Goal: Task Accomplishment & Management: Complete application form

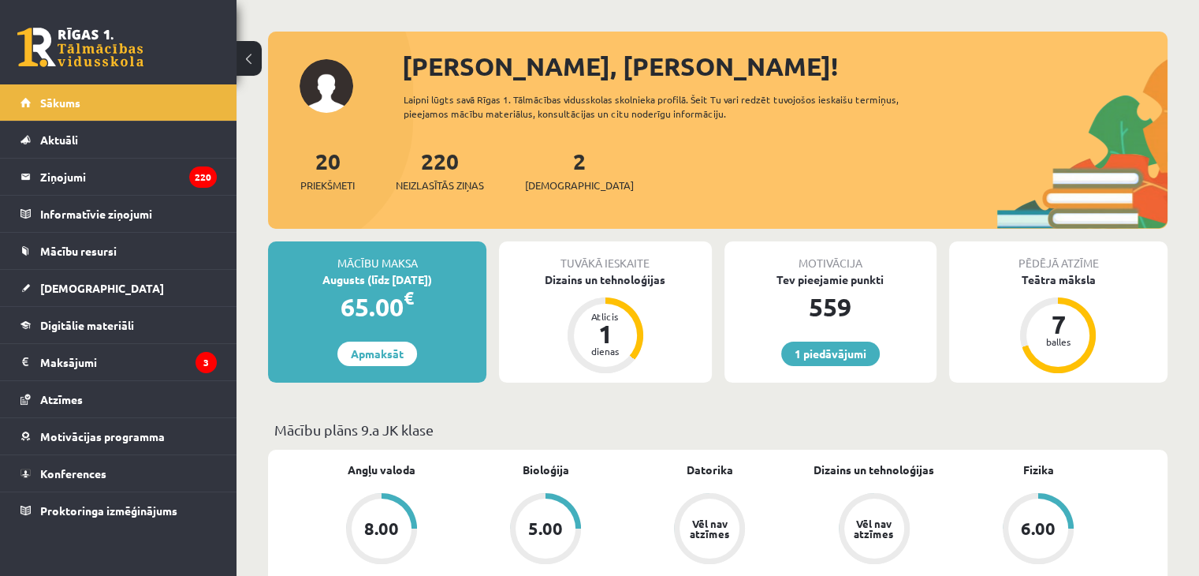
scroll to position [158, 0]
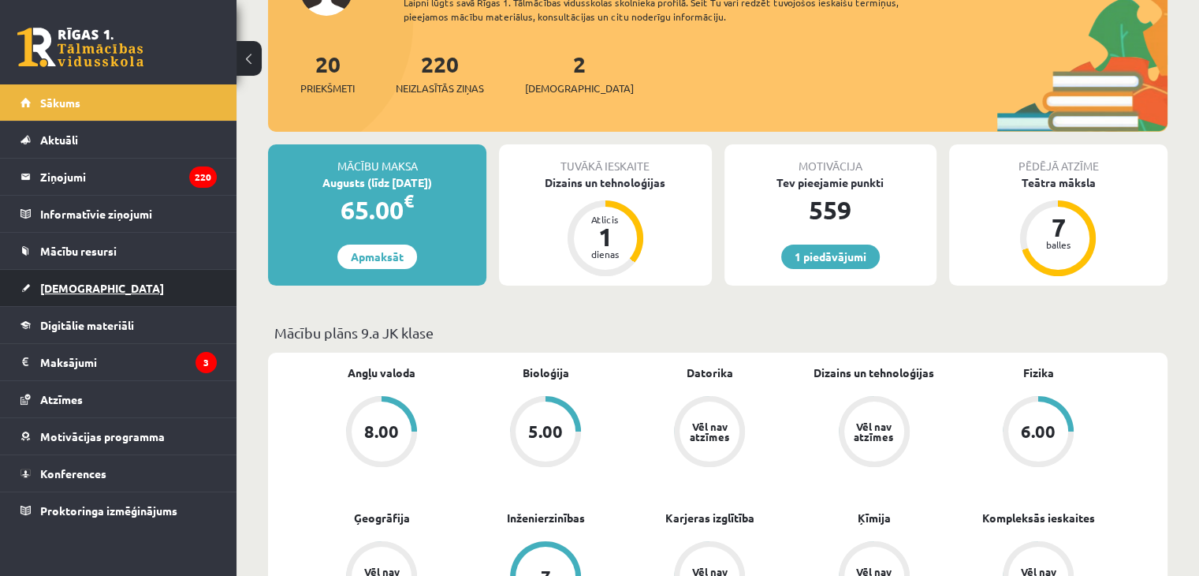
click at [63, 298] on link "[DEMOGRAPHIC_DATA]" at bounding box center [118, 288] width 196 height 36
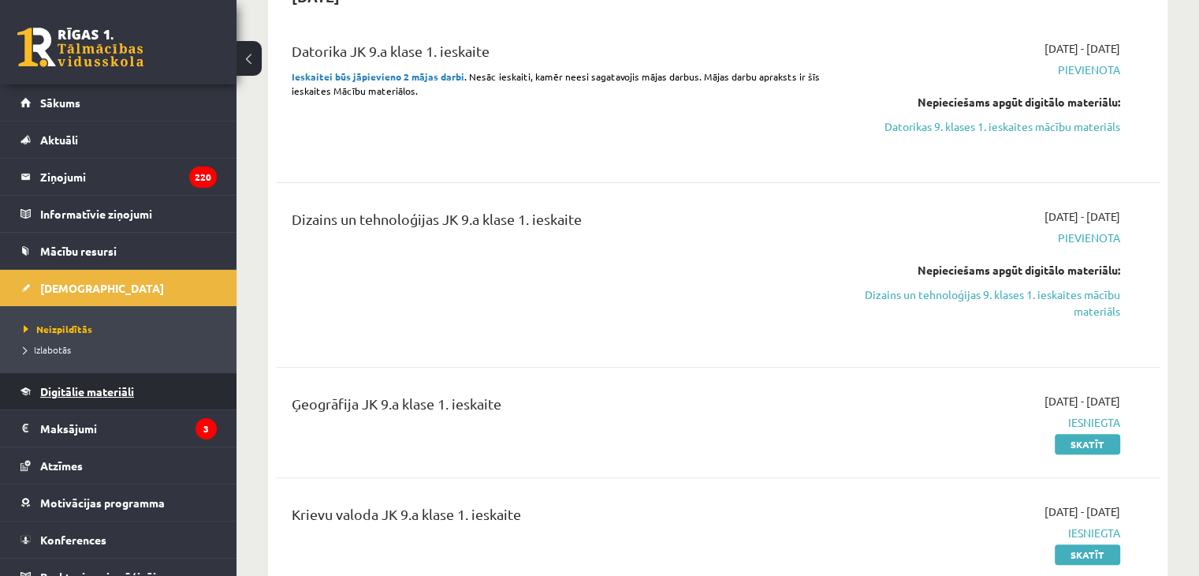
scroll to position [394, 0]
click at [76, 322] on span "Neizpildītās" at bounding box center [58, 328] width 69 height 13
click at [941, 305] on link "Dizains un tehnoloģijas 9. klases 1. ieskaites mācību materiāls" at bounding box center [990, 302] width 260 height 33
click at [1036, 294] on link "Dizains un tehnoloģijas 9. klases 1. ieskaites mācību materiāls" at bounding box center [990, 302] width 260 height 33
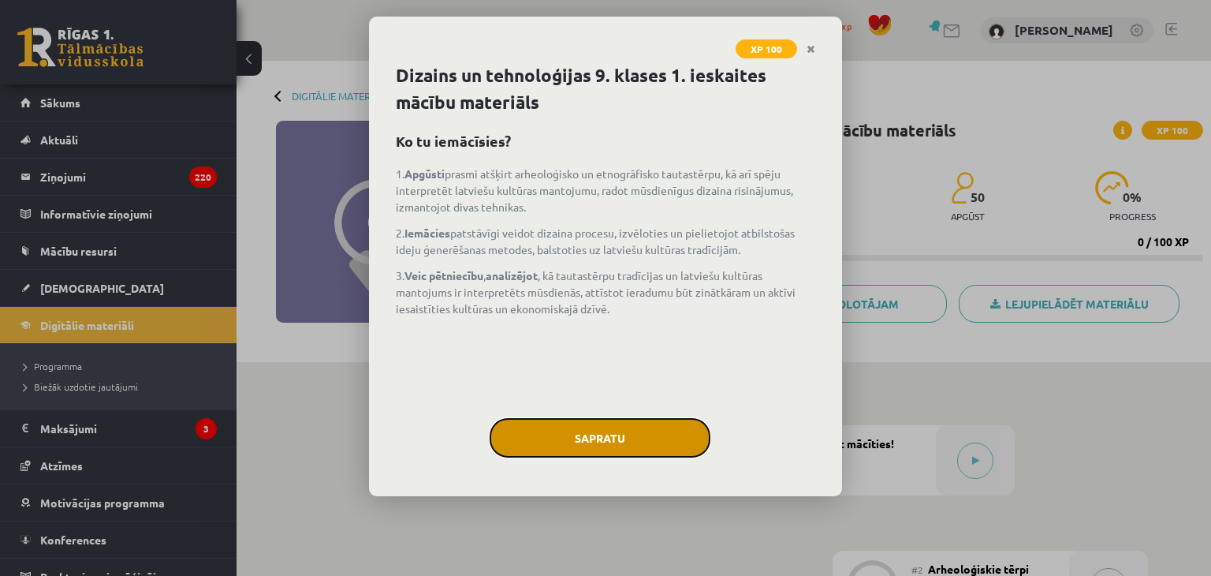
click at [645, 449] on button "Sapratu" at bounding box center [600, 437] width 221 height 39
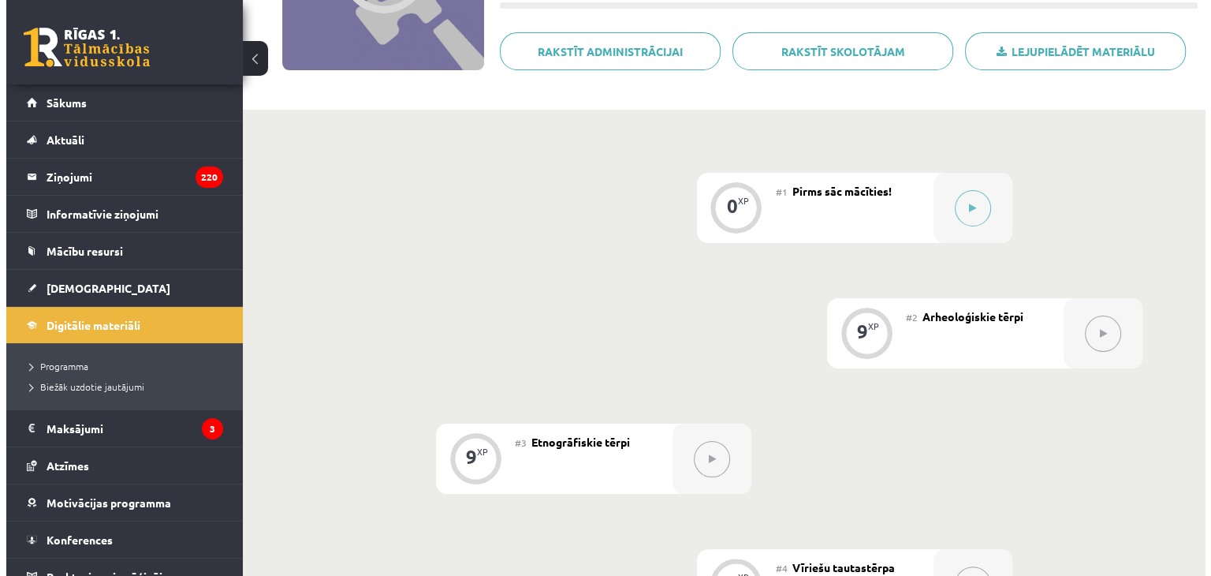
scroll to position [173, 0]
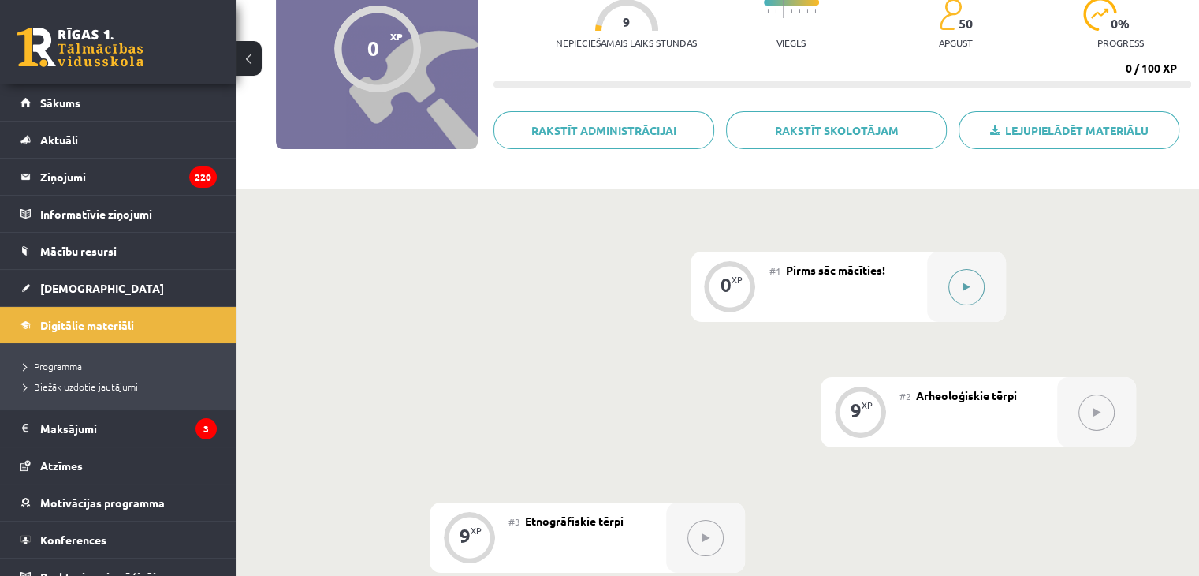
click at [978, 266] on div at bounding box center [966, 287] width 79 height 70
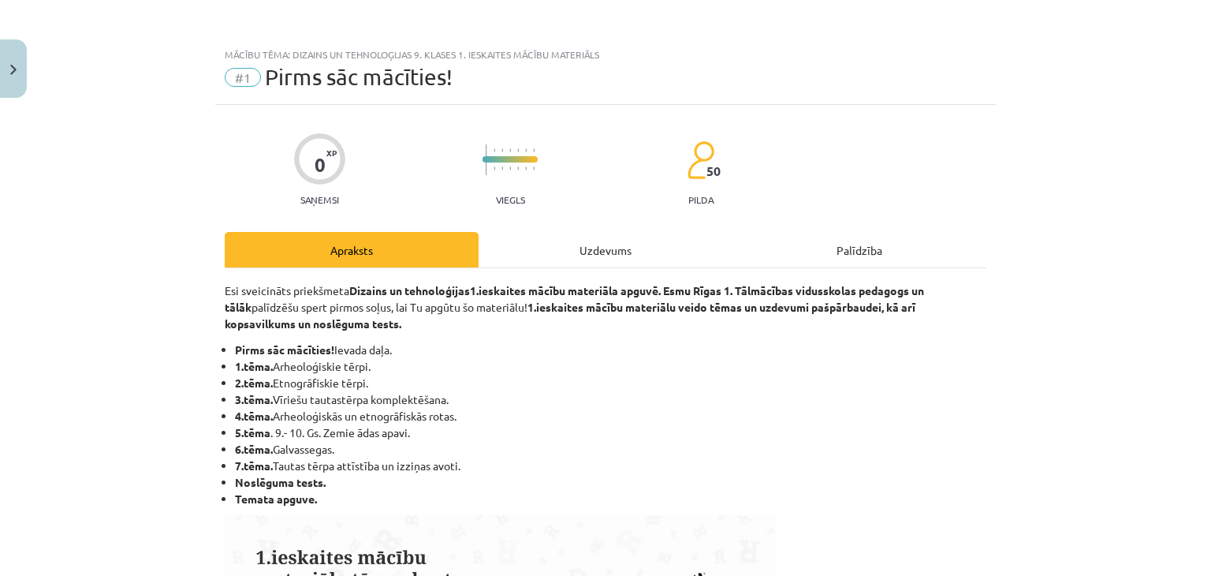
click at [565, 256] on div "Uzdevums" at bounding box center [606, 249] width 254 height 35
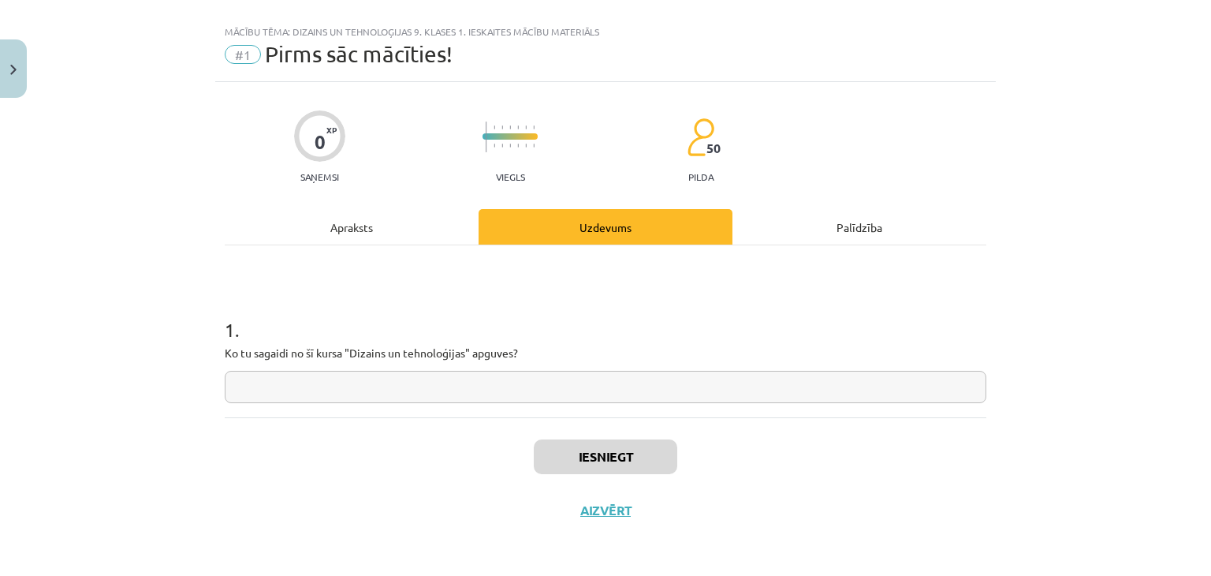
click at [442, 379] on input "text" at bounding box center [606, 387] width 762 height 32
type input "*"
click at [549, 434] on div "Iesniegt Aizvērt" at bounding box center [606, 472] width 762 height 110
click at [549, 459] on button "Iesniegt" at bounding box center [605, 456] width 143 height 35
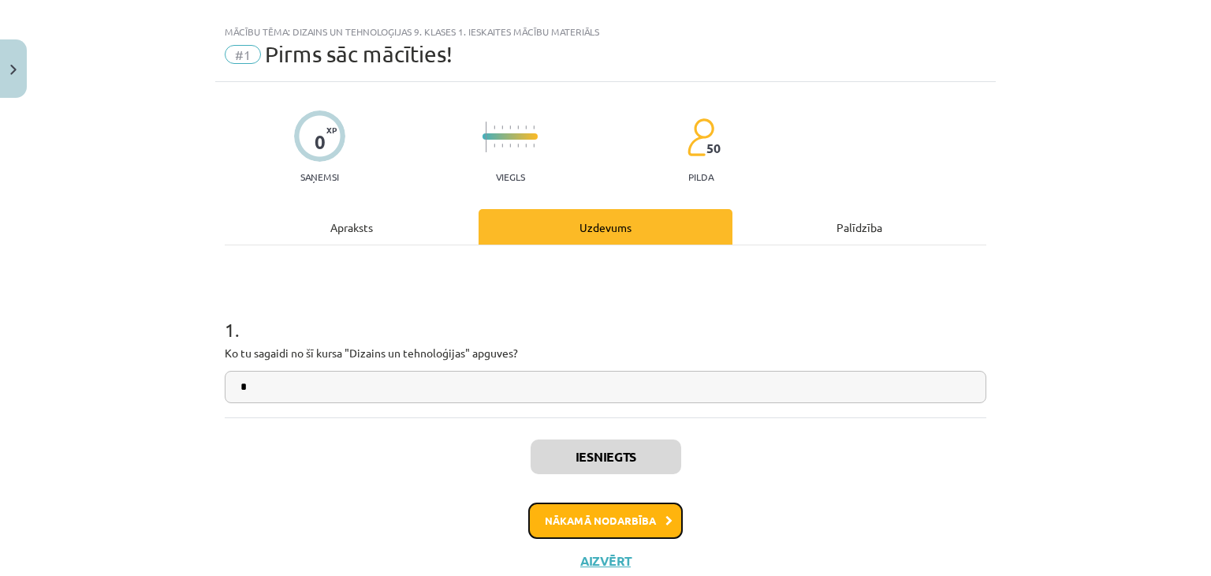
click at [623, 521] on button "Nākamā nodarbība" at bounding box center [605, 520] width 155 height 36
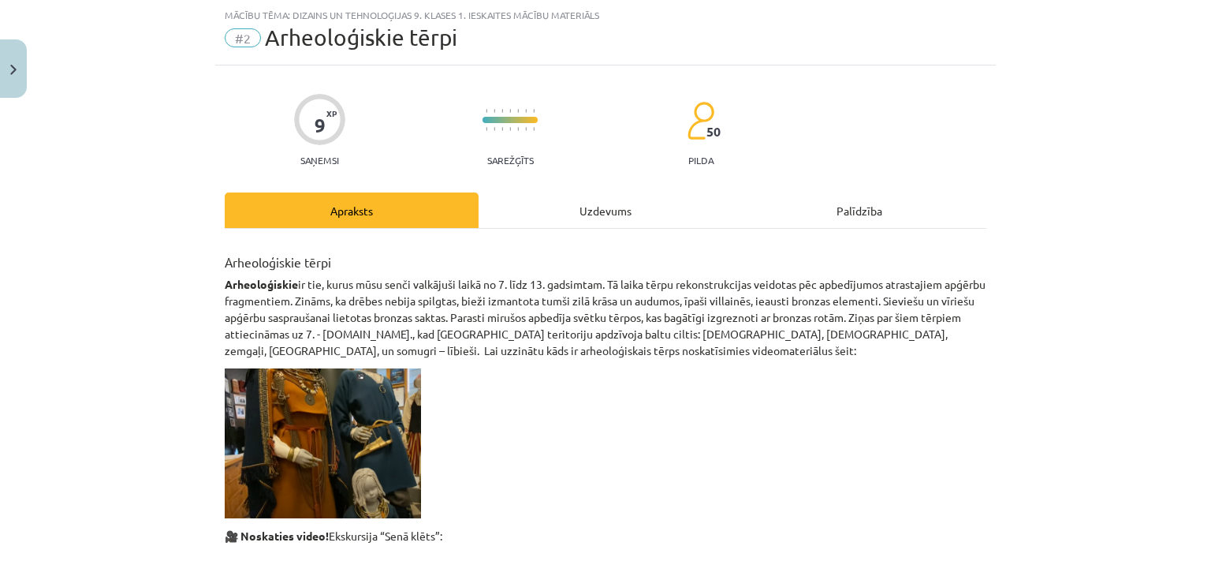
click at [590, 214] on div "Uzdevums" at bounding box center [606, 209] width 254 height 35
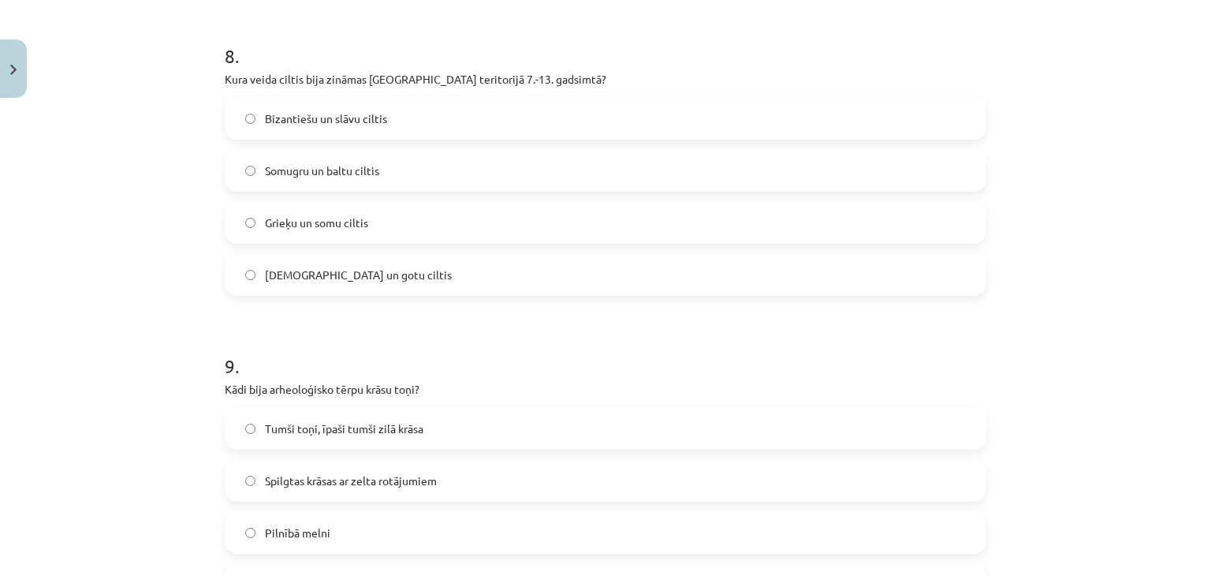
scroll to position [2678, 0]
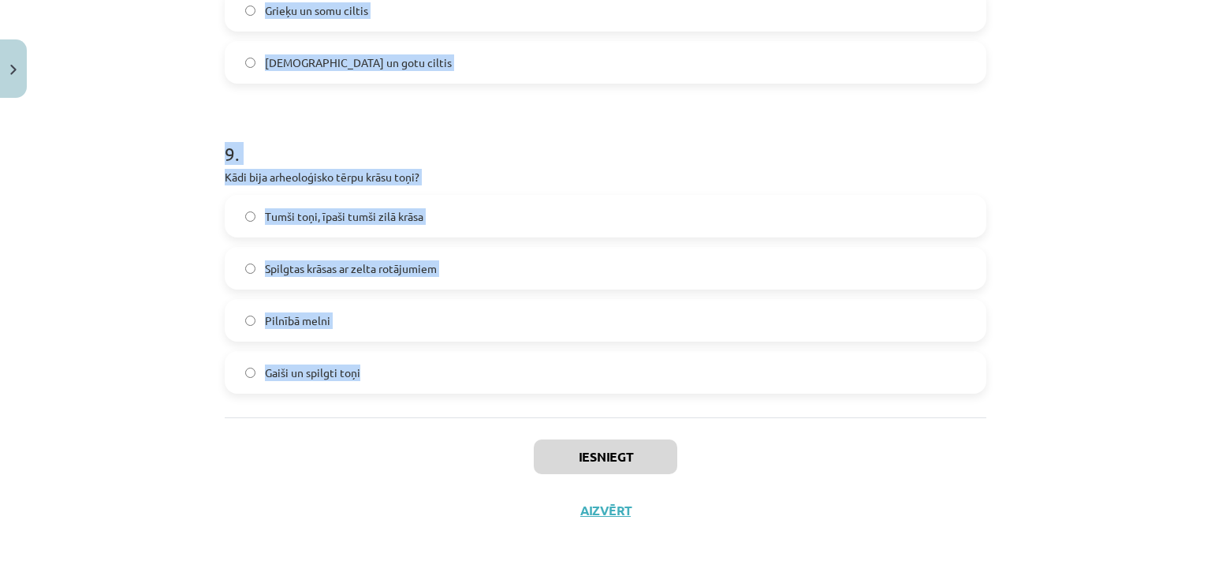
drag, startPoint x: 203, startPoint y: 319, endPoint x: 331, endPoint y: 363, distance: 135.9
click at [385, 411] on div "Mācību tēma: Dizains un tehnoloģijas 9. klases 1. ieskaites mācību materiāls #2…" at bounding box center [605, 288] width 1211 height 576
copy form "1 . Kādi cilvēki apdzīvoja Latvijas teritoriju 7.-13. gadsimtā, kad tika izmant…"
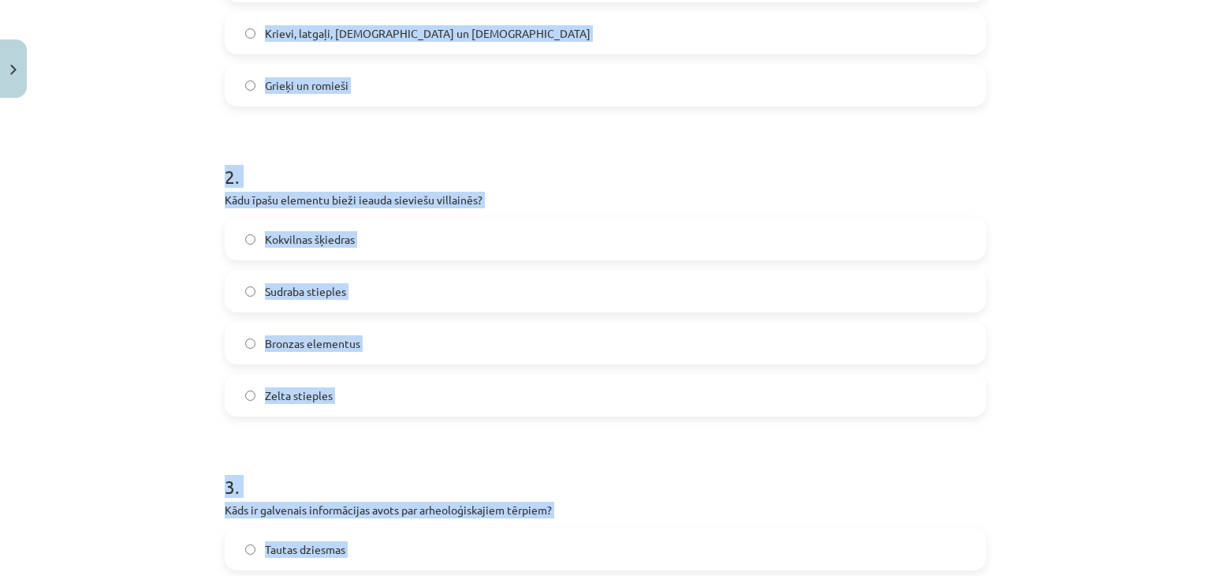
scroll to position [312, 0]
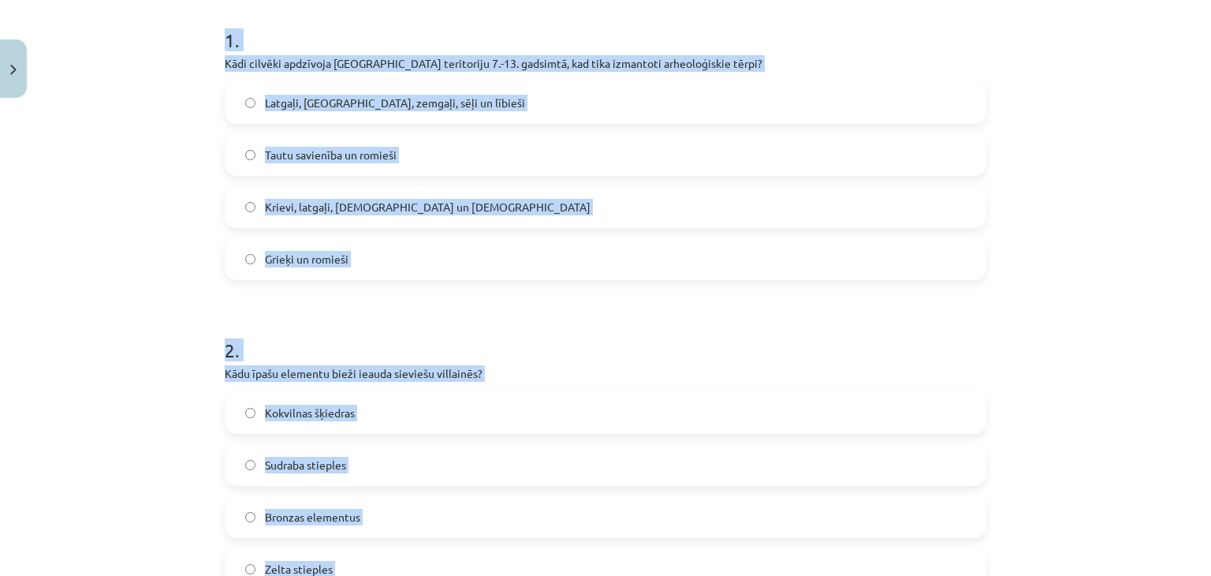
click at [311, 104] on span "Latgaļi, kurši, zemgaļi, sēļi un lībieši" at bounding box center [395, 103] width 260 height 17
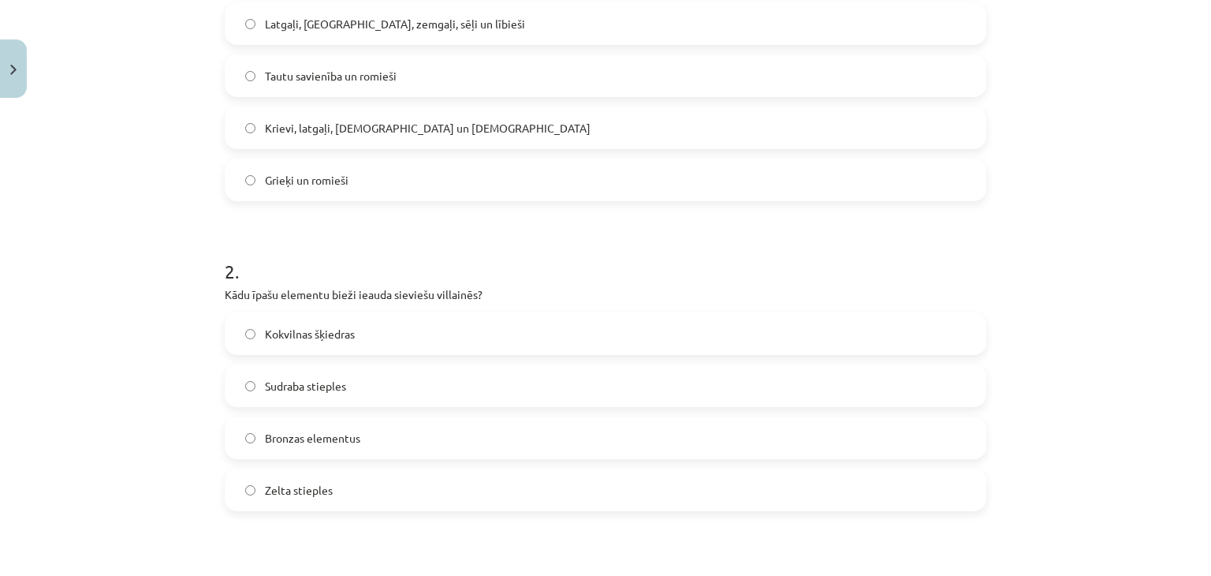
click at [296, 501] on label "Zelta stieples" at bounding box center [605, 489] width 758 height 39
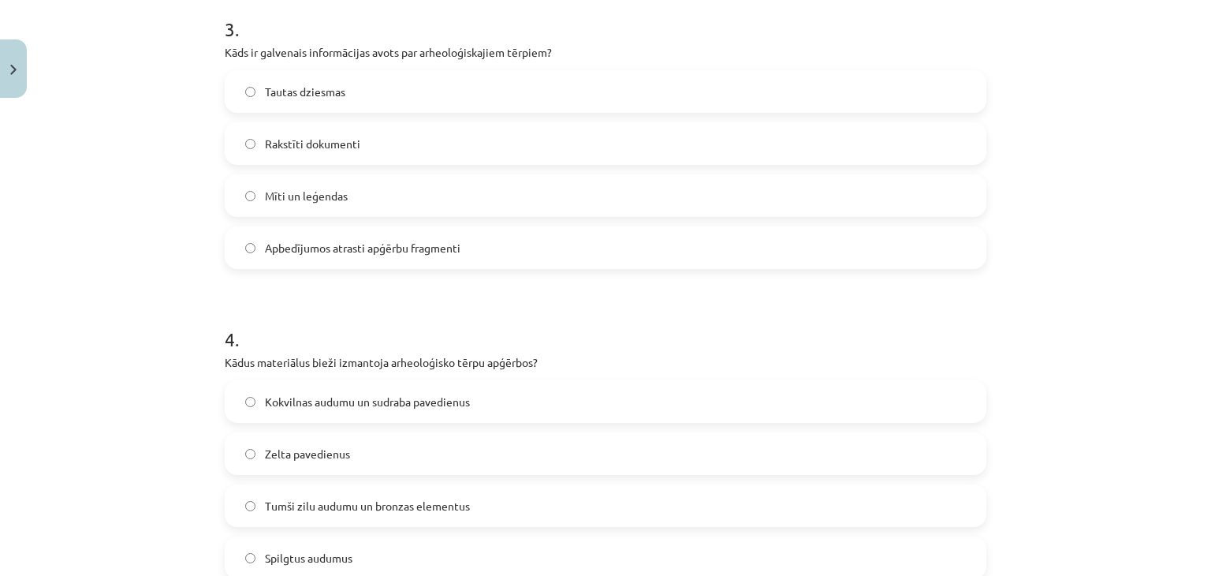
click at [263, 263] on label "Apbedījumos atrasti apģērbu fragmenti" at bounding box center [605, 247] width 758 height 39
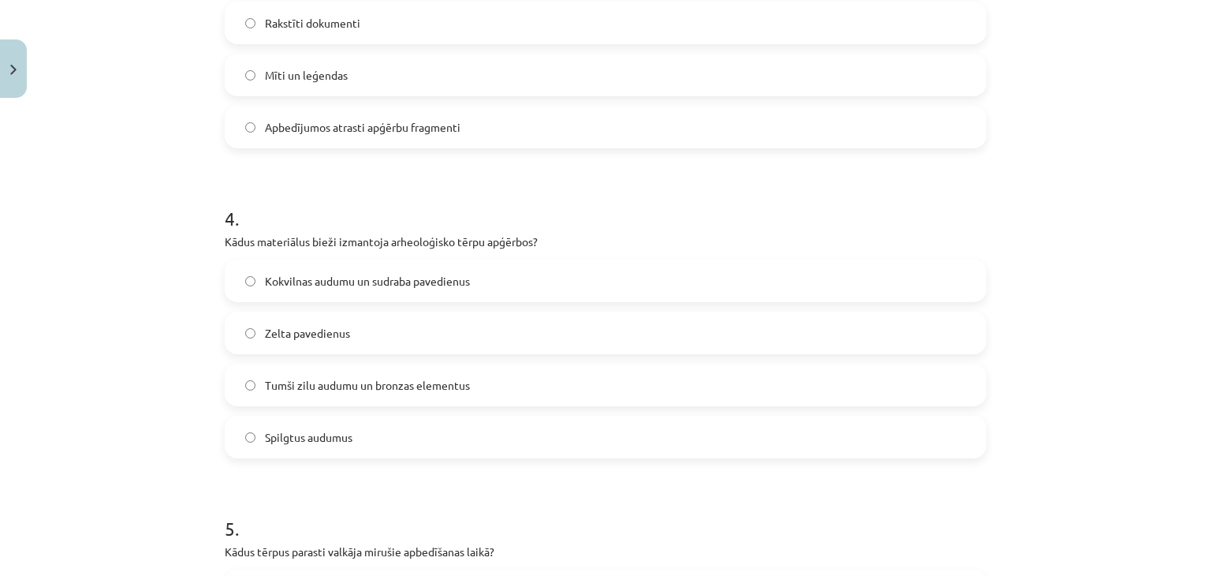
scroll to position [1180, 0]
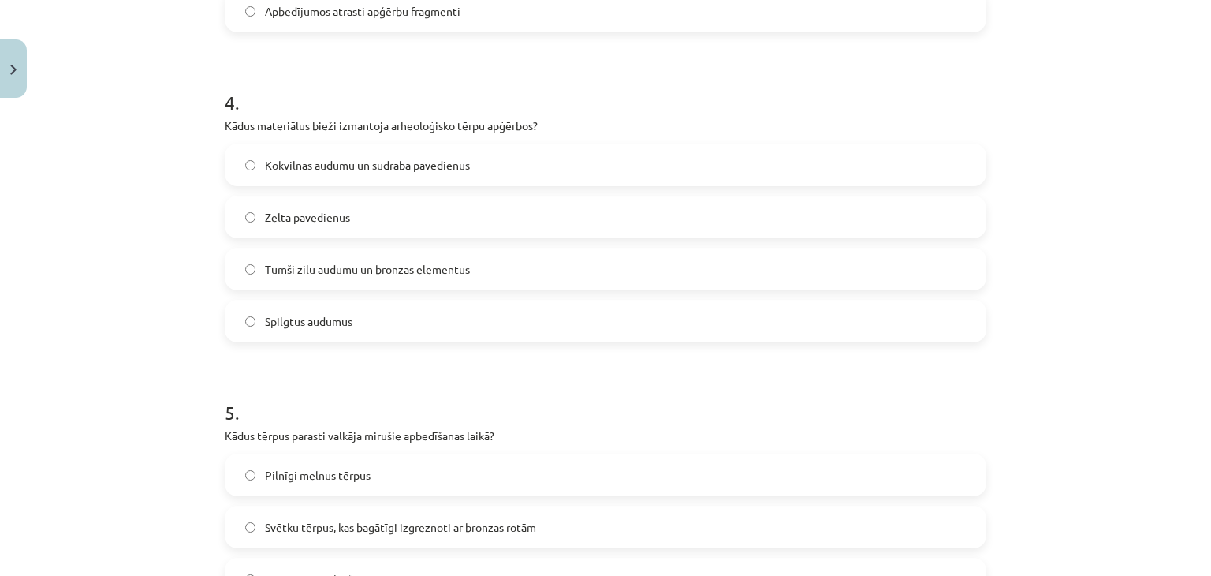
click at [297, 271] on span "Tumši zilu audumu un bronzas elementus" at bounding box center [367, 269] width 205 height 17
drag, startPoint x: 297, startPoint y: 271, endPoint x: 209, endPoint y: 291, distance: 90.5
click at [215, 292] on div "9 XP Saņemsi Sarežģīts 50 pilda Apraksts Uzdevums Palīdzība 1 . Kādi cilvēki ap…" at bounding box center [605, 480] width 781 height 3110
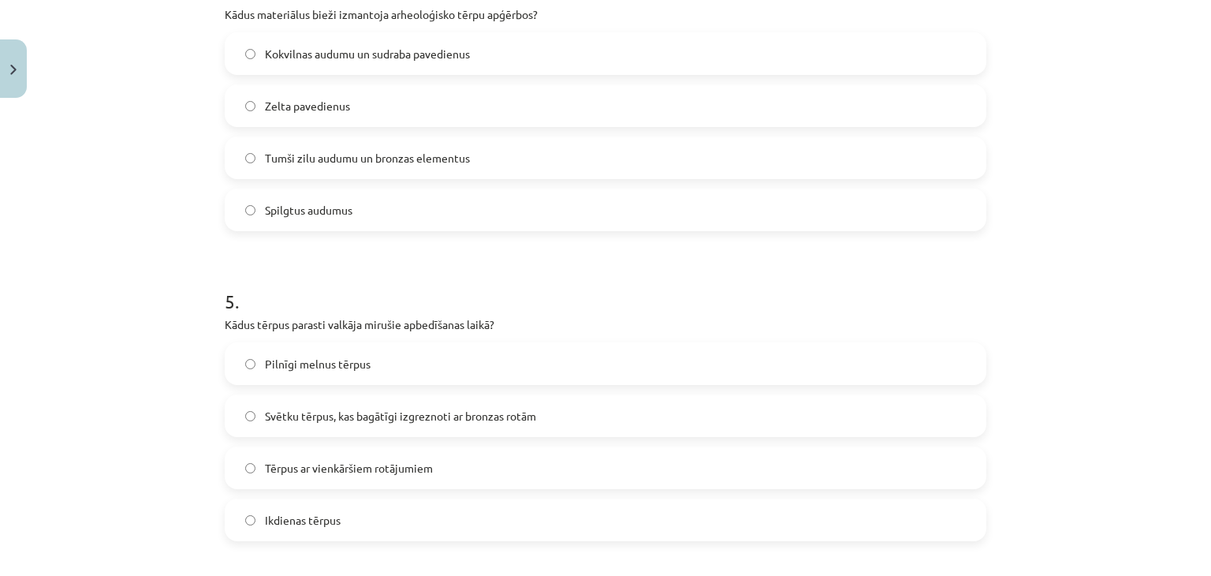
scroll to position [1495, 0]
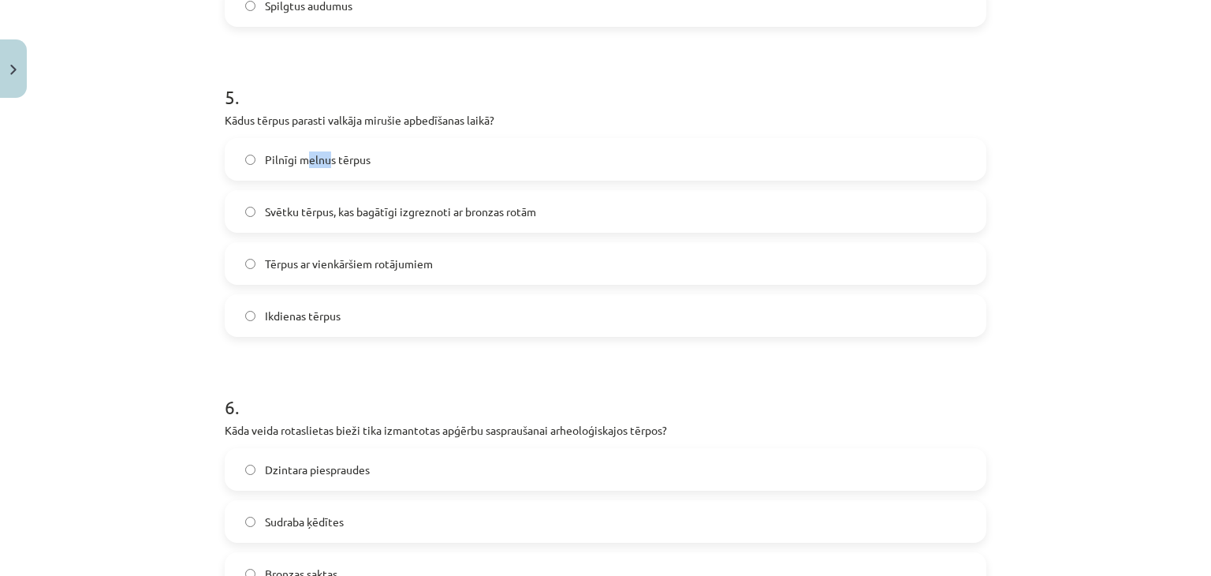
drag, startPoint x: 322, startPoint y: 150, endPoint x: 296, endPoint y: 130, distance: 32.0
click at [296, 130] on div "5 . Kādus tērpus parasti valkāja mirušie apbedīšanas laikā? Pilnīgi melnus tērp…" at bounding box center [606, 197] width 762 height 278
click at [356, 91] on h1 "5 ." at bounding box center [606, 82] width 762 height 49
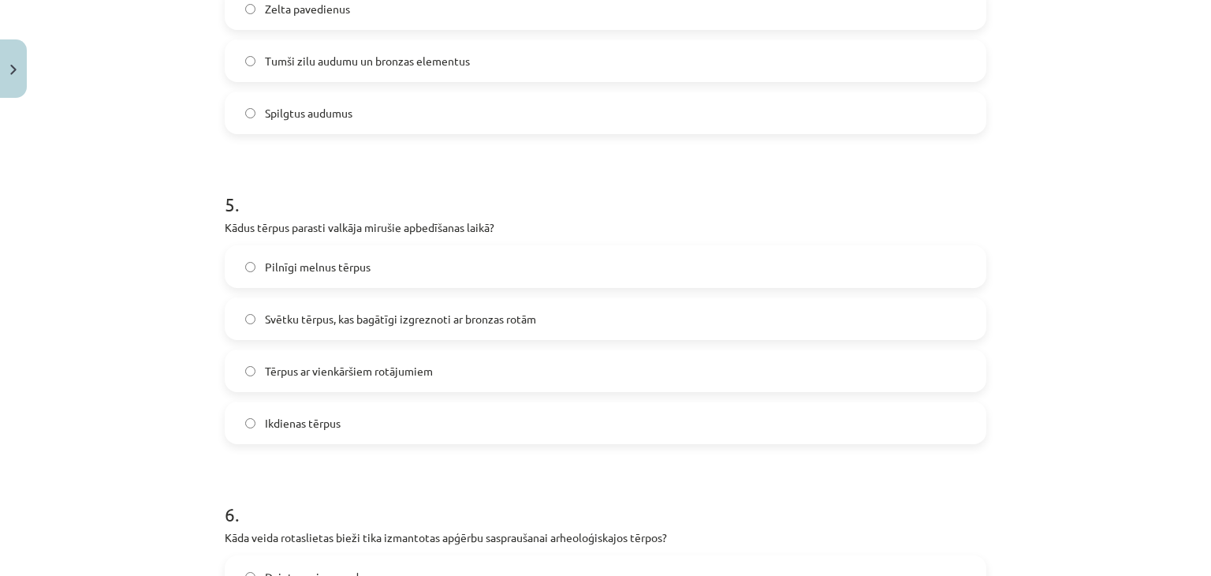
scroll to position [1416, 0]
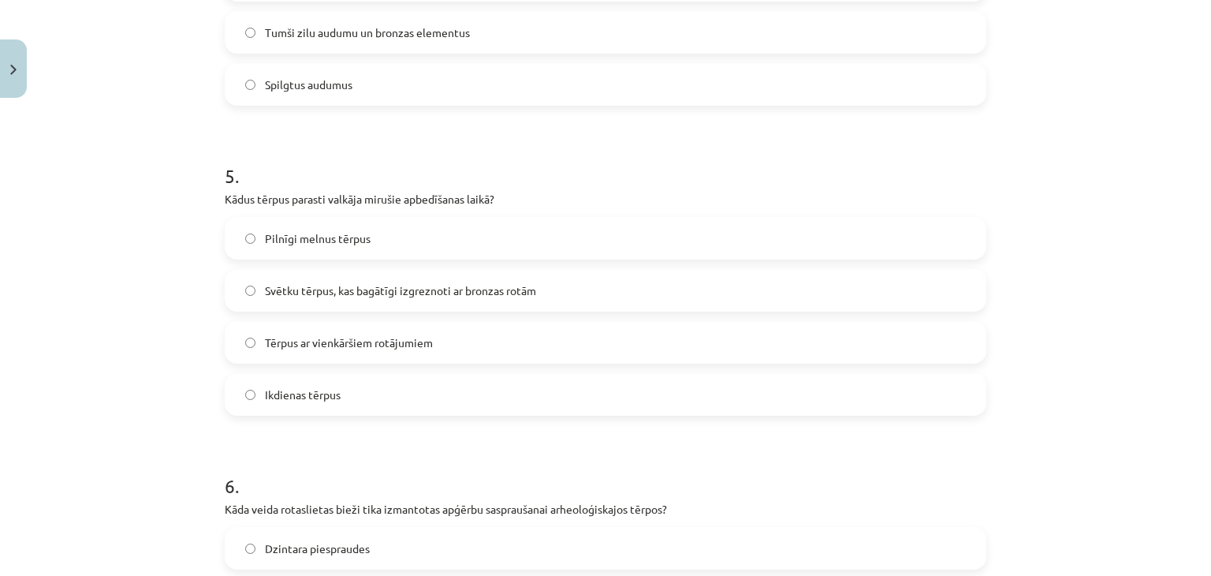
click at [316, 279] on label "Svētku tērpus, kas bagātīgi izgreznoti ar bronzas rotām" at bounding box center [605, 289] width 758 height 39
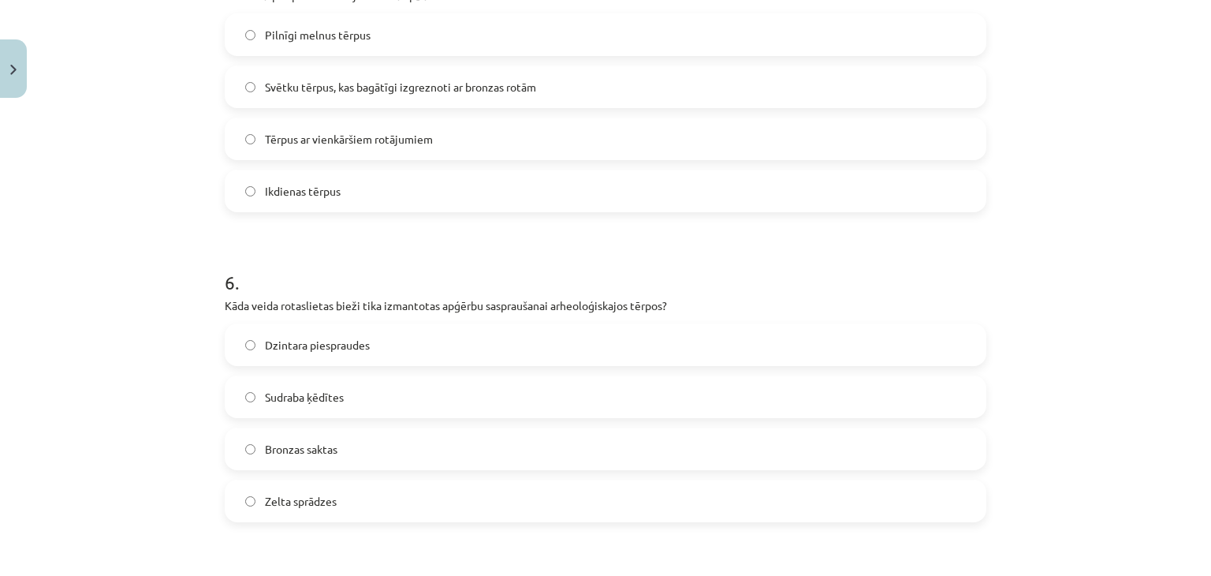
scroll to position [1810, 0]
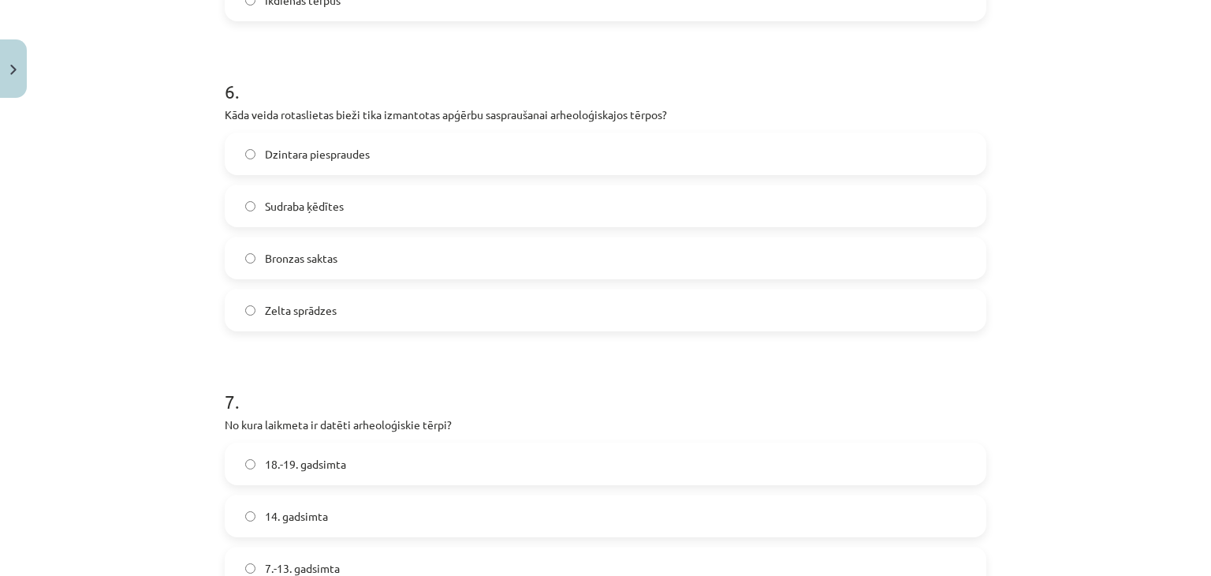
click at [381, 276] on label "Bronzas saktas" at bounding box center [605, 257] width 758 height 39
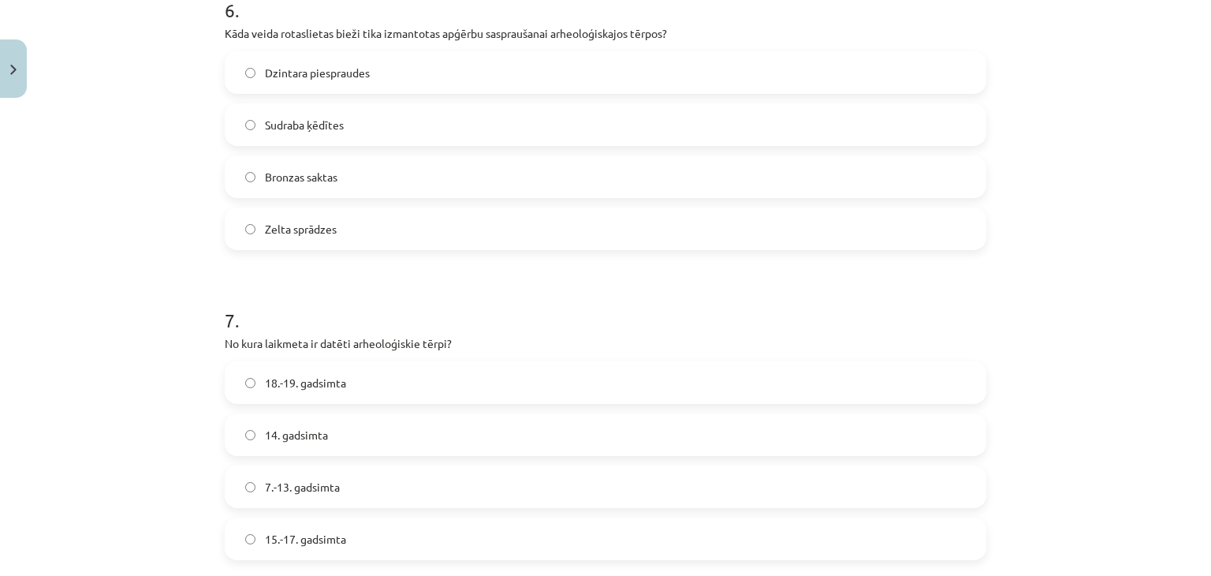
scroll to position [1968, 0]
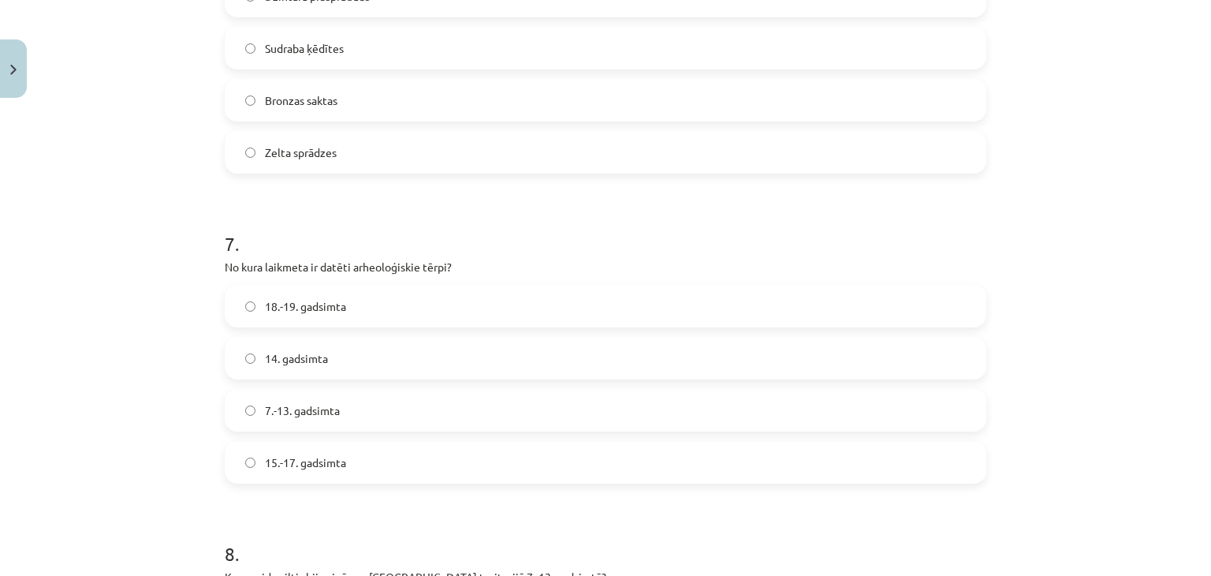
click at [277, 411] on span "7.-13. gadsimta" at bounding box center [302, 410] width 75 height 17
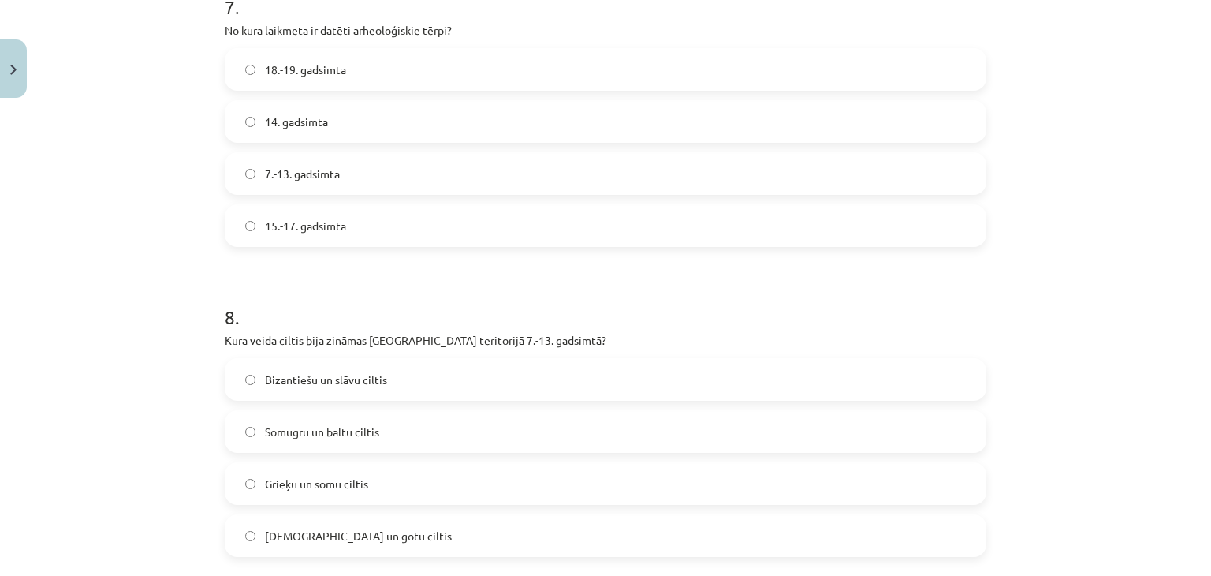
scroll to position [2283, 0]
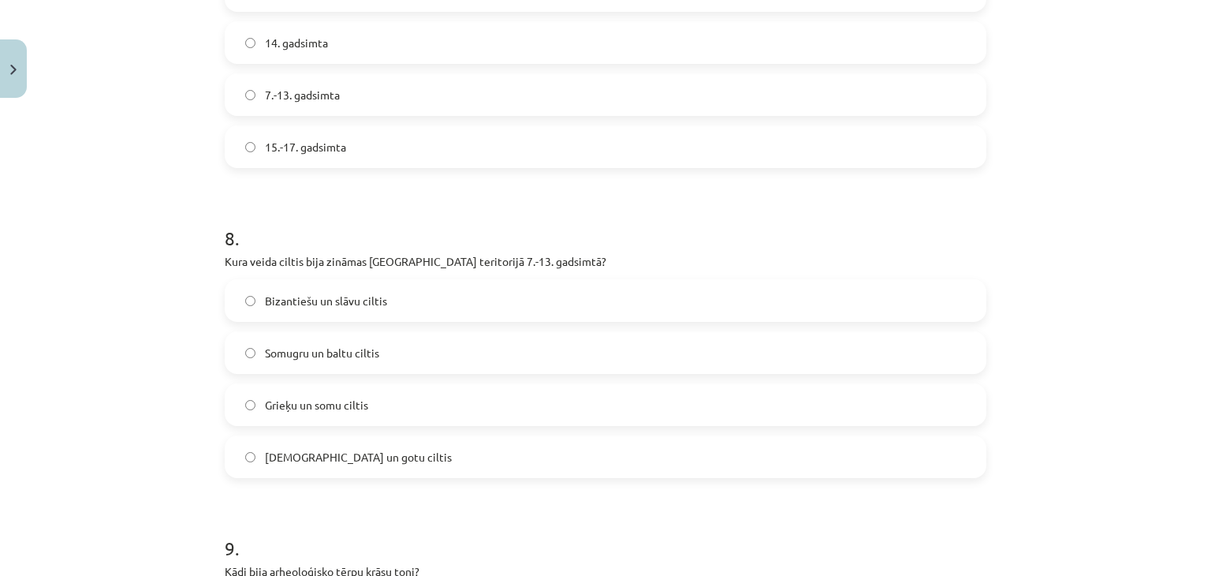
click at [255, 363] on label "Somugru un baltu ciltis" at bounding box center [605, 352] width 758 height 39
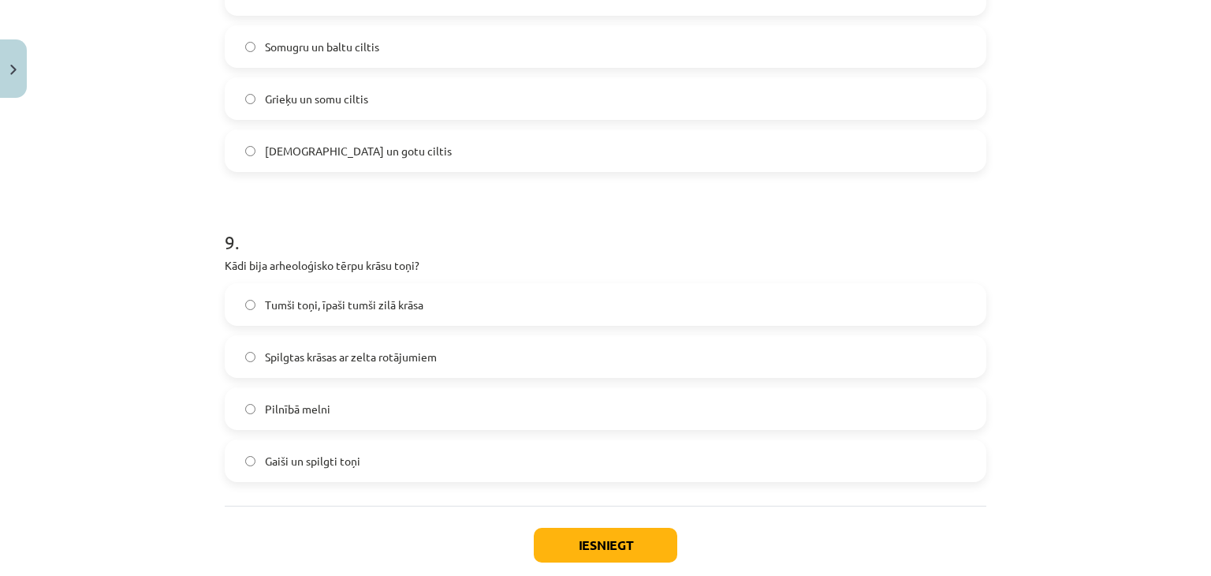
scroll to position [2599, 0]
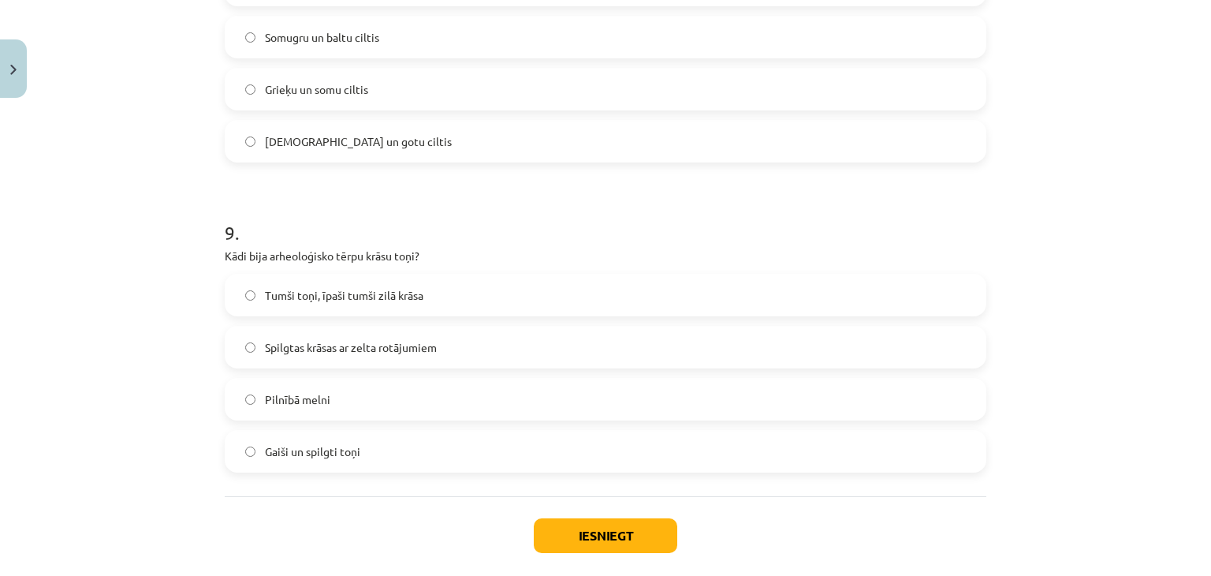
click at [326, 278] on label "Tumši toņi, īpaši tumši zilā krāsa" at bounding box center [605, 294] width 758 height 39
click at [558, 520] on button "Iesniegt" at bounding box center [605, 535] width 143 height 35
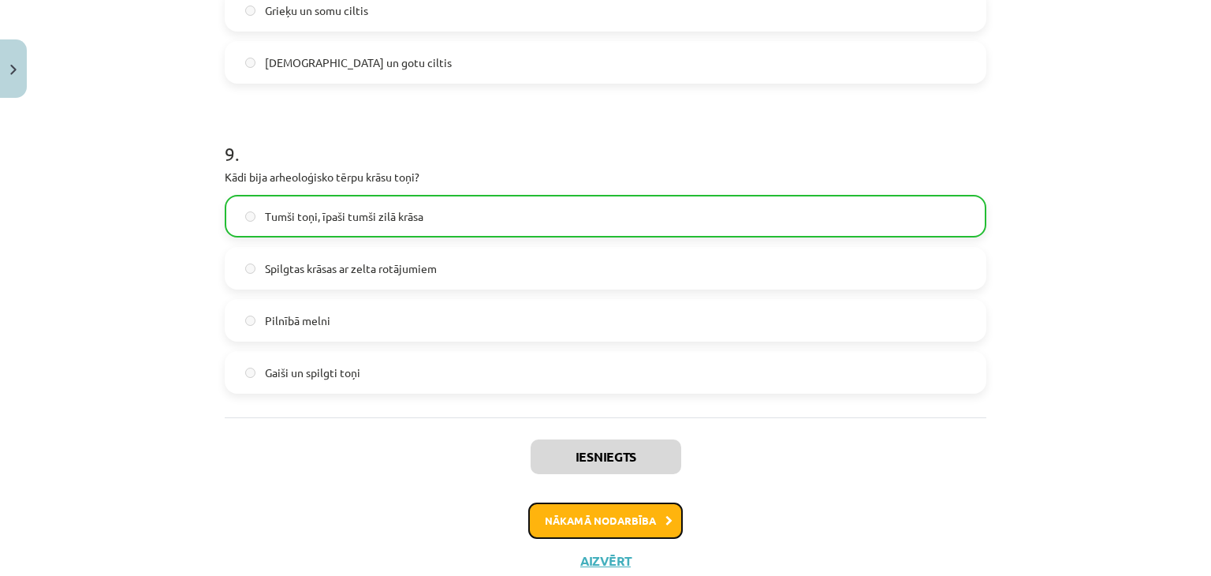
click at [577, 520] on button "Nākamā nodarbība" at bounding box center [605, 520] width 155 height 36
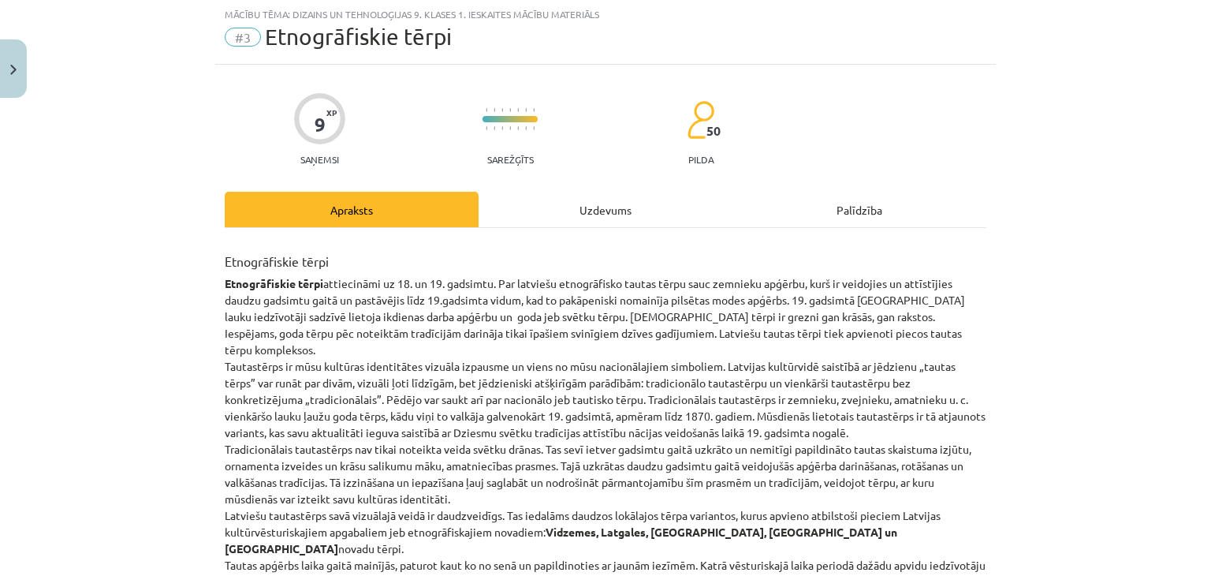
scroll to position [39, 0]
click at [577, 206] on div "Uzdevums" at bounding box center [606, 209] width 254 height 35
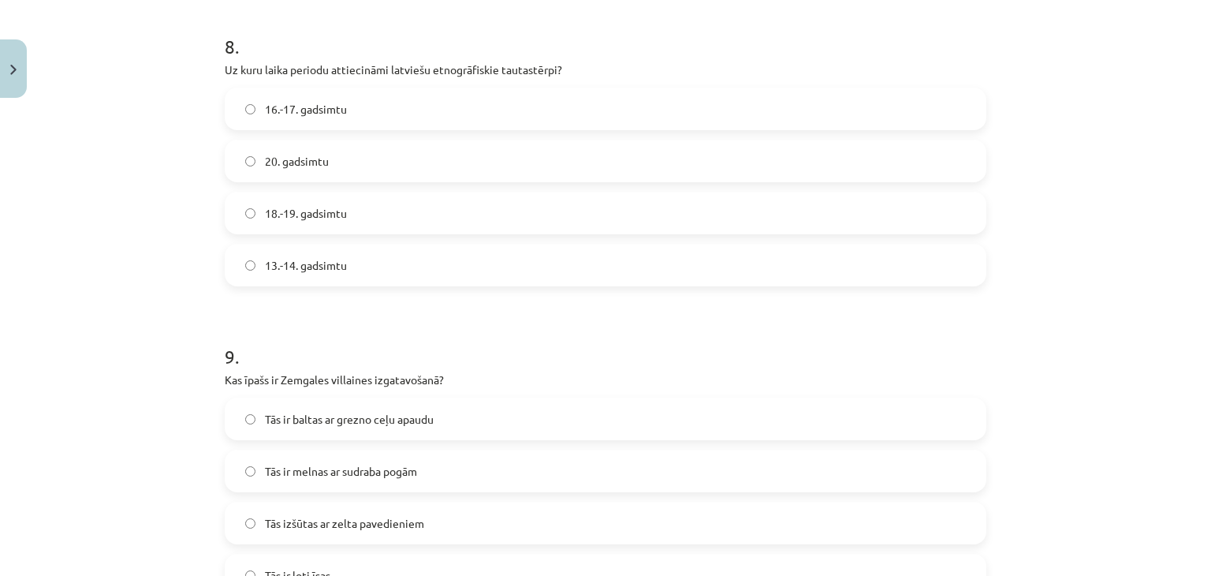
scroll to position [2678, 0]
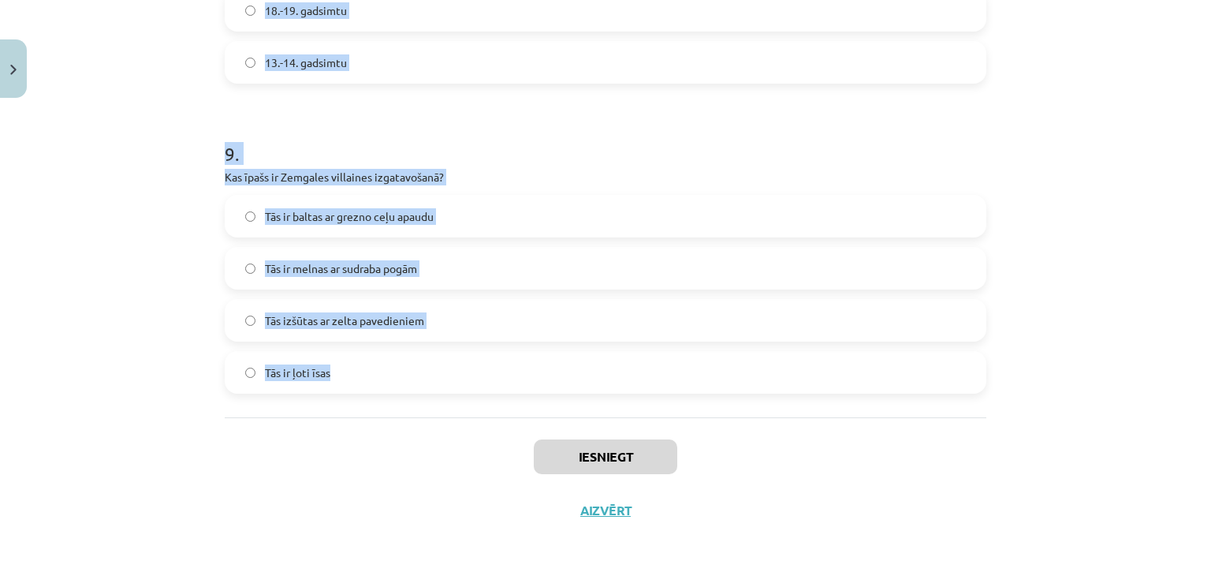
drag, startPoint x: 184, startPoint y: 302, endPoint x: 369, endPoint y: 385, distance: 202.9
click at [369, 385] on div "Mācību tēma: Dizains un tehnoloģijas 9. klases 1. ieskaites mācību materiāls #3…" at bounding box center [605, 288] width 1211 height 576
copy form "1 . Kādu lomu spēlēja latviešu tautastērps 19. gadsimta beigās? Tas tika izmant…"
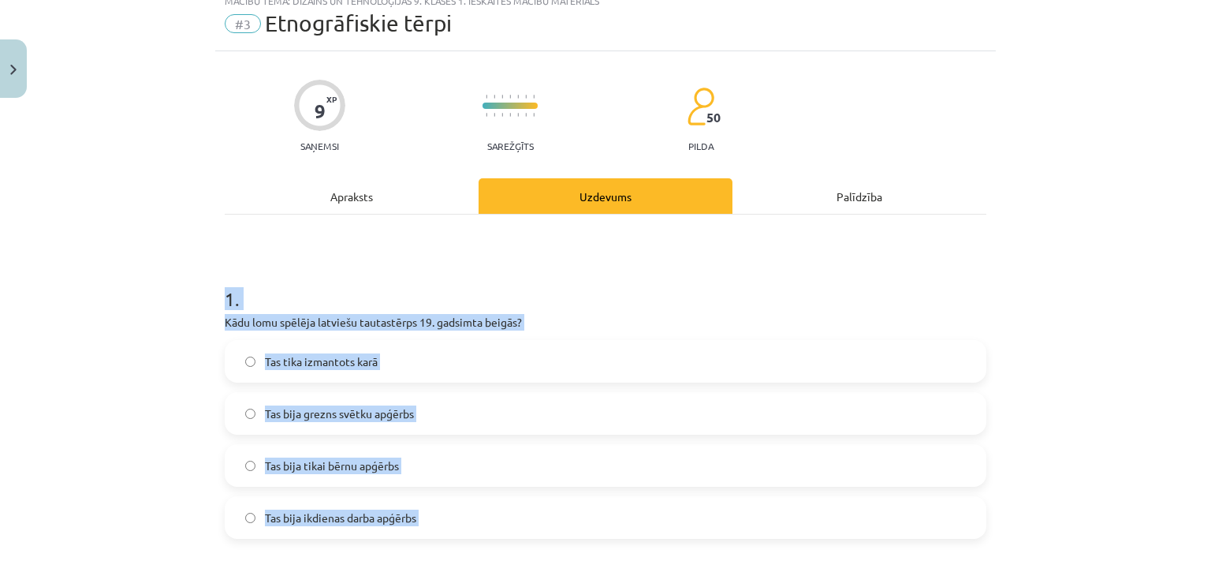
scroll to position [79, 0]
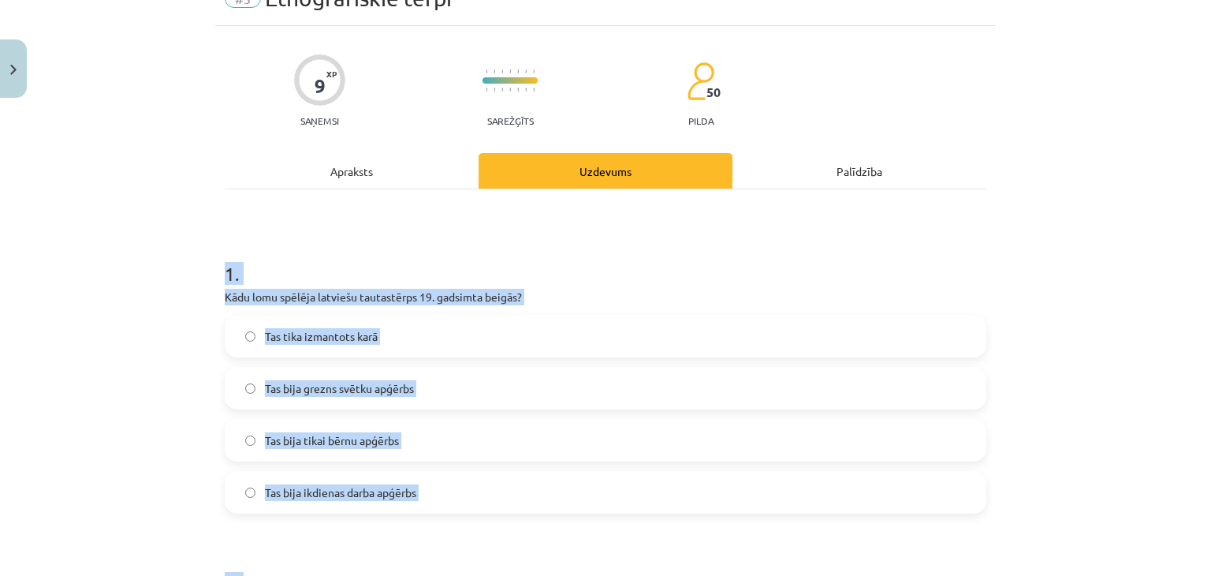
click at [391, 382] on span "Tas bija grezns svētku apģērbs" at bounding box center [339, 388] width 149 height 17
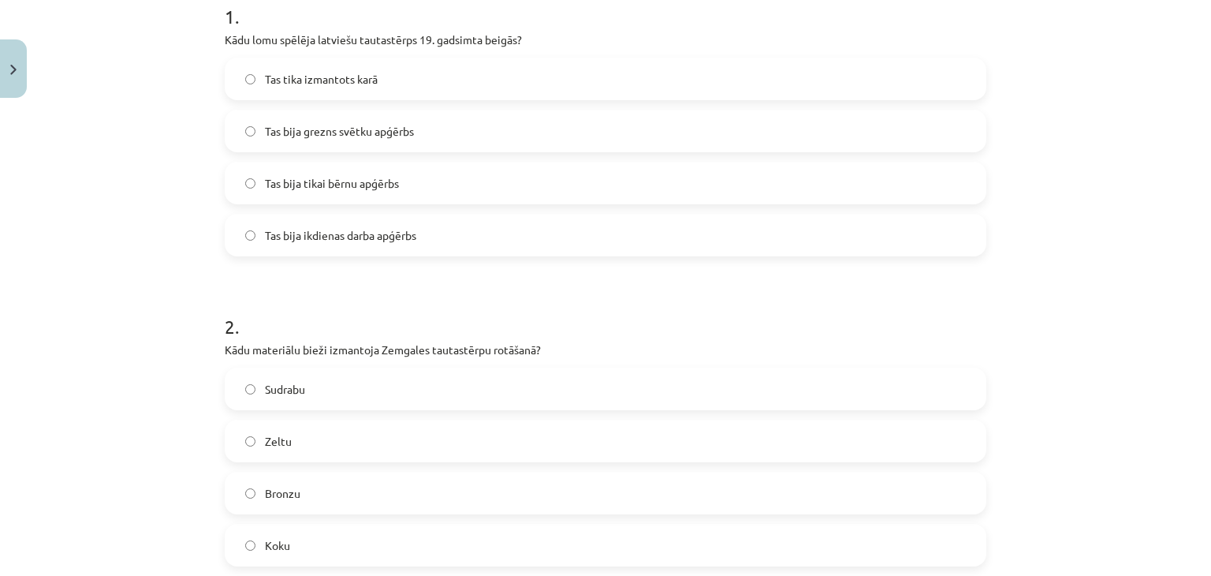
scroll to position [394, 0]
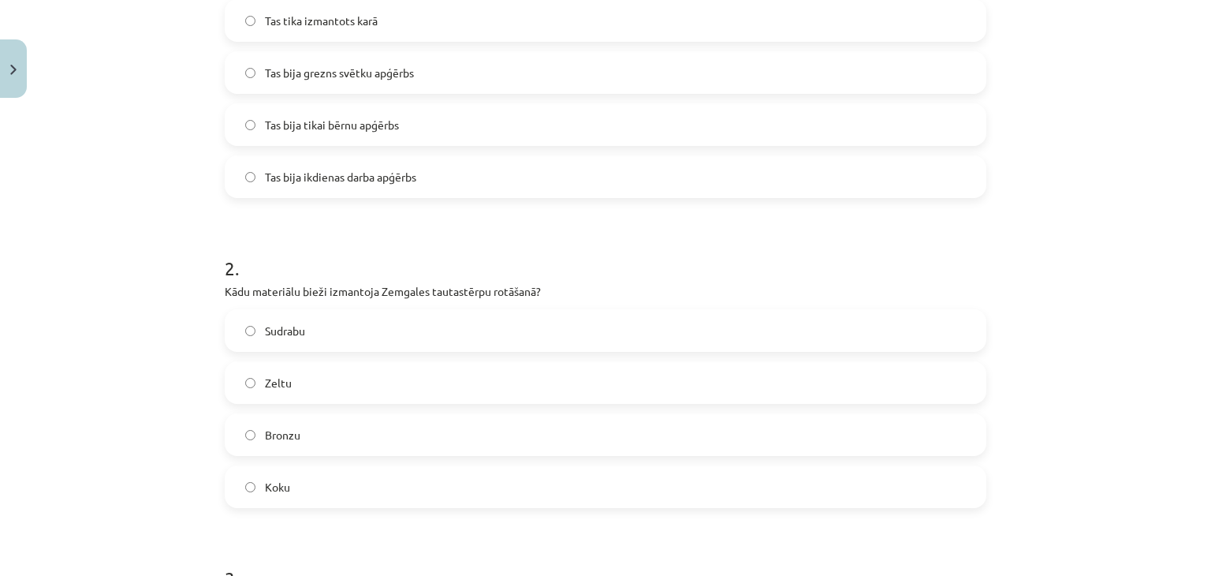
click at [322, 324] on label "Sudrabu" at bounding box center [605, 330] width 758 height 39
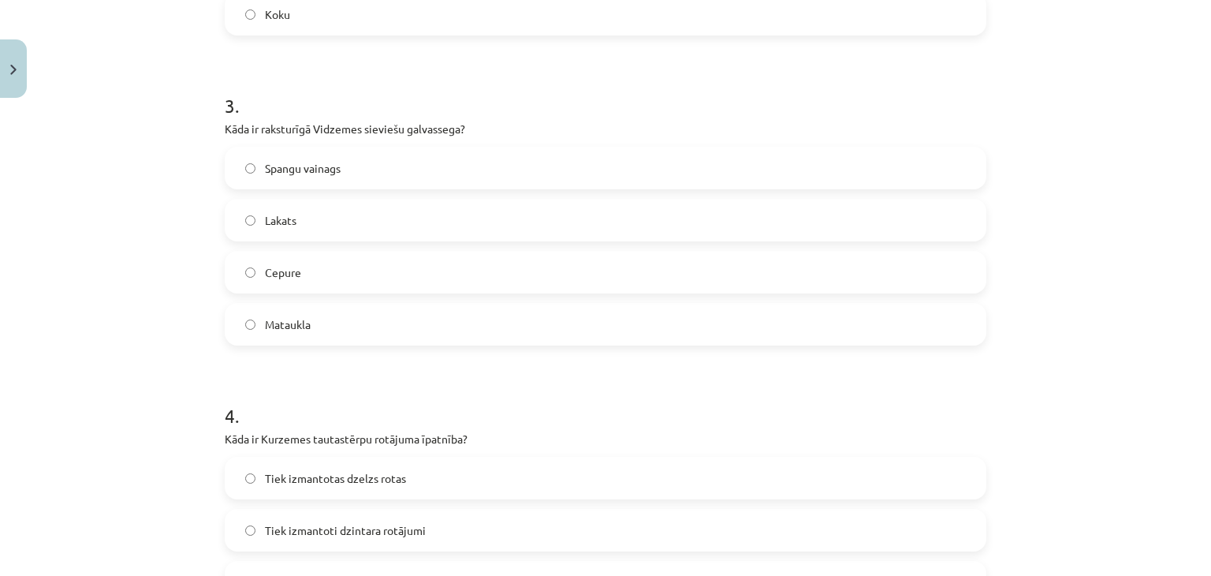
scroll to position [867, 0]
click at [307, 177] on label "Spangu vainags" at bounding box center [605, 166] width 758 height 39
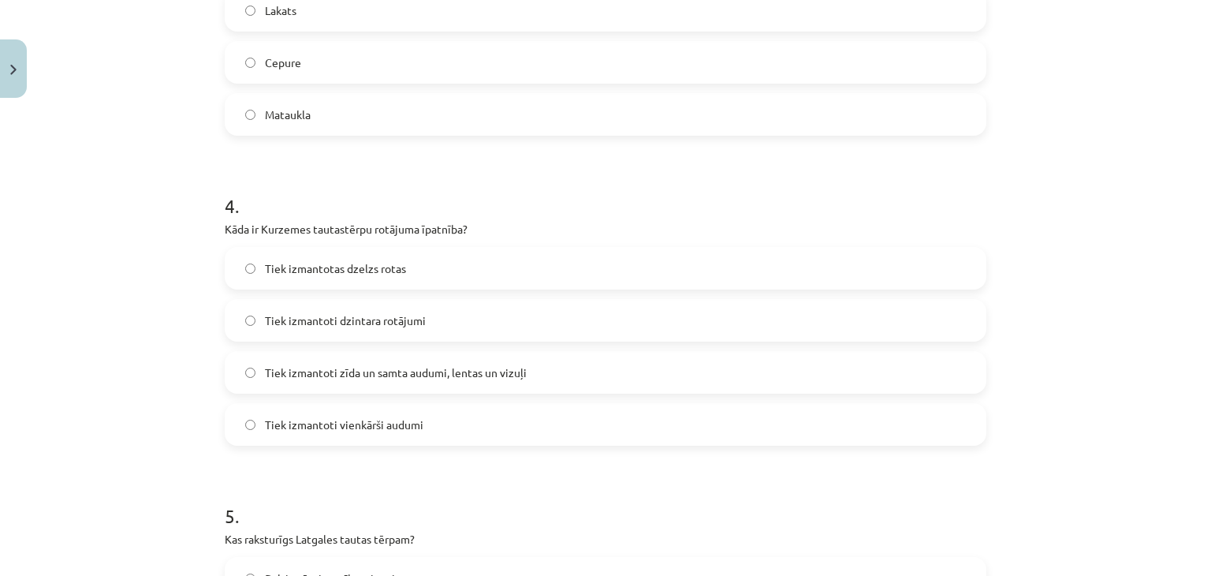
scroll to position [1104, 0]
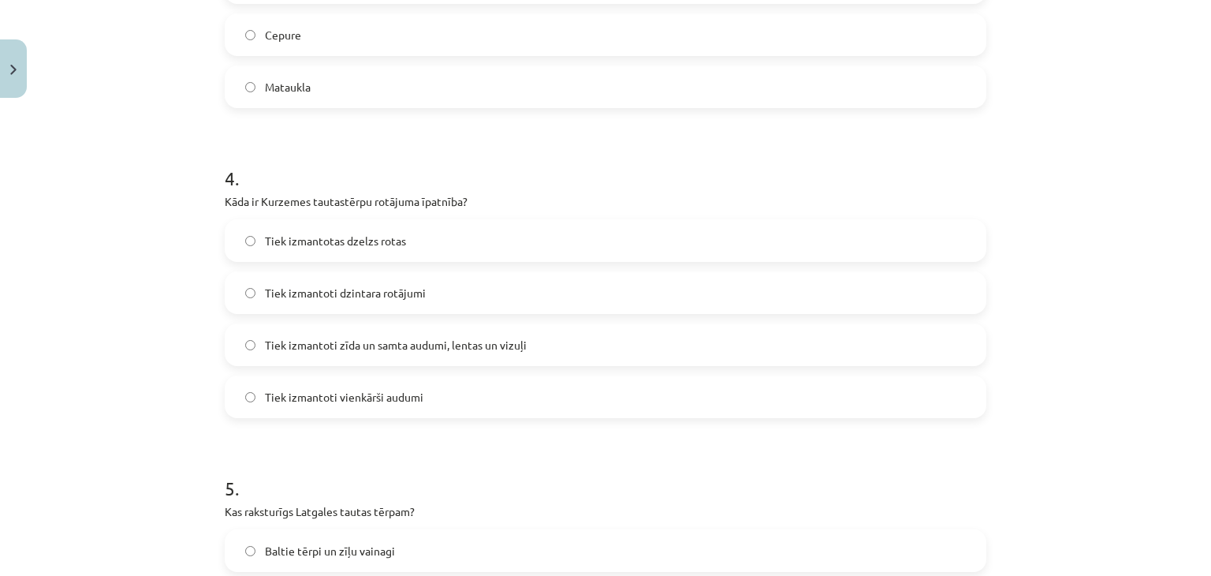
click at [401, 343] on span "Tiek izmantoti zīda un samta audumi, lentas un vizuļi" at bounding box center [396, 345] width 262 height 17
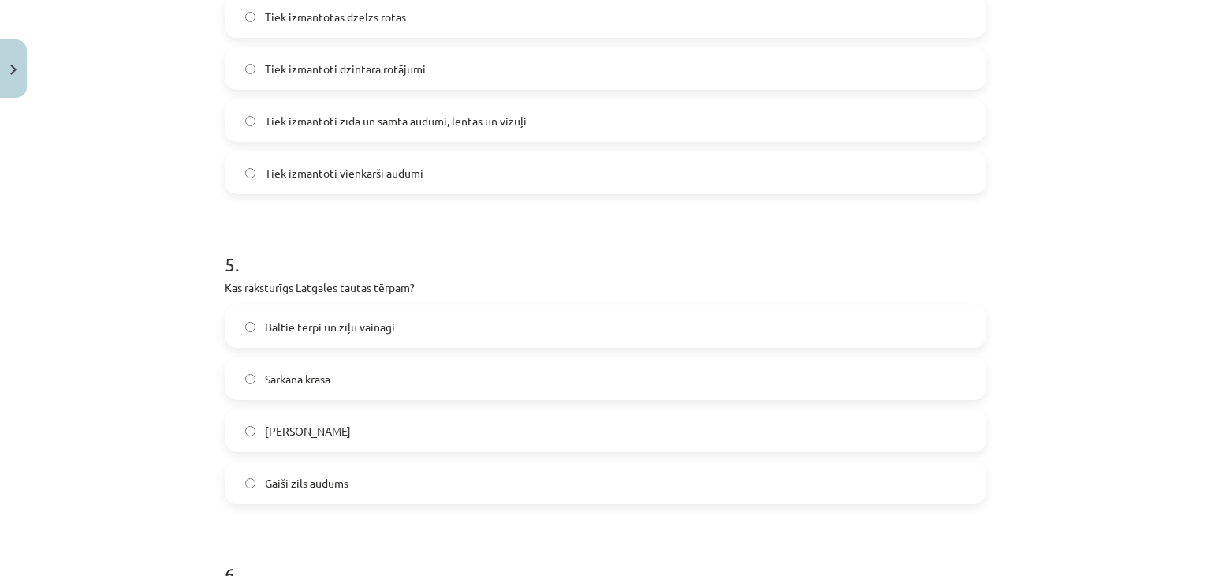
scroll to position [1340, 0]
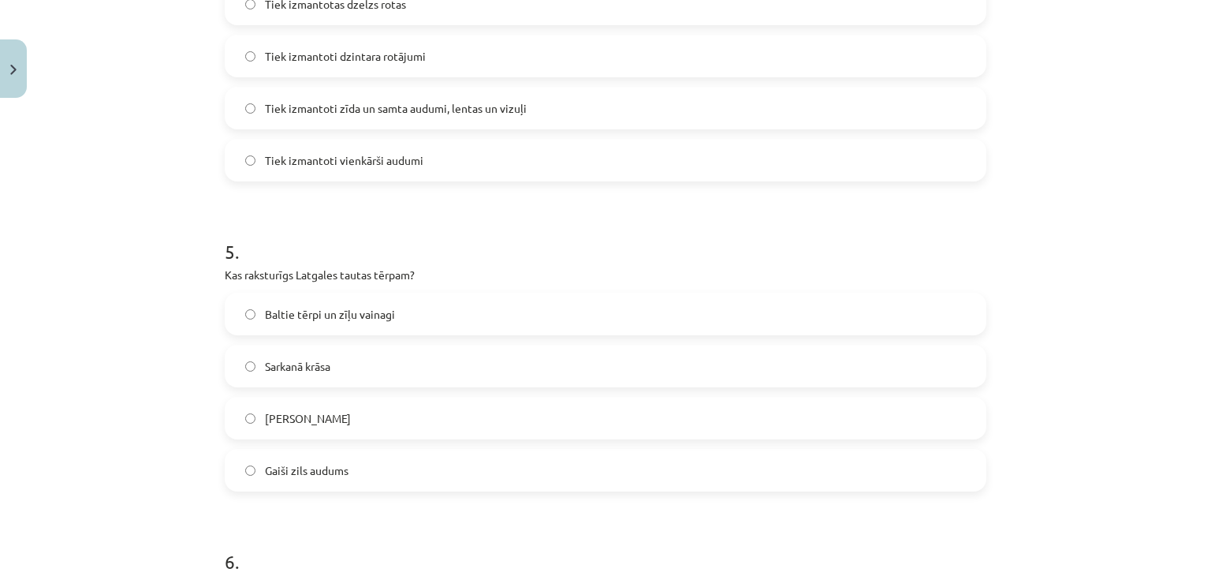
click at [307, 367] on span "Sarkanā krāsa" at bounding box center [297, 366] width 65 height 17
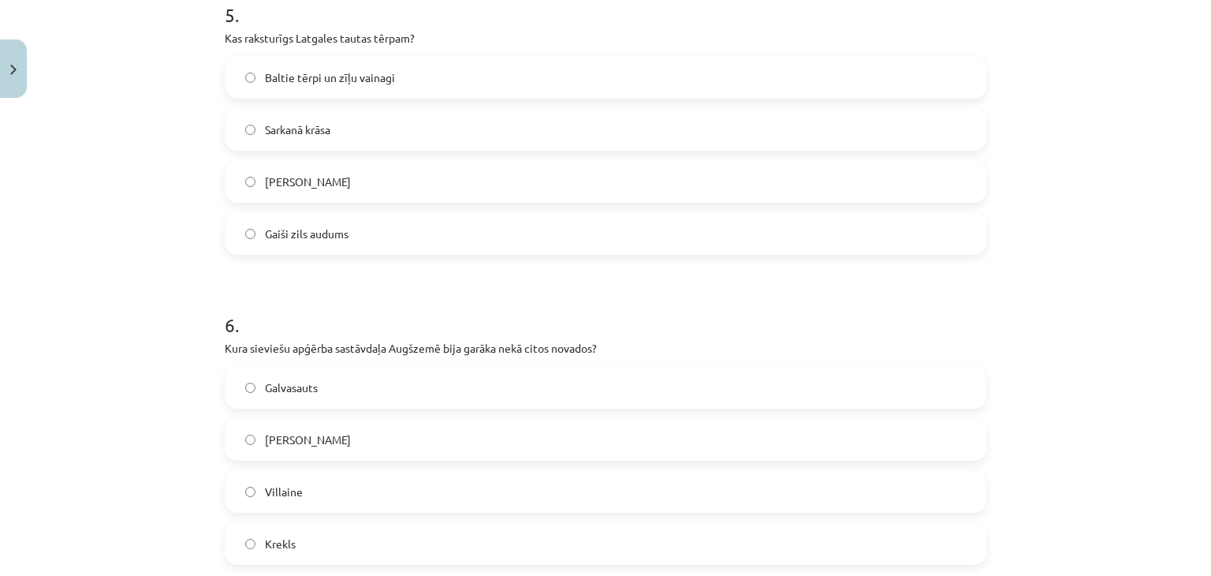
scroll to position [1656, 0]
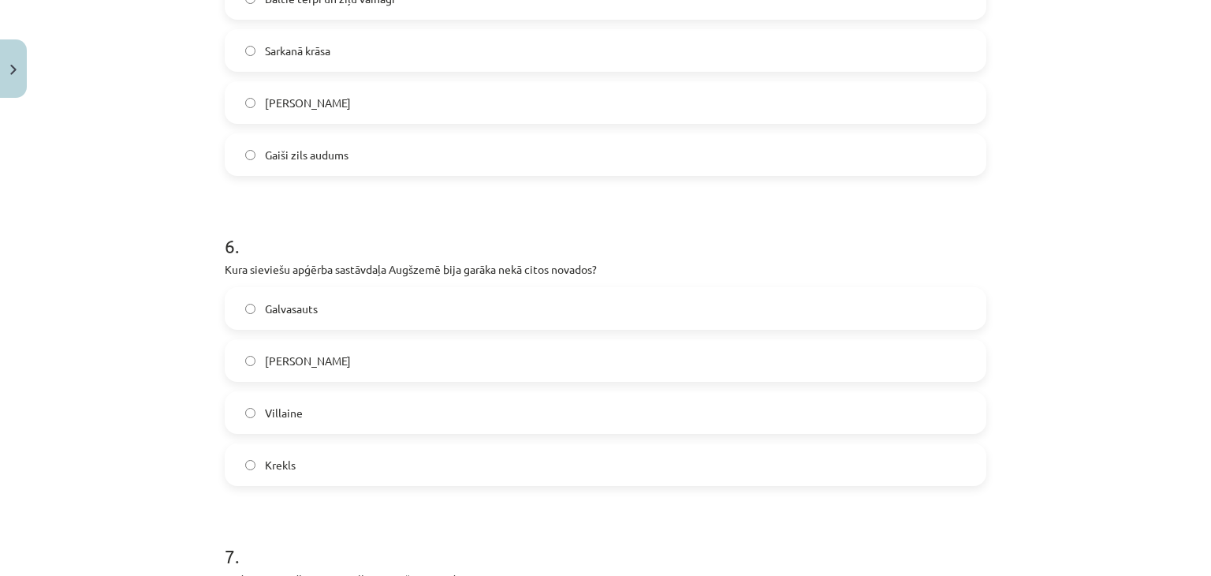
click at [331, 404] on label "Villaine" at bounding box center [605, 412] width 758 height 39
click at [285, 471] on span "Krekls" at bounding box center [280, 465] width 31 height 17
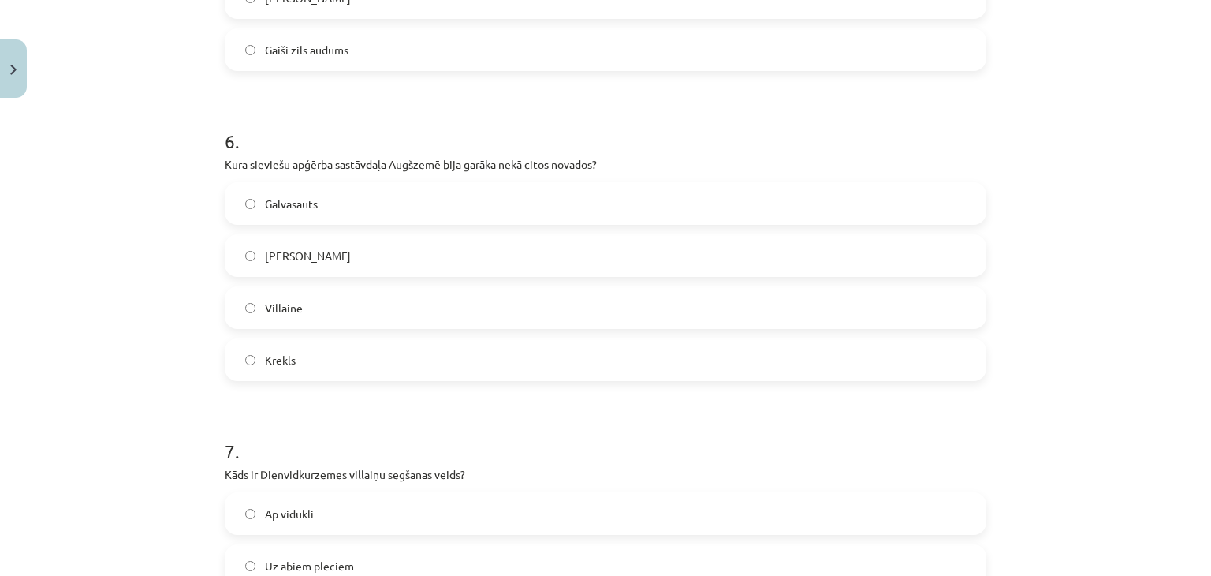
scroll to position [1971, 0]
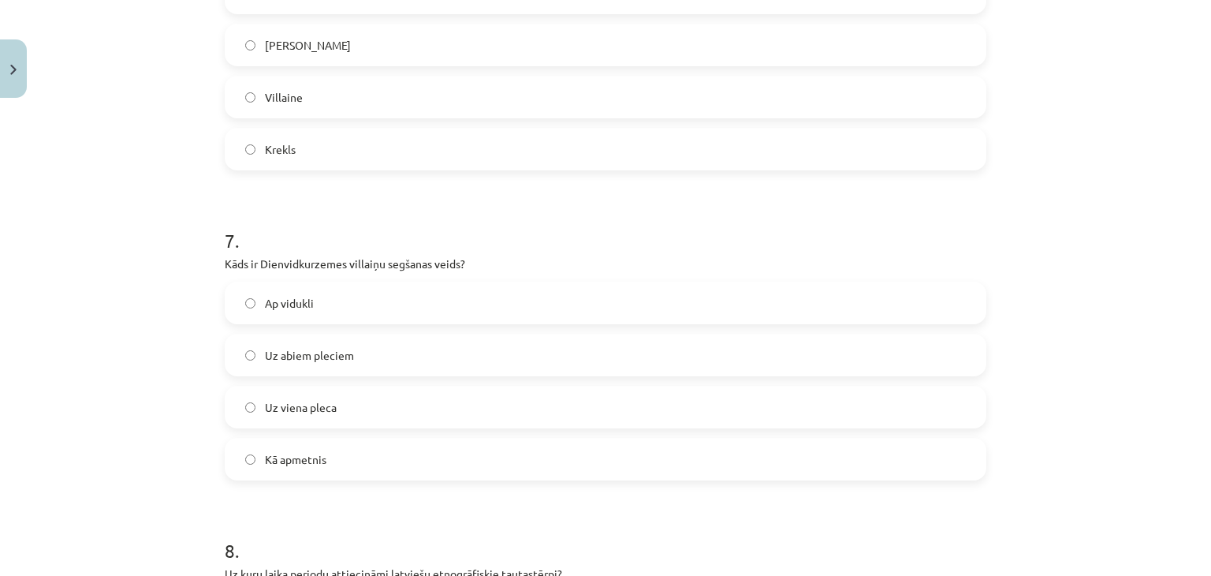
click at [332, 408] on label "Uz viena pleca" at bounding box center [605, 406] width 758 height 39
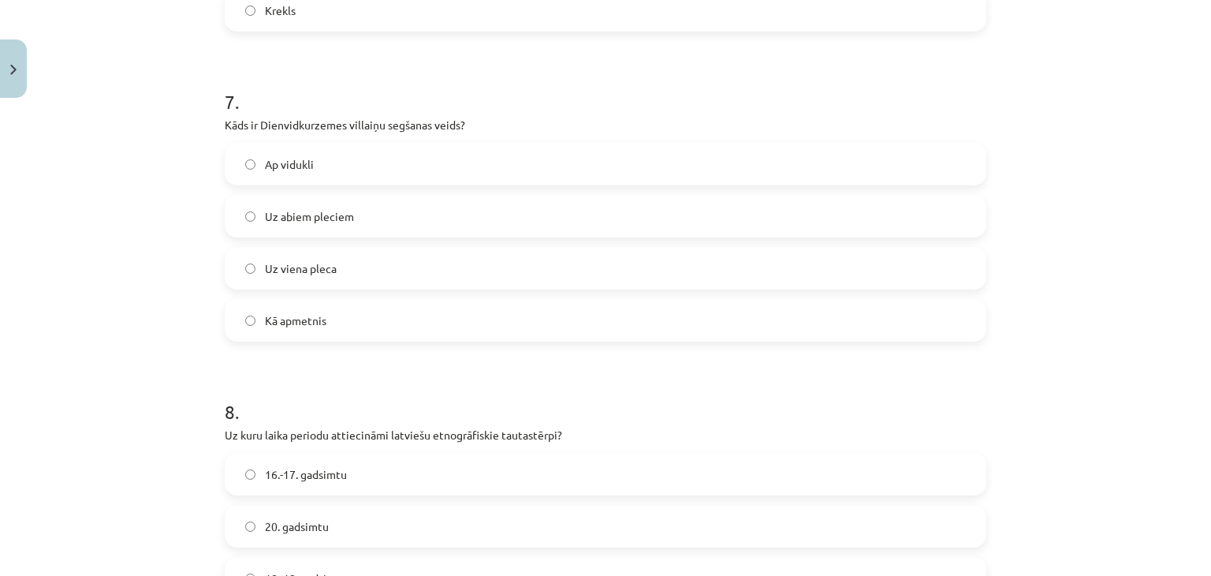
scroll to position [2208, 0]
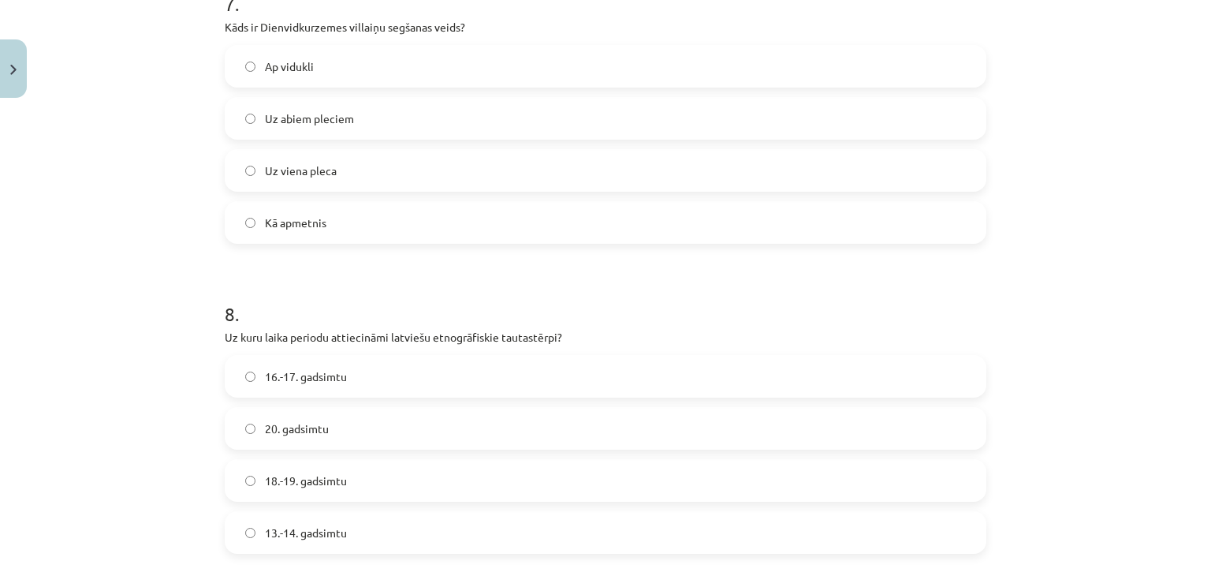
click at [319, 482] on span "18.-19. gadsimtu" at bounding box center [306, 480] width 82 height 17
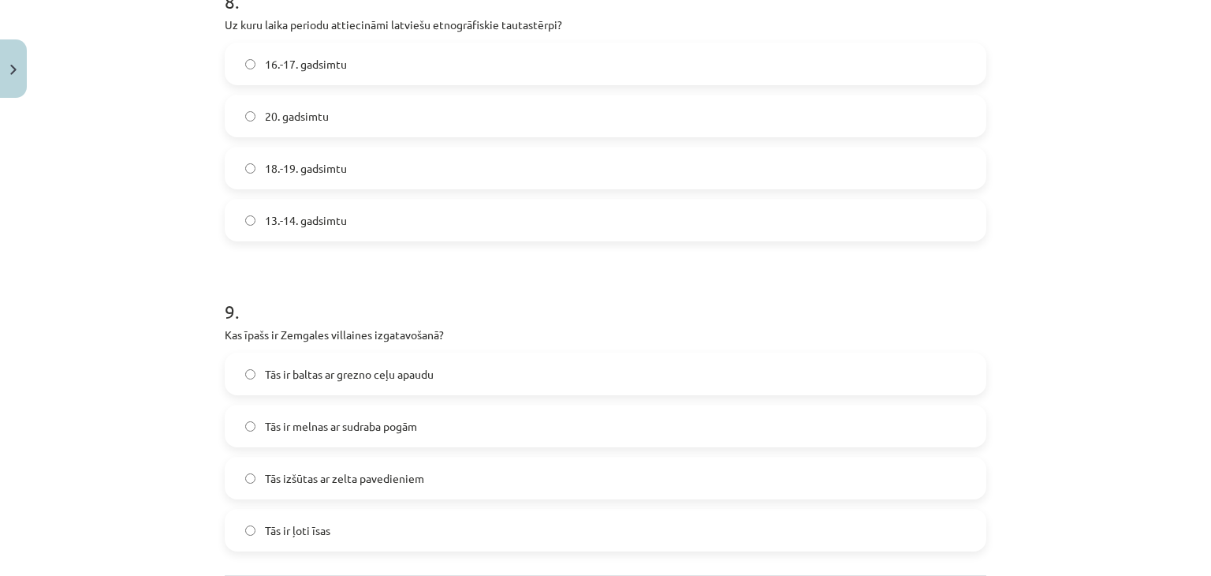
scroll to position [2523, 0]
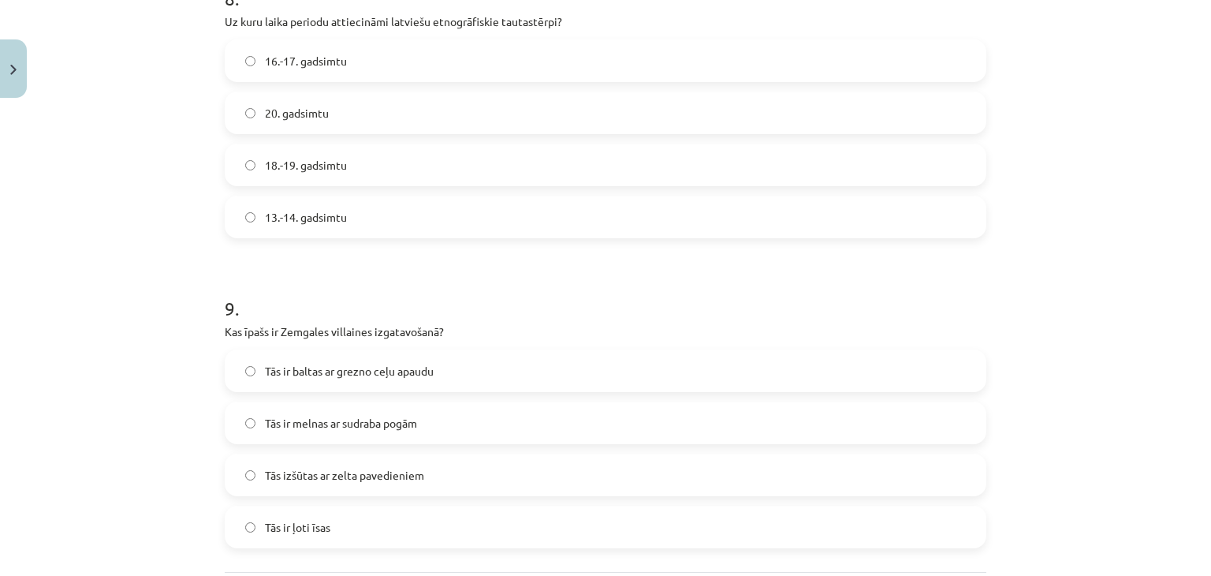
click at [331, 370] on span "Tās ir baltas ar grezno ceļu apaudu" at bounding box center [349, 371] width 169 height 17
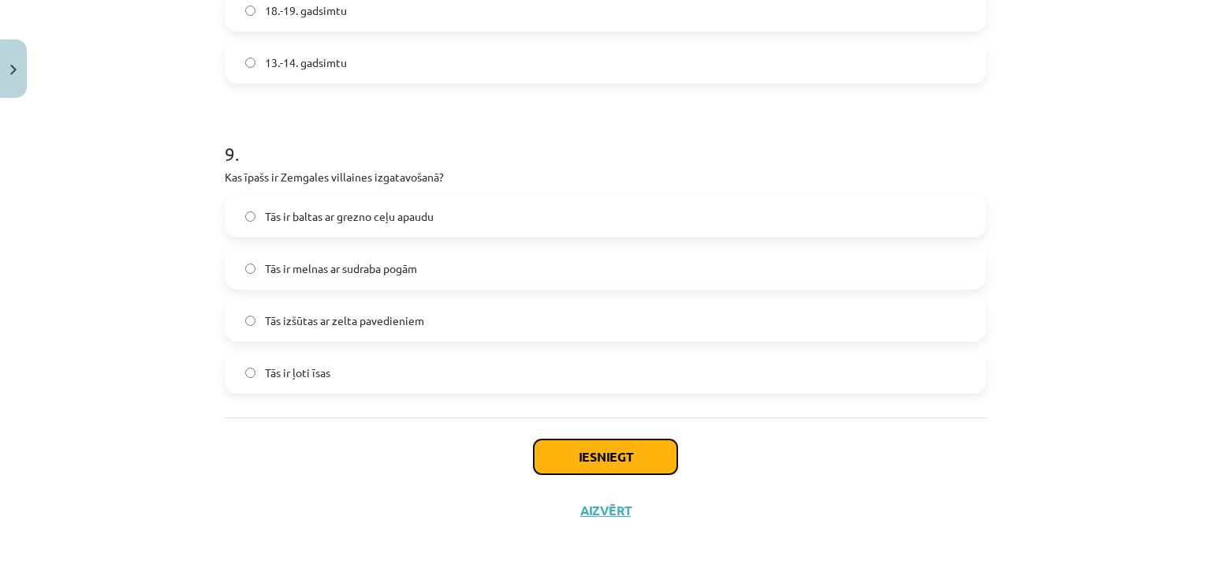
click at [585, 458] on button "Iesniegt" at bounding box center [605, 456] width 143 height 35
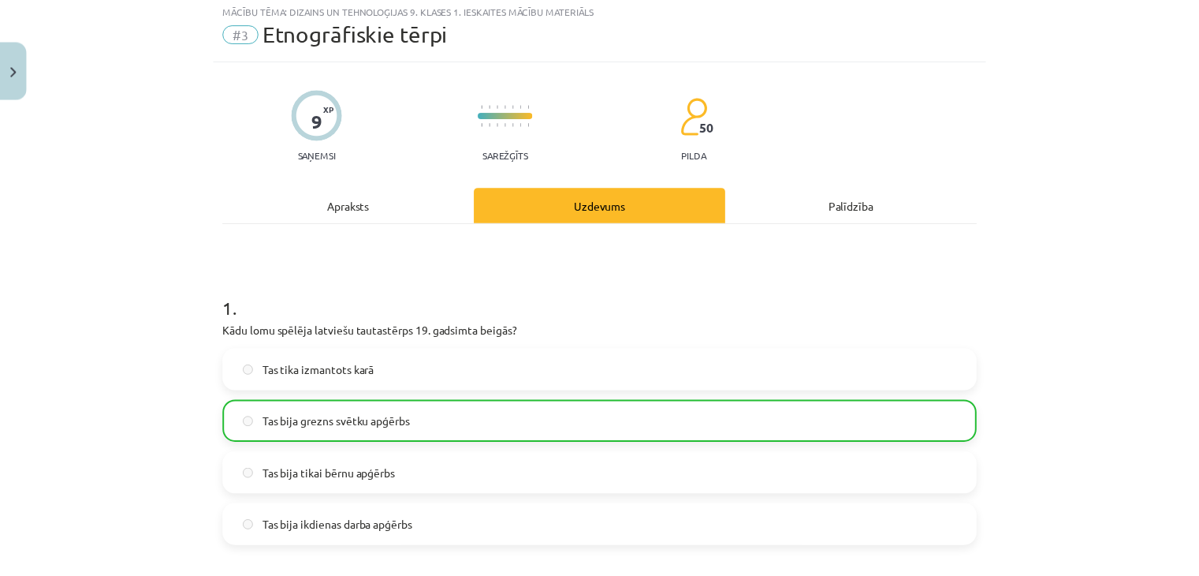
scroll to position [0, 0]
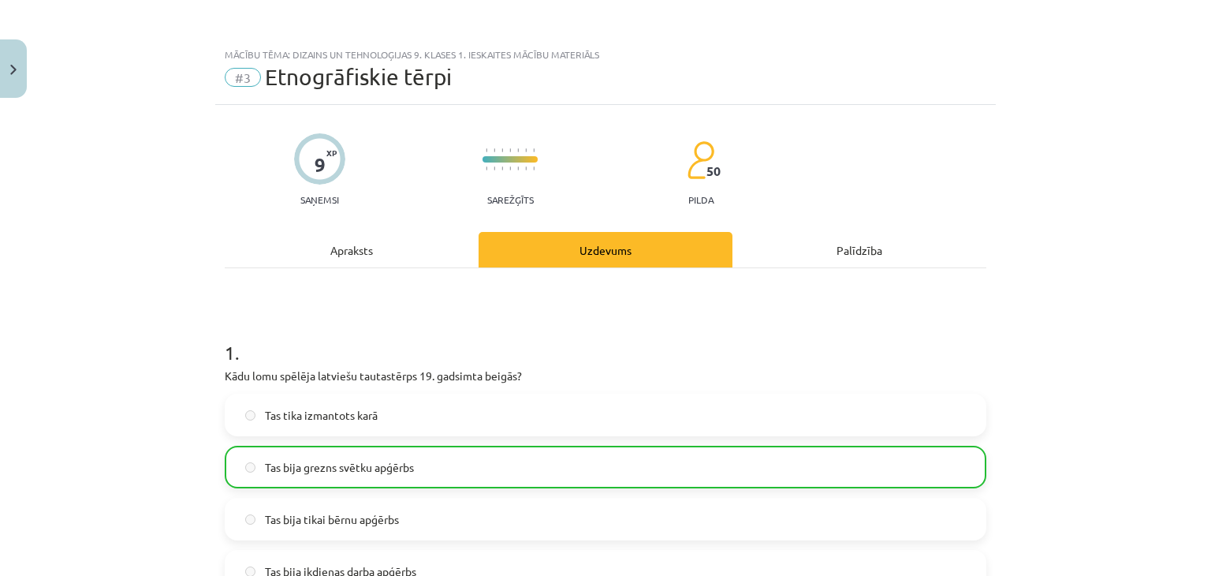
click at [27, 54] on div "Mācību tēma: Dizains un tehnoloģijas 9. klases 1. ieskaites mācību materiāls #3…" at bounding box center [605, 288] width 1211 height 576
click at [7, 69] on button "Close" at bounding box center [13, 68] width 27 height 58
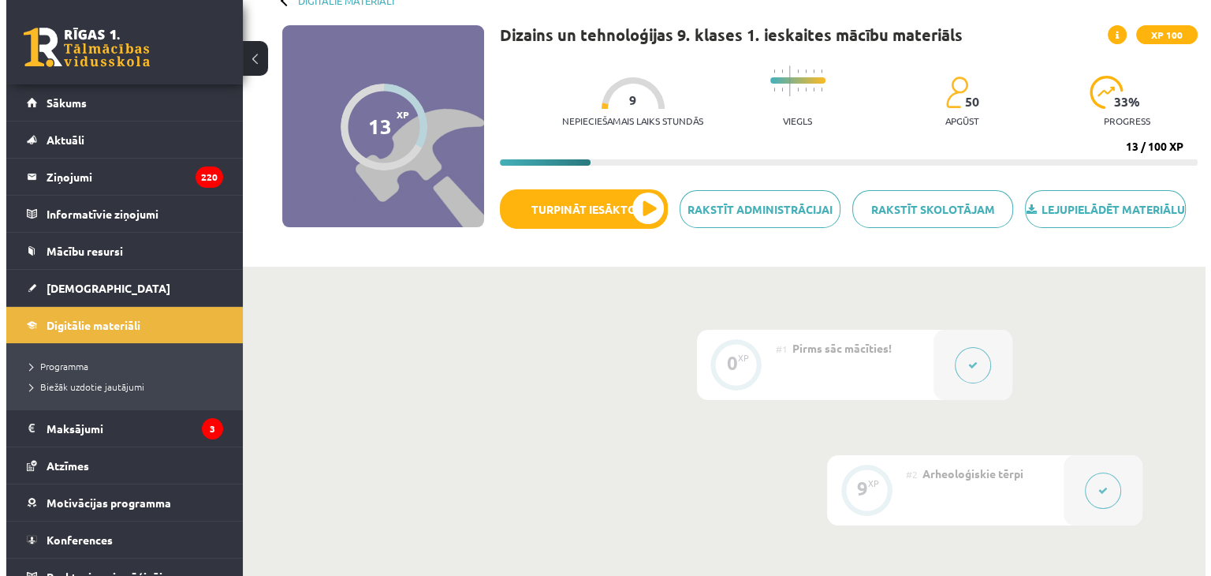
scroll to position [95, 0]
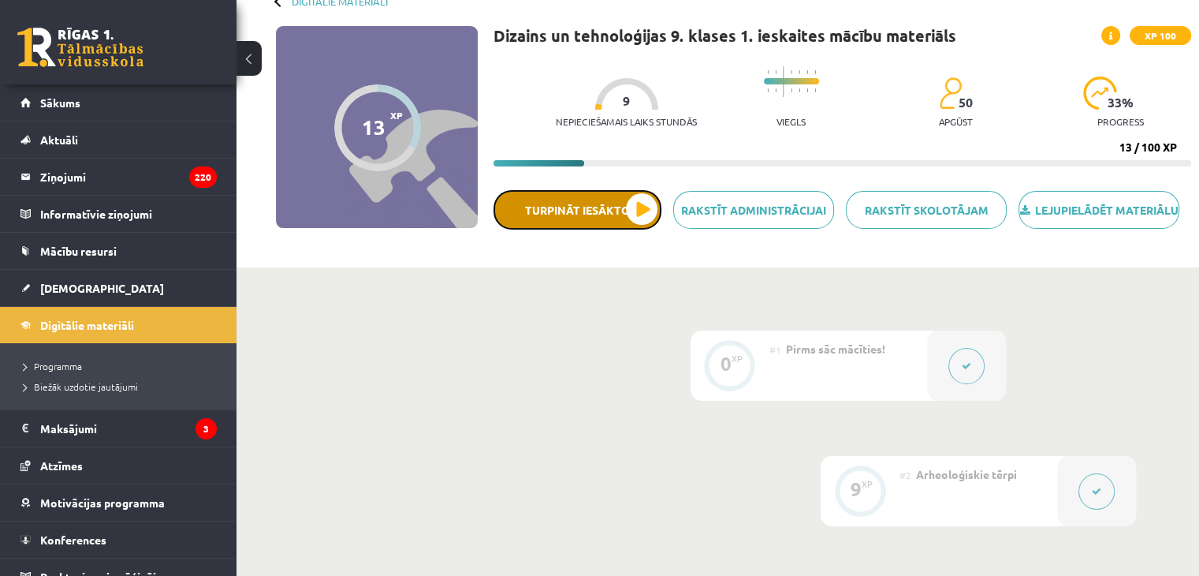
click at [577, 229] on button "Turpināt iesākto" at bounding box center [578, 209] width 168 height 39
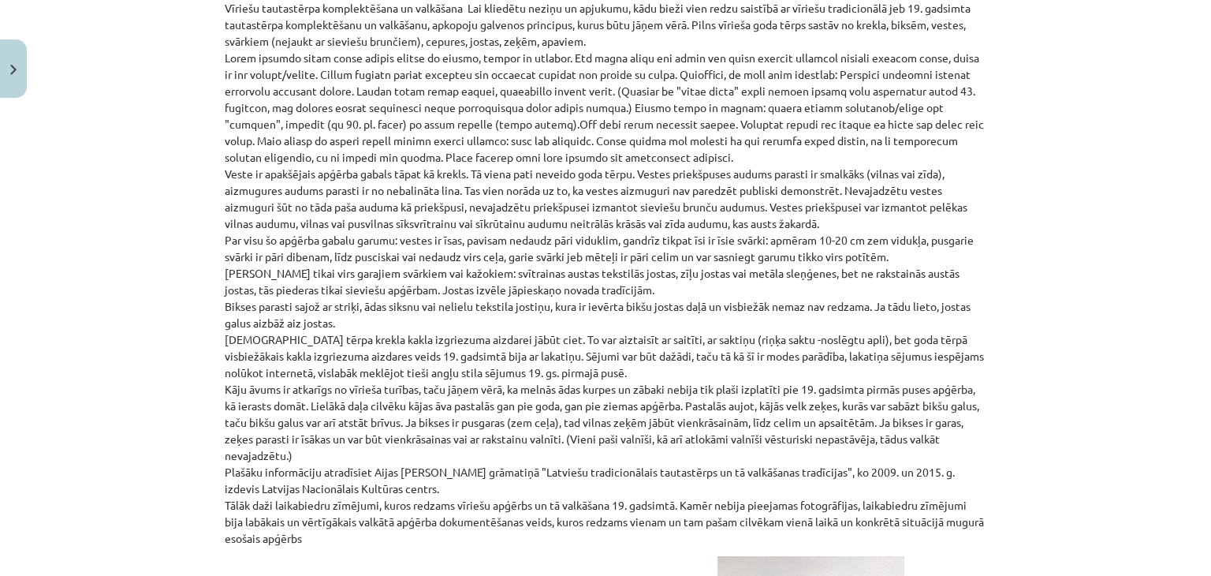
scroll to position [0, 0]
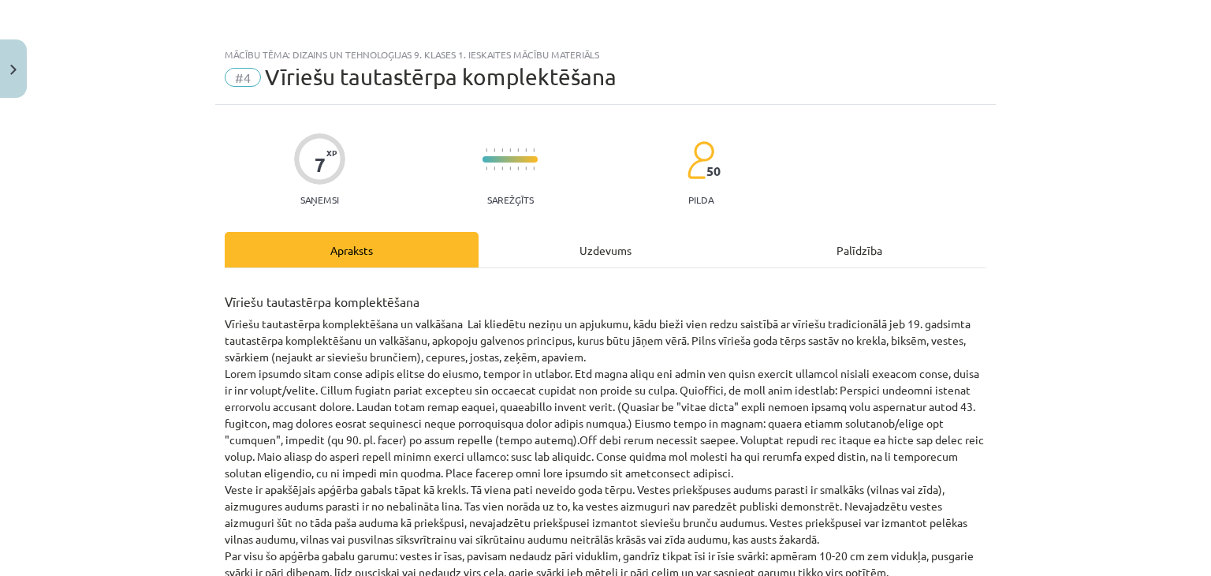
click at [587, 252] on div "Uzdevums" at bounding box center [606, 249] width 254 height 35
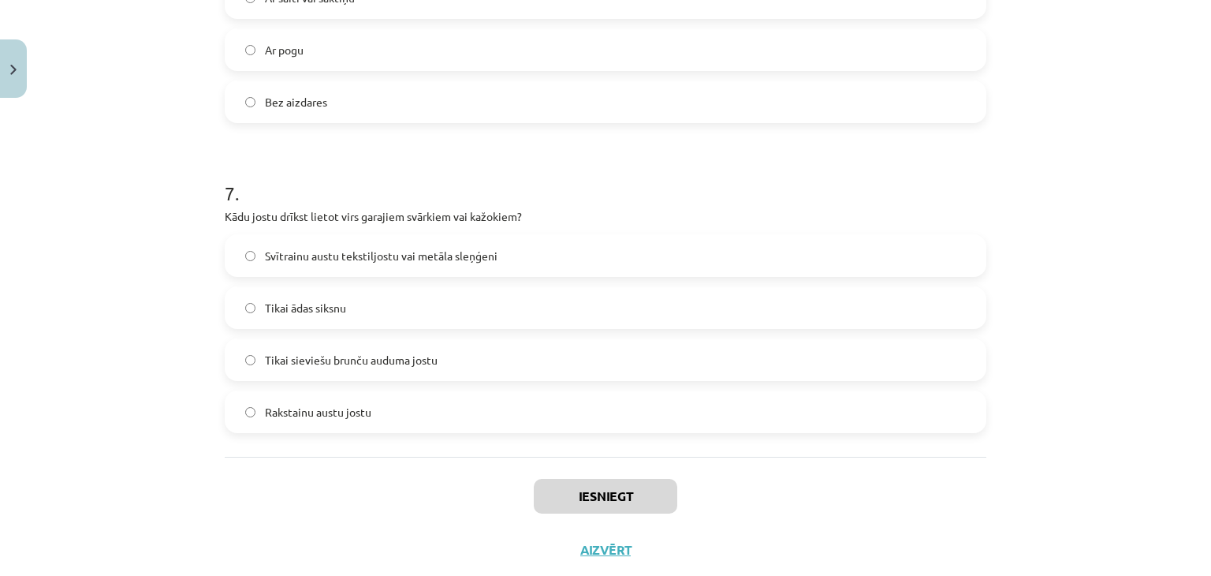
scroll to position [2059, 0]
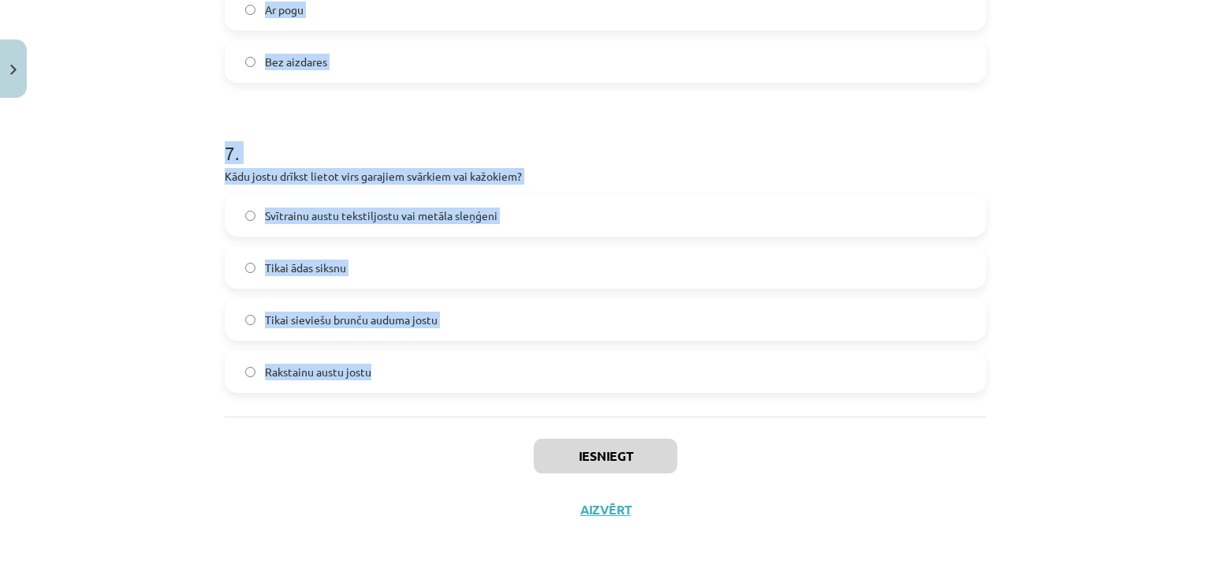
drag, startPoint x: 196, startPoint y: 348, endPoint x: 404, endPoint y: 360, distance: 207.7
click at [404, 360] on div "Mācību tēma: Dizains un tehnoloģijas 9. klases 1. ieskaites mācību materiāls #4…" at bounding box center [605, 288] width 1211 height 576
copy form "1 . Ko nozīmē vīriešu tautastērpa "svārki"? Tie ir vīriešu mēteļi vai īsās virs…"
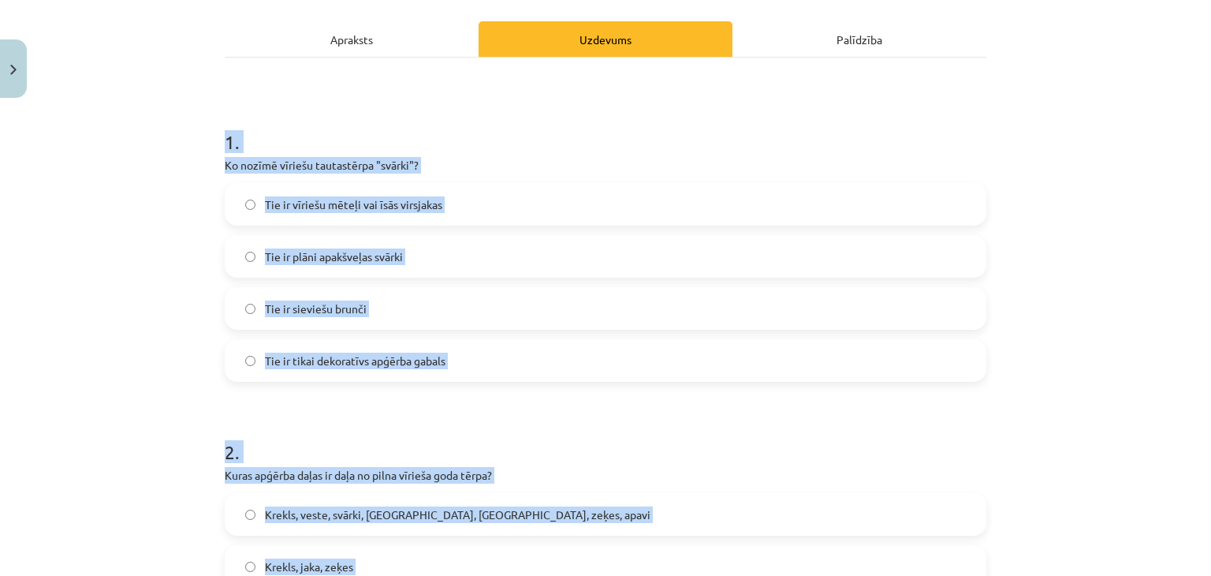
scroll to position [166, 0]
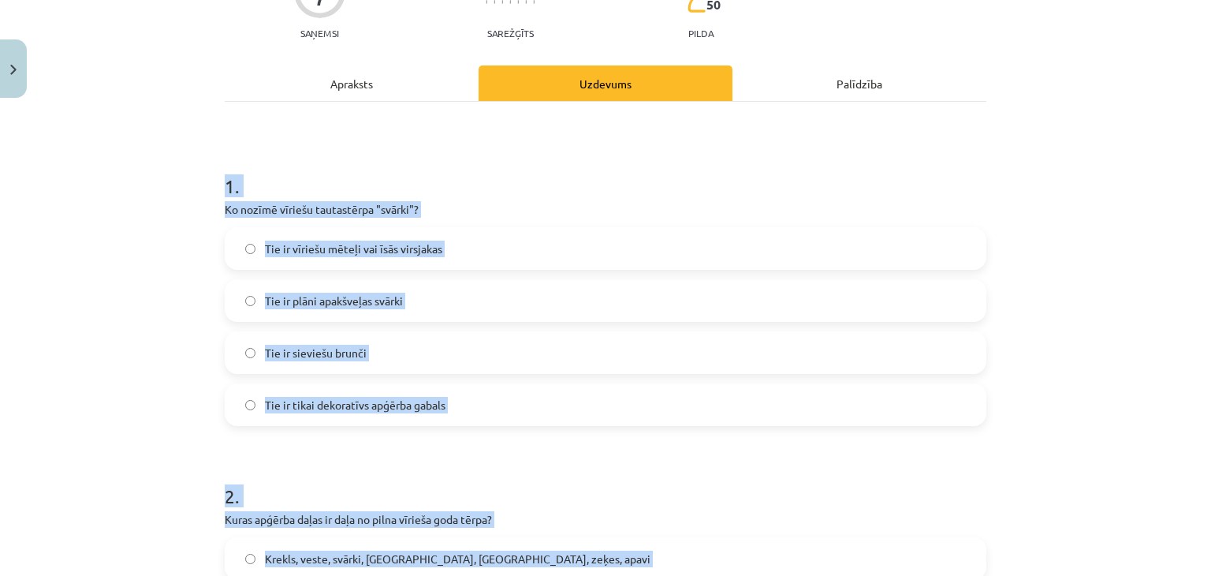
click at [434, 245] on span "Tie ir vīriešu mēteļi vai īsās virsjakas" at bounding box center [353, 248] width 177 height 17
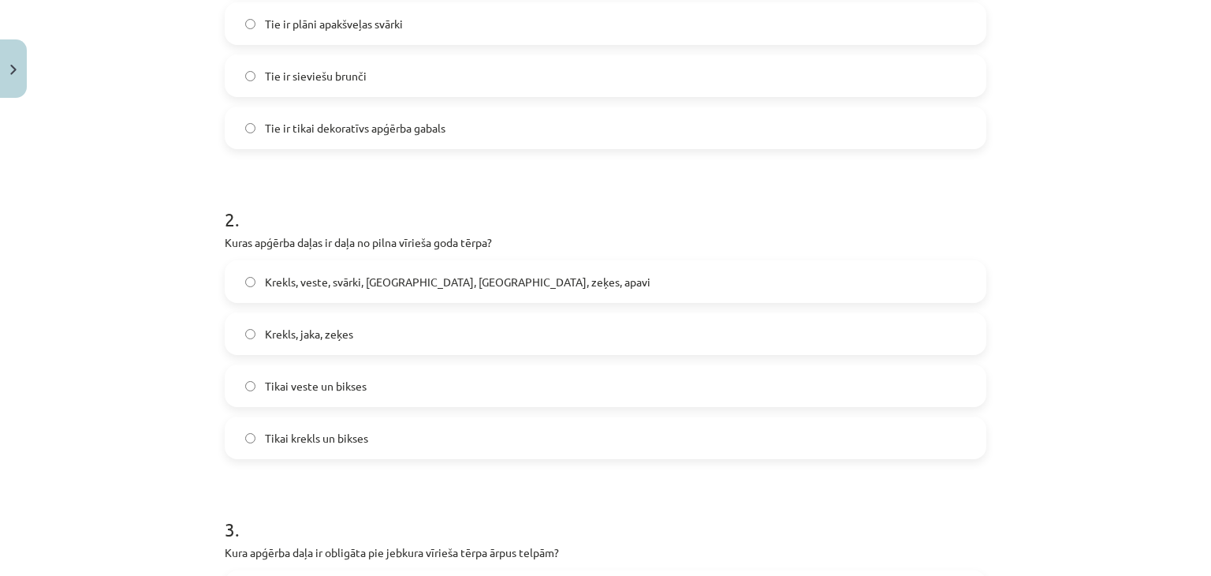
scroll to position [482, 0]
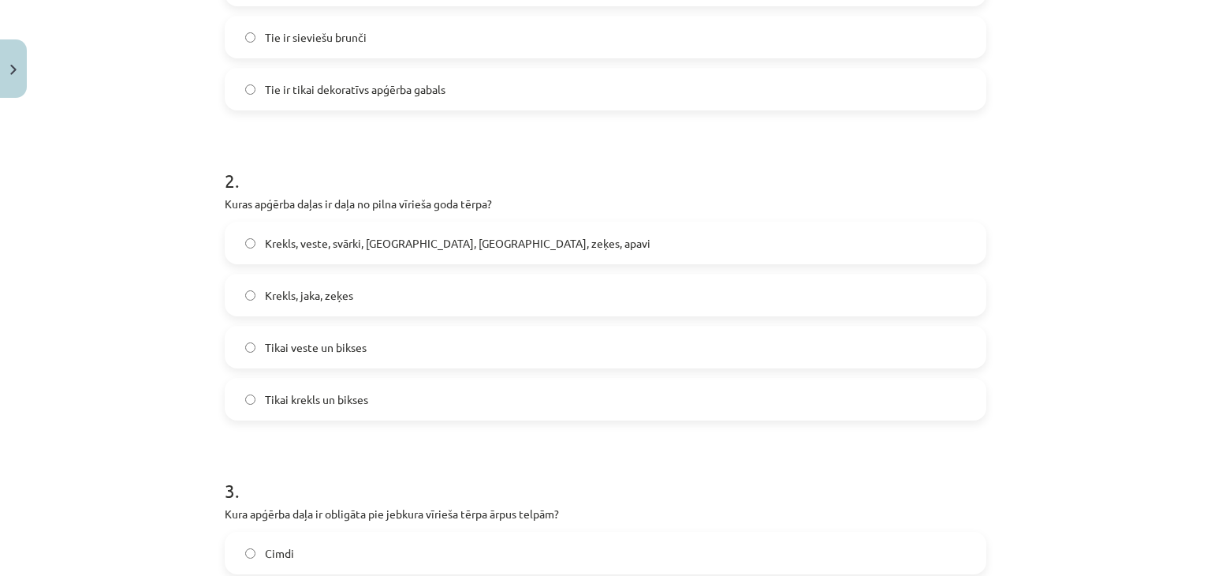
click at [374, 237] on span "Krekls, veste, svārki, cepure, josta, zeķes, apavi" at bounding box center [458, 243] width 386 height 17
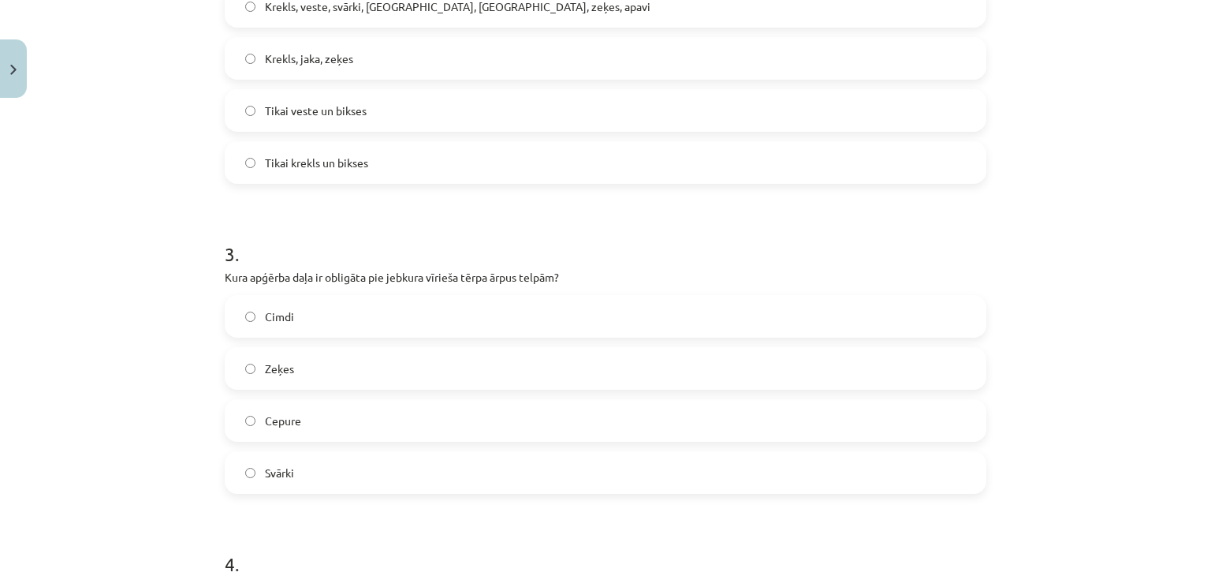
scroll to position [797, 0]
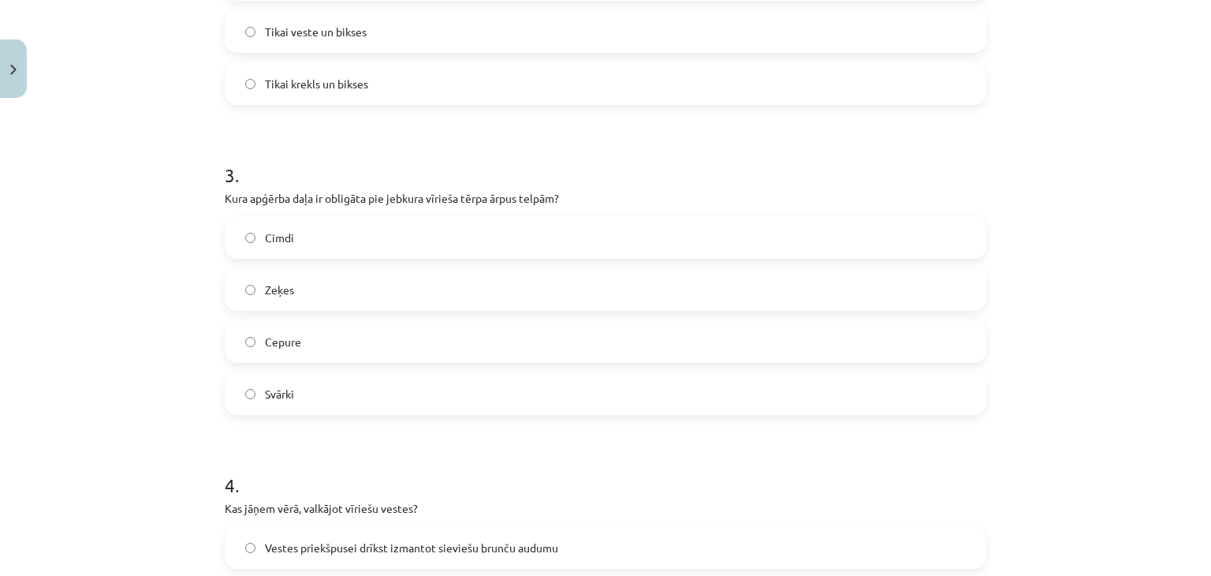
click at [291, 348] on span "Cepure" at bounding box center [283, 342] width 36 height 17
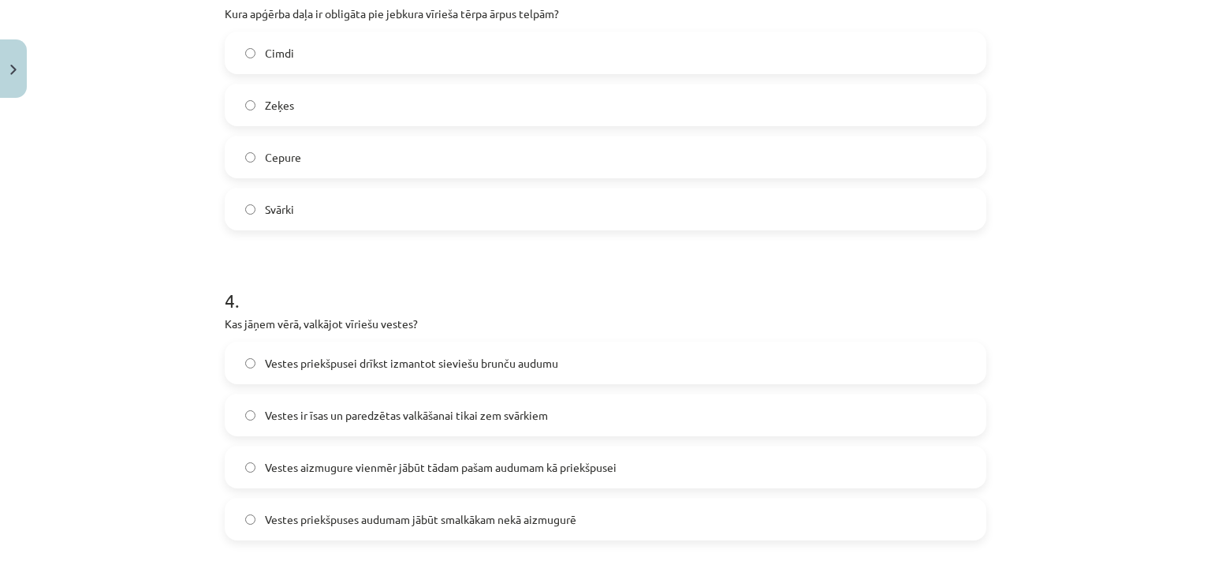
scroll to position [1113, 0]
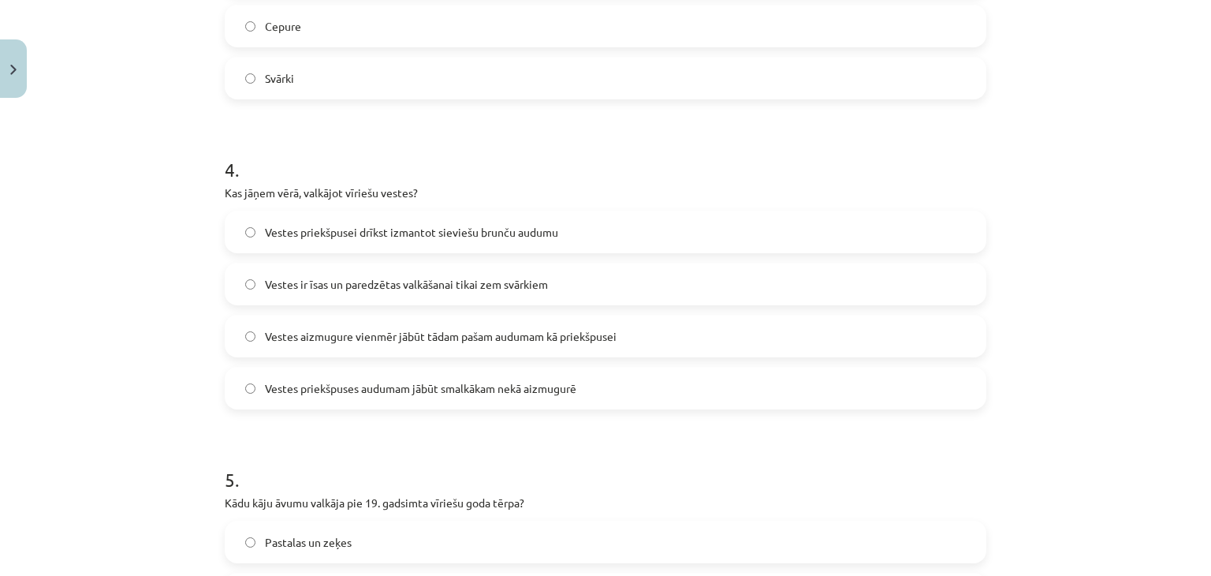
click at [340, 383] on span "Vestes priekšpuses audumam jābūt smalkākam nekā aizmugurē" at bounding box center [420, 388] width 311 height 17
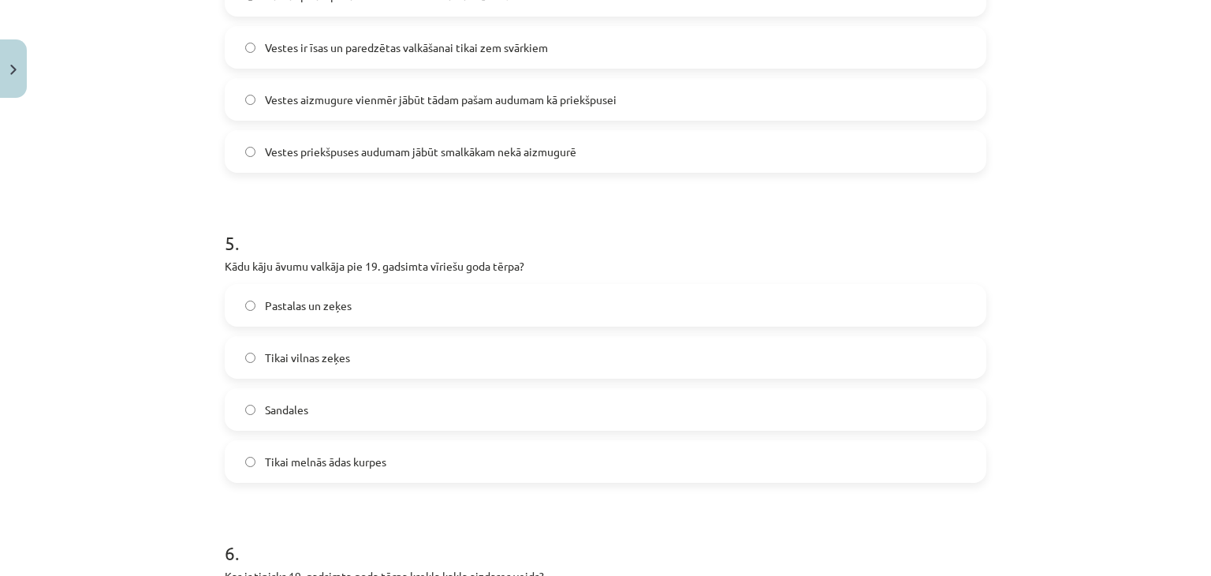
scroll to position [1428, 0]
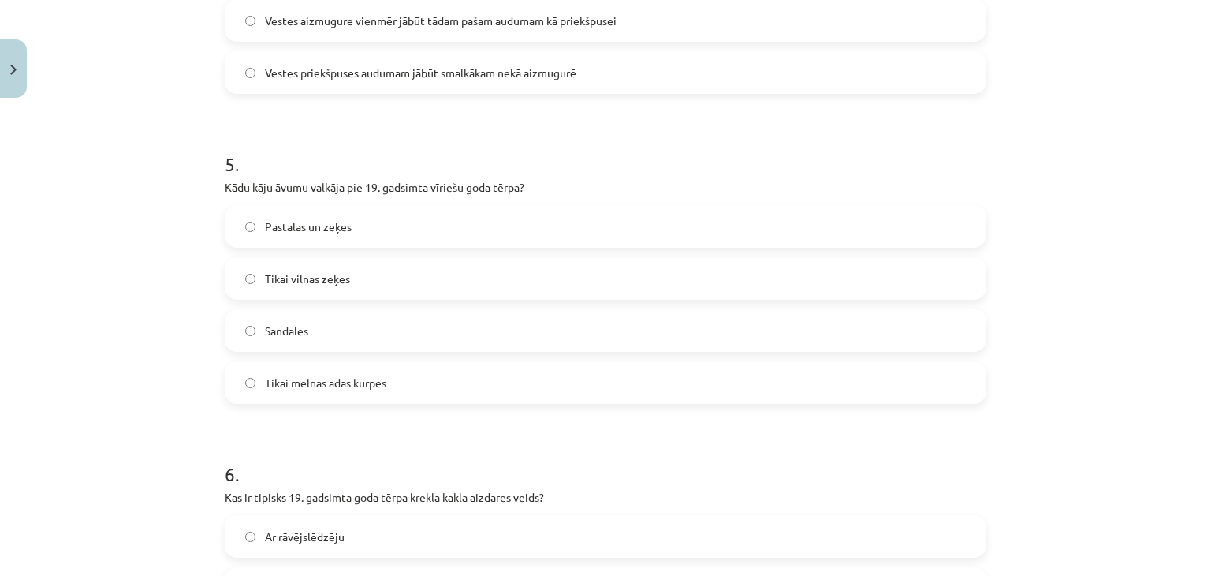
drag, startPoint x: 250, startPoint y: 224, endPoint x: 226, endPoint y: 229, distance: 24.3
click at [232, 227] on label "Pastalas un zeķes" at bounding box center [605, 226] width 758 height 39
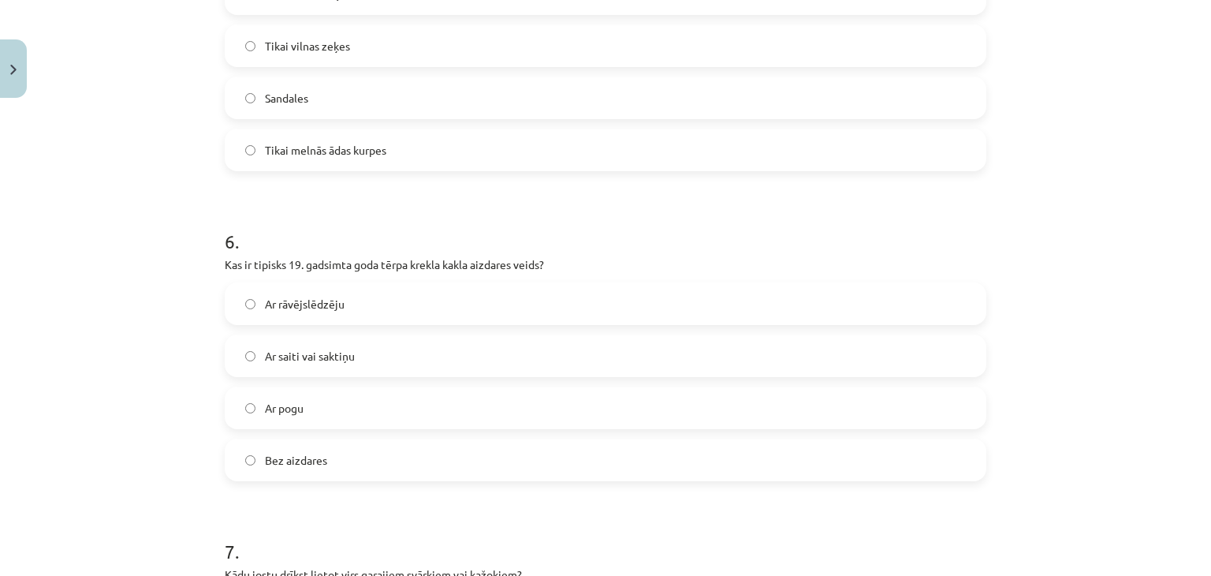
scroll to position [1664, 0]
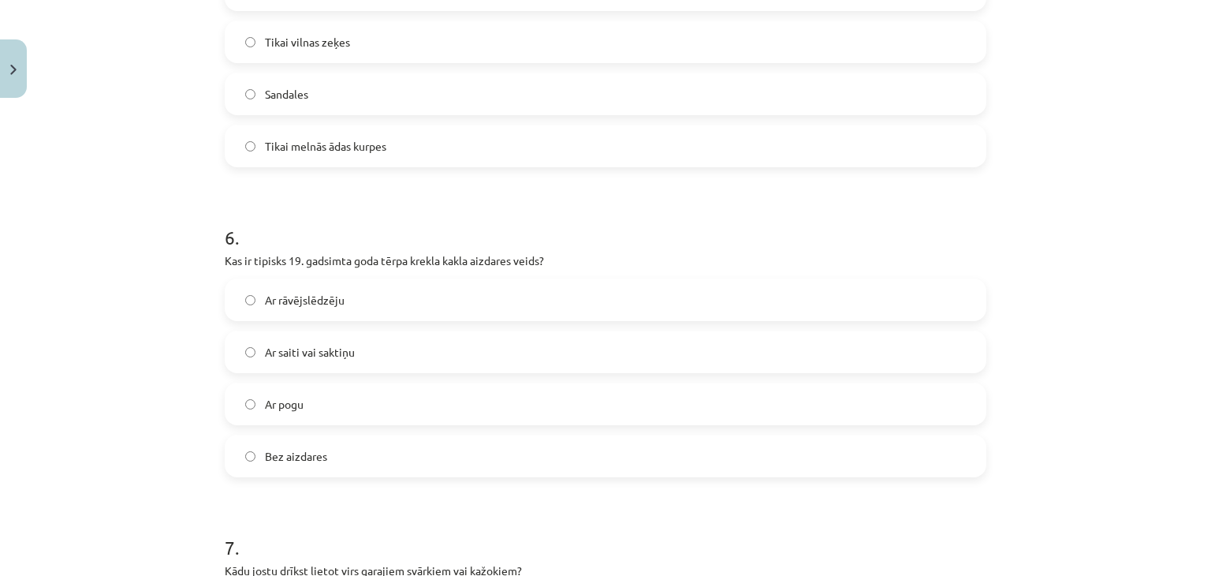
click at [311, 344] on span "Ar saiti vai saktiņu" at bounding box center [310, 352] width 90 height 17
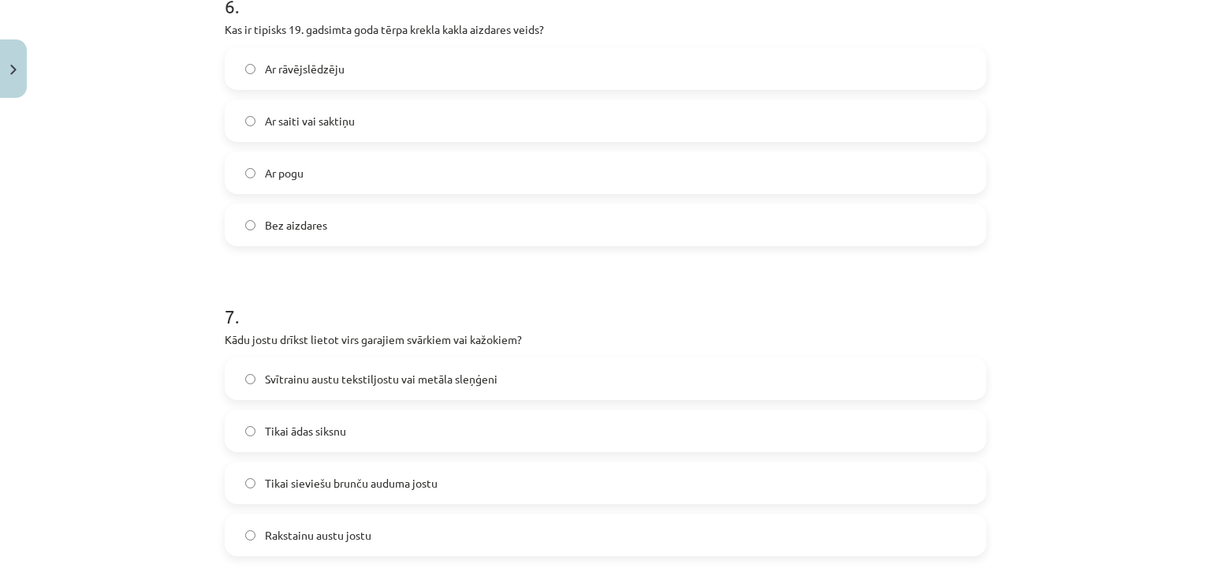
scroll to position [1980, 0]
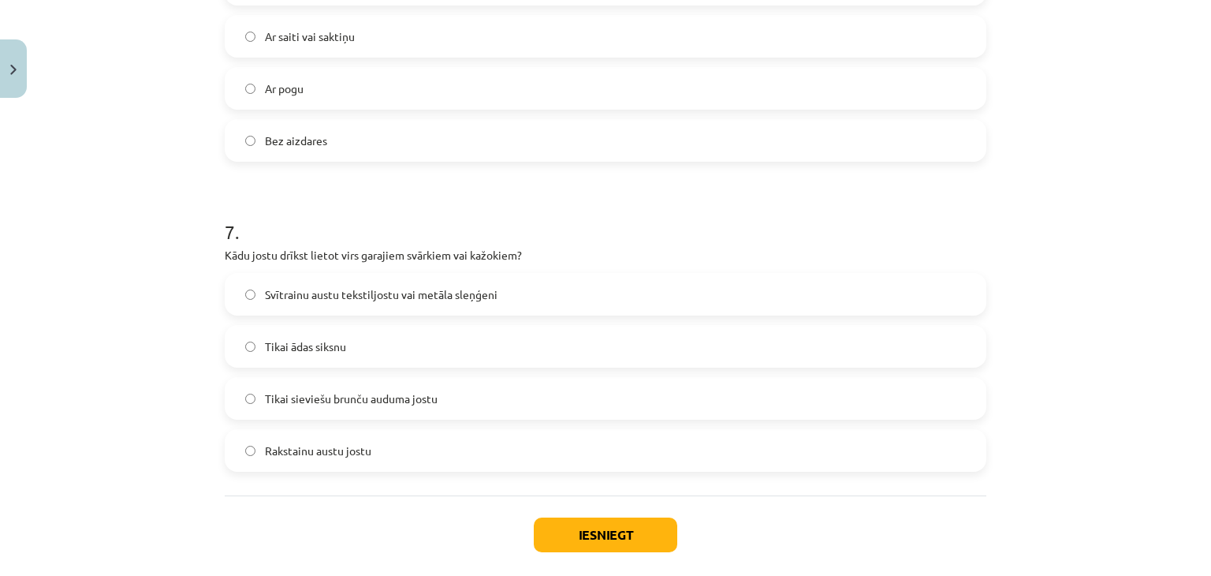
click at [265, 294] on span "Svītrainu austu tekstiljostu vai metāla sleņģeni" at bounding box center [381, 294] width 233 height 17
click at [534, 535] on button "Iesniegt" at bounding box center [605, 534] width 143 height 35
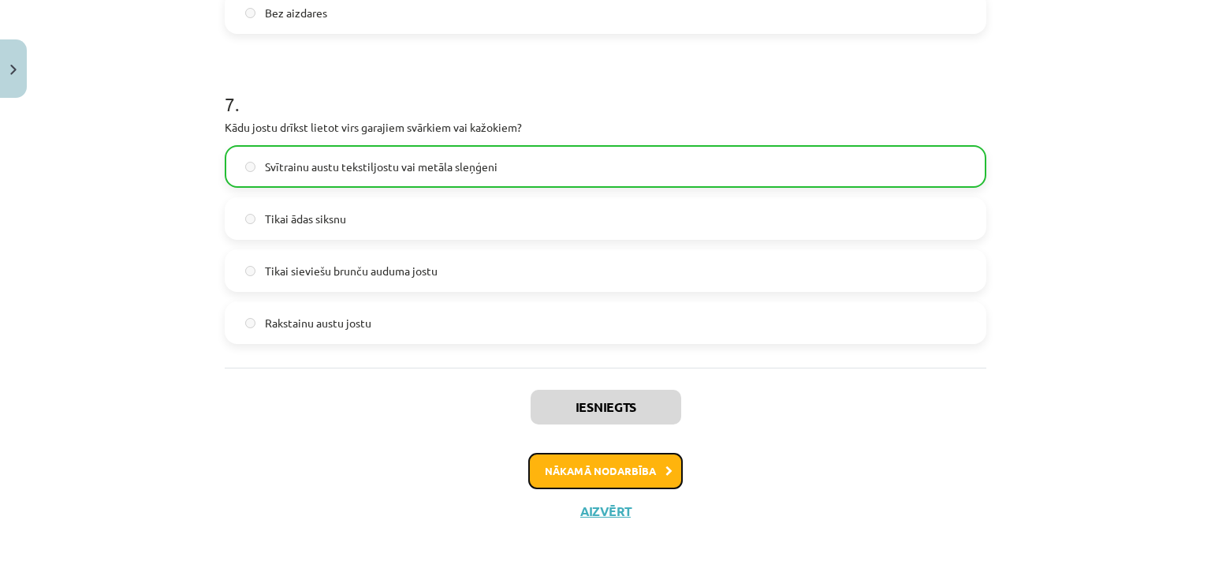
click at [568, 461] on button "Nākamā nodarbība" at bounding box center [605, 471] width 155 height 36
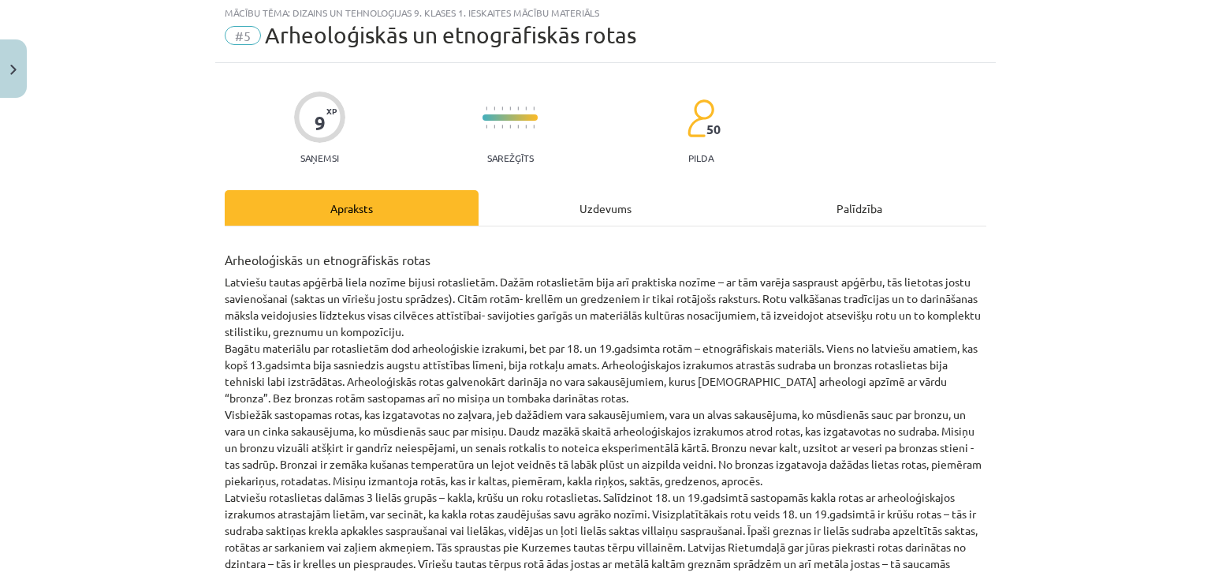
scroll to position [39, 0]
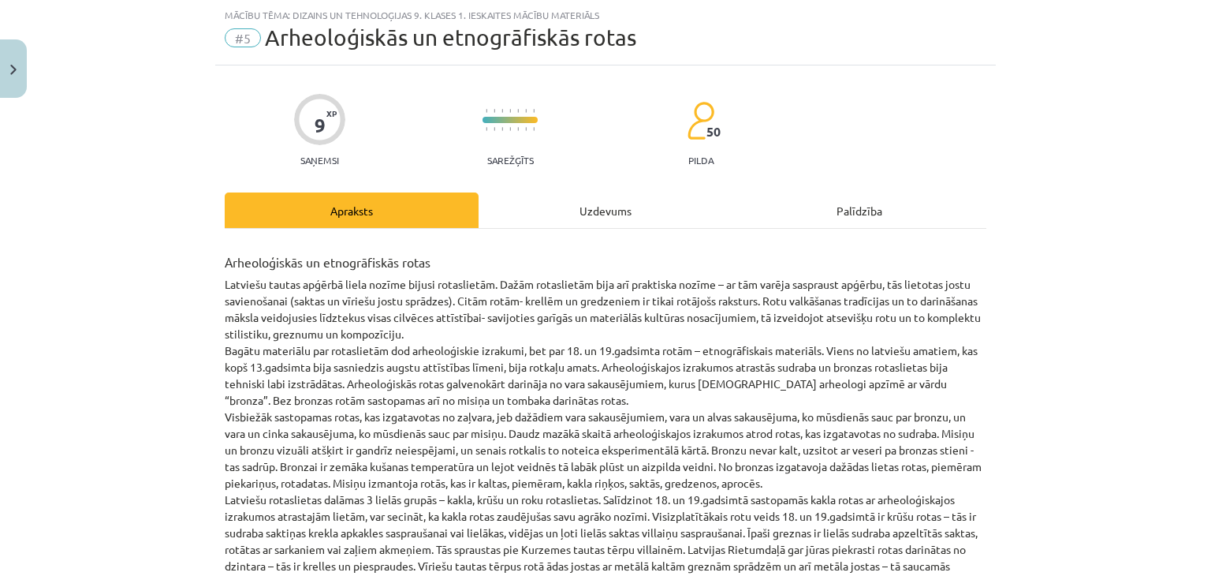
click at [568, 204] on div "Uzdevums" at bounding box center [606, 209] width 254 height 35
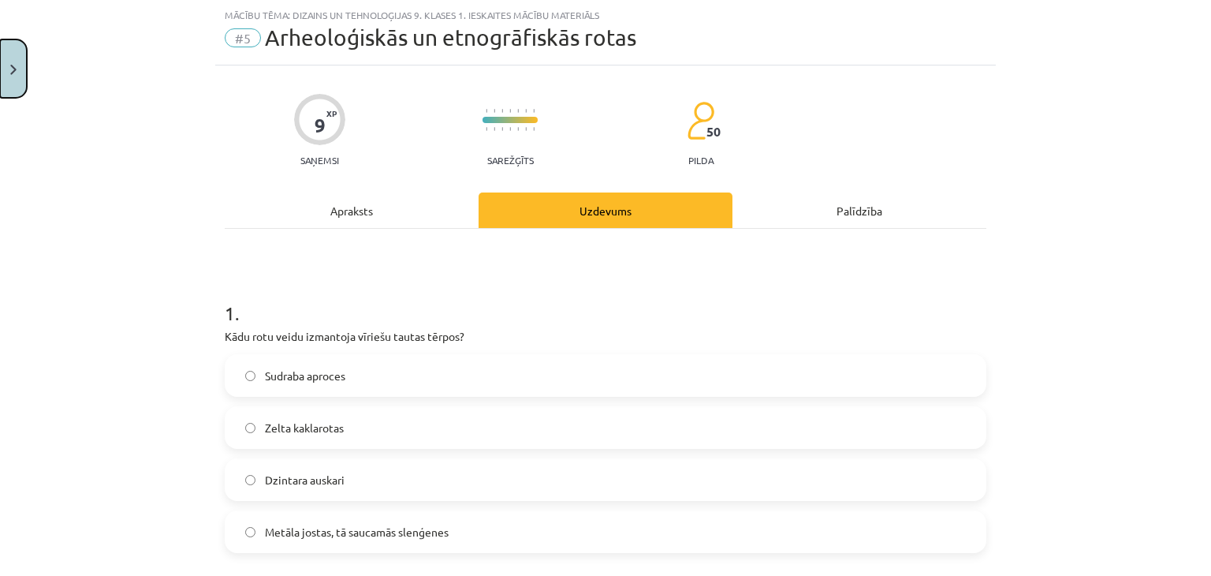
click at [15, 71] on button "Close" at bounding box center [13, 68] width 27 height 58
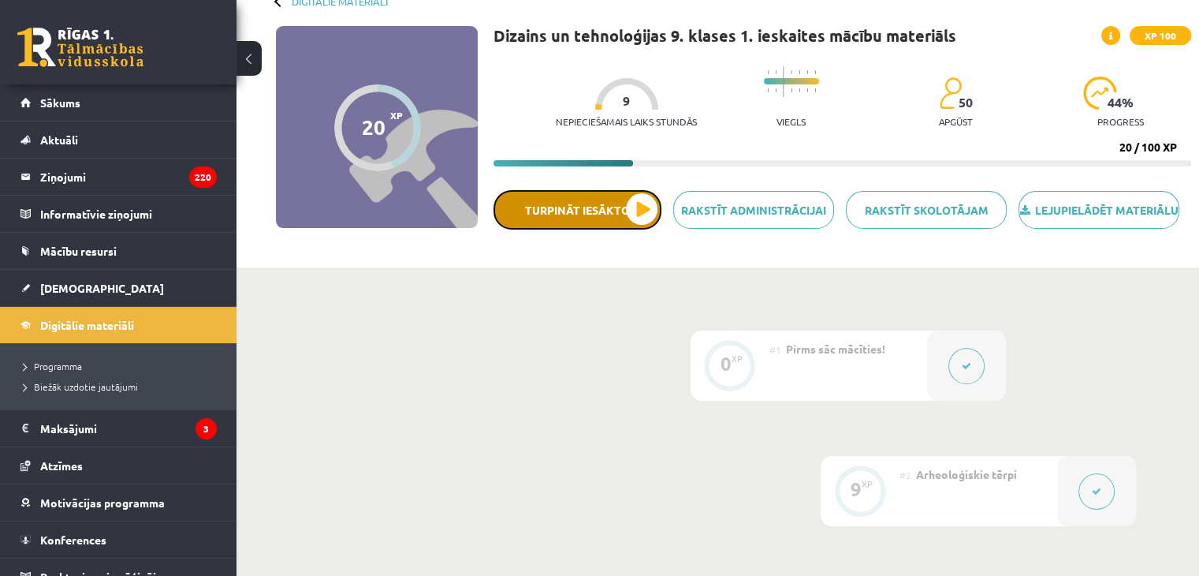
click at [560, 215] on button "Turpināt iesākto" at bounding box center [578, 209] width 168 height 39
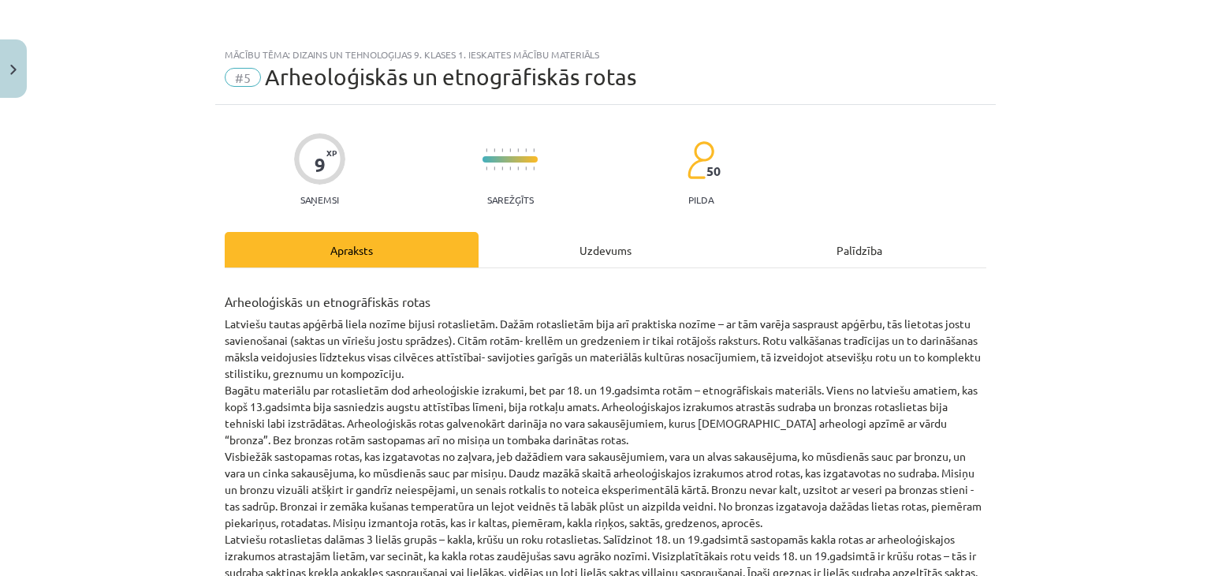
click at [546, 255] on div "Uzdevums" at bounding box center [606, 249] width 254 height 35
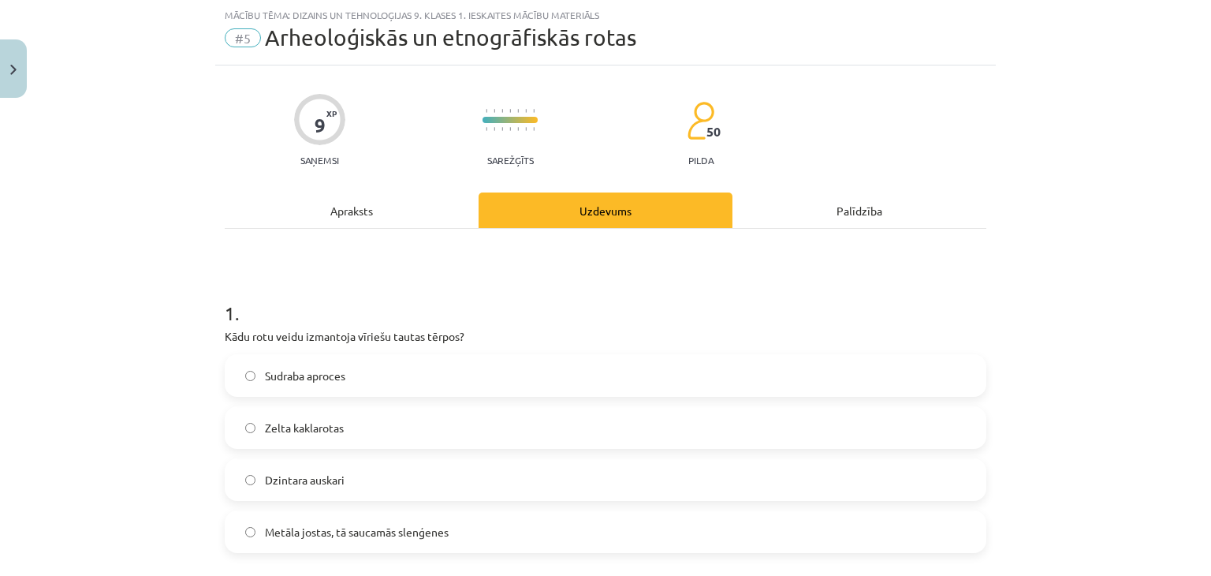
click at [377, 409] on label "Zelta kaklarotas" at bounding box center [605, 427] width 758 height 39
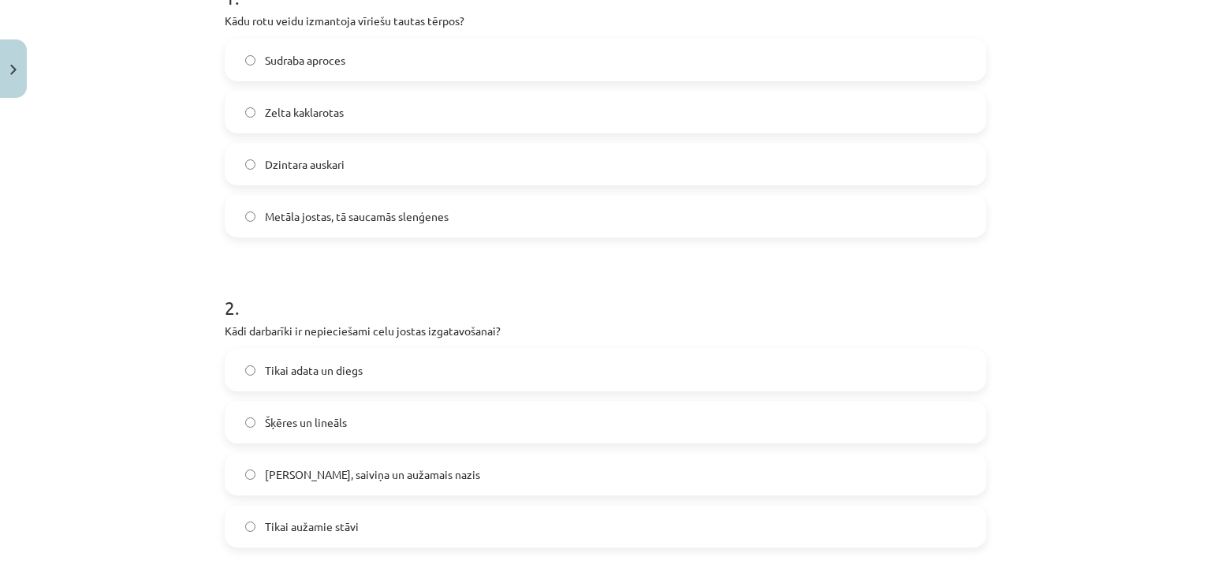
click at [375, 366] on label "Tikai adata un diegs" at bounding box center [605, 369] width 758 height 39
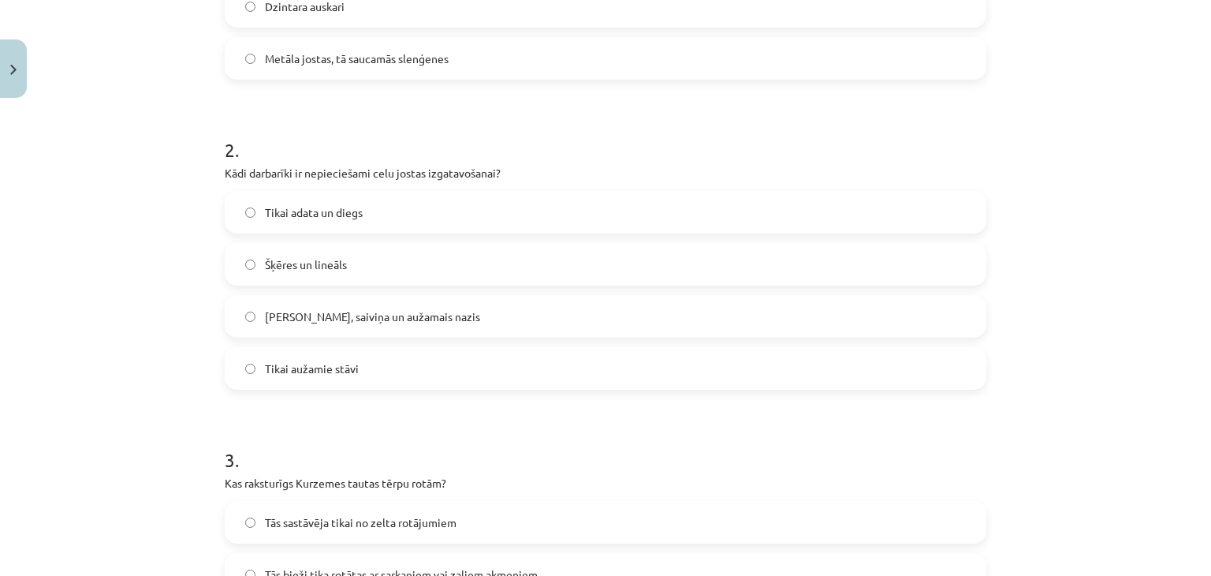
scroll to position [670, 0]
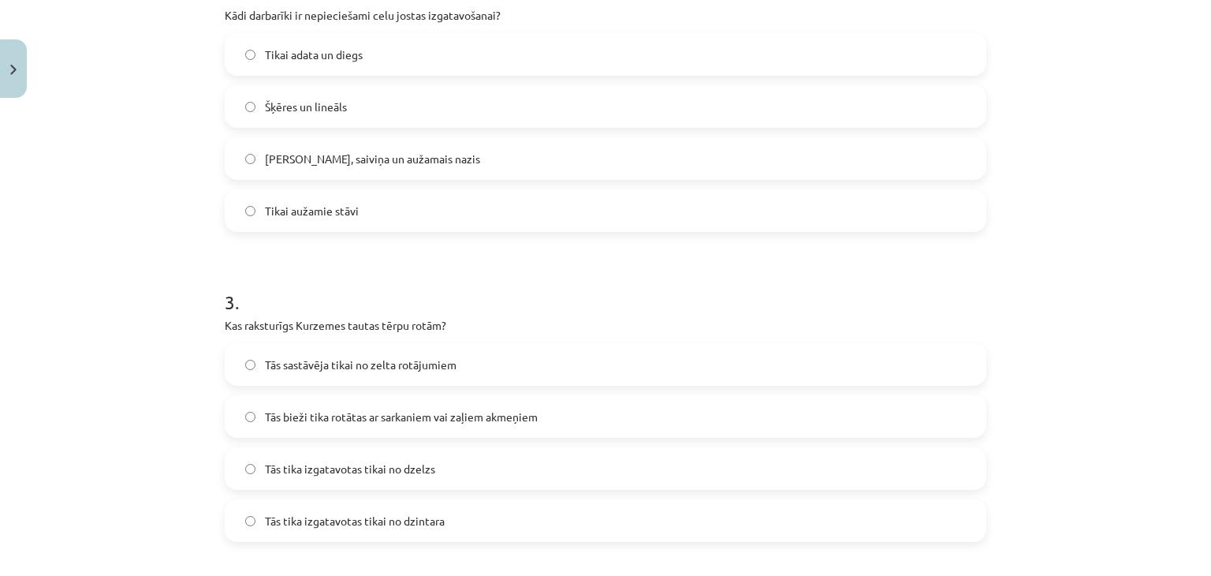
click at [285, 537] on label "Tās tika izgatavotas tikai no dzintara" at bounding box center [605, 520] width 758 height 39
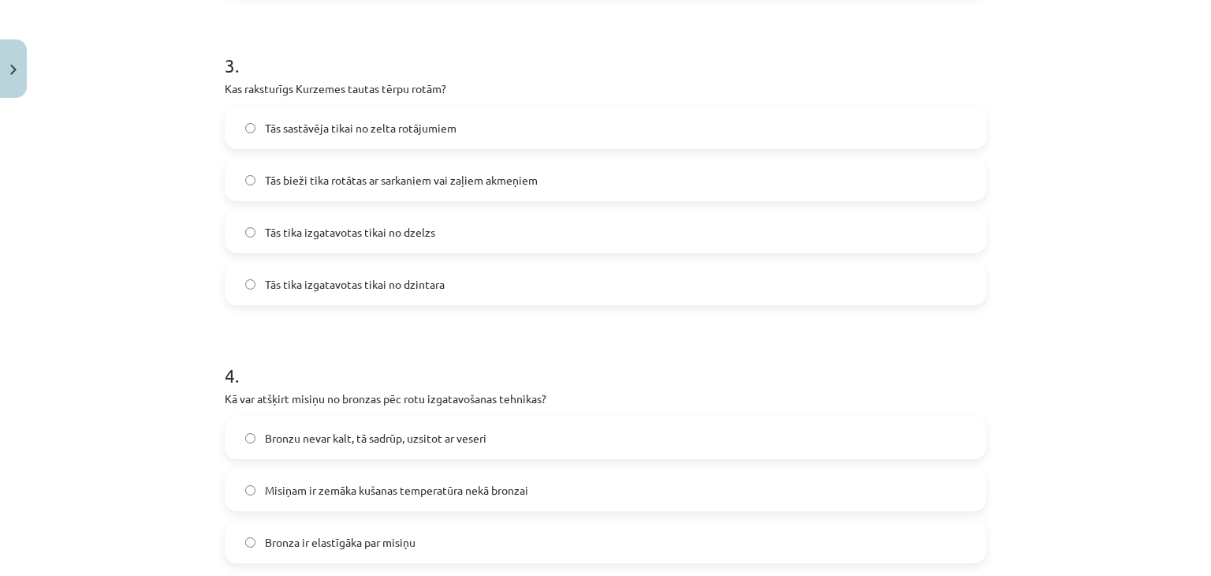
click at [289, 483] on span "Misiņam ir zemāka kušanas temperatūra nekā bronzai" at bounding box center [396, 490] width 263 height 17
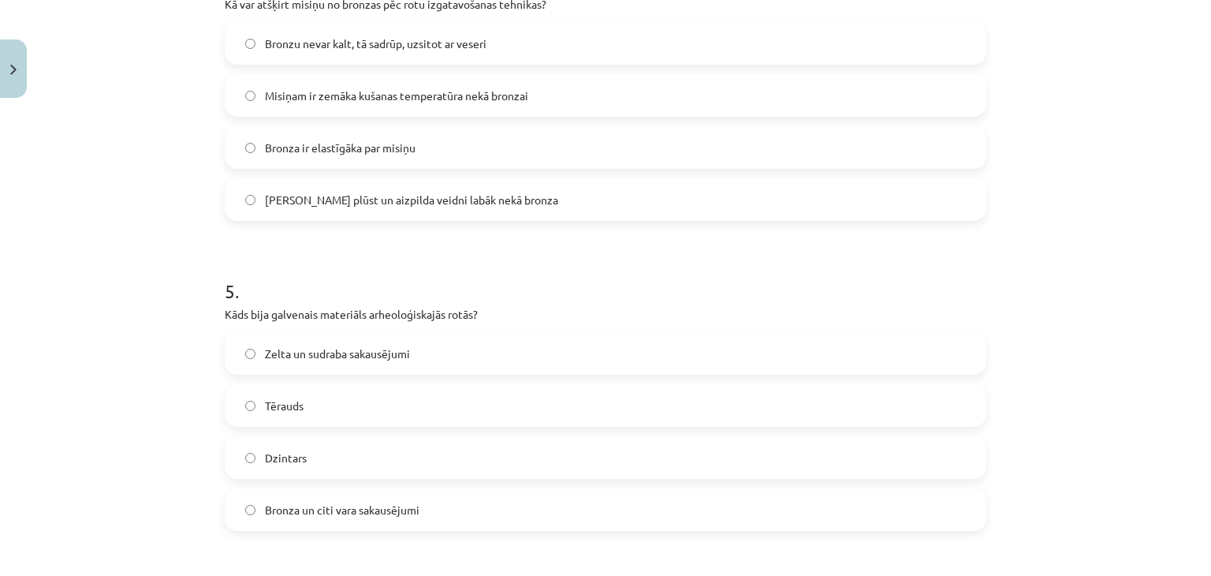
click at [286, 466] on label "Dzintars" at bounding box center [605, 457] width 758 height 39
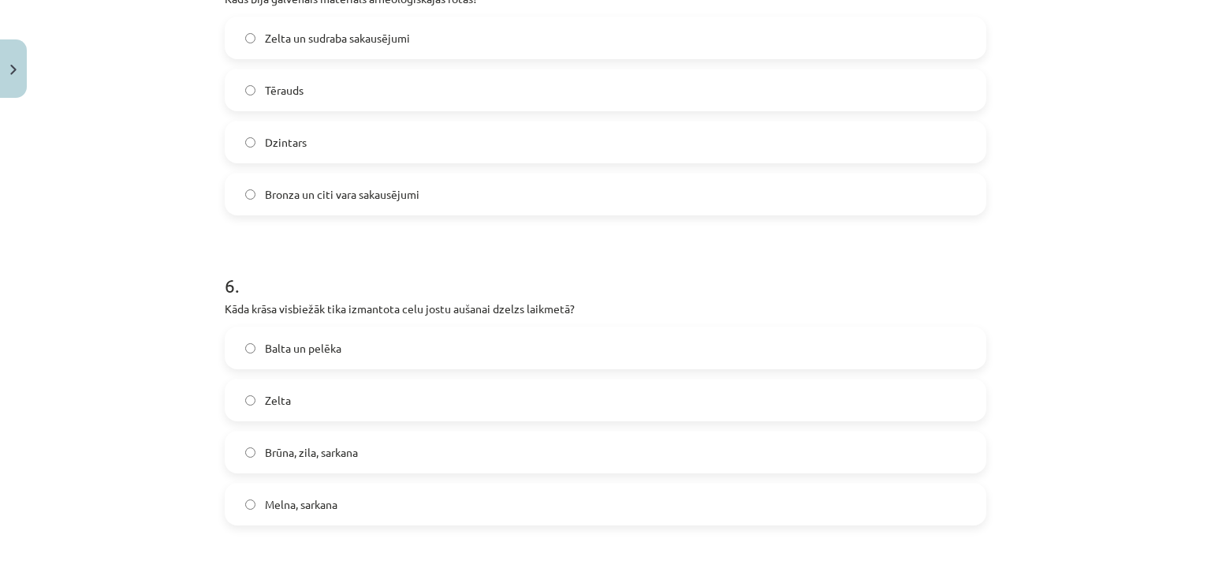
click at [293, 388] on label "Zelta" at bounding box center [605, 399] width 758 height 39
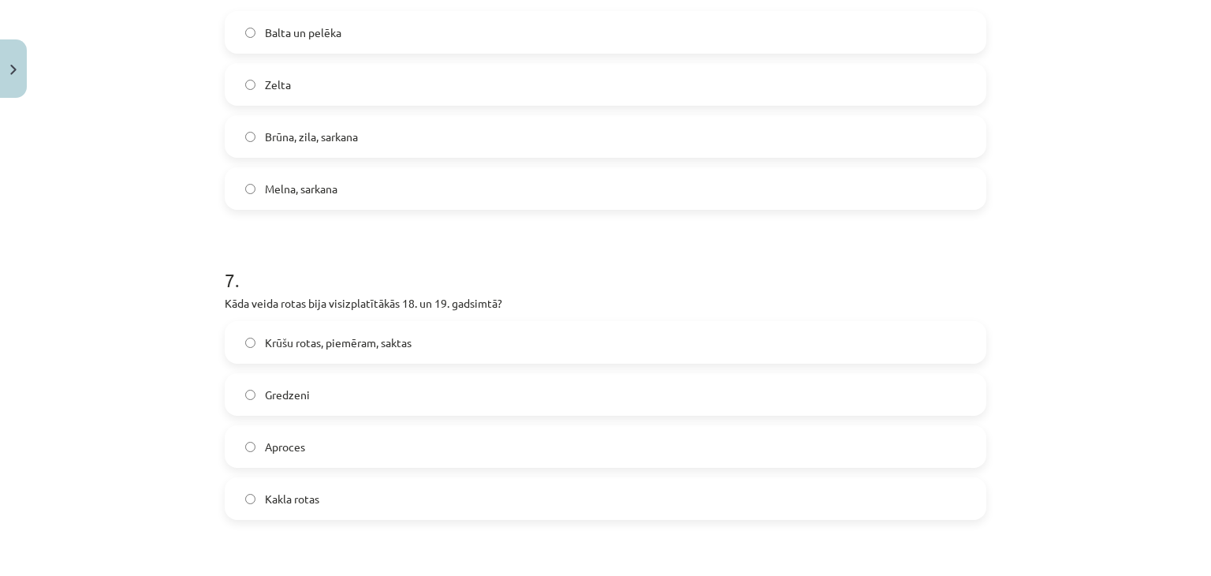
click at [293, 465] on div "Aproces" at bounding box center [606, 446] width 762 height 43
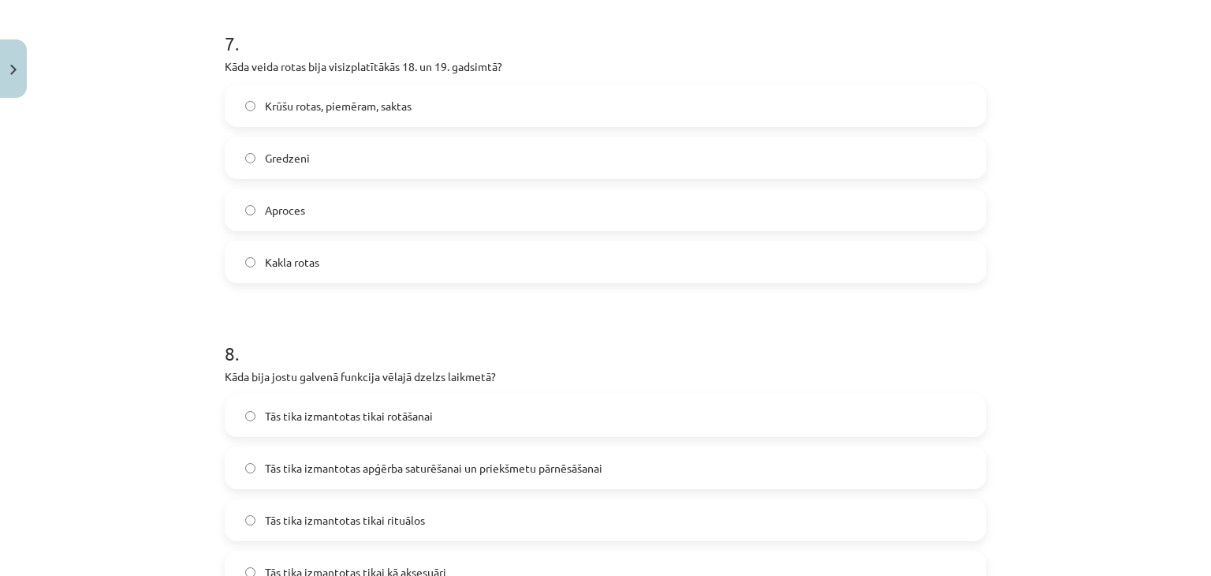
click at [268, 192] on label "Aproces" at bounding box center [605, 209] width 758 height 39
click at [276, 408] on span "Tās tika izmantotas tikai rotāšanai" at bounding box center [349, 416] width 168 height 17
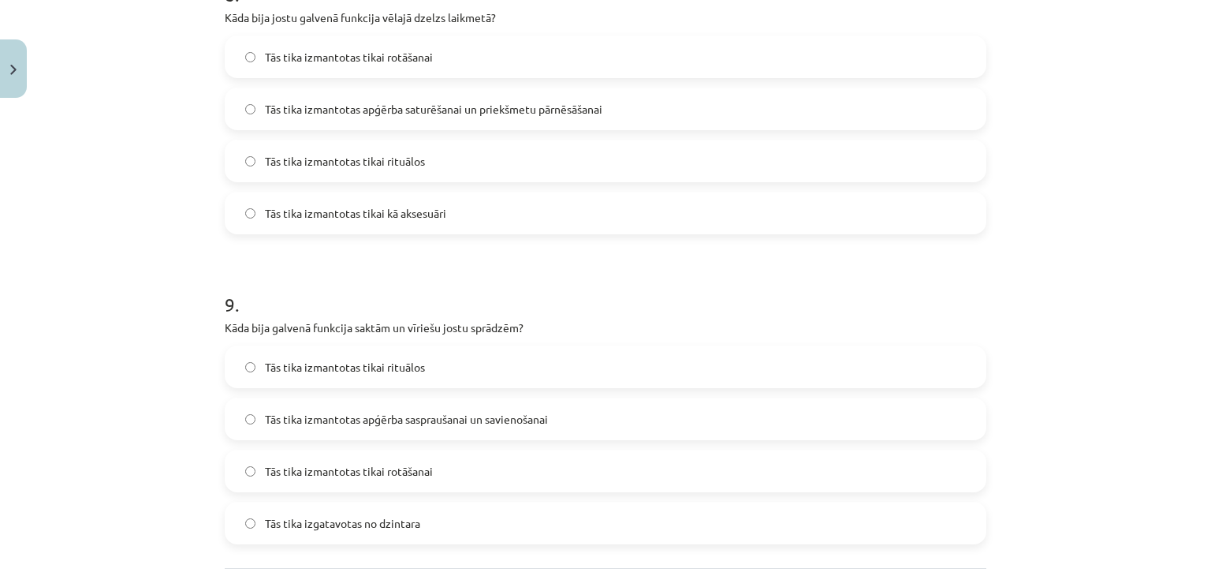
scroll to position [2641, 0]
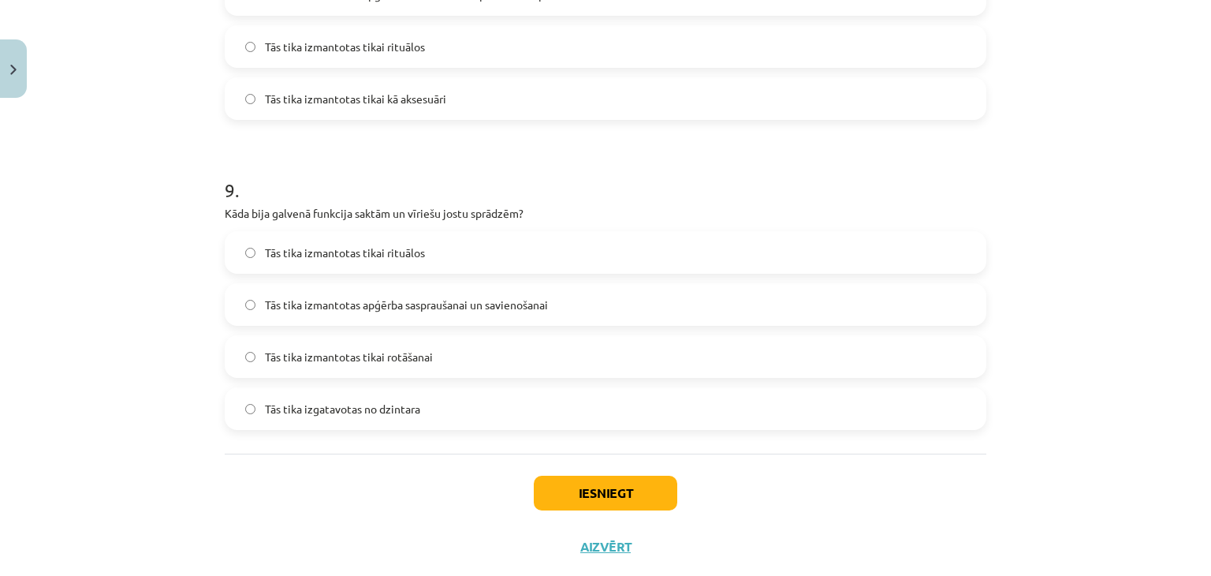
click at [244, 387] on div "Tās tika izgatavotas no dzintara" at bounding box center [606, 408] width 762 height 43
click at [266, 404] on span "Tās tika izgatavotas no dzintara" at bounding box center [342, 409] width 155 height 17
click at [575, 498] on button "Iesniegt" at bounding box center [605, 492] width 143 height 35
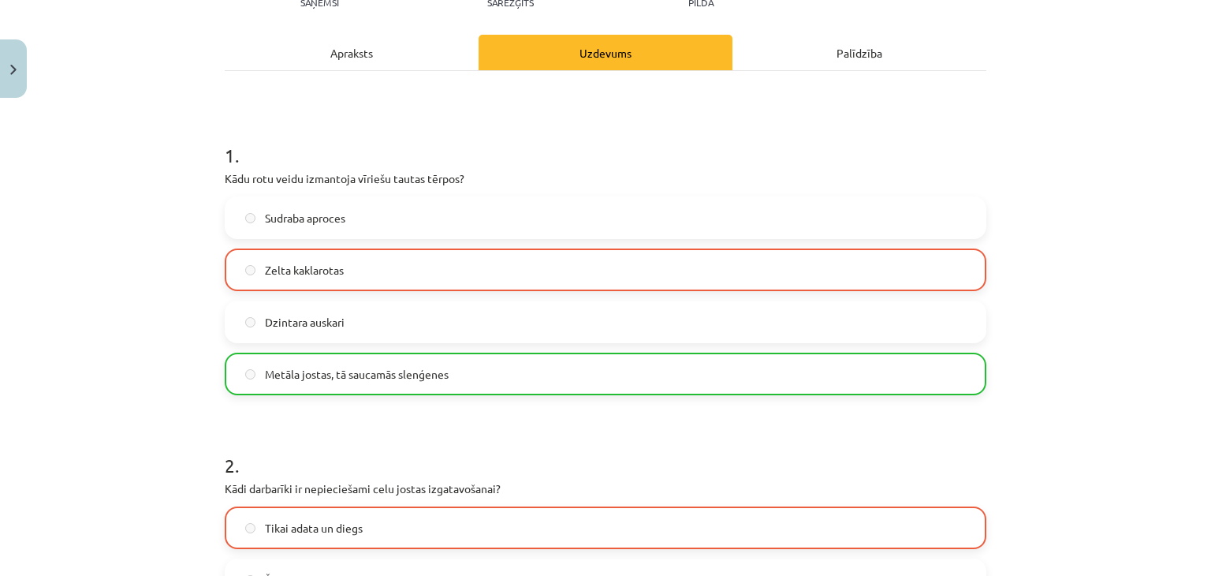
scroll to position [0, 0]
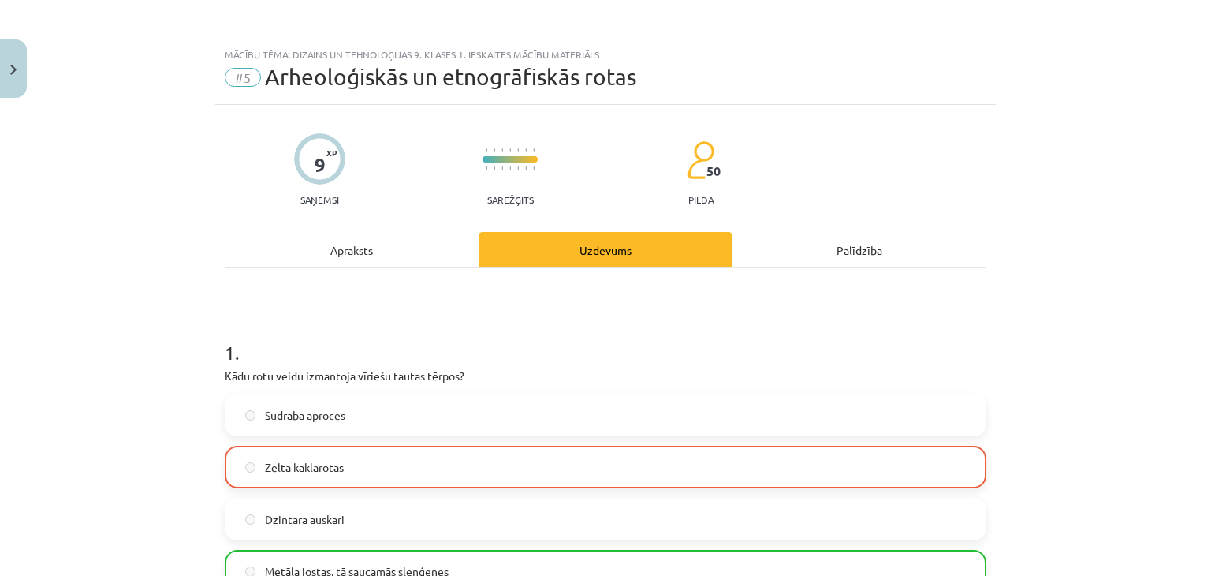
click at [28, 57] on div "Mācību tēma: Dizains un tehnoloģijas 9. klases 1. ieskaites mācību materiāls #5…" at bounding box center [605, 288] width 1211 height 576
click at [6, 67] on button "Close" at bounding box center [13, 68] width 27 height 58
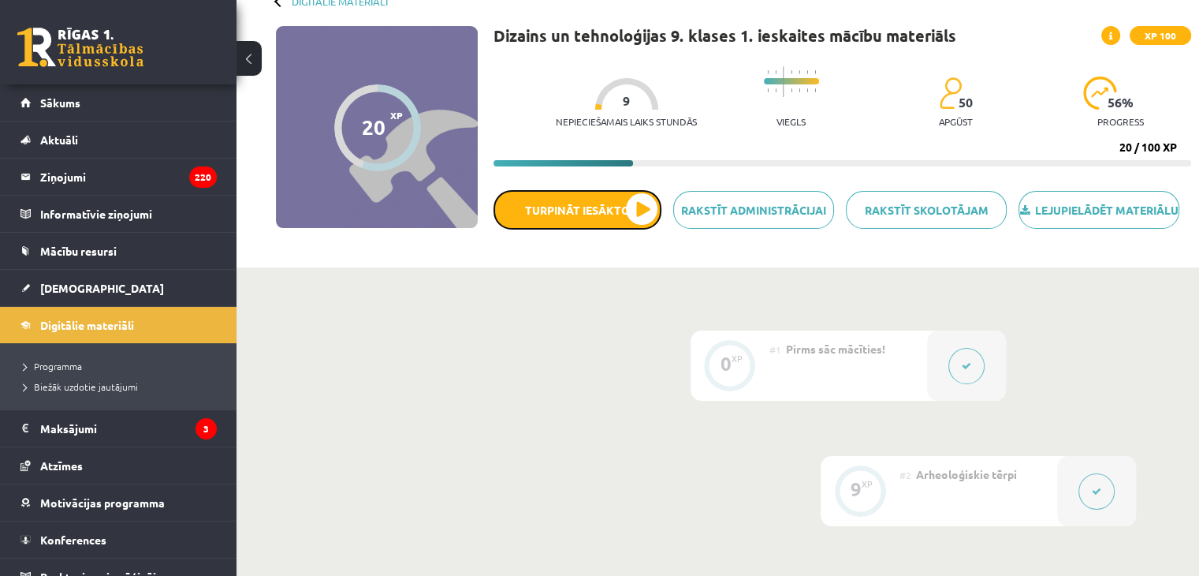
click at [602, 222] on button "Turpināt iesākto" at bounding box center [578, 209] width 168 height 39
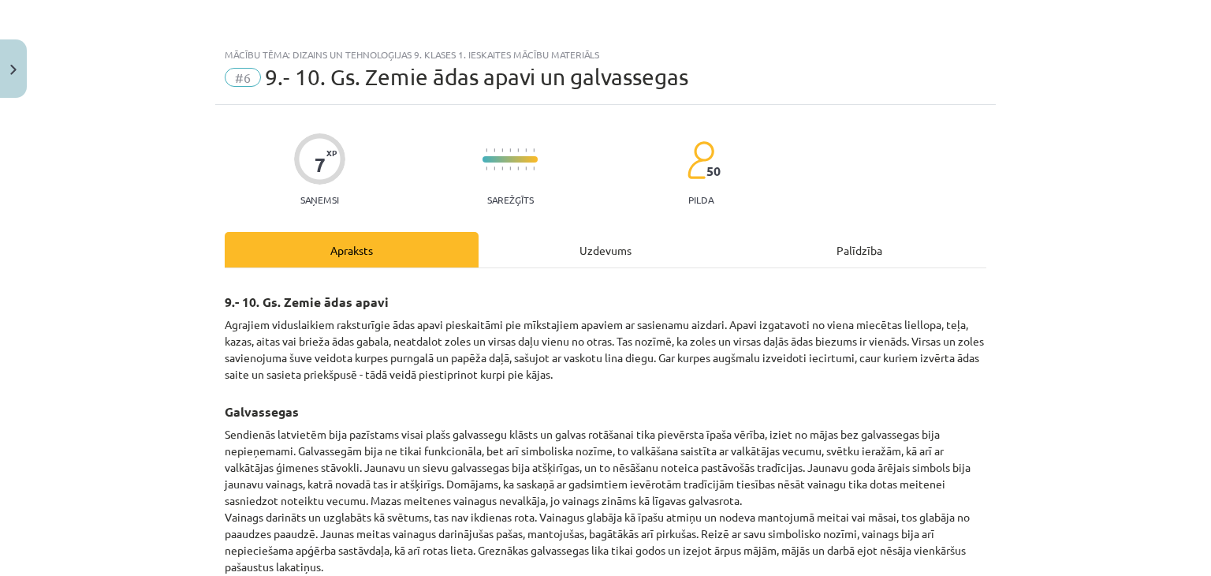
click at [593, 241] on div "Uzdevums" at bounding box center [606, 249] width 254 height 35
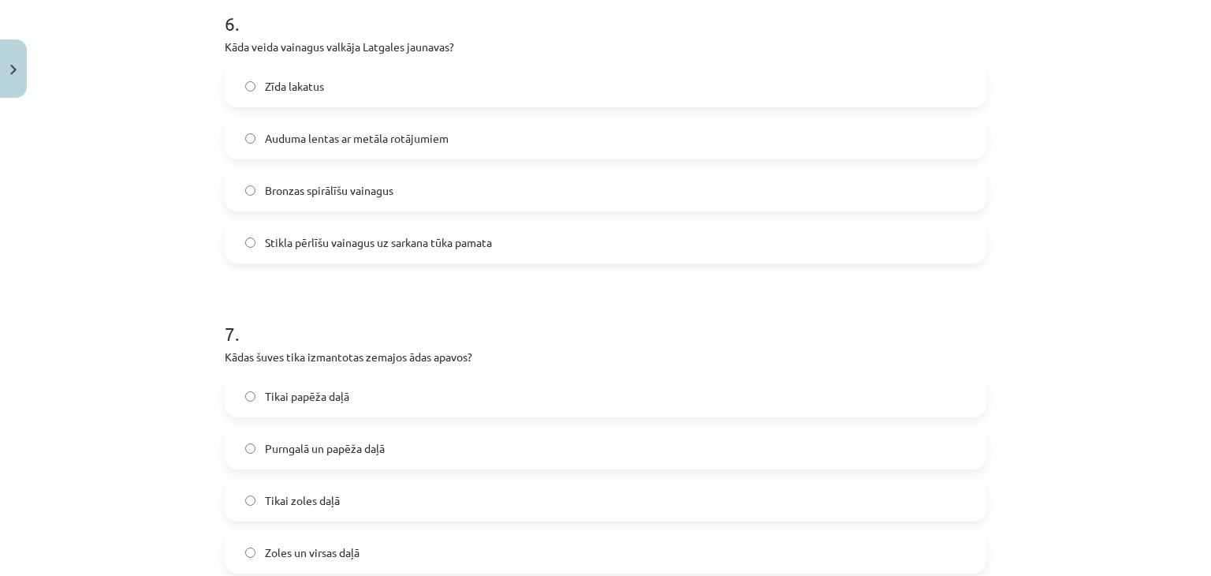
scroll to position [2059, 0]
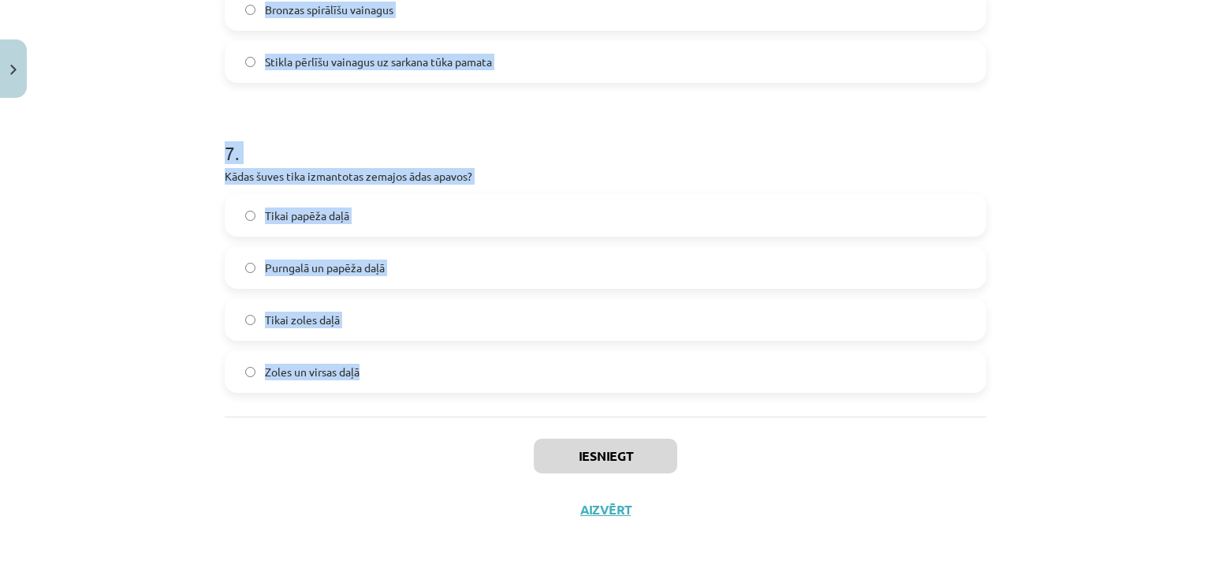
drag, startPoint x: 195, startPoint y: 141, endPoint x: 383, endPoint y: 412, distance: 329.6
click at [383, 412] on div "Mācību tēma: Dizains un tehnoloģijas 9. klases 1. ieskaites mācību materiāls #6…" at bounding box center [605, 288] width 1211 height 576
copy form "1 . Kas bija galvenais simbols jaunavu goda galvassegā? Zīda lakats Metāla spir…"
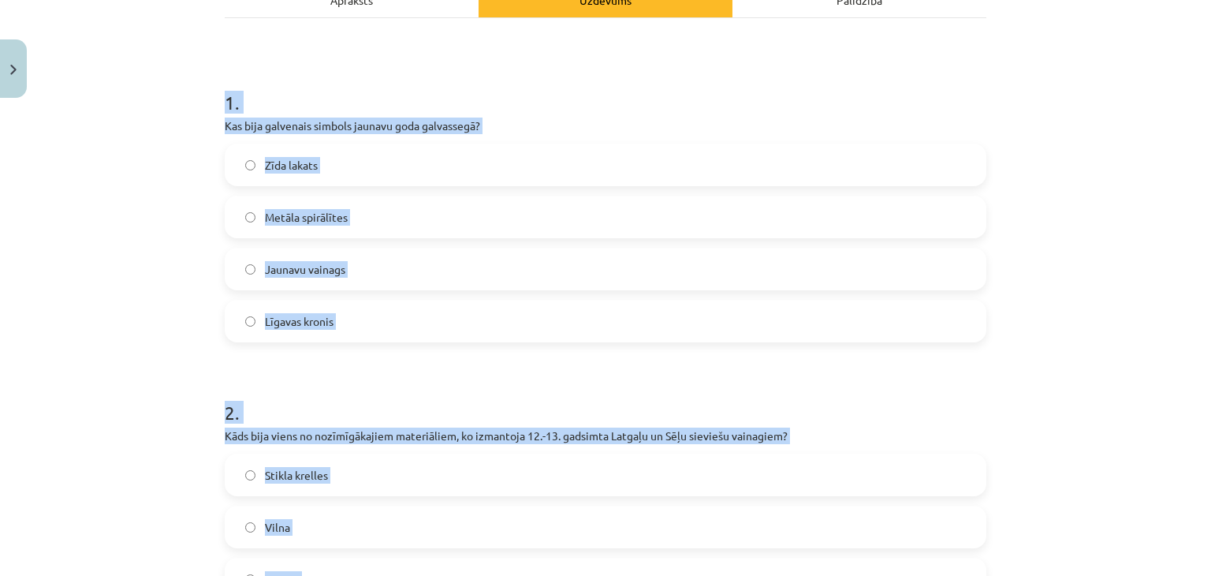
scroll to position [245, 0]
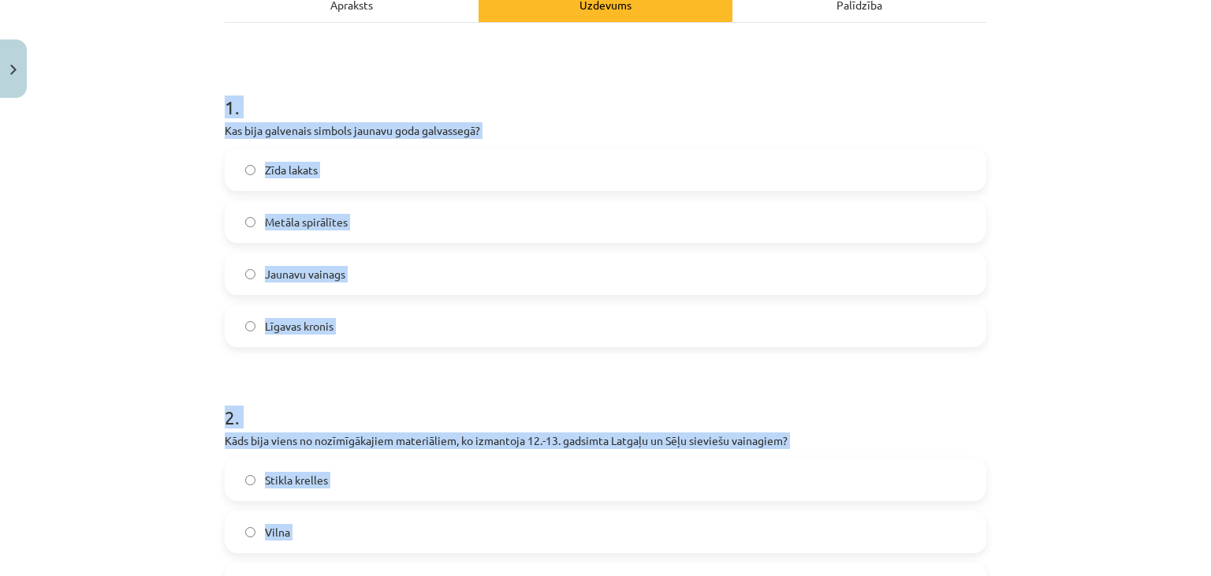
click at [263, 292] on label "Jaunavu vainags" at bounding box center [605, 273] width 758 height 39
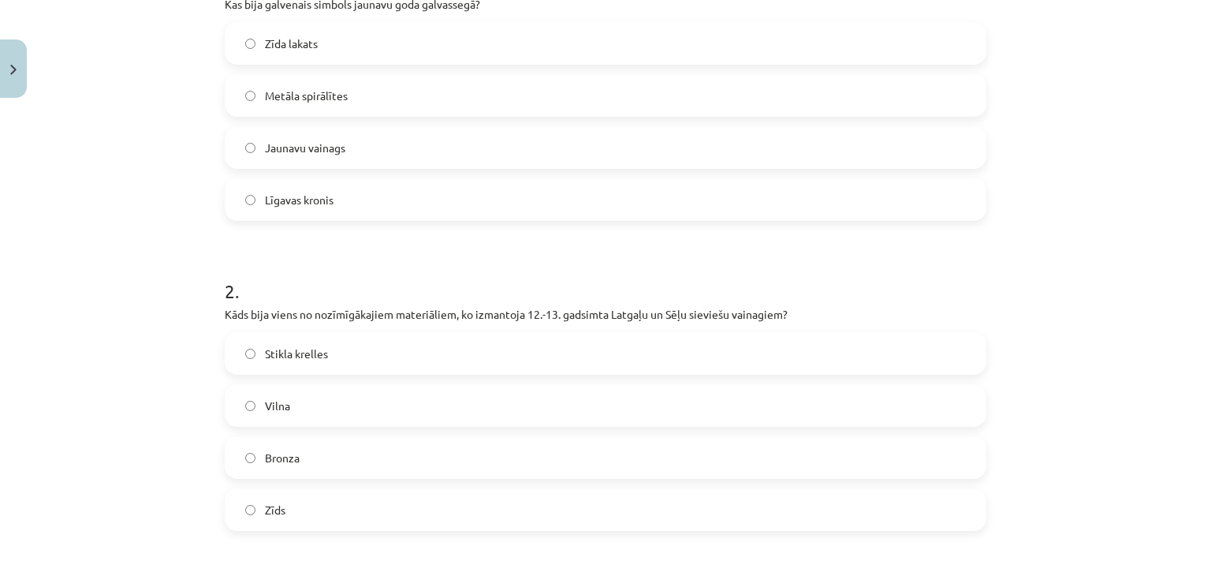
scroll to position [482, 0]
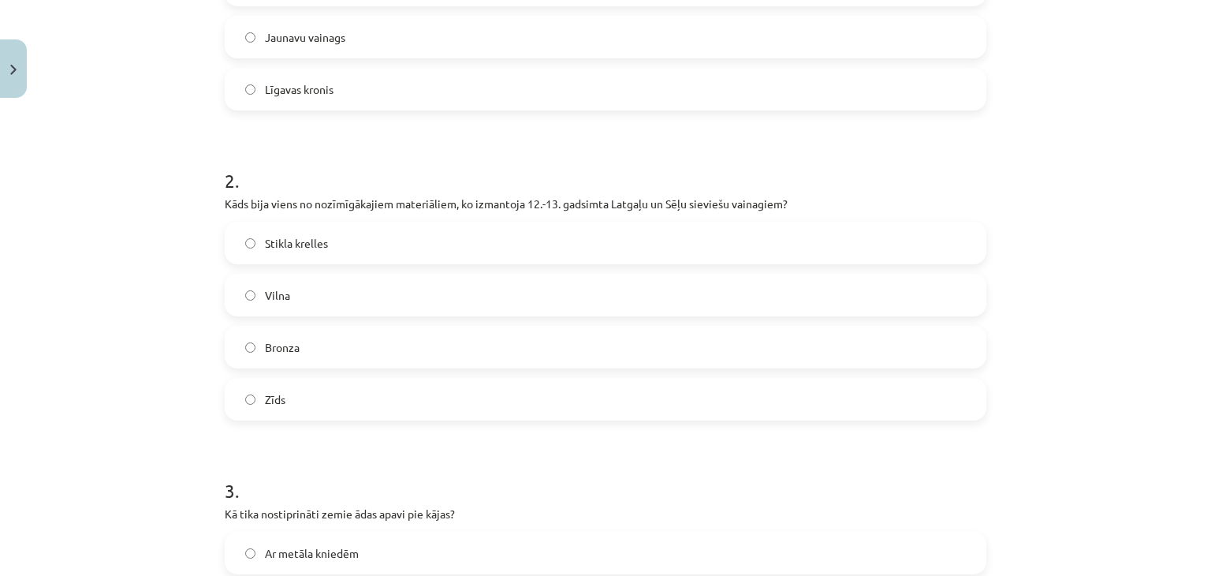
click at [293, 344] on span "Bronza" at bounding box center [282, 347] width 35 height 17
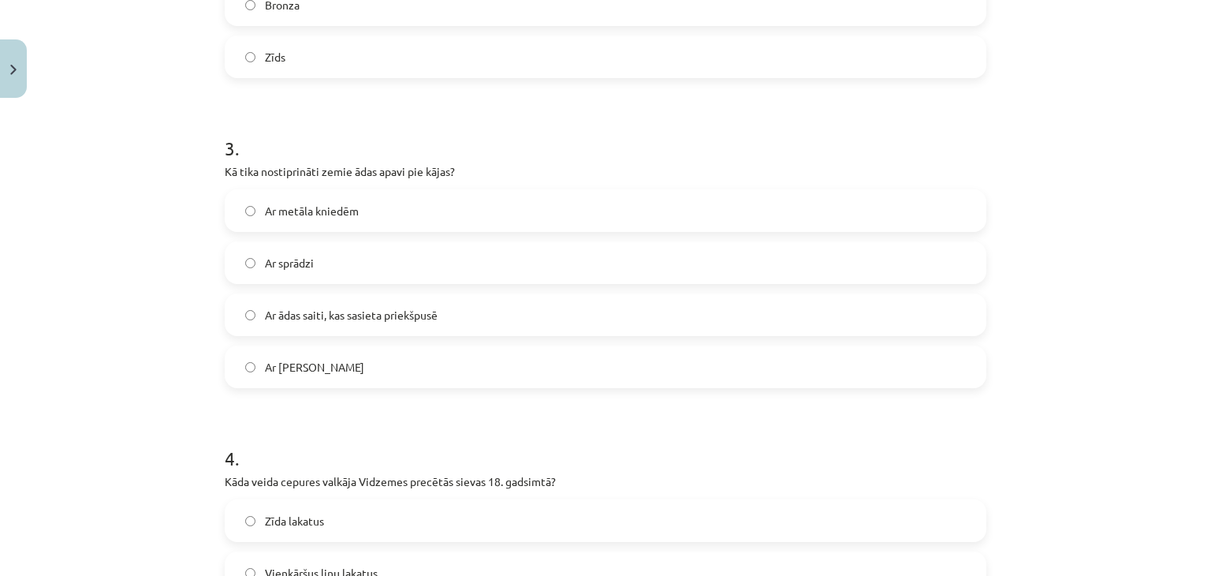
scroll to position [955, 0]
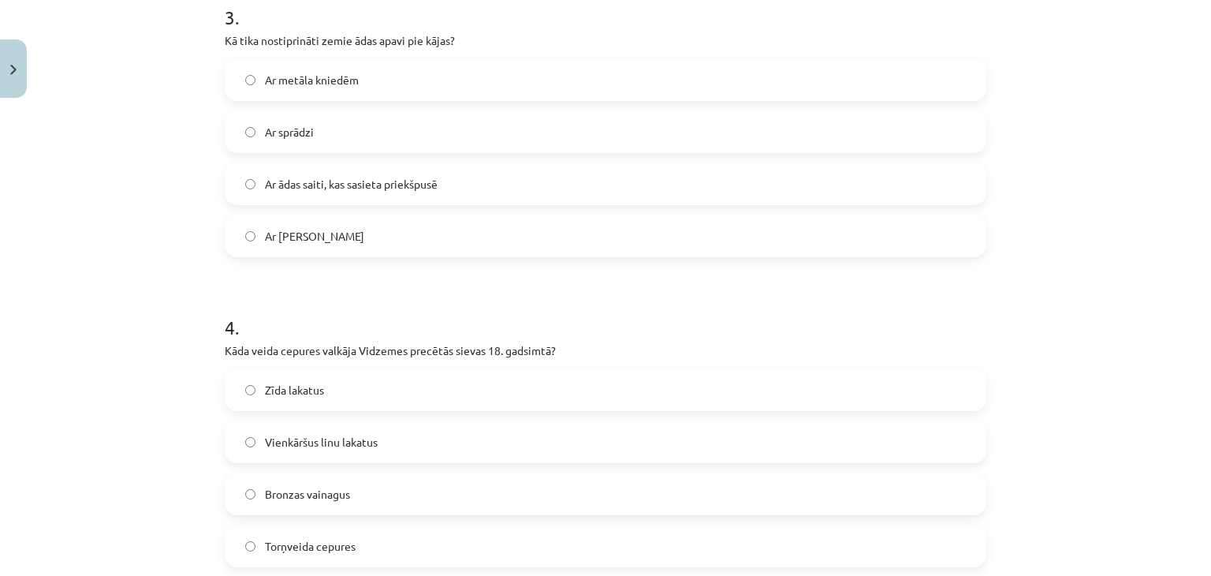
click at [280, 178] on span "Ar ādas saiti, kas sasieta priekšpusē" at bounding box center [351, 184] width 173 height 17
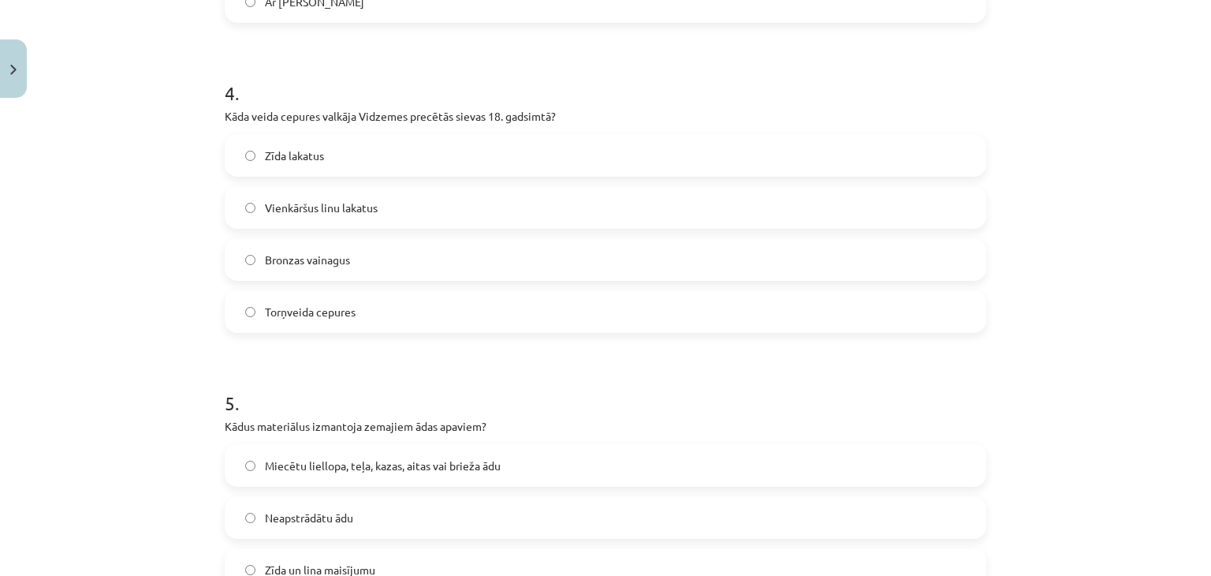
scroll to position [1191, 0]
click at [287, 311] on span "Torņveida cepures" at bounding box center [310, 309] width 91 height 17
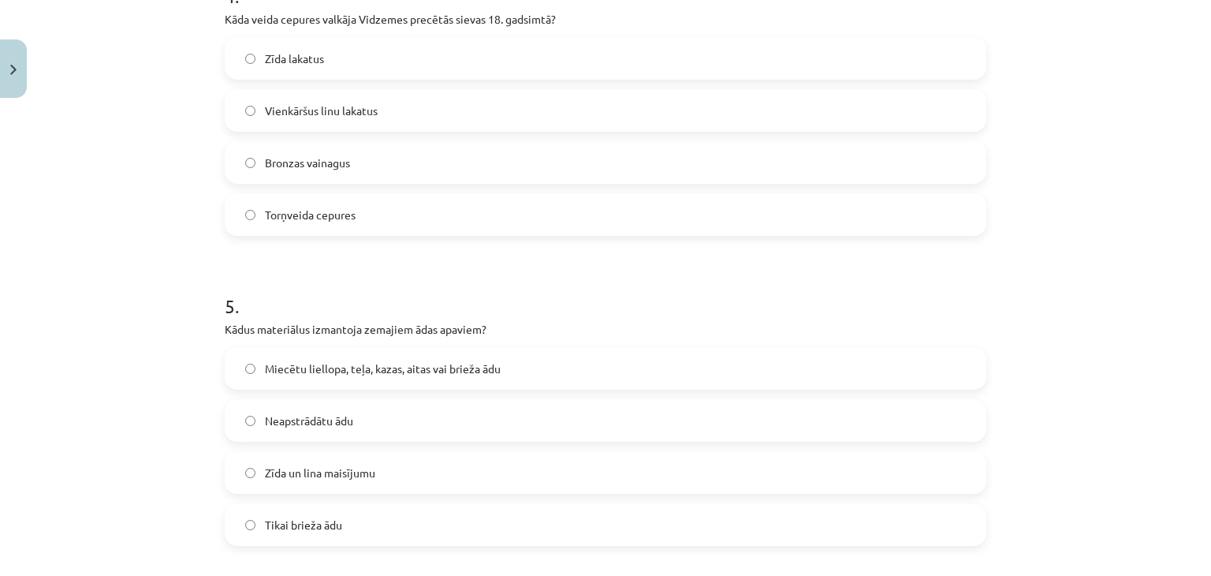
scroll to position [1428, 0]
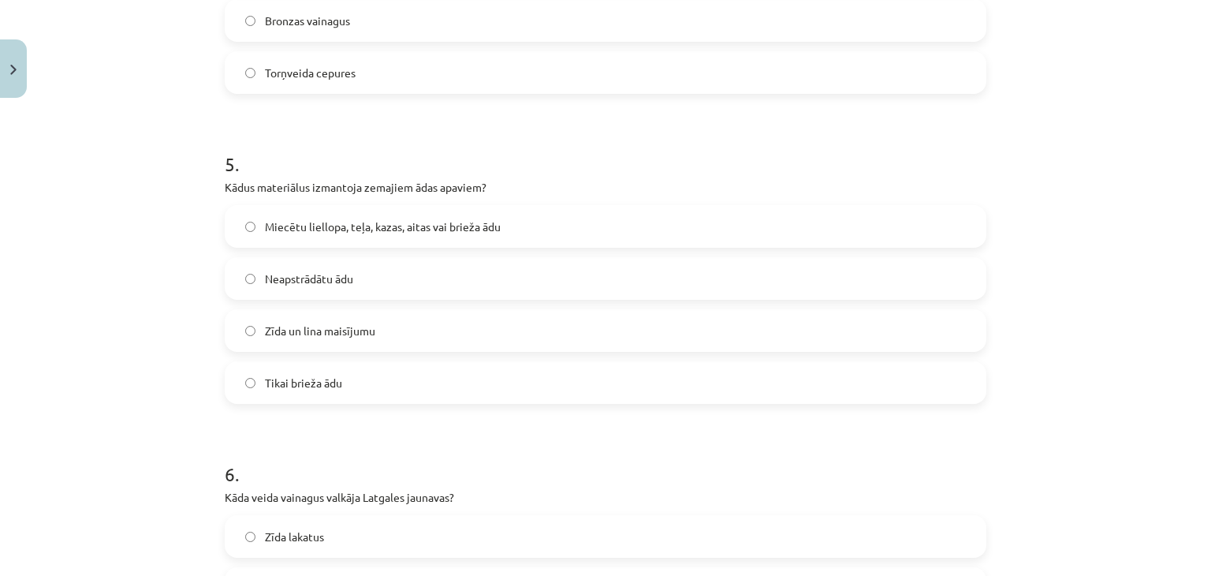
click at [308, 236] on label "Miecētu liellopa, teļa, kazas, aitas vai brieža ādu" at bounding box center [605, 226] width 758 height 39
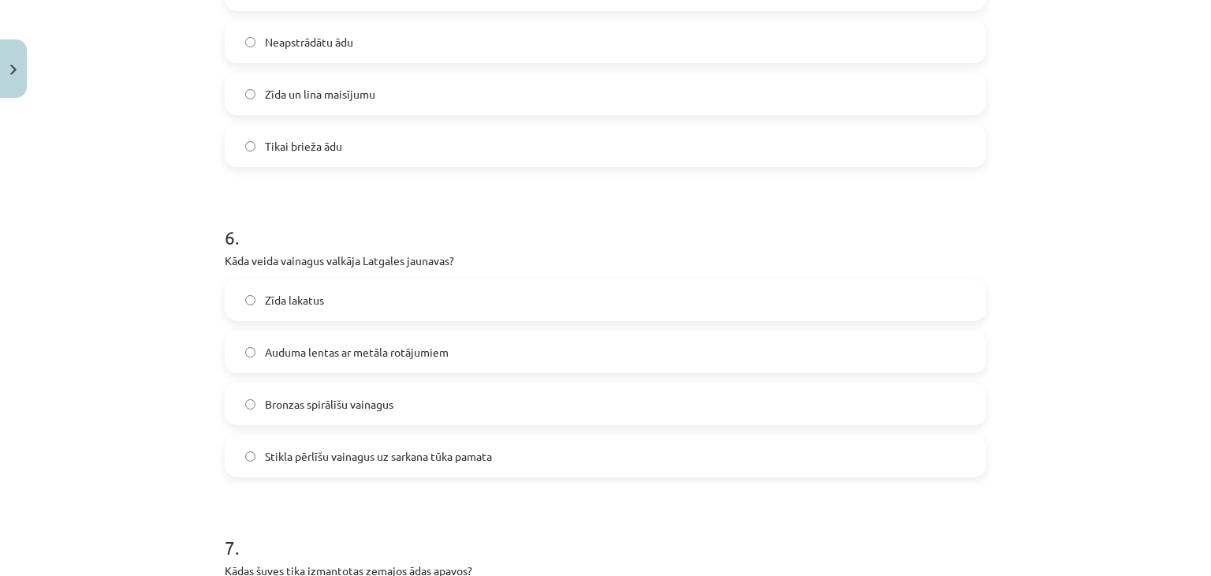
click at [265, 458] on span "Stikla pērlīšu vainagus uz sarkana tūka pamata" at bounding box center [378, 456] width 227 height 17
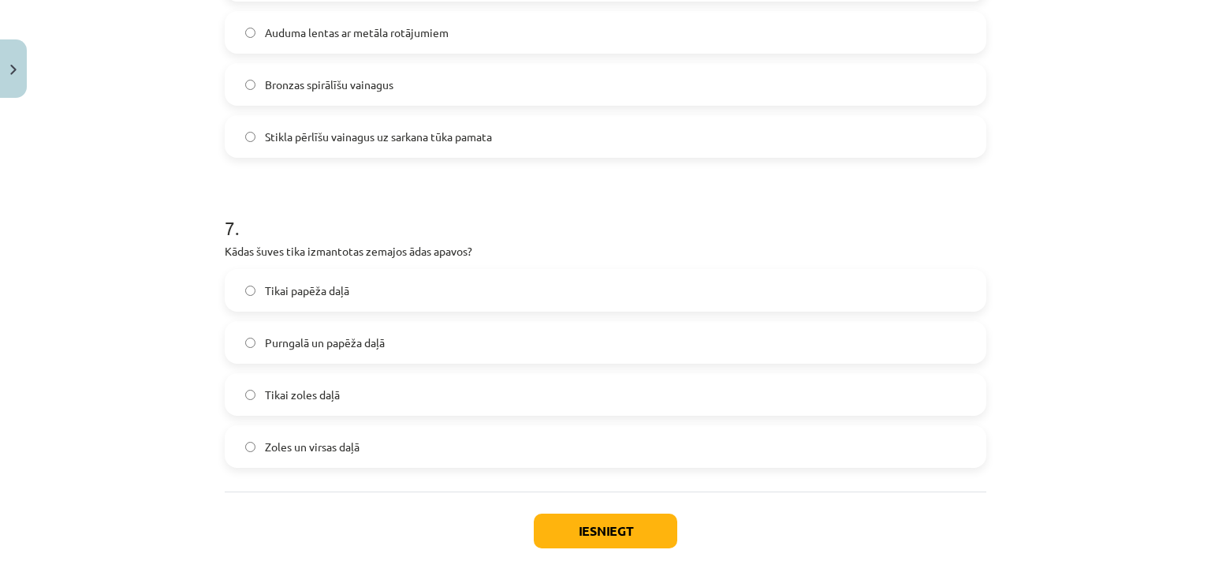
scroll to position [2059, 0]
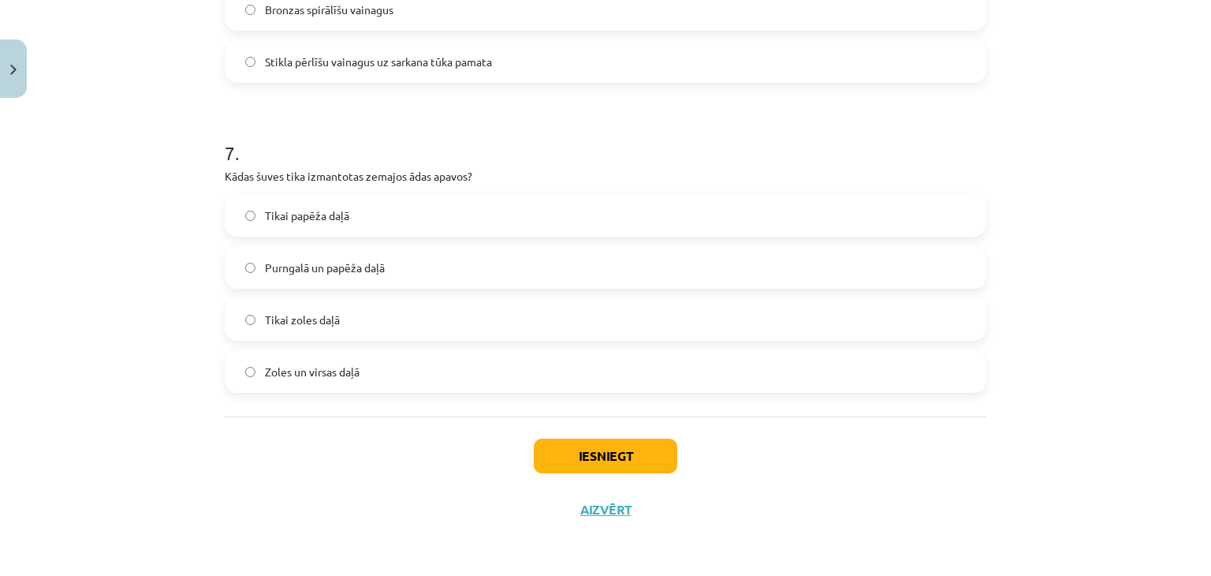
click at [307, 266] on span "Purngalā un papēža daļā" at bounding box center [325, 267] width 120 height 17
click at [580, 449] on button "Iesniegt" at bounding box center [605, 455] width 143 height 35
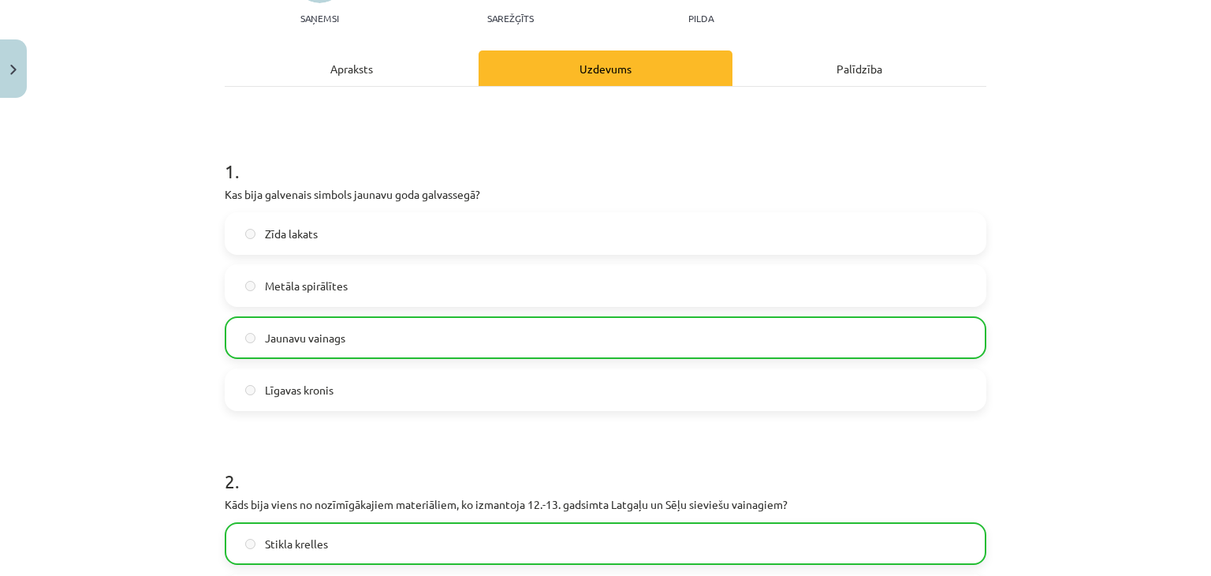
scroll to position [315, 0]
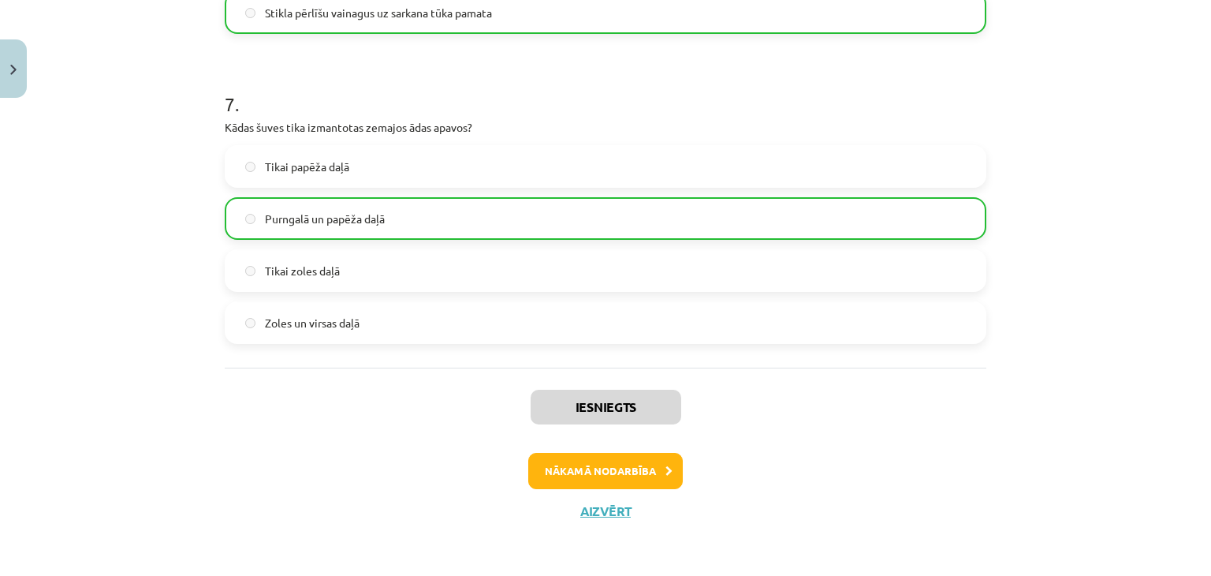
click at [633, 448] on div "Iesniegts Nākamā nodarbība Aizvērt" at bounding box center [606, 447] width 762 height 161
click at [617, 475] on button "Nākamā nodarbība" at bounding box center [605, 471] width 155 height 36
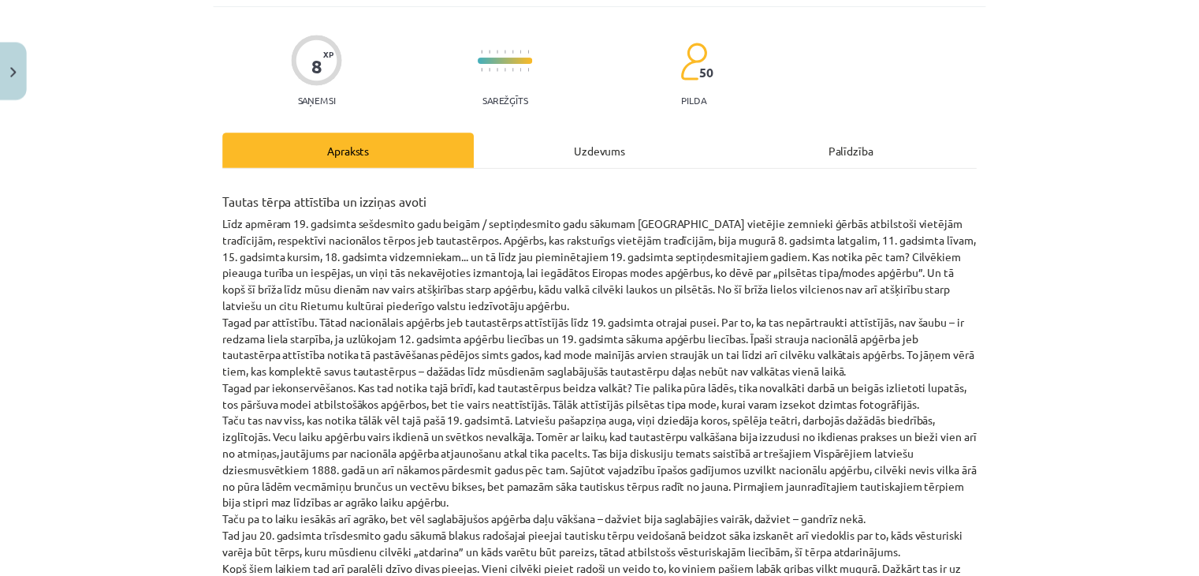
scroll to position [39, 0]
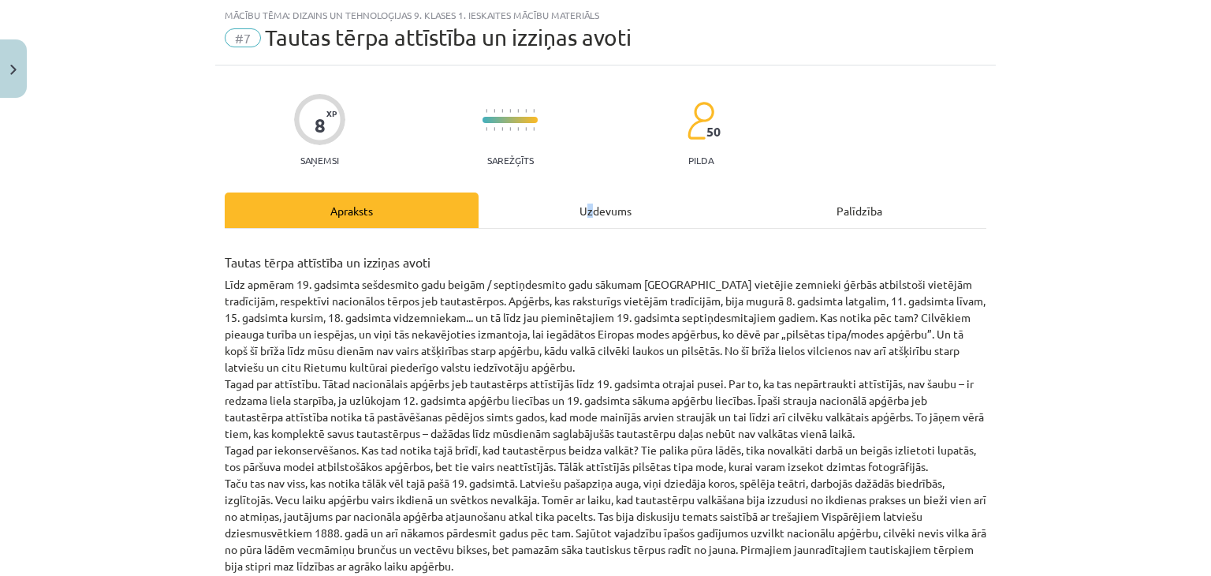
click at [582, 222] on div "Uzdevums" at bounding box center [606, 209] width 254 height 35
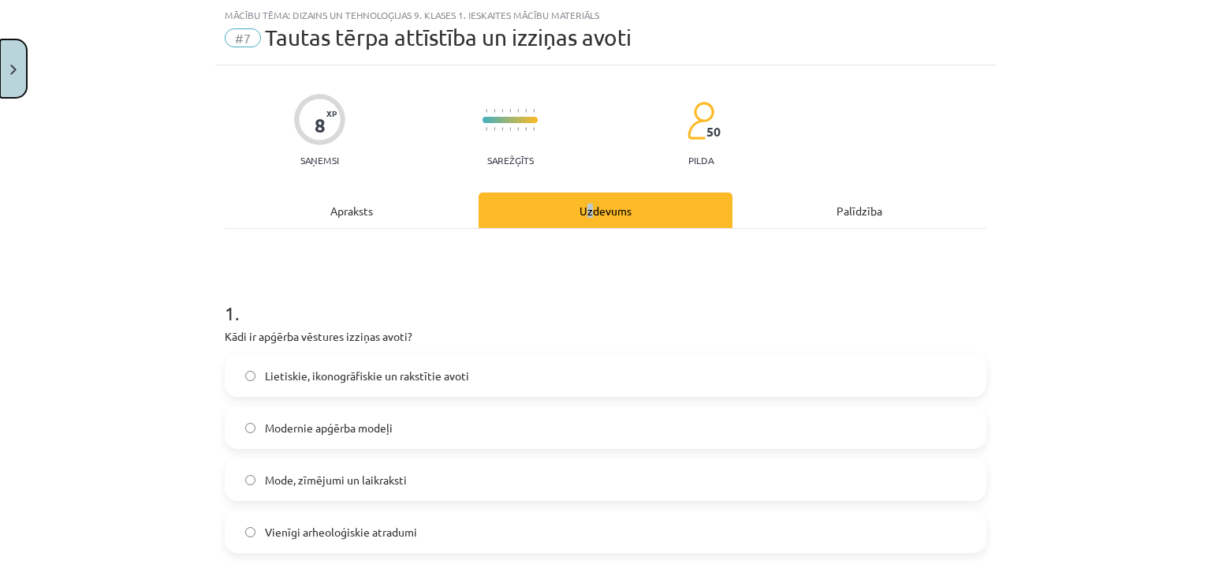
click at [16, 84] on button "Close" at bounding box center [13, 68] width 27 height 58
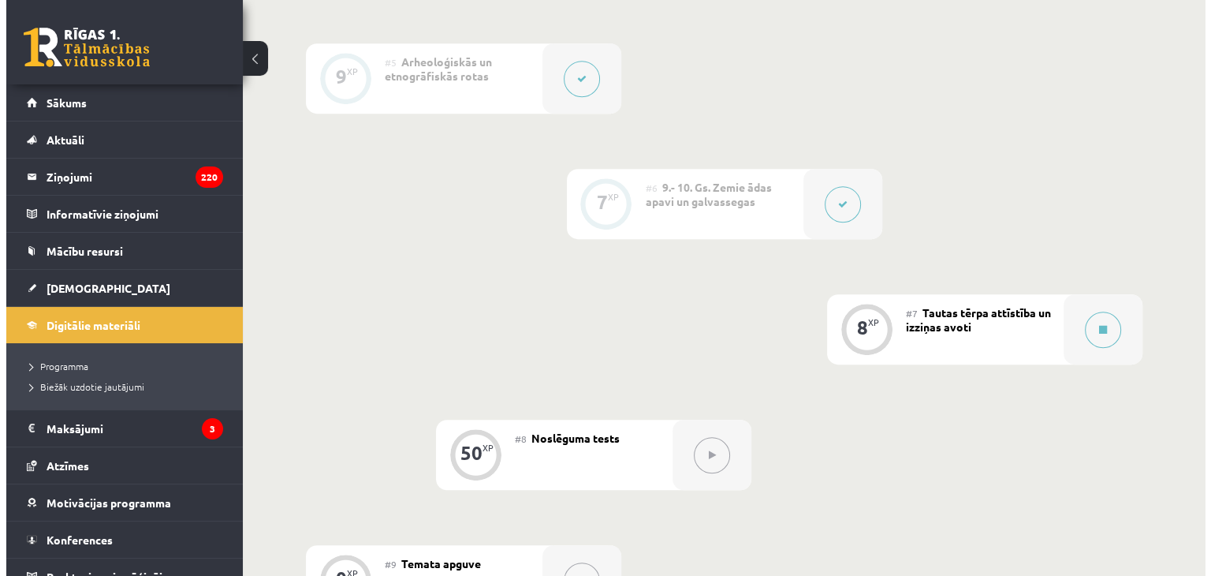
scroll to position [962, 0]
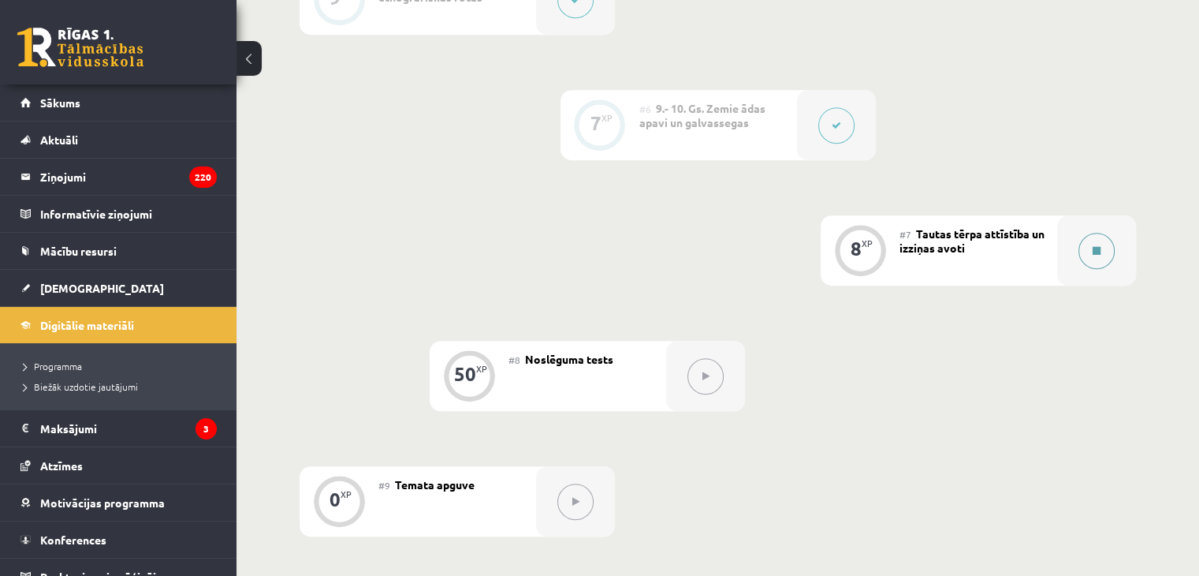
drag, startPoint x: 1119, startPoint y: 258, endPoint x: 1098, endPoint y: 272, distance: 24.9
click at [1098, 272] on div at bounding box center [1096, 250] width 79 height 70
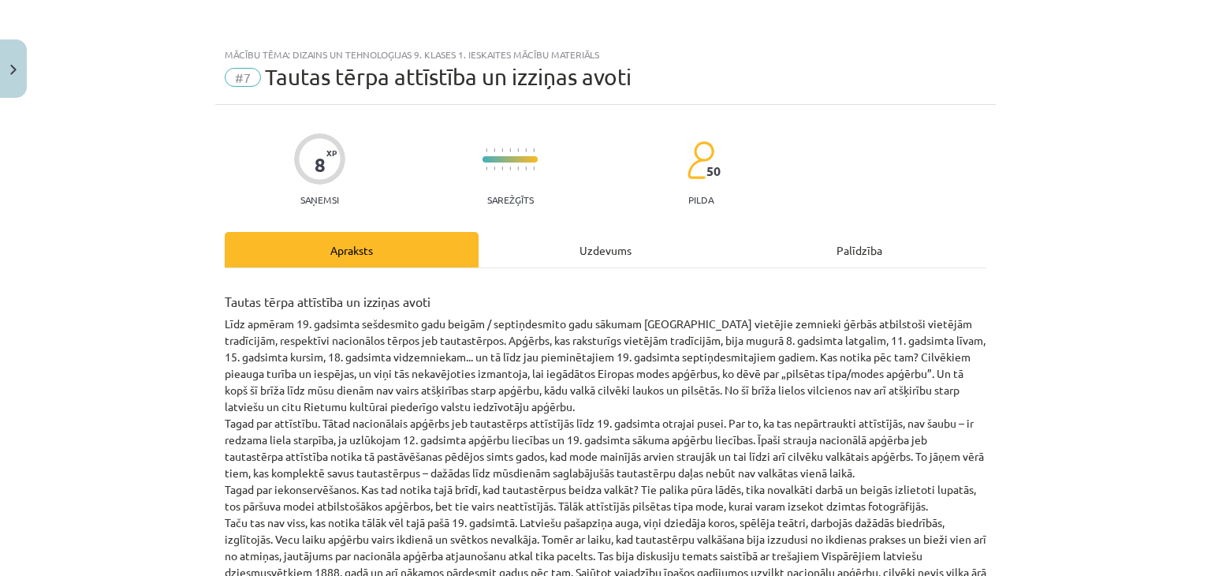
drag, startPoint x: 590, startPoint y: 247, endPoint x: 579, endPoint y: 247, distance: 11.0
click at [583, 247] on div "Uzdevums" at bounding box center [606, 249] width 254 height 35
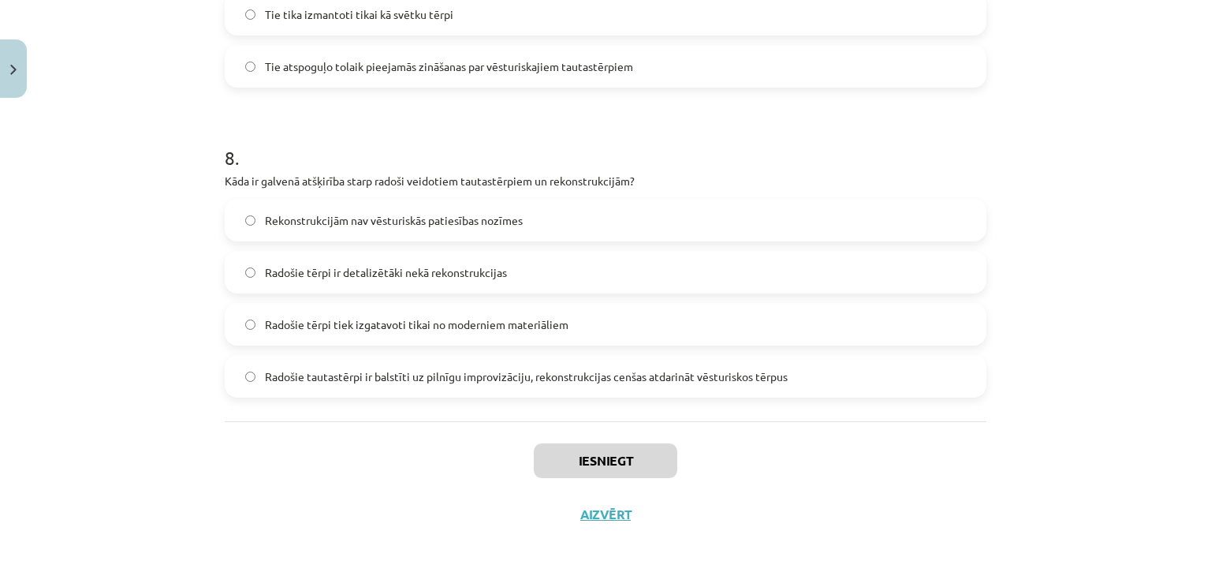
scroll to position [2369, 0]
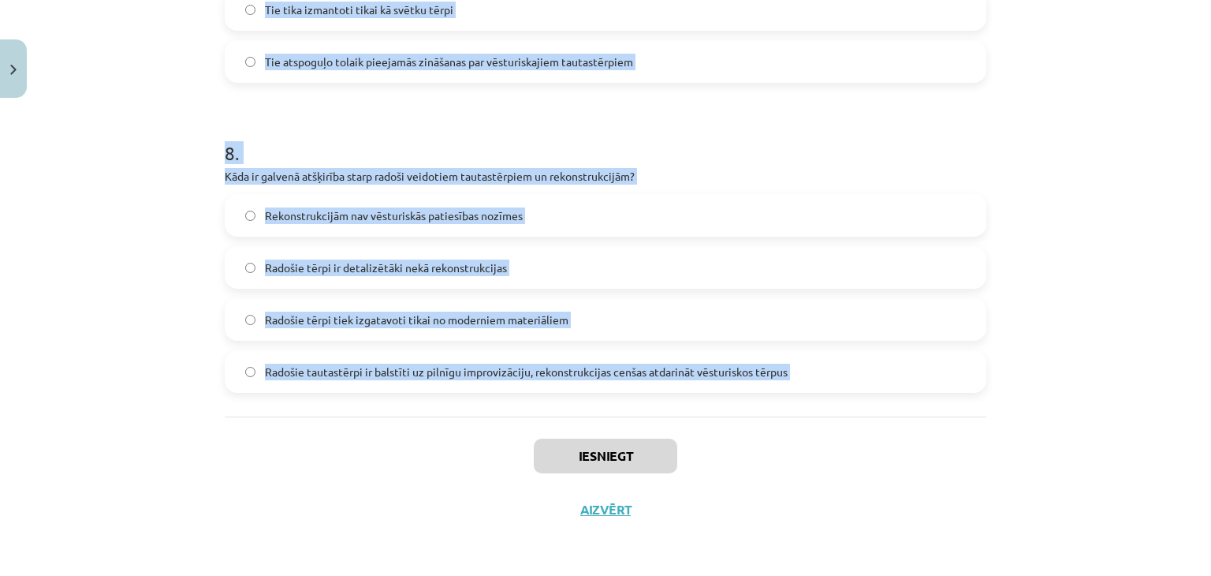
drag, startPoint x: 103, startPoint y: 310, endPoint x: 528, endPoint y: 418, distance: 438.5
click at [528, 418] on div "Mācību tēma: Dizains un tehnoloģijas 9. klases 1. ieskaites mācību materiāls #7…" at bounding box center [605, 288] width 1211 height 576
copy form "1 . Kādi ir apģērba vēstures izziņas avoti? Lietiskie, ikonogrāfiskie un rakstī…"
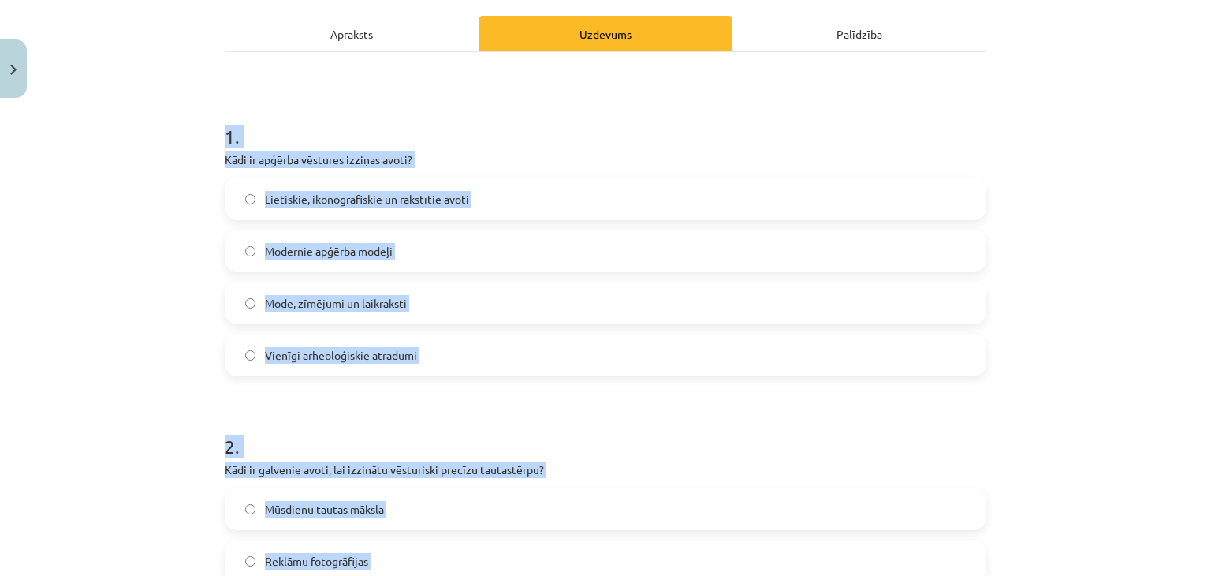
scroll to position [161, 0]
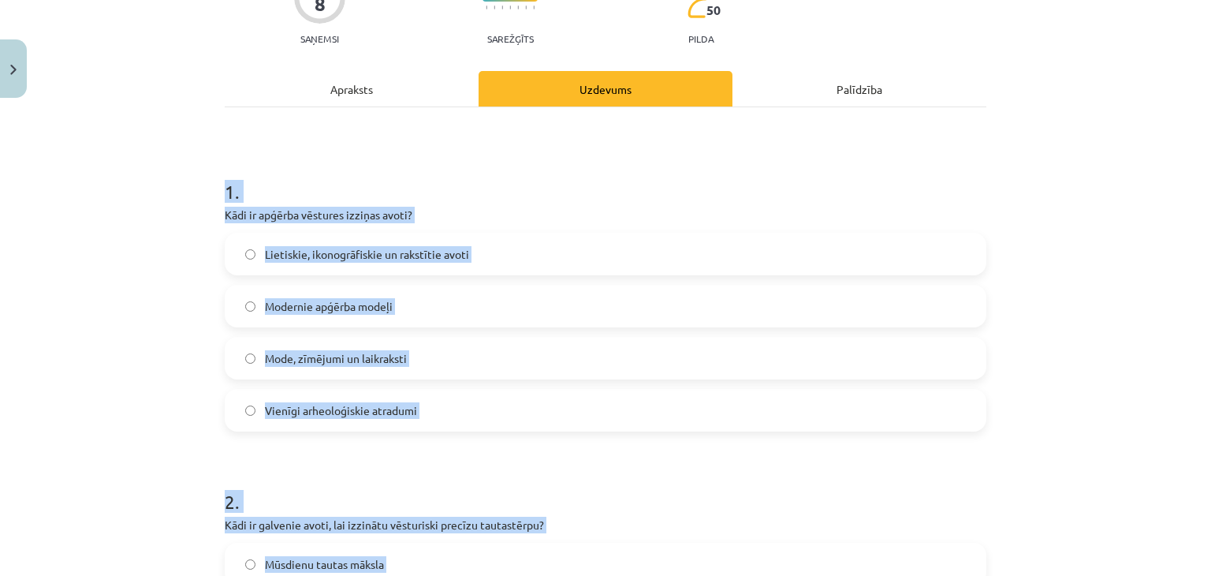
click at [390, 258] on span "Lietiskie, ikonogrāfiskie un rakstītie avoti" at bounding box center [367, 254] width 204 height 17
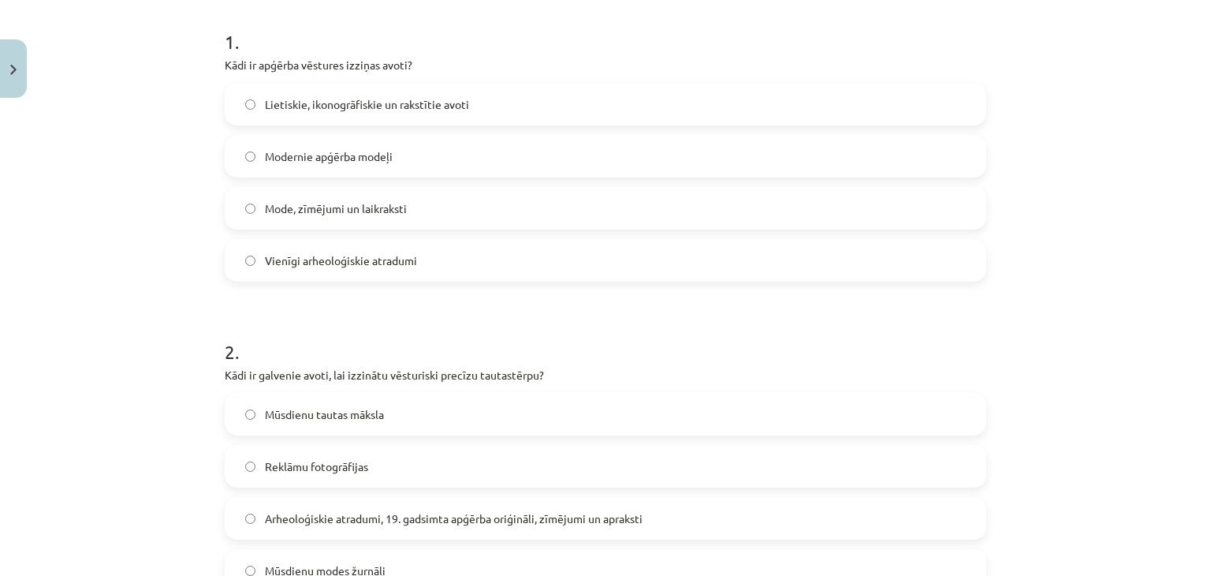
scroll to position [476, 0]
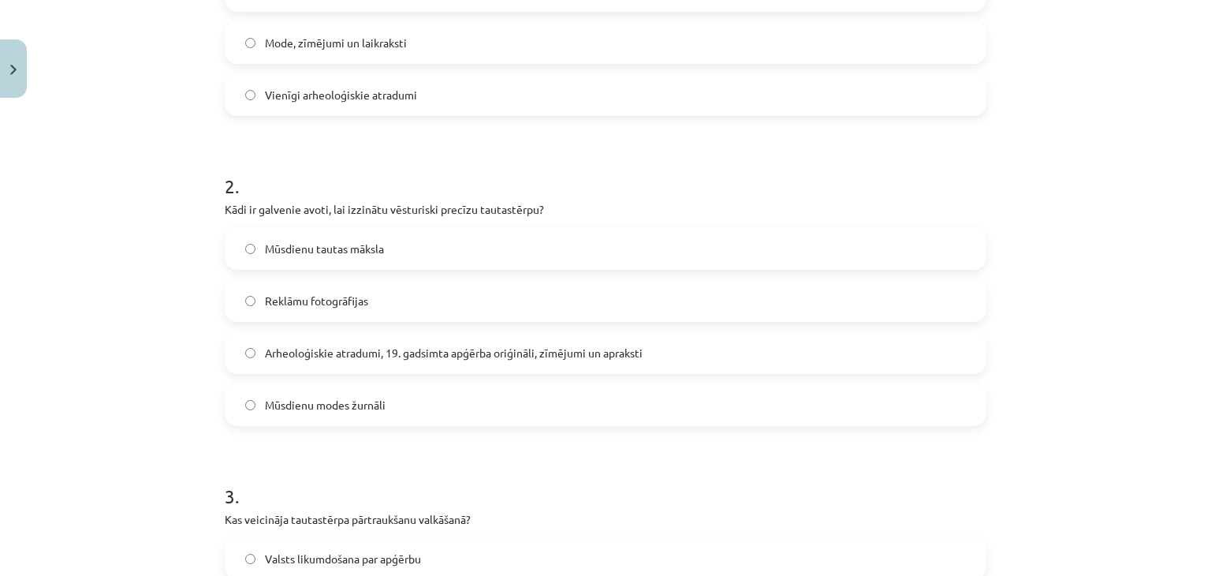
click at [307, 350] on span "Arheoloģiskie atradumi, 19. gadsimta apģērba oriģināli, zīmējumi un apraksti" at bounding box center [454, 353] width 378 height 17
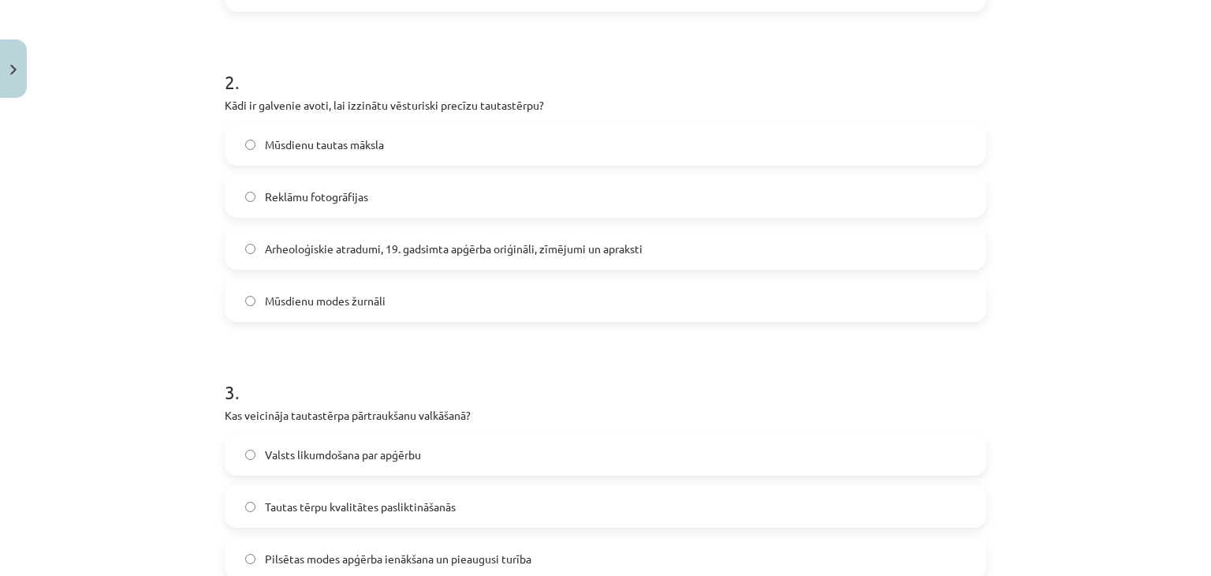
scroll to position [713, 0]
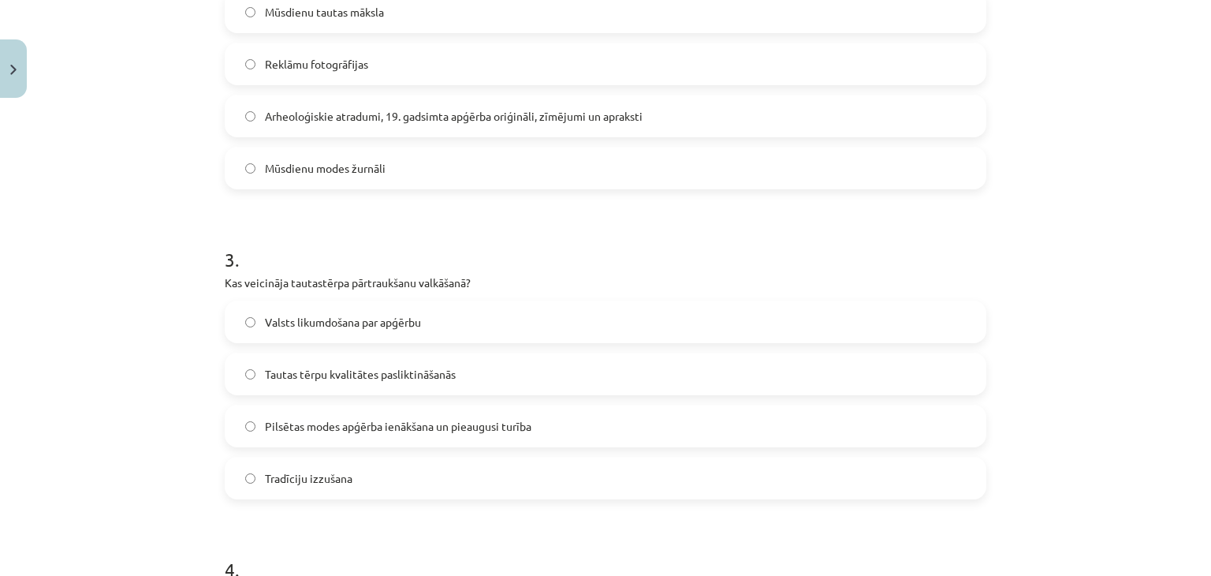
click at [296, 423] on span "Pilsētas modes apģērba ienākšana un pieaugusi turība" at bounding box center [398, 426] width 266 height 17
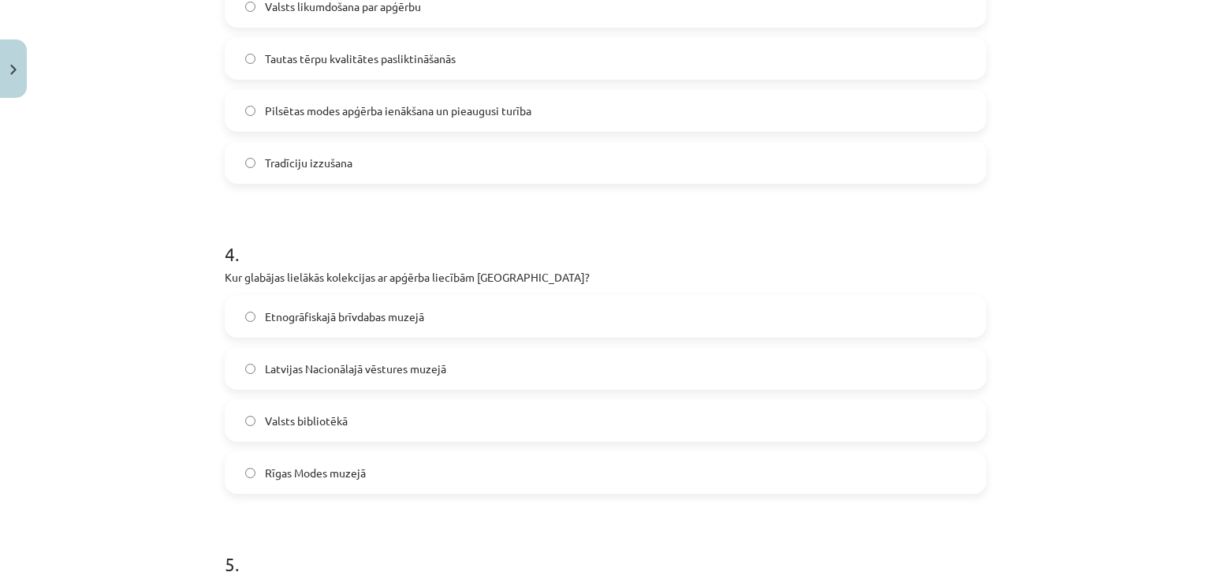
click at [396, 367] on span "Latvijas Nacionālajā vēstures muzejā" at bounding box center [355, 368] width 181 height 17
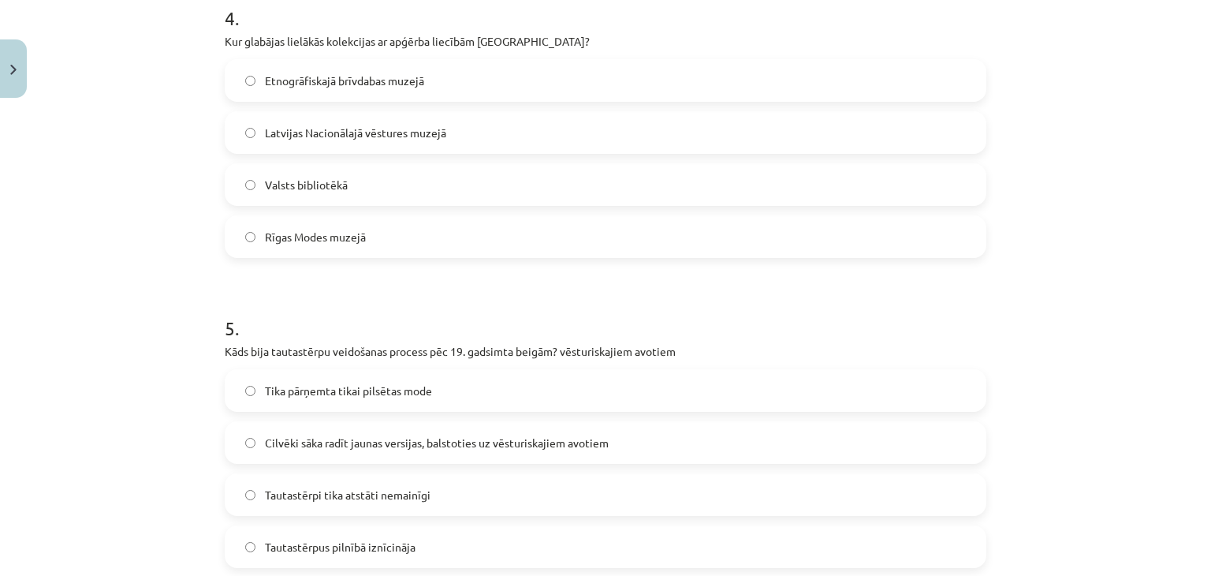
scroll to position [1265, 0]
click at [393, 440] on span "Cilvēki sāka radīt jaunas versijas, balstoties uz vēsturiskajiem avotiem" at bounding box center [437, 442] width 344 height 17
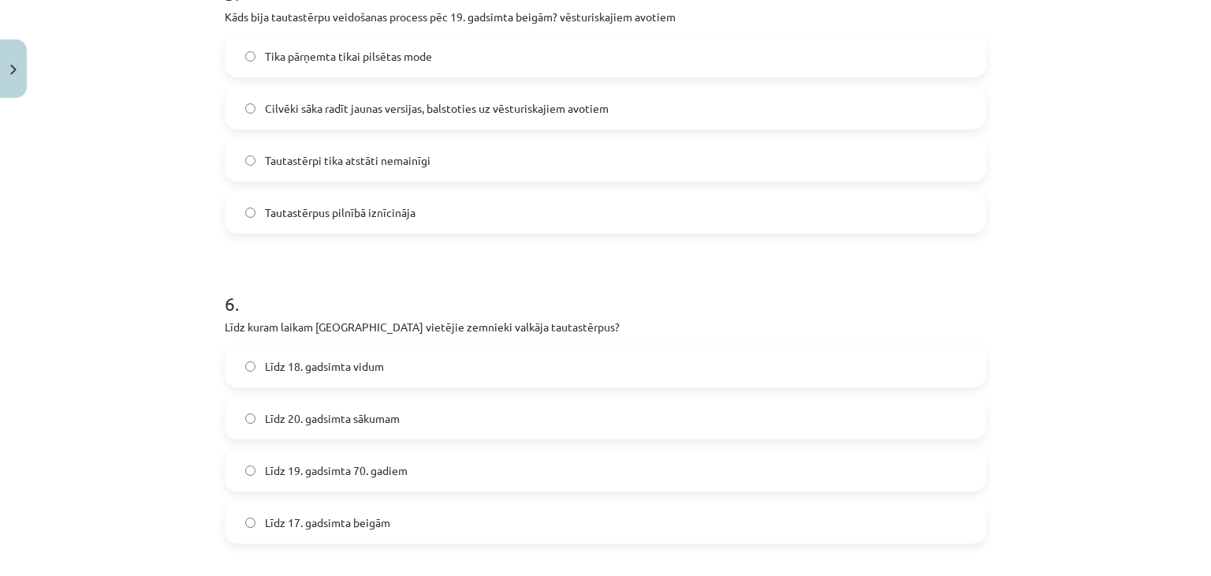
scroll to position [1659, 0]
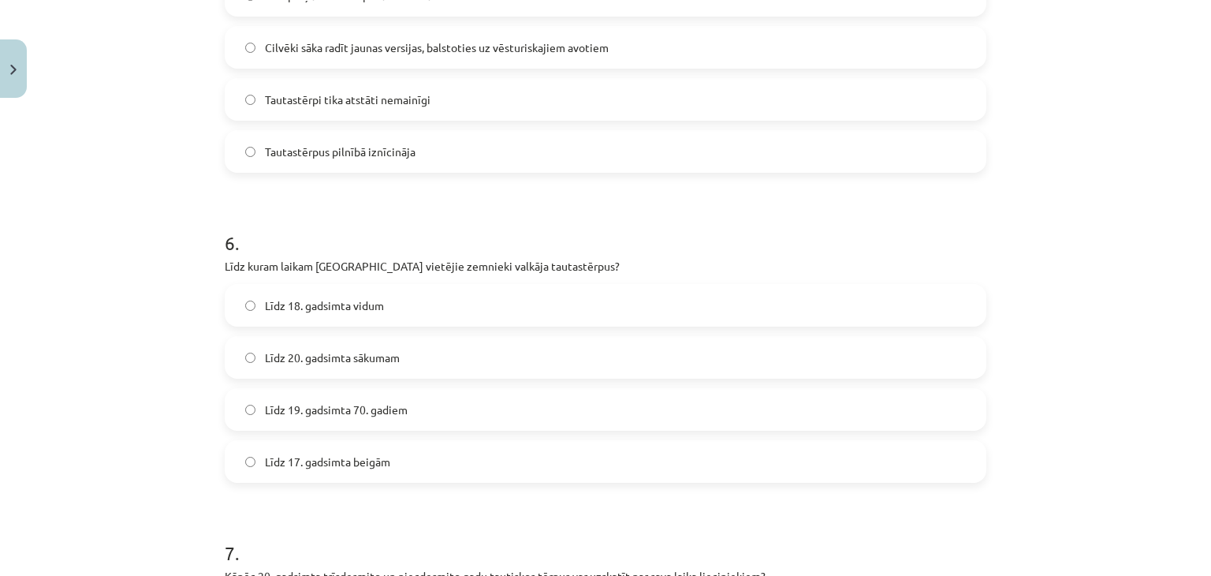
click at [330, 423] on label "Līdz 19. gadsimta 70. gadiem" at bounding box center [605, 408] width 758 height 39
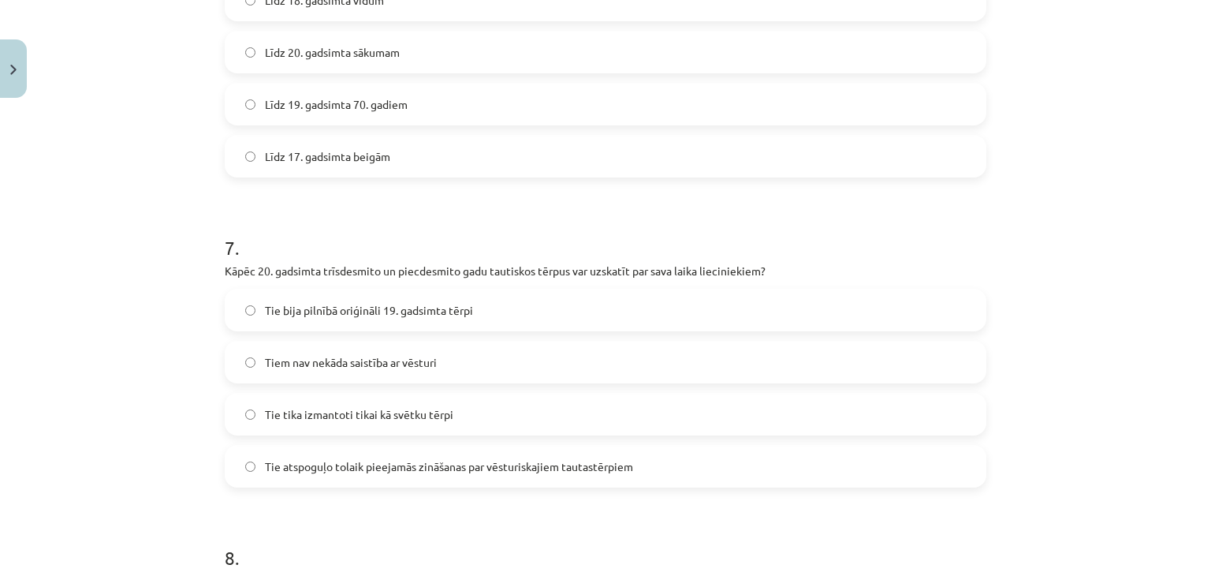
scroll to position [1974, 0]
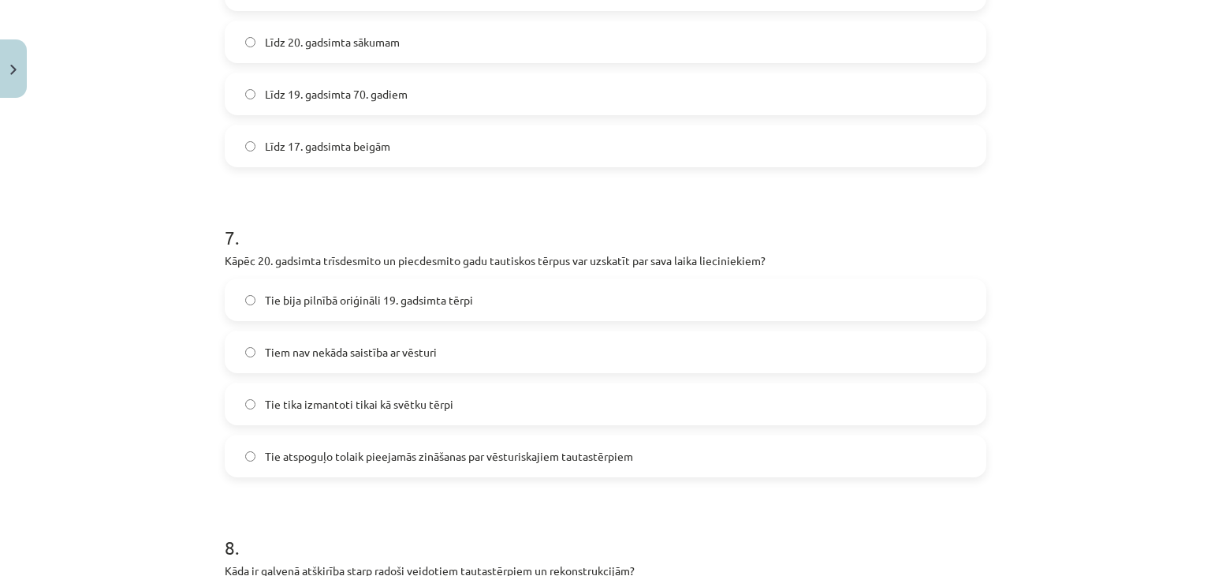
click at [318, 311] on label "Tie bija pilnībā oriģināli 19. gadsimta tērpi" at bounding box center [605, 299] width 758 height 39
click at [314, 460] on span "Tie atspoguļo tolaik pieejamās zināšanas par vēsturiskajiem tautastērpiem" at bounding box center [449, 456] width 368 height 17
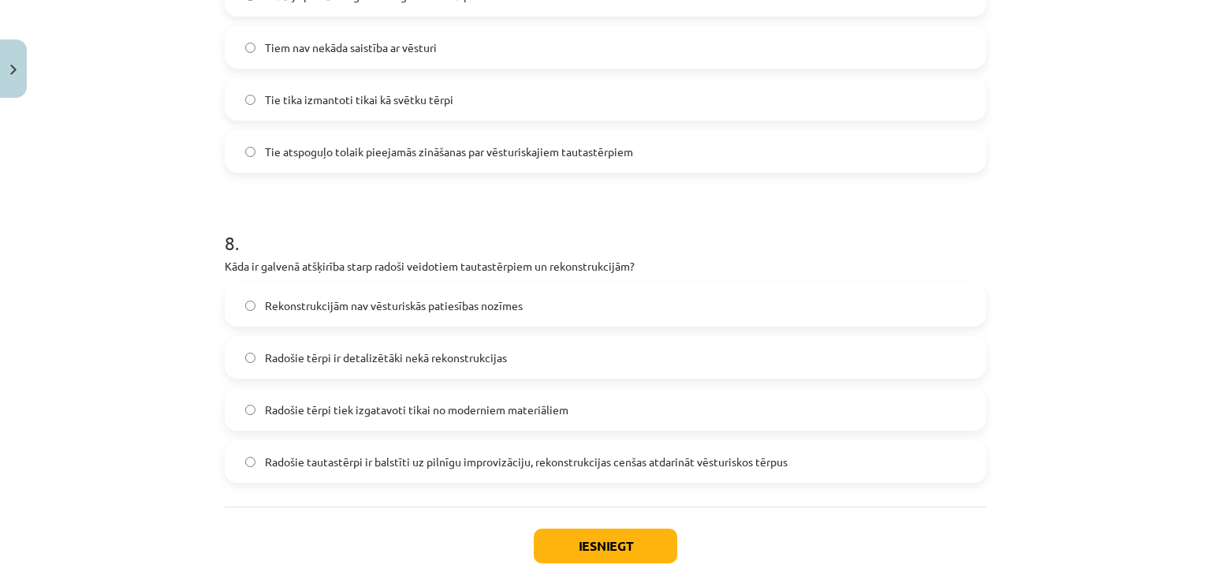
scroll to position [2290, 0]
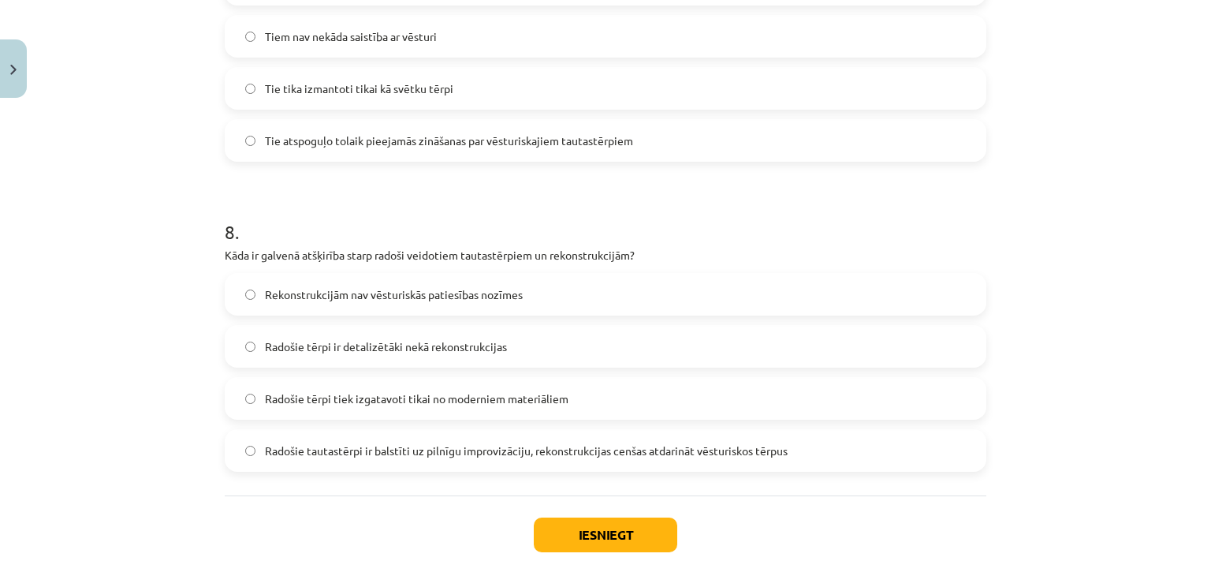
click at [333, 456] on span "Radošie tautastērpi ir balstīti uz pilnīgu improvizāciju, rekonstrukcijas cenša…" at bounding box center [526, 450] width 523 height 17
click at [596, 553] on div "Iesniegt Aizvērt" at bounding box center [606, 550] width 762 height 110
click at [588, 540] on button "Iesniegt" at bounding box center [605, 534] width 143 height 35
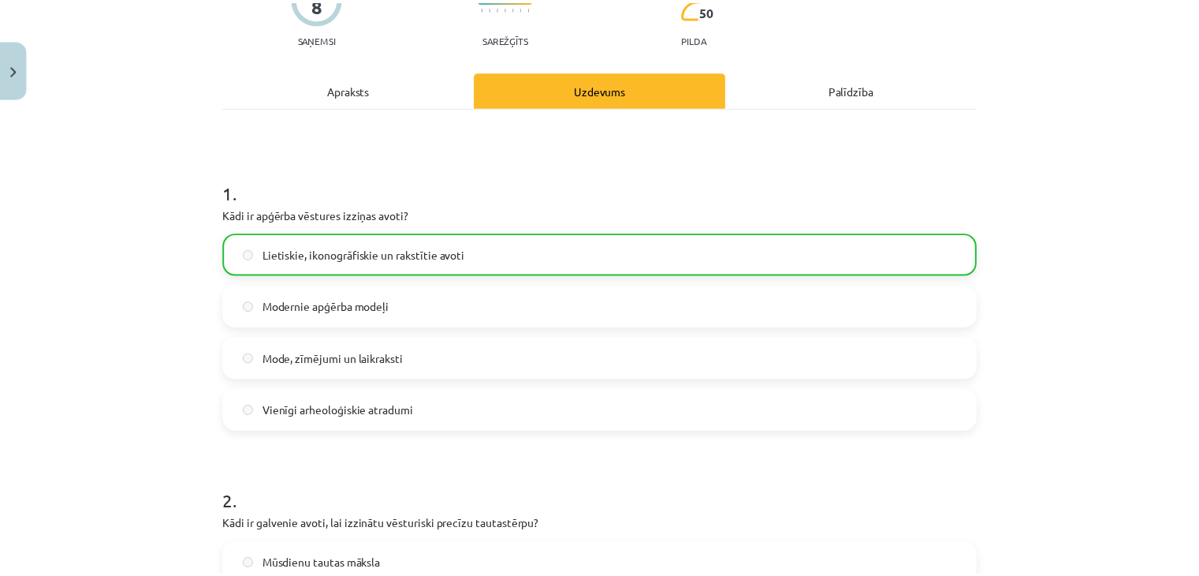
scroll to position [0, 0]
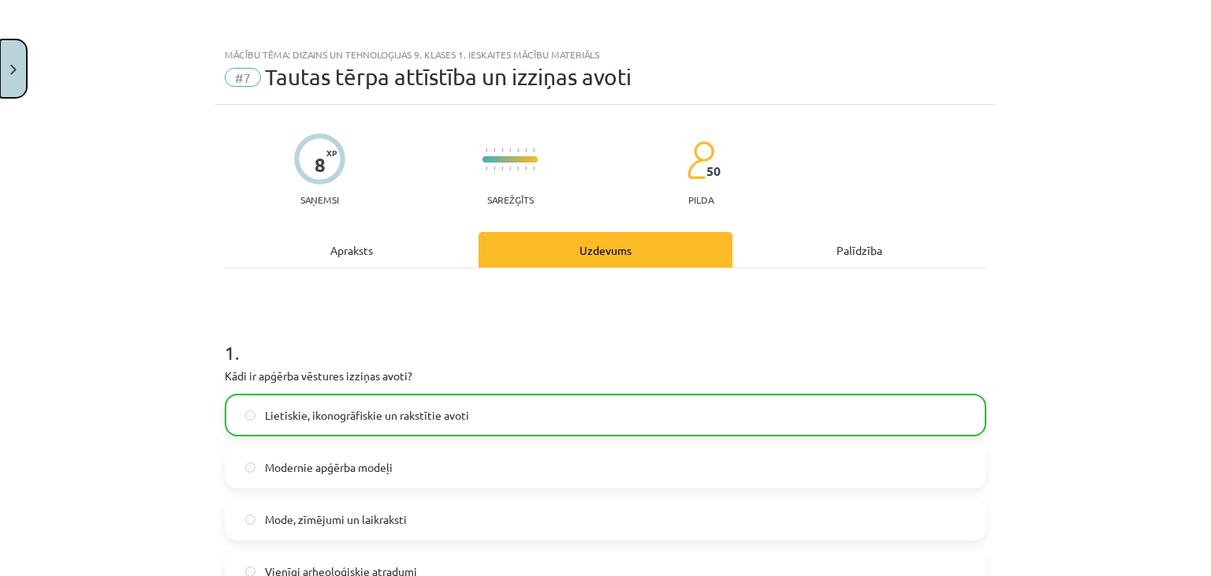
click at [0, 64] on button "Close" at bounding box center [13, 68] width 27 height 58
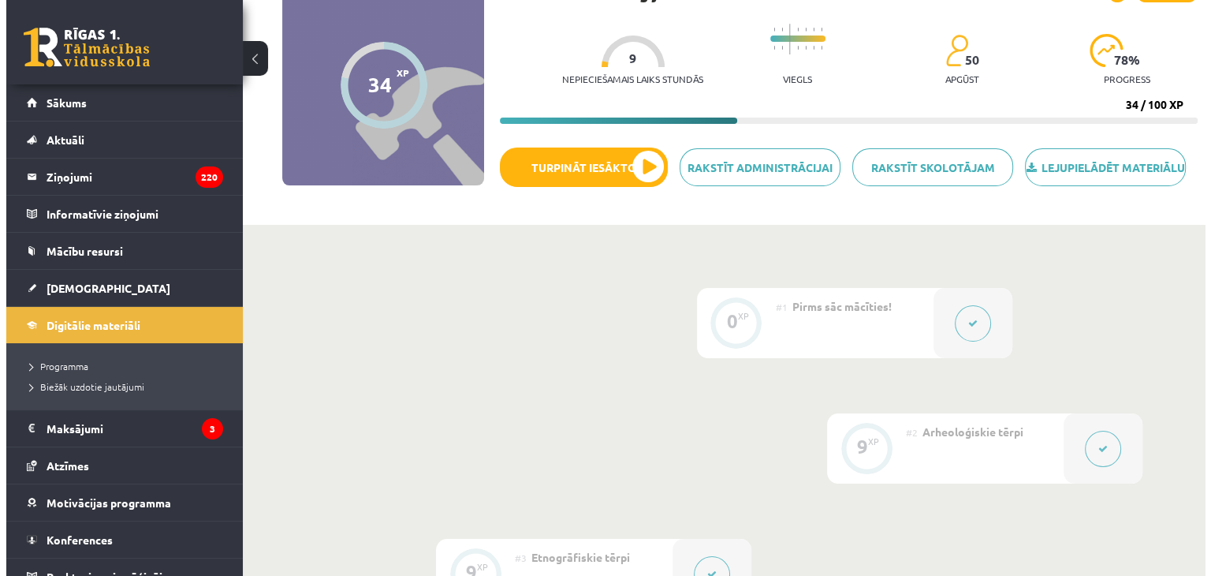
scroll to position [16, 0]
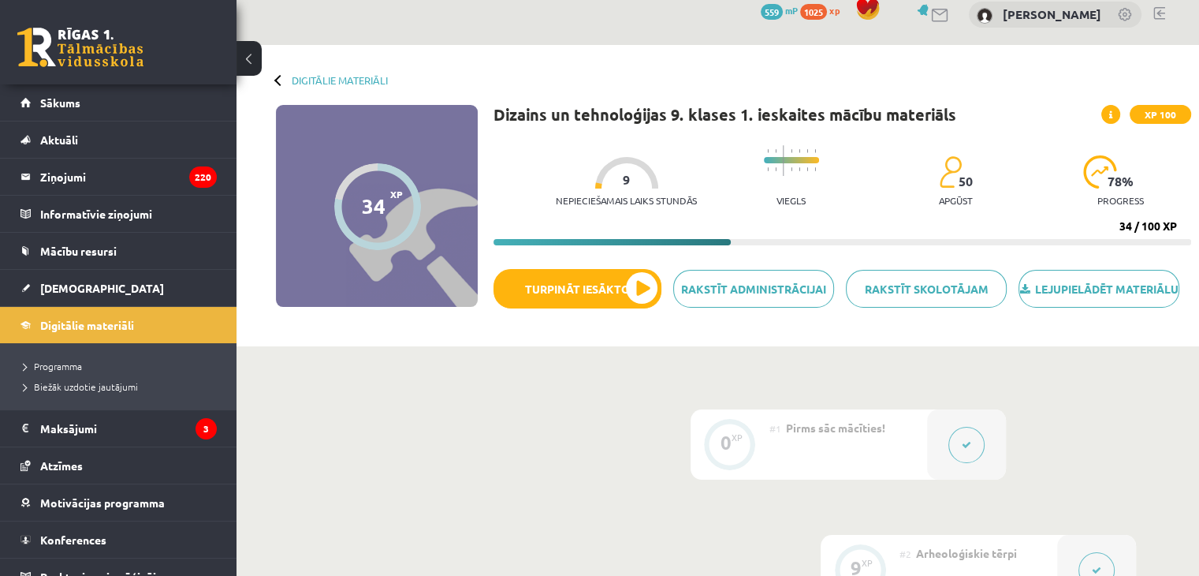
click at [609, 281] on div "Lejupielādēt materiālu Rakstīt skolotājam Rakstīt administrācijai Turpināt iesā…" at bounding box center [843, 294] width 698 height 51
click at [596, 307] on button "Turpināt iesākto" at bounding box center [578, 288] width 168 height 39
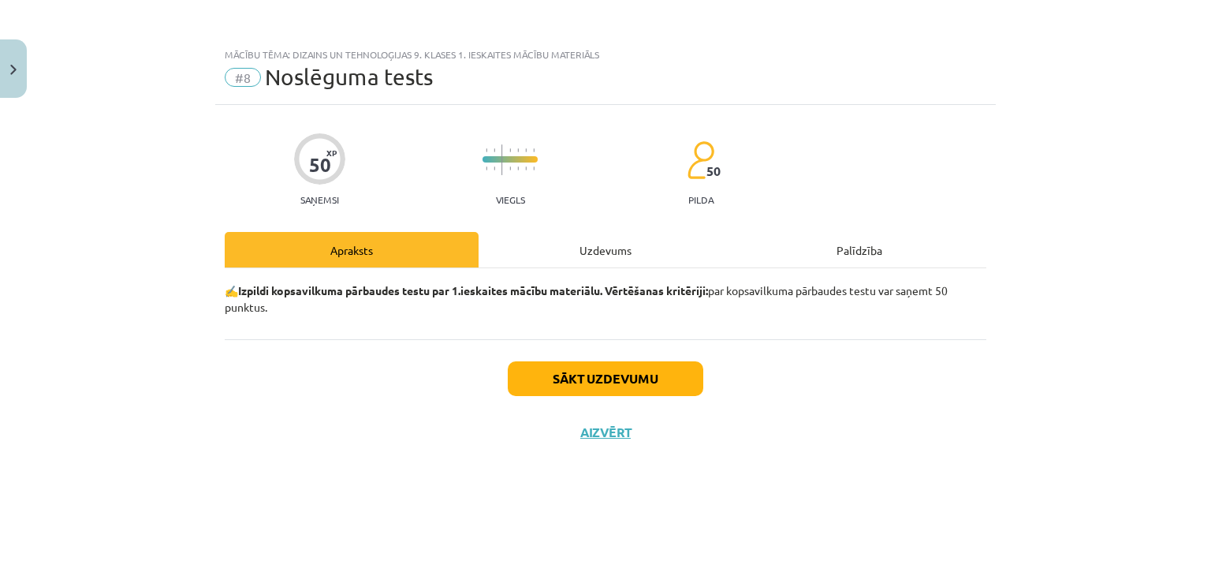
click at [635, 251] on div "Uzdevums" at bounding box center [606, 249] width 254 height 35
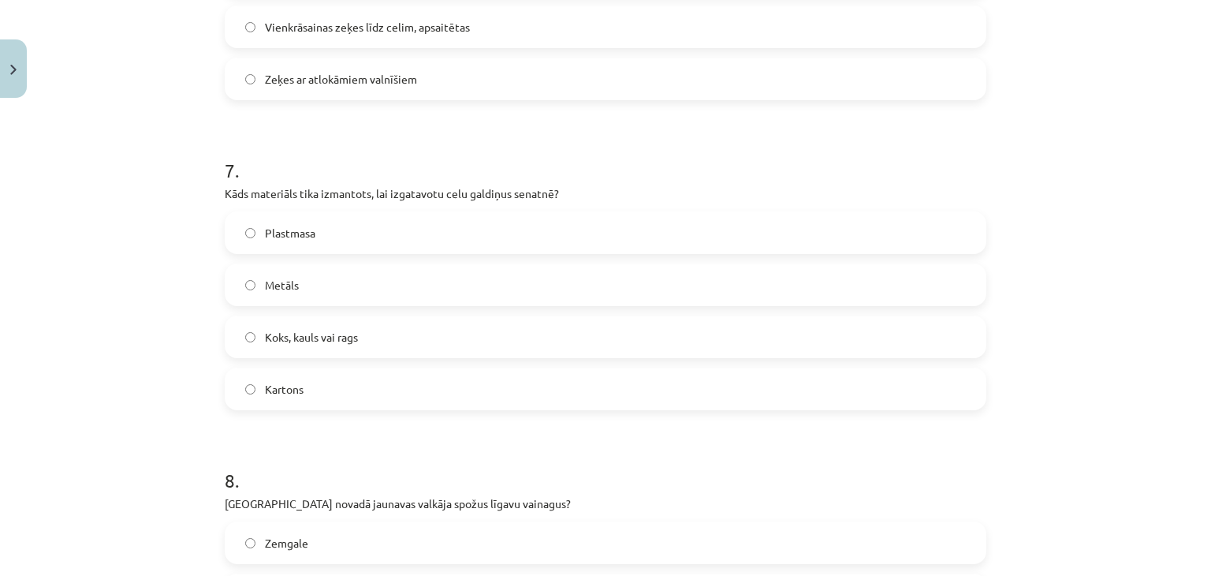
scroll to position [0, 0]
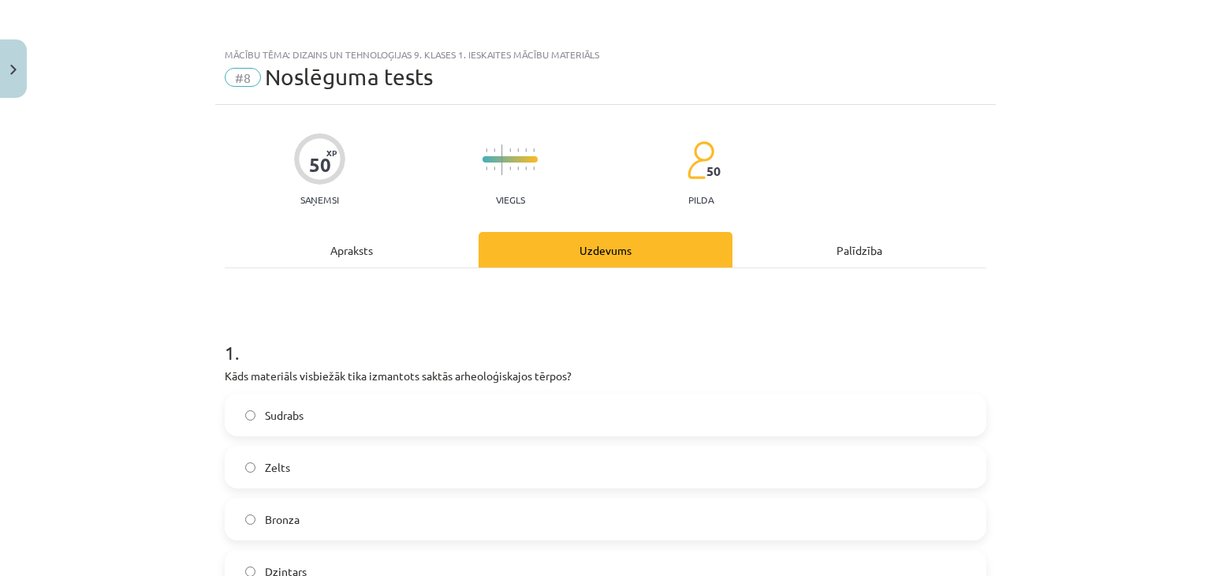
drag, startPoint x: 270, startPoint y: 354, endPoint x: 86, endPoint y: 377, distance: 185.1
click at [126, 376] on div "Mācību tēma: Dizains un tehnoloģijas 9. klases 1. ieskaites mācību materiāls #8…" at bounding box center [605, 288] width 1211 height 576
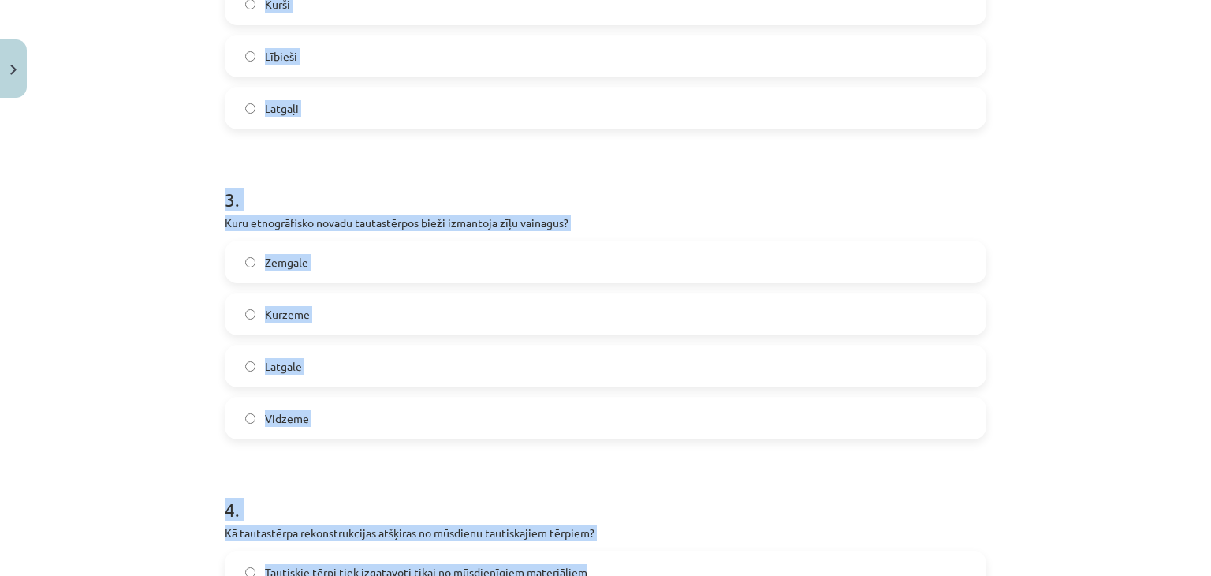
drag, startPoint x: 25, startPoint y: 388, endPoint x: 680, endPoint y: 473, distance: 660.7
click at [759, 524] on div "Mācību tēma: Dizains un tehnoloģijas 9. klases 1. ieskaites mācību materiāls #8…" at bounding box center [605, 288] width 1211 height 576
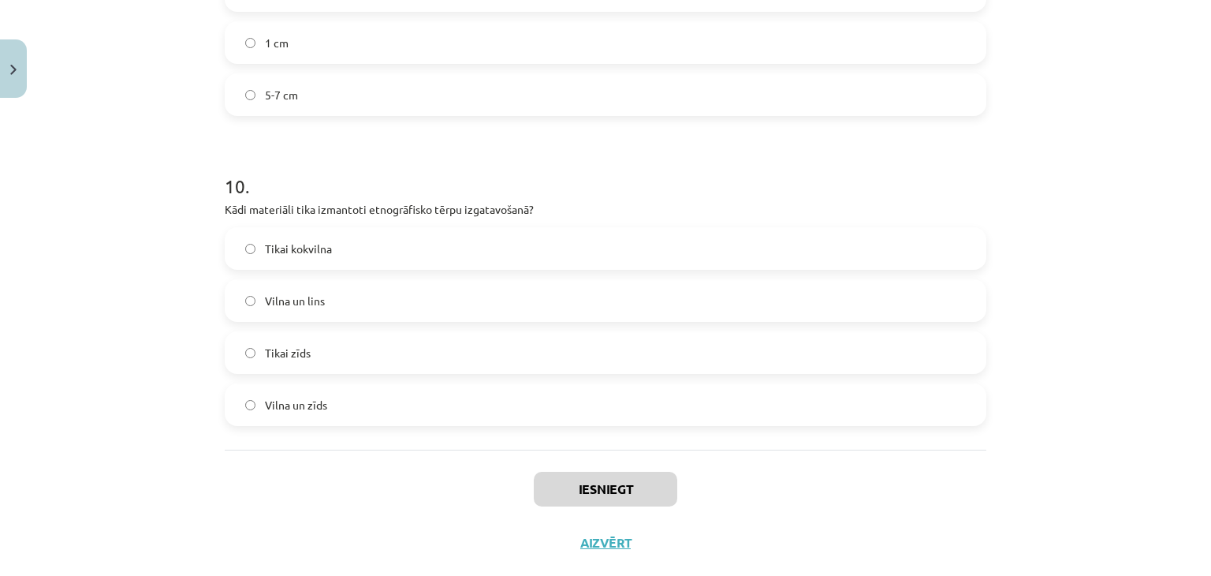
scroll to position [2987, 0]
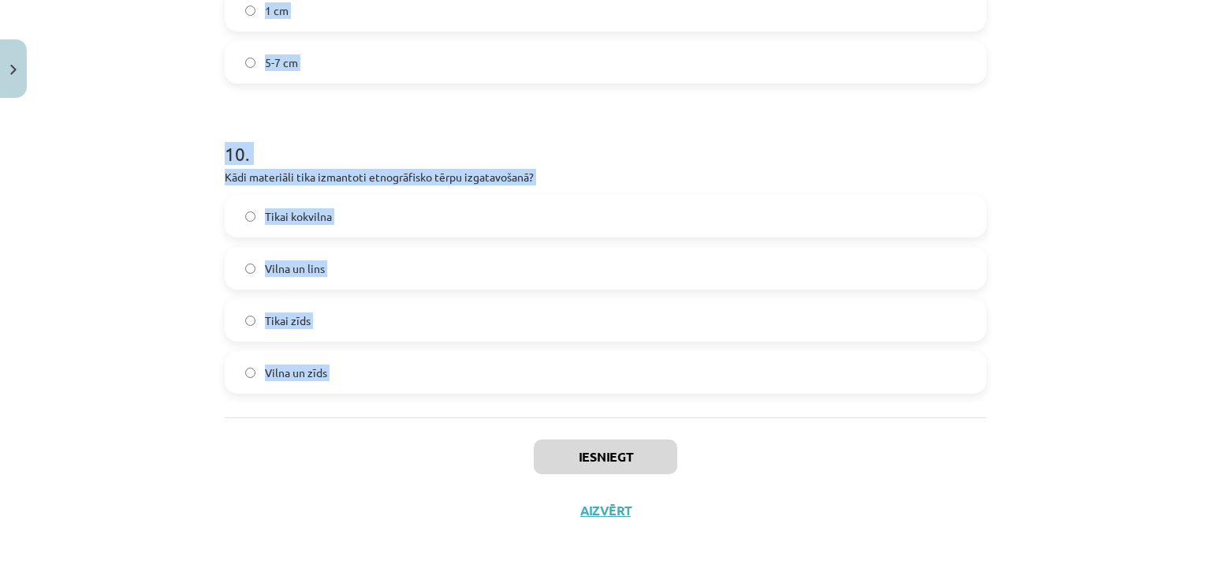
drag, startPoint x: 108, startPoint y: 319, endPoint x: 263, endPoint y: 436, distance: 194.7
click at [263, 436] on div "Mācību tēma: Dizains un tehnoloģijas 9. klases 1. ieskaites mācību materiāls #8…" at bounding box center [605, 288] width 1211 height 576
copy form "1 . Kāds materiāls visbiežāk tika izmantots saktās arheoloģiskajos tērpos? Sudr…"
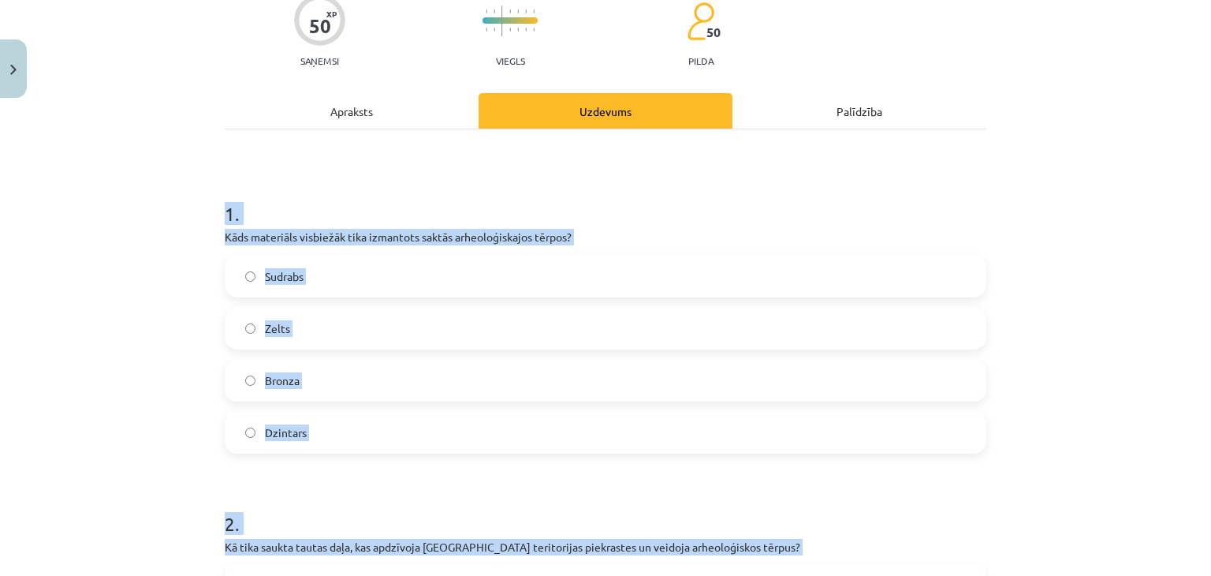
scroll to position [0, 0]
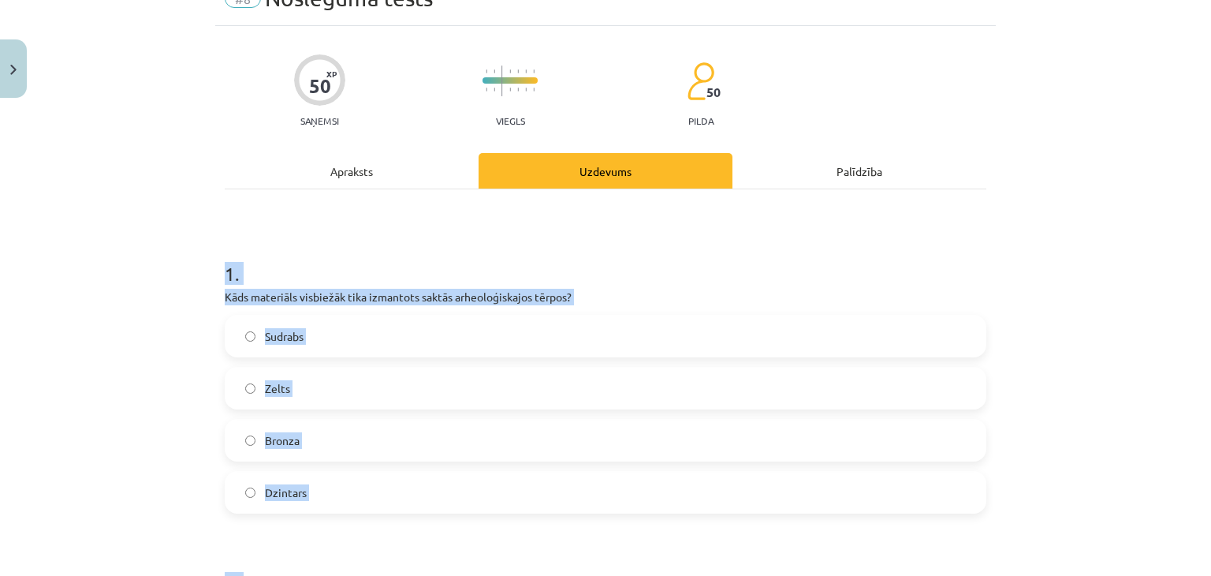
click at [425, 449] on label "Bronza" at bounding box center [605, 439] width 758 height 39
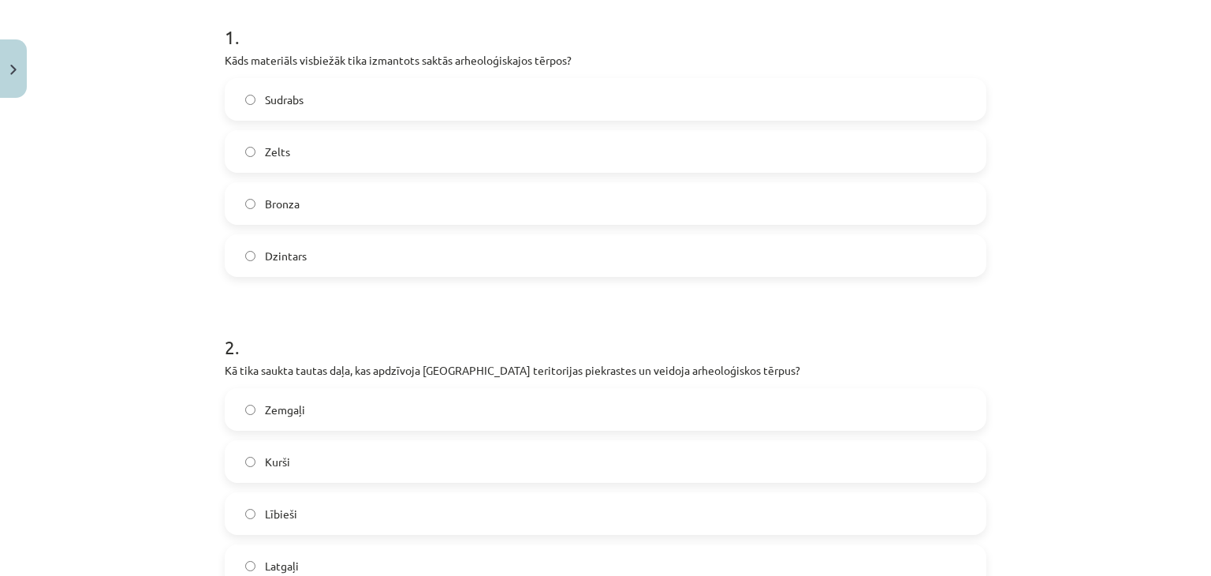
scroll to position [473, 0]
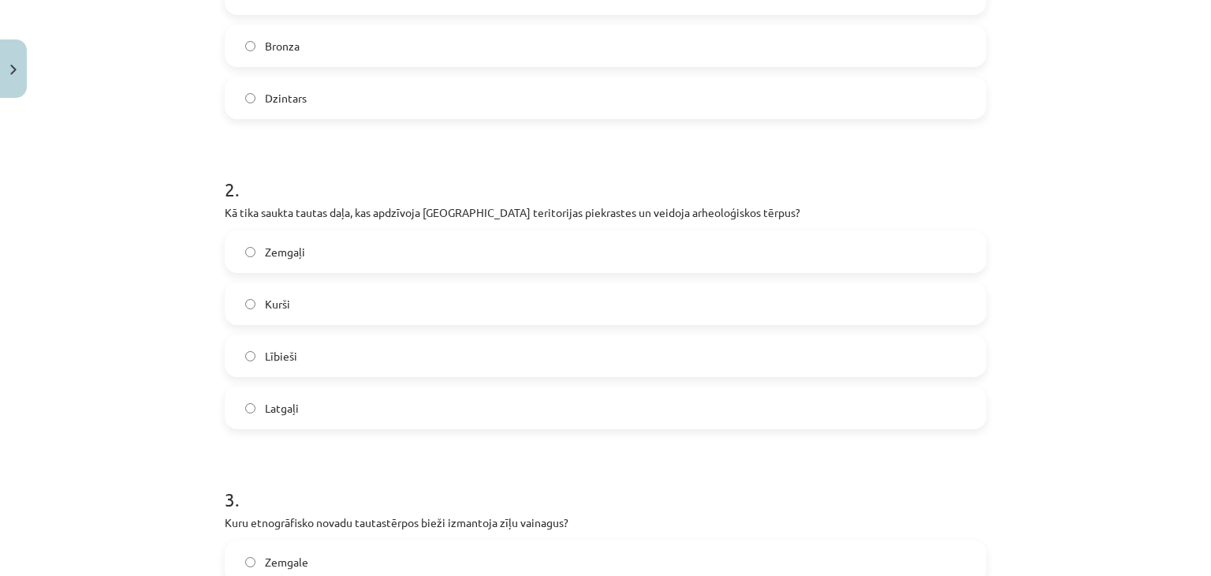
click at [325, 354] on label "Lībieši" at bounding box center [605, 355] width 758 height 39
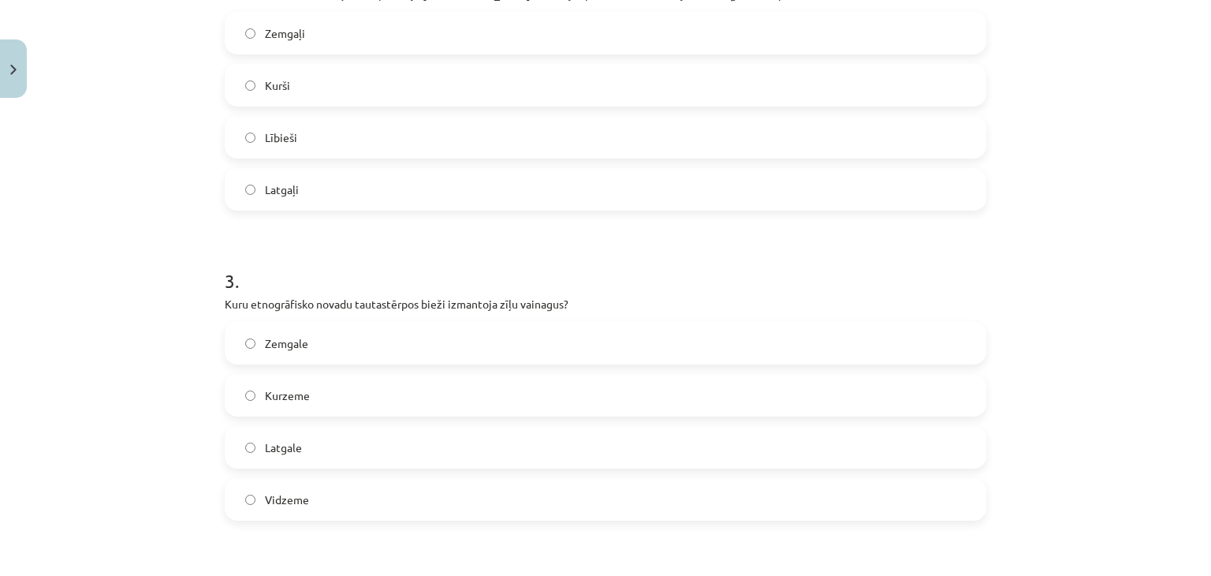
scroll to position [788, 0]
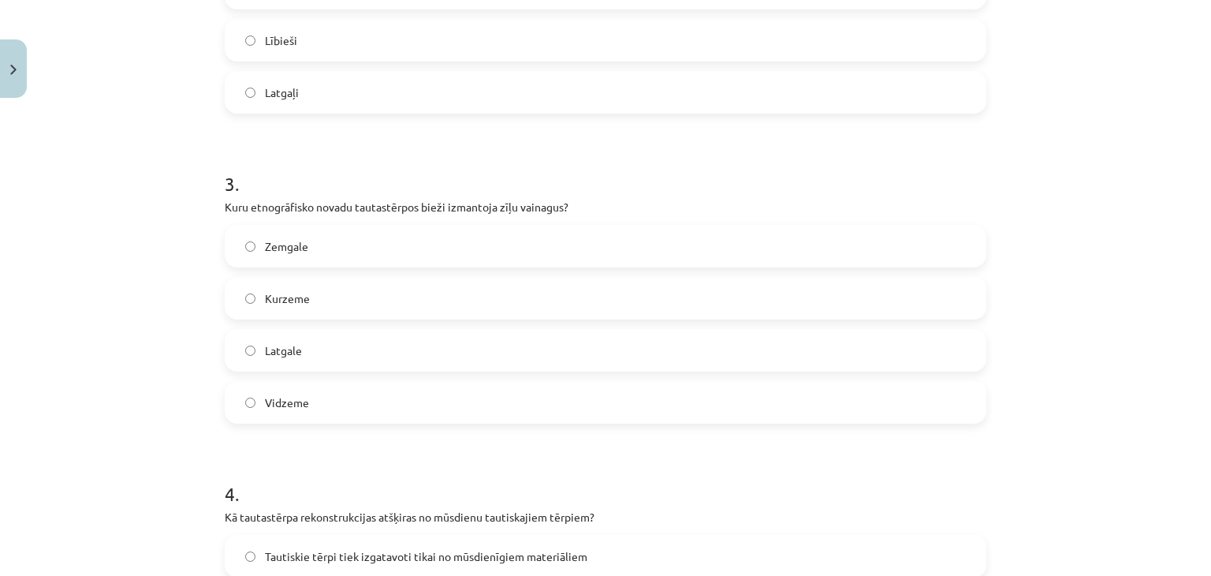
click at [319, 351] on label "Latgale" at bounding box center [605, 349] width 758 height 39
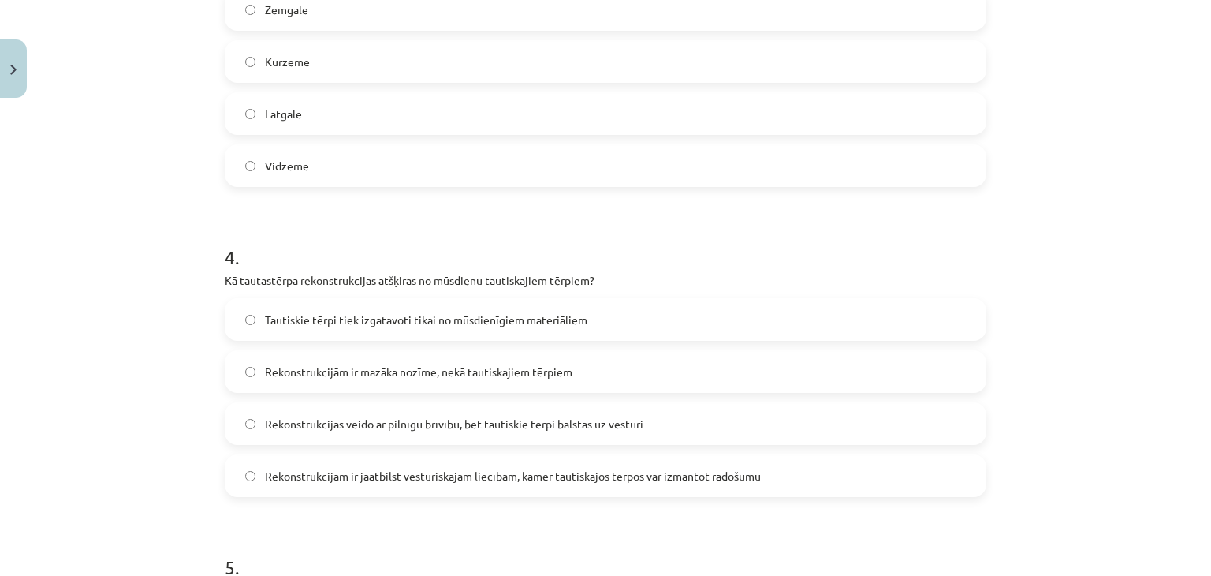
click at [378, 479] on span "Rekonstrukcijām ir jāatbilst vēsturiskajām liecībām, kamēr tautiskajos tērpos v…" at bounding box center [513, 476] width 496 height 17
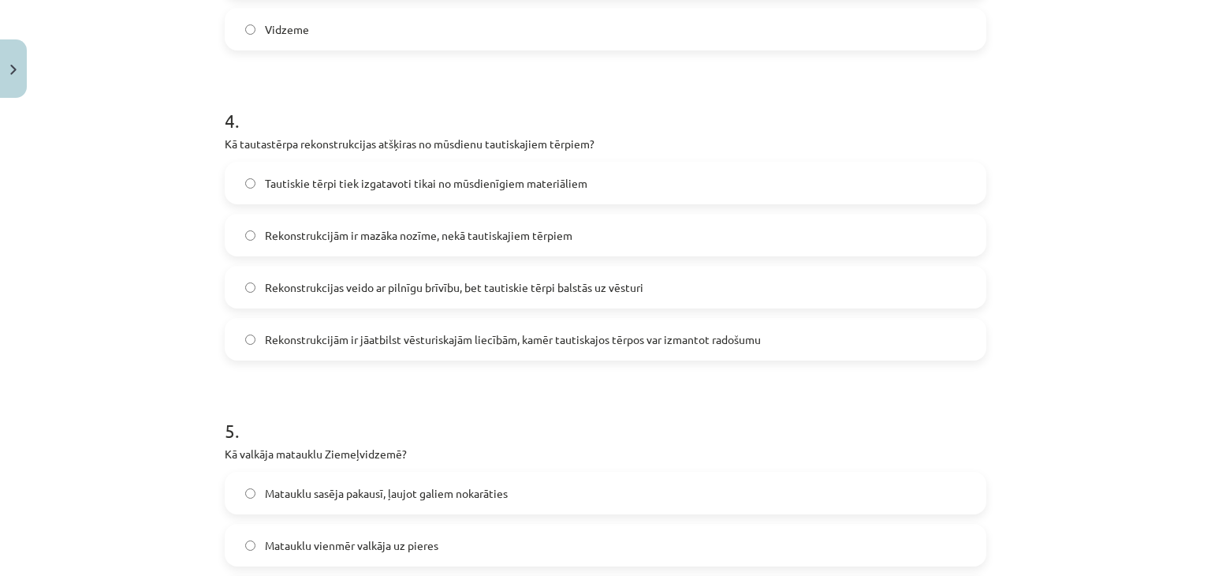
scroll to position [1340, 0]
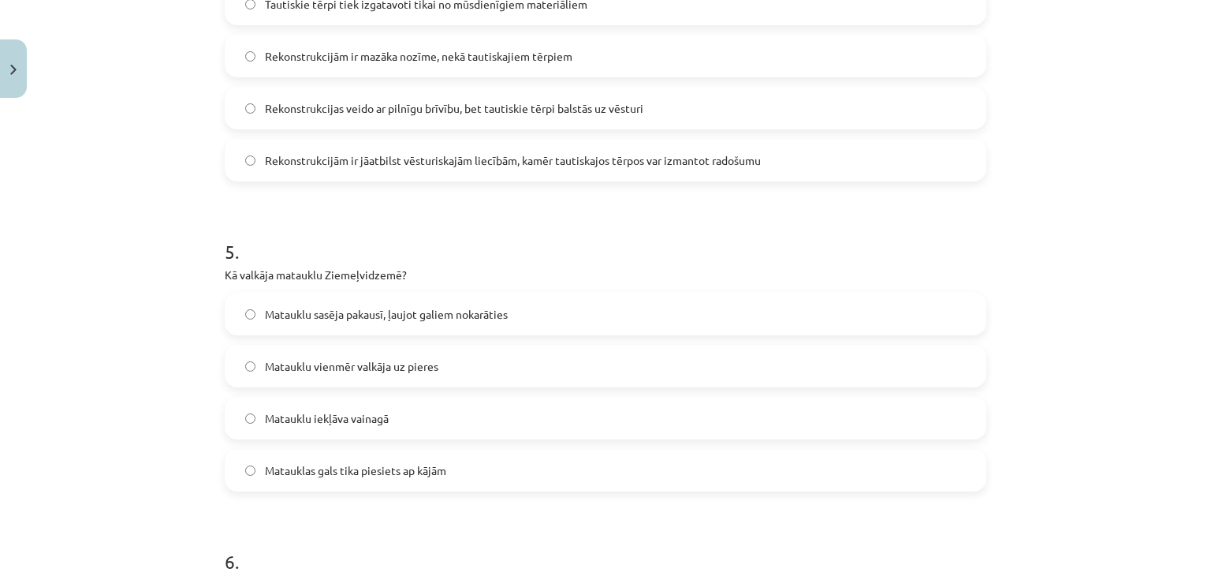
click at [315, 310] on span "Matauklu sasēja pakausī, ļaujot galiem nokarāties" at bounding box center [386, 314] width 243 height 17
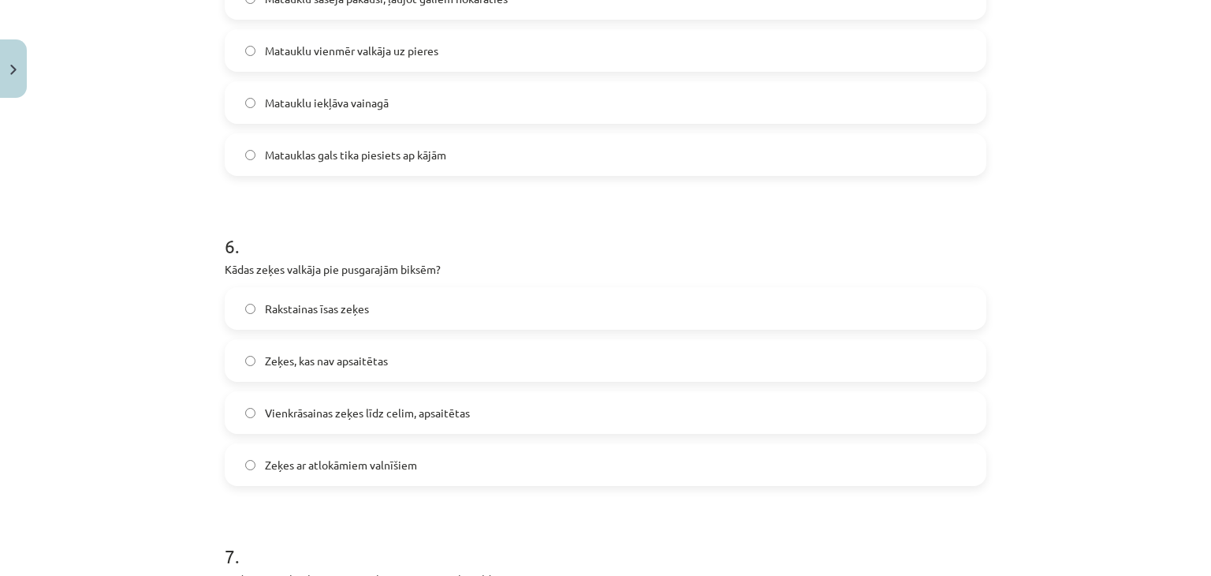
scroll to position [1813, 0]
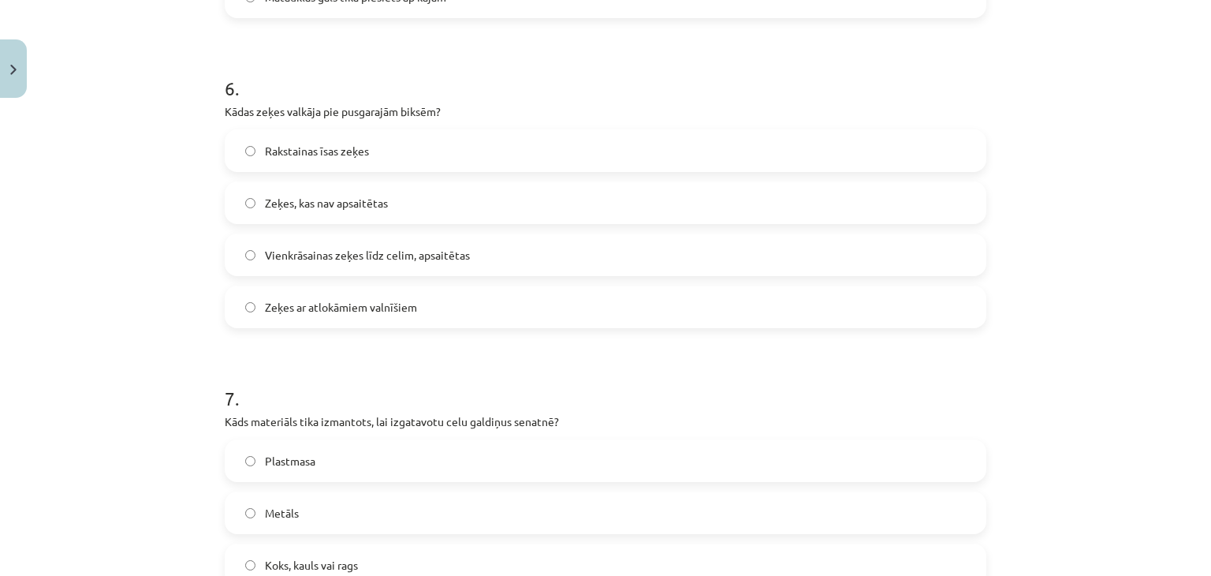
click at [315, 247] on span "Vienkrāsainas zeķes līdz celim, apsaitētas" at bounding box center [367, 255] width 205 height 17
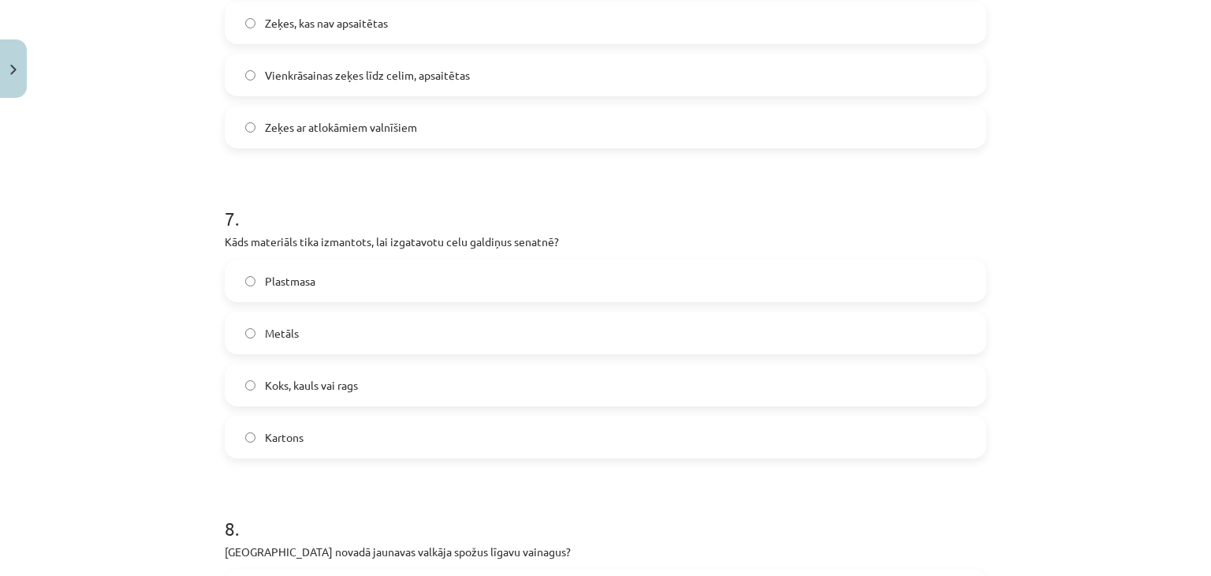
scroll to position [2129, 0]
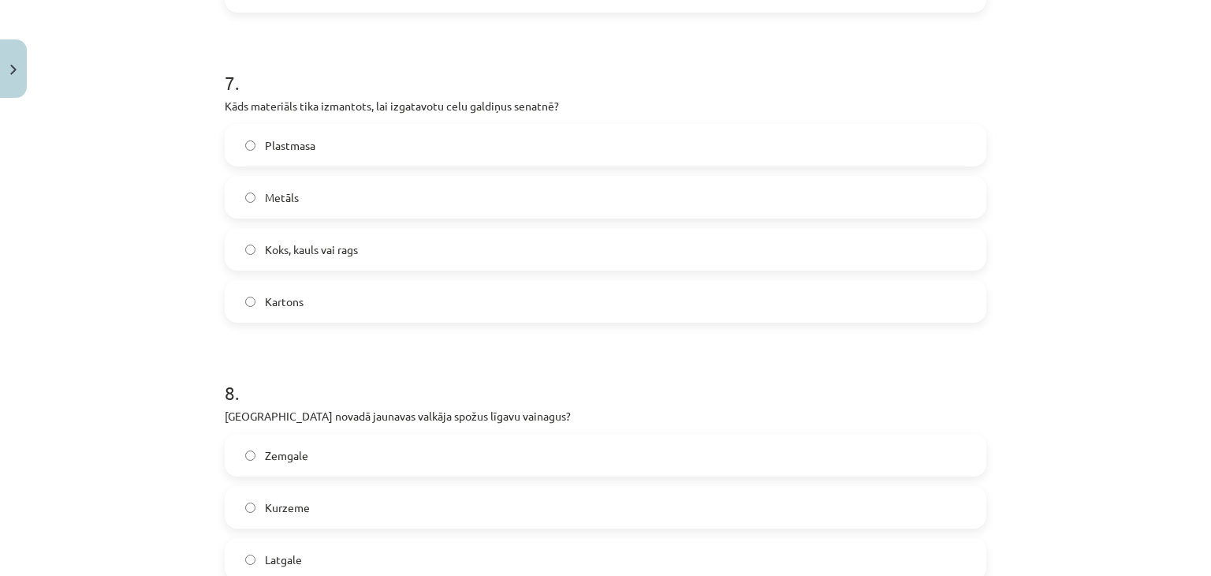
click at [285, 252] on span "Koks, kauls vai rags" at bounding box center [311, 249] width 93 height 17
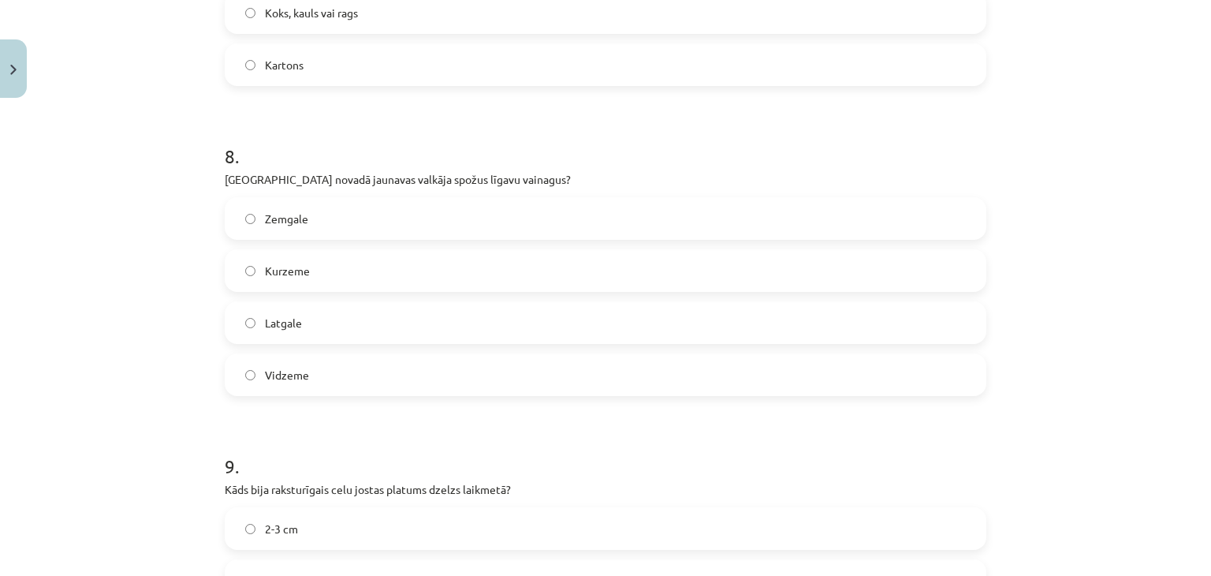
click at [285, 285] on label "Kurzeme" at bounding box center [605, 270] width 758 height 39
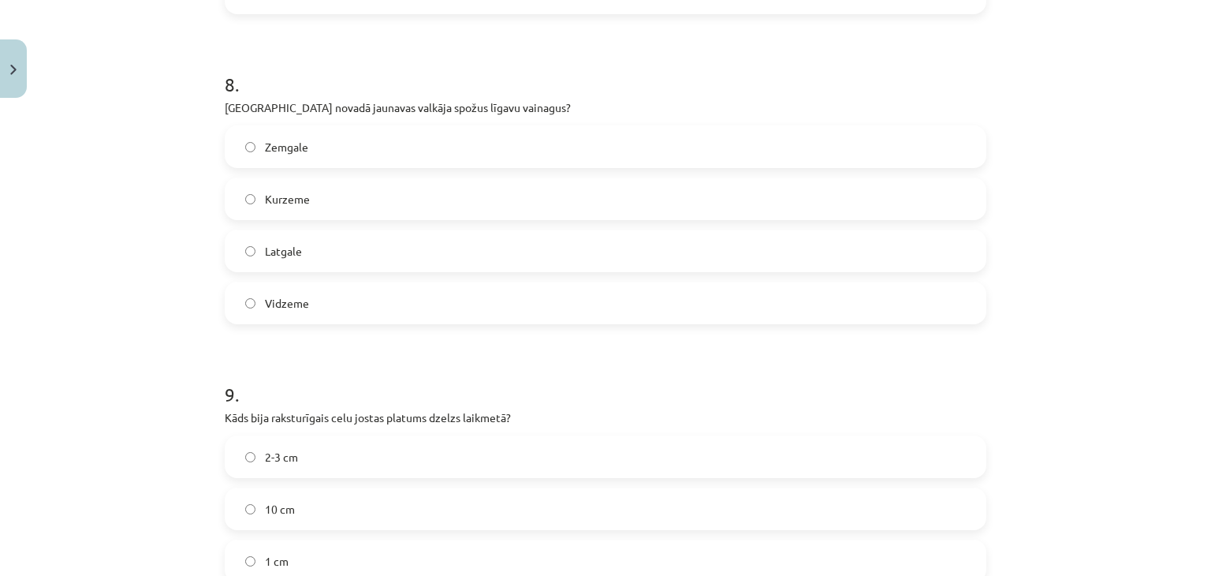
scroll to position [2523, 0]
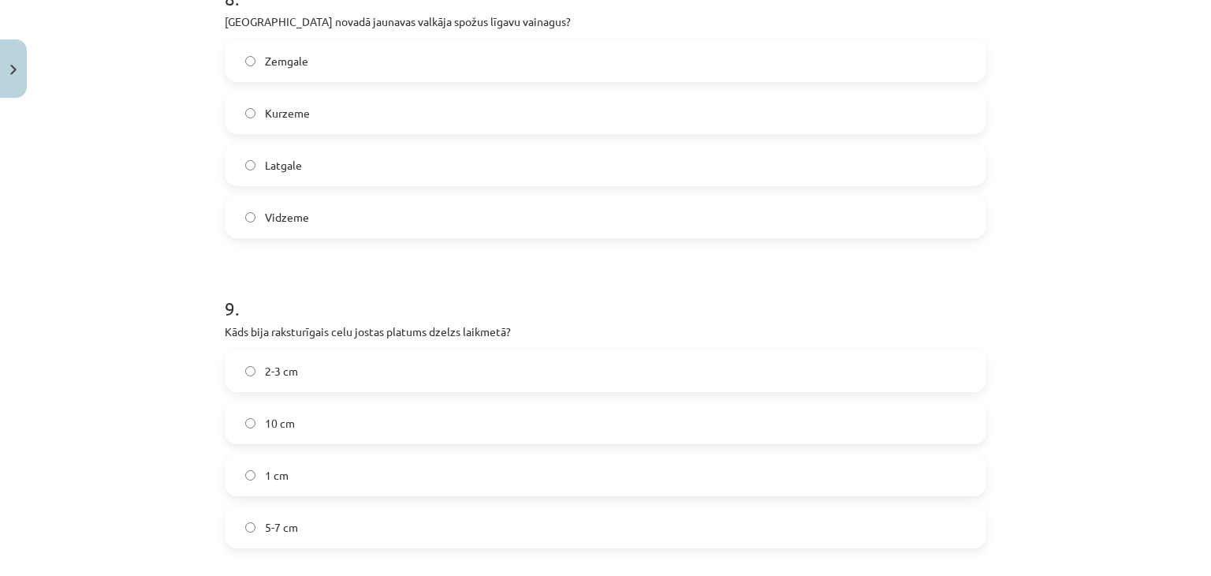
click at [278, 520] on span "5-7 cm" at bounding box center [281, 527] width 33 height 17
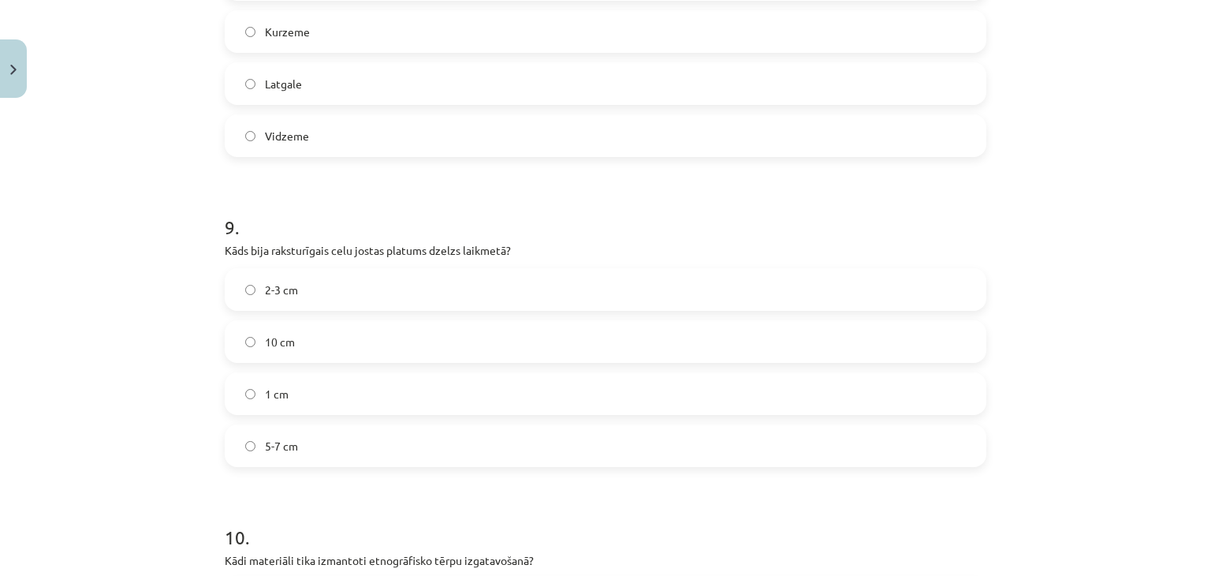
scroll to position [2760, 0]
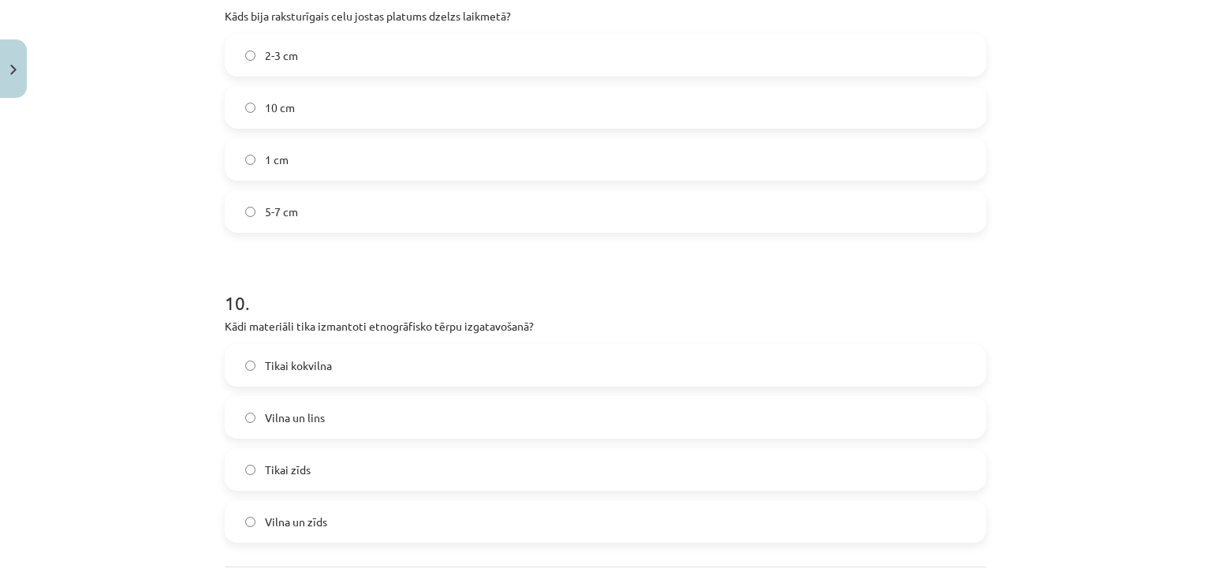
click at [369, 419] on label "Vilna un lins" at bounding box center [605, 416] width 758 height 39
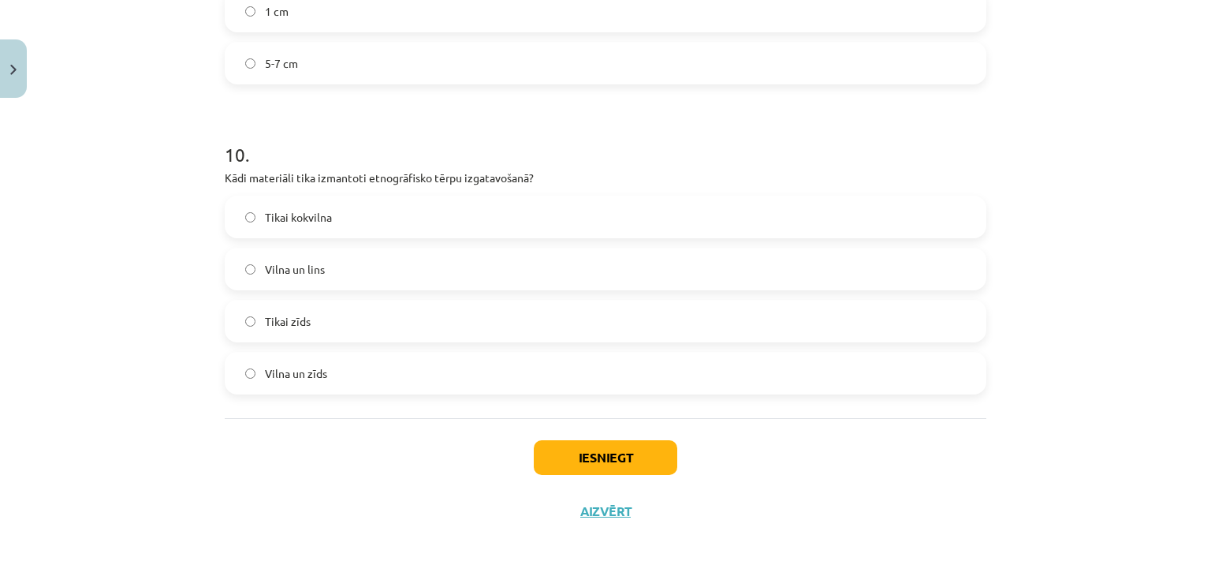
scroll to position [2987, 0]
click at [564, 445] on button "Iesniegt" at bounding box center [605, 456] width 143 height 35
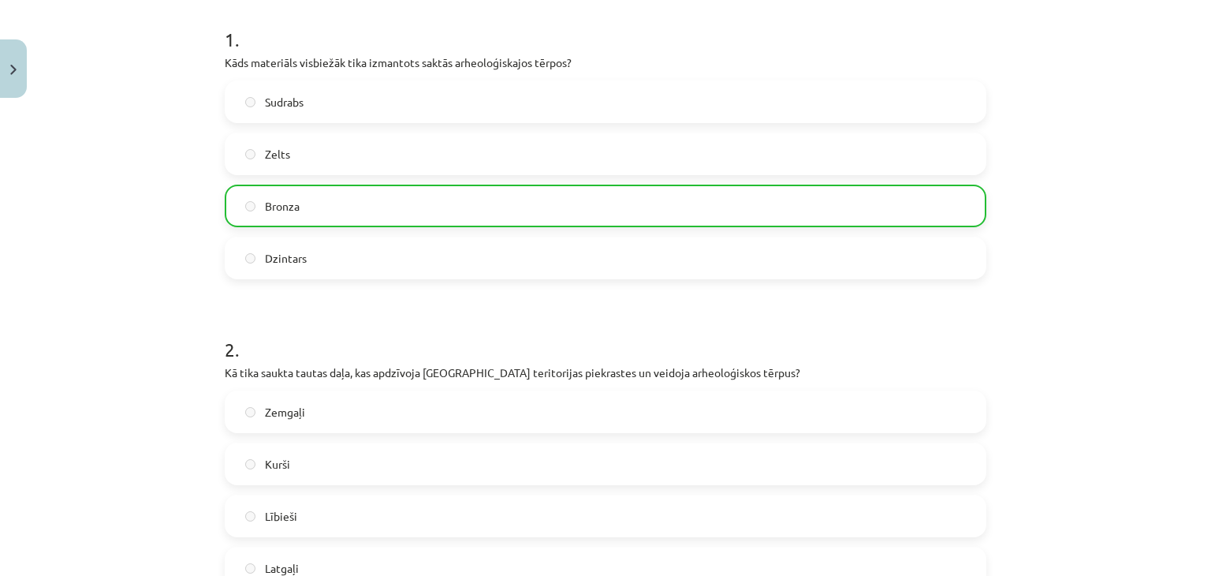
scroll to position [228, 0]
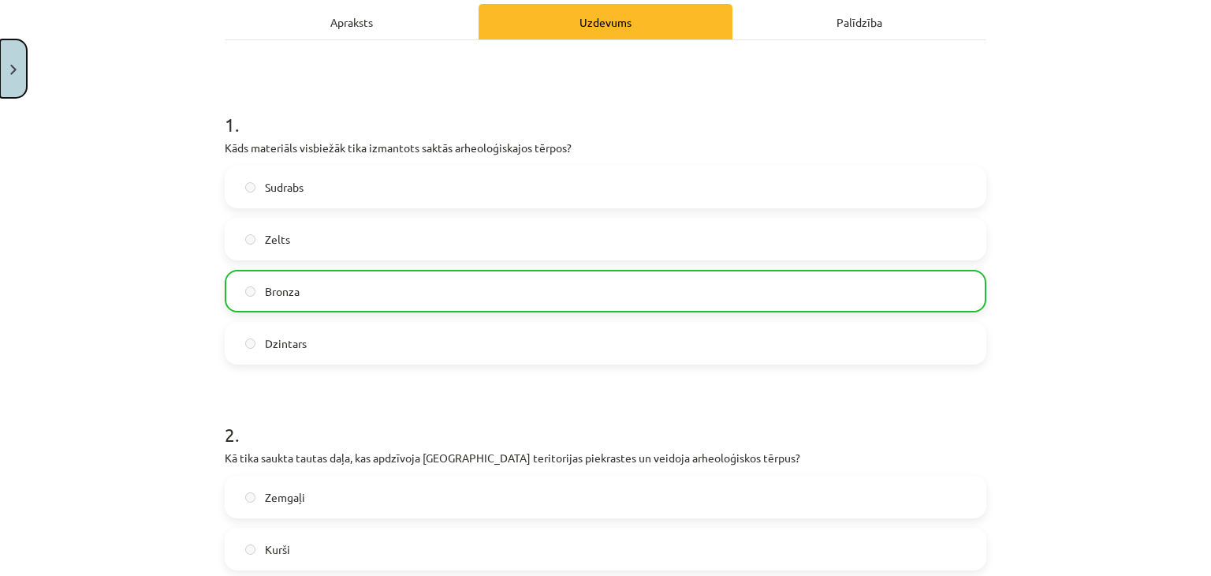
click at [2, 78] on button "Close" at bounding box center [13, 68] width 27 height 58
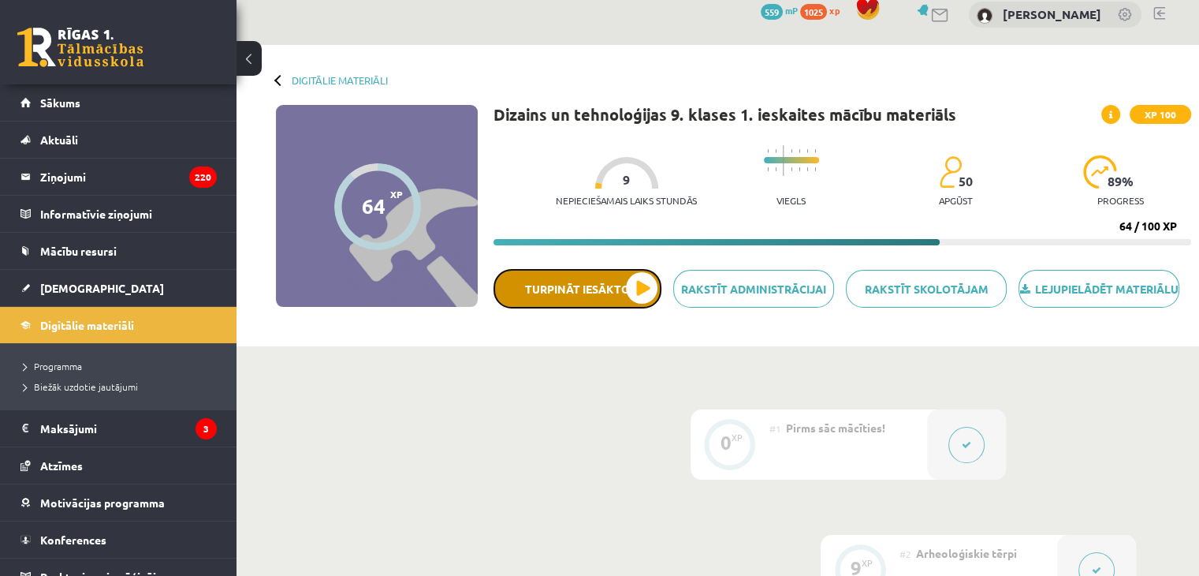
click at [534, 308] on button "Turpināt iesākto" at bounding box center [578, 288] width 168 height 39
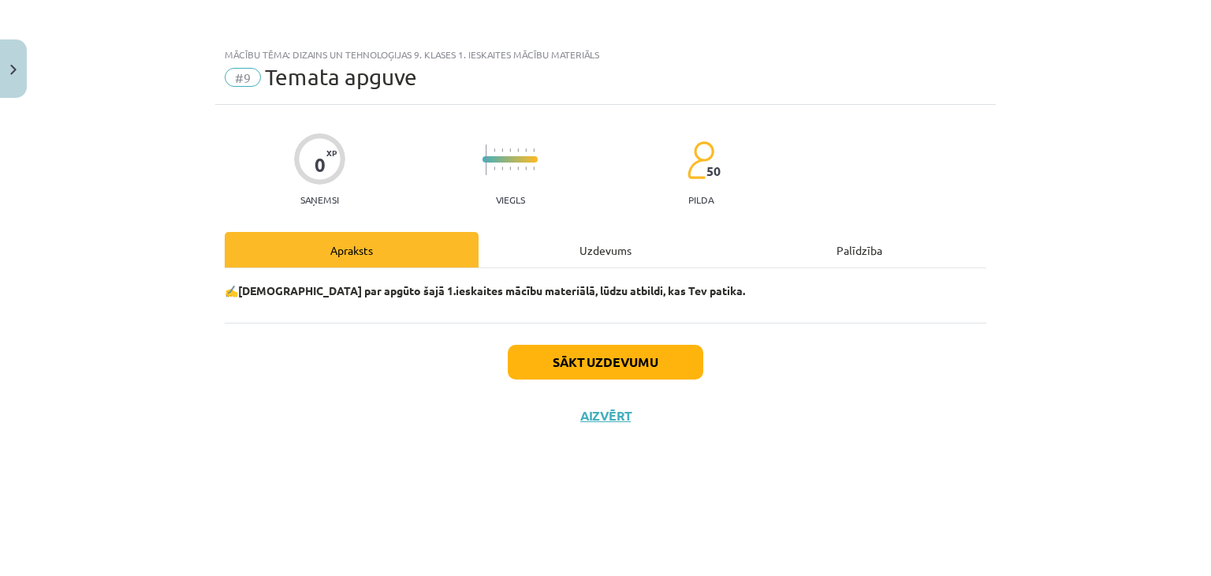
click at [561, 250] on div "Uzdevums" at bounding box center [606, 249] width 254 height 35
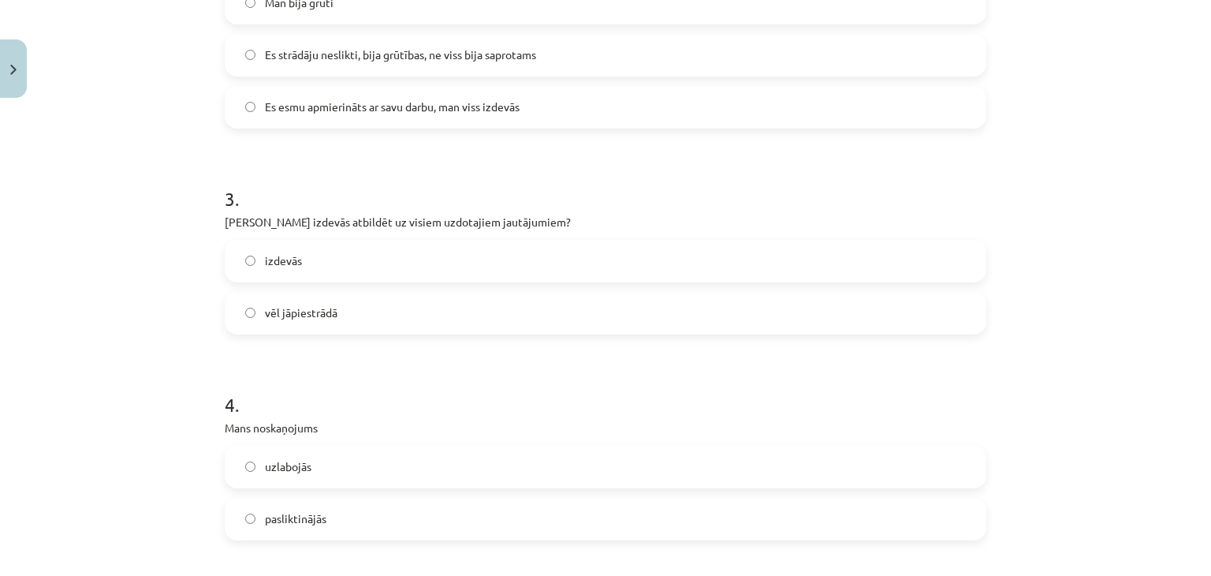
scroll to position [867, 0]
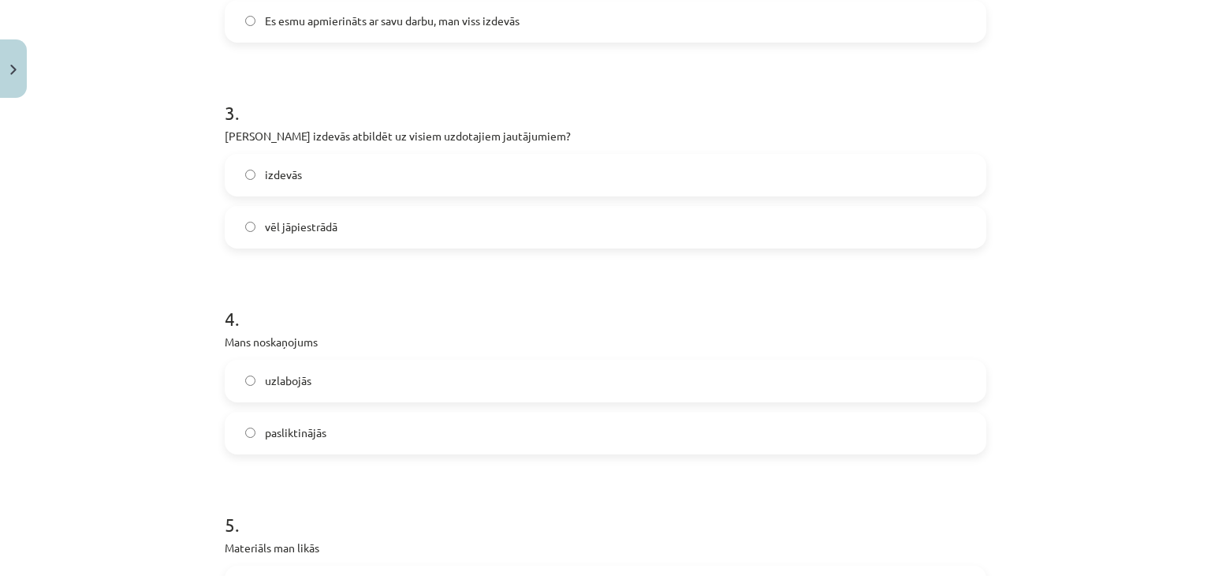
click at [307, 426] on span "pasliktinājās" at bounding box center [295, 432] width 61 height 17
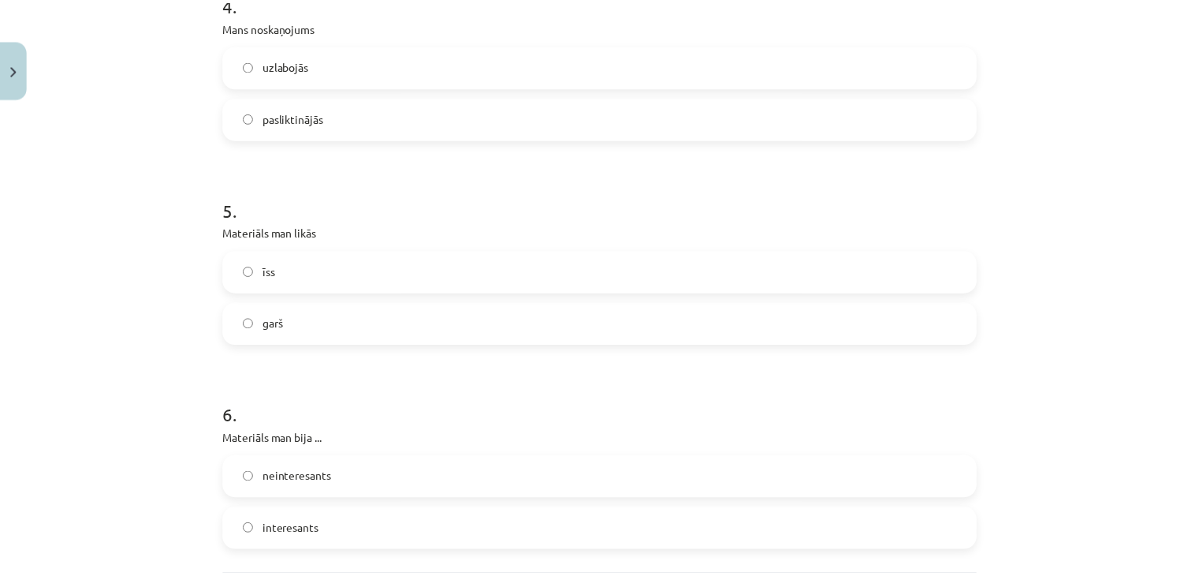
scroll to position [1340, 0]
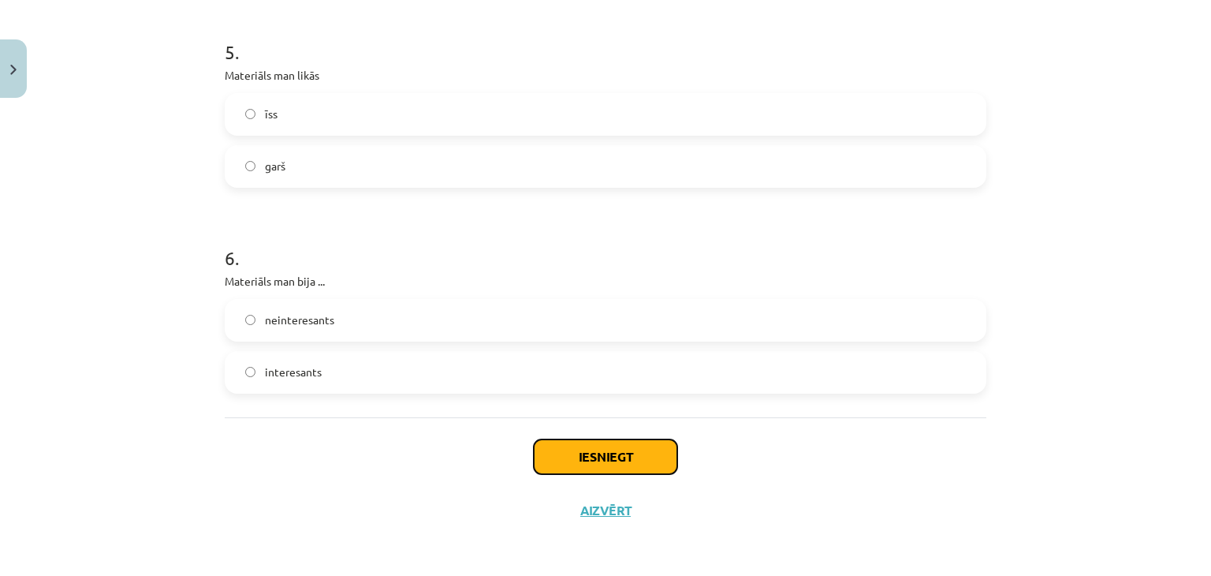
click at [609, 469] on button "Iesniegt" at bounding box center [605, 456] width 143 height 35
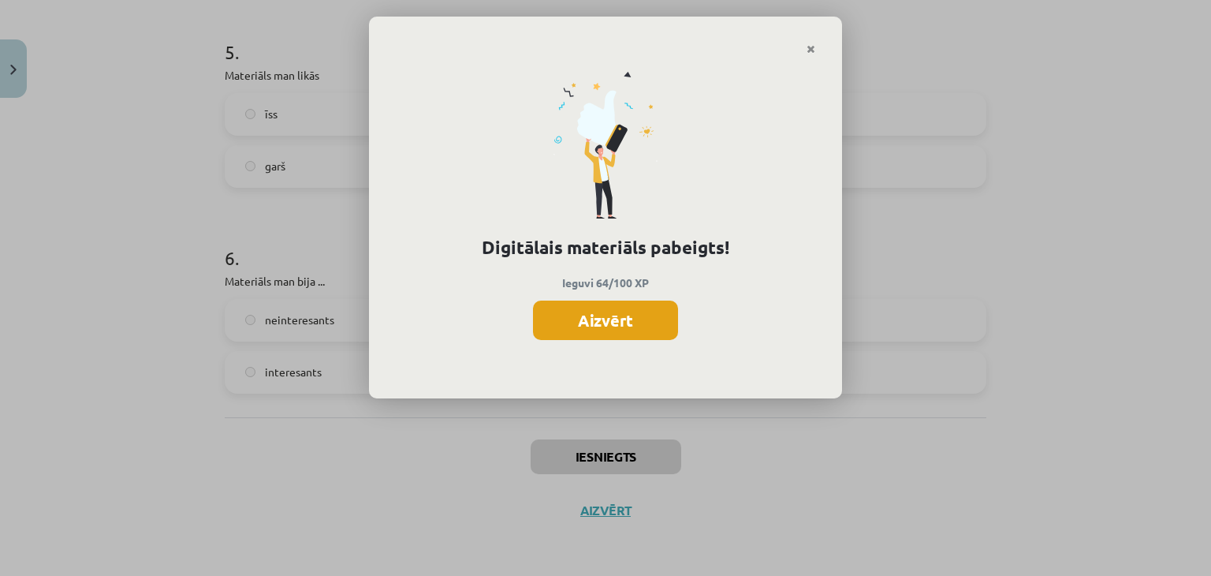
click at [606, 315] on button "Aizvērt" at bounding box center [605, 319] width 145 height 39
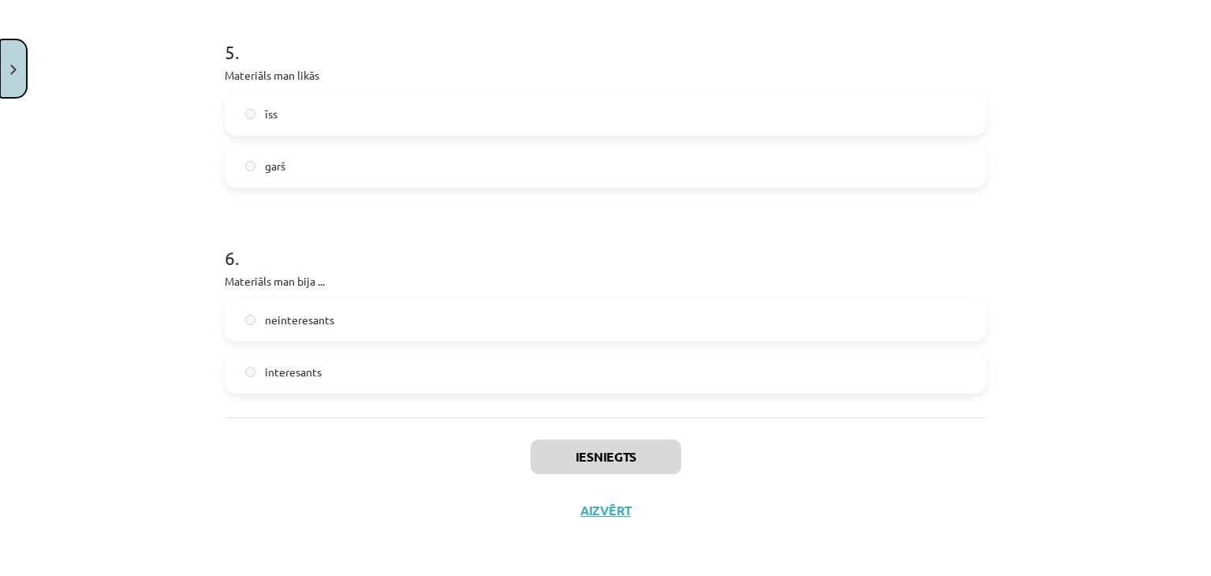
click at [0, 69] on button "Close" at bounding box center [13, 68] width 27 height 58
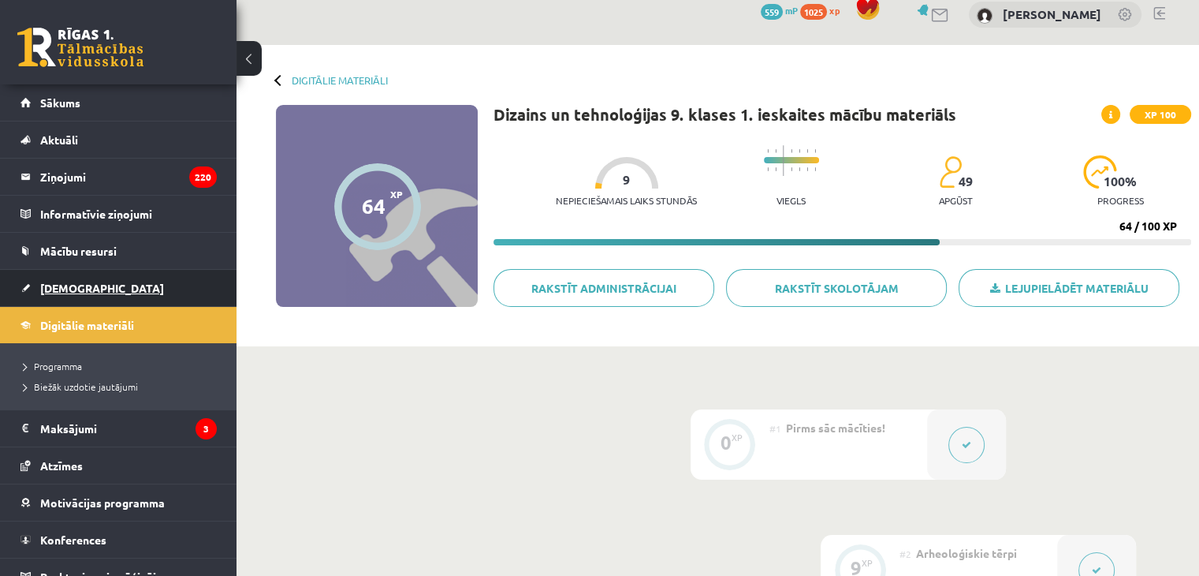
click at [94, 282] on link "[DEMOGRAPHIC_DATA]" at bounding box center [118, 288] width 196 height 36
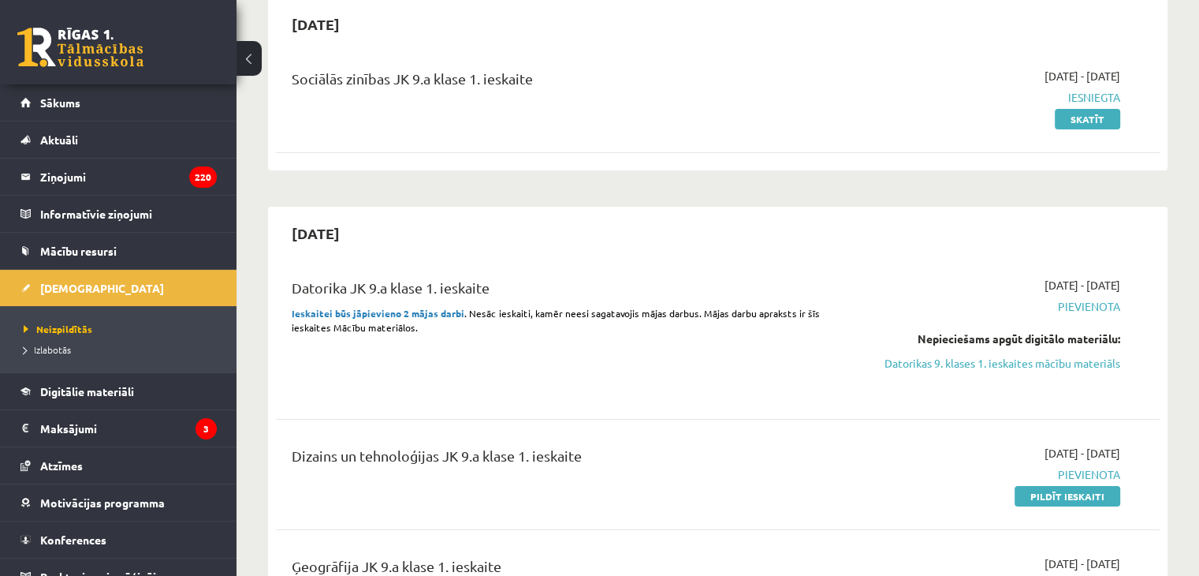
scroll to position [315, 0]
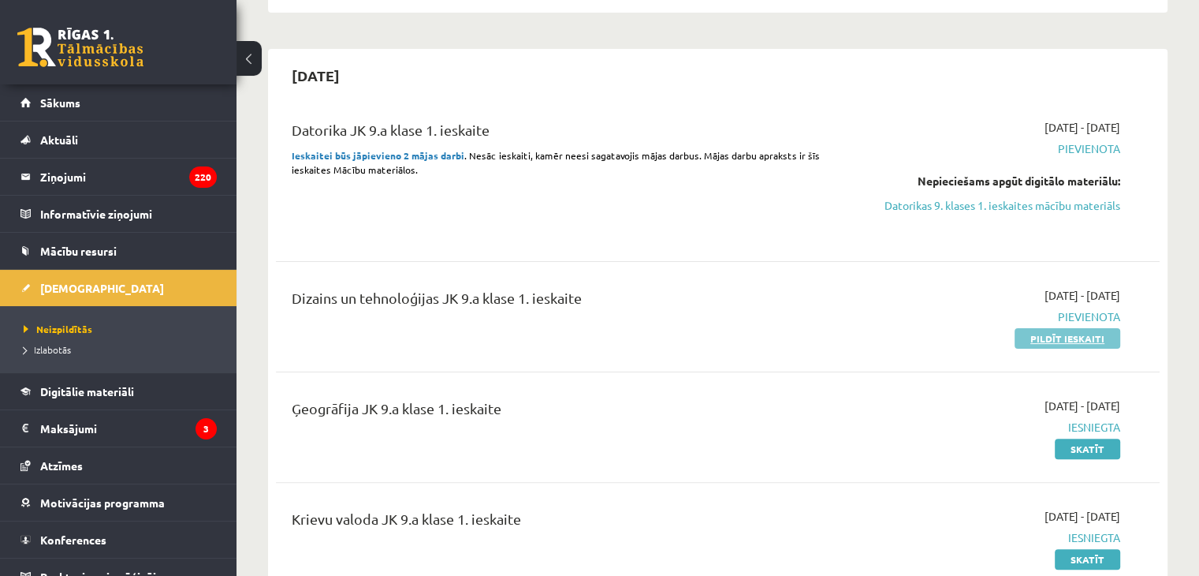
click at [1086, 328] on link "Pildīt ieskaiti" at bounding box center [1068, 338] width 106 height 20
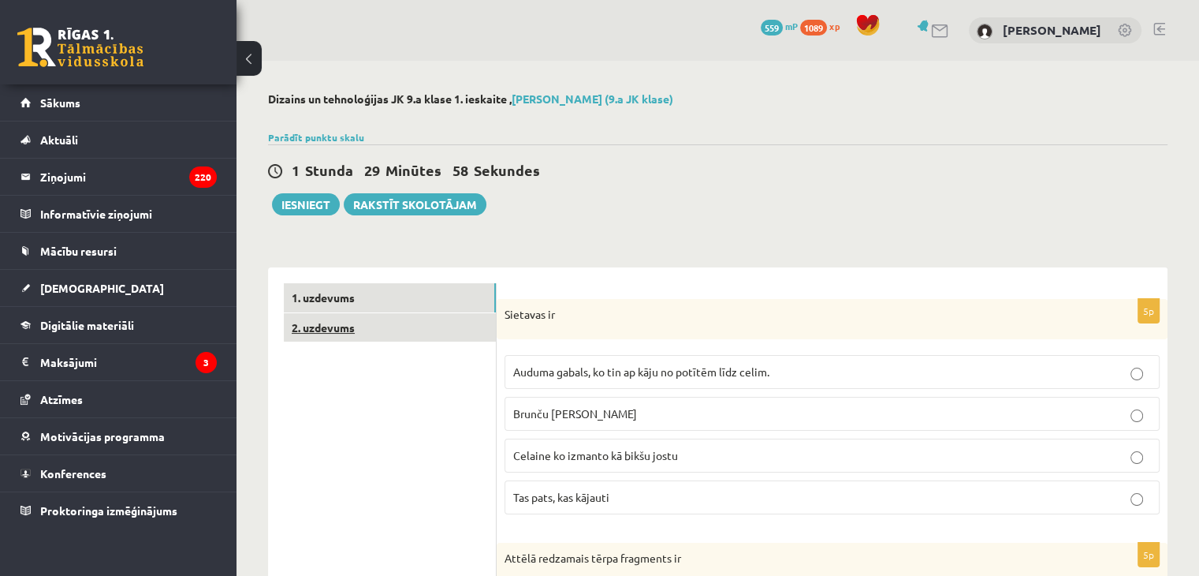
click at [432, 325] on link "2. uzdevums" at bounding box center [390, 327] width 212 height 29
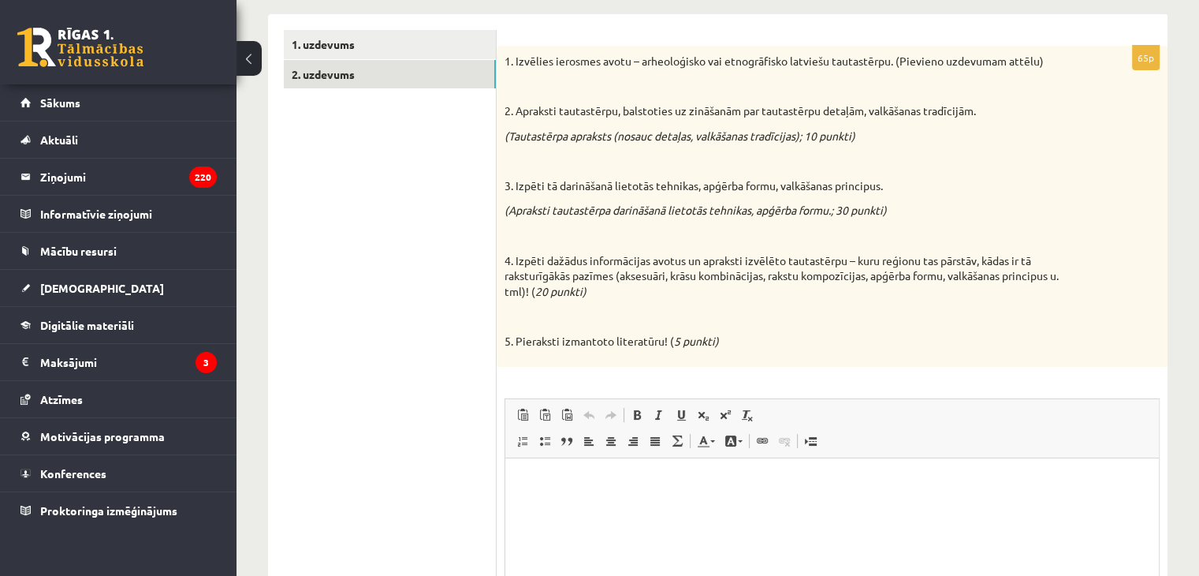
scroll to position [214, 0]
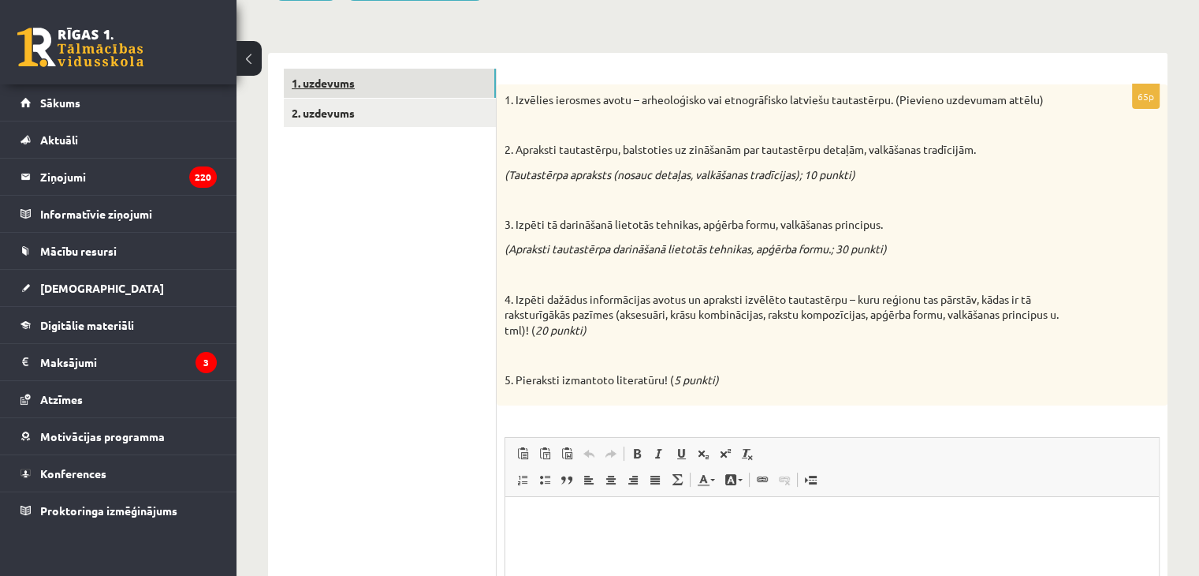
click at [338, 79] on link "1. uzdevums" at bounding box center [390, 83] width 212 height 29
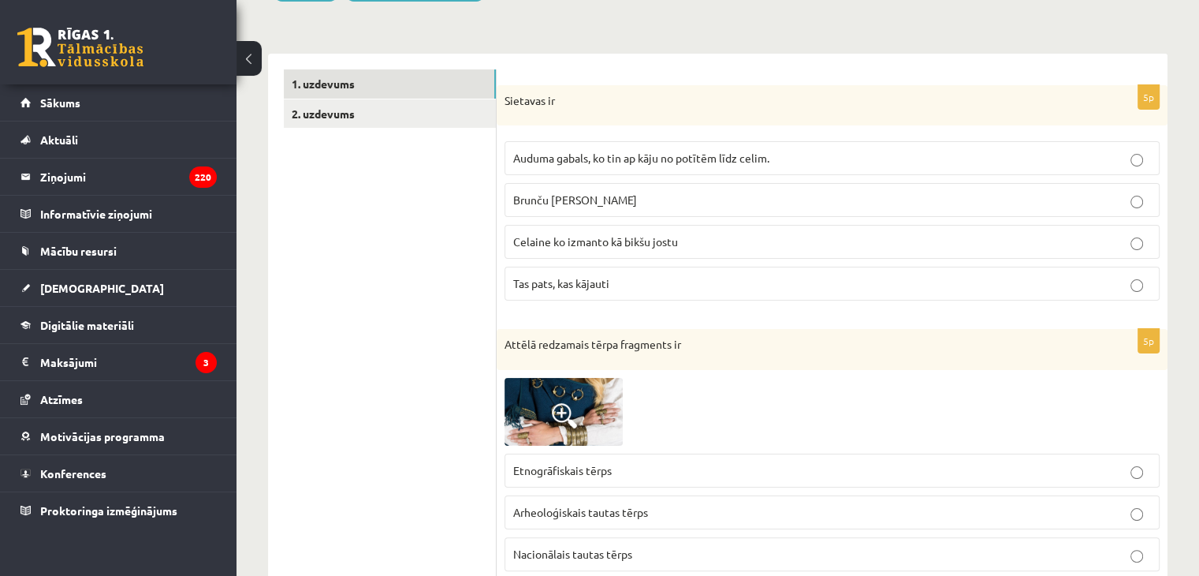
scroll to position [0, 0]
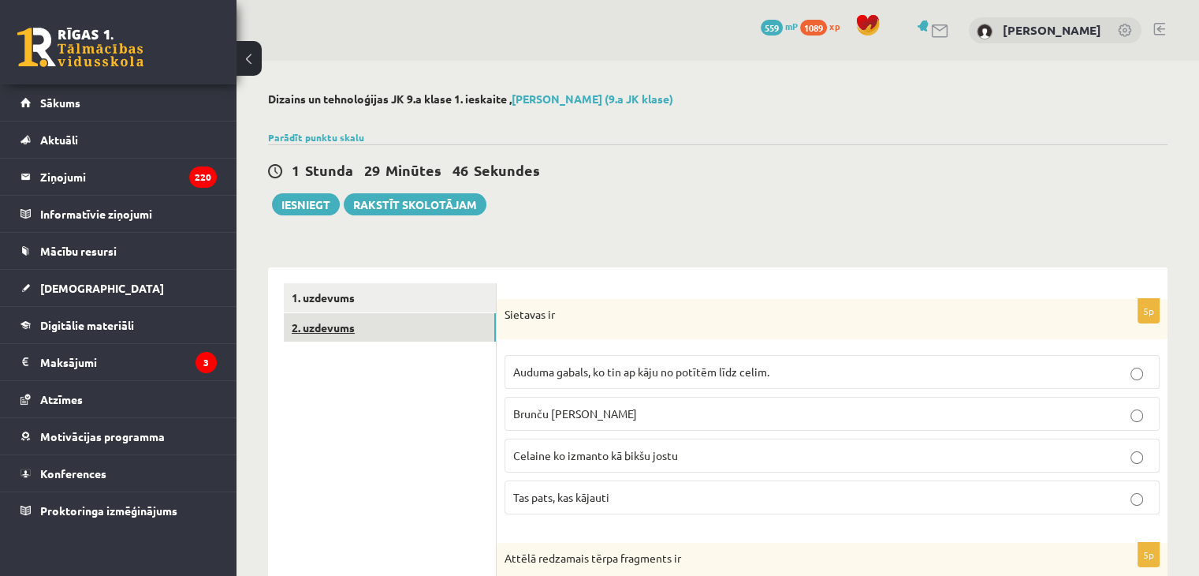
click at [348, 336] on link "2. uzdevums" at bounding box center [390, 327] width 212 height 29
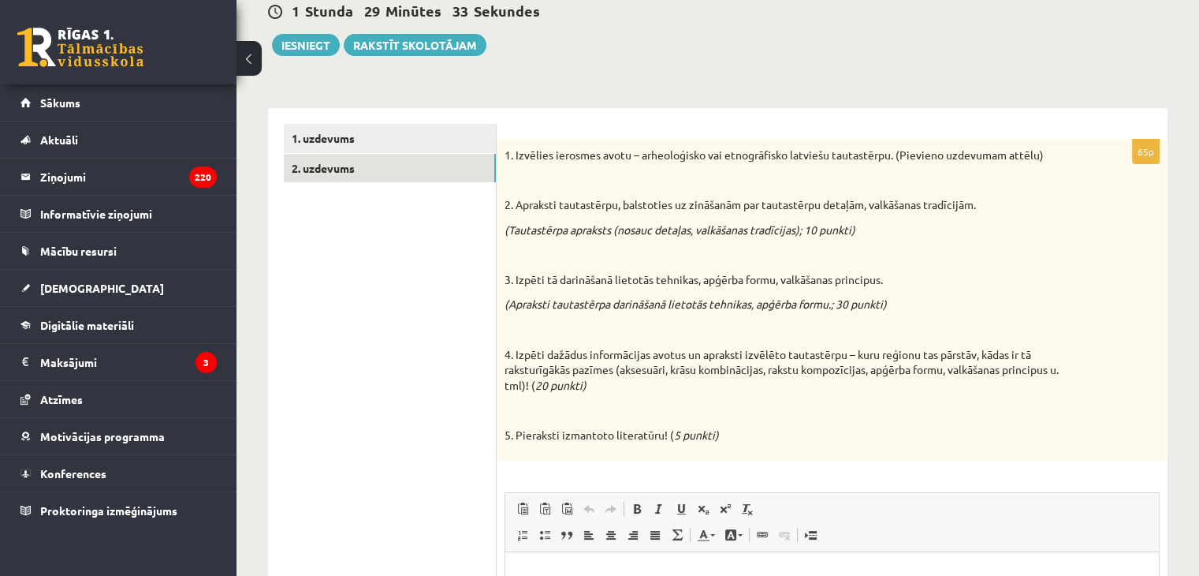
scroll to position [158, 0]
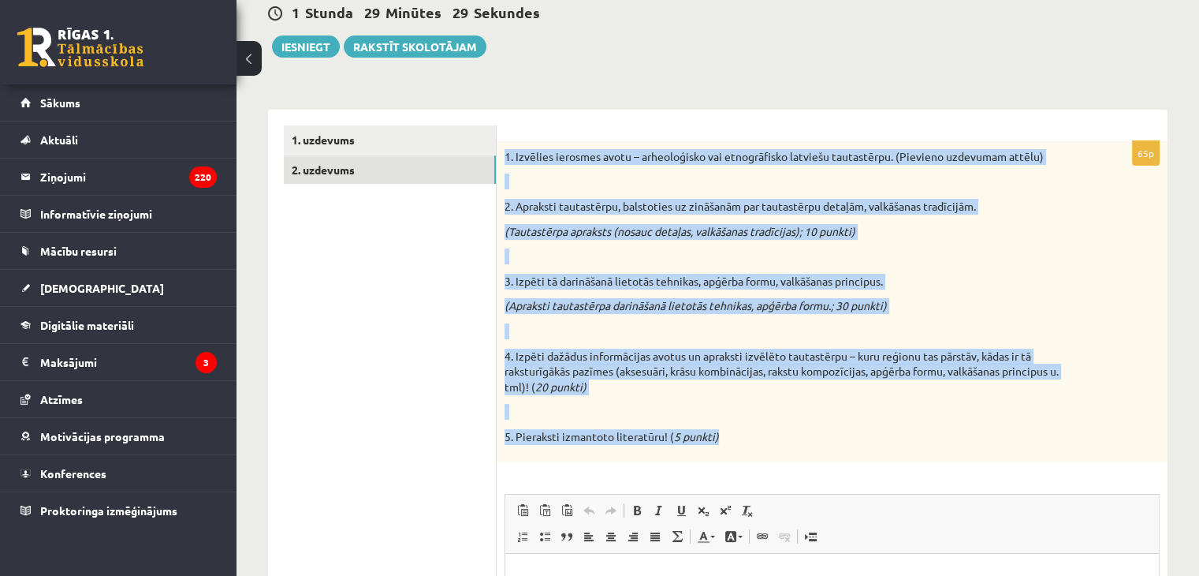
drag, startPoint x: 499, startPoint y: 149, endPoint x: 984, endPoint y: 427, distance: 559.1
click at [1053, 457] on div "1. Izvēlies ierosmes avotu – arheoloģisko vai etnogrāfisko latviešu tautastērpu…" at bounding box center [832, 301] width 671 height 321
copy div "1. Izvēlies ierosmes avotu – arheoloģisko vai etnogrāfisko latviešu tautastērpu…"
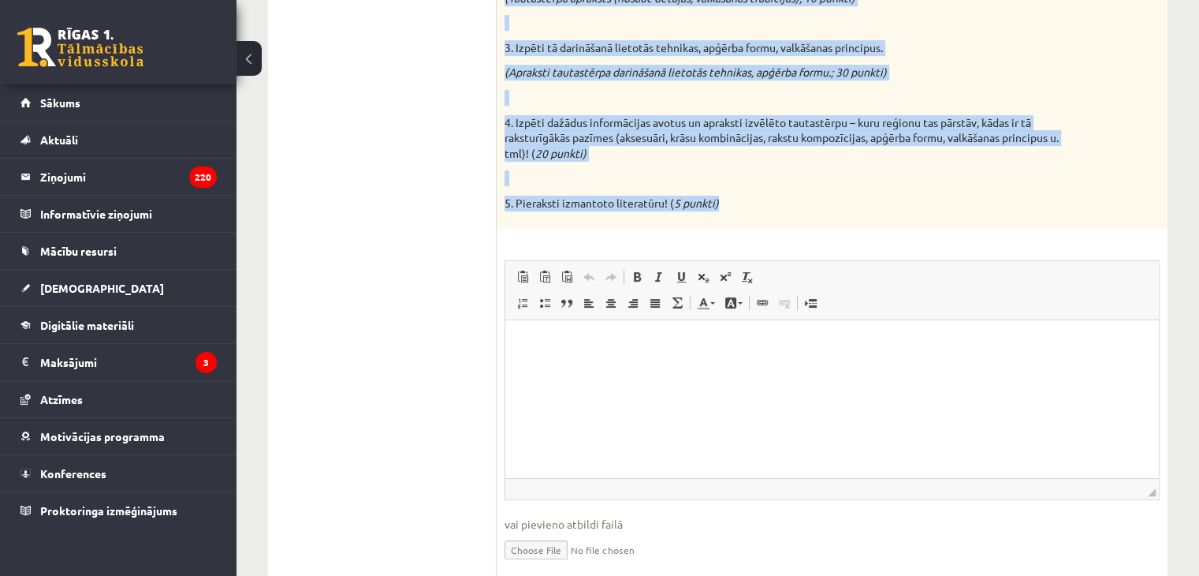
scroll to position [394, 0]
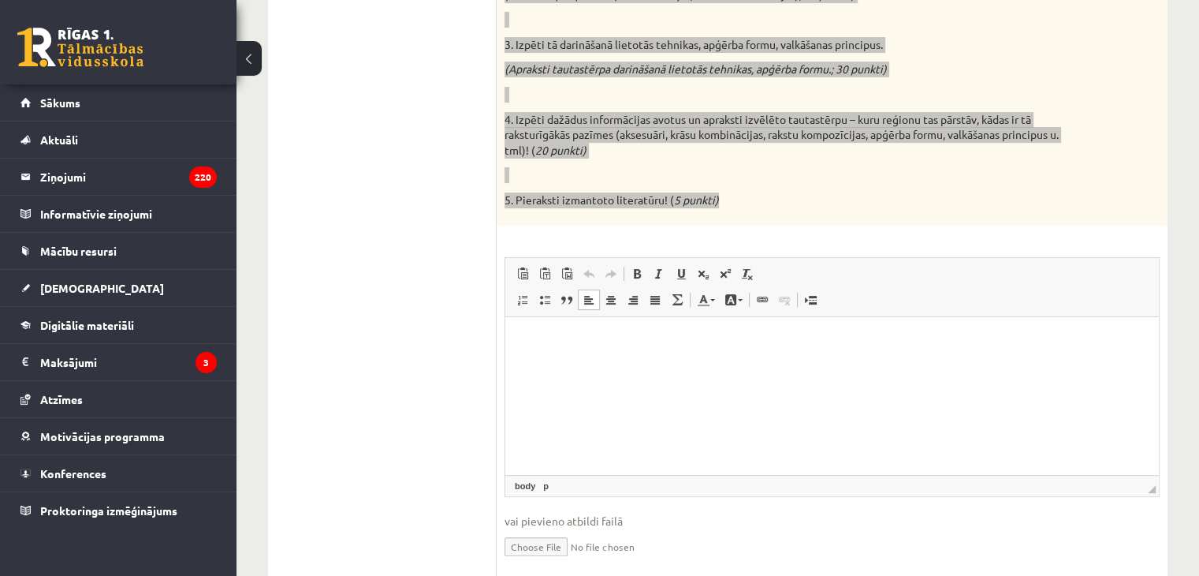
click at [592, 364] on html at bounding box center [832, 340] width 654 height 48
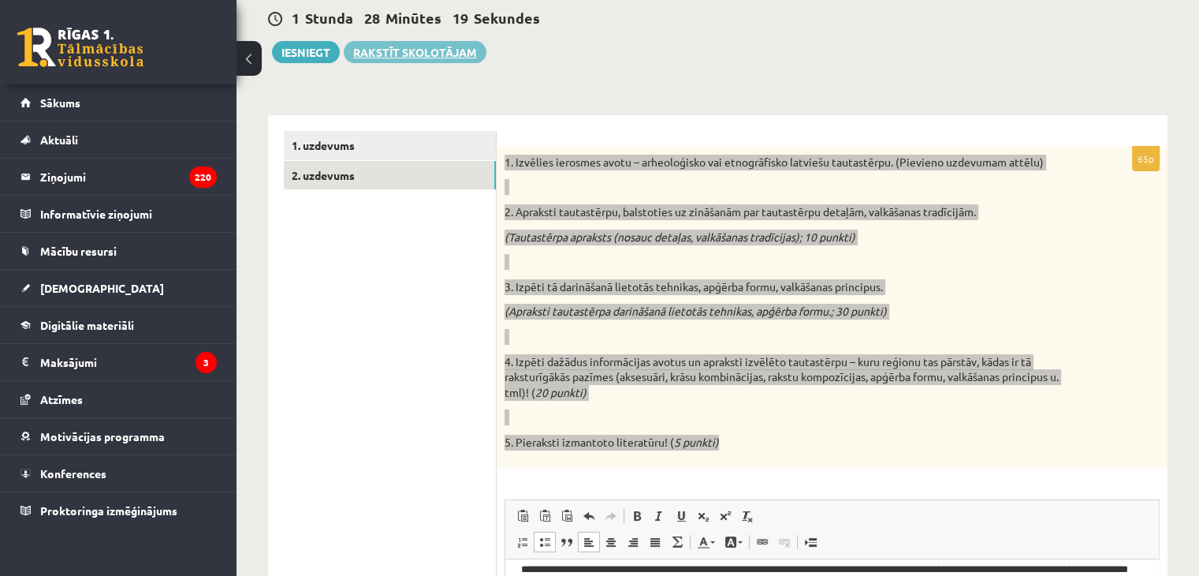
scroll to position [57, 0]
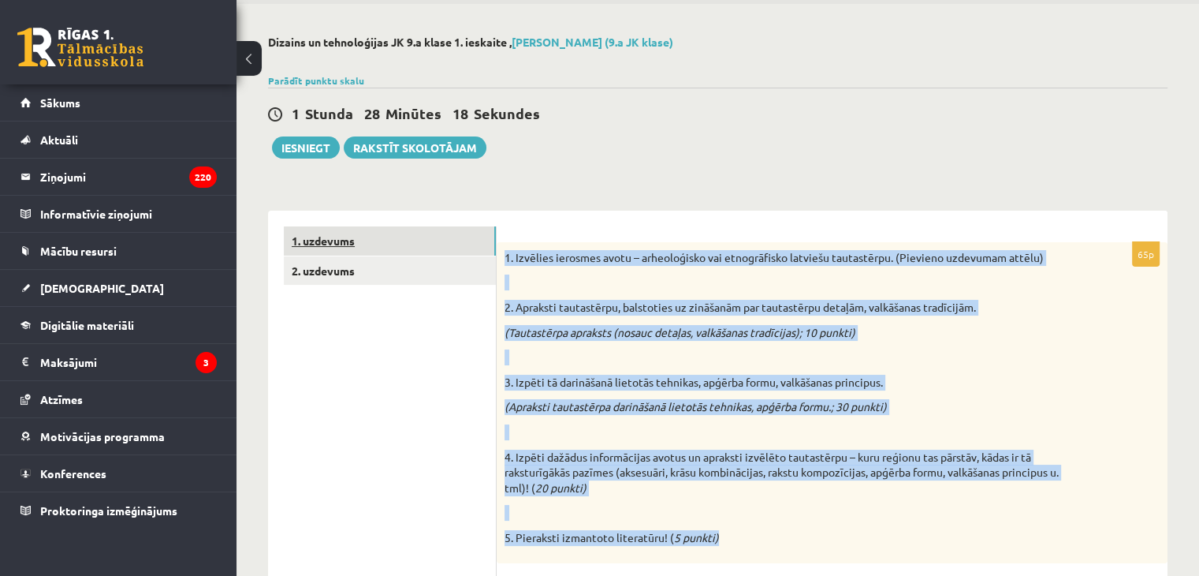
click at [386, 235] on link "1. uzdevums" at bounding box center [390, 240] width 212 height 29
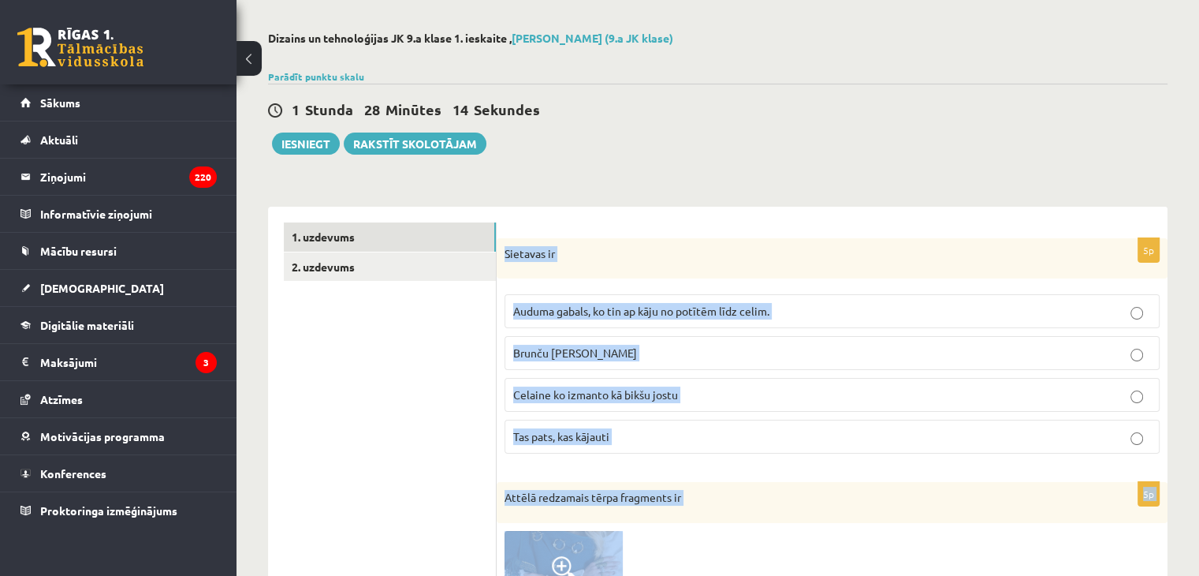
scroll to position [65, 0]
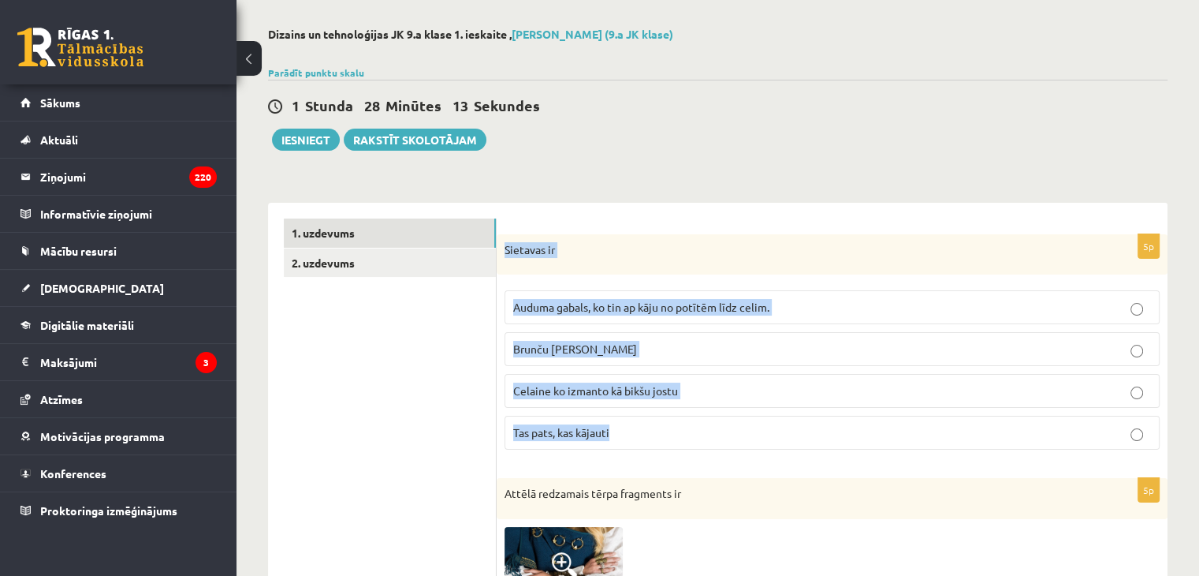
drag, startPoint x: 505, startPoint y: 259, endPoint x: 623, endPoint y: 438, distance: 215.2
click at [623, 438] on div "5p Sietavas ir Auduma gabals, ko tin ap kāju no potītēm līdz celim. Brunču jost…" at bounding box center [832, 348] width 671 height 229
copy div "Sietavas ir Auduma gabals, ko tin ap kāju no potītēm līdz celim. Brunču josta C…"
click at [442, 262] on link "2. uzdevums" at bounding box center [390, 262] width 212 height 29
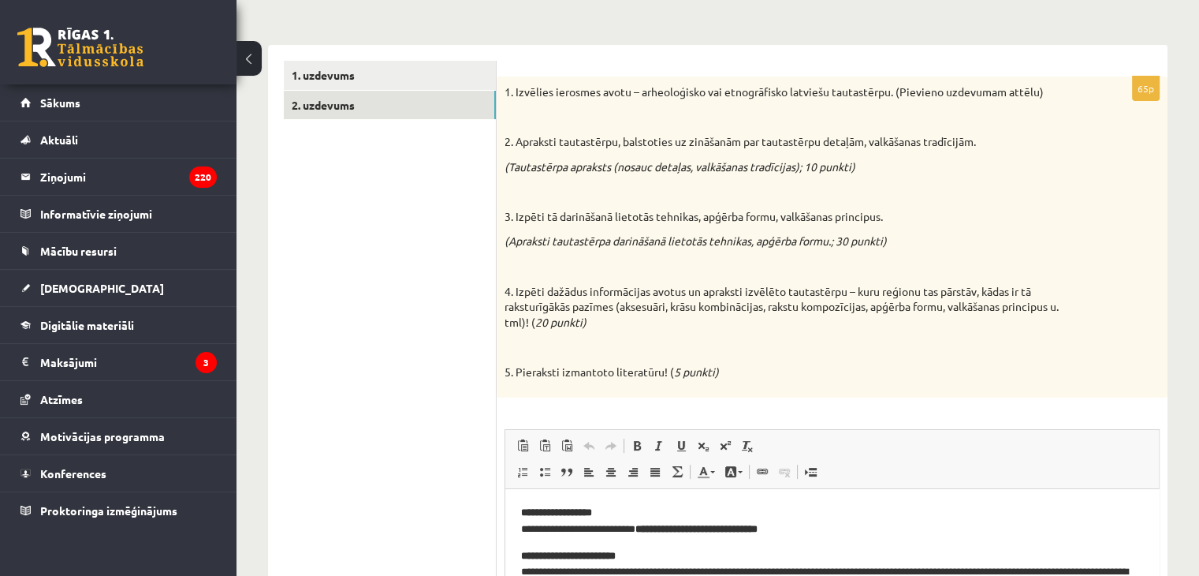
scroll to position [143, 0]
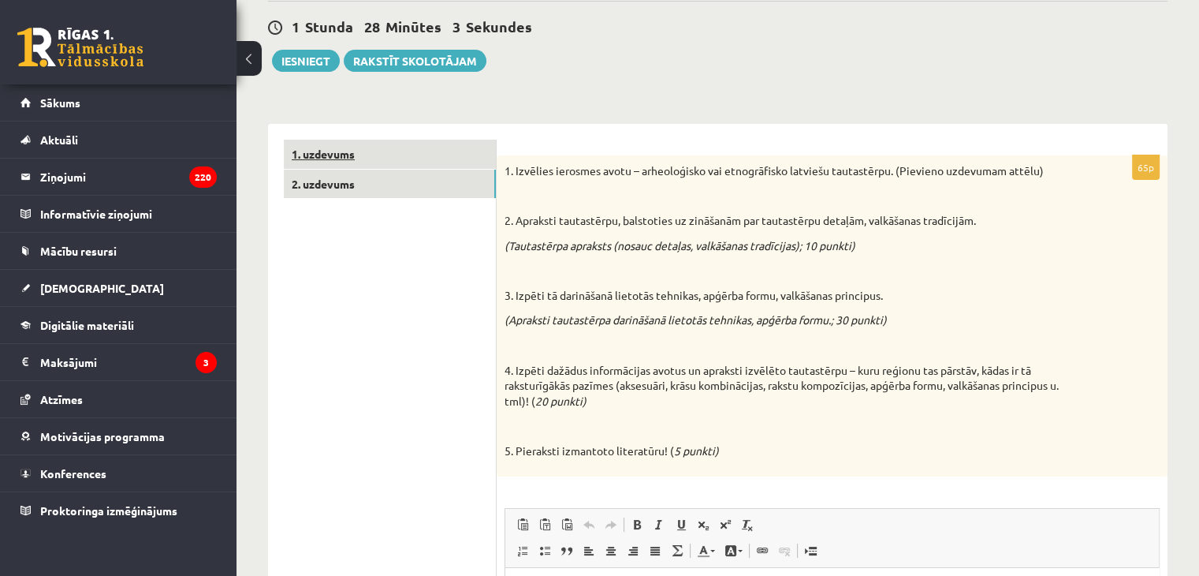
click at [387, 155] on link "1. uzdevums" at bounding box center [390, 154] width 212 height 29
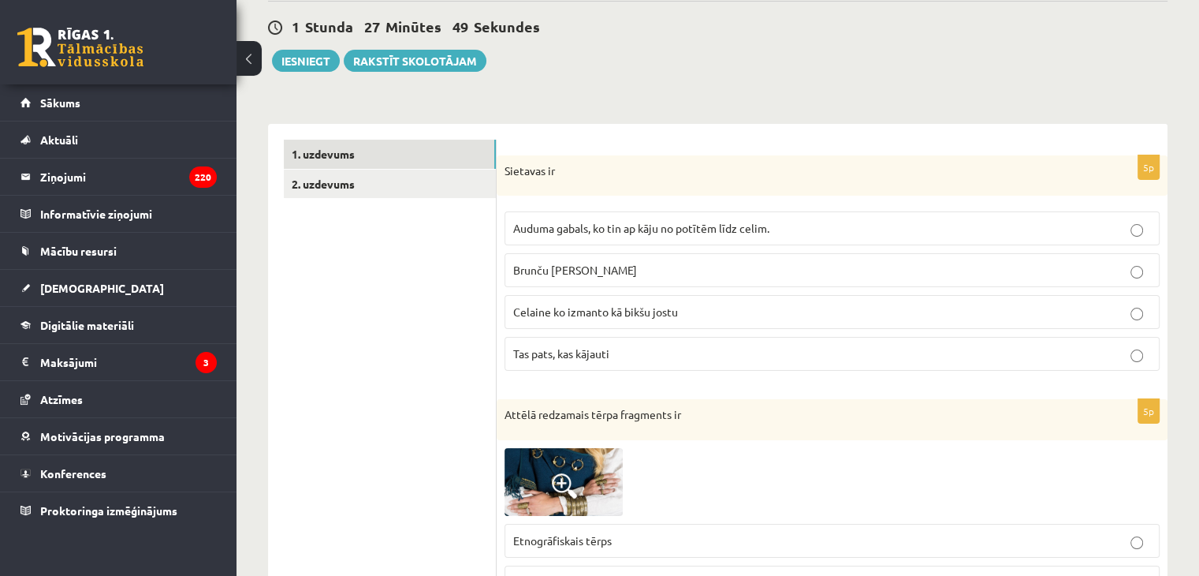
click at [670, 220] on p "Auduma gabals, ko tin ap kāju no potītēm līdz celim." at bounding box center [832, 228] width 638 height 17
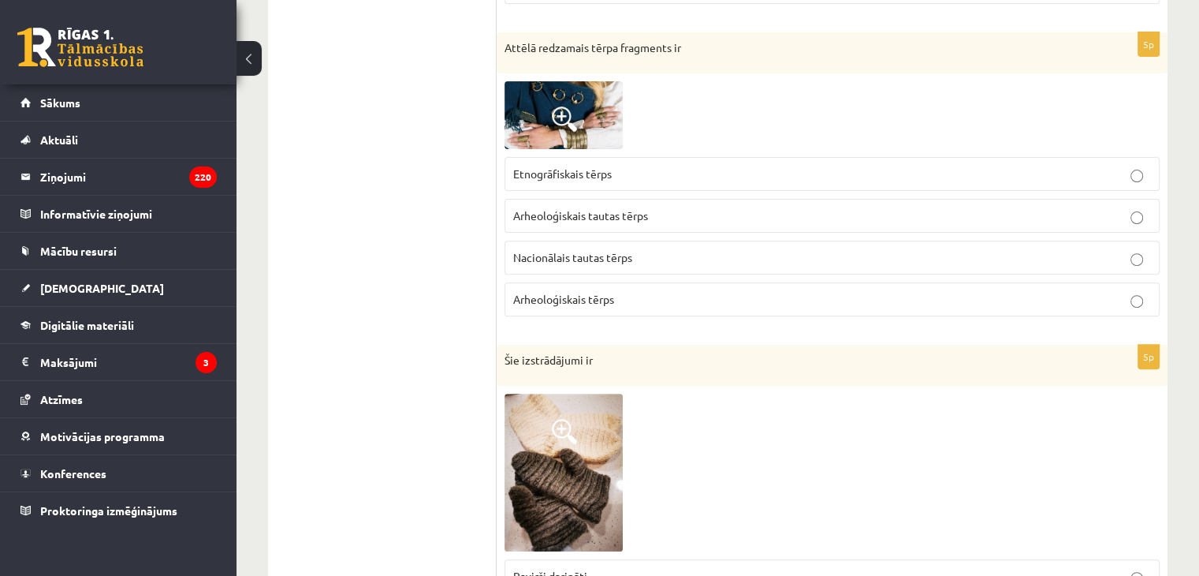
scroll to position [301, 0]
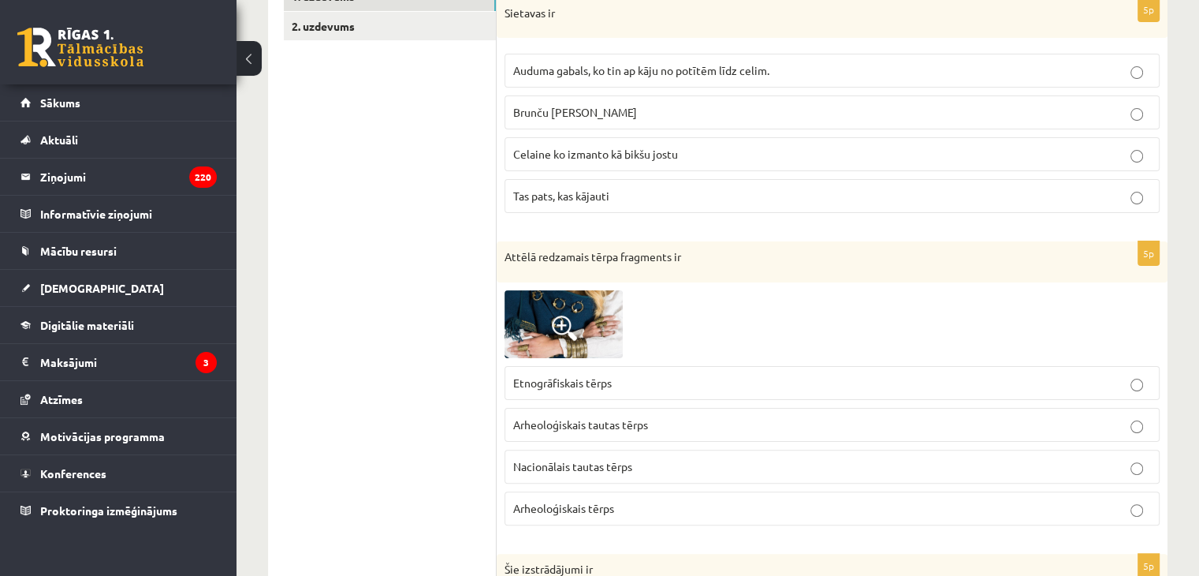
click at [605, 309] on img at bounding box center [564, 324] width 118 height 68
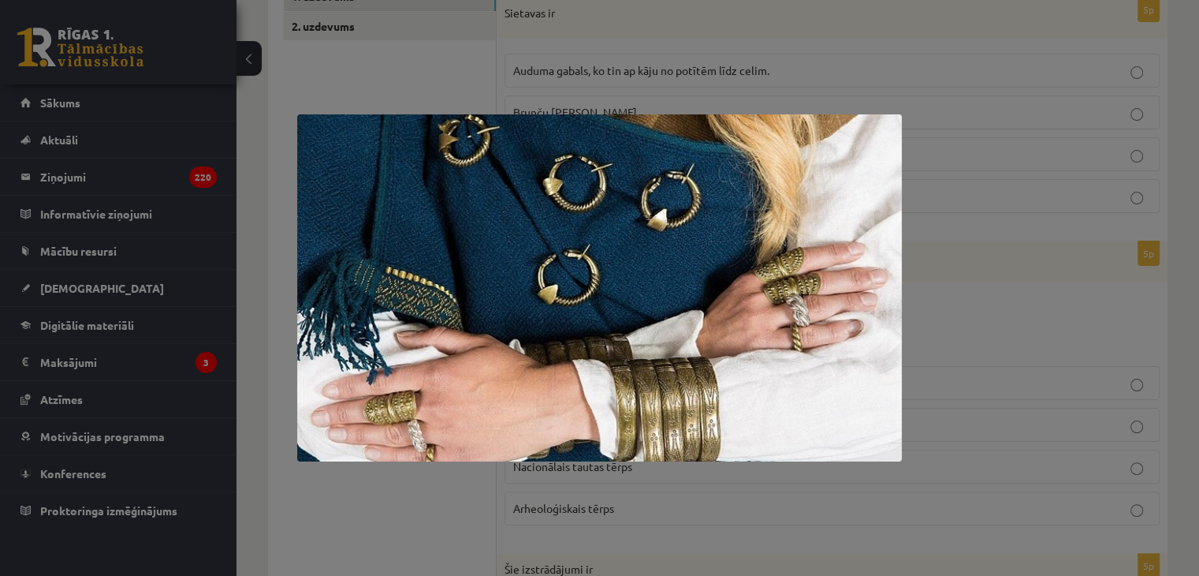
click at [1023, 326] on div at bounding box center [599, 288] width 1199 height 576
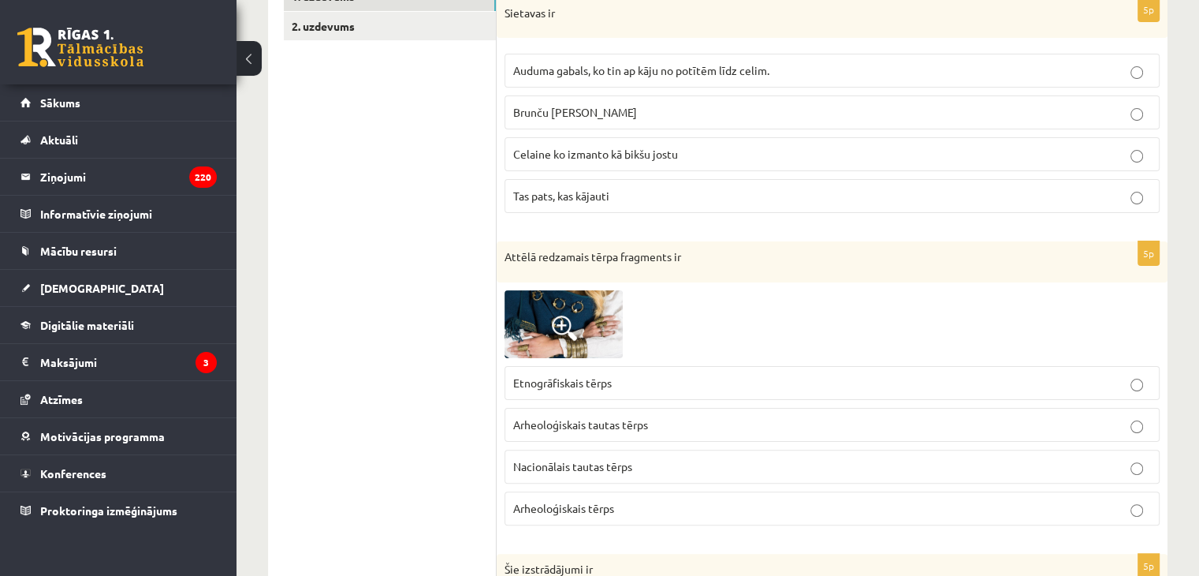
click at [598, 388] on p "Etnogrāfiskais tērps" at bounding box center [832, 383] width 638 height 17
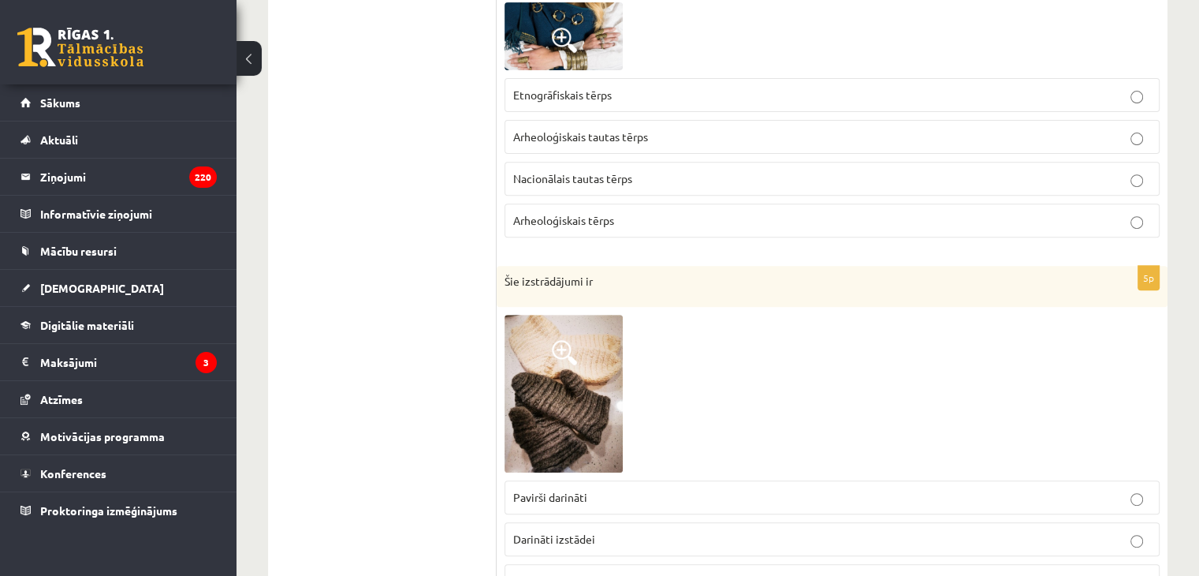
scroll to position [617, 0]
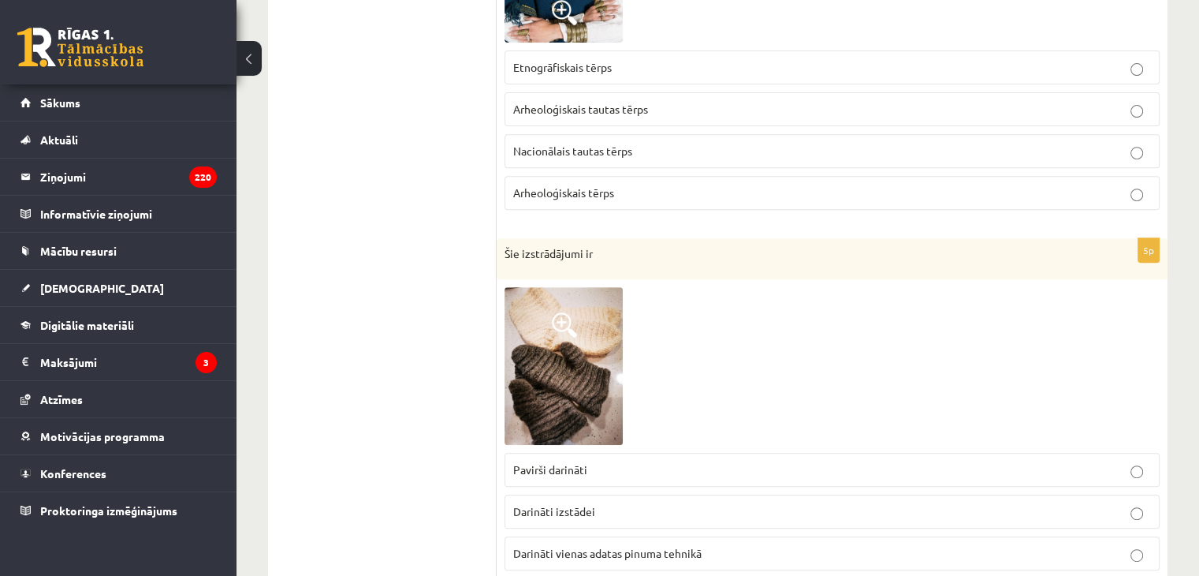
click at [541, 104] on span "Arheoloģiskais tautas tērps" at bounding box center [580, 109] width 135 height 14
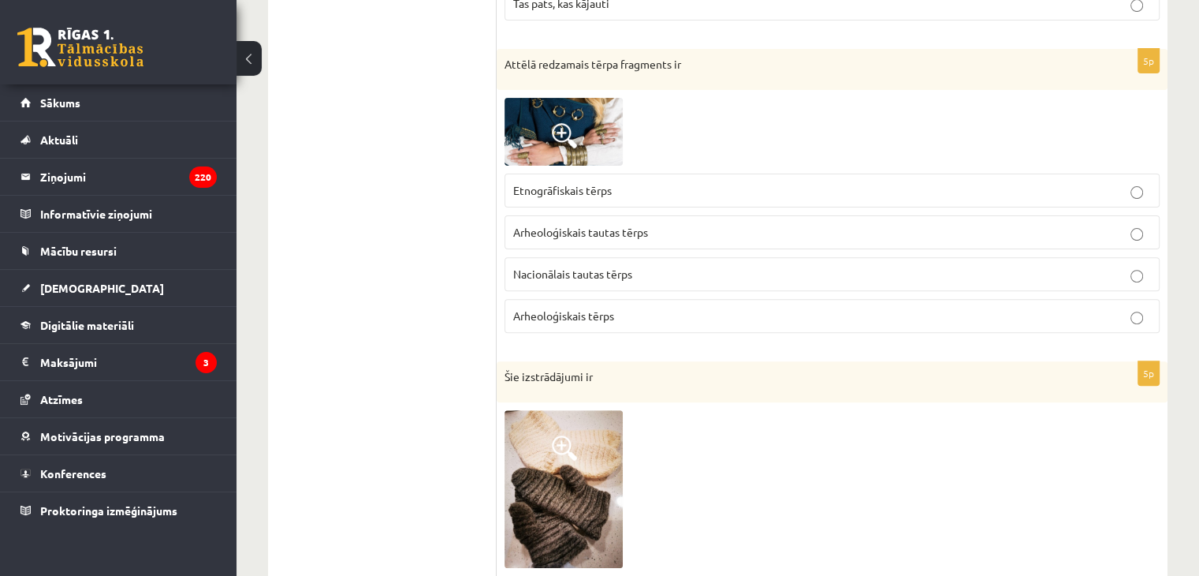
scroll to position [459, 0]
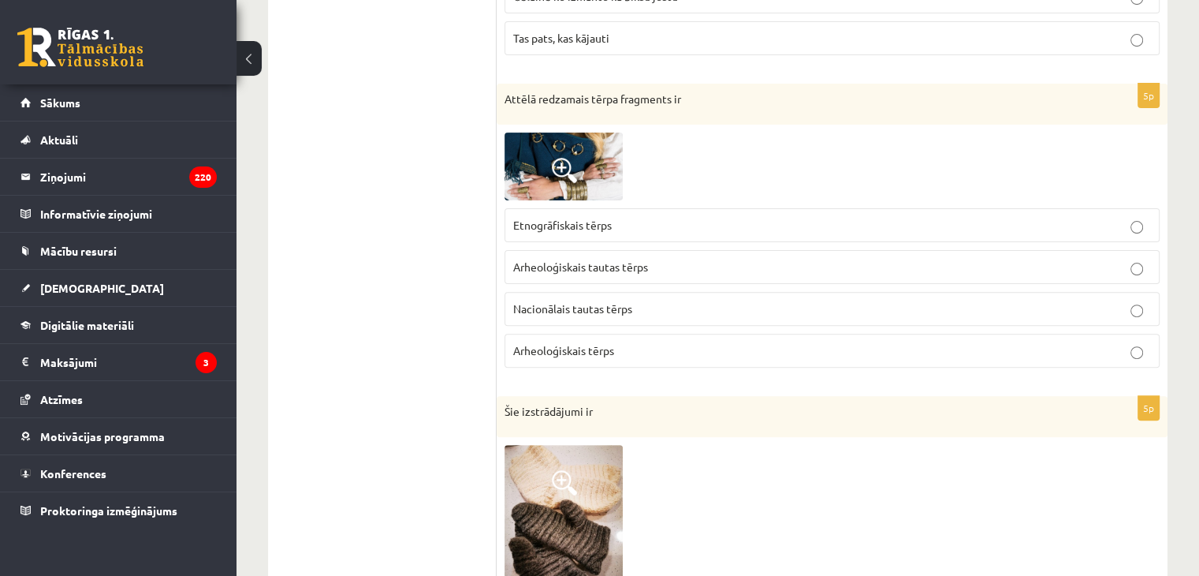
click at [553, 229] on span "Etnogrāfiskais tērps" at bounding box center [562, 225] width 99 height 14
click at [563, 244] on fieldset "Etnogrāfiskais tērps Arheoloģiskais tautas tērps Nacionālais tautas tērps Arheo…" at bounding box center [832, 286] width 655 height 172
click at [564, 281] on label "Arheoloģiskais tautas tērps" at bounding box center [832, 267] width 655 height 34
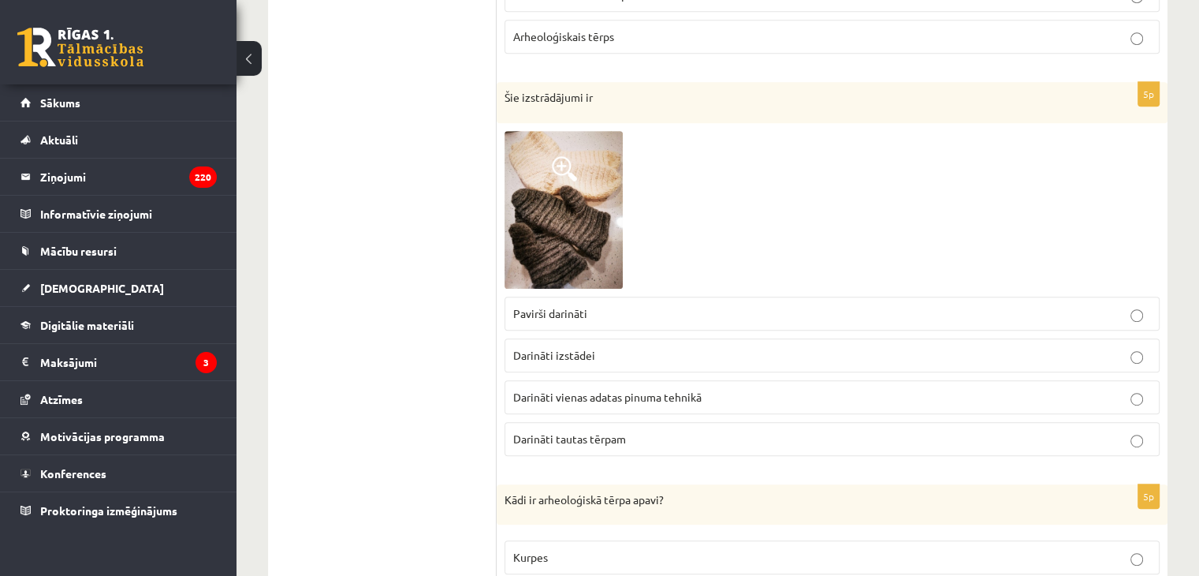
scroll to position [774, 0]
click at [544, 171] on img at bounding box center [564, 208] width 118 height 158
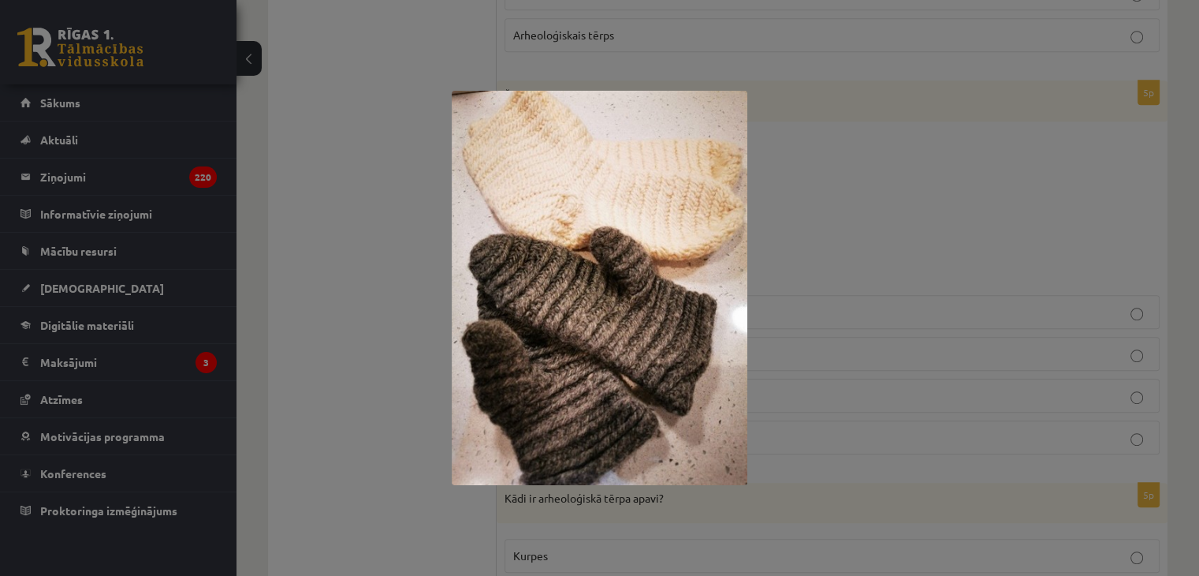
click at [429, 218] on div at bounding box center [599, 288] width 1199 height 576
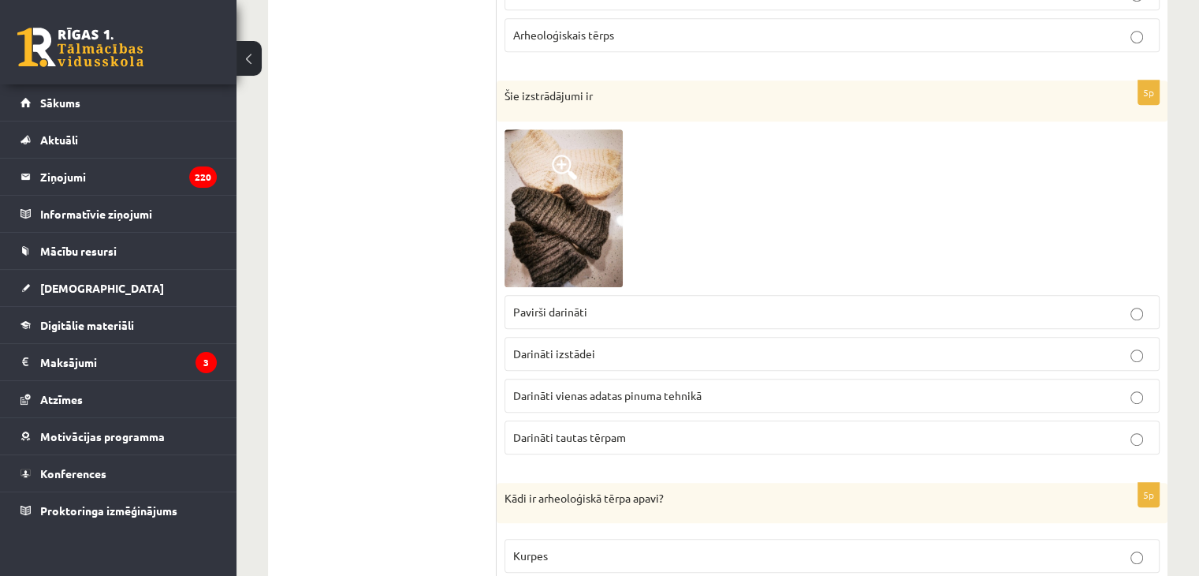
click at [606, 401] on label "Darināti vienas adatas pinuma tehnikā" at bounding box center [832, 395] width 655 height 34
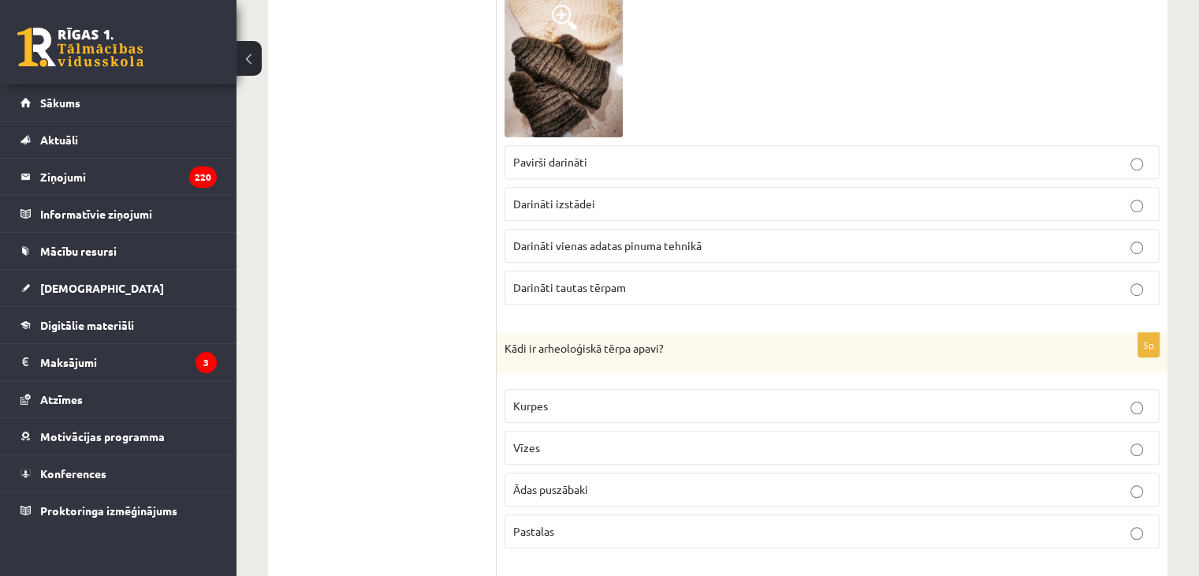
scroll to position [1011, 0]
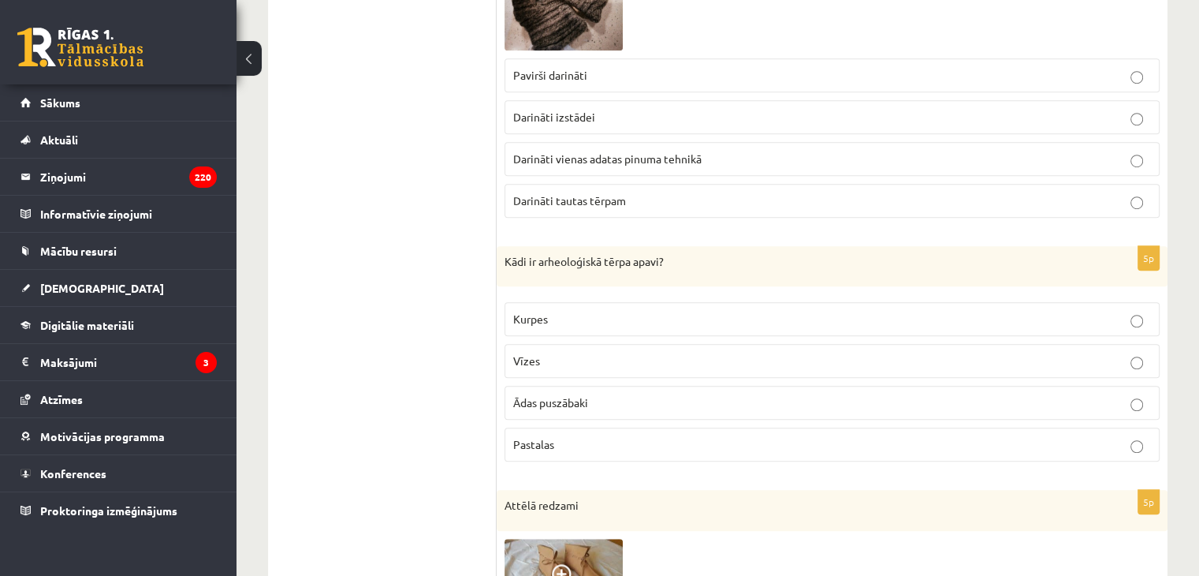
drag, startPoint x: 491, startPoint y: 274, endPoint x: 591, endPoint y: 244, distance: 103.8
click at [591, 244] on div "**********" at bounding box center [718, 574] width 900 height 2636
click at [456, 278] on ul "1. uzdevums 2. uzdevums" at bounding box center [390, 574] width 213 height 2604
drag, startPoint x: 464, startPoint y: 253, endPoint x: 501, endPoint y: 262, distance: 38.1
click at [557, 250] on div "**********" at bounding box center [718, 574] width 900 height 2636
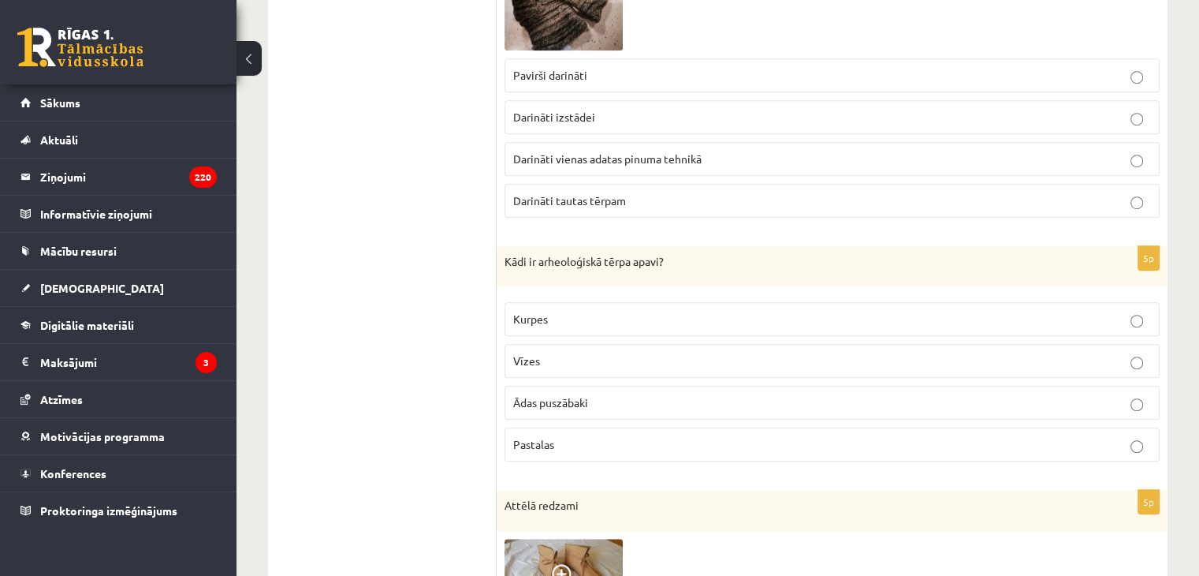
click at [501, 262] on div "Kādi ir arheoloģiskā tērpa apavi?" at bounding box center [832, 266] width 671 height 41
drag, startPoint x: 496, startPoint y: 252, endPoint x: 687, endPoint y: 430, distance: 261.1
click at [687, 430] on div "5p Kādi ir arheoloģiskā tērpa apavi? Kurpes Vīzes Ādas puszābaki Pastalas" at bounding box center [832, 360] width 671 height 229
copy div "Kādi ir arheoloģiskā tērpa apavi? Kurpes Vīzes Ādas puszābaki Pastalas"
click at [509, 445] on label "Pastalas" at bounding box center [832, 444] width 655 height 34
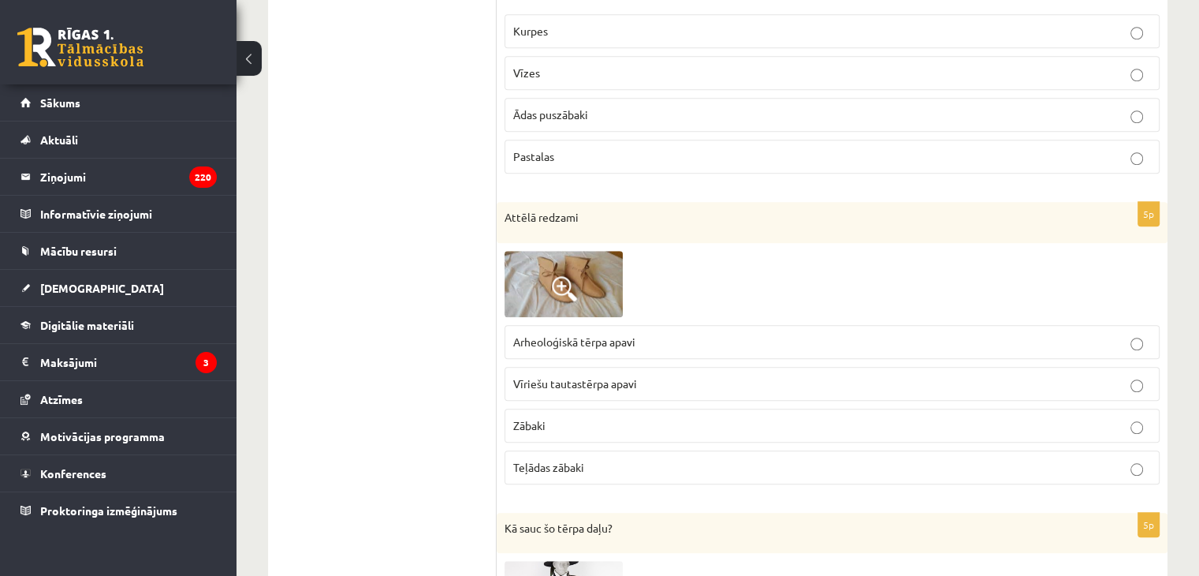
scroll to position [1326, 0]
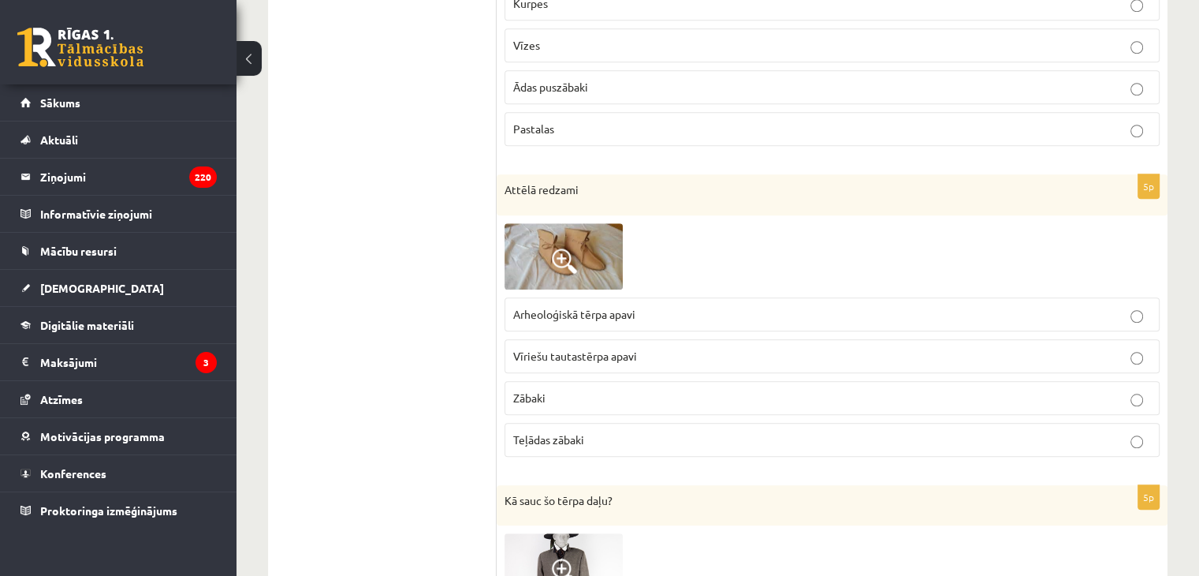
click at [532, 348] on span "Vīriešu tautastērpa apavi" at bounding box center [575, 355] width 124 height 14
click at [532, 353] on span "Vīriešu tautastērpa apavi" at bounding box center [575, 355] width 124 height 14
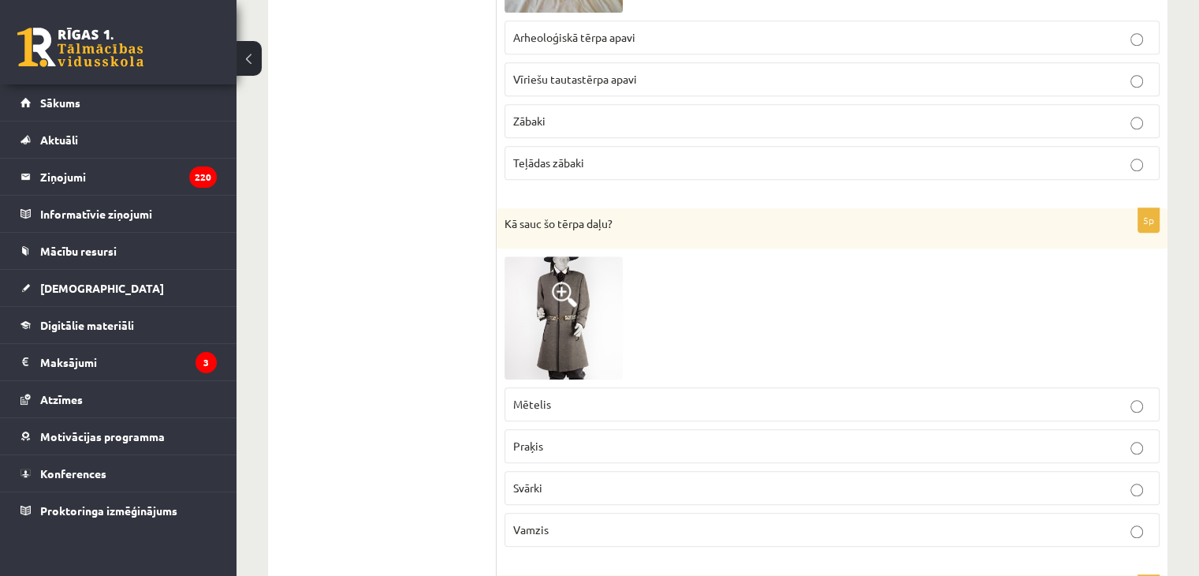
scroll to position [1642, 0]
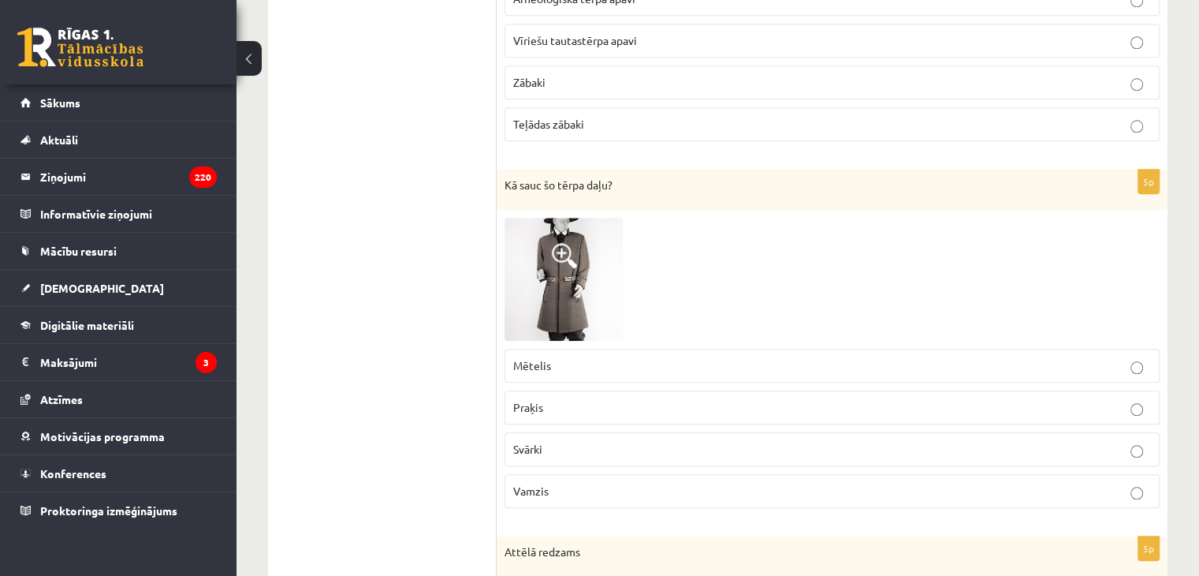
click at [542, 486] on span "Vamzis" at bounding box center [530, 490] width 35 height 14
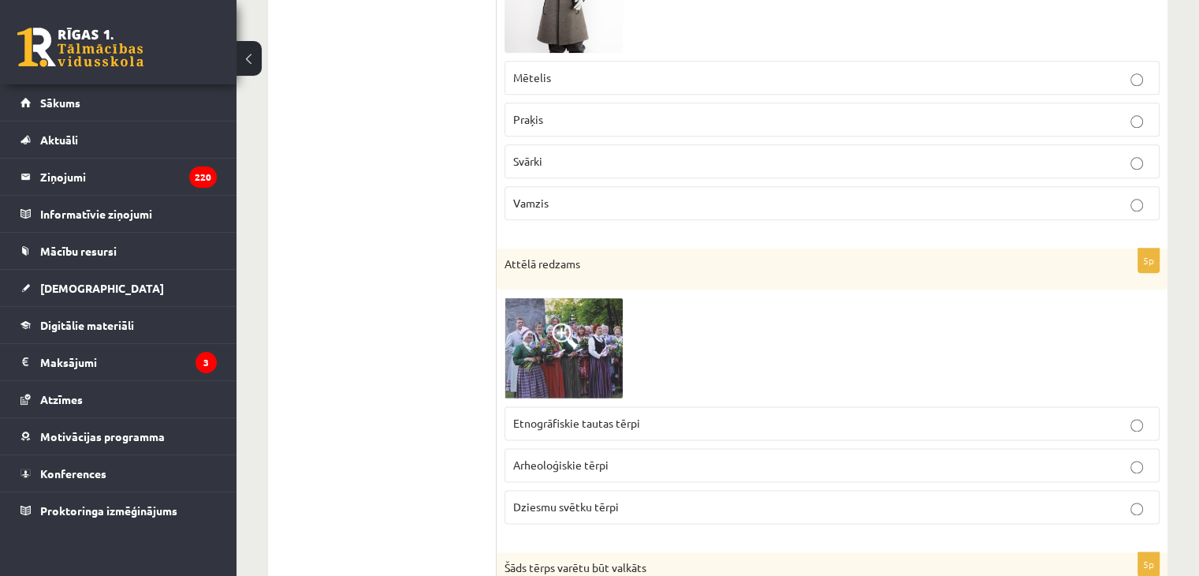
scroll to position [1957, 0]
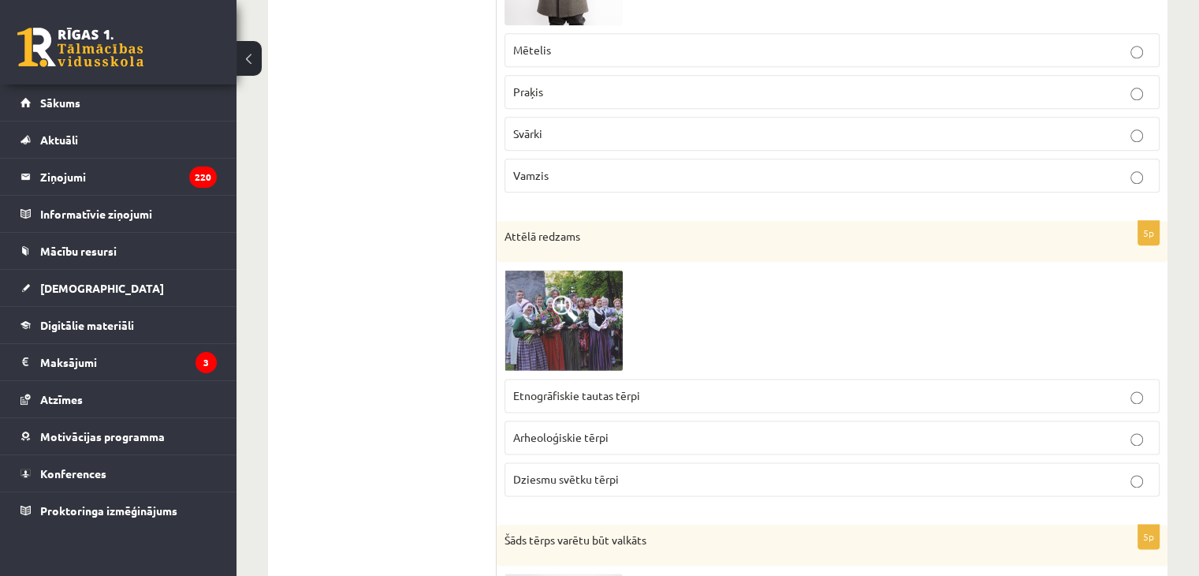
click at [545, 471] on span "Dziesmu svētku tērpi" at bounding box center [566, 478] width 106 height 14
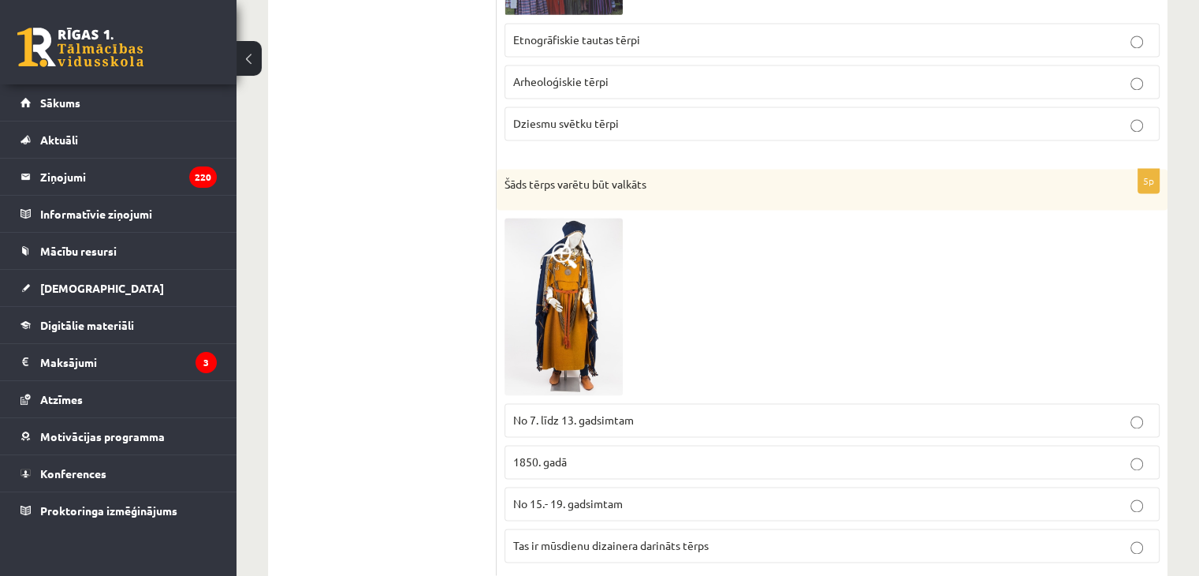
scroll to position [2350, 0]
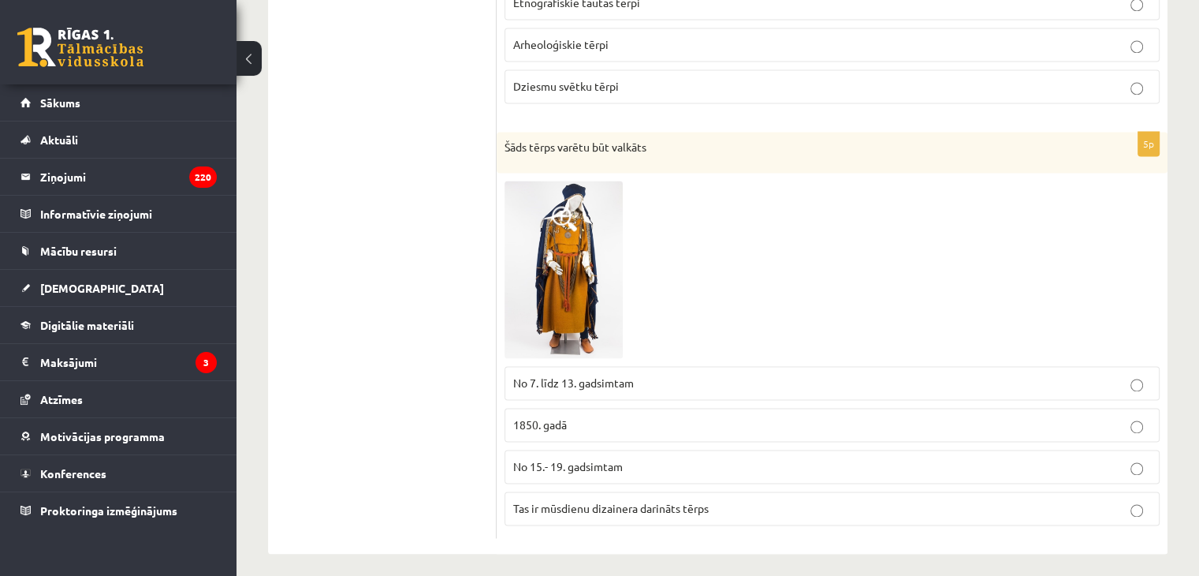
click at [535, 417] on span "1850. gadā" at bounding box center [540, 424] width 54 height 14
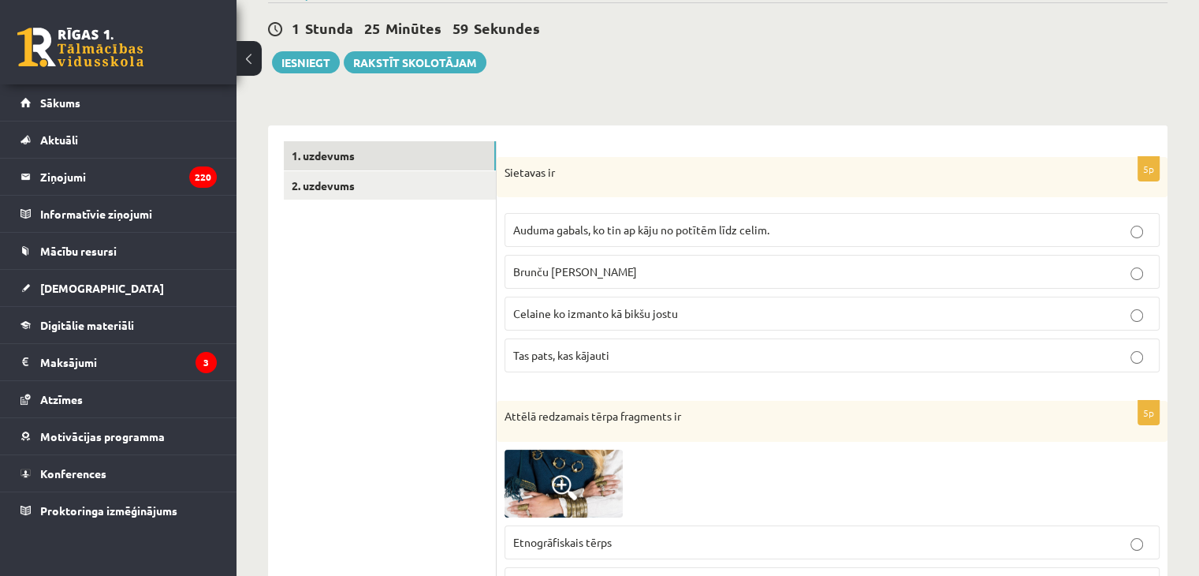
scroll to position [0, 0]
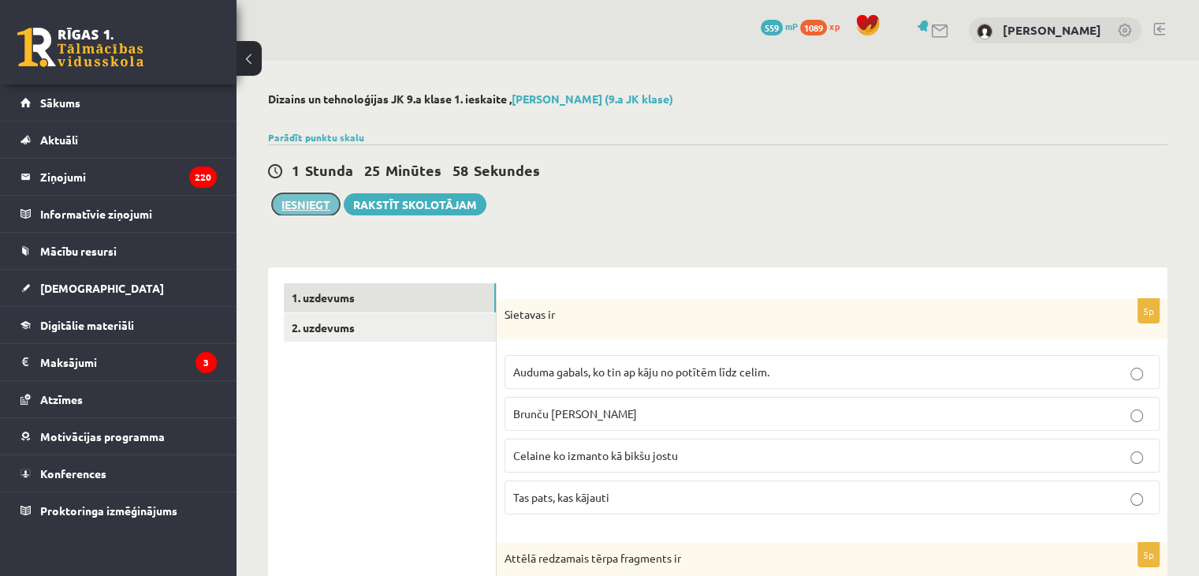
click at [333, 196] on button "Iesniegt" at bounding box center [306, 204] width 68 height 22
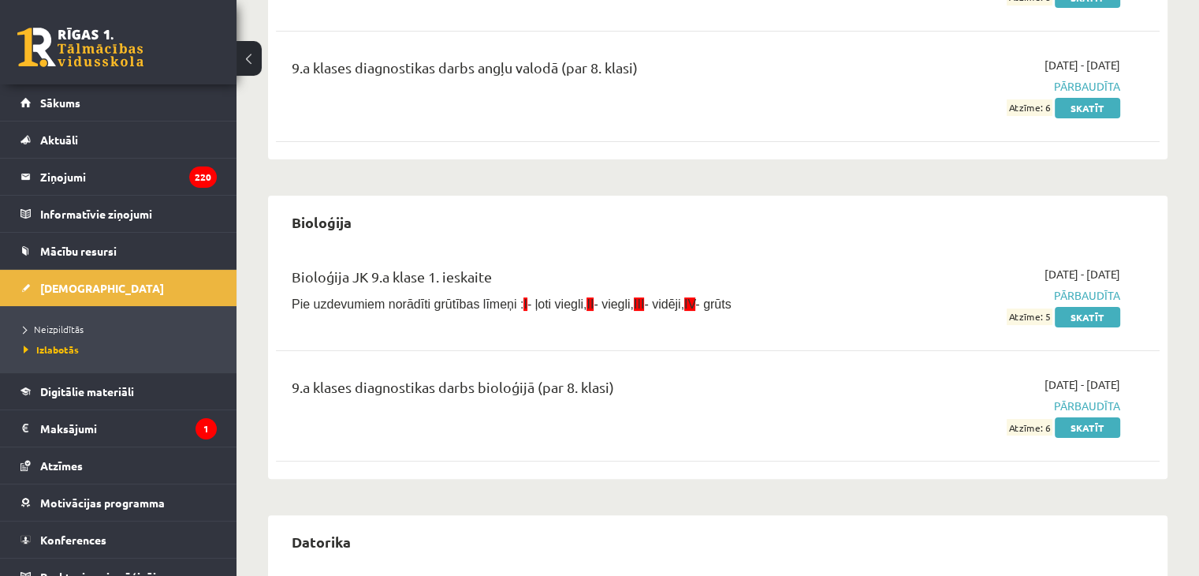
scroll to position [315, 0]
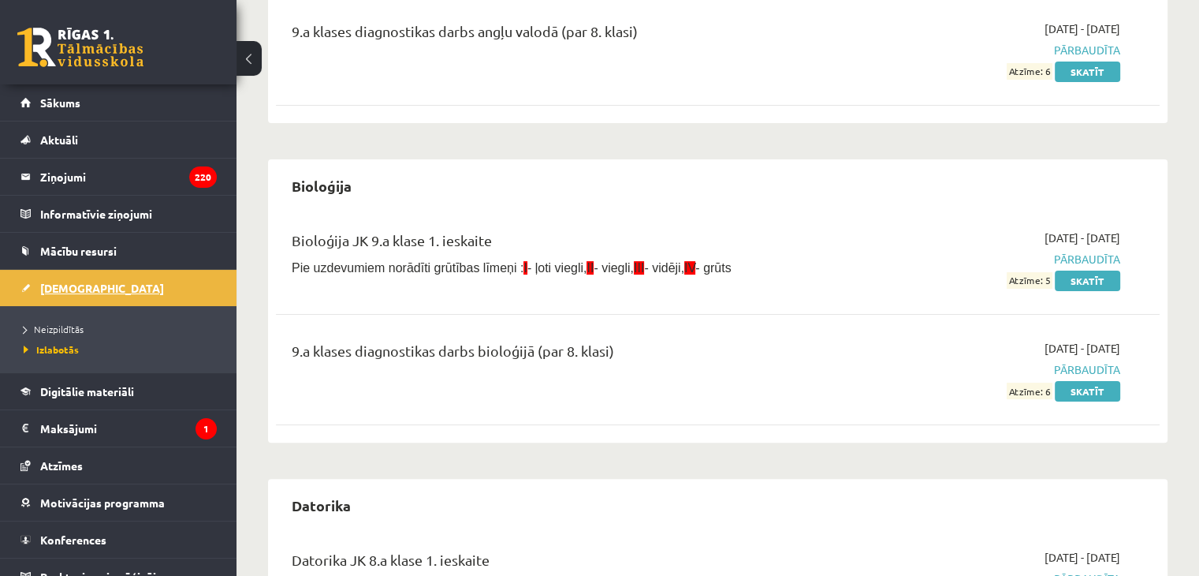
click at [69, 300] on link "[DEMOGRAPHIC_DATA]" at bounding box center [118, 288] width 196 height 36
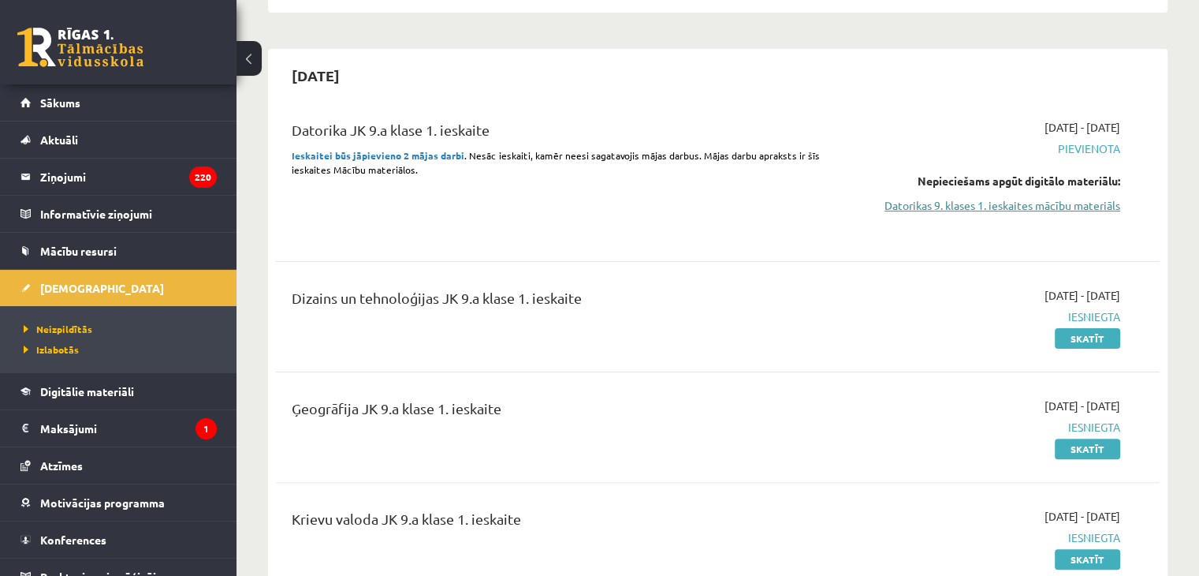
click at [915, 209] on link "Datorikas 9. klases 1. ieskaites mācību materiāls" at bounding box center [990, 205] width 260 height 17
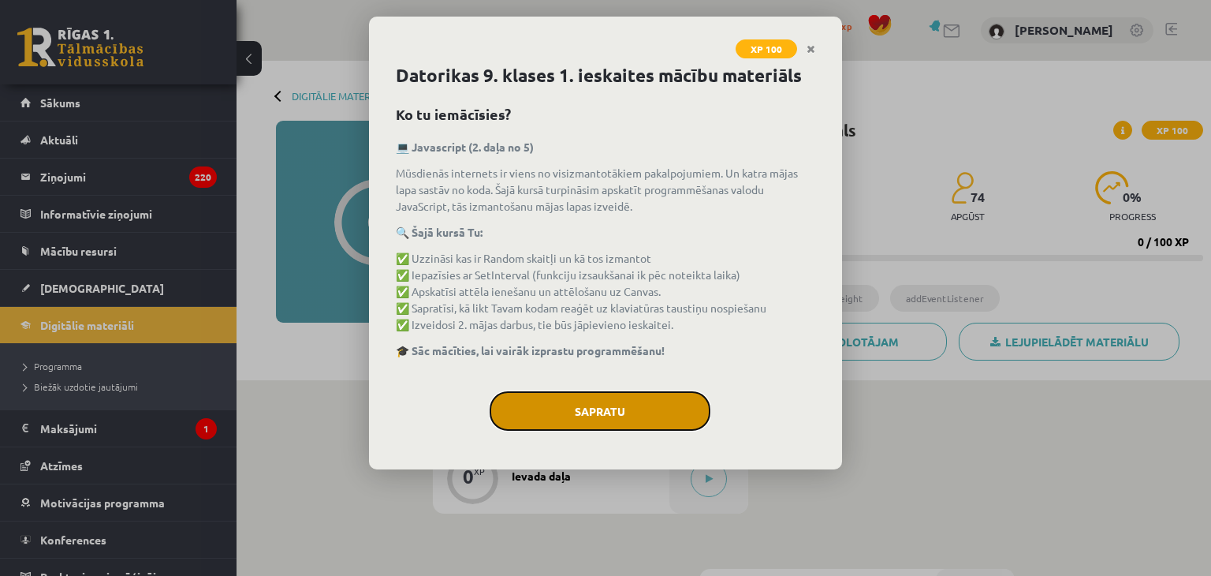
click at [585, 421] on button "Sapratu" at bounding box center [600, 410] width 221 height 39
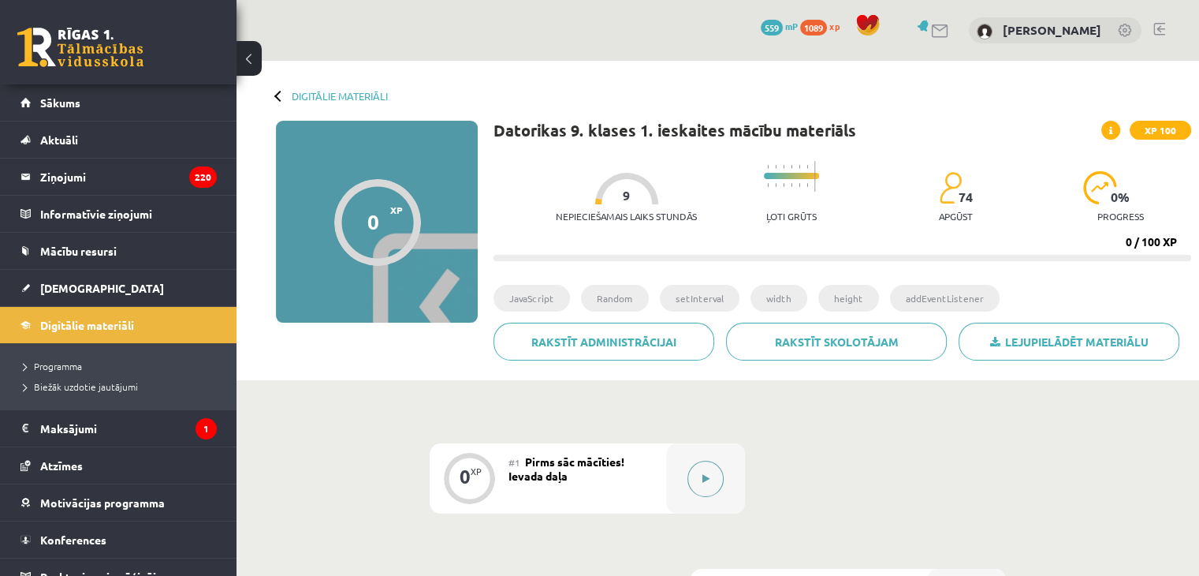
click at [697, 481] on button at bounding box center [706, 478] width 36 height 36
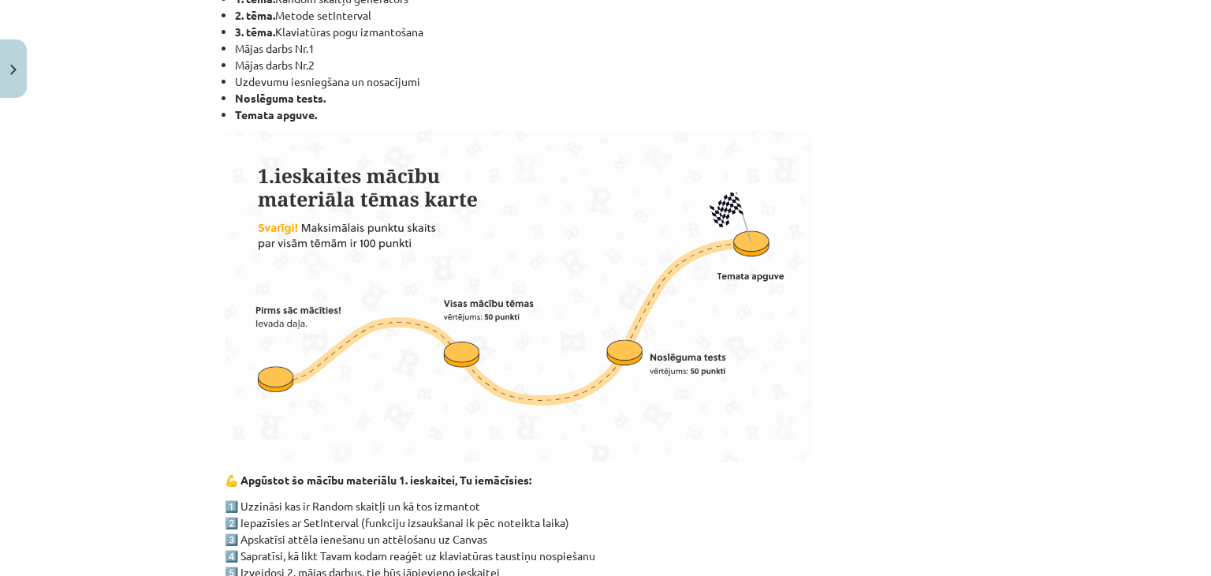
scroll to position [394, 0]
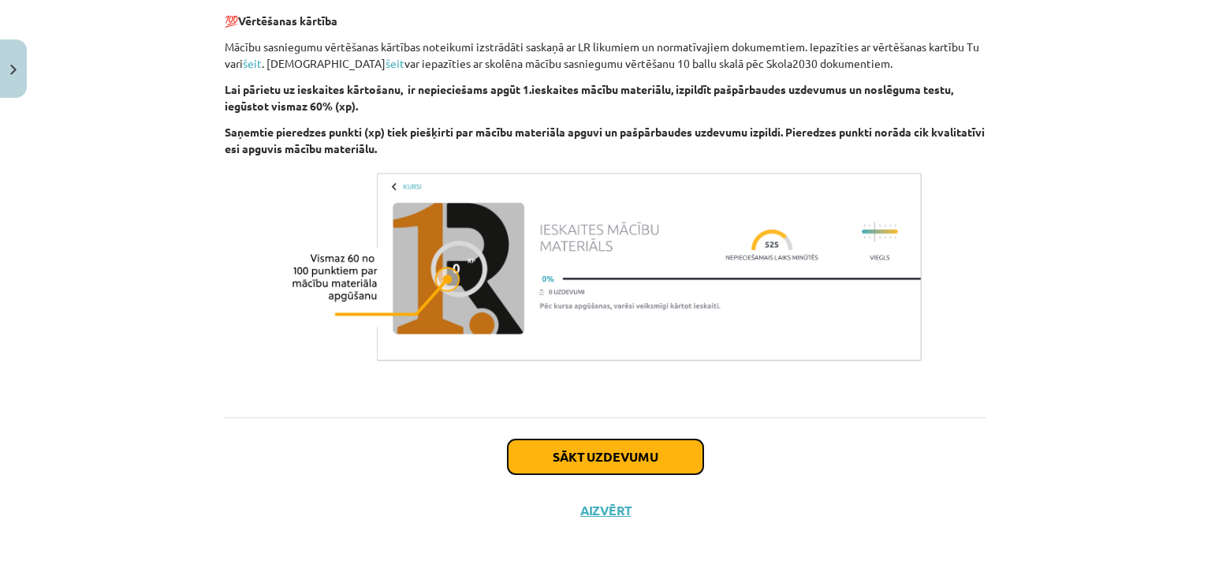
click at [552, 448] on button "Sākt uzdevumu" at bounding box center [606, 456] width 196 height 35
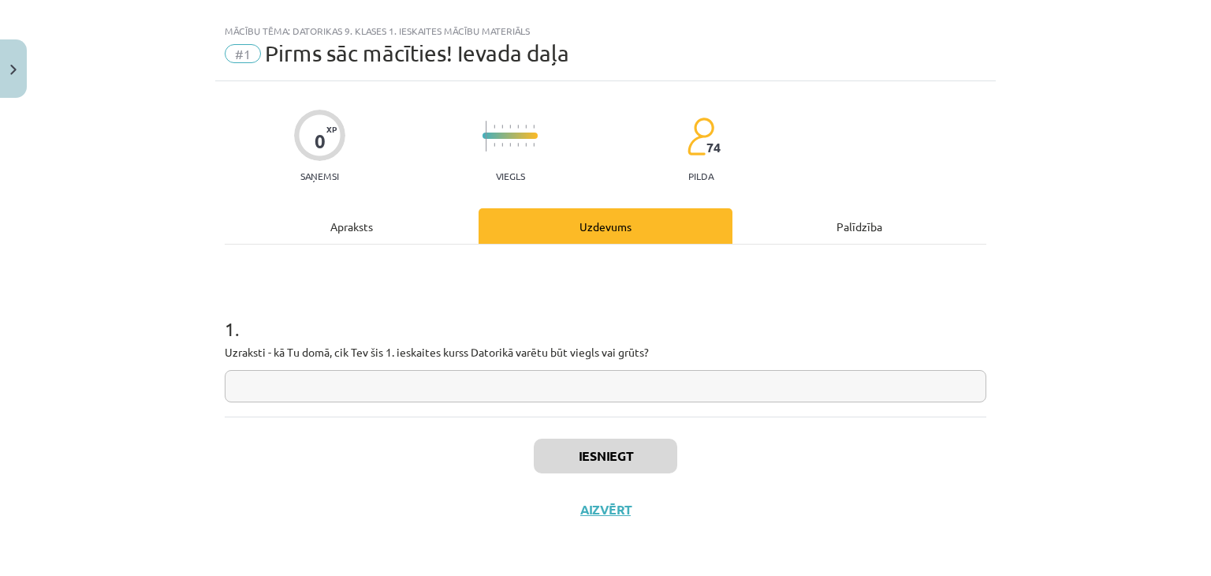
scroll to position [23, 0]
click at [448, 386] on input "text" at bounding box center [606, 387] width 762 height 32
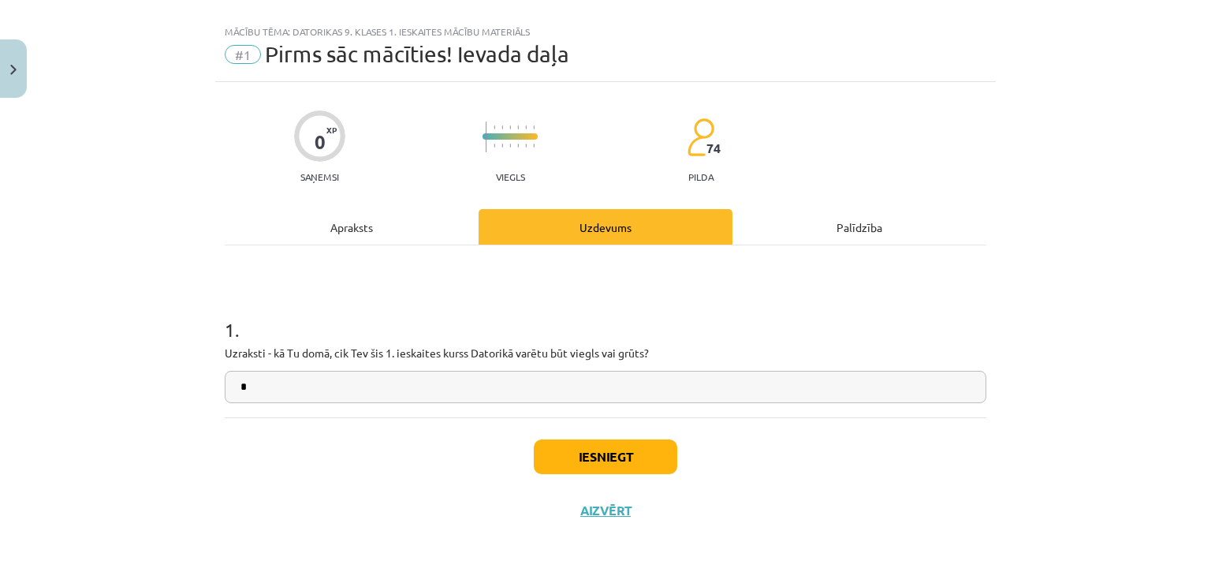
type input "*"
click at [542, 464] on button "Iesniegt" at bounding box center [605, 456] width 143 height 35
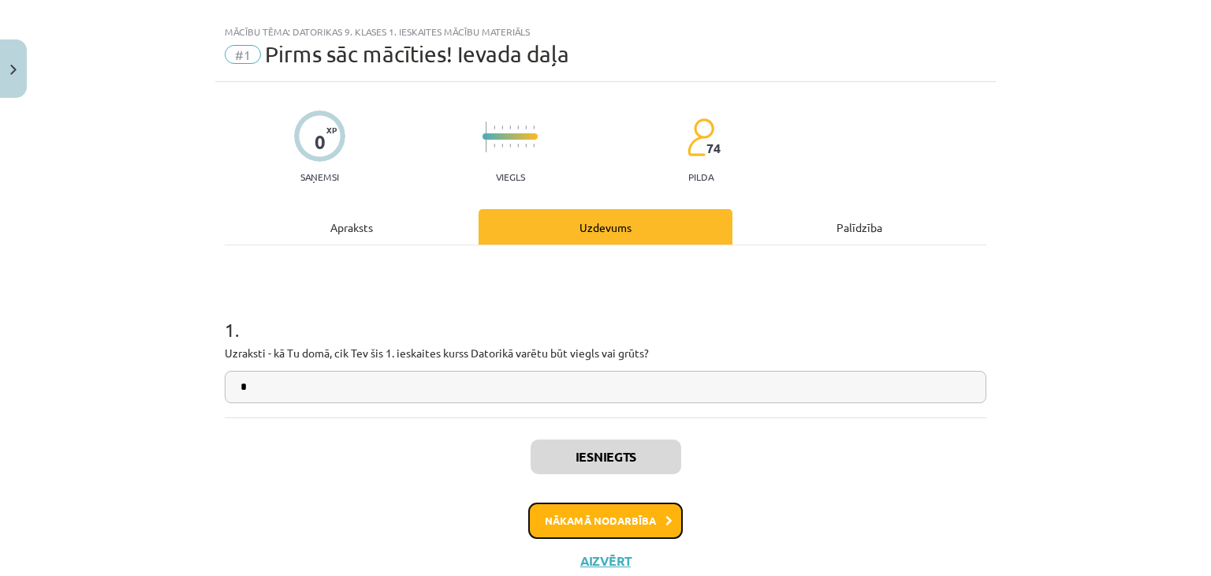
click at [571, 513] on button "Nākamā nodarbība" at bounding box center [605, 520] width 155 height 36
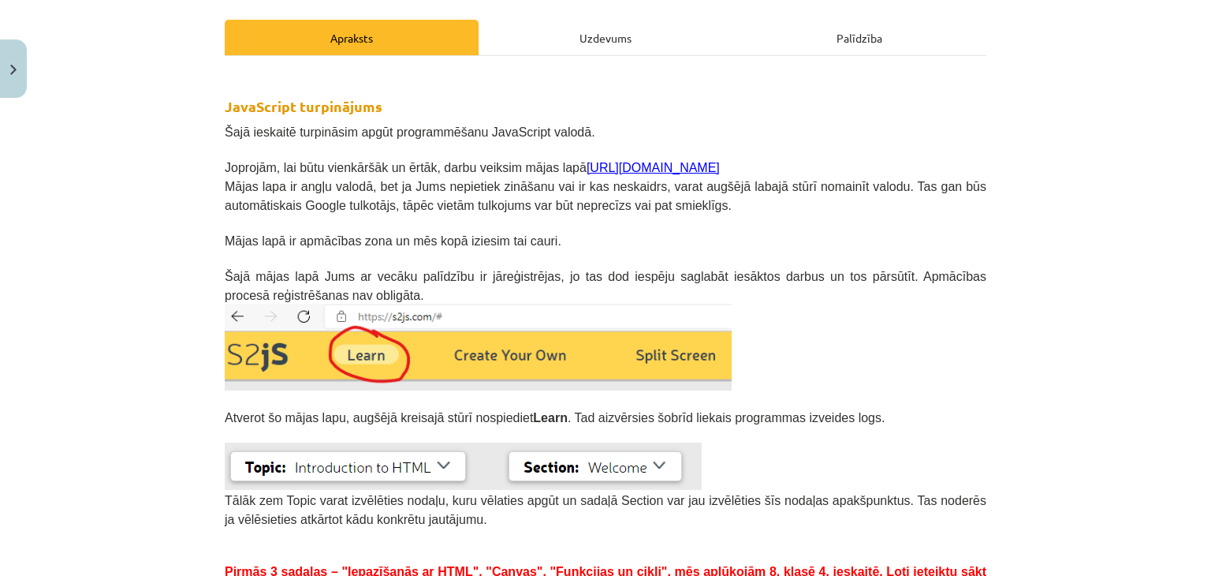
scroll to position [237, 0]
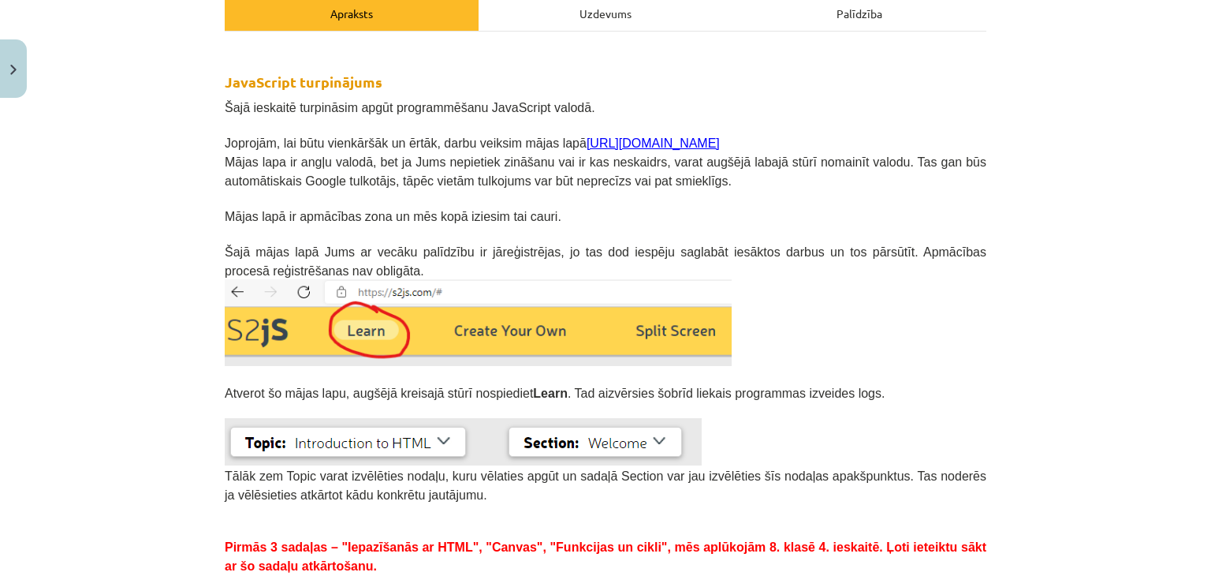
click at [369, 322] on img at bounding box center [478, 322] width 507 height 87
click at [587, 140] on link "[URL][DOMAIN_NAME]" at bounding box center [653, 142] width 133 height 13
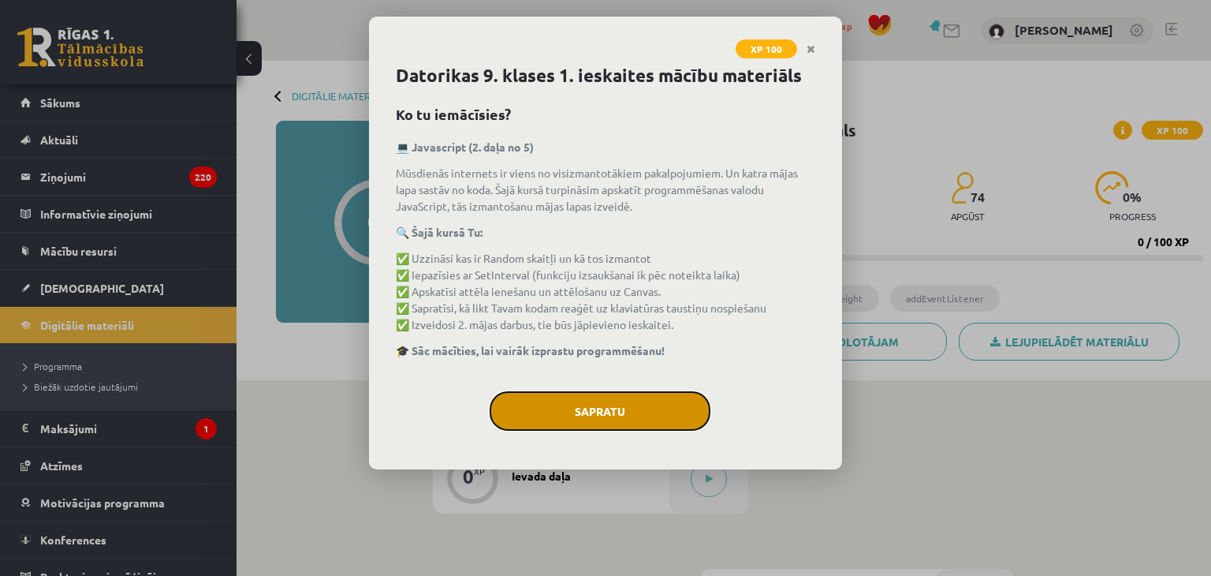
click at [544, 423] on button "Sapratu" at bounding box center [600, 410] width 221 height 39
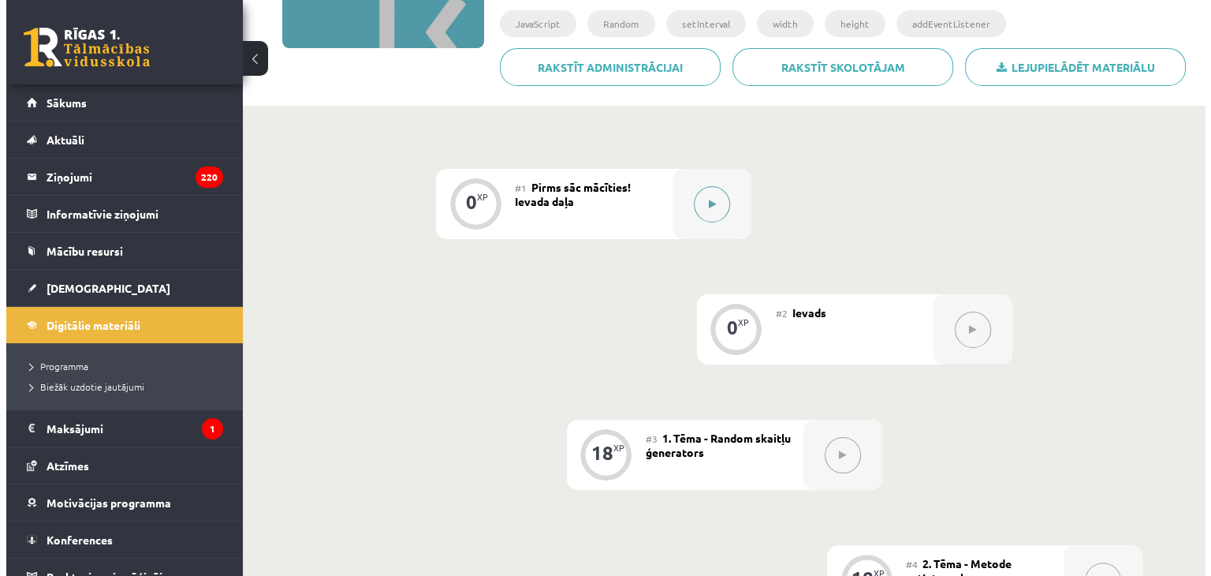
scroll to position [237, 0]
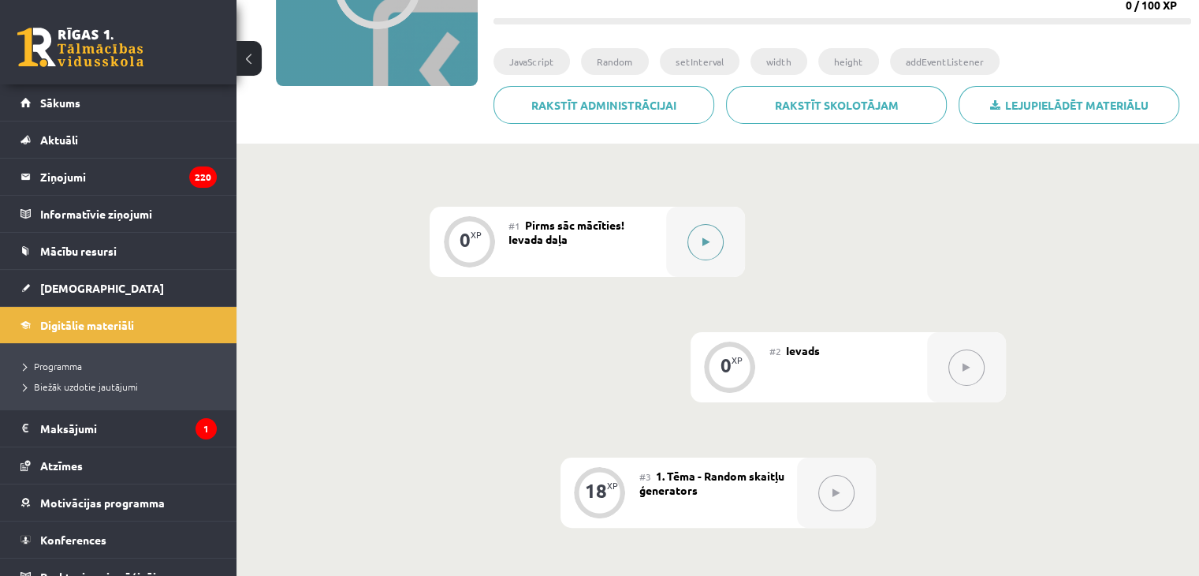
click at [691, 237] on button at bounding box center [706, 242] width 36 height 36
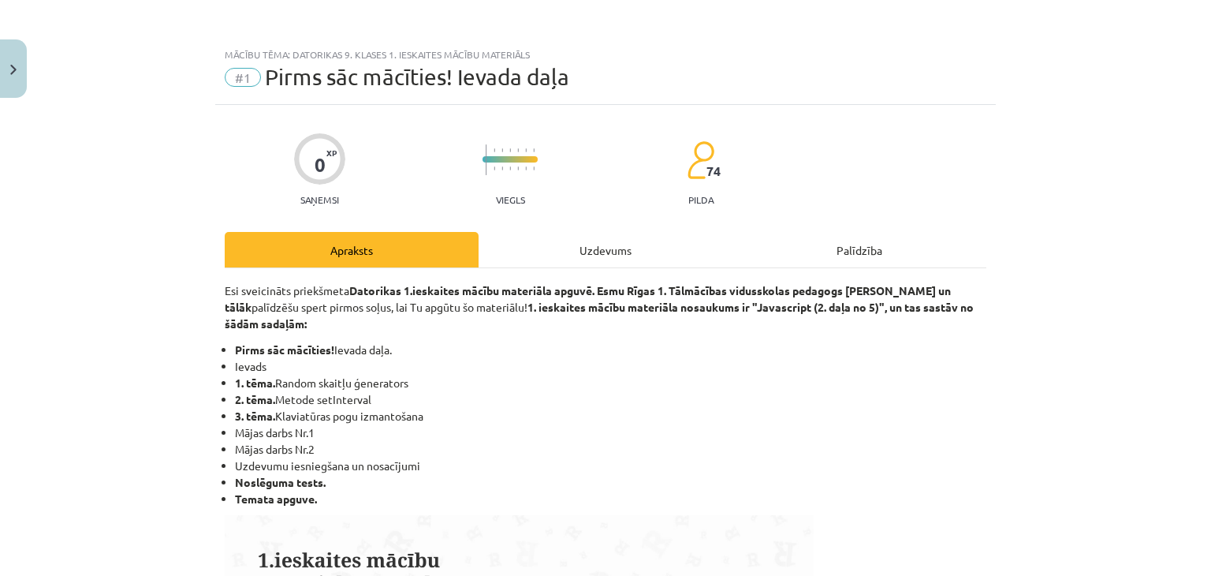
click at [690, 237] on div "Uzdevums" at bounding box center [606, 249] width 254 height 35
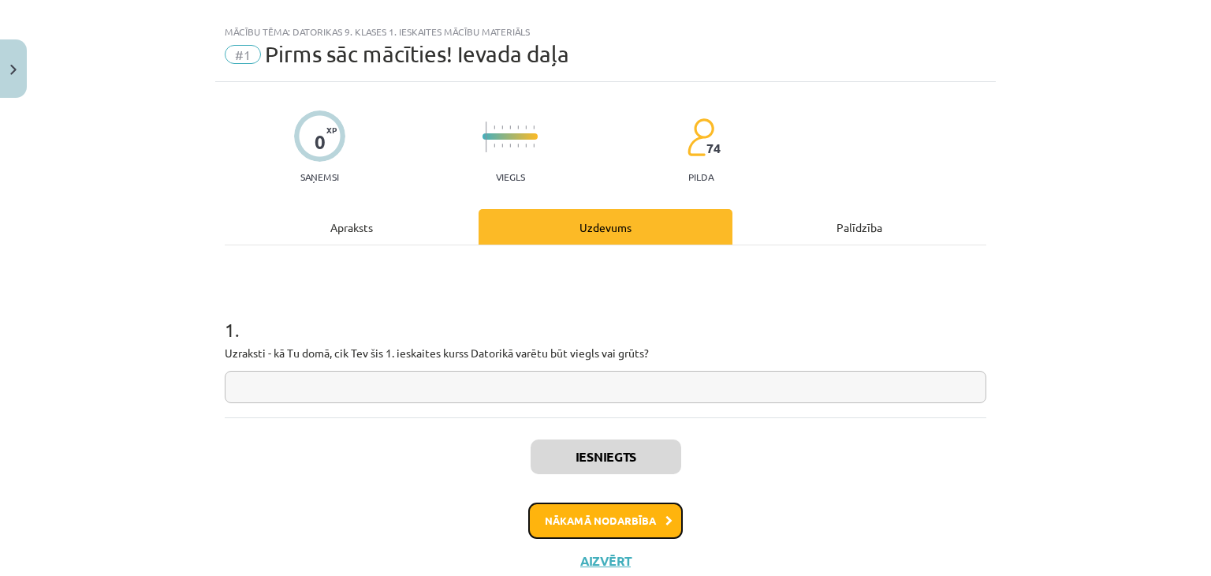
click at [553, 515] on button "Nākamā nodarbība" at bounding box center [605, 520] width 155 height 36
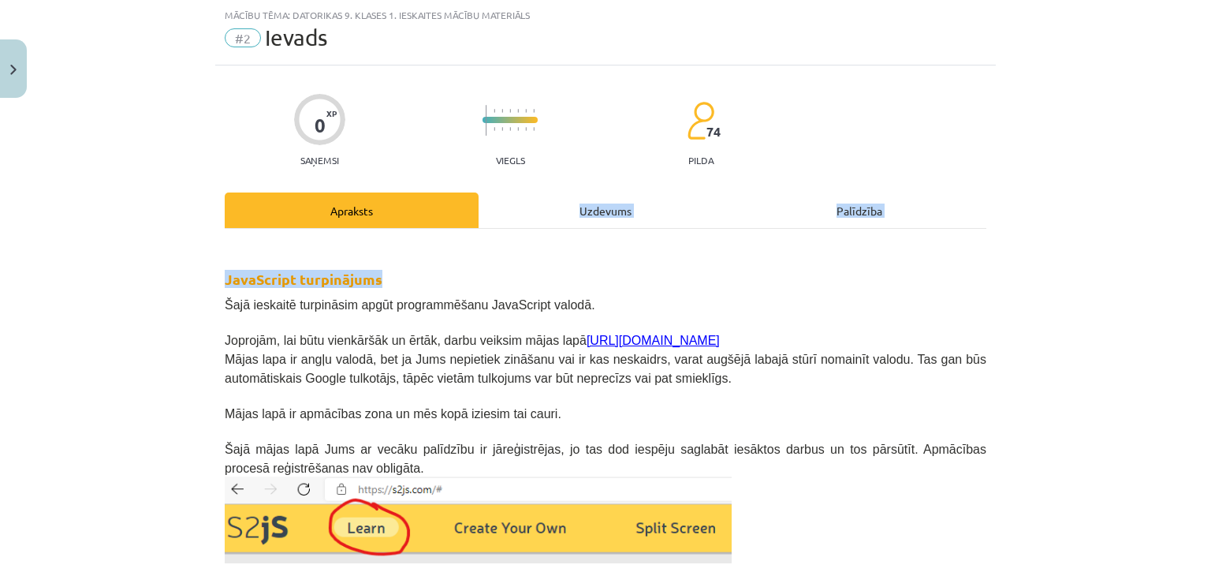
click at [517, 228] on div "Apraksts Uzdevums Palīdzība JavaScript turpinājums Šajā ieskaitē turpināsim apg…" at bounding box center [606, 488] width 762 height 593
click at [502, 211] on div "Uzdevums" at bounding box center [606, 209] width 254 height 35
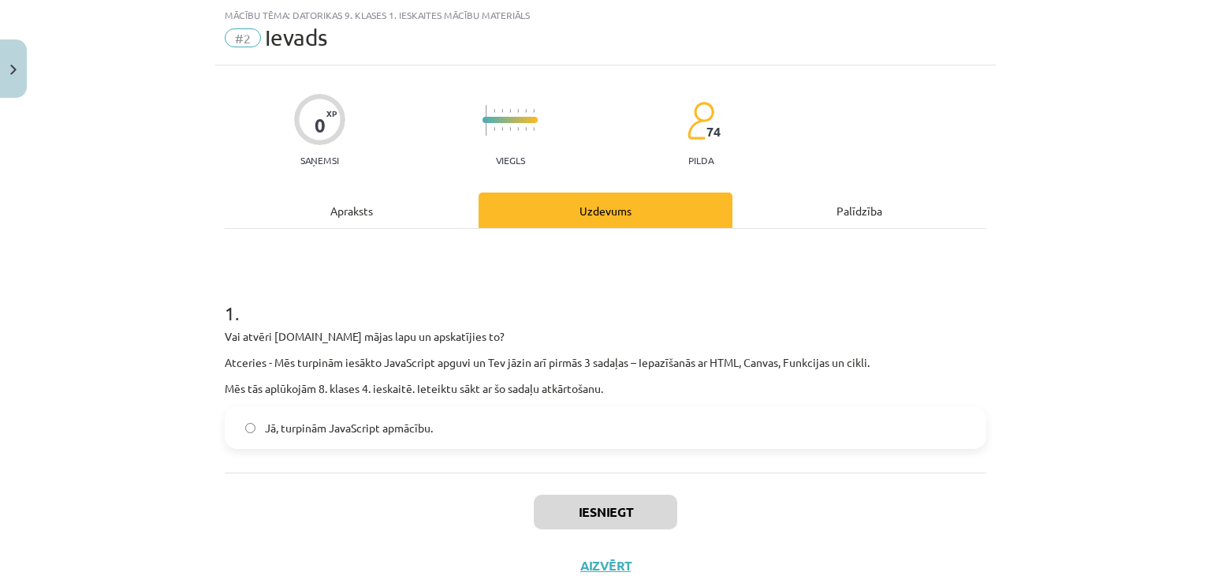
click at [334, 218] on div "Apraksts" at bounding box center [352, 209] width 254 height 35
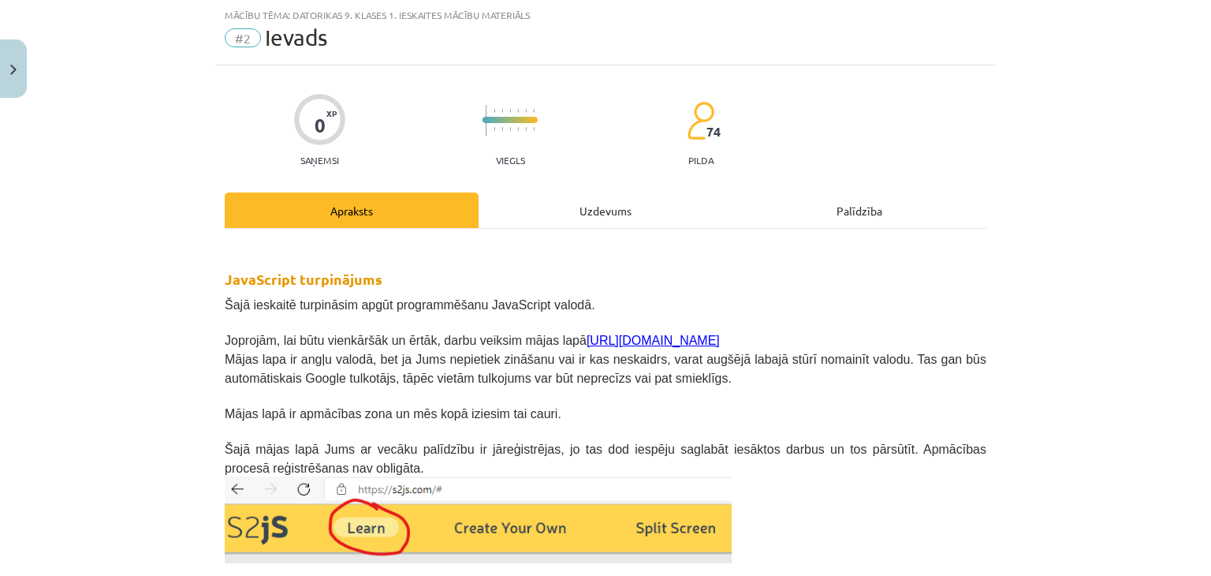
click at [545, 206] on div "Uzdevums" at bounding box center [606, 209] width 254 height 35
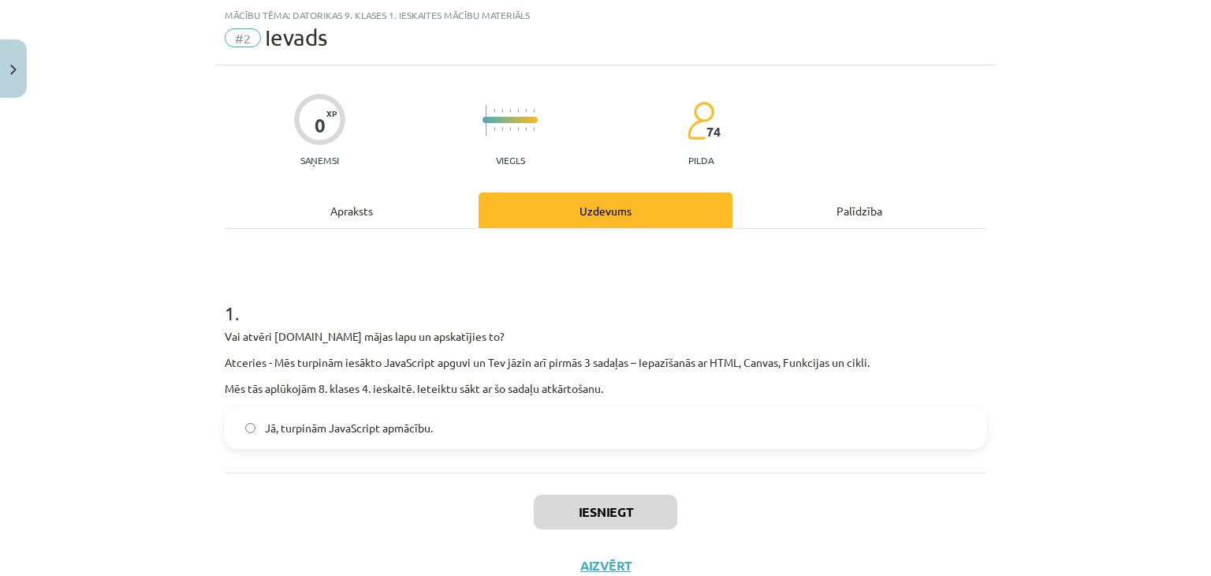
click at [325, 216] on div "Apraksts" at bounding box center [352, 209] width 254 height 35
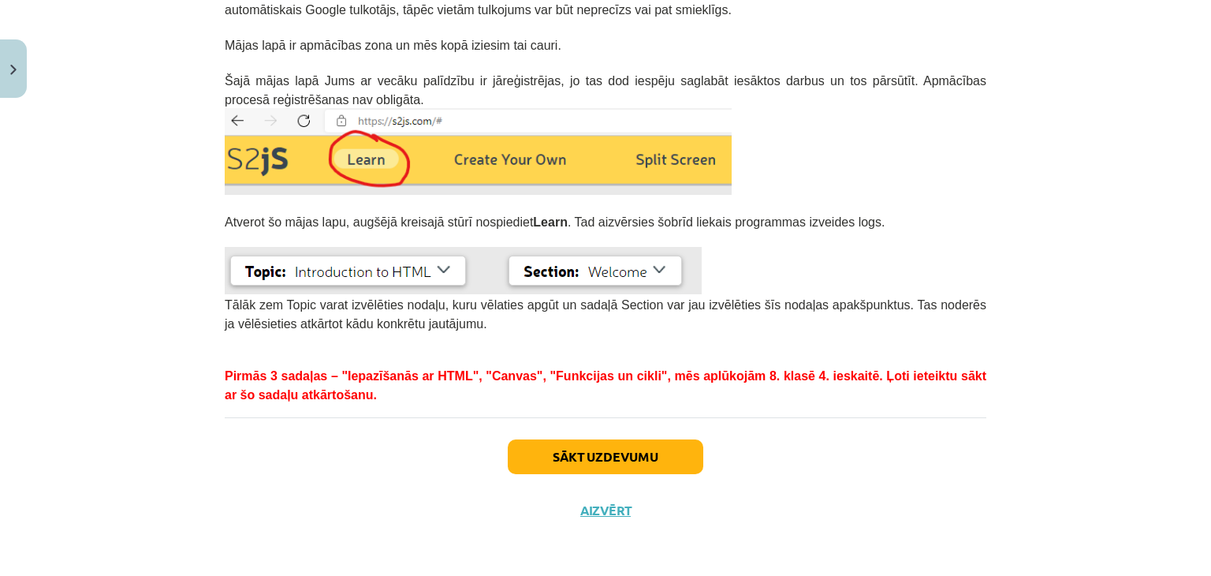
scroll to position [250, 0]
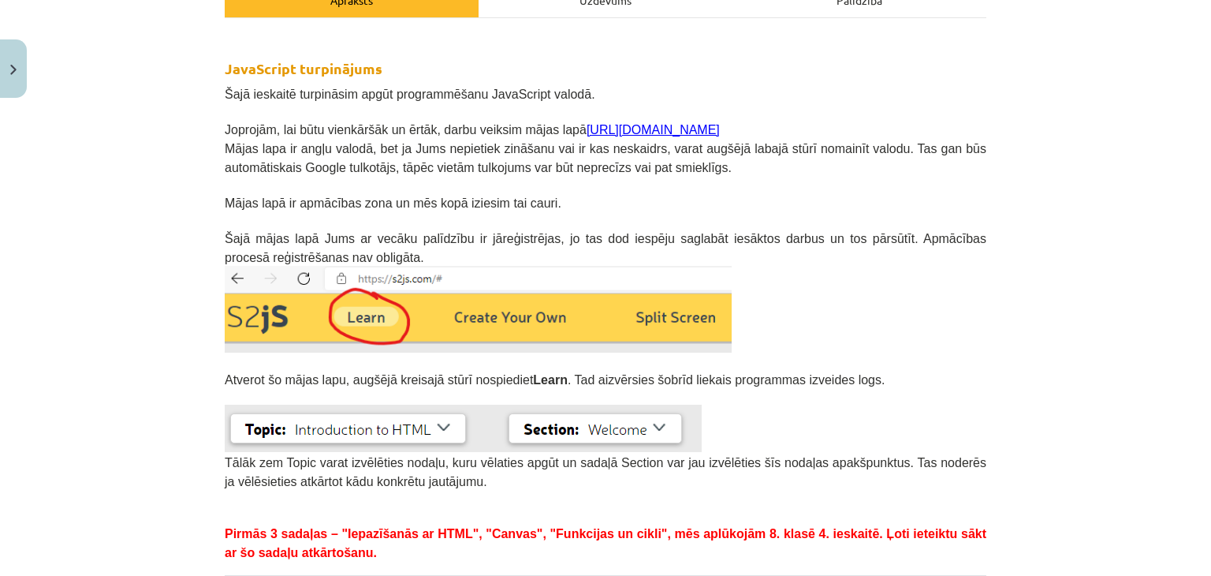
click at [587, 130] on link "[URL][DOMAIN_NAME]" at bounding box center [653, 129] width 133 height 13
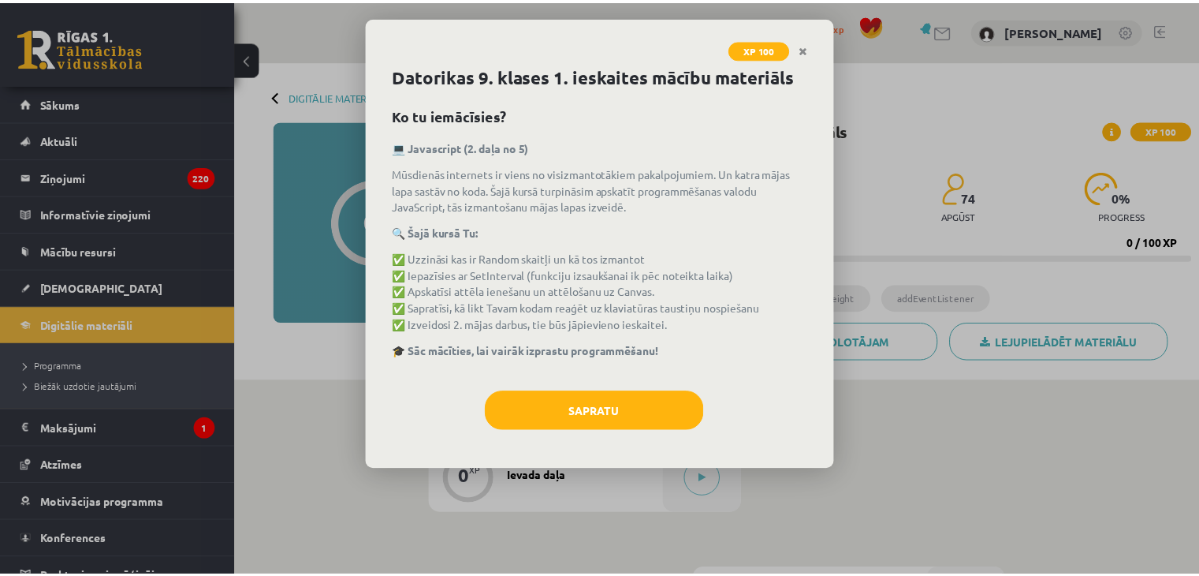
scroll to position [237, 0]
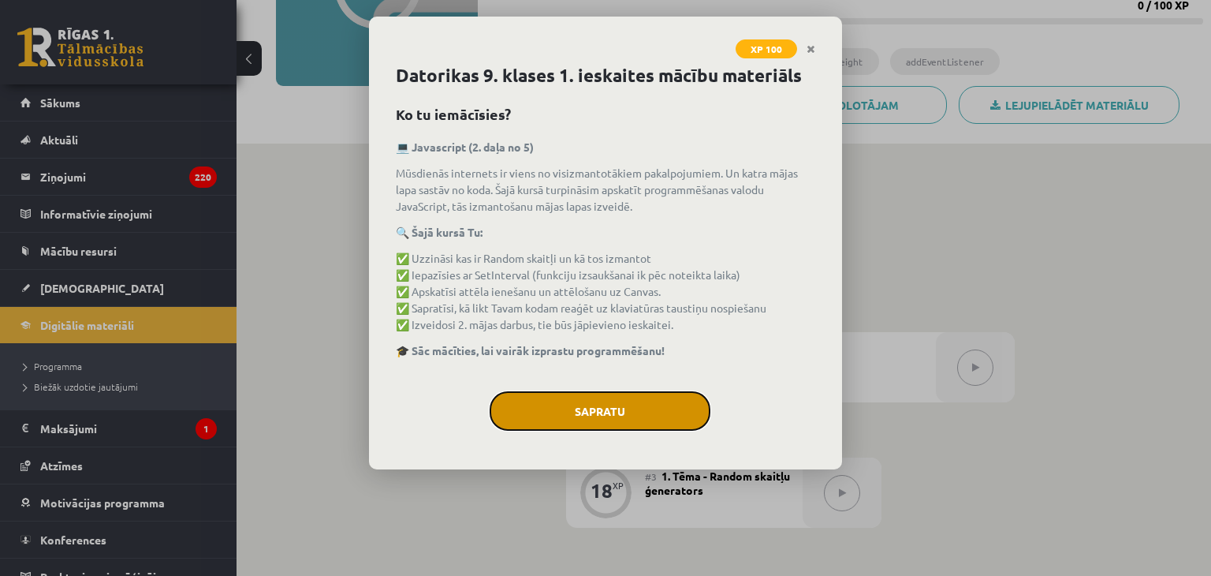
click at [509, 422] on button "Sapratu" at bounding box center [600, 410] width 221 height 39
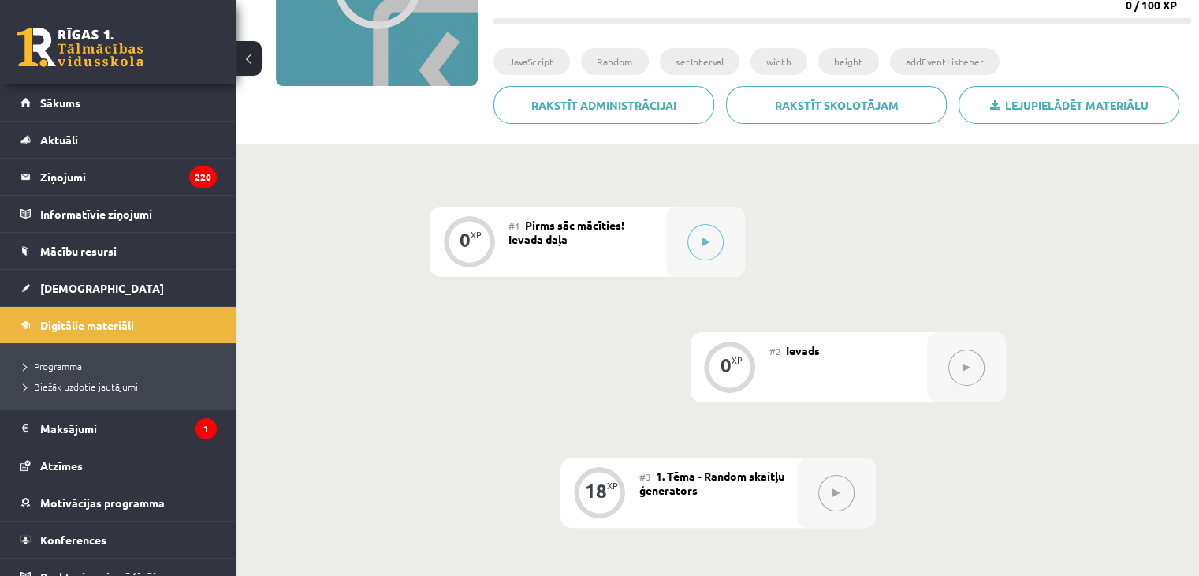
click at [958, 376] on button at bounding box center [967, 367] width 36 height 36
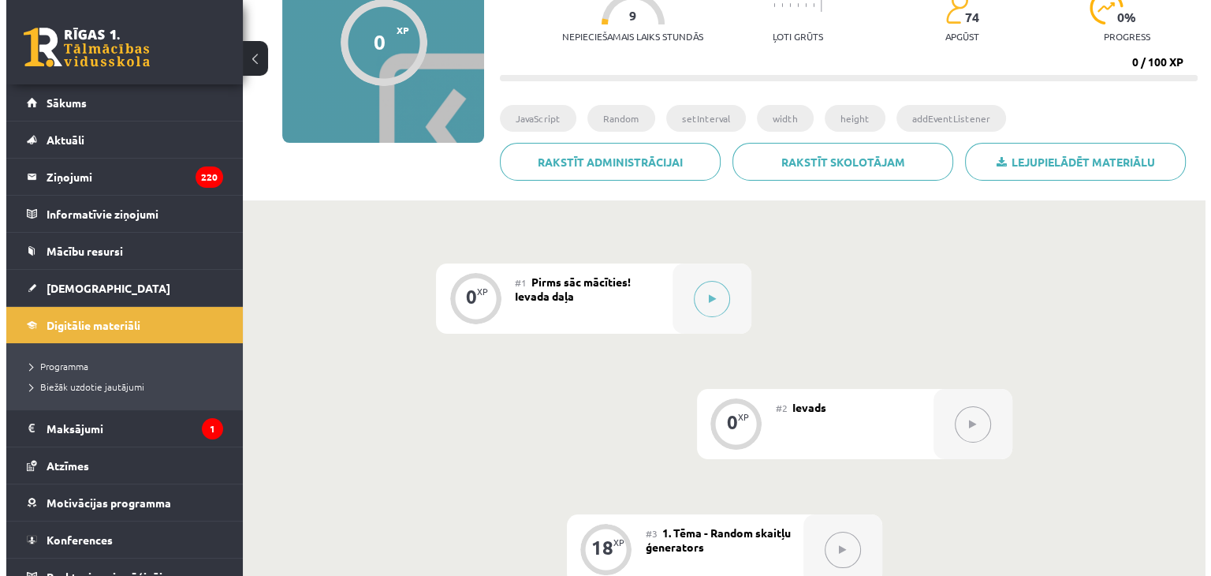
scroll to position [0, 0]
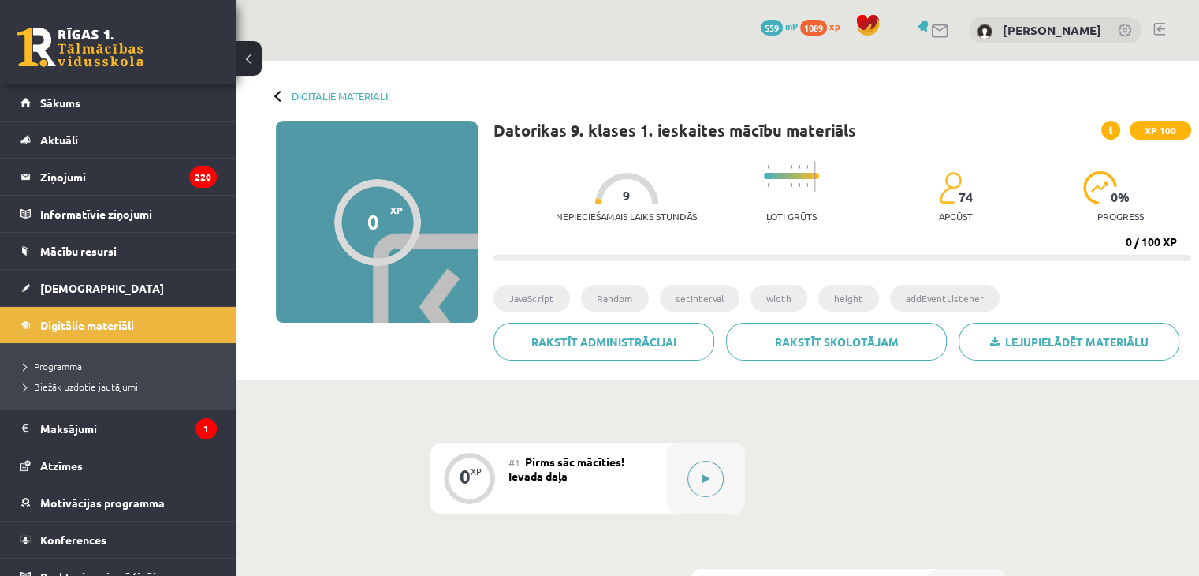
click at [725, 494] on div at bounding box center [705, 478] width 79 height 70
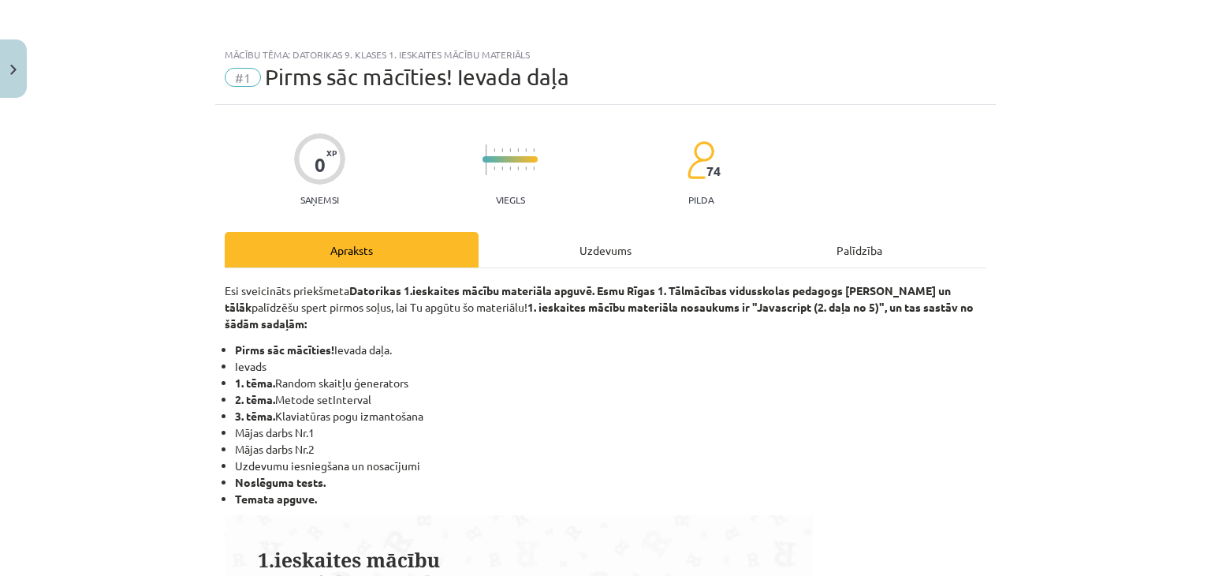
click at [670, 263] on div "Uzdevums" at bounding box center [606, 249] width 254 height 35
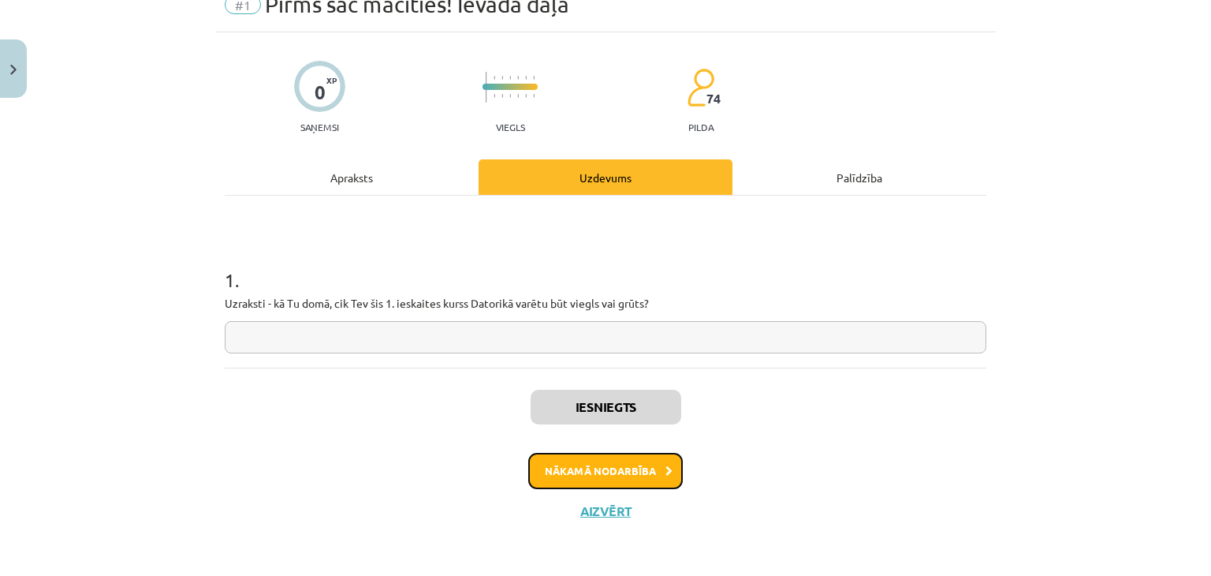
click at [622, 468] on button "Nākamā nodarbība" at bounding box center [605, 471] width 155 height 36
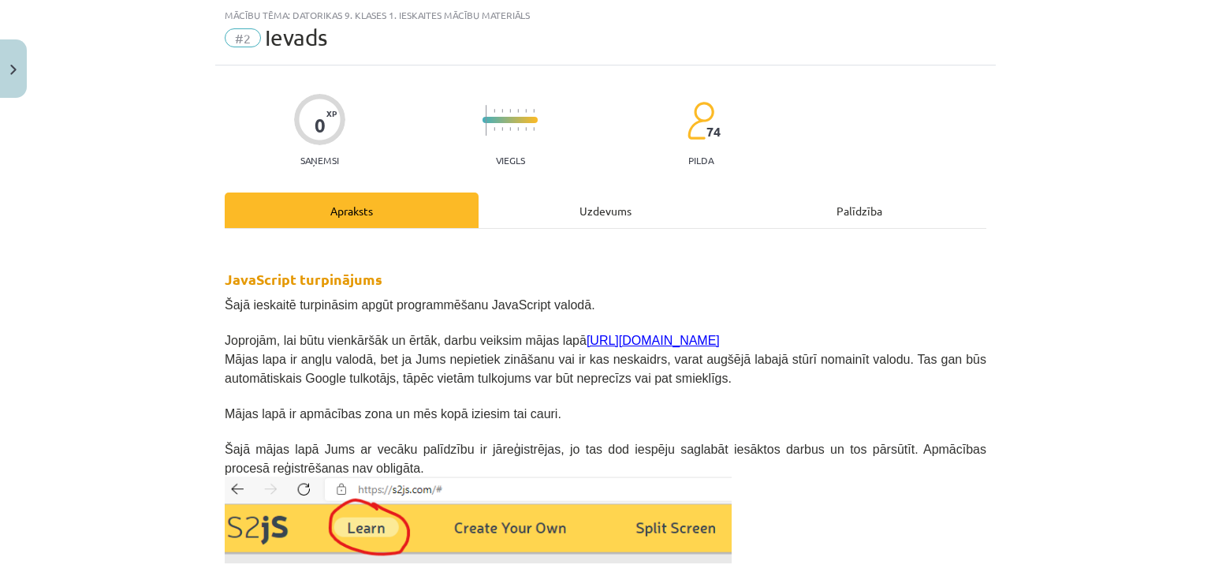
scroll to position [118, 0]
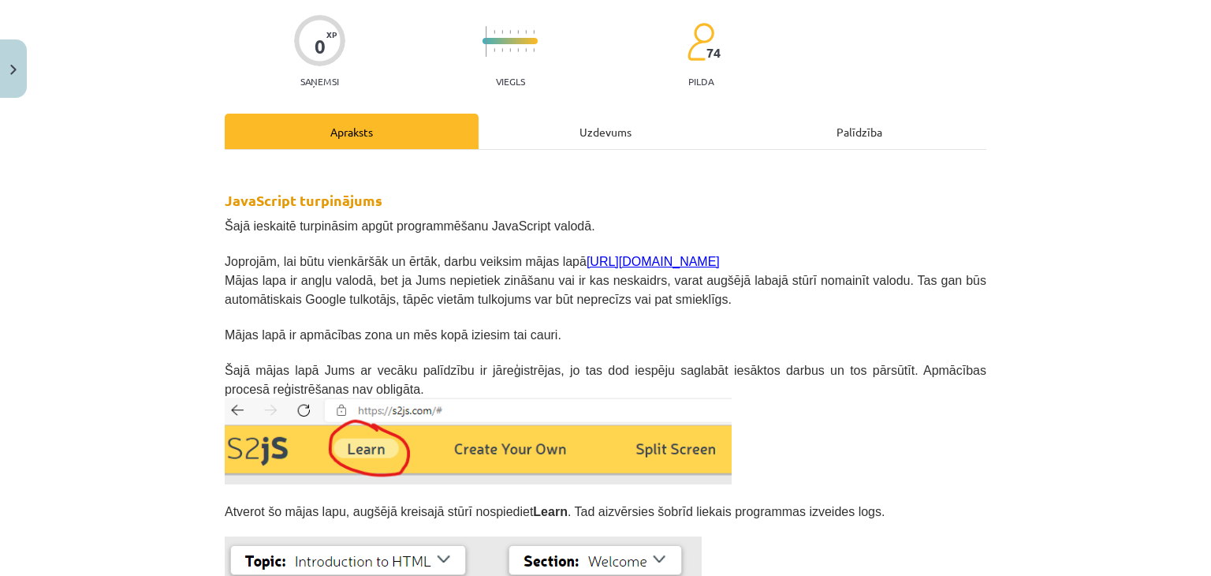
click at [587, 255] on link "[URL][DOMAIN_NAME]" at bounding box center [653, 261] width 133 height 13
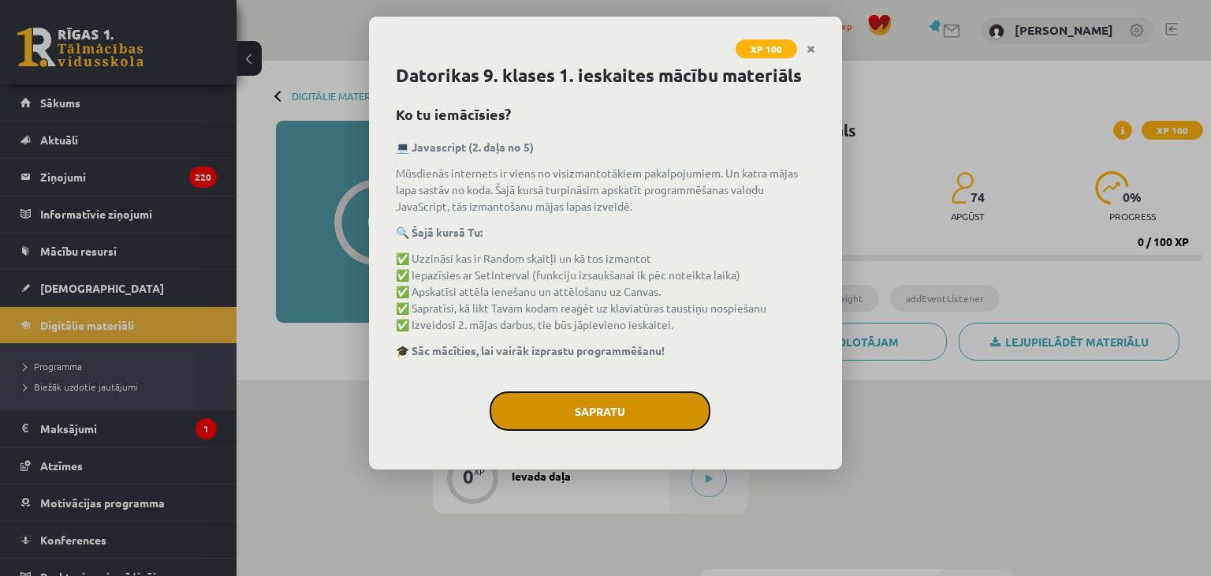
click at [546, 393] on button "Sapratu" at bounding box center [600, 410] width 221 height 39
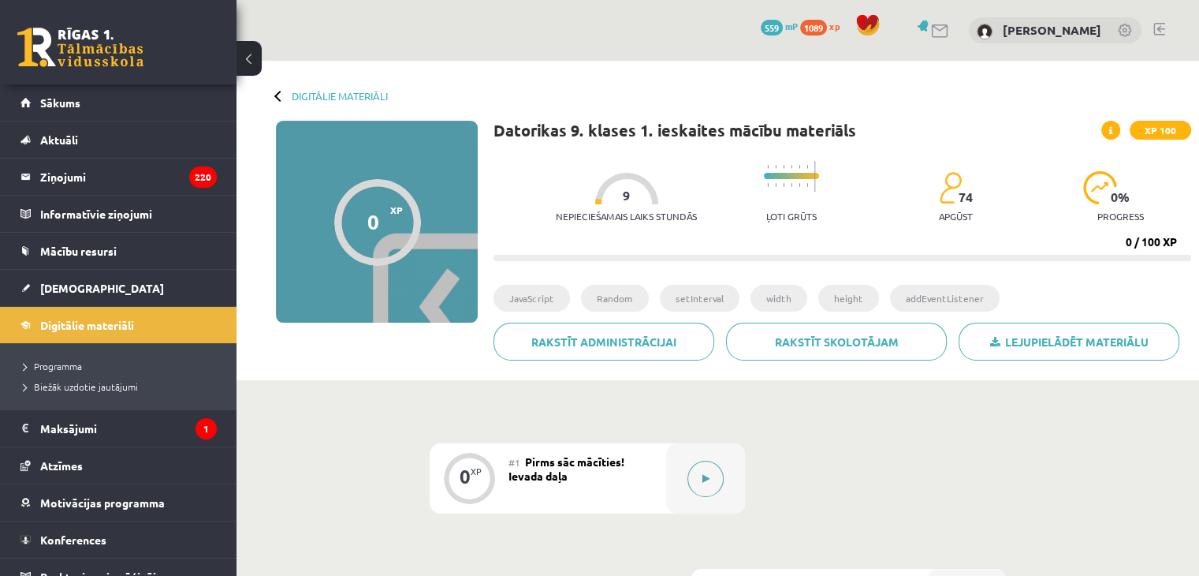
click at [688, 477] on button at bounding box center [706, 478] width 36 height 36
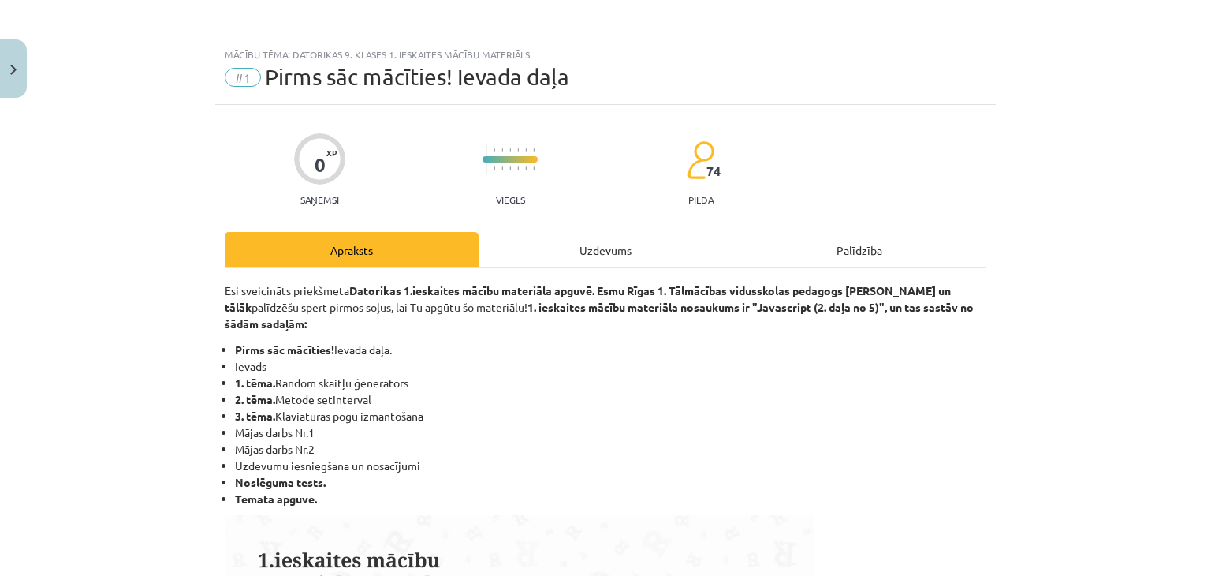
click at [611, 244] on div "Uzdevums" at bounding box center [606, 249] width 254 height 35
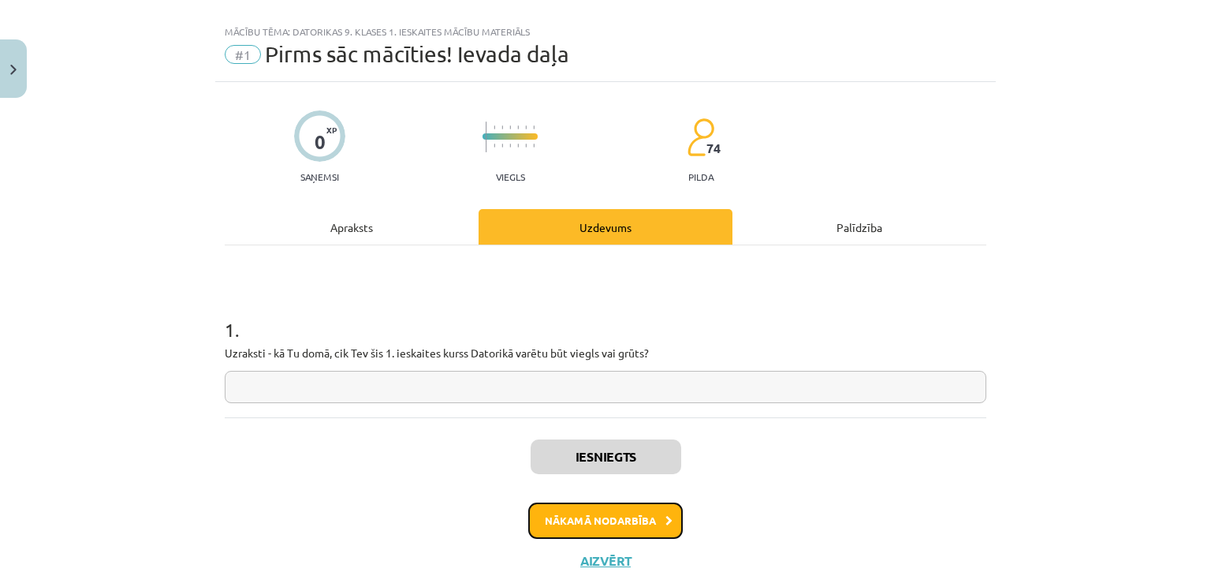
click at [537, 519] on button "Nākamā nodarbība" at bounding box center [605, 520] width 155 height 36
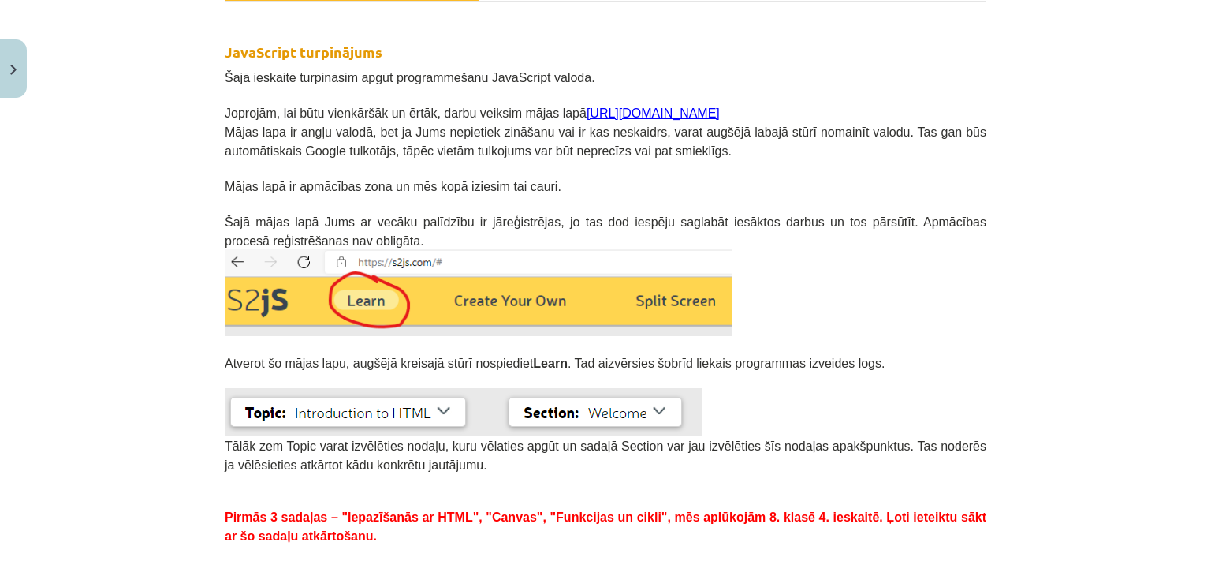
scroll to position [276, 0]
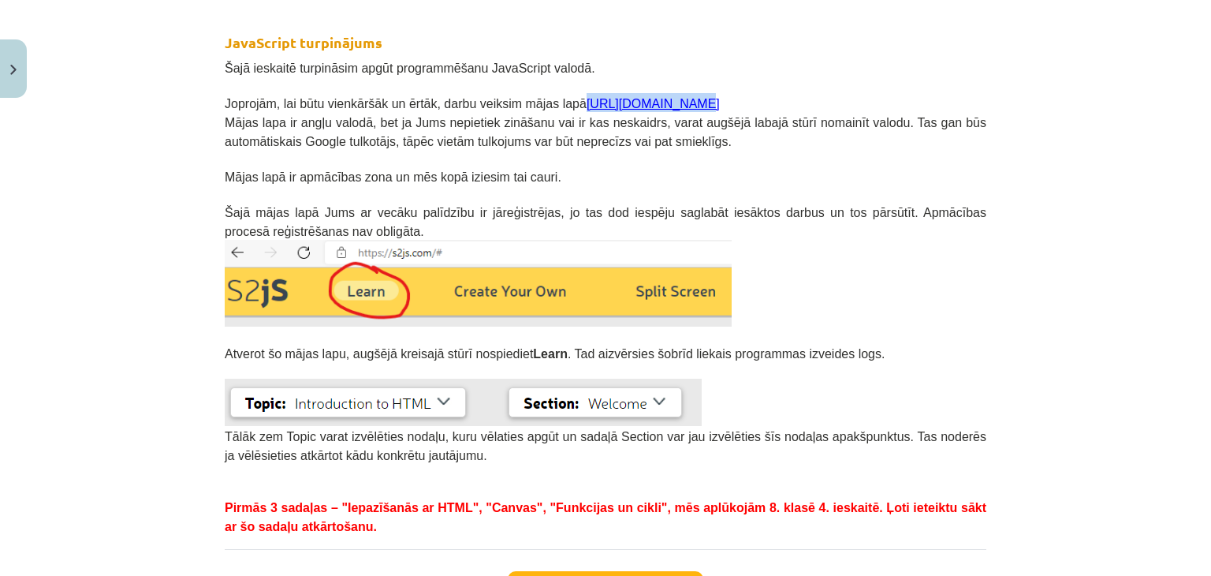
drag, startPoint x: 549, startPoint y: 99, endPoint x: 670, endPoint y: 104, distance: 121.5
click at [670, 104] on p "Joprojām, lai būtu vienkāršāk un ērtāk, darbu veiksim mājas lapā [URL][DOMAIN_N…" at bounding box center [606, 102] width 762 height 19
copy span "[URL][DOMAIN_NAME]"
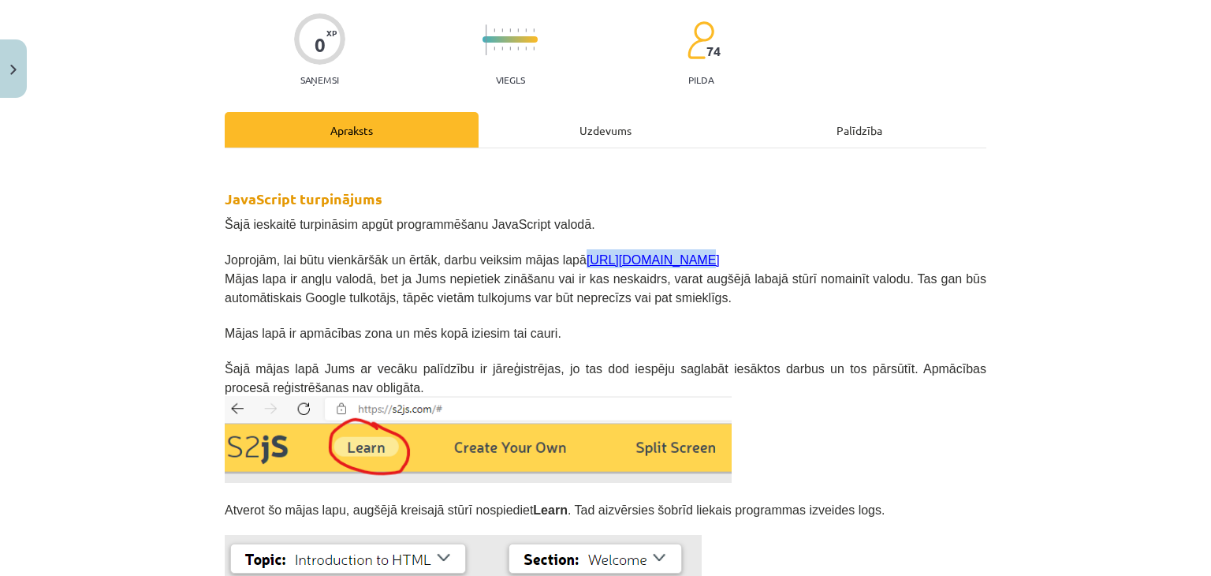
scroll to position [118, 0]
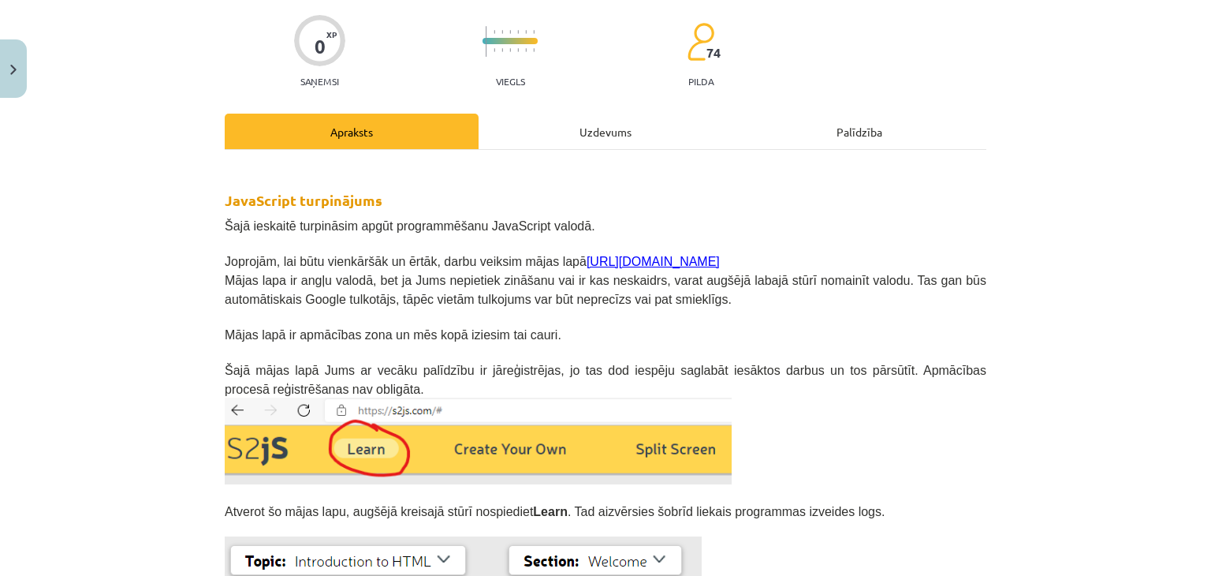
click at [553, 124] on div "Uzdevums" at bounding box center [606, 131] width 254 height 35
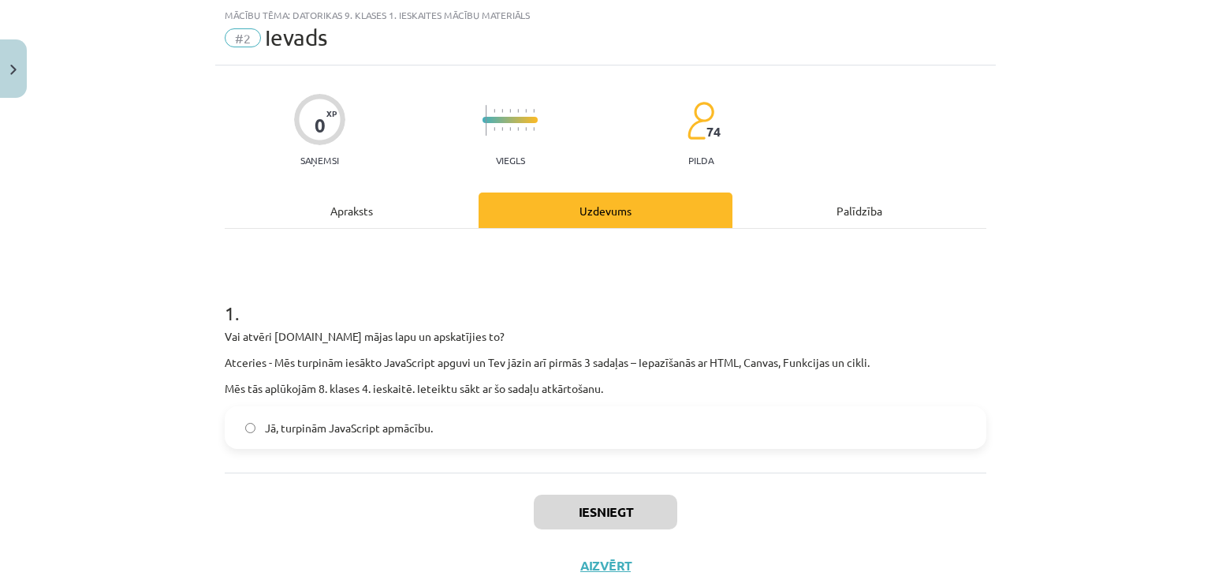
click at [445, 422] on label "Jā, turpinām JavaScript apmācību." at bounding box center [605, 427] width 758 height 39
click at [545, 503] on button "Iesniegt" at bounding box center [605, 511] width 143 height 35
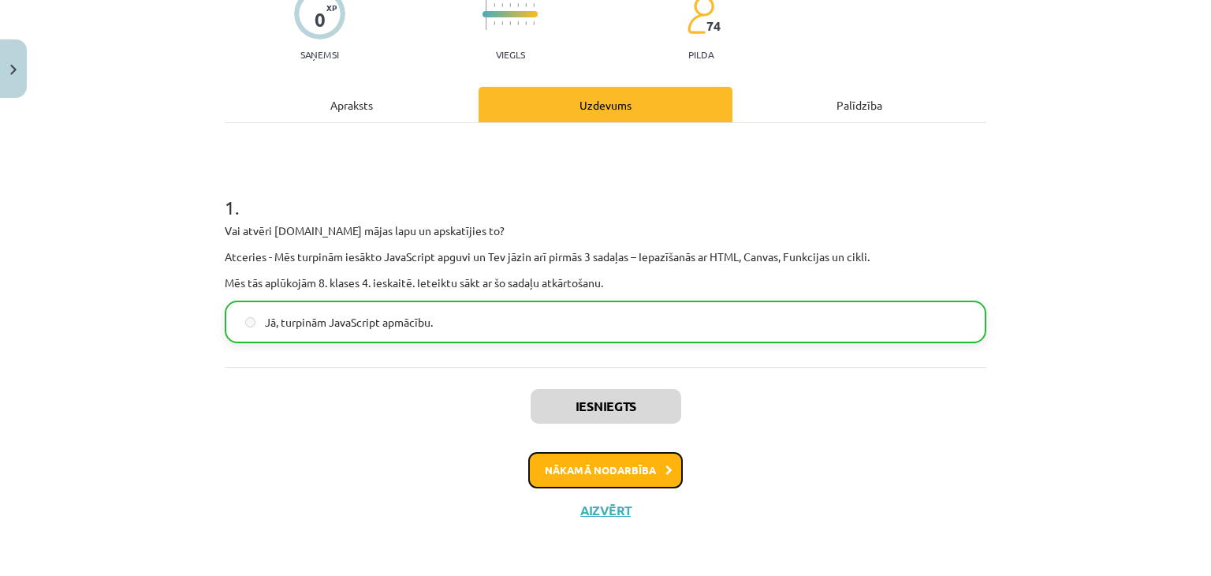
click at [562, 464] on button "Nākamā nodarbība" at bounding box center [605, 470] width 155 height 36
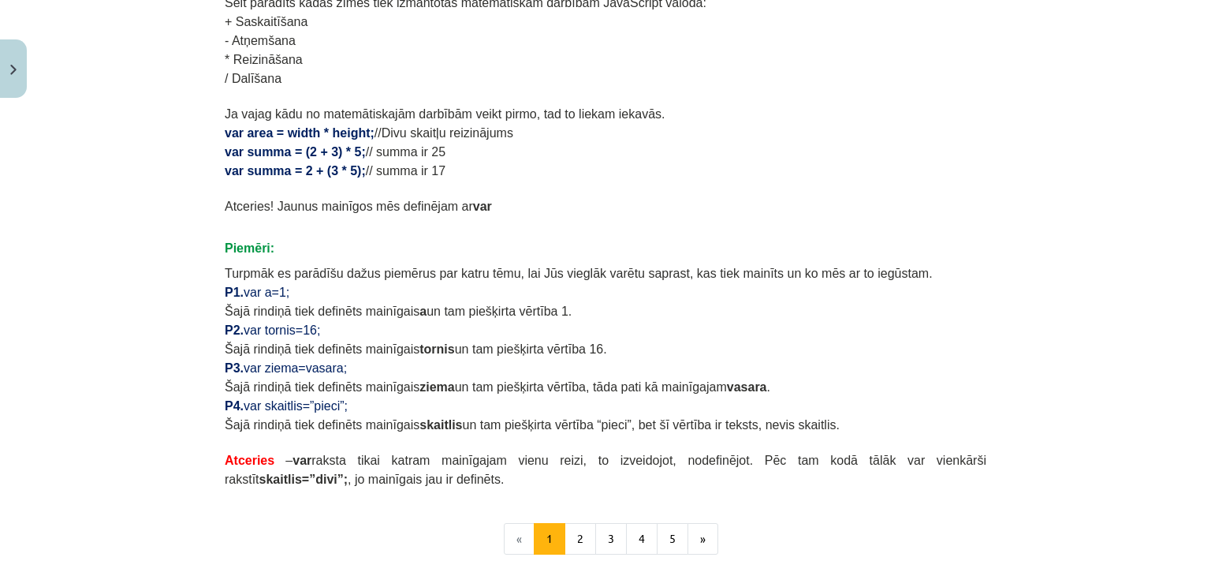
scroll to position [885, 0]
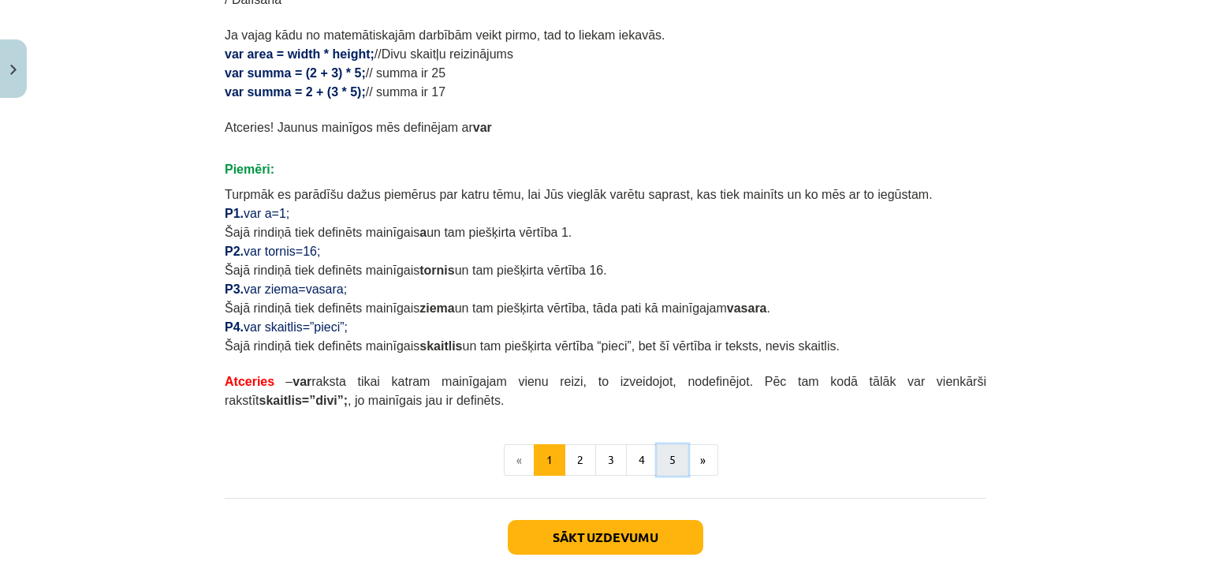
click at [675, 457] on button "5" at bounding box center [673, 460] width 32 height 32
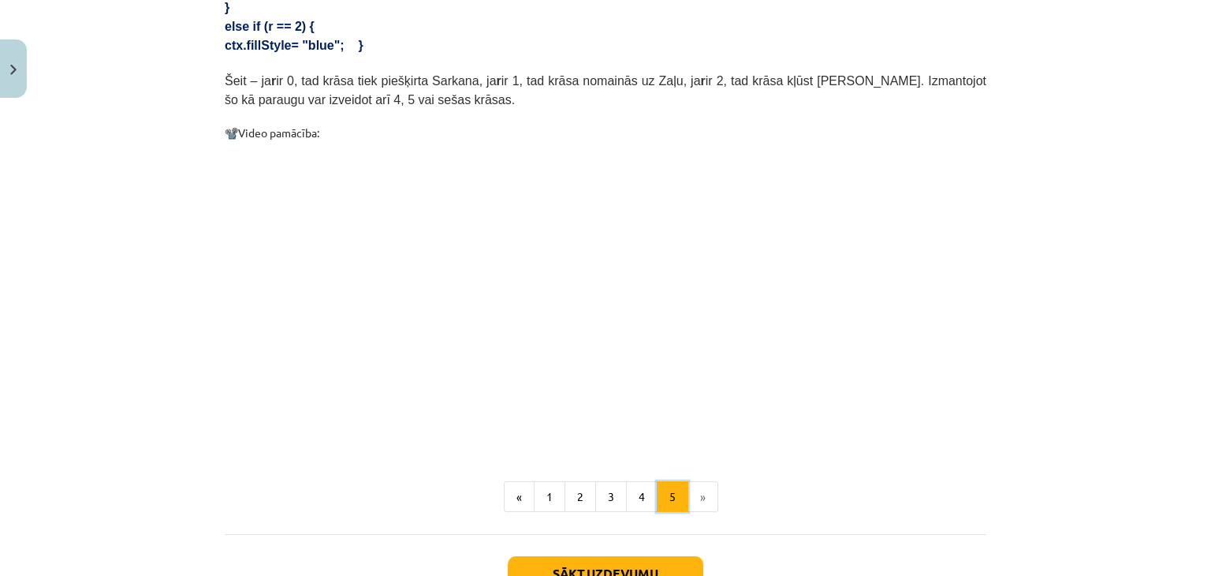
scroll to position [833, 0]
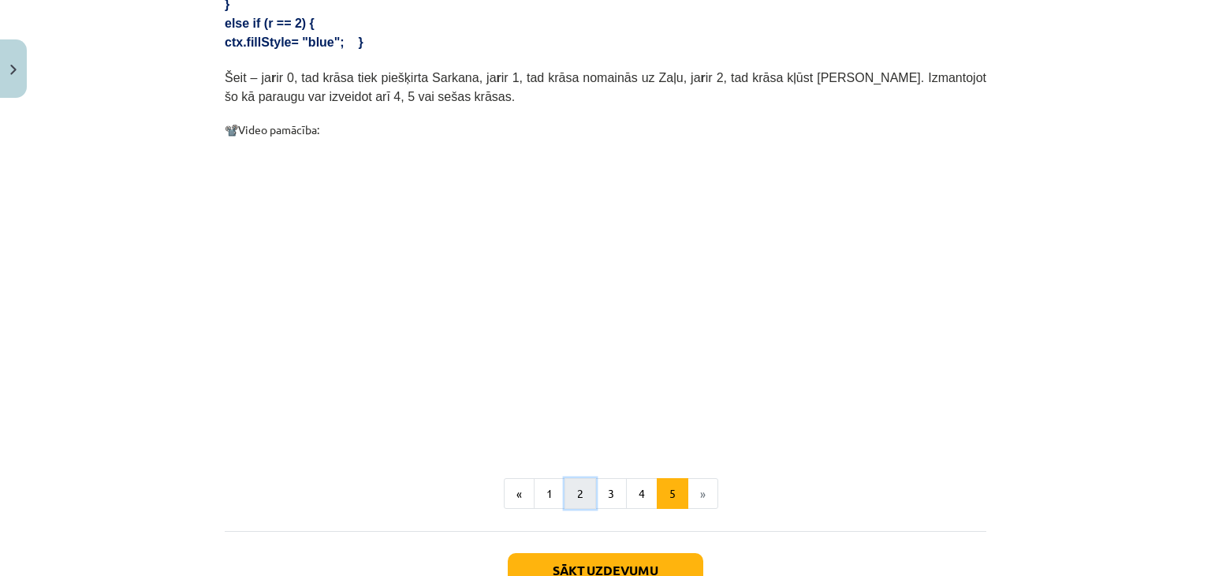
click at [565, 483] on button "2" at bounding box center [581, 494] width 32 height 32
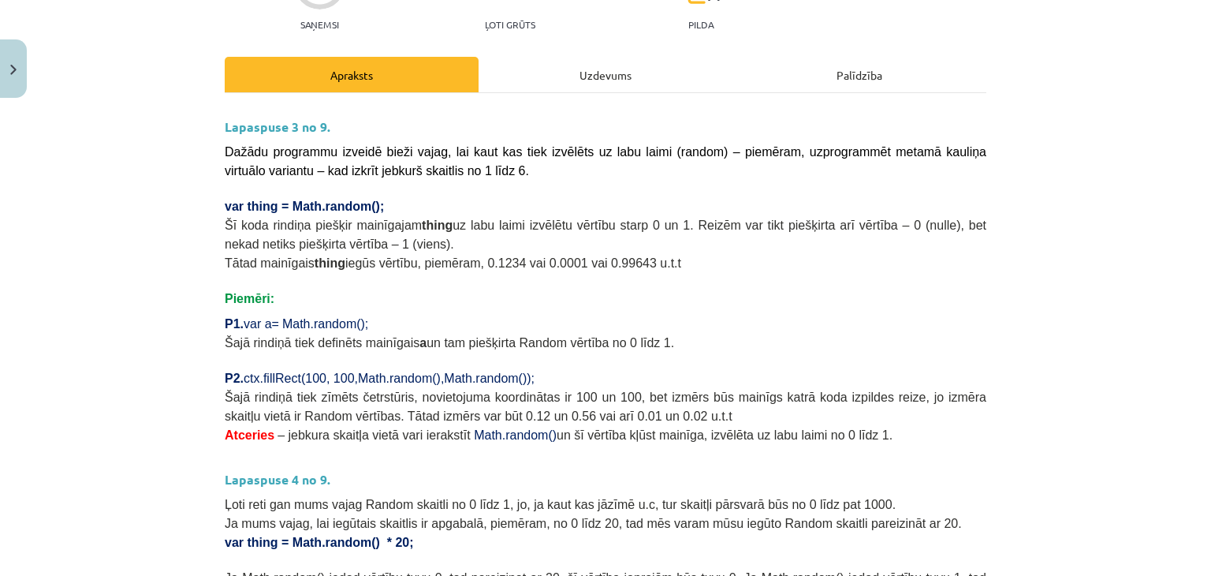
scroll to position [0, 0]
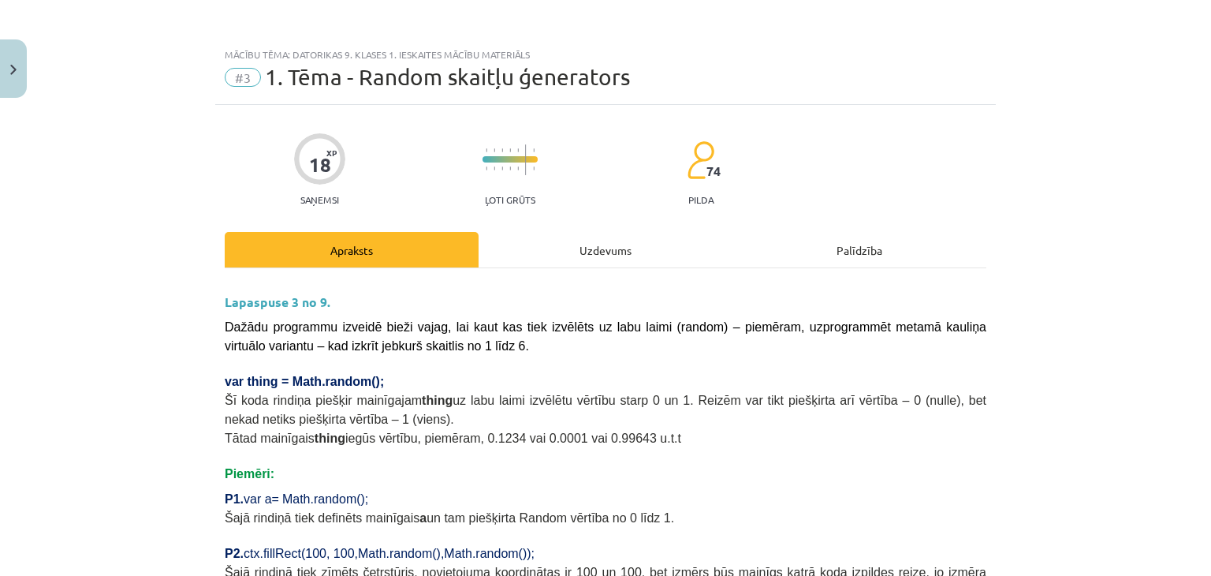
click at [545, 263] on div "Uzdevums" at bounding box center [606, 249] width 254 height 35
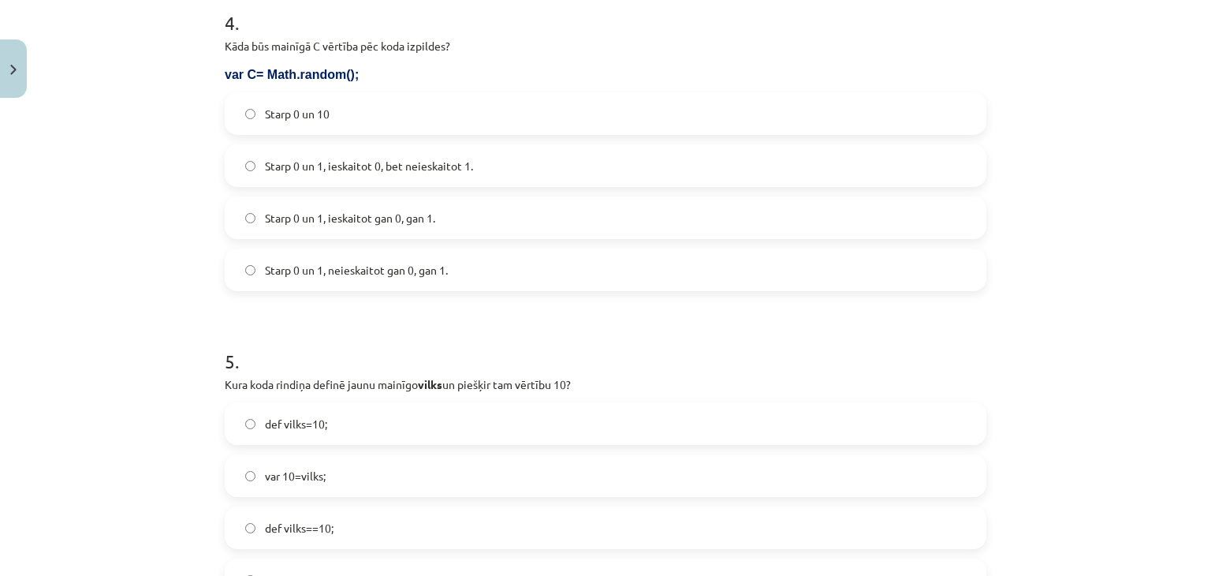
scroll to position [1665, 0]
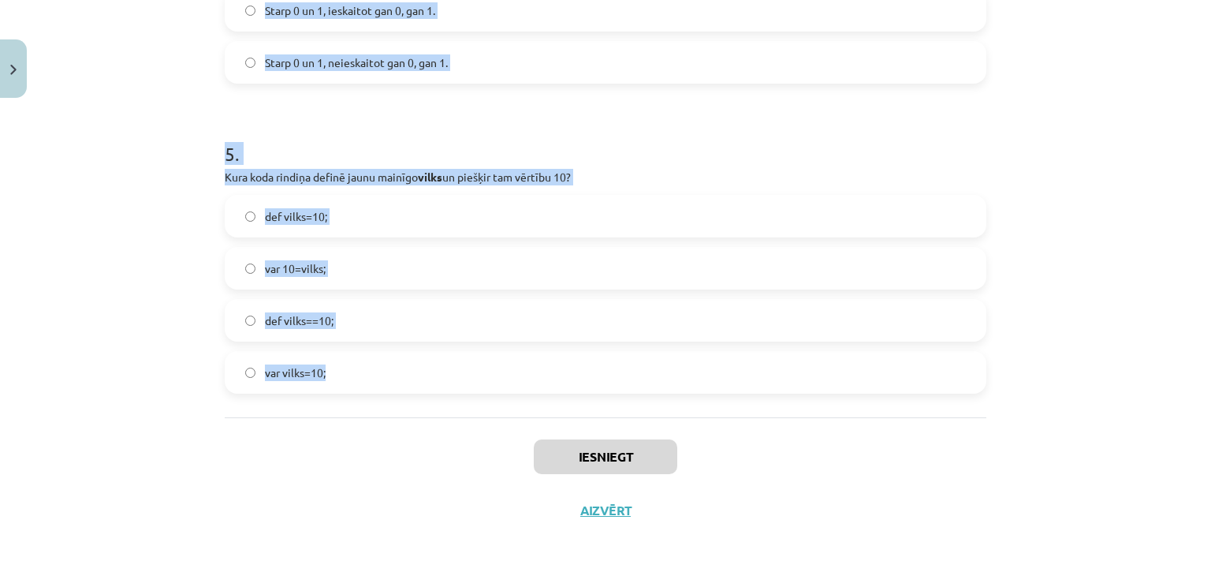
drag, startPoint x: 196, startPoint y: 308, endPoint x: 332, endPoint y: 380, distance: 154.1
click at [332, 380] on div "Mācību tēma: Datorikas 9. klases 1. ieskaites mācību materiāls #3 1. Tēma - Ran…" at bounding box center [605, 288] width 1211 height 576
copy form "8 . Lore ips D sitamet con adip elitsedd? eiusmodt InciDid(ut_la) { e = Dolo.ma…"
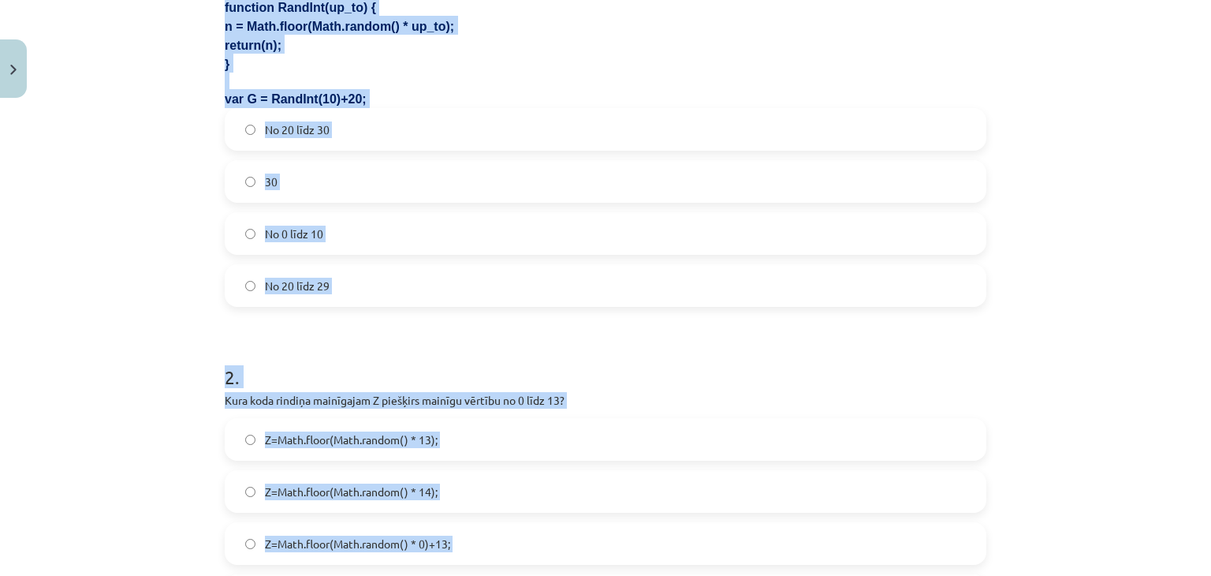
scroll to position [325, 0]
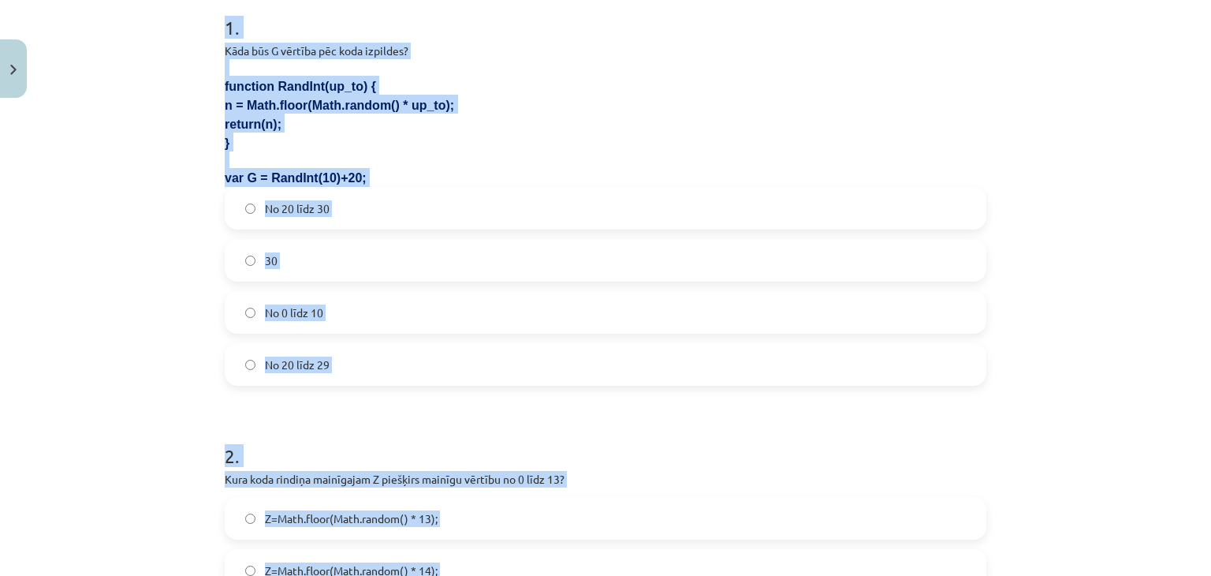
click at [382, 206] on label "No 20 līdz 30" at bounding box center [605, 207] width 758 height 39
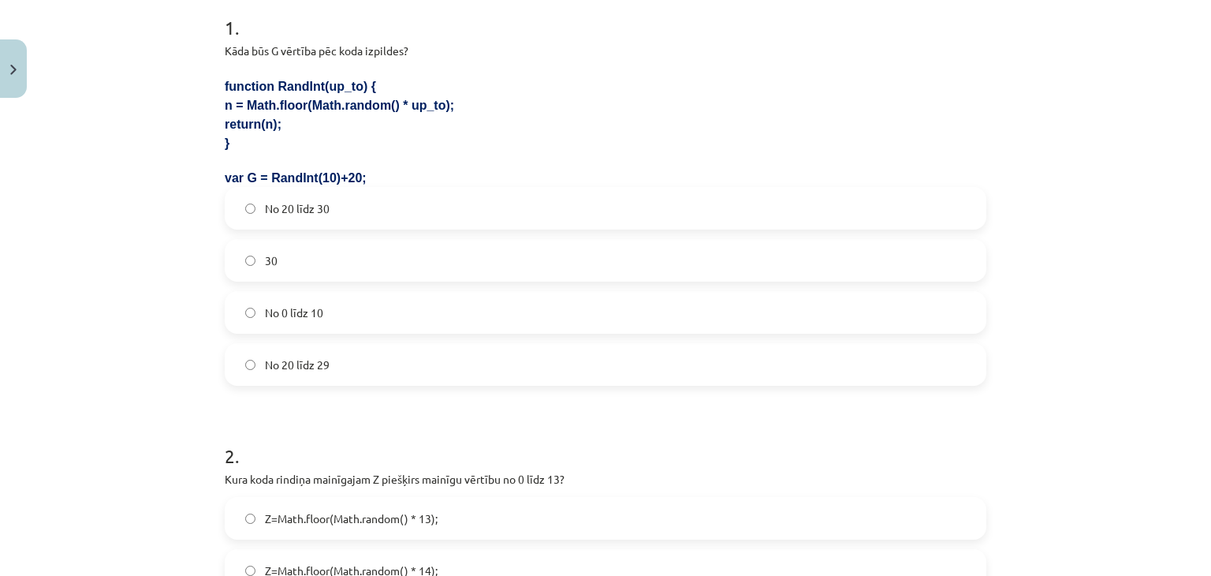
click at [349, 367] on label "No 20 līdz 29" at bounding box center [605, 364] width 758 height 39
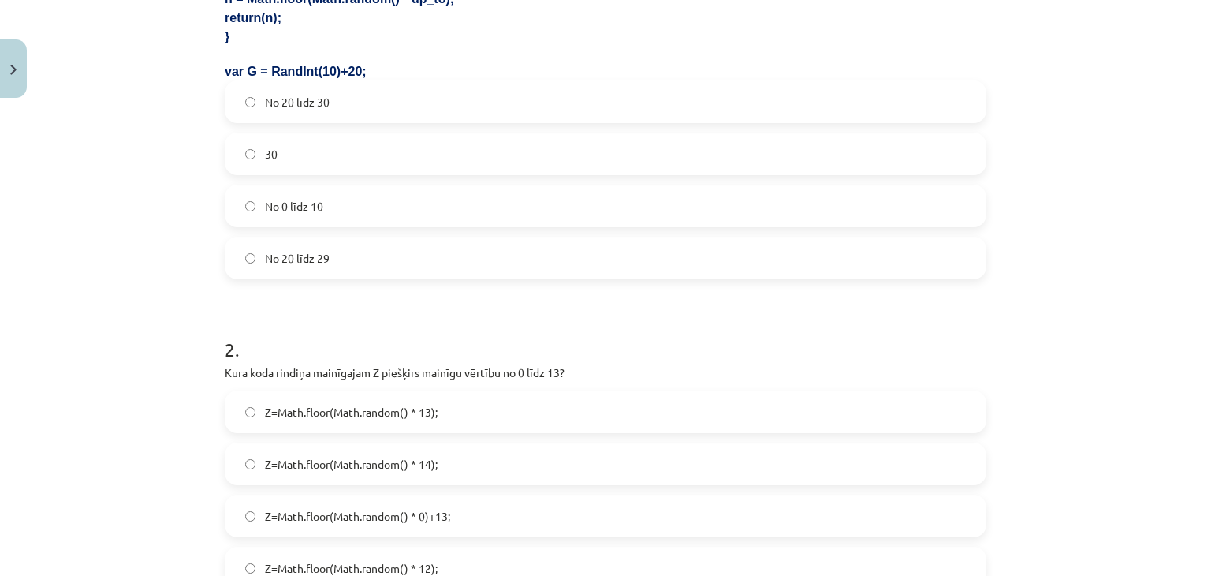
scroll to position [640, 0]
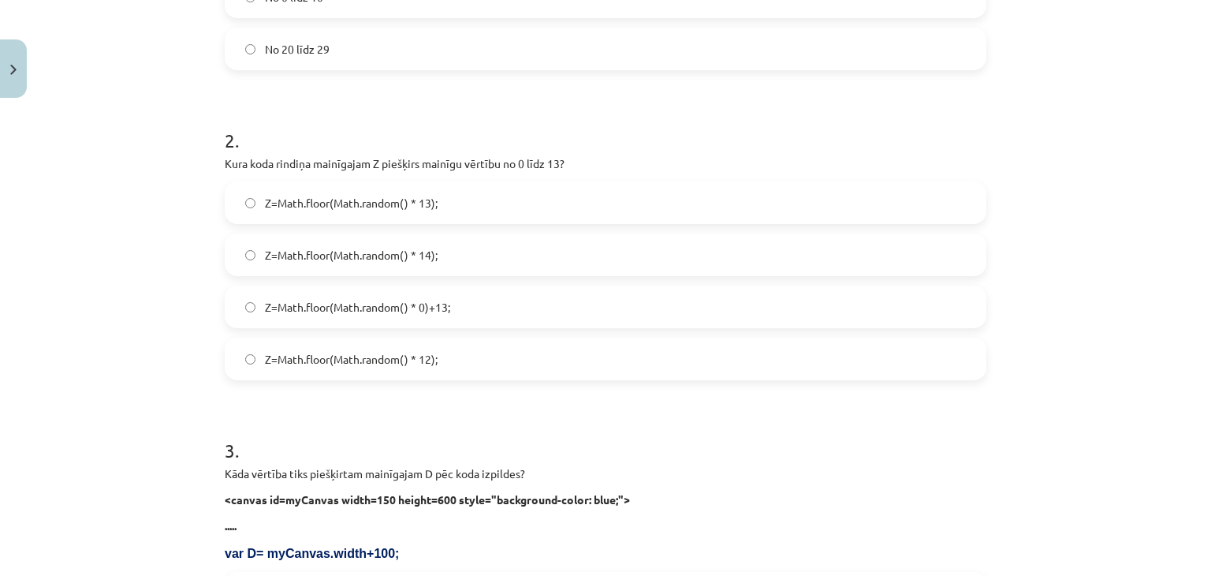
click at [436, 254] on label "Z=Math.floor(Math.random() * 14);" at bounding box center [605, 254] width 758 height 39
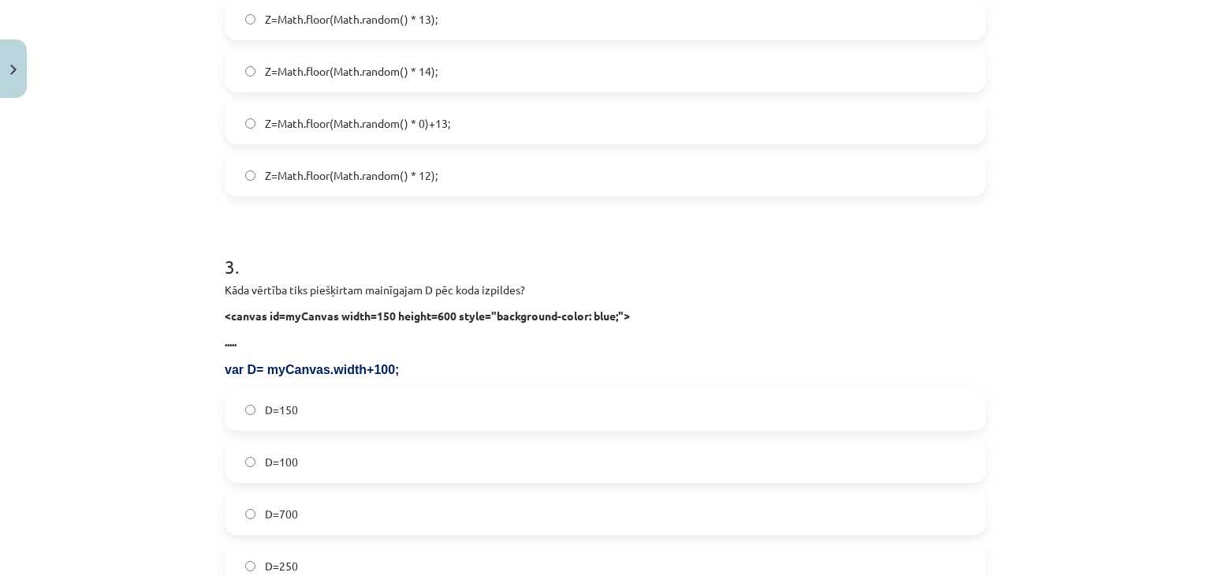
scroll to position [877, 0]
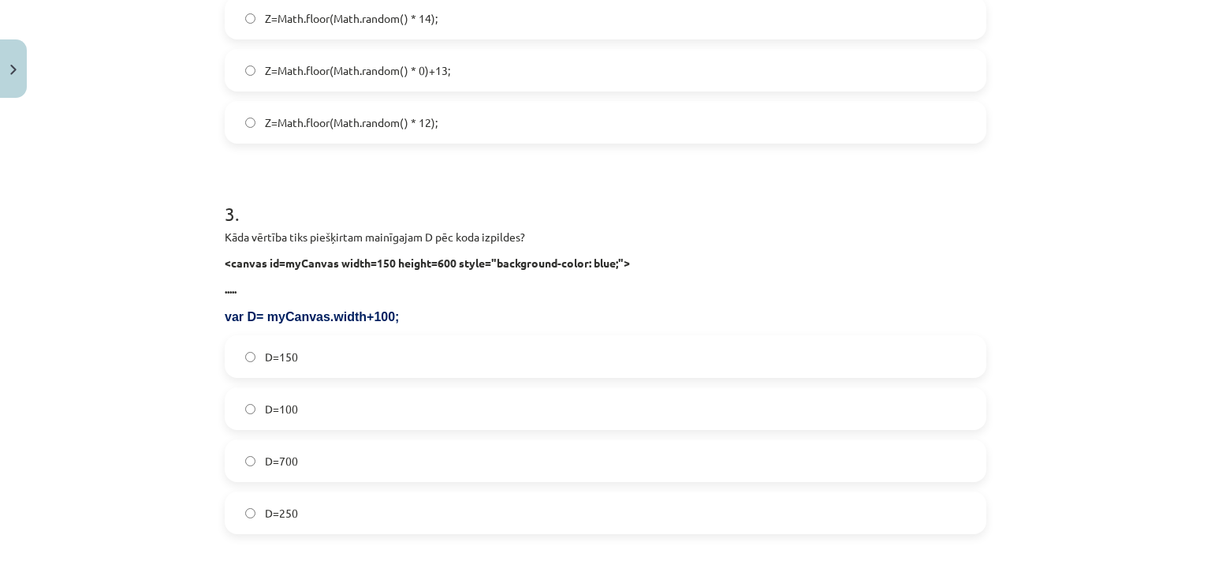
click at [293, 502] on label "D=250" at bounding box center [605, 512] width 758 height 39
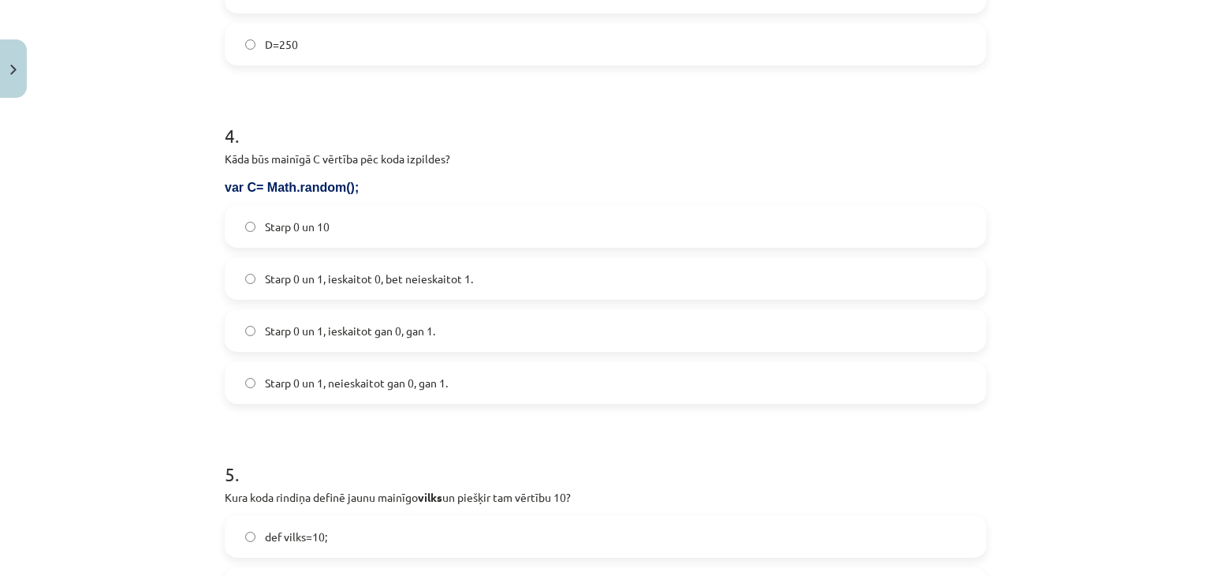
scroll to position [1429, 0]
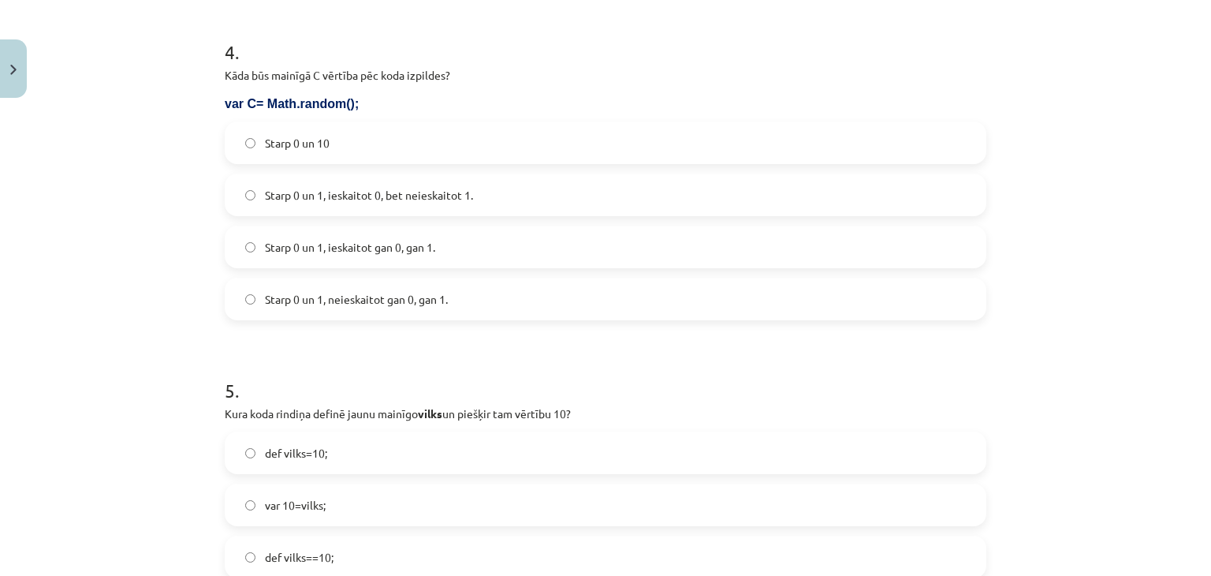
click at [345, 187] on span "Starp 0 un 1, ieskaitot 0, bet neieskaitot 1." at bounding box center [369, 195] width 208 height 17
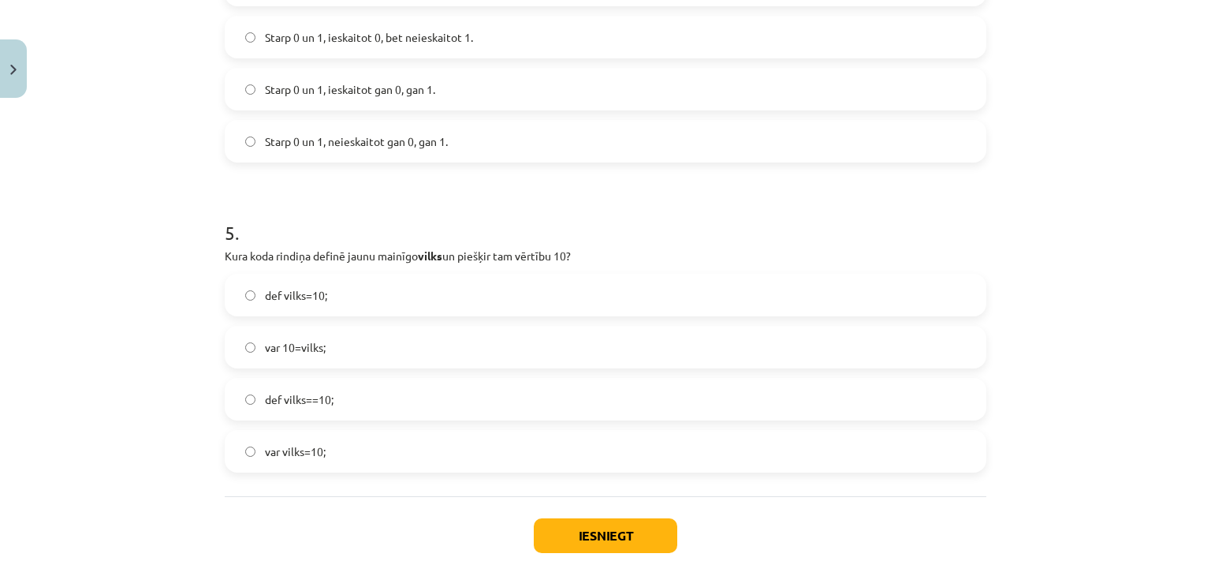
scroll to position [1665, 0]
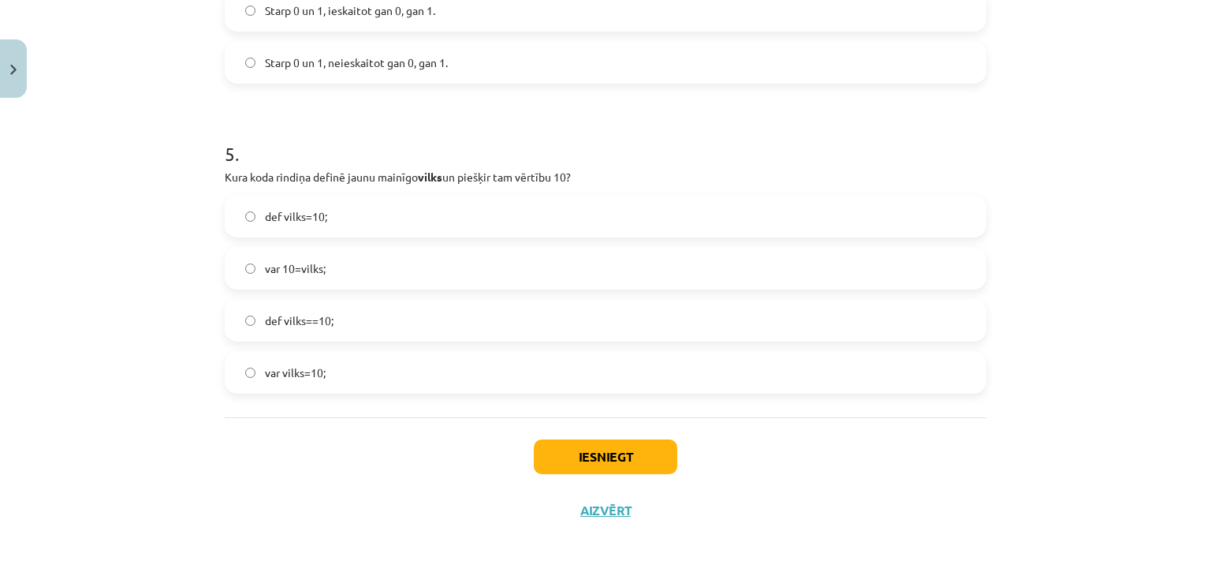
click at [303, 375] on span "var vilks=10;" at bounding box center [295, 372] width 61 height 17
click at [555, 448] on button "Iesniegt" at bounding box center [605, 456] width 143 height 35
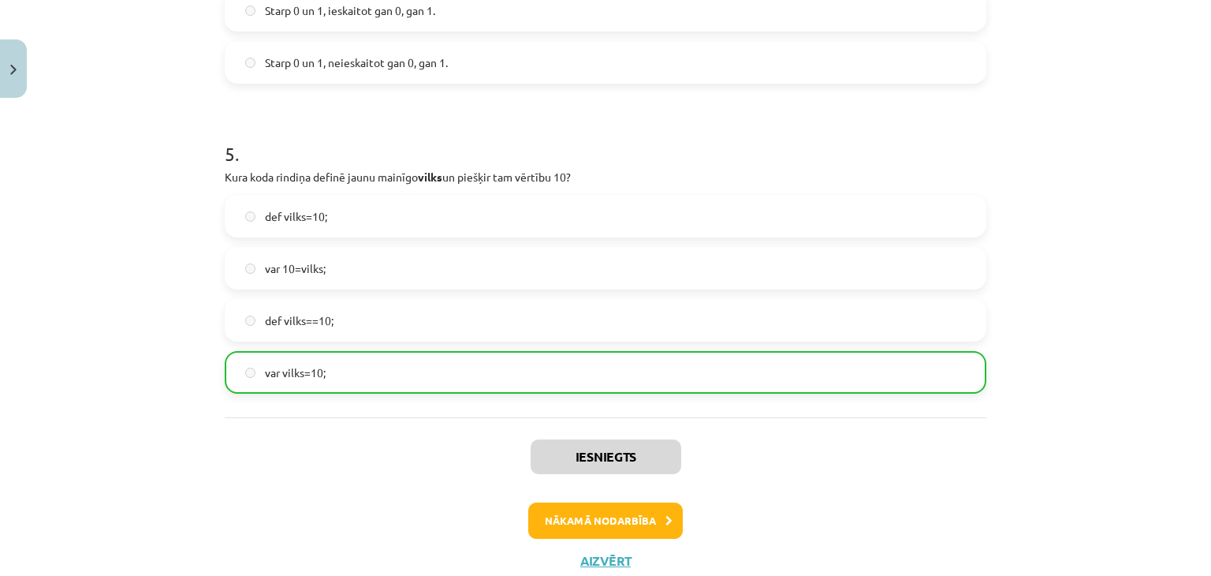
scroll to position [1716, 0]
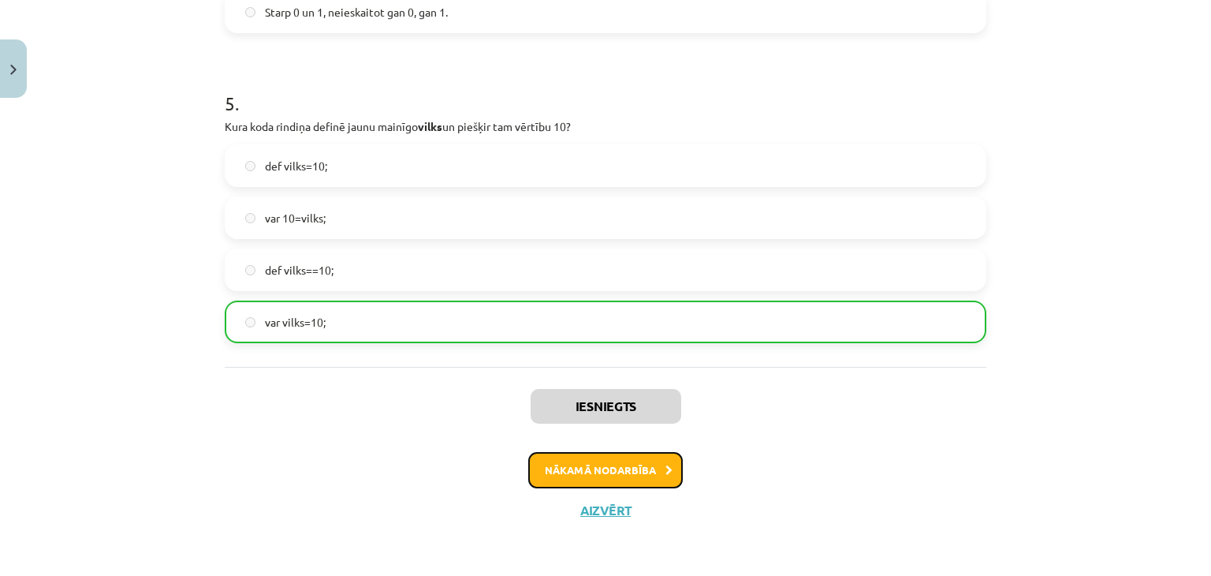
click at [546, 467] on button "Nākamā nodarbība" at bounding box center [605, 470] width 155 height 36
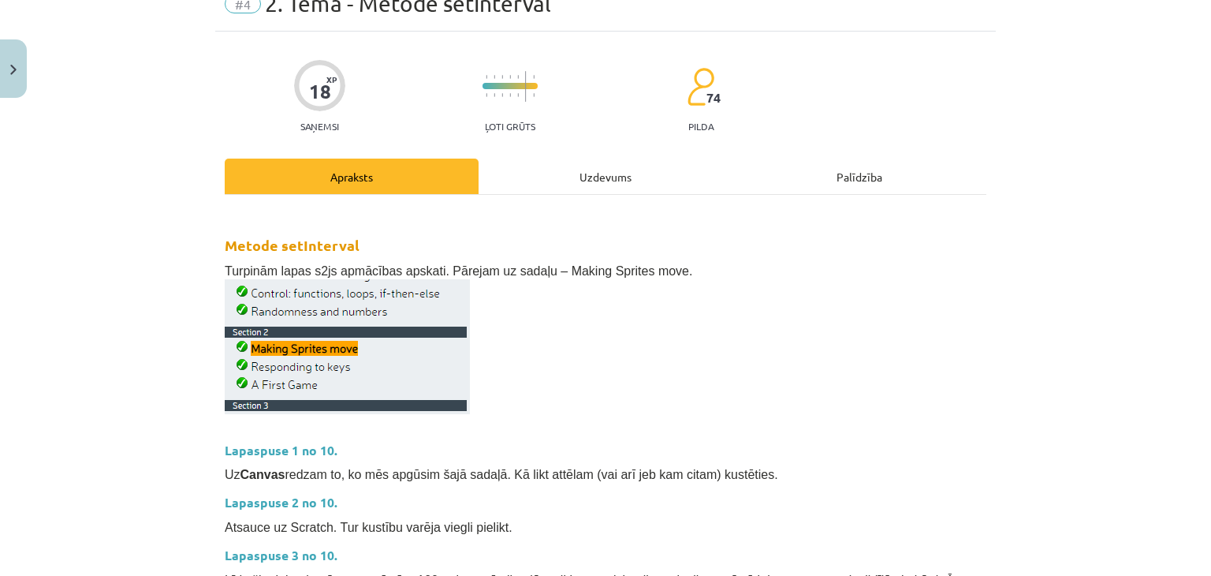
scroll to position [0, 0]
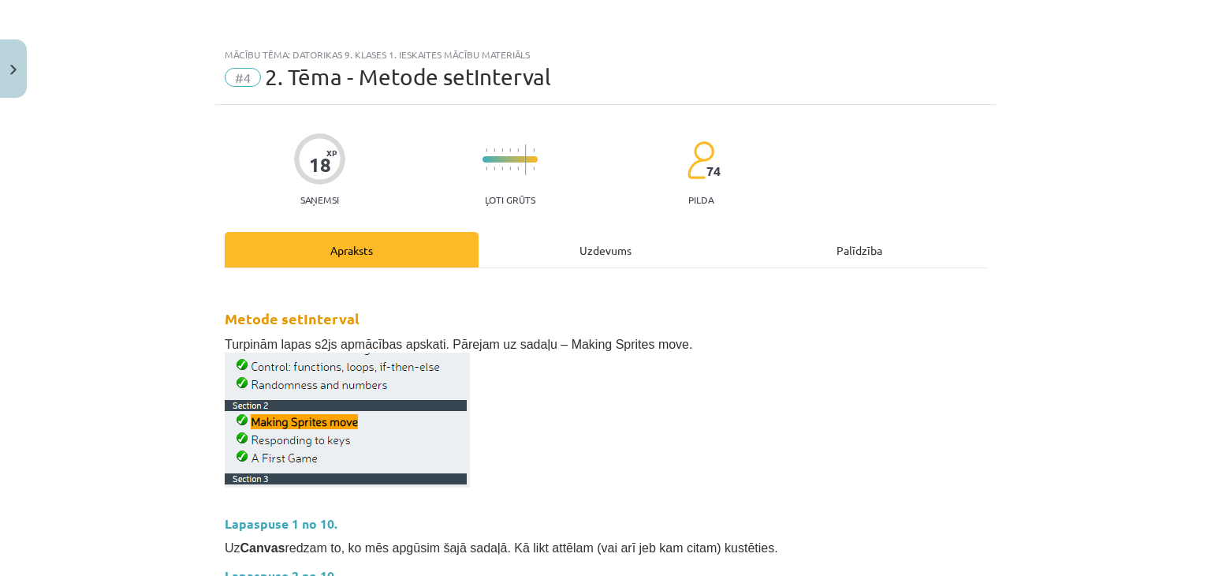
click at [554, 253] on div "Uzdevums" at bounding box center [606, 249] width 254 height 35
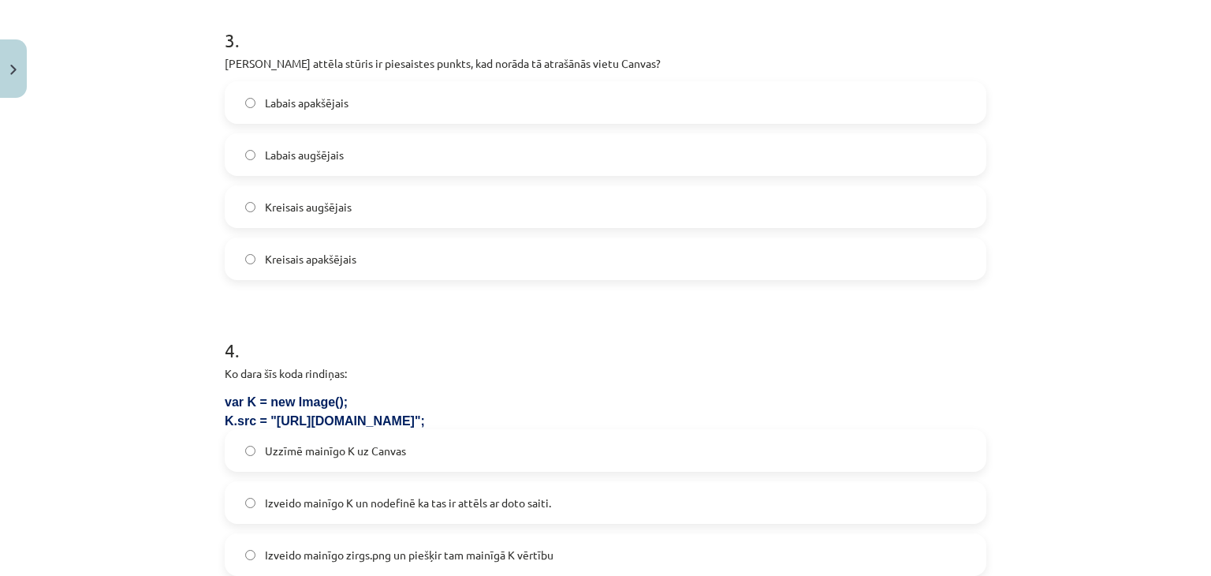
scroll to position [1521, 0]
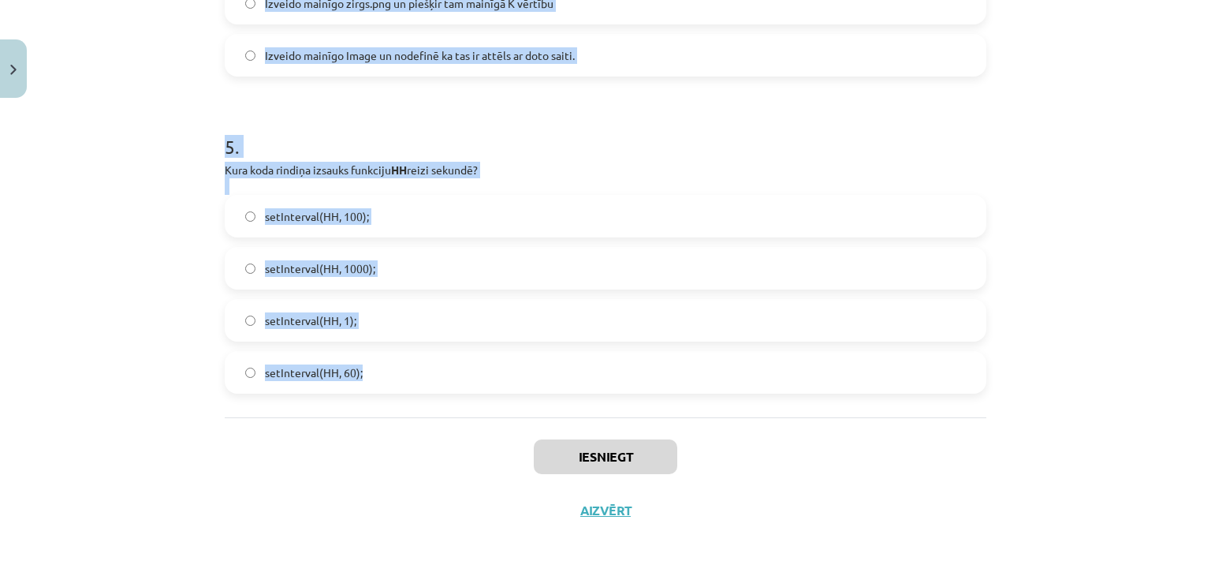
drag, startPoint x: 177, startPoint y: 312, endPoint x: 451, endPoint y: 360, distance: 278.6
click at [460, 361] on div "Mācību tēma: Datorikas 9. klases 1. ieskaites mācību materiāls #4 2. Tēma - Met…" at bounding box center [605, 288] width 1211 height 576
copy form "1 . Ko kodā dara šī rindiņa: ctx.clearRect(0, 0, myCanvas.width, myCanvas.heigh…"
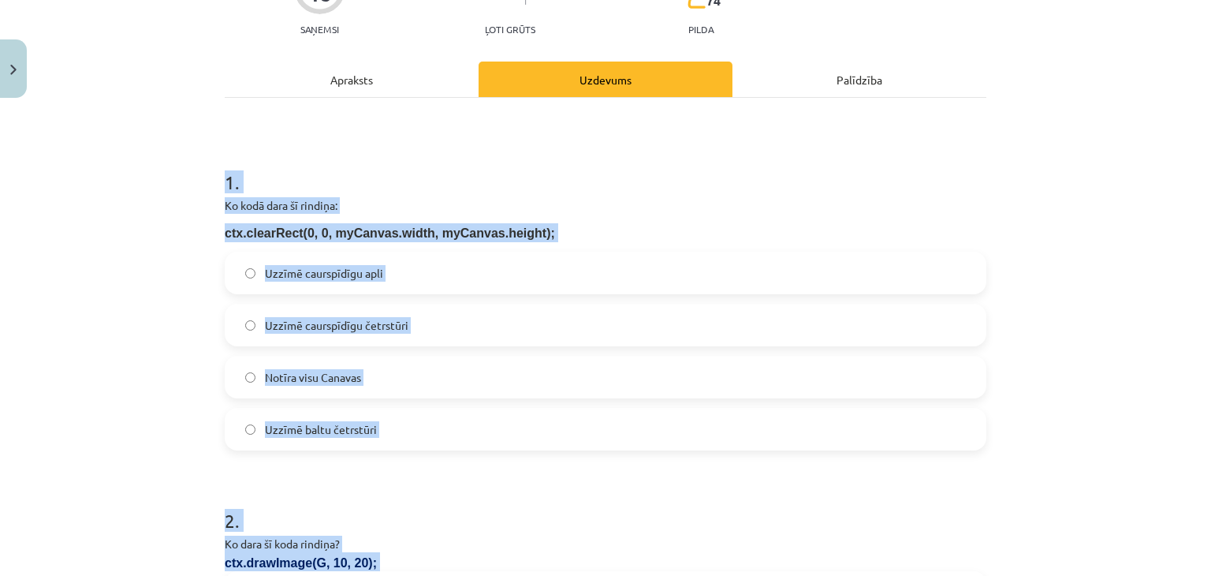
scroll to position [102, 0]
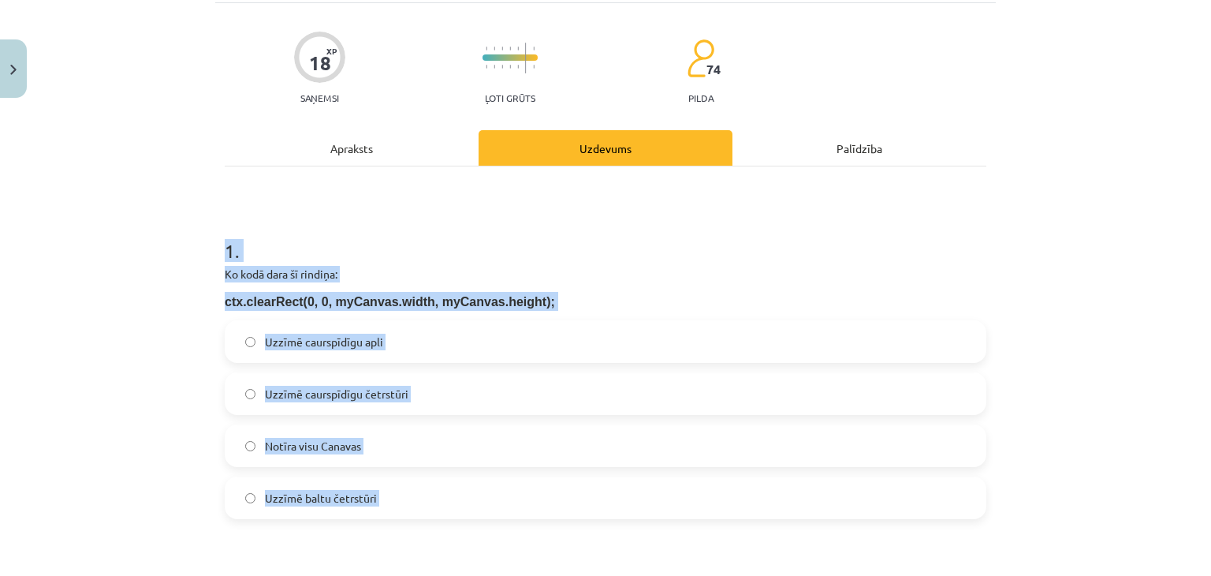
click at [343, 461] on label "Notīra visu Canavas" at bounding box center [605, 445] width 758 height 39
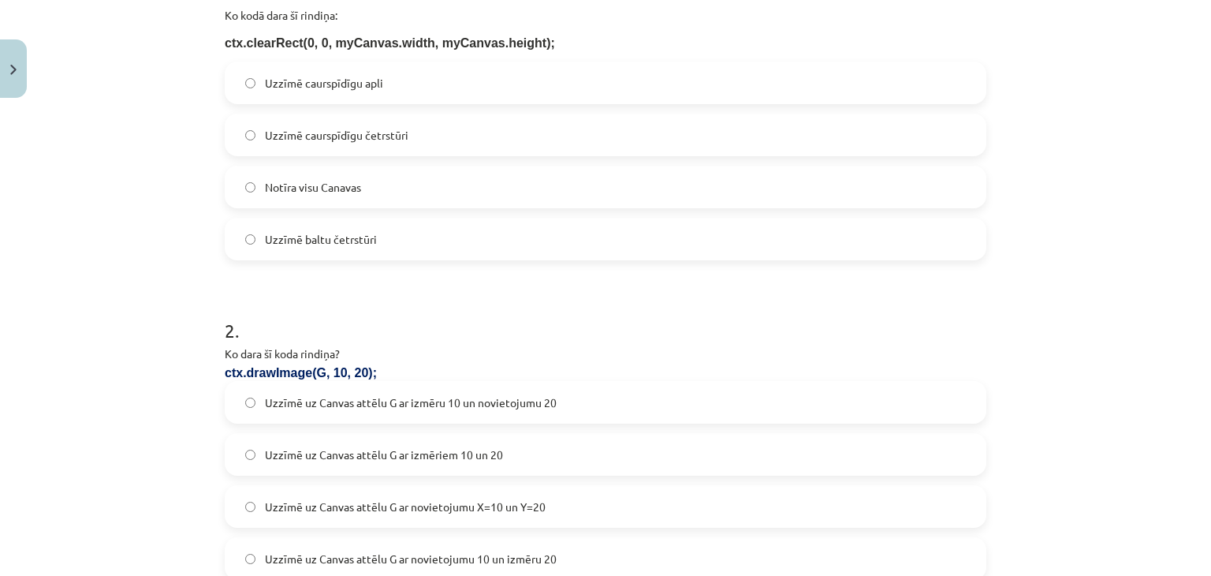
scroll to position [417, 0]
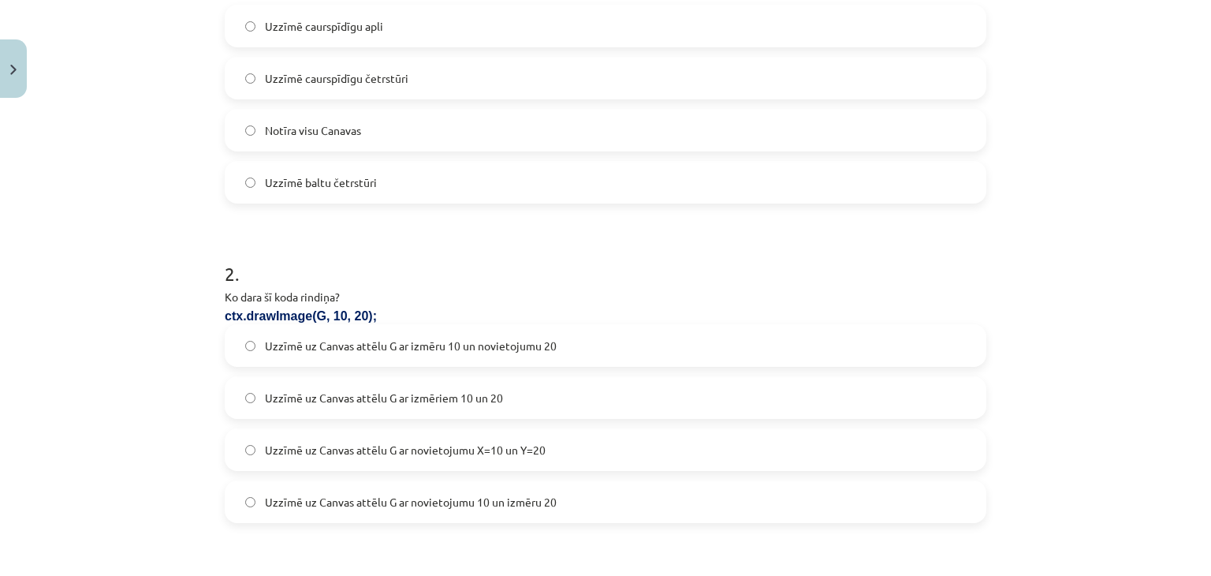
click at [403, 453] on span "Uzzīmē uz Canvas attēlu G ar novietojumu X=10 un Y=20" at bounding box center [405, 450] width 281 height 17
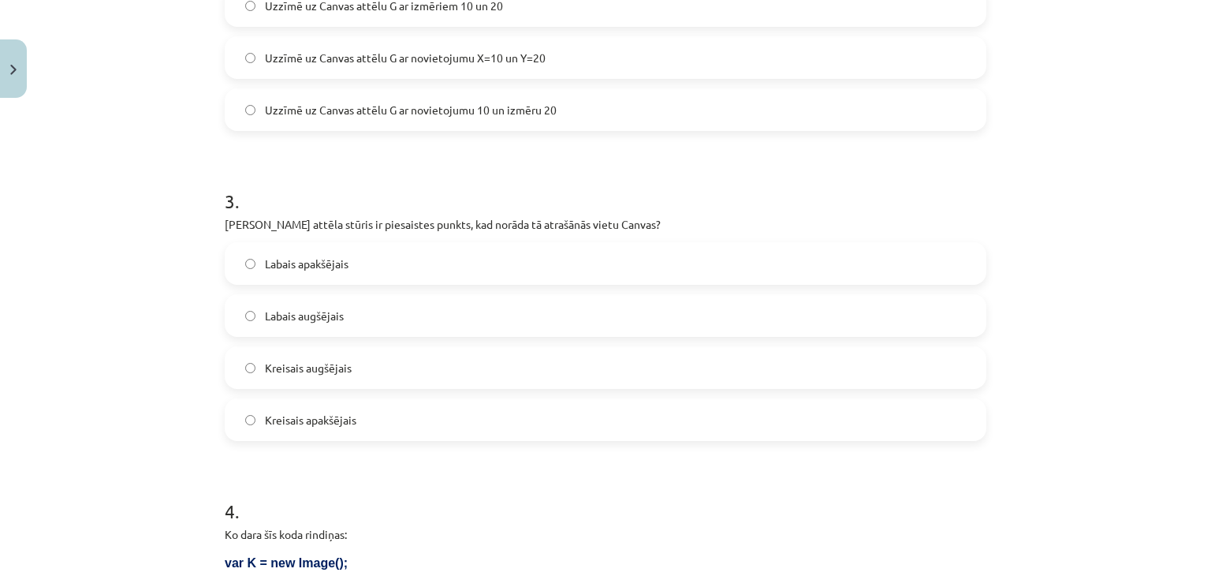
scroll to position [811, 0]
click at [273, 360] on span "Kreisais augšējais" at bounding box center [308, 365] width 87 height 17
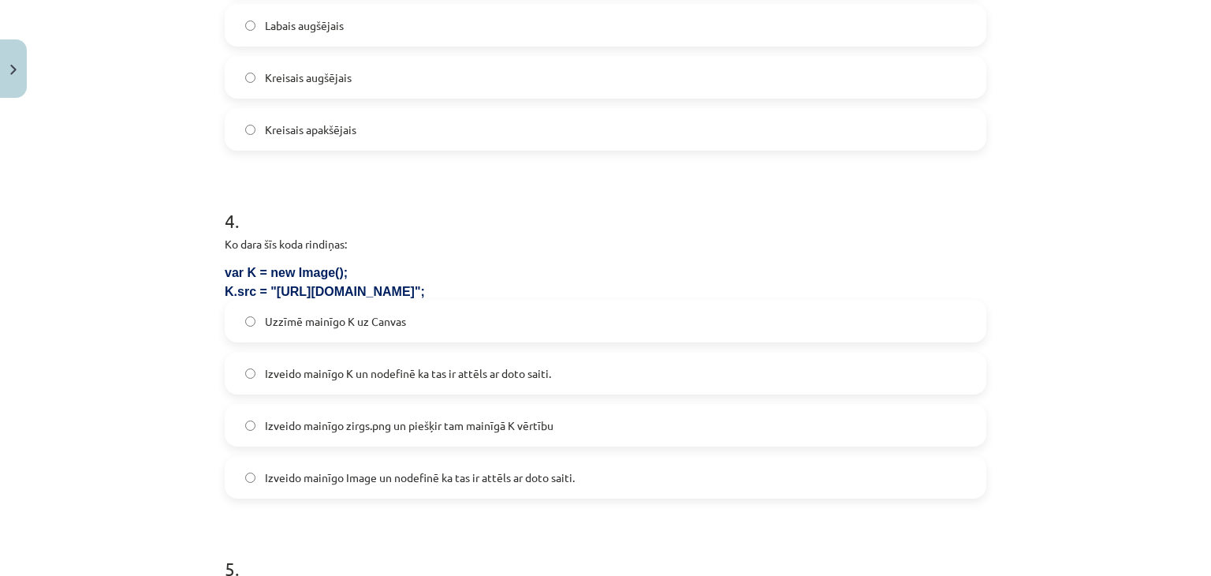
scroll to position [1127, 0]
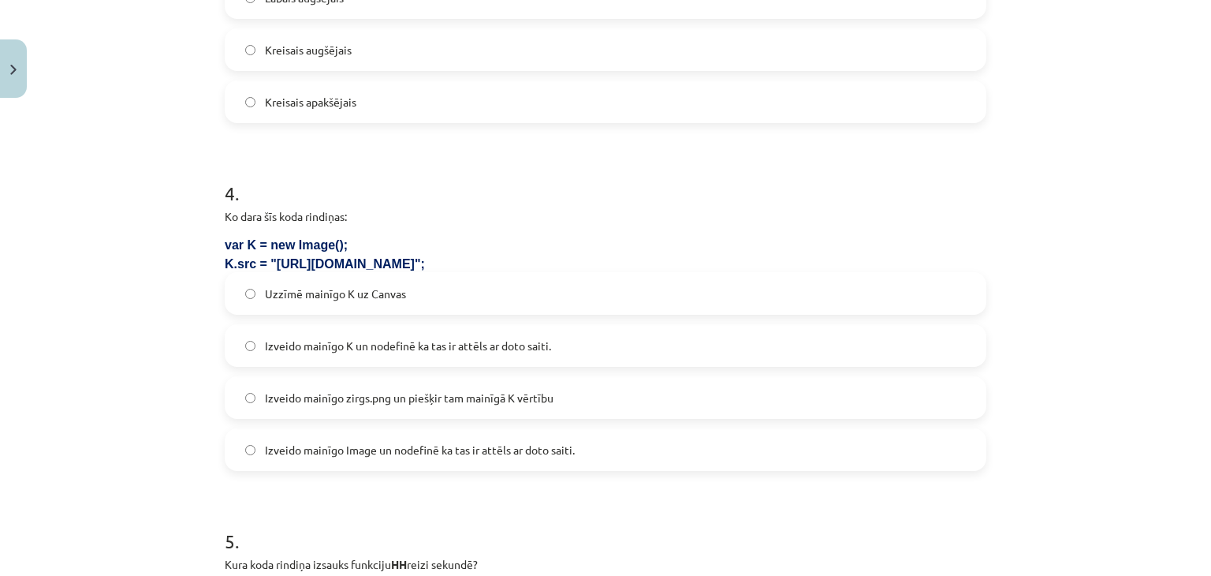
click at [382, 350] on span "Izveido mainīgo K un nodefinē ka tas ir attēls ar doto saiti." at bounding box center [408, 345] width 286 height 17
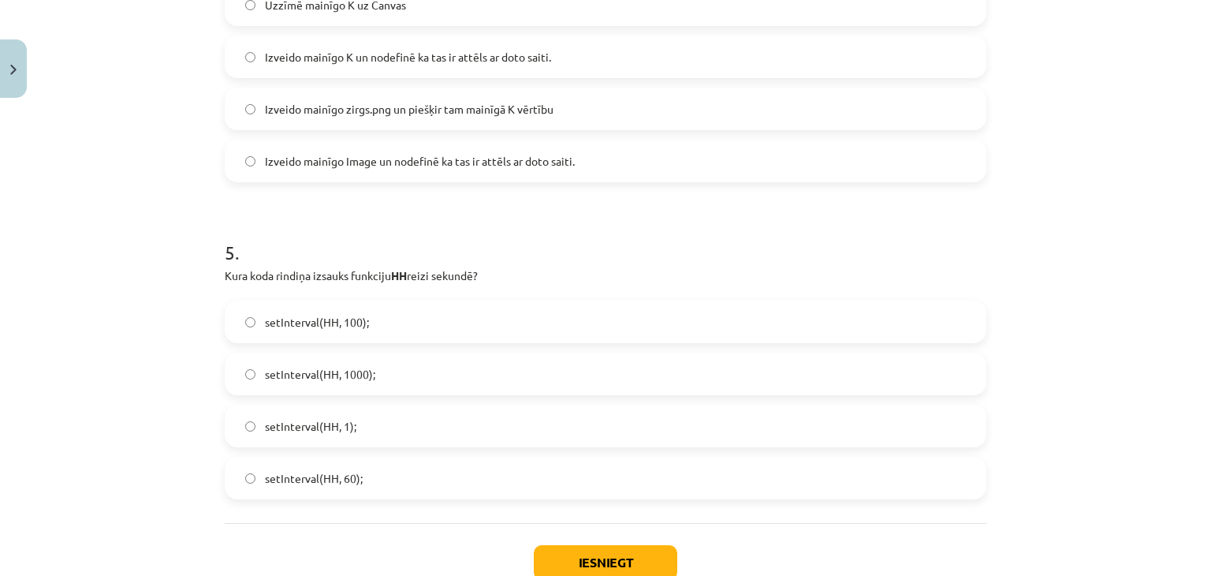
scroll to position [1442, 0]
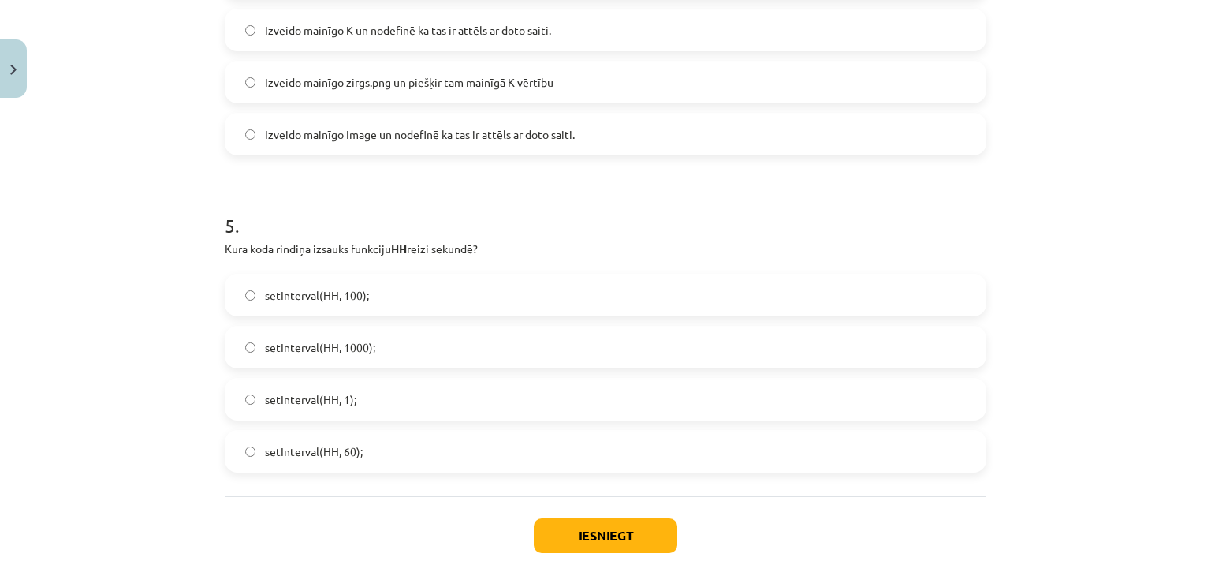
drag, startPoint x: 319, startPoint y: 329, endPoint x: 352, endPoint y: 346, distance: 37.4
click at [319, 330] on label "setInterval(HH, 1000);" at bounding box center [605, 346] width 758 height 39
click at [590, 536] on button "Iesniegt" at bounding box center [605, 535] width 143 height 35
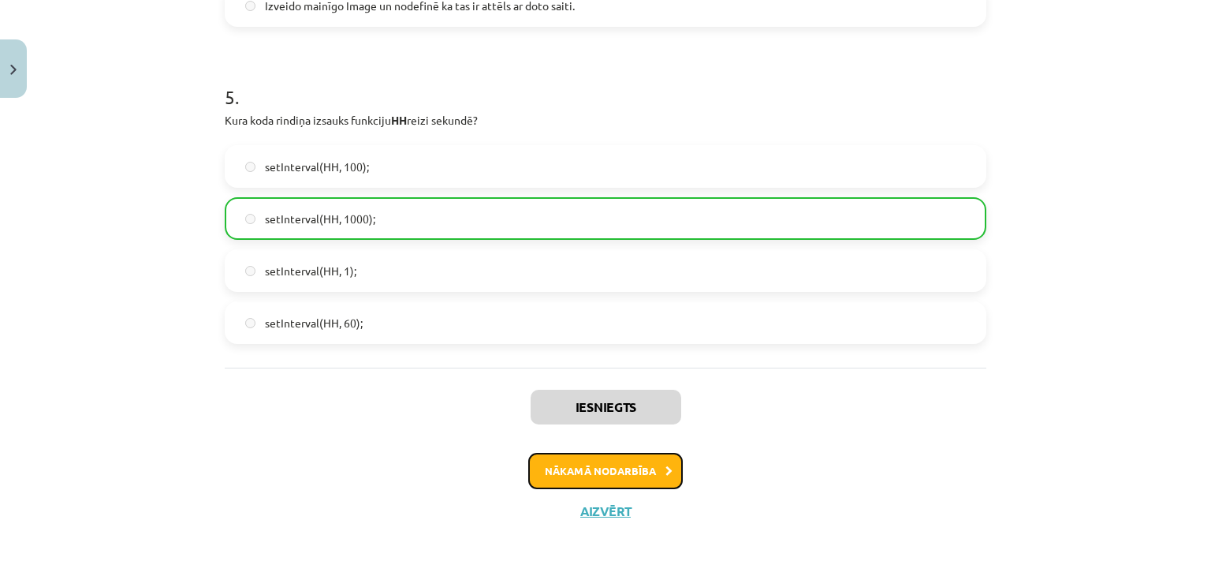
click at [607, 455] on button "Nākamā nodarbība" at bounding box center [605, 471] width 155 height 36
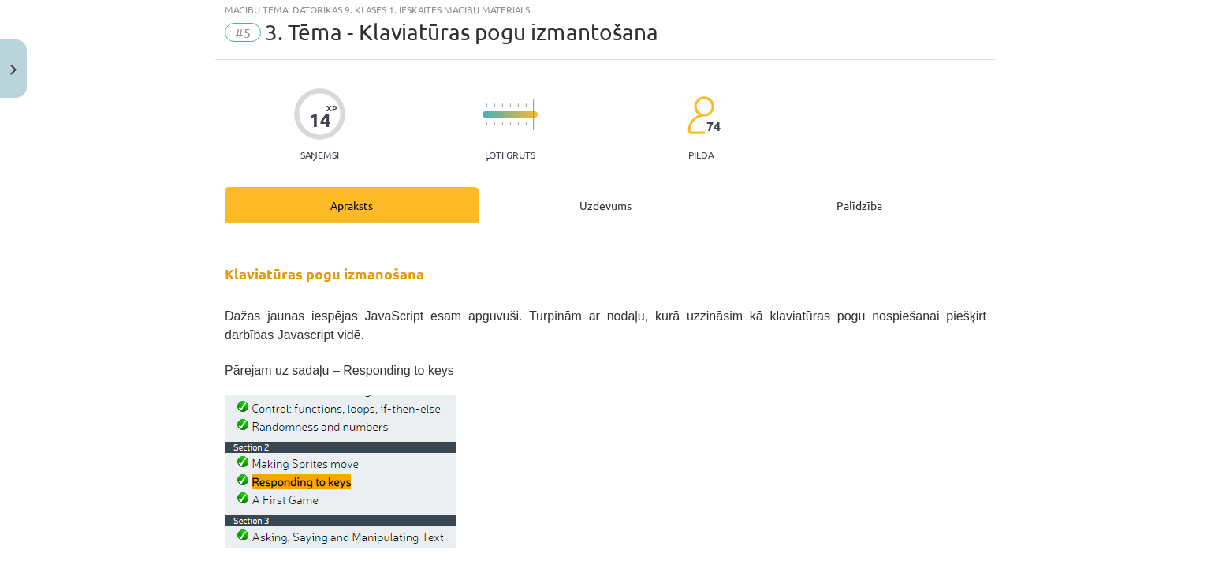
scroll to position [39, 0]
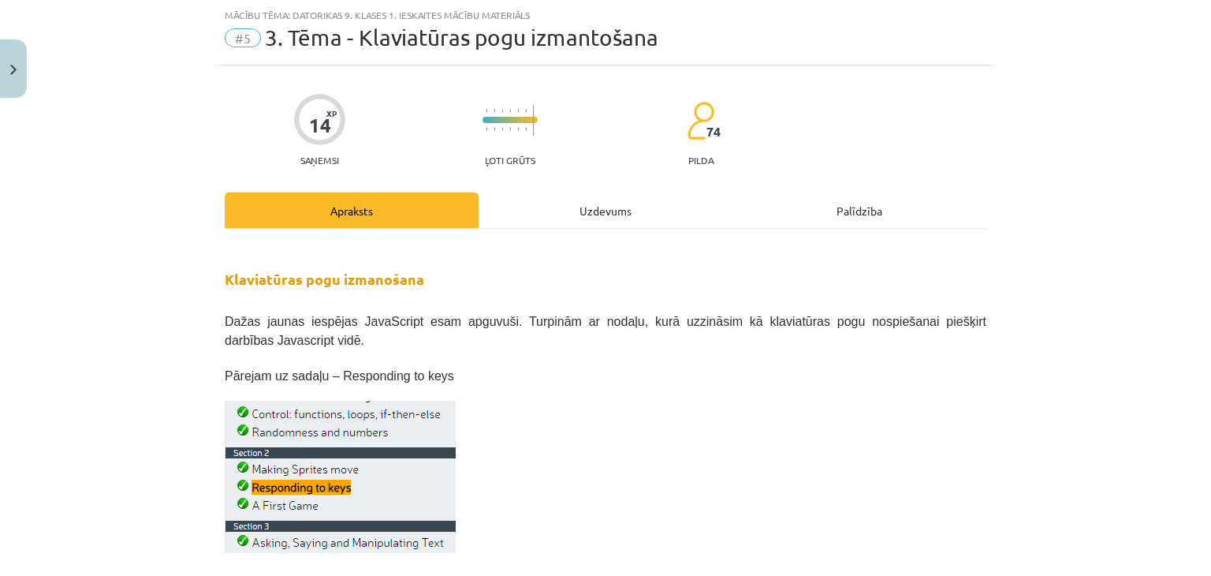
click at [517, 220] on div "Uzdevums" at bounding box center [606, 209] width 254 height 35
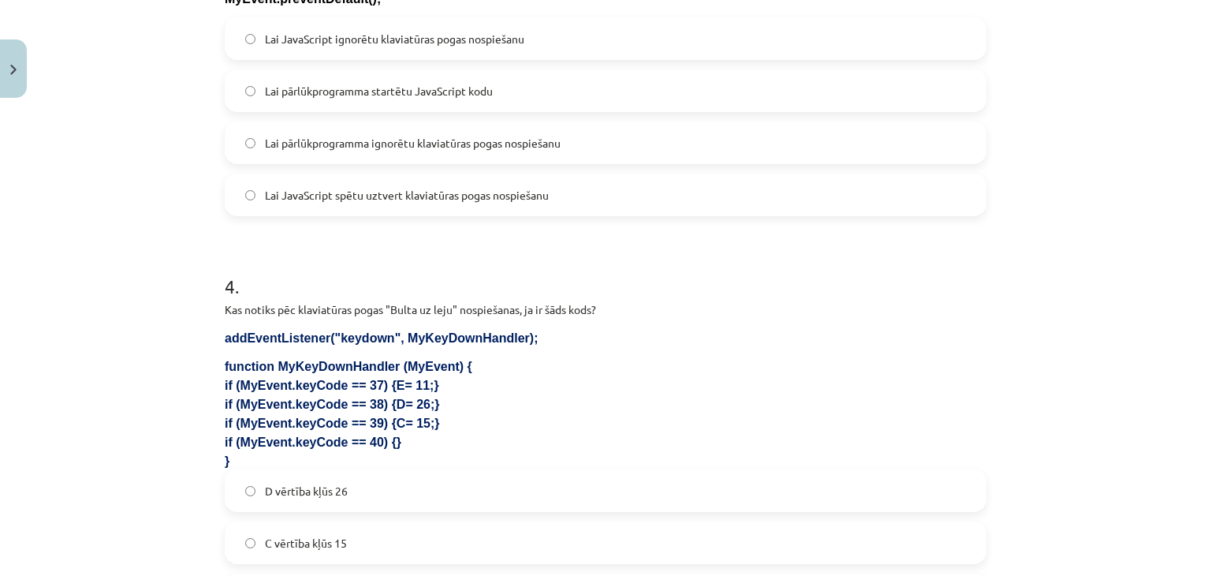
scroll to position [1302, 0]
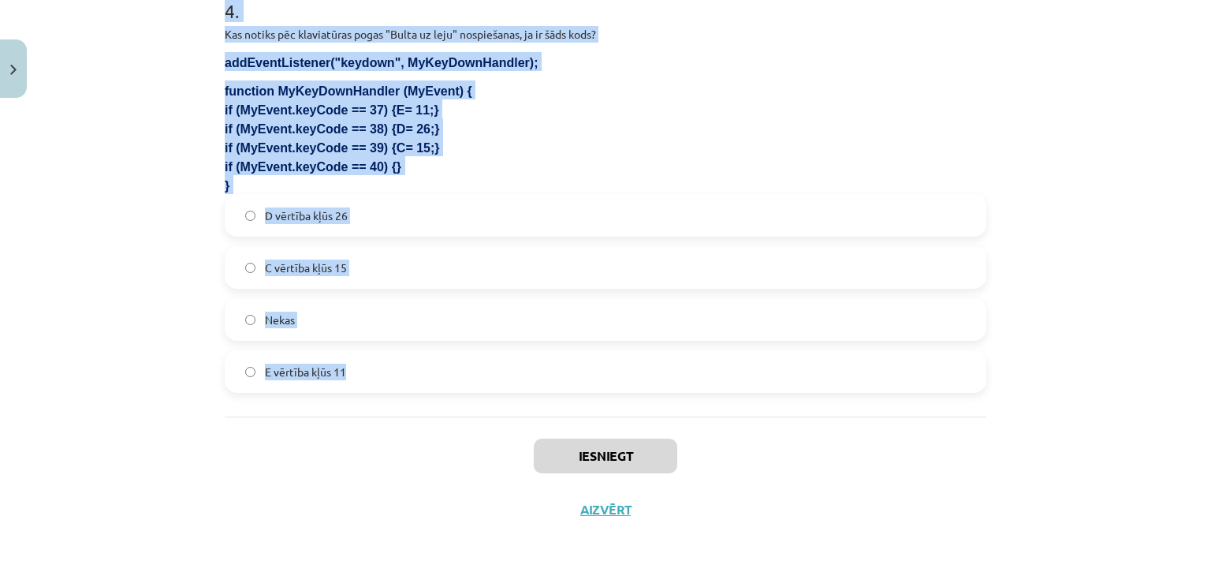
drag, startPoint x: 117, startPoint y: 300, endPoint x: 427, endPoint y: 396, distance: 325.2
click at [468, 401] on div "Mācību tēma: Datorikas 9. klases 1. ieskaites mācību materiāls #5 3. Tēma - Kla…" at bounding box center [605, 288] width 1211 height 576
copy form "1 . Kura koda rindiņa pēc klaviatūras pogas nospiešanas izsauks funkciju Poga ?…"
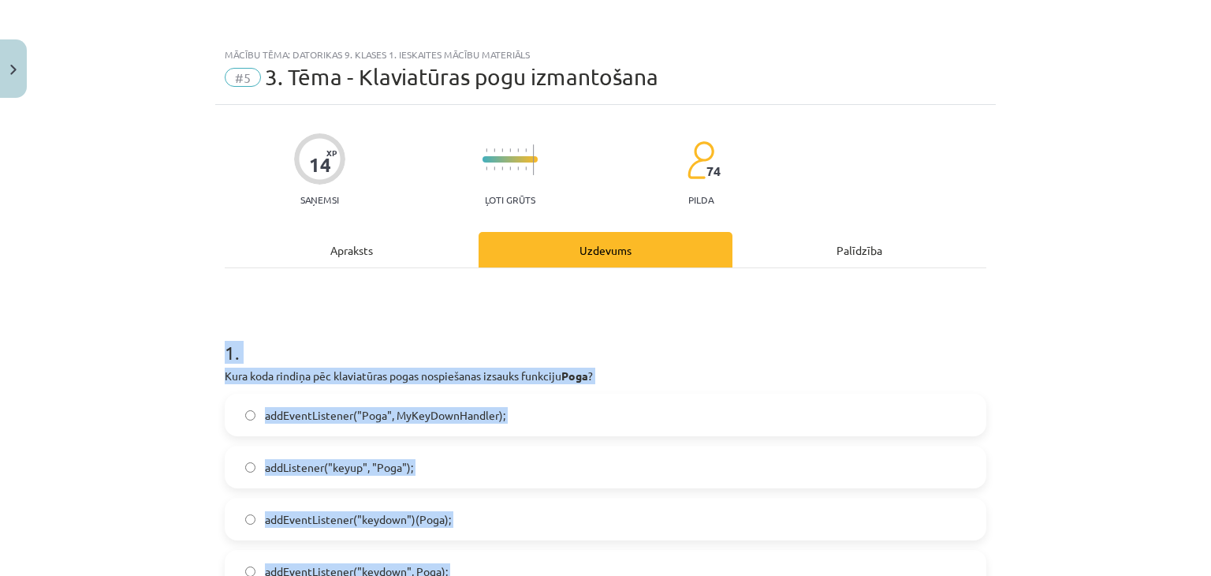
scroll to position [79, 0]
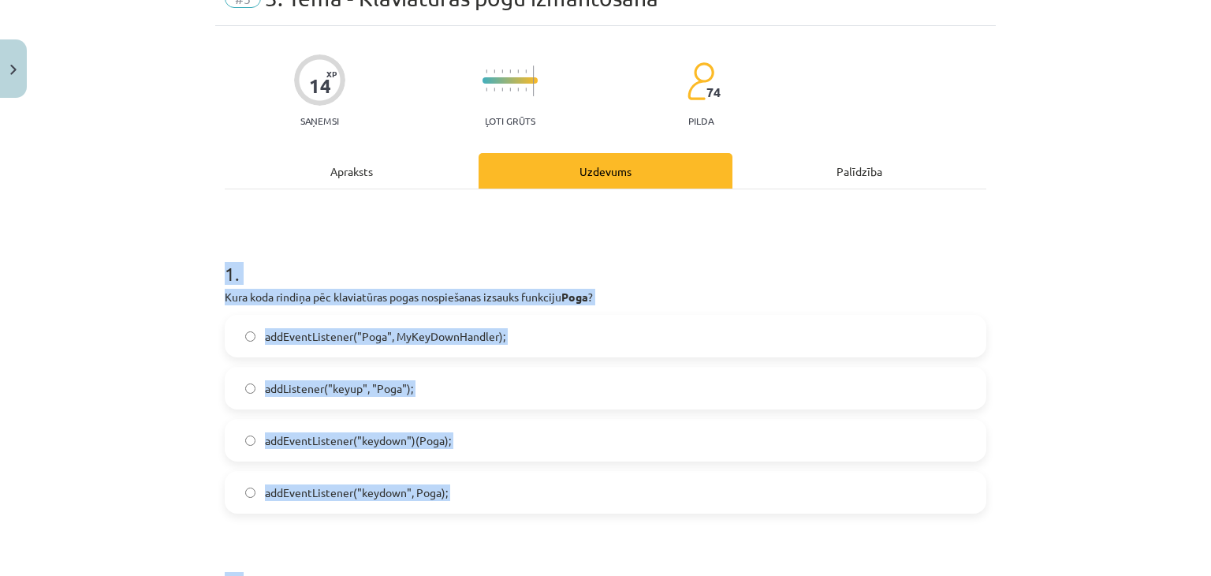
click at [362, 311] on div "1 . Kura koda rindiņa pēc klaviatūras pogas nospiešanas izsauks funkciju Poga ?…" at bounding box center [606, 374] width 762 height 278
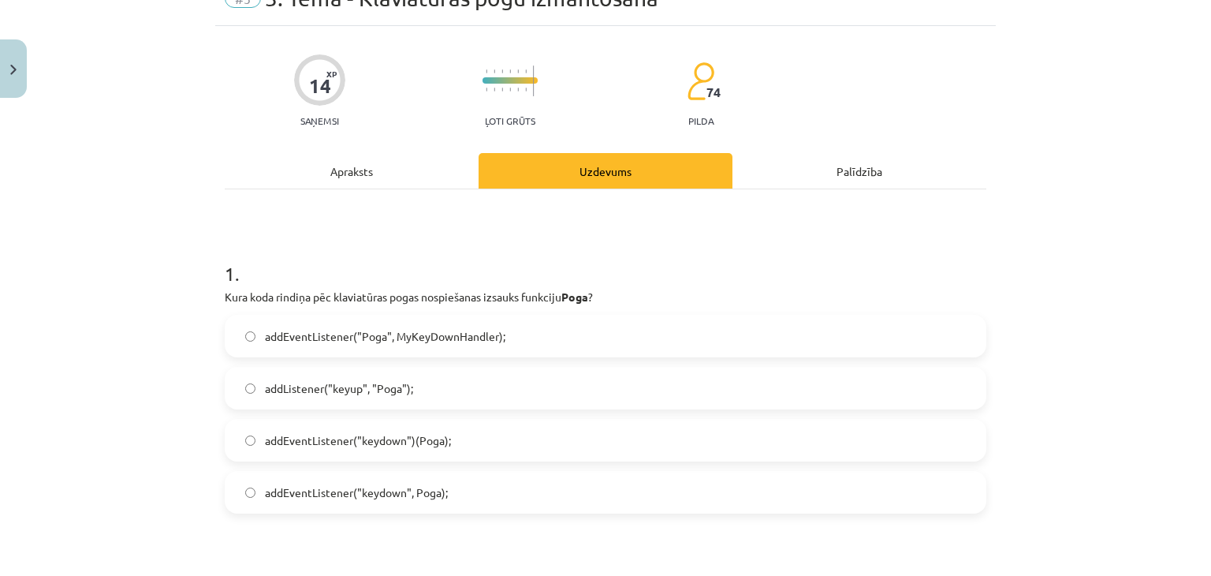
click at [458, 488] on label "addEventListener("keydown", Poga);" at bounding box center [605, 491] width 758 height 39
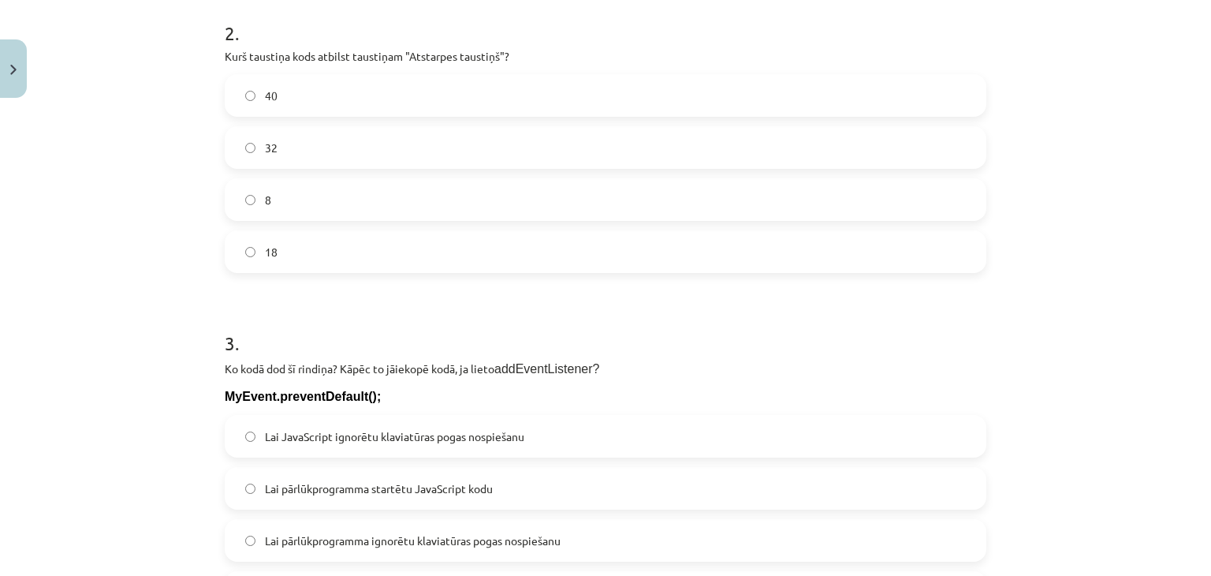
scroll to position [631, 0]
click at [289, 138] on label "32" at bounding box center [605, 145] width 758 height 39
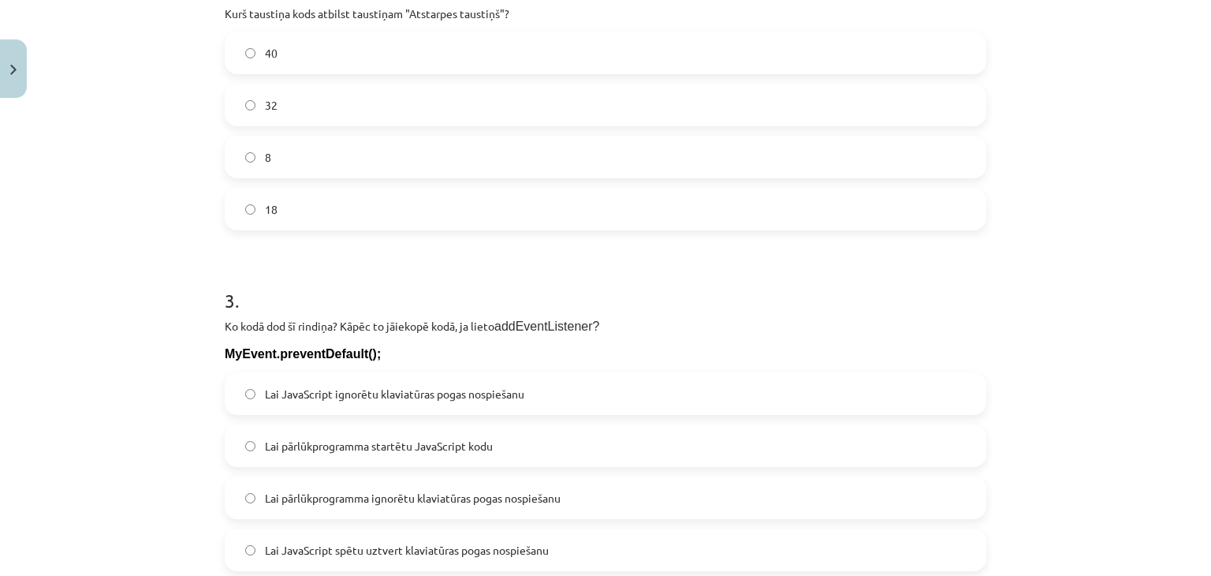
scroll to position [710, 0]
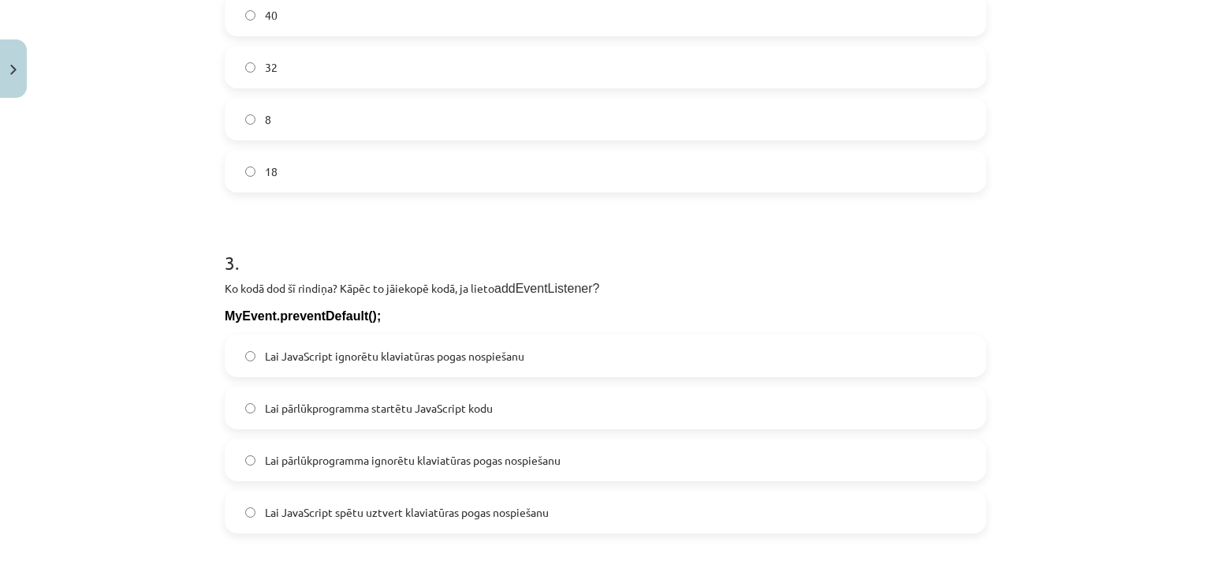
click at [375, 363] on span "Lai JavaScript ignorētu klaviatūras pogas nospiešanu" at bounding box center [394, 356] width 259 height 17
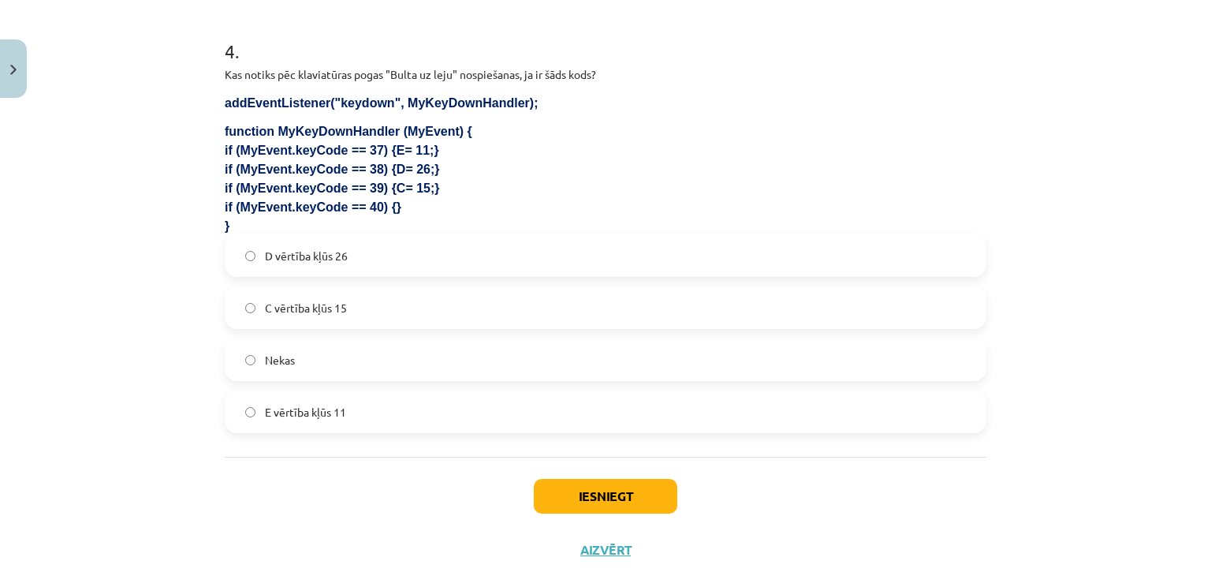
scroll to position [1302, 0]
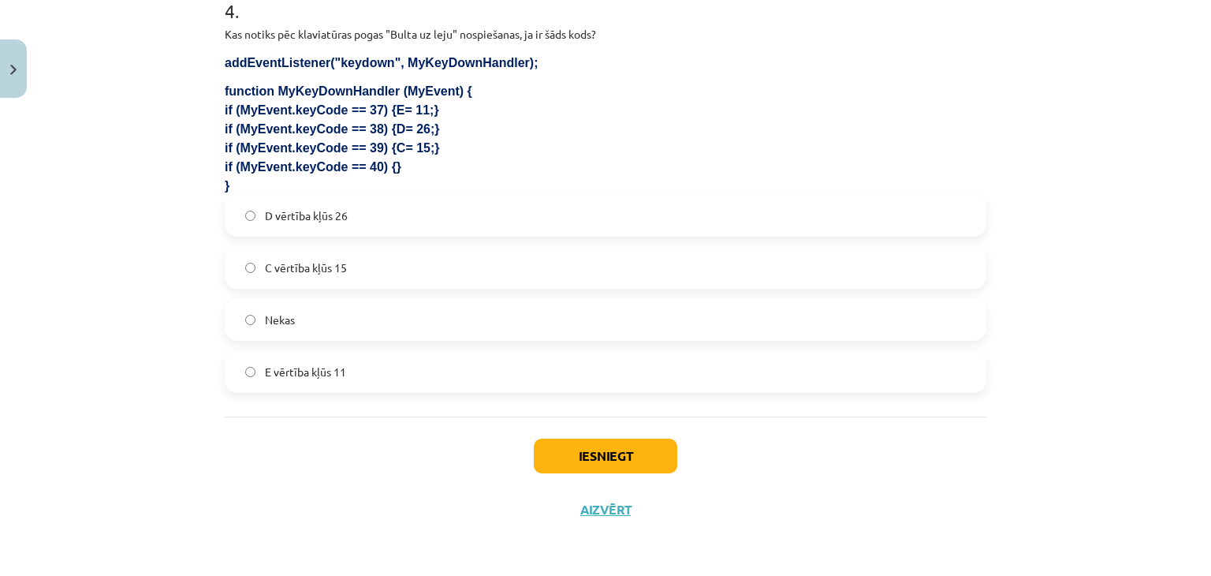
click at [289, 330] on label "Nekas" at bounding box center [605, 319] width 758 height 39
click at [583, 464] on button "Iesniegt" at bounding box center [605, 455] width 143 height 35
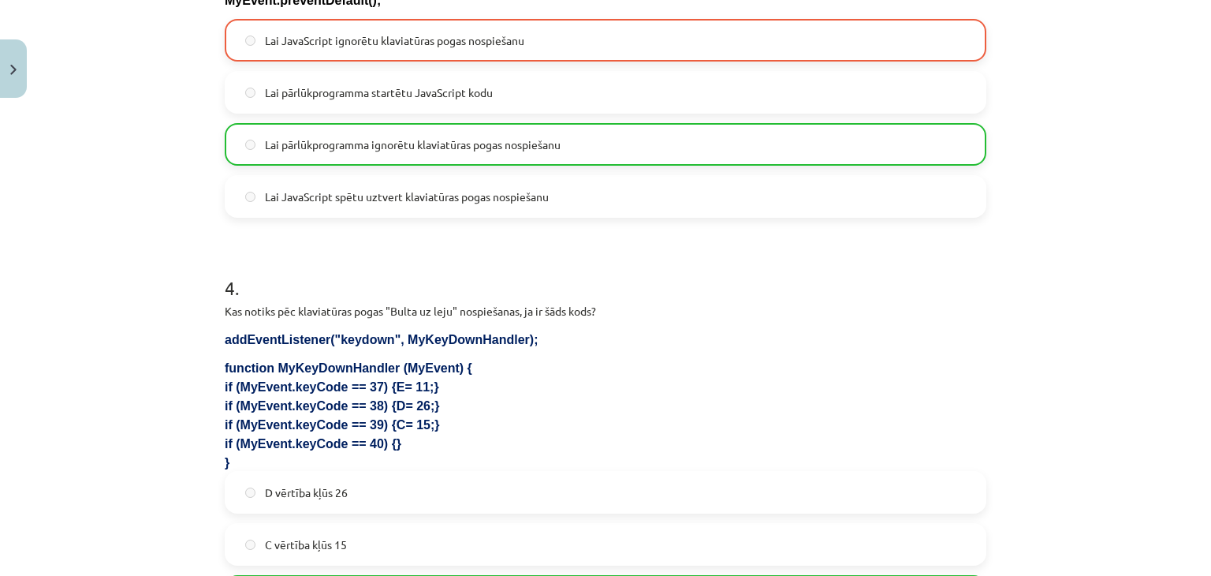
scroll to position [1262, 0]
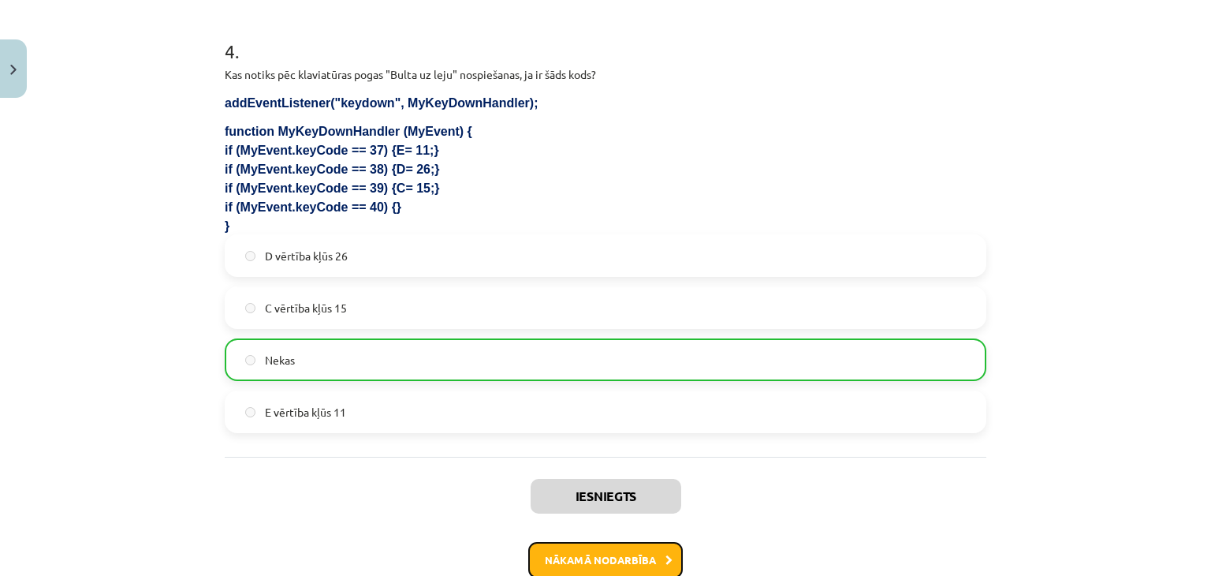
click at [577, 559] on button "Nākamā nodarbība" at bounding box center [605, 560] width 155 height 36
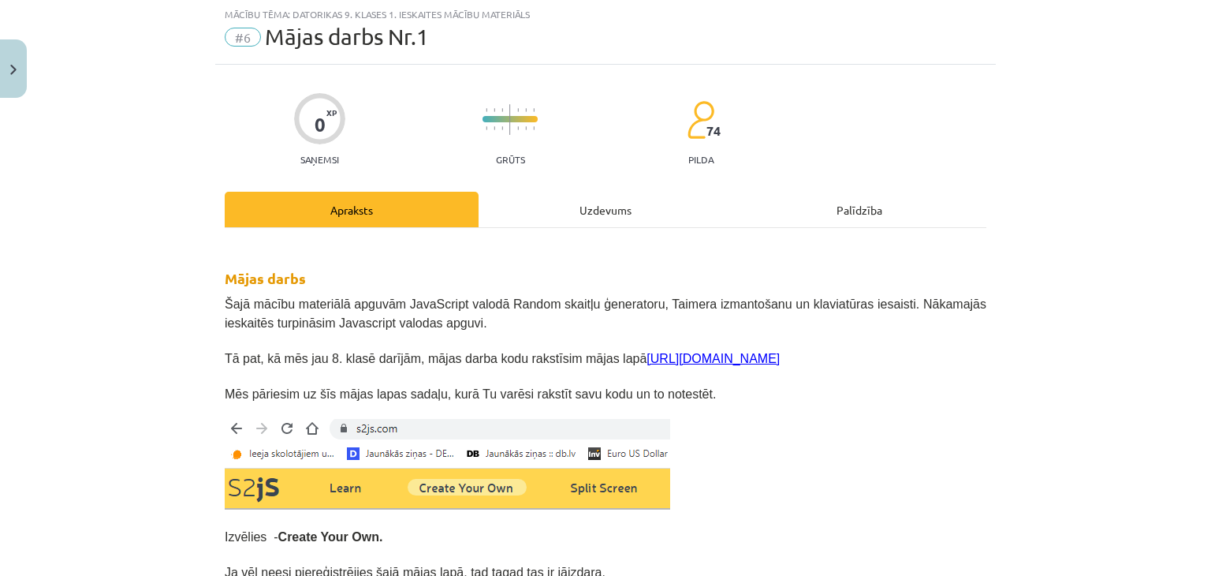
scroll to position [39, 0]
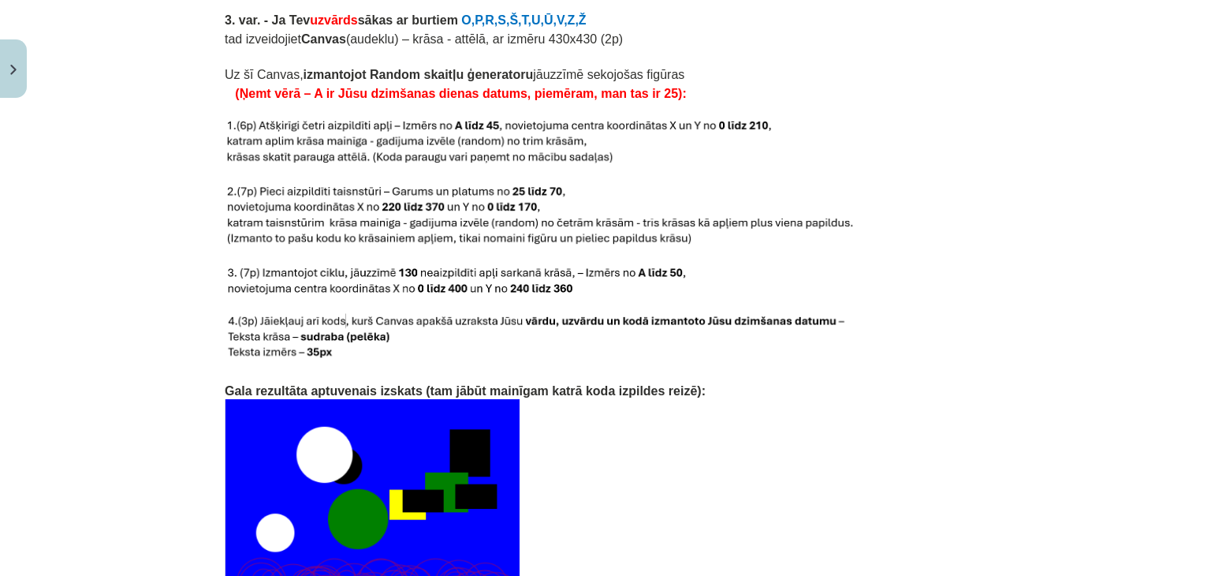
scroll to position [3361, 0]
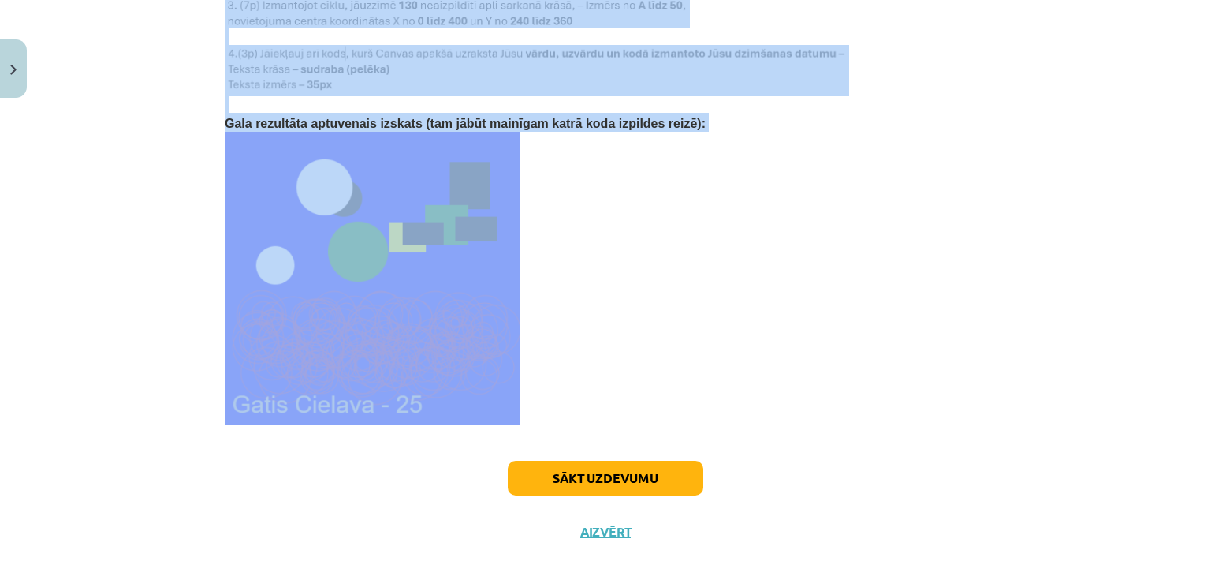
drag, startPoint x: 173, startPoint y: 24, endPoint x: 776, endPoint y: 174, distance: 620.9
click at [776, 174] on div "Mācību tēma: Datorikas 9. klases 1. ieskaites mācību materiāls #6 Mājas darbs N…" at bounding box center [605, 288] width 1211 height 576
copy div "Mājas darbs Nr.1 Nosacījumi: 1. Programmu izveidē drīkst būt tikai kodi, ko esa…"
click at [125, 259] on div "Mācību tēma: Datorikas 9. klases 1. ieskaites mācību materiāls #6 Mājas darbs N…" at bounding box center [605, 288] width 1211 height 576
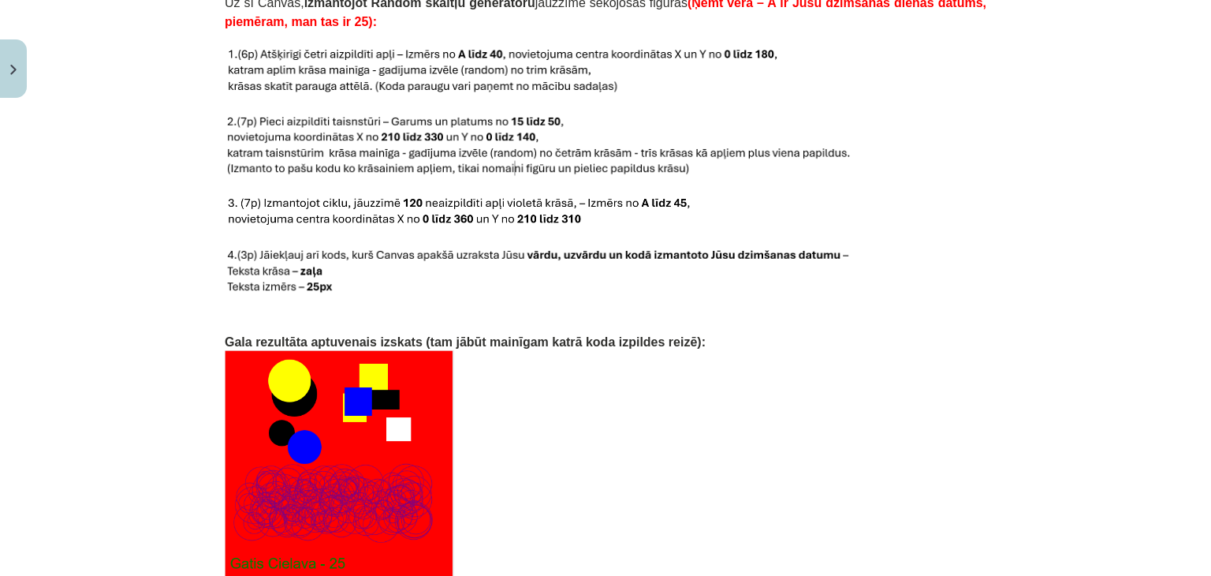
scroll to position [2838, 0]
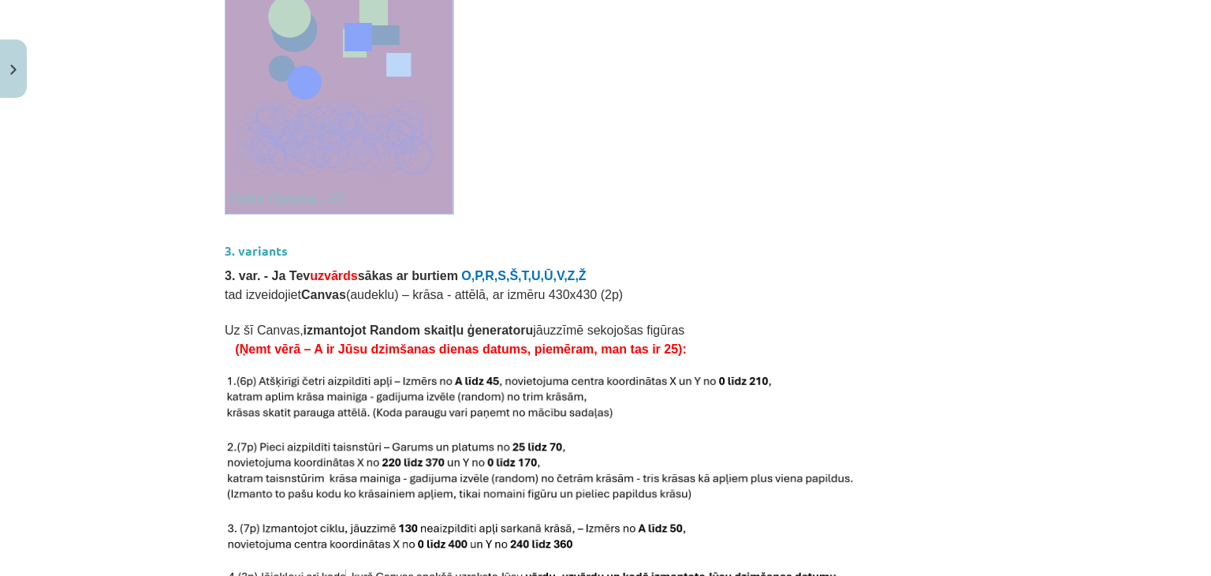
drag, startPoint x: 205, startPoint y: 355, endPoint x: 421, endPoint y: 68, distance: 359.2
click at [421, 68] on div "Mācību tēma: Datorikas 9. klases 1. ieskaites mācību materiāls #6 Mājas darbs N…" at bounding box center [605, 288] width 1211 height 576
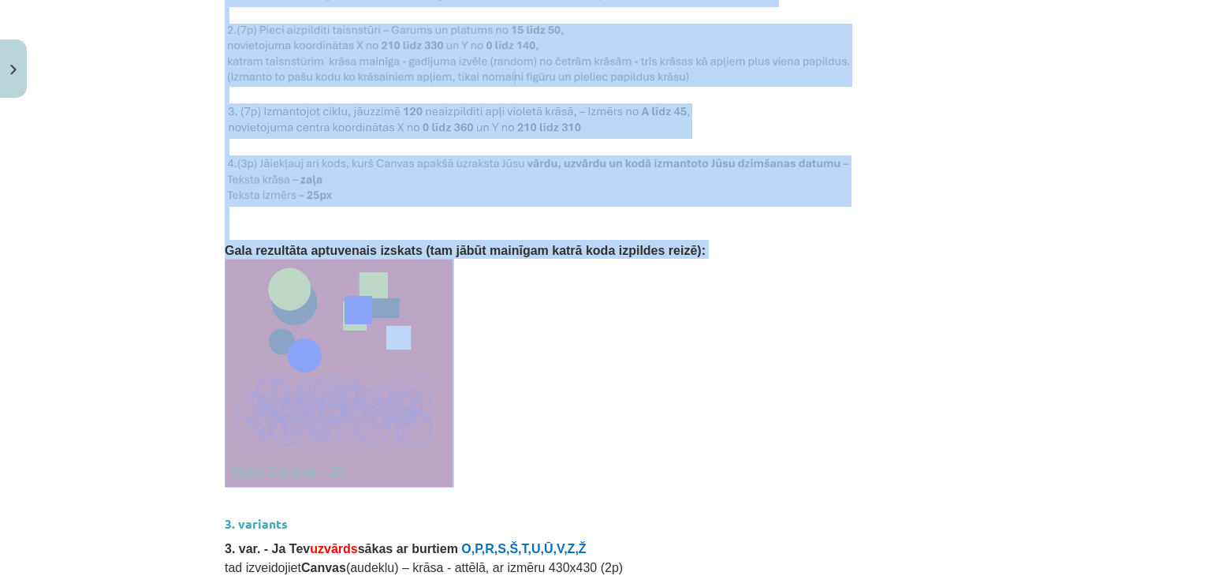
scroll to position [2444, 0]
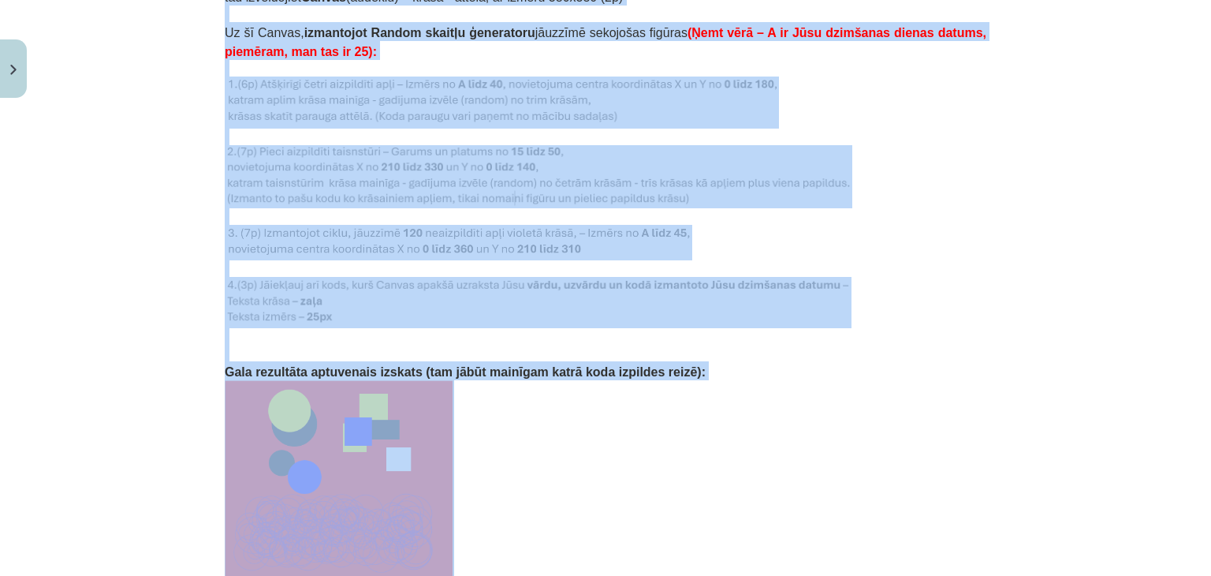
copy div "2. variants 2. var. - Ja Tev uzvārds sākas ar burtiem H,I,Ī,J,K,Ķ,L,Ļ,M,N,Ņ tad…"
click at [539, 432] on p at bounding box center [606, 494] width 762 height 229
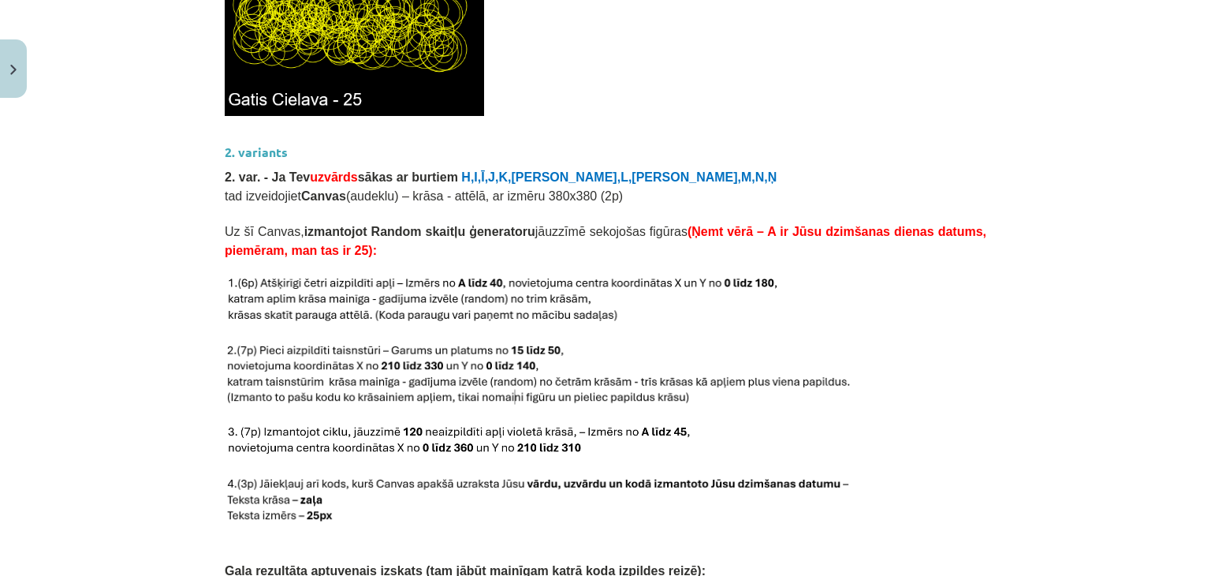
scroll to position [2208, 0]
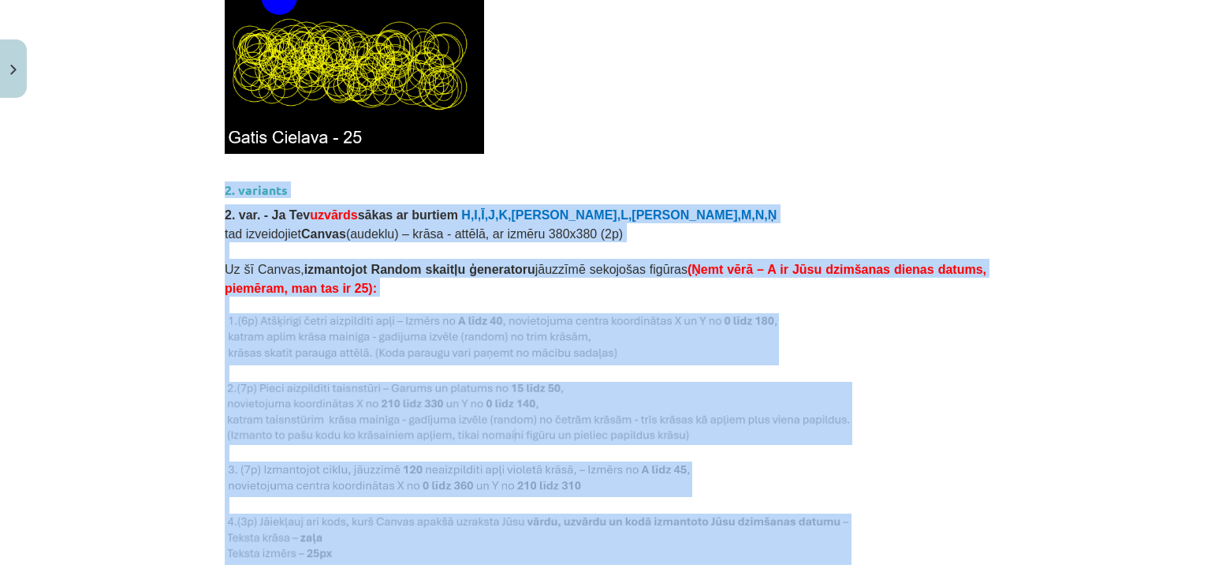
drag, startPoint x: 211, startPoint y: 156, endPoint x: 961, endPoint y: 520, distance: 833.3
copy div "2. variants 2. var. - Ja Tev uzvārds sākas ar burtiem H,I,Ī,J,K,Ķ,L,Ļ,M,N,Ņ tad…"
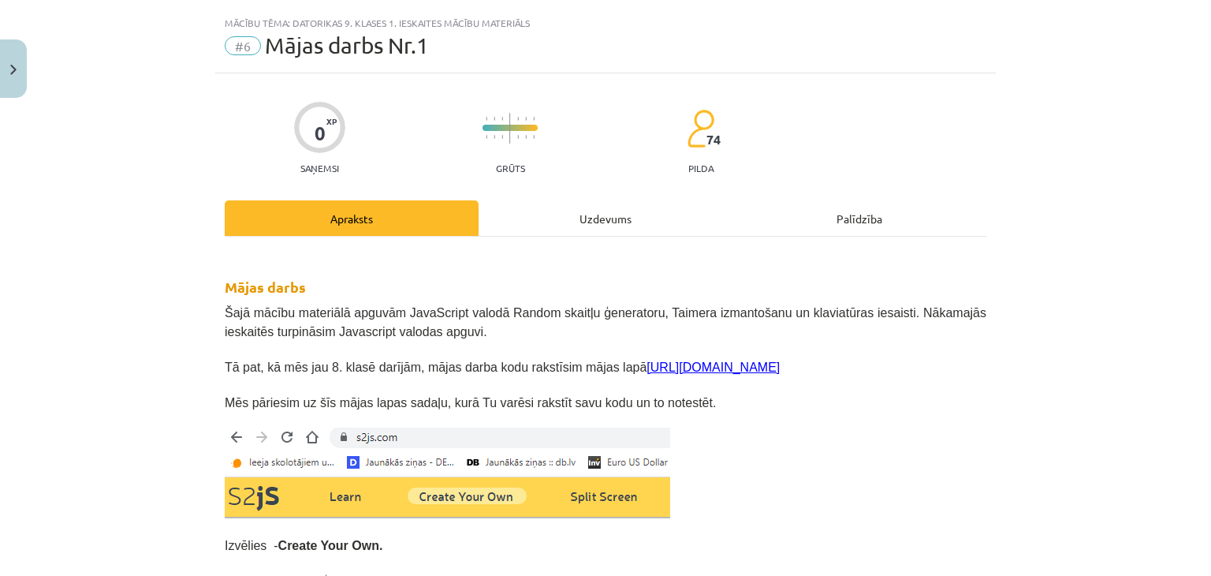
scroll to position [0, 0]
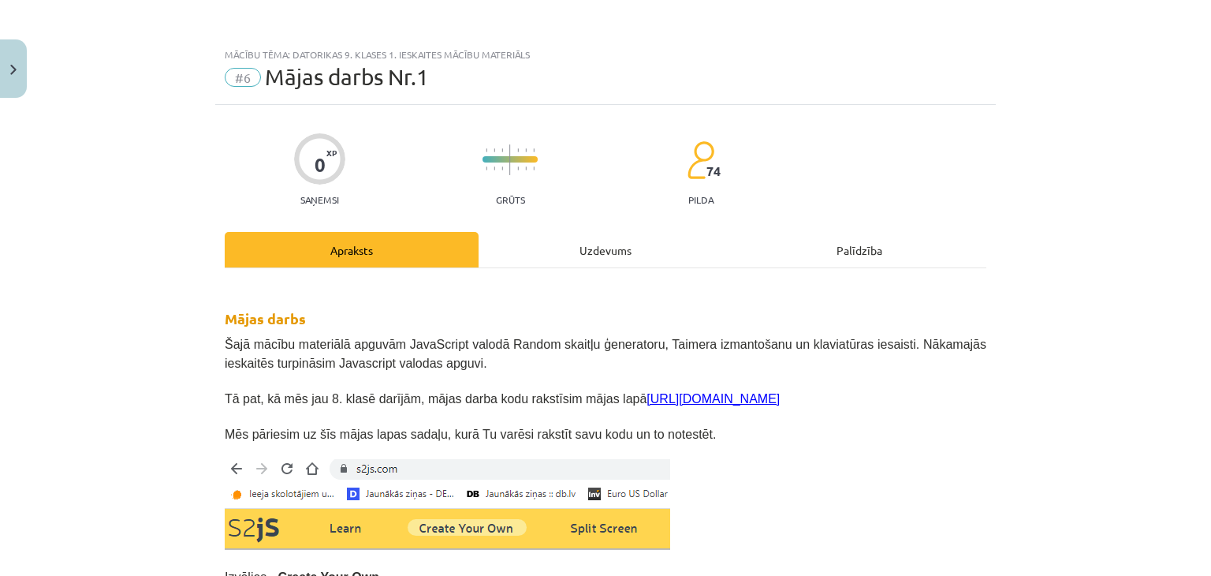
click at [505, 240] on div "Uzdevums" at bounding box center [606, 249] width 254 height 35
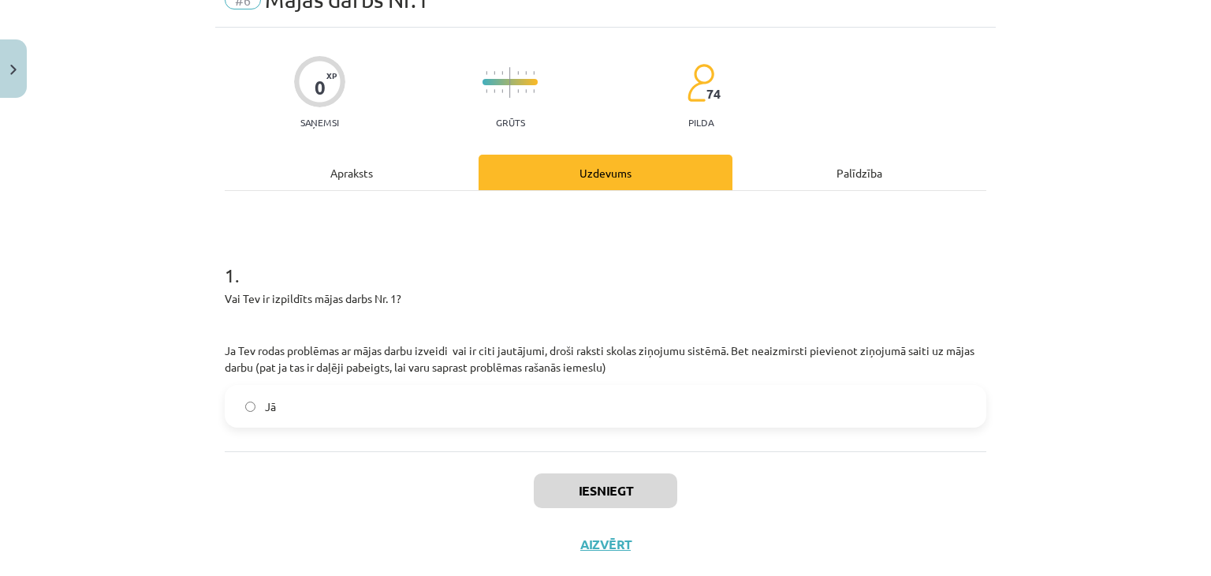
scroll to position [111, 0]
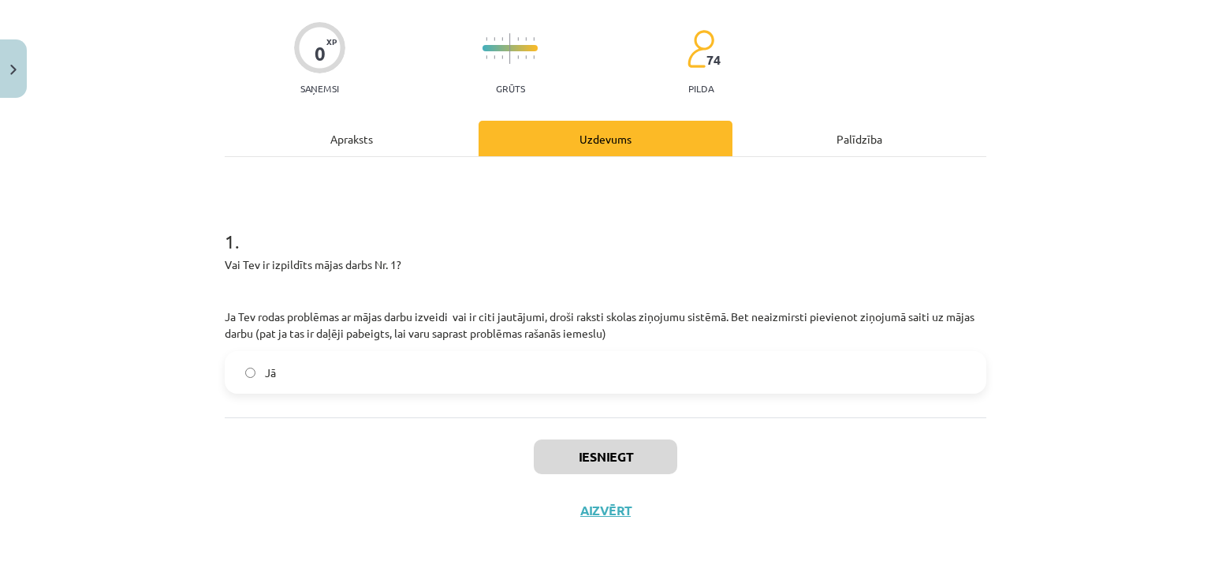
click at [457, 361] on label "Jā" at bounding box center [605, 371] width 758 height 39
click at [619, 452] on button "Iesniegt" at bounding box center [605, 456] width 143 height 35
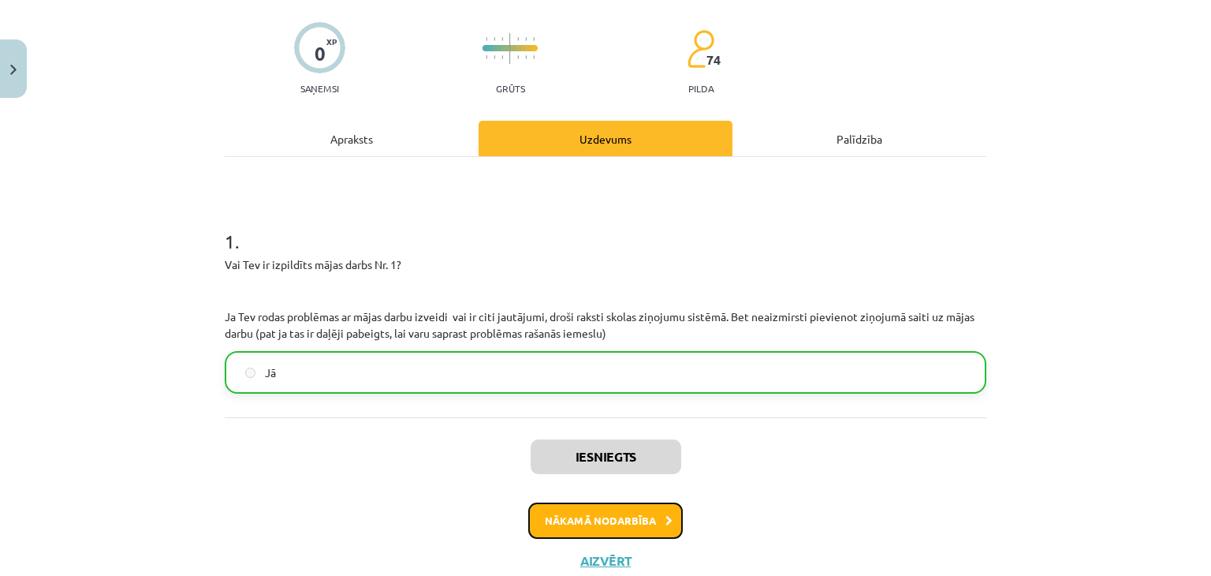
click at [595, 525] on button "Nākamā nodarbība" at bounding box center [605, 520] width 155 height 36
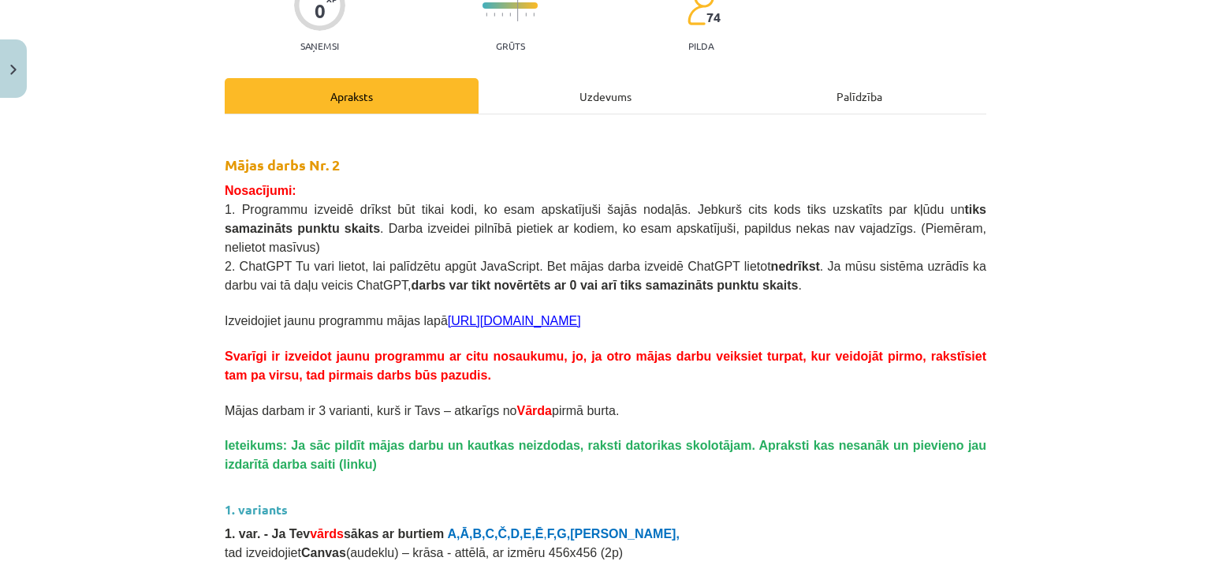
scroll to position [0, 0]
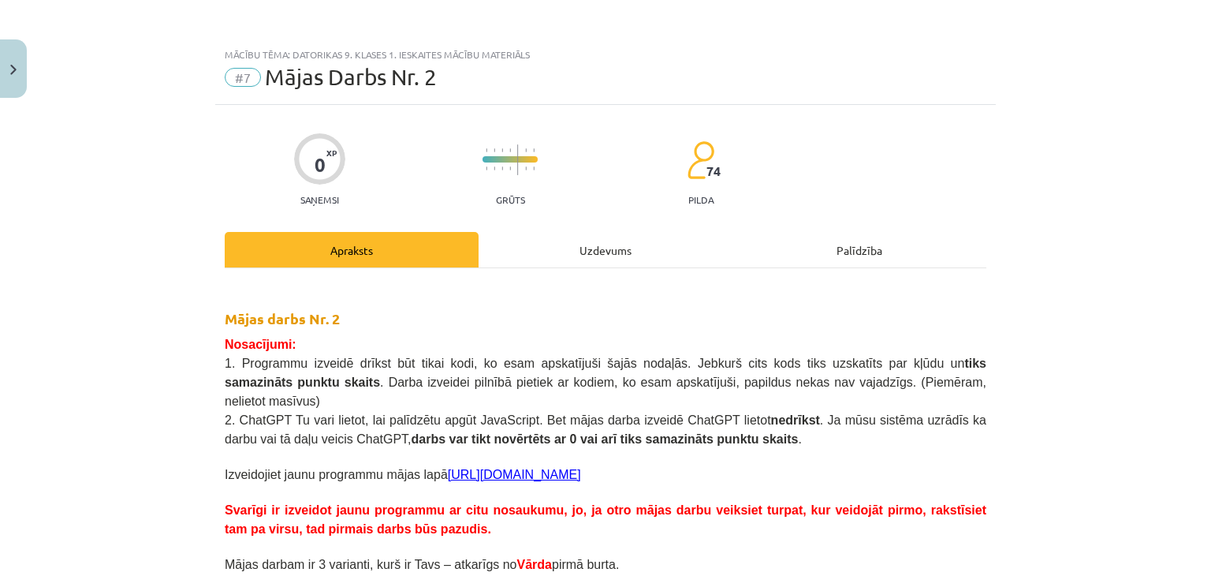
click at [597, 255] on div "Uzdevums" at bounding box center [606, 249] width 254 height 35
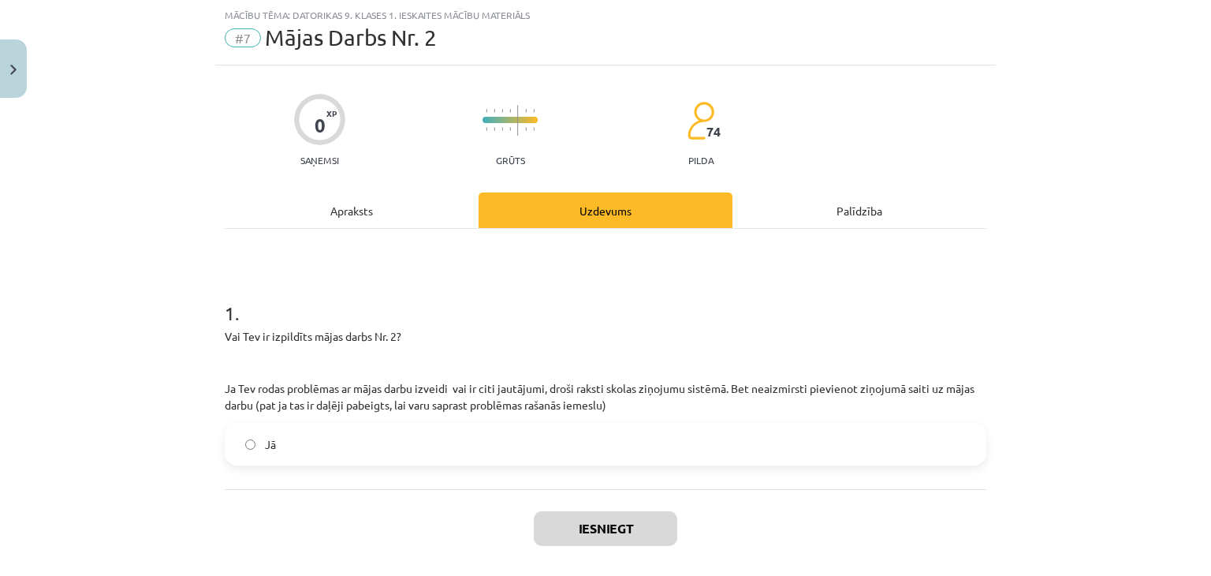
click at [460, 446] on label "Jā" at bounding box center [605, 443] width 758 height 39
click at [587, 525] on button "Iesniegt" at bounding box center [605, 528] width 143 height 35
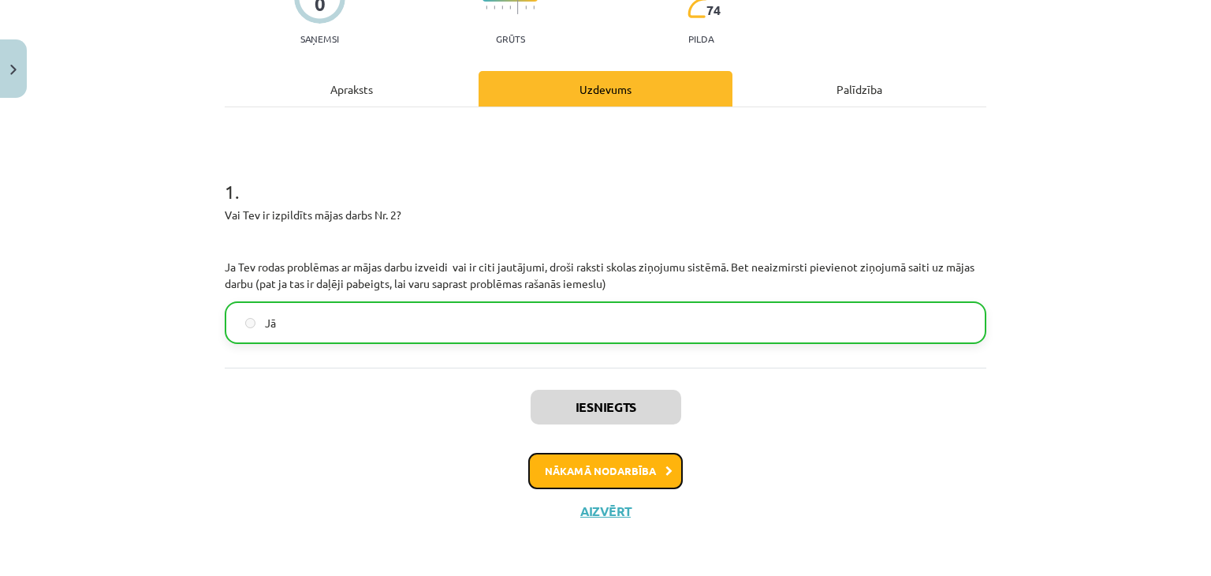
click at [577, 457] on button "Nākamā nodarbība" at bounding box center [605, 471] width 155 height 36
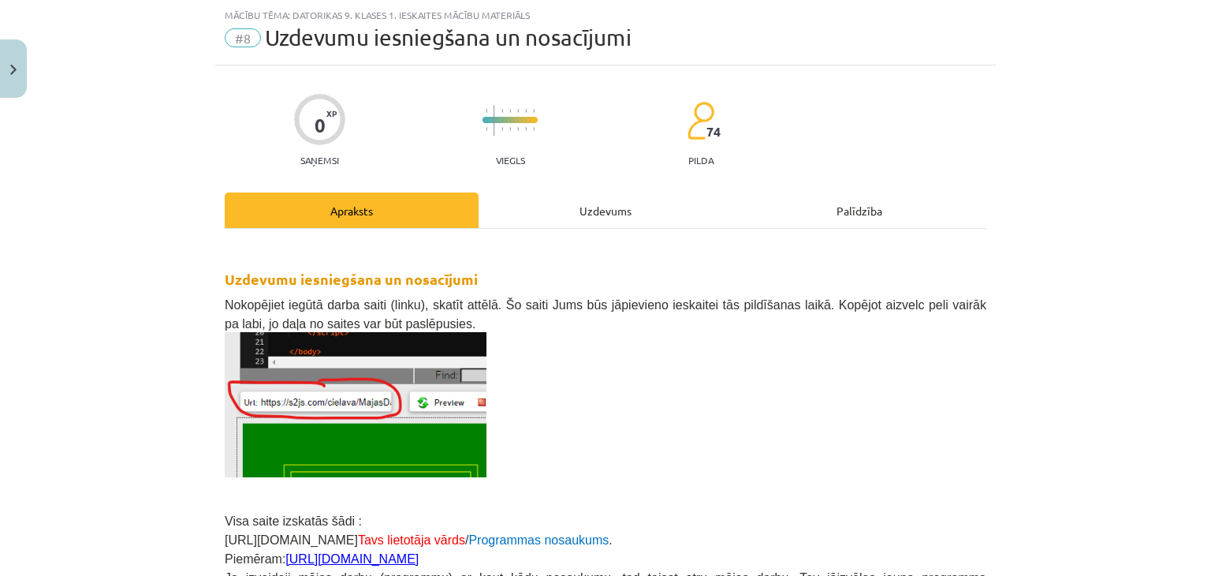
click at [584, 213] on div "Uzdevums" at bounding box center [606, 209] width 254 height 35
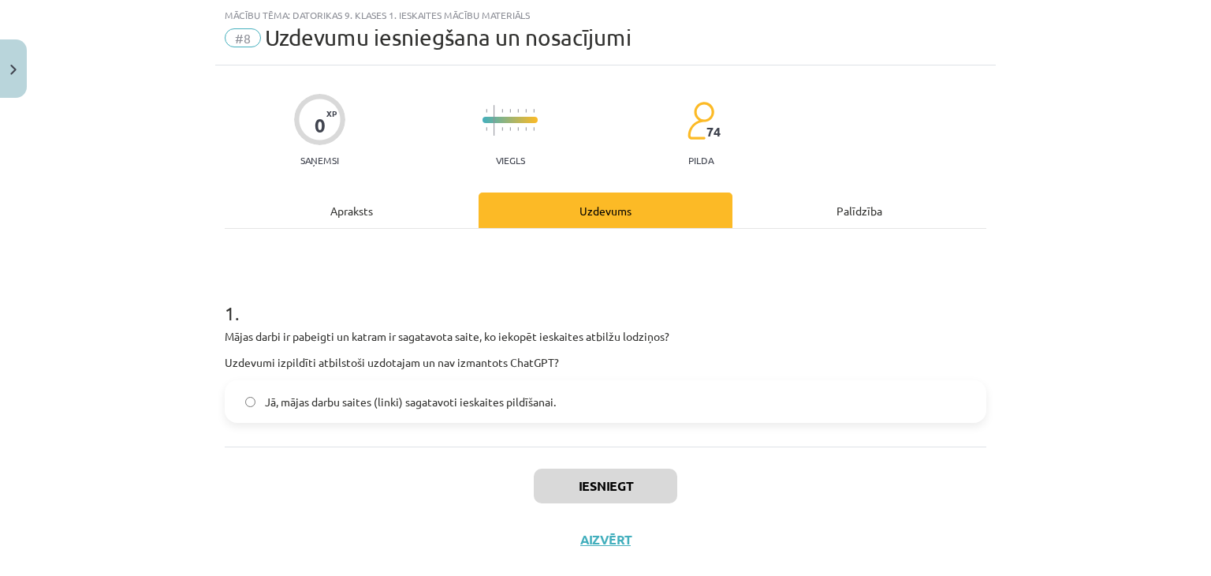
click at [438, 200] on div "Apraksts" at bounding box center [352, 209] width 254 height 35
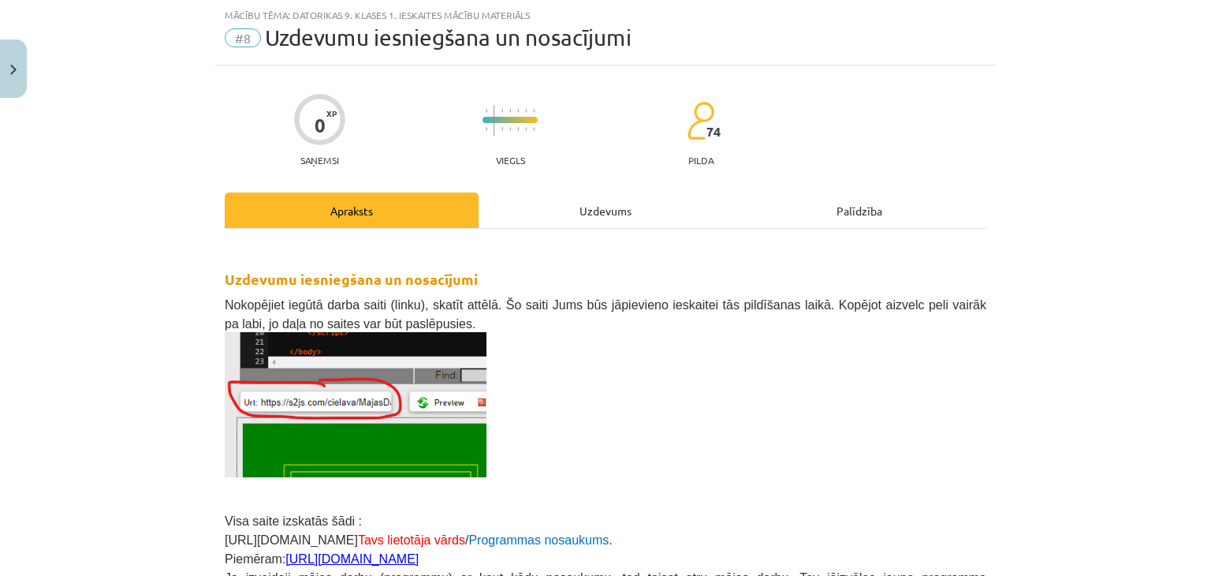
click at [520, 181] on div "0 XP Saņemsi Viegls 74 pilda Apraksts Uzdevums Palīdzība Uzdevumu iesniegšana u…" at bounding box center [605, 501] width 781 height 872
click at [527, 190] on div "0 XP Saņemsi Viegls 74 pilda Apraksts Uzdevums Palīdzība Uzdevumu iesniegšana u…" at bounding box center [605, 501] width 781 height 872
click at [536, 197] on div "Uzdevums" at bounding box center [606, 209] width 254 height 35
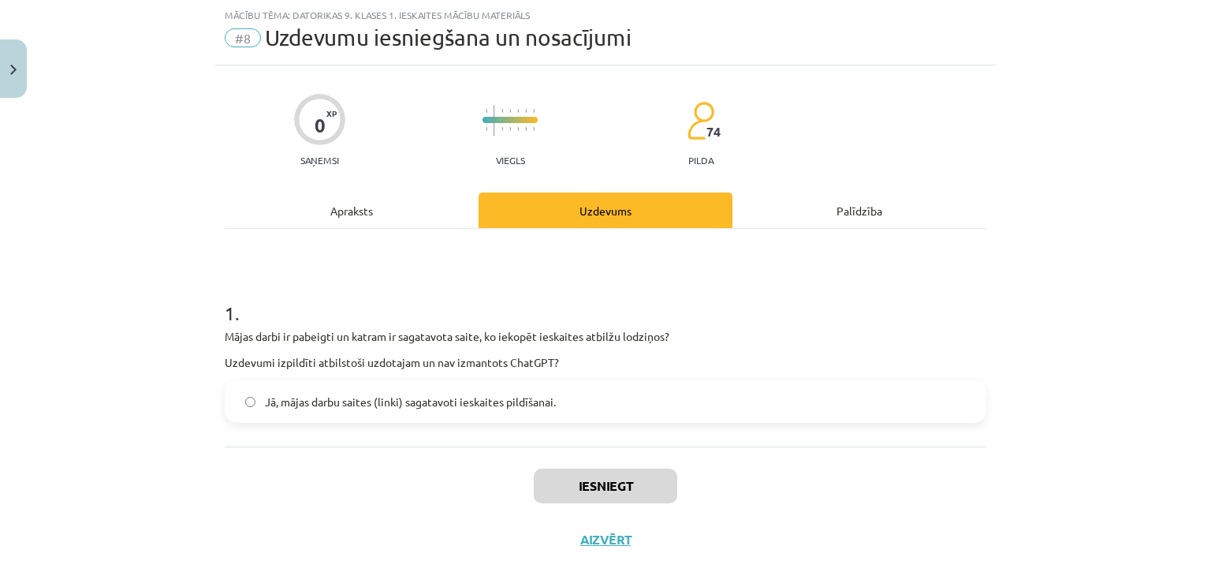
click at [433, 411] on label "Jā, mājas darbu saites (linki) sagatavoti ieskaites pildīšanai." at bounding box center [605, 401] width 758 height 39
click at [571, 487] on button "Iesniegt" at bounding box center [605, 485] width 143 height 35
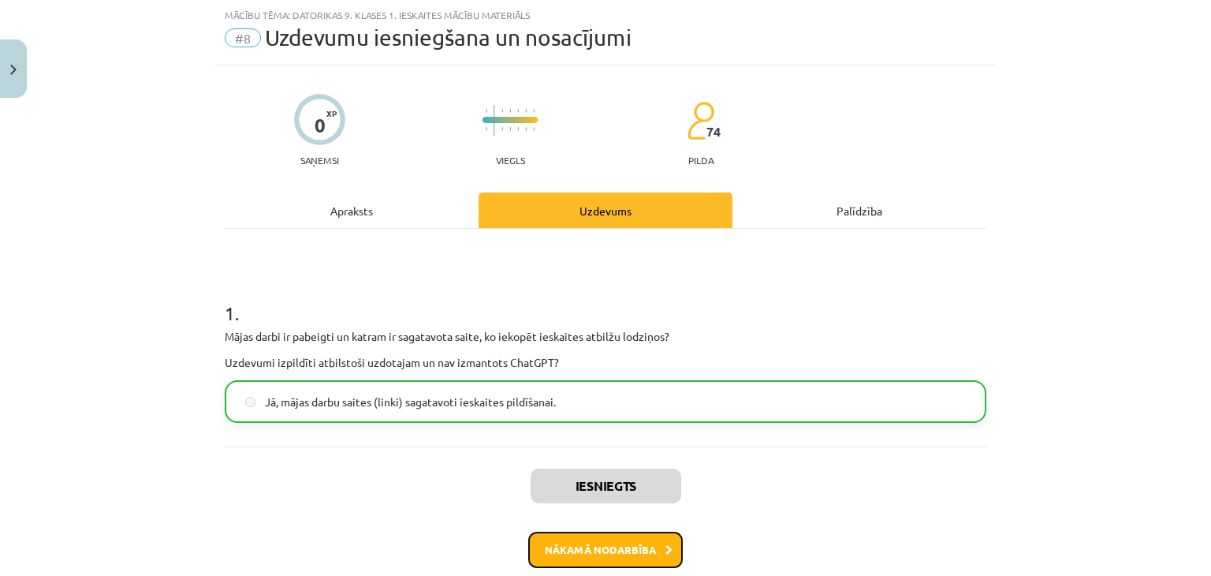
click at [562, 538] on button "Nākamā nodarbība" at bounding box center [605, 549] width 155 height 36
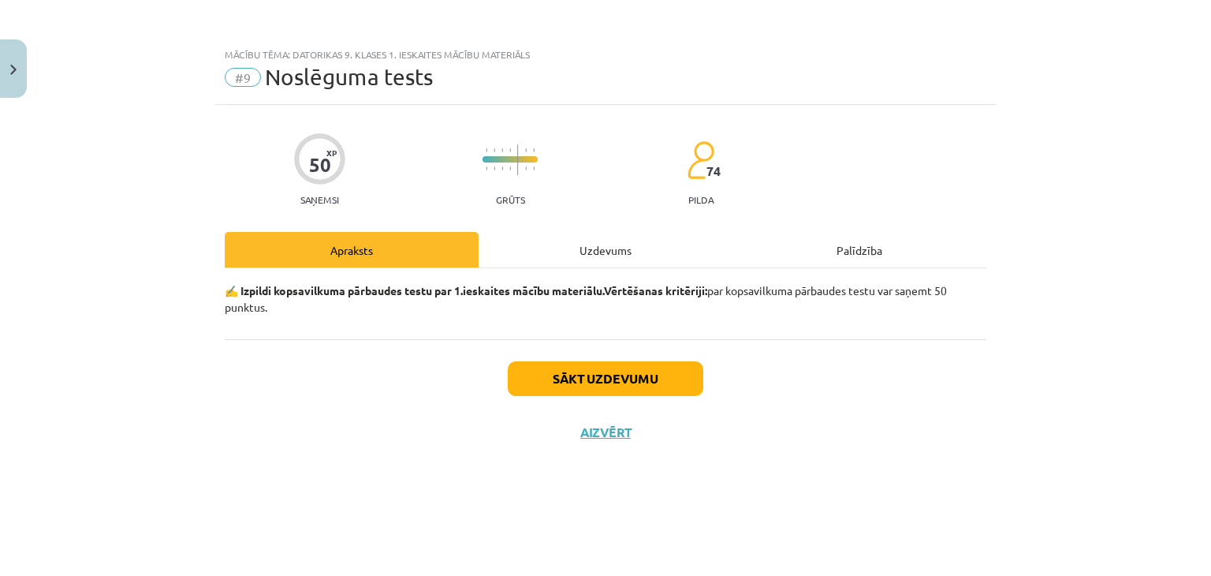
click at [523, 242] on div "Uzdevums" at bounding box center [606, 249] width 254 height 35
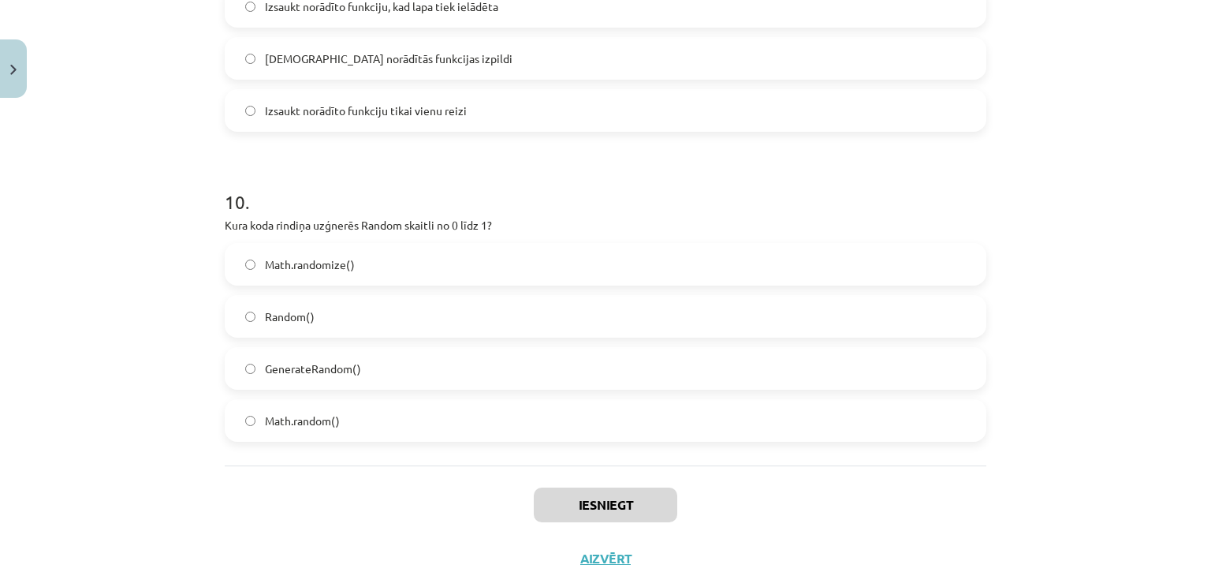
scroll to position [3056, 0]
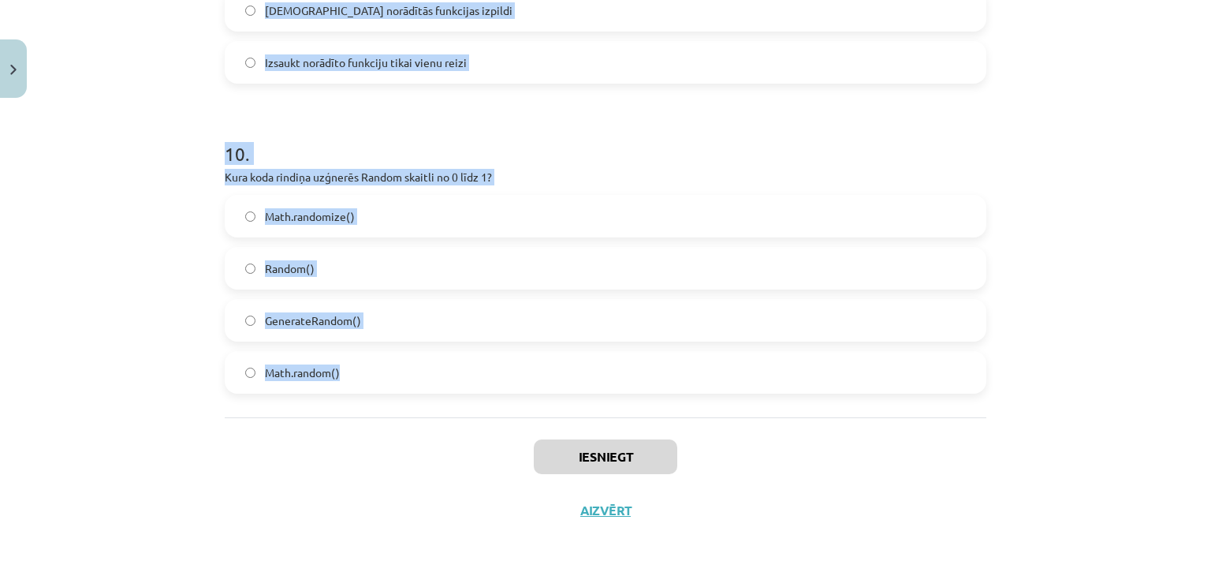
drag, startPoint x: 174, startPoint y: 332, endPoint x: 369, endPoint y: 390, distance: 203.3
click at [369, 390] on div "Mācību tēma: Datorikas 9. klases 1. ieskaites mācību materiāls #9 Noslēguma tes…" at bounding box center [605, 288] width 1211 height 576
copy form "1 . Ko dara funkcija Math.floor()? Atmet daļu aiz komata. Pievieno skaitli noap…"
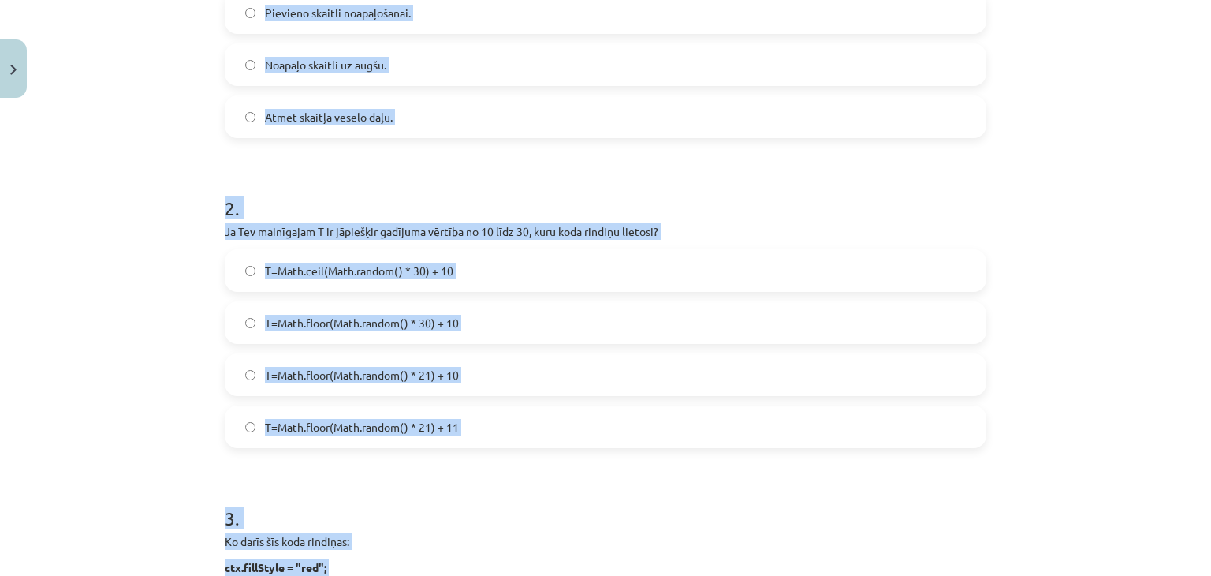
scroll to position [296, 0]
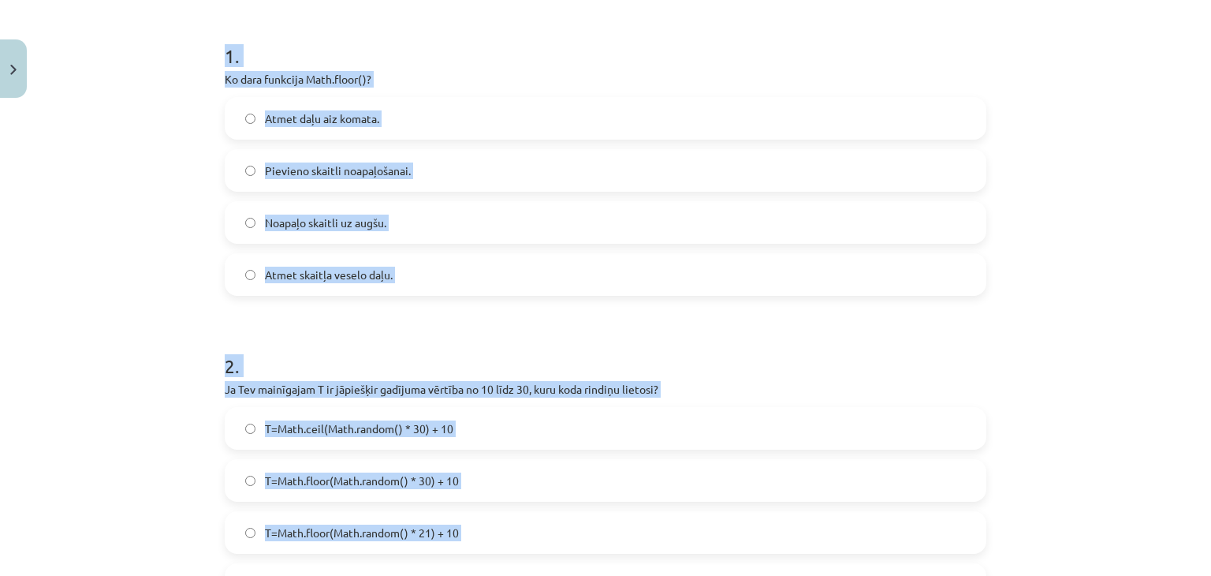
click at [323, 133] on label "Atmet daļu aiz komata." at bounding box center [605, 118] width 758 height 39
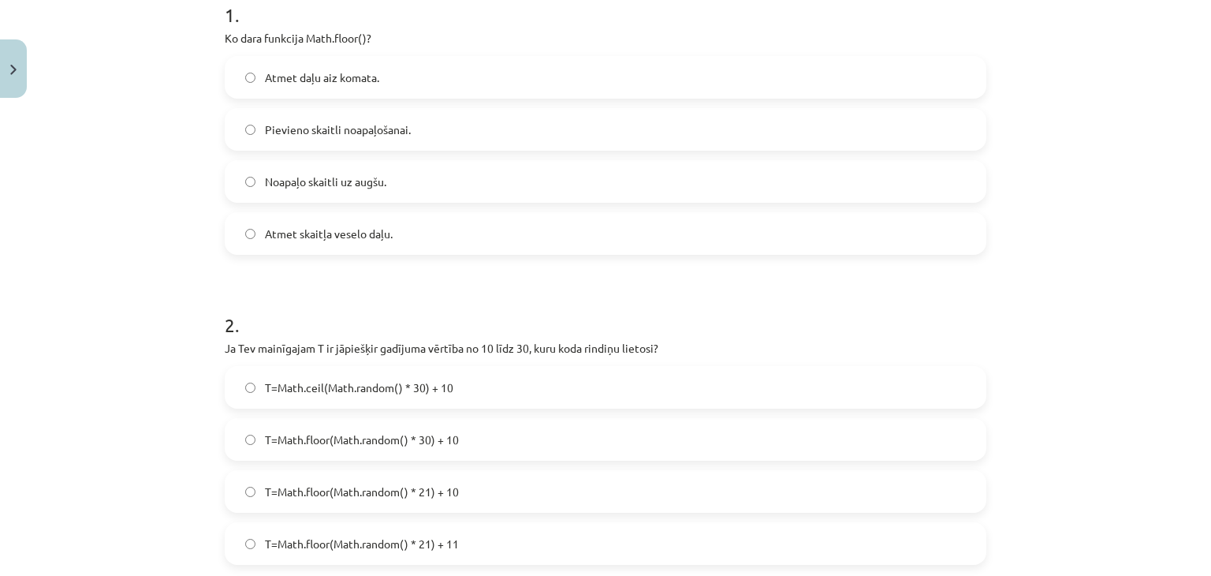
scroll to position [375, 0]
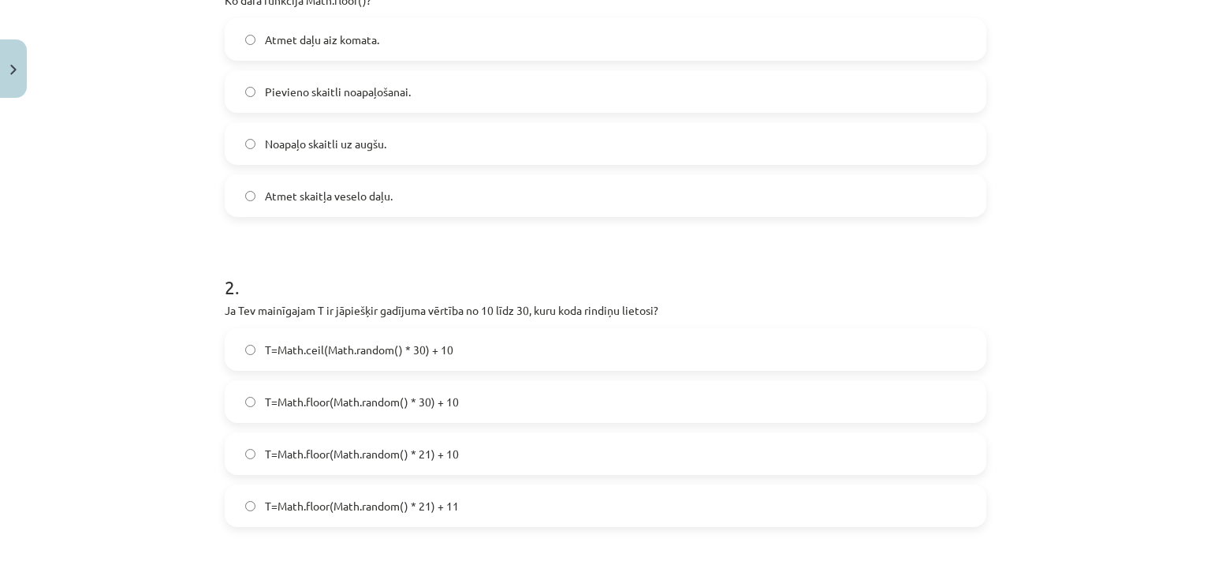
click at [445, 464] on label "T=Math.floor(Math.random() * 21) + 10" at bounding box center [605, 453] width 758 height 39
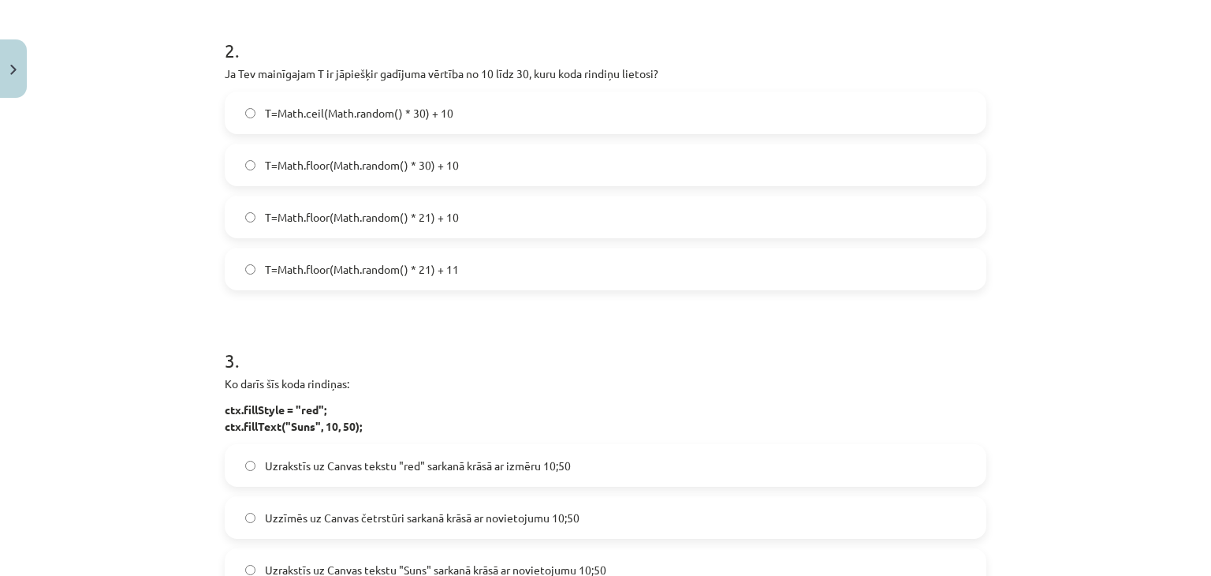
scroll to position [770, 0]
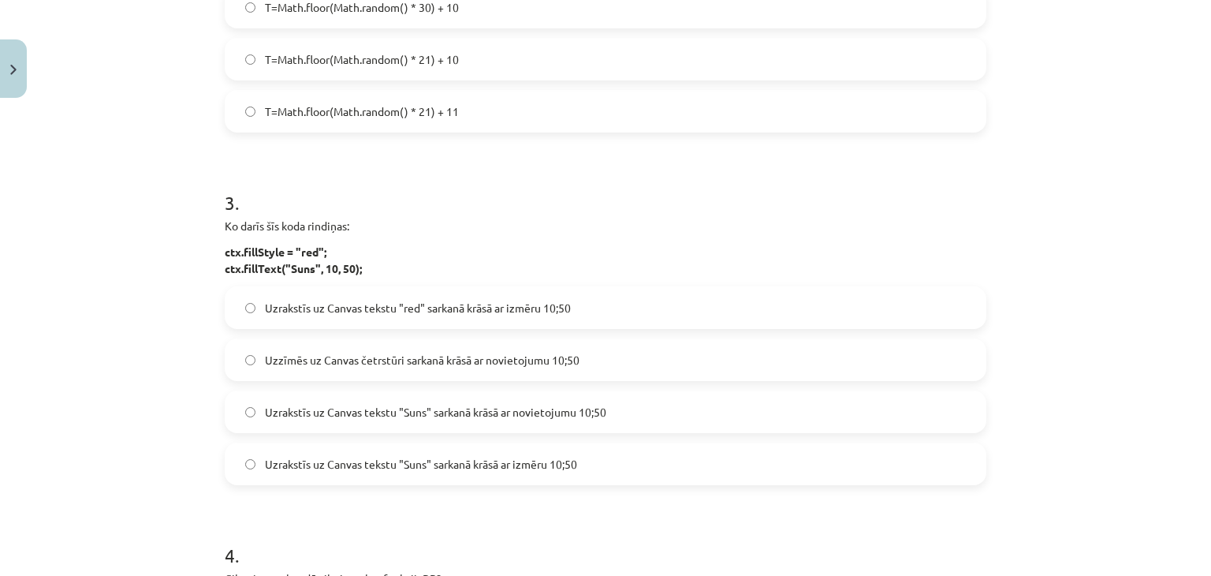
click at [440, 419] on label "Uzrakstīs uz Canvas tekstu "Suns" sarkanā krāsā ar novietojumu 10;50" at bounding box center [605, 411] width 758 height 39
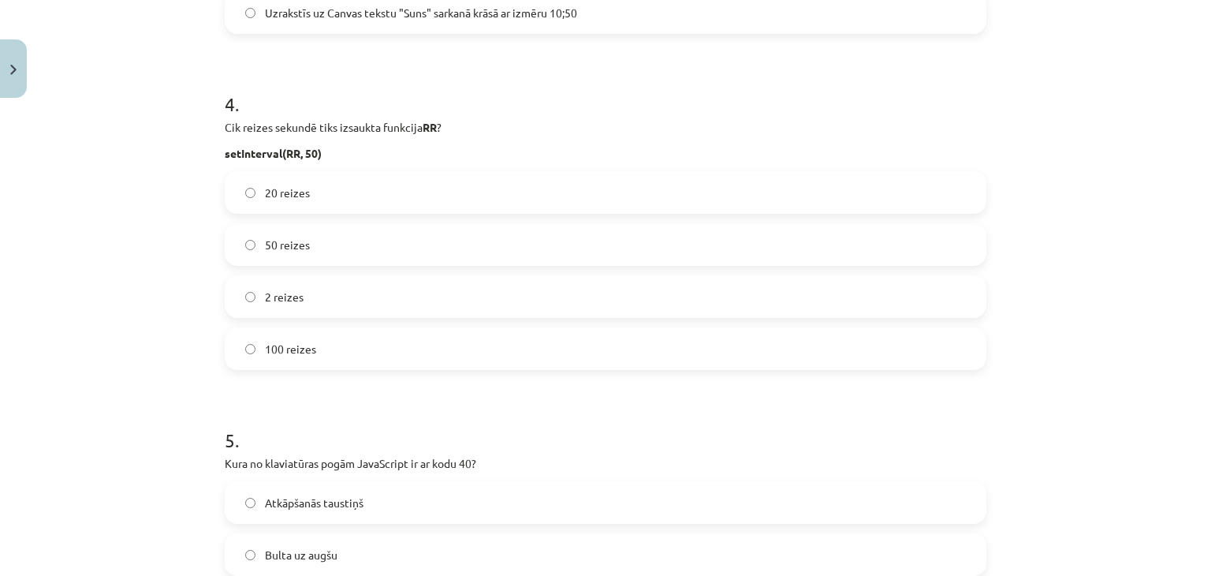
scroll to position [1243, 0]
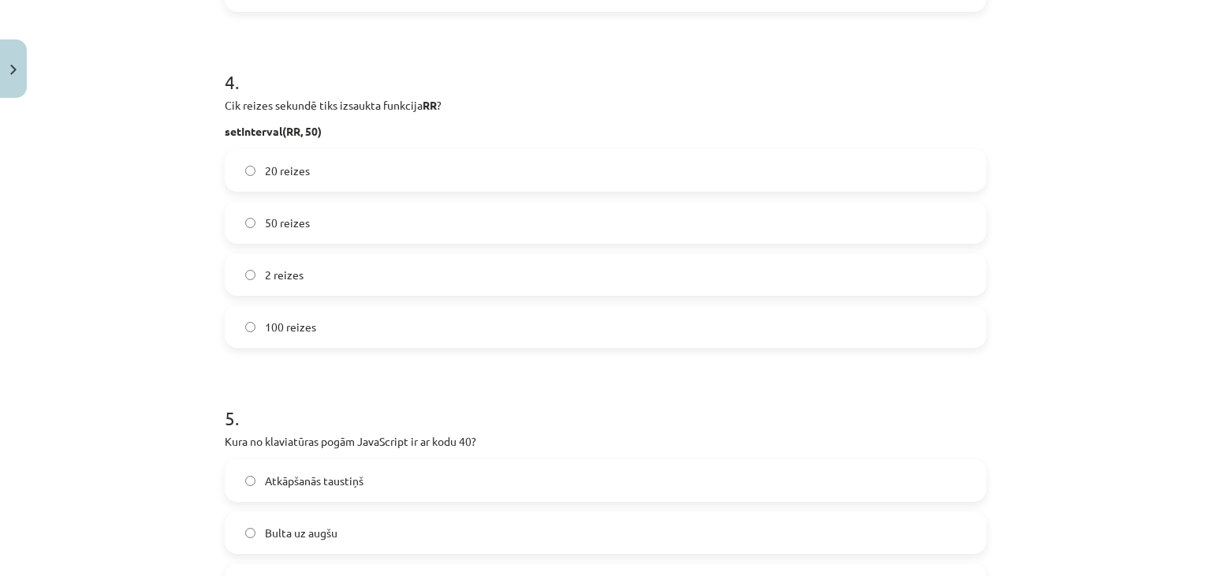
click at [282, 170] on span "20 reizes" at bounding box center [287, 170] width 45 height 17
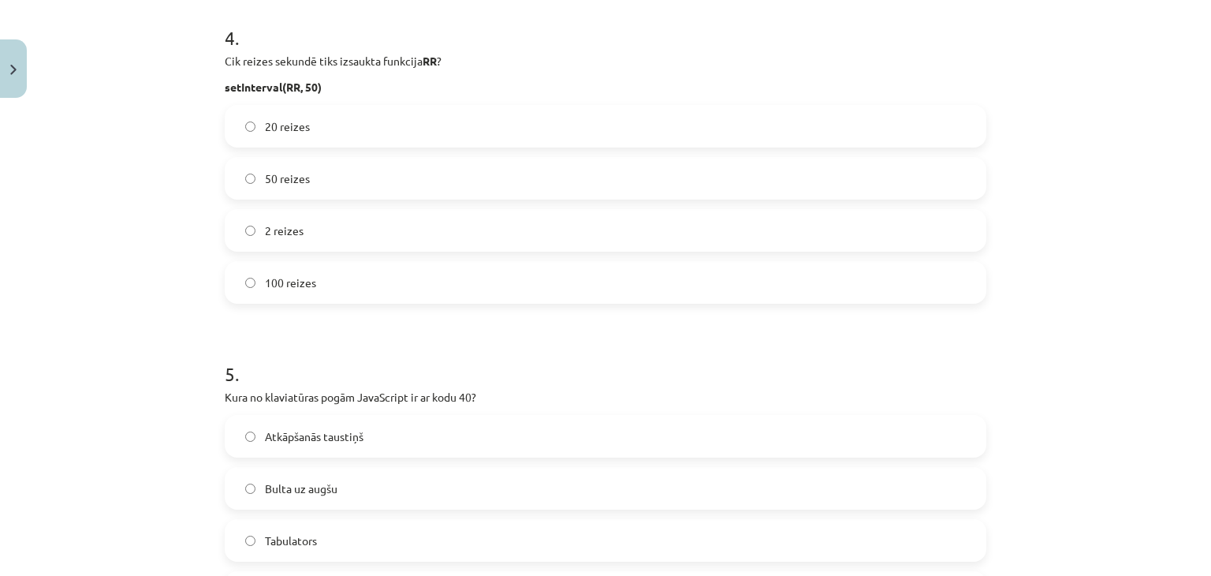
scroll to position [1400, 0]
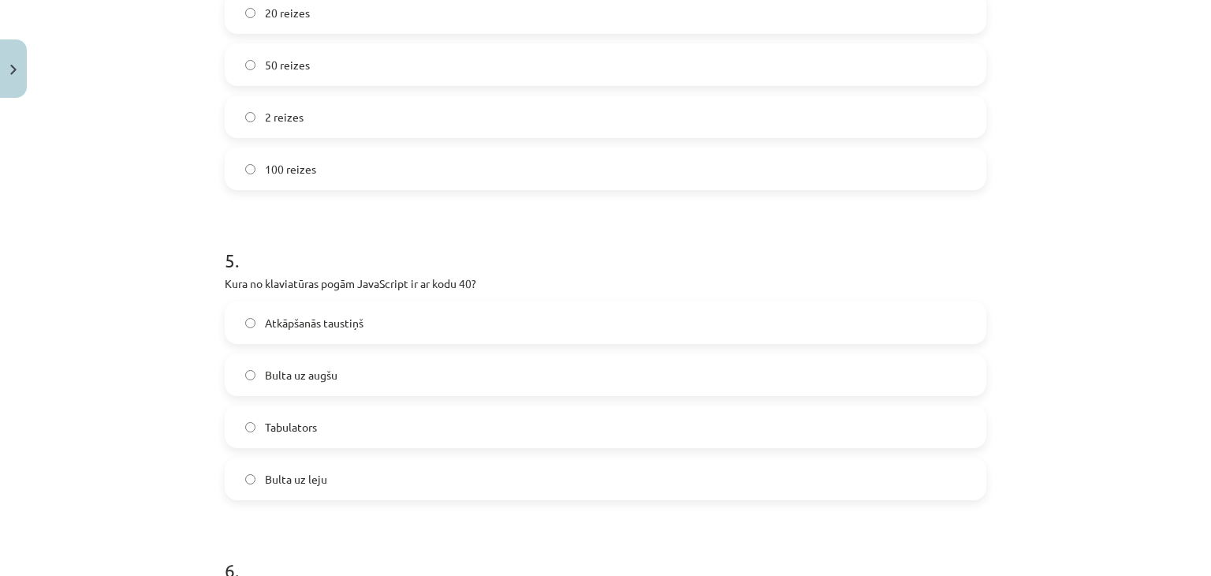
click at [297, 367] on span "Bulta uz augšu" at bounding box center [301, 375] width 73 height 17
click at [284, 483] on span "Bulta uz leju" at bounding box center [296, 479] width 62 height 17
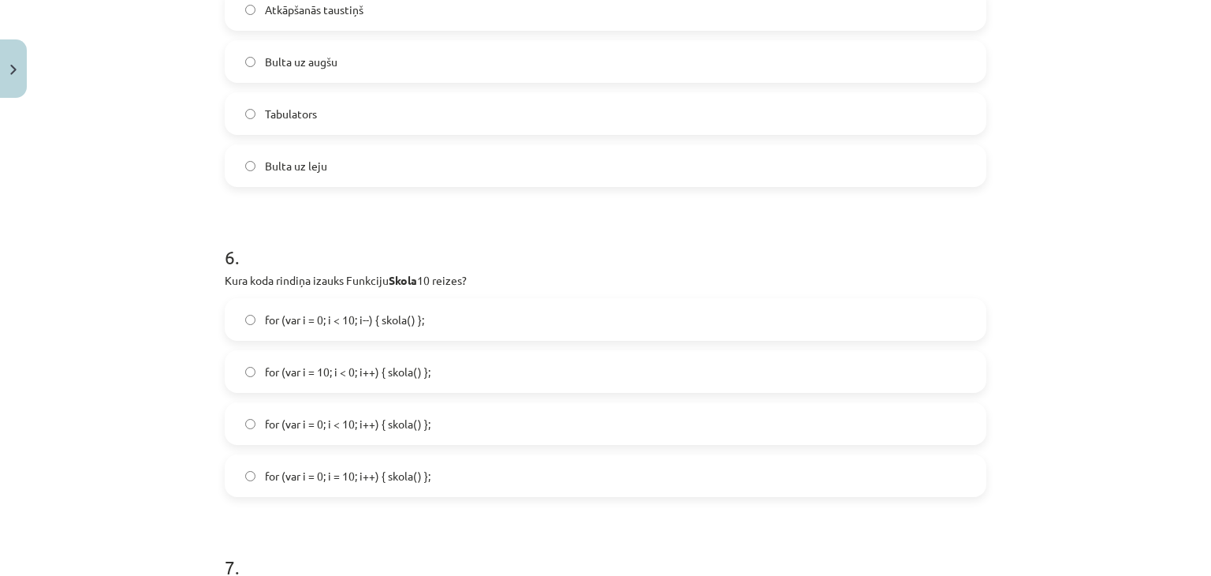
scroll to position [1716, 0]
click at [377, 418] on span "for (var i = 0; i < 10; i++) { skola() };" at bounding box center [348, 421] width 166 height 17
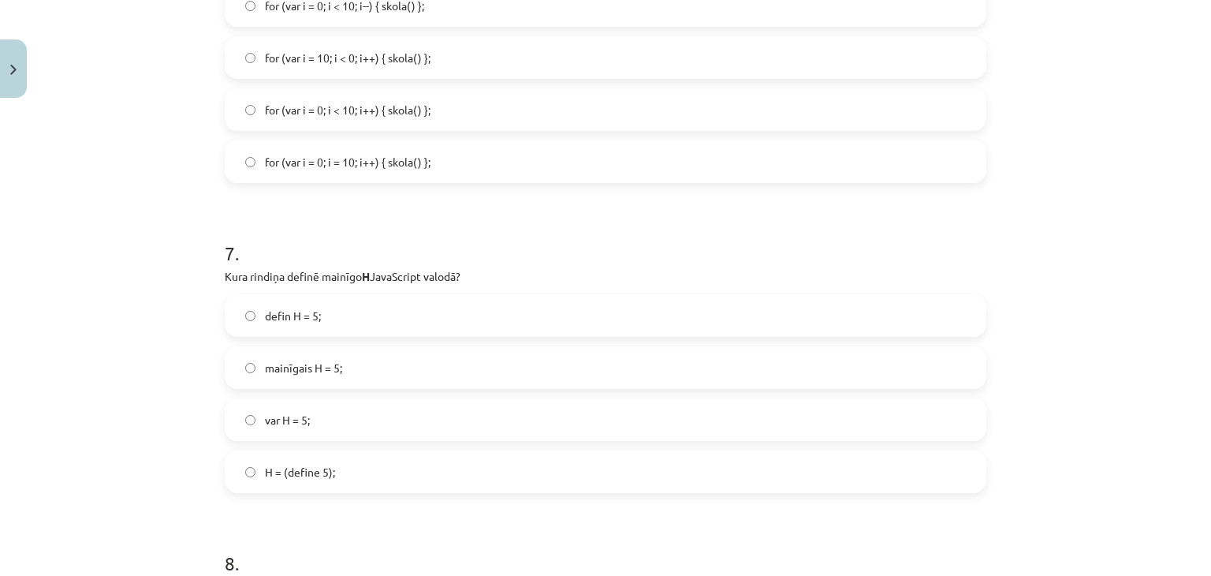
scroll to position [2031, 0]
click at [329, 406] on label "var H = 5;" at bounding box center [605, 415] width 758 height 39
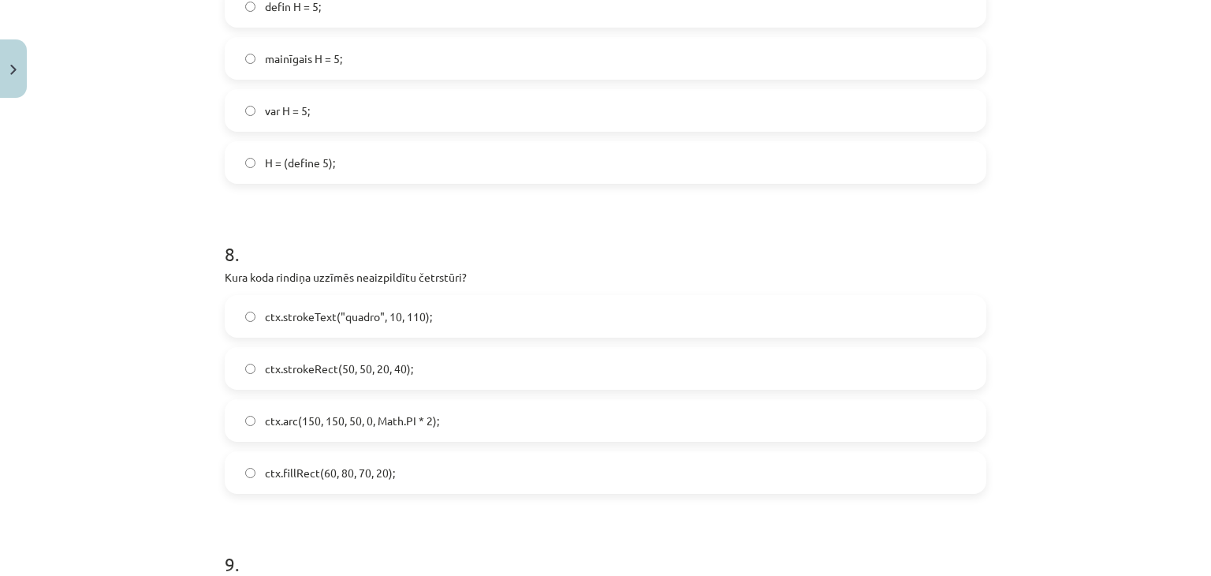
scroll to position [2346, 0]
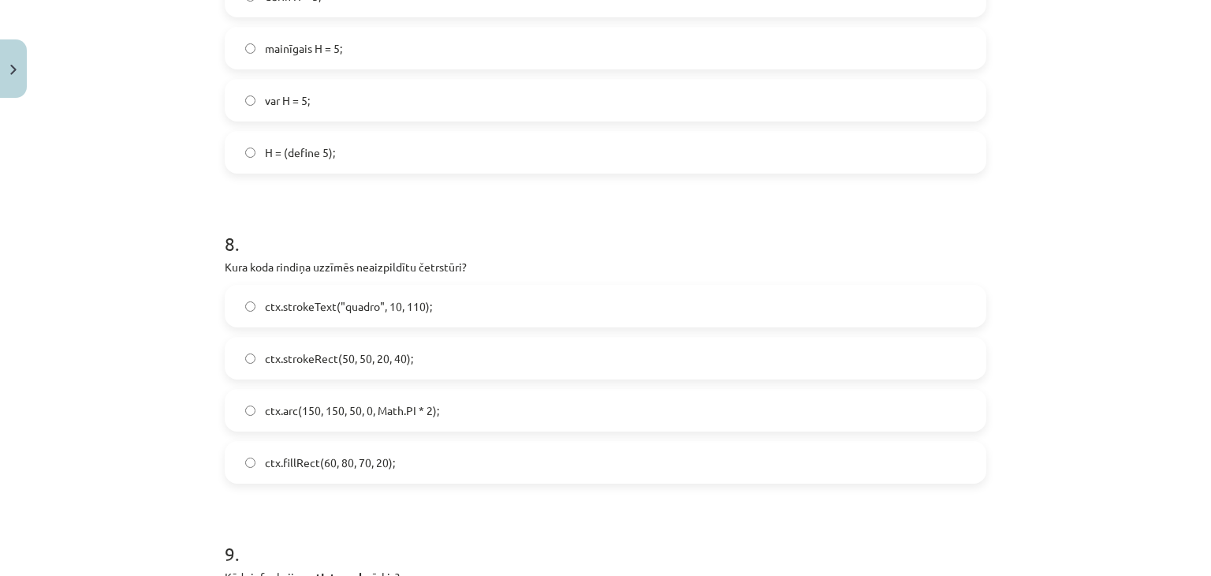
click at [399, 356] on span "ctx.strokeRect(50, 50, 20, 40);" at bounding box center [339, 358] width 148 height 17
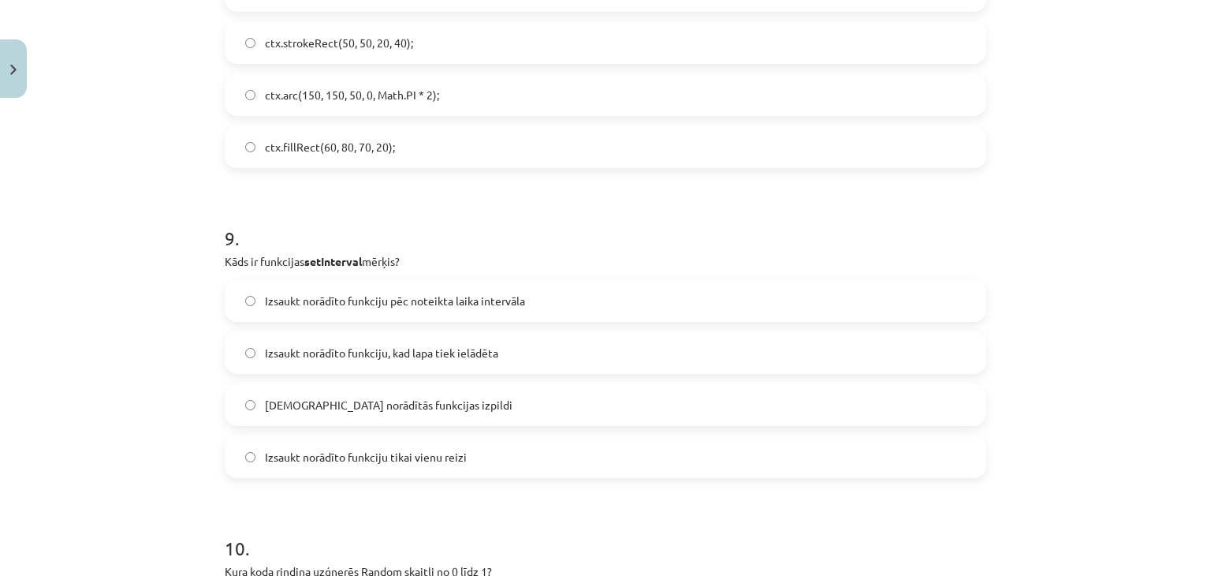
click at [378, 296] on span "Izsaukt norādīto funkciju pēc noteikta laika intervāla" at bounding box center [395, 301] width 260 height 17
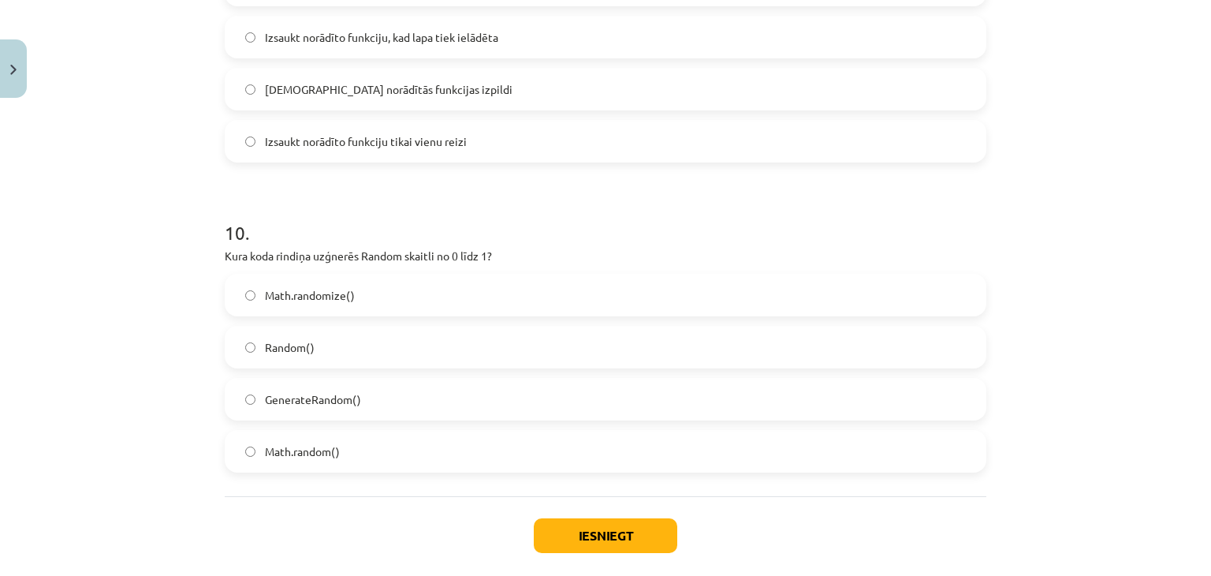
click at [309, 455] on span "Math.random()" at bounding box center [302, 451] width 75 height 17
click at [624, 547] on button "Iesniegt" at bounding box center [605, 535] width 143 height 35
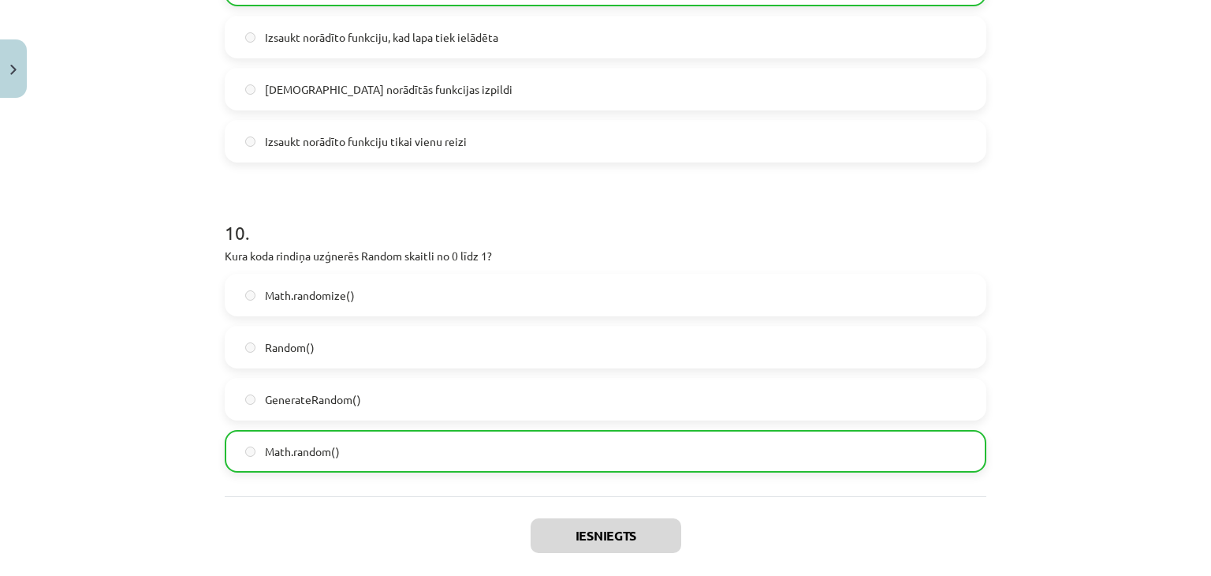
drag, startPoint x: 0, startPoint y: 18, endPoint x: 4, endPoint y: 32, distance: 14.7
click at [2, 26] on div "Mācību tēma: Datorikas 9. klases 1. ieskaites mācību materiāls #9 Noslēguma tes…" at bounding box center [605, 288] width 1211 height 576
click at [4, 39] on div "Mācību tēma: Datorikas 9. klases 1. ieskaites mācību materiāls #9 Noslēguma tes…" at bounding box center [605, 288] width 1211 height 576
click at [16, 53] on button "Close" at bounding box center [13, 68] width 27 height 58
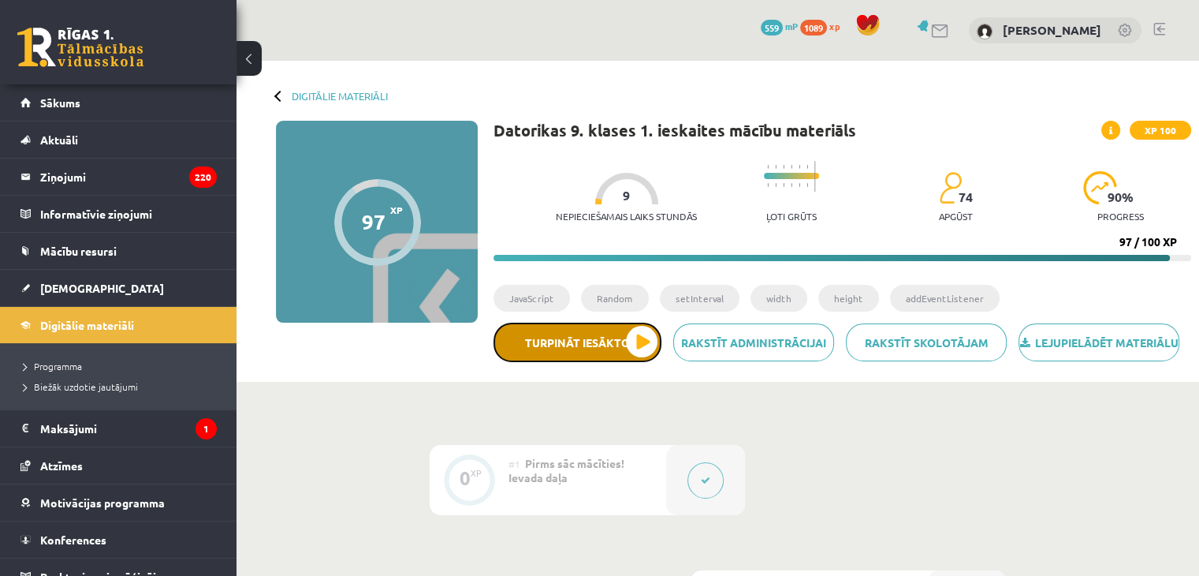
click at [525, 362] on button "Turpināt iesākto" at bounding box center [578, 341] width 168 height 39
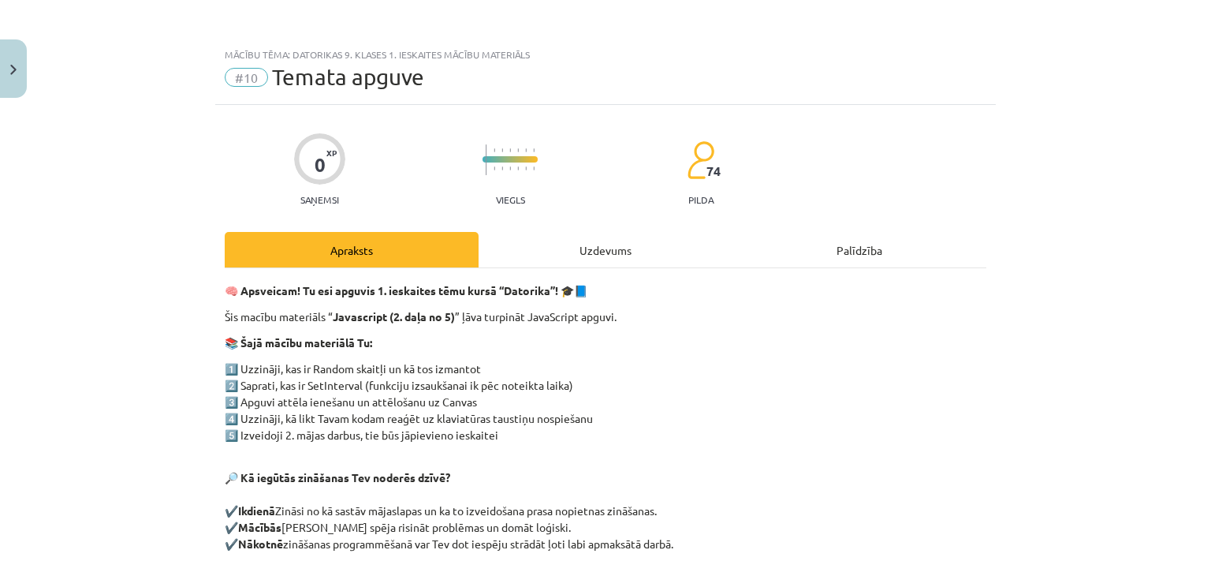
click at [626, 265] on div "Uzdevums" at bounding box center [606, 249] width 254 height 35
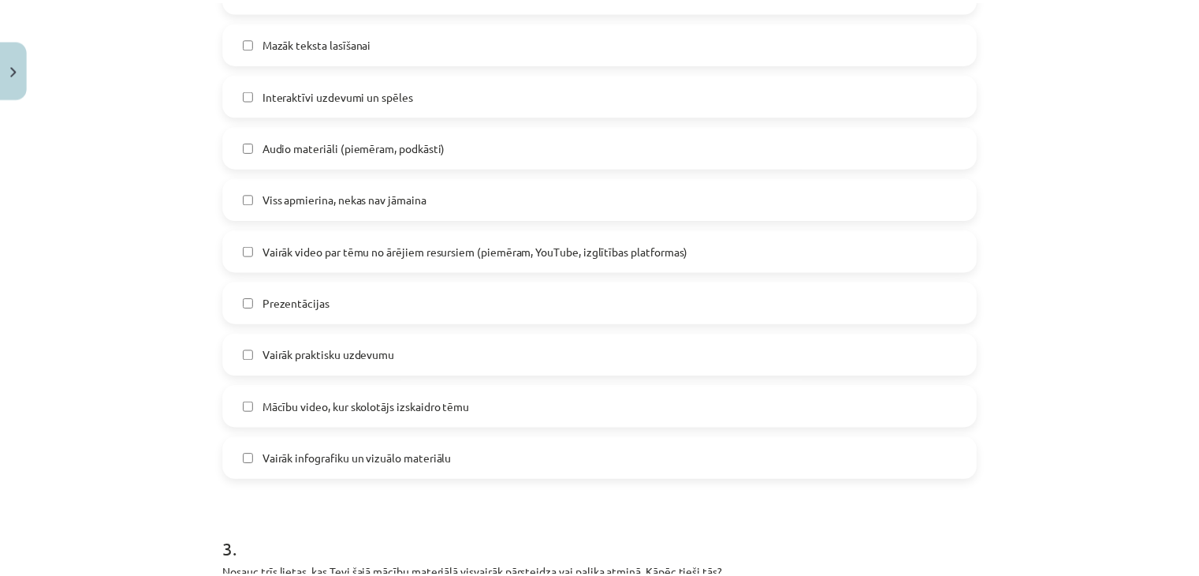
scroll to position [1128, 0]
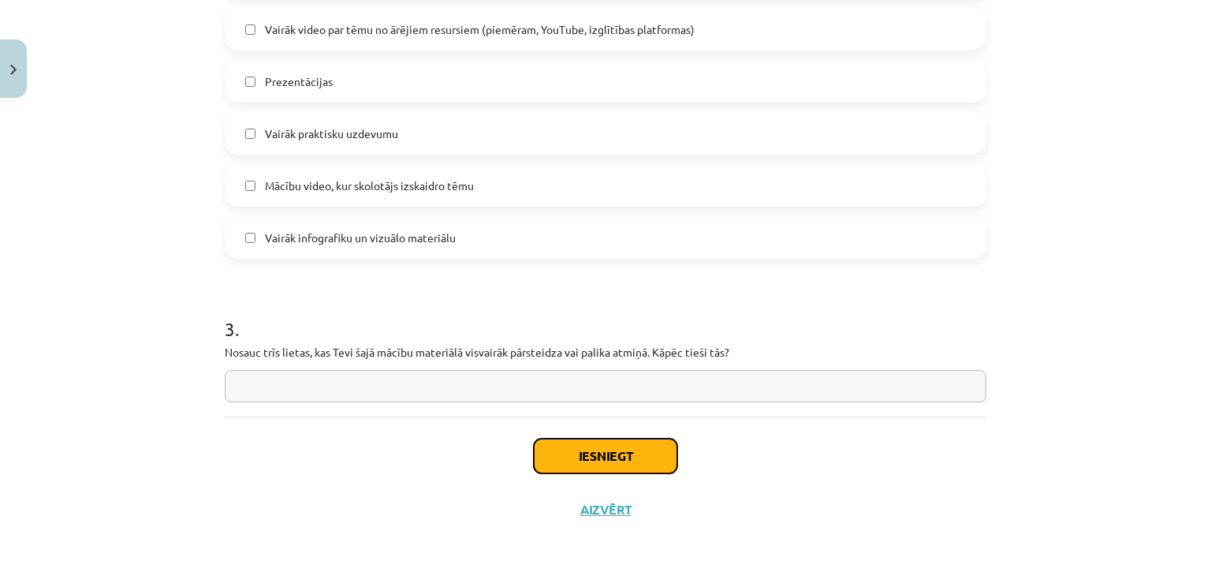
click at [582, 454] on button "Iesniegt" at bounding box center [605, 455] width 143 height 35
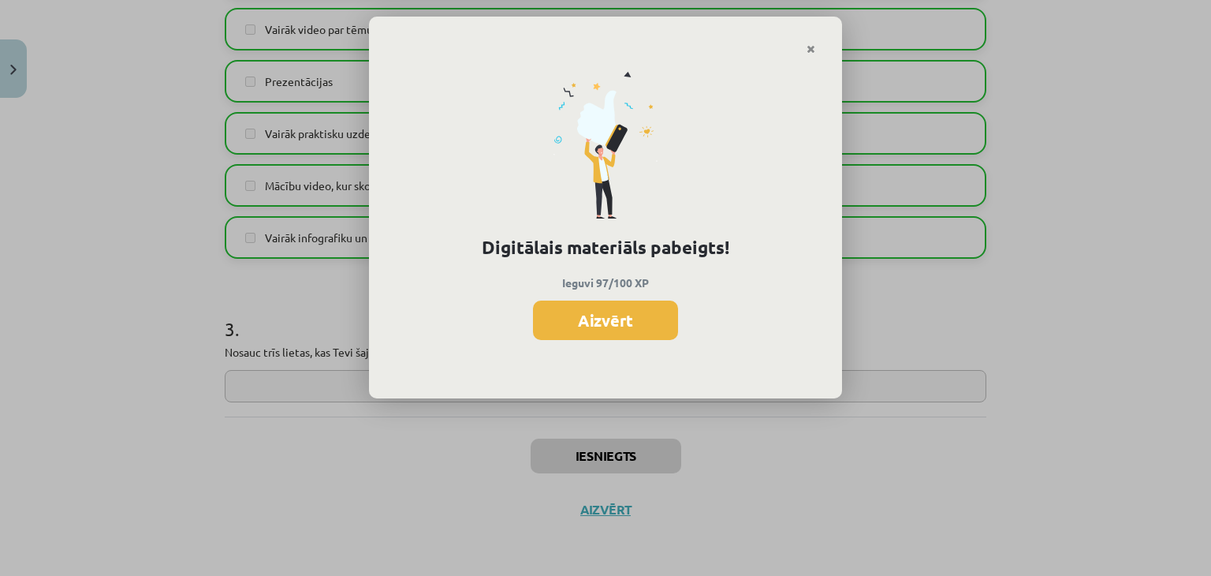
click at [555, 331] on button "Aizvērt" at bounding box center [605, 319] width 145 height 39
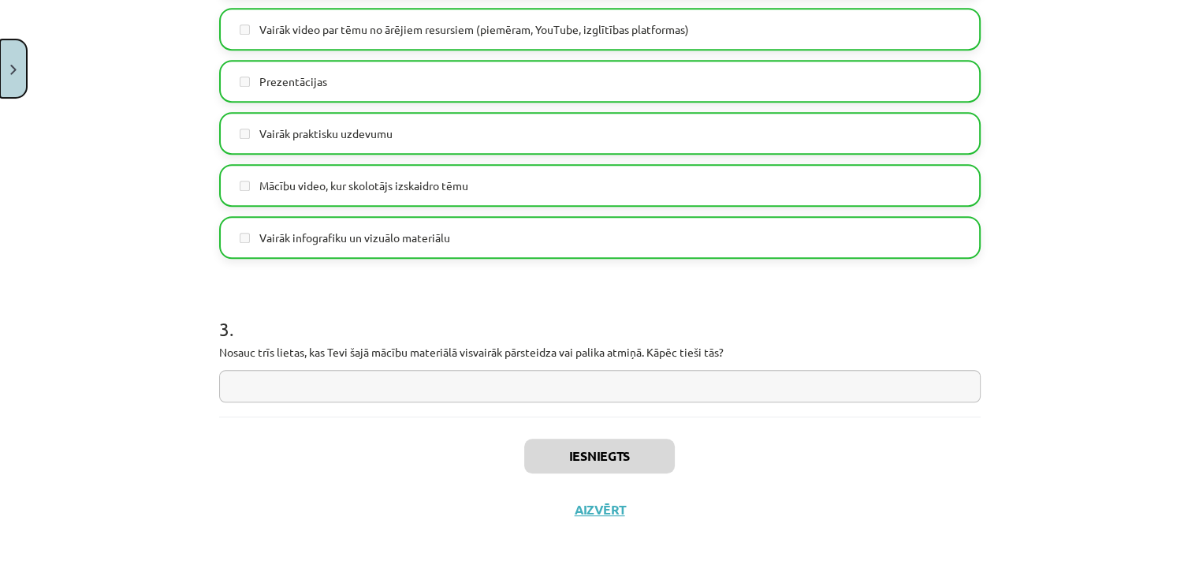
click at [13, 70] on img "Close" at bounding box center [13, 70] width 6 height 10
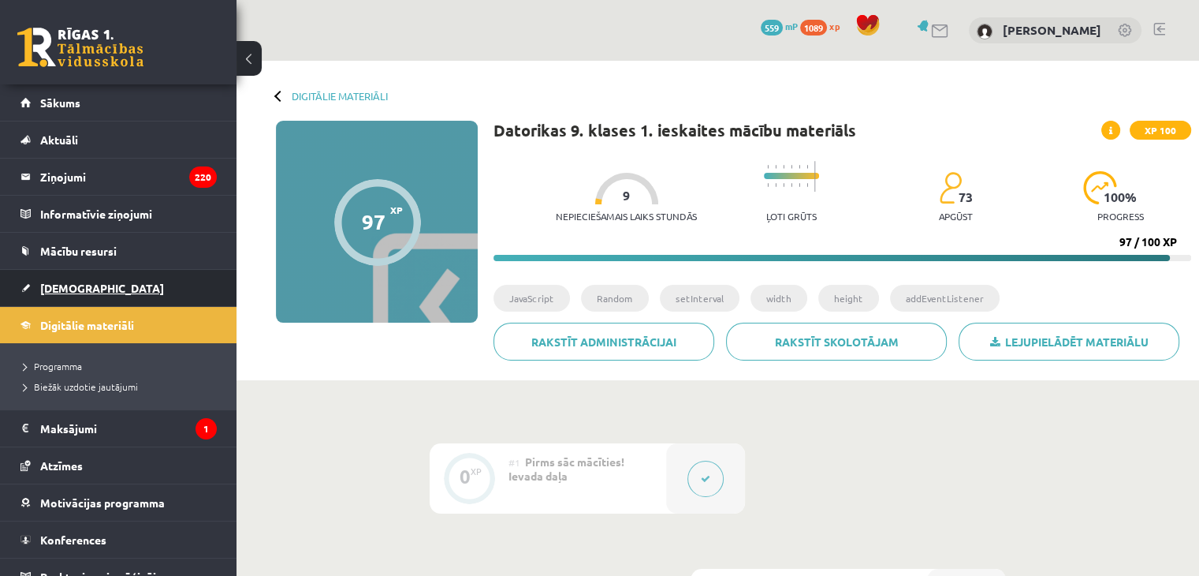
click at [63, 274] on link "[DEMOGRAPHIC_DATA]" at bounding box center [118, 288] width 196 height 36
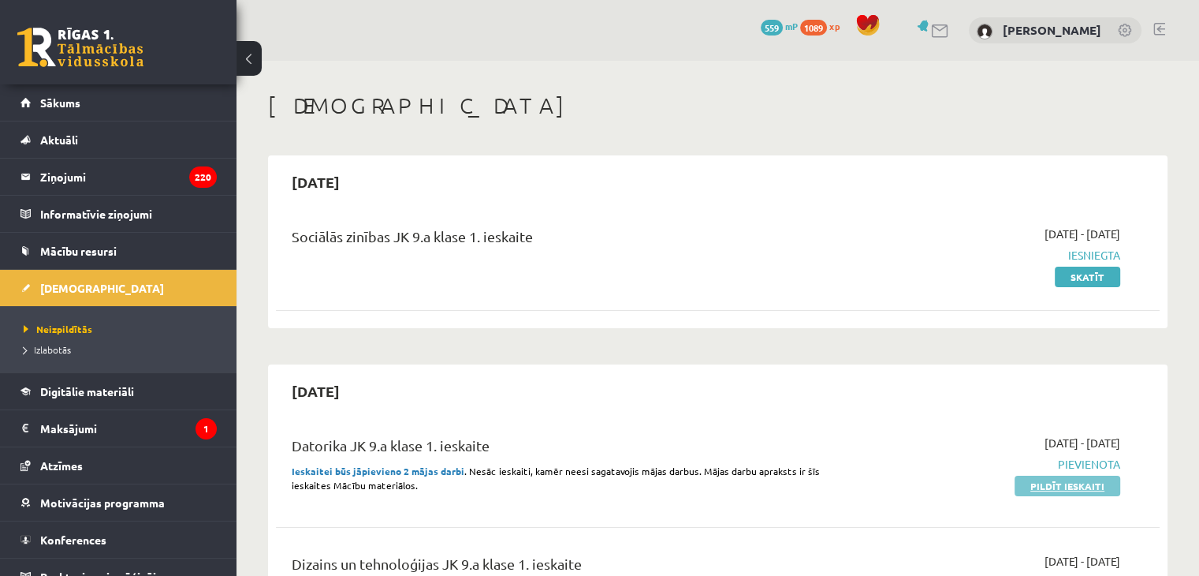
click at [1060, 486] on link "Pildīt ieskaiti" at bounding box center [1068, 485] width 106 height 20
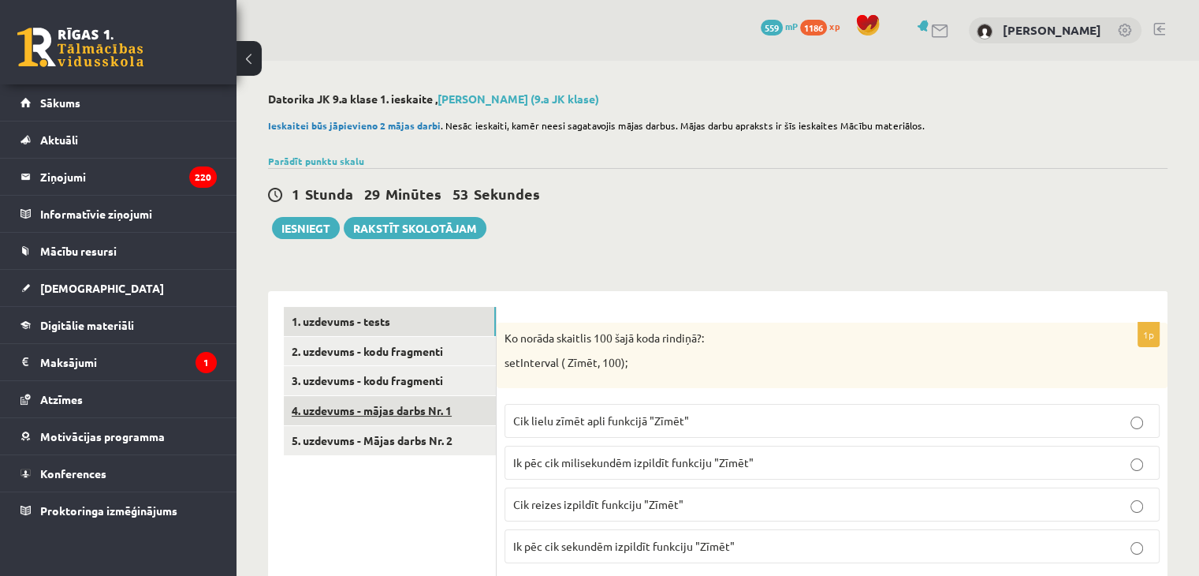
click at [422, 415] on link "4. uzdevums - mājas darbs Nr. 1" at bounding box center [390, 410] width 212 height 29
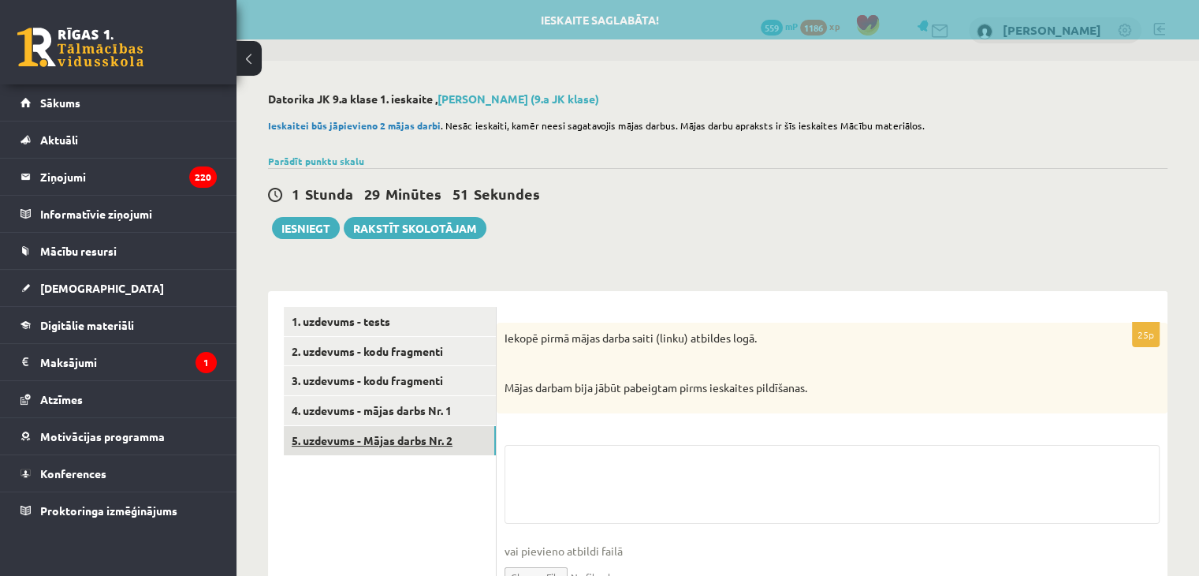
click at [404, 452] on link "5. uzdevums - Mājas darbs Nr. 2" at bounding box center [390, 440] width 212 height 29
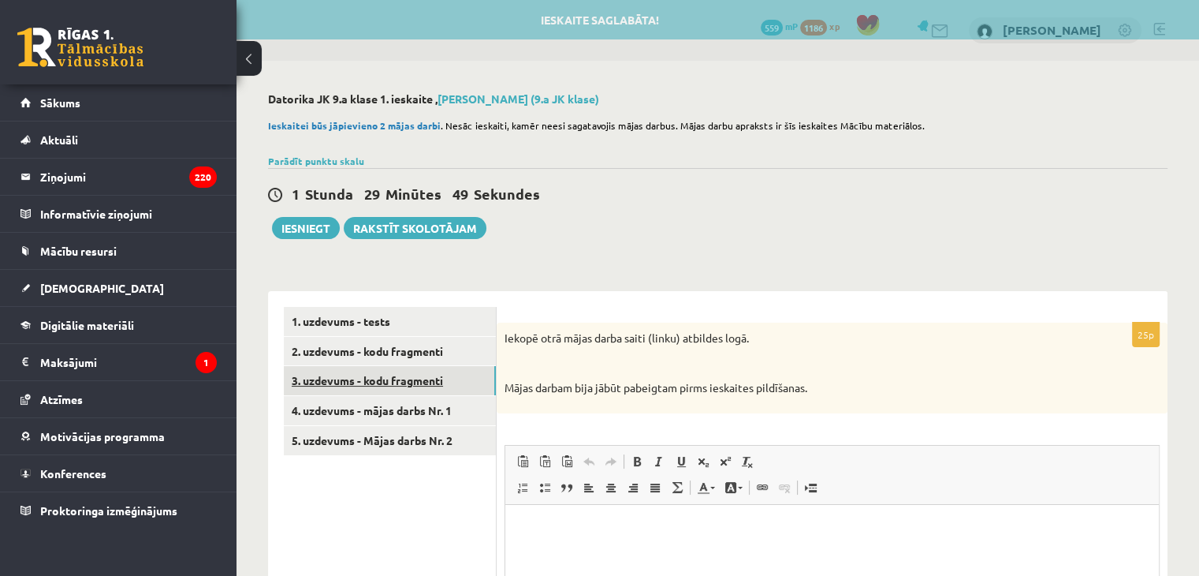
click at [416, 377] on link "3. uzdevums - kodu fragmenti" at bounding box center [390, 380] width 212 height 29
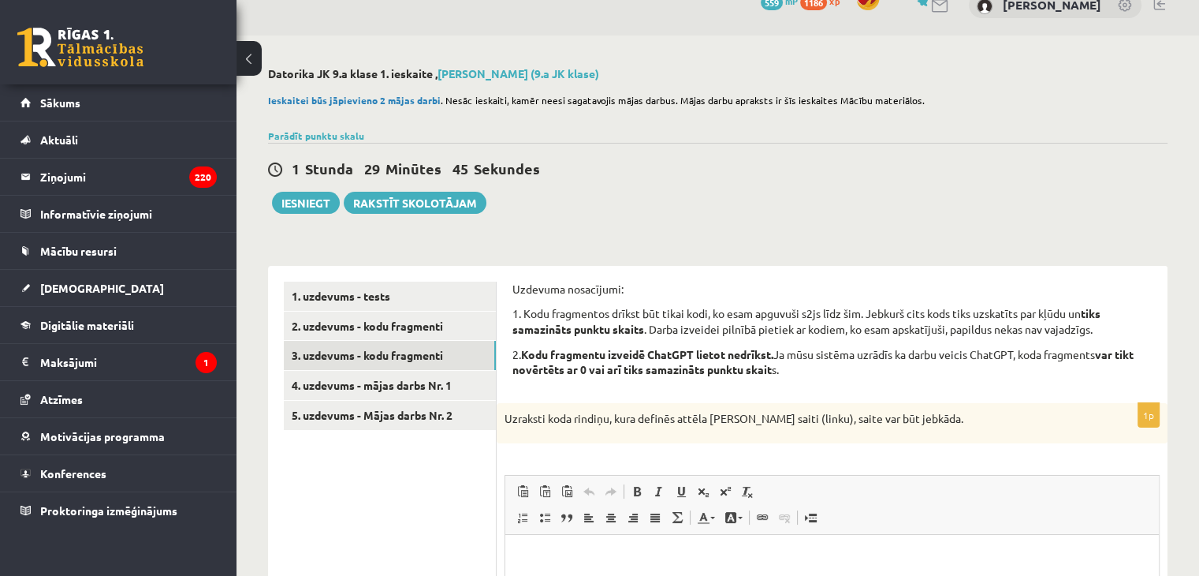
scroll to position [2, 0]
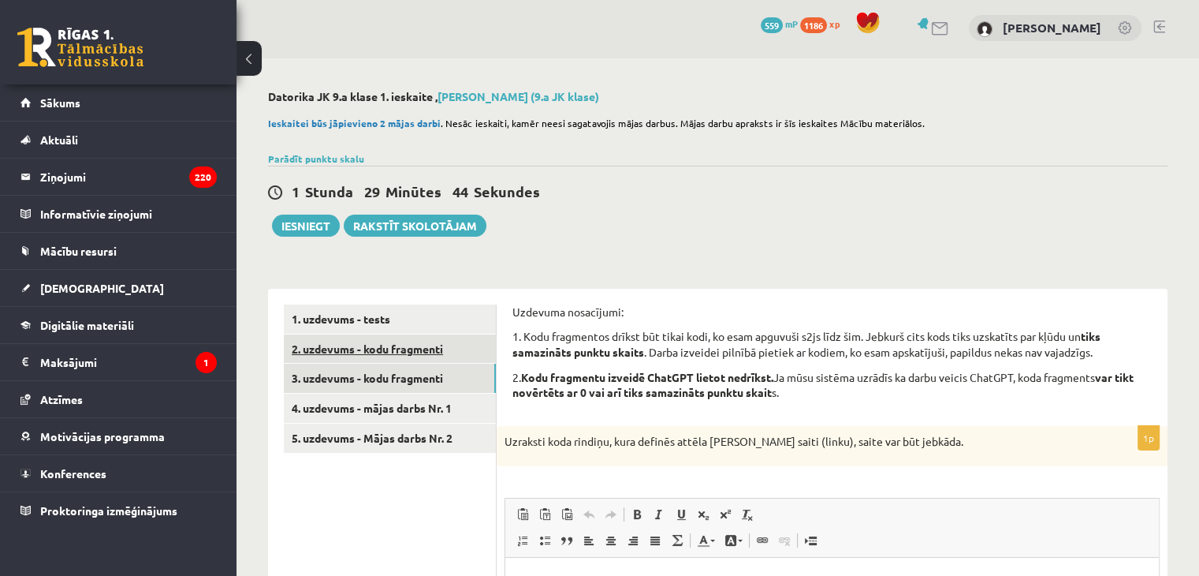
click at [394, 347] on link "2. uzdevums - kodu fragmenti" at bounding box center [390, 348] width 212 height 29
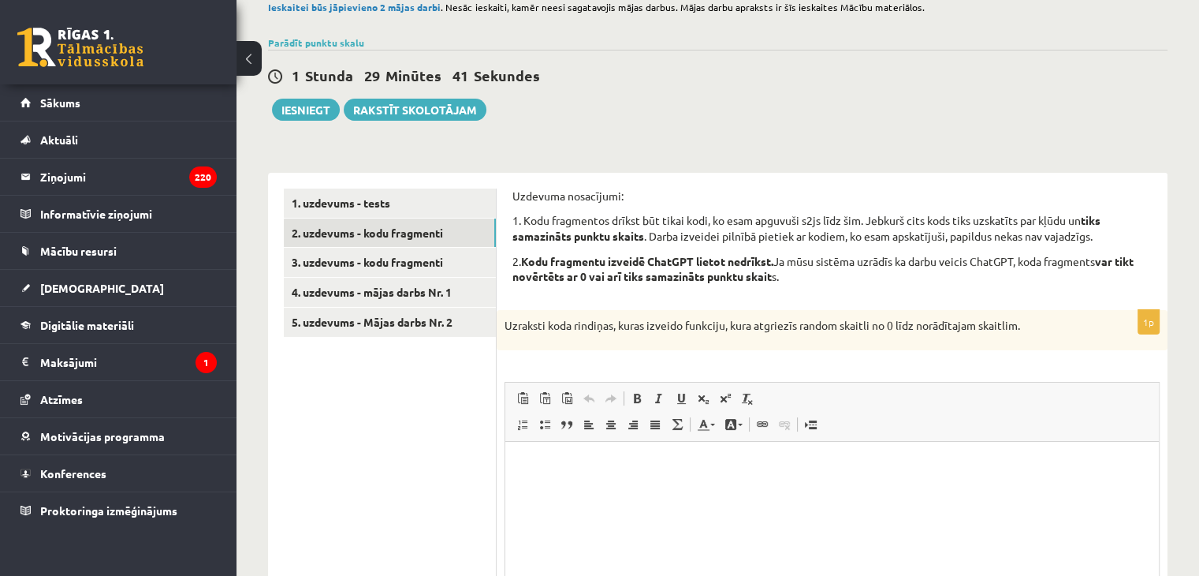
scroll to position [0, 0]
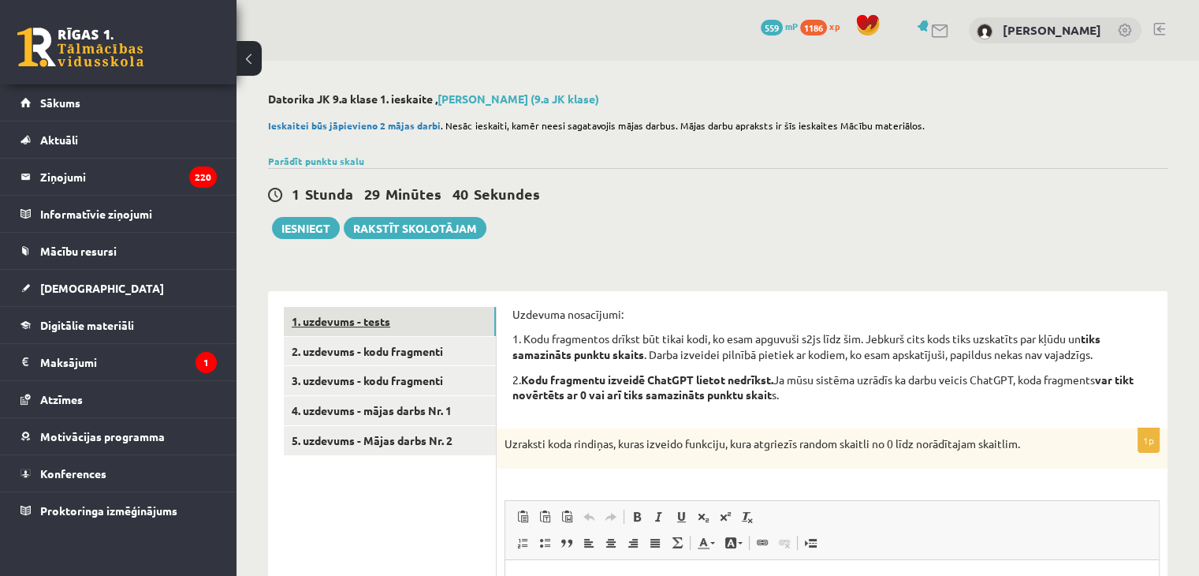
click at [337, 331] on link "1. uzdevums - tests" at bounding box center [390, 321] width 212 height 29
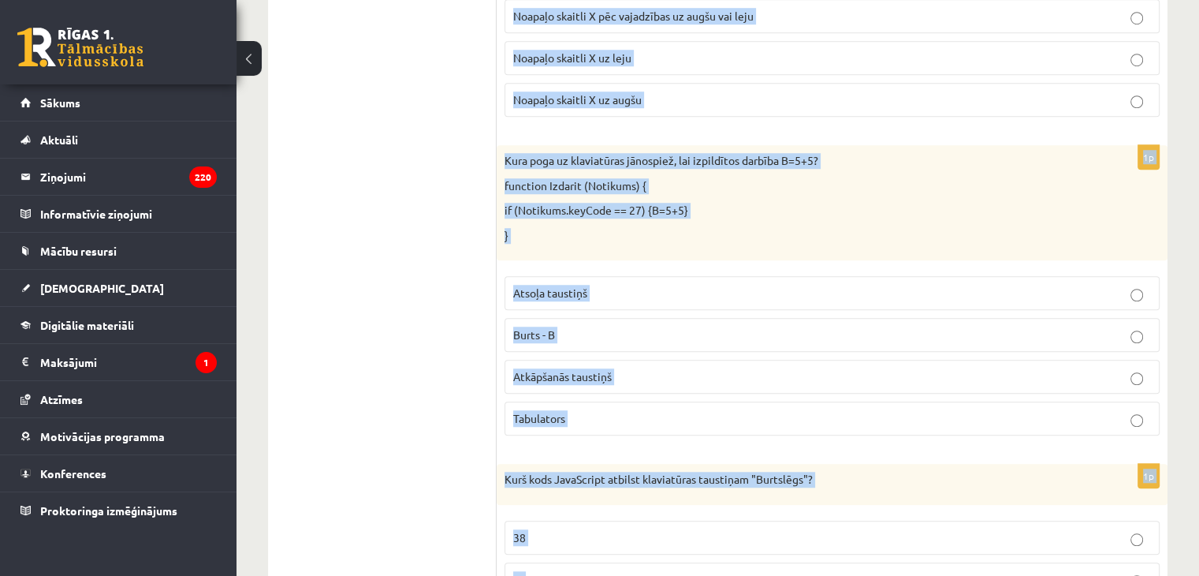
scroll to position [1386, 0]
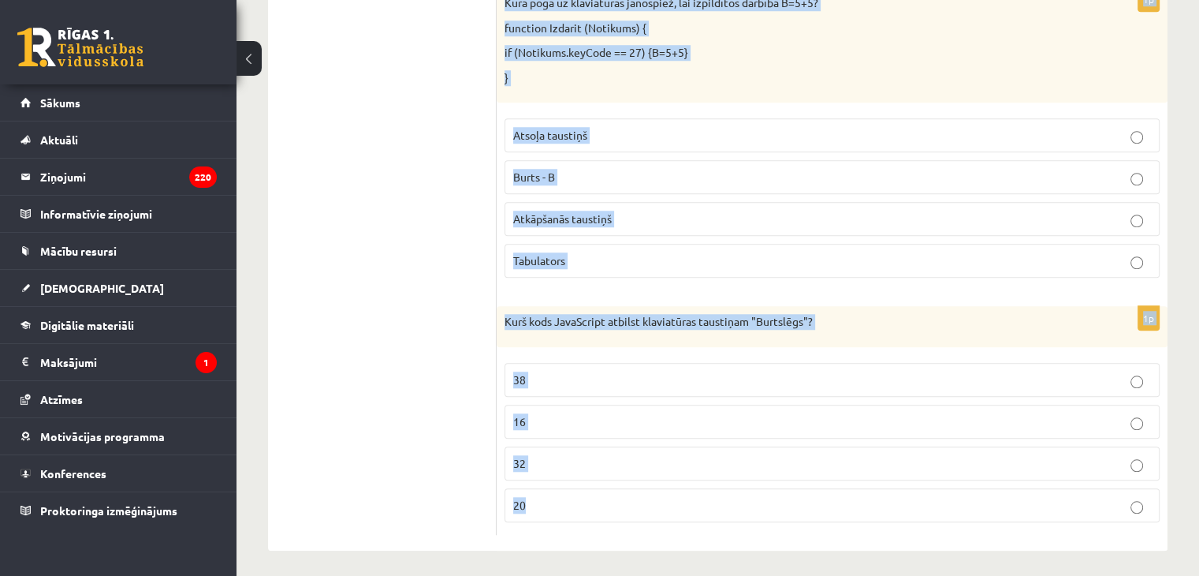
drag, startPoint x: 501, startPoint y: 338, endPoint x: 807, endPoint y: 580, distance: 389.0
copy form "Lo ipsumd sitametc 806 adip elit seddoei?: temPorincid ( Utlab, 514); Etd magna…"
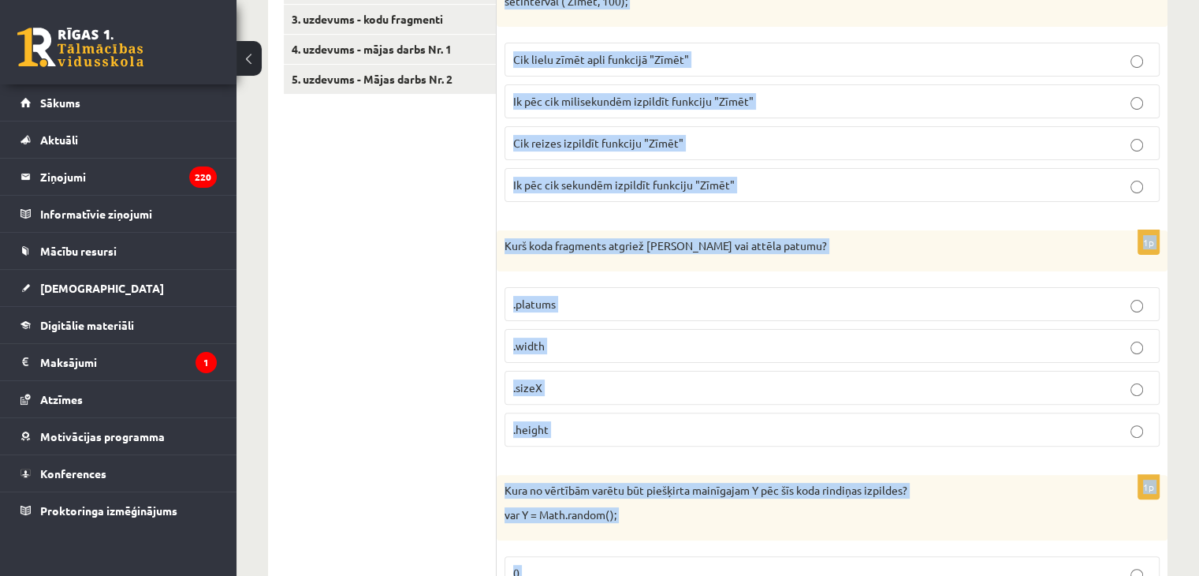
scroll to position [0, 0]
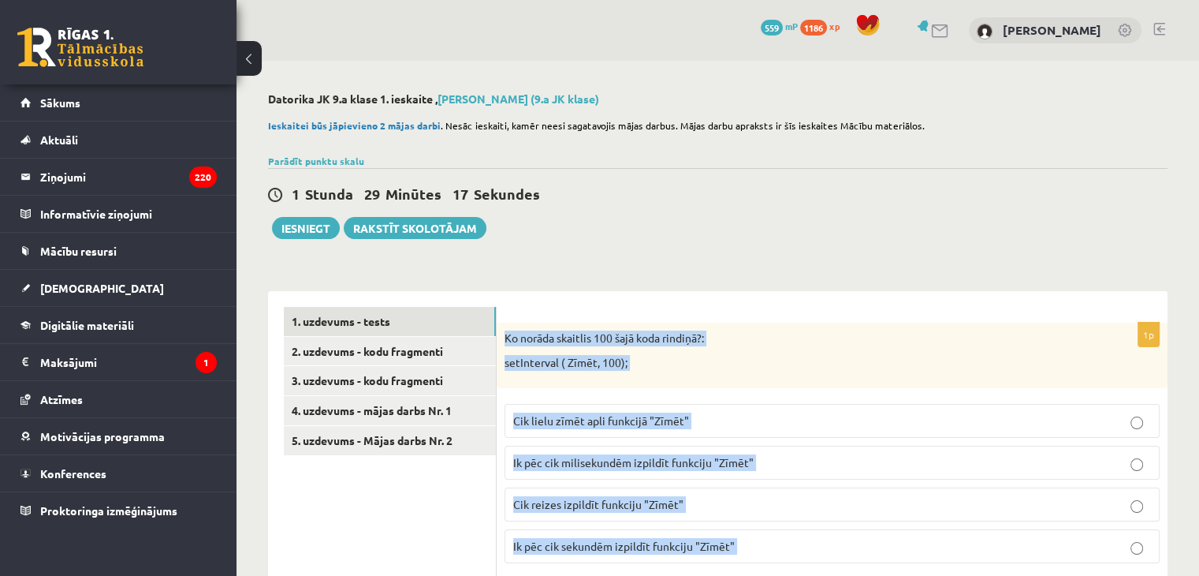
click at [561, 452] on label "Ik pēc cik milisekundēm izpildīt funkciju "Zīmēt"" at bounding box center [832, 462] width 655 height 34
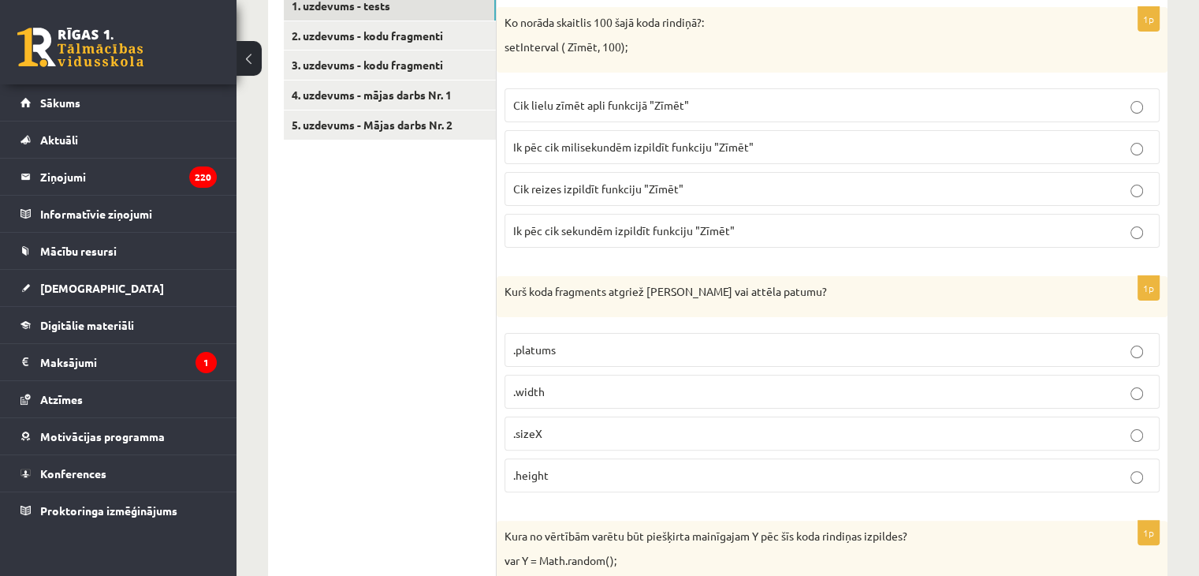
click at [540, 386] on span ".width" at bounding box center [529, 391] width 32 height 14
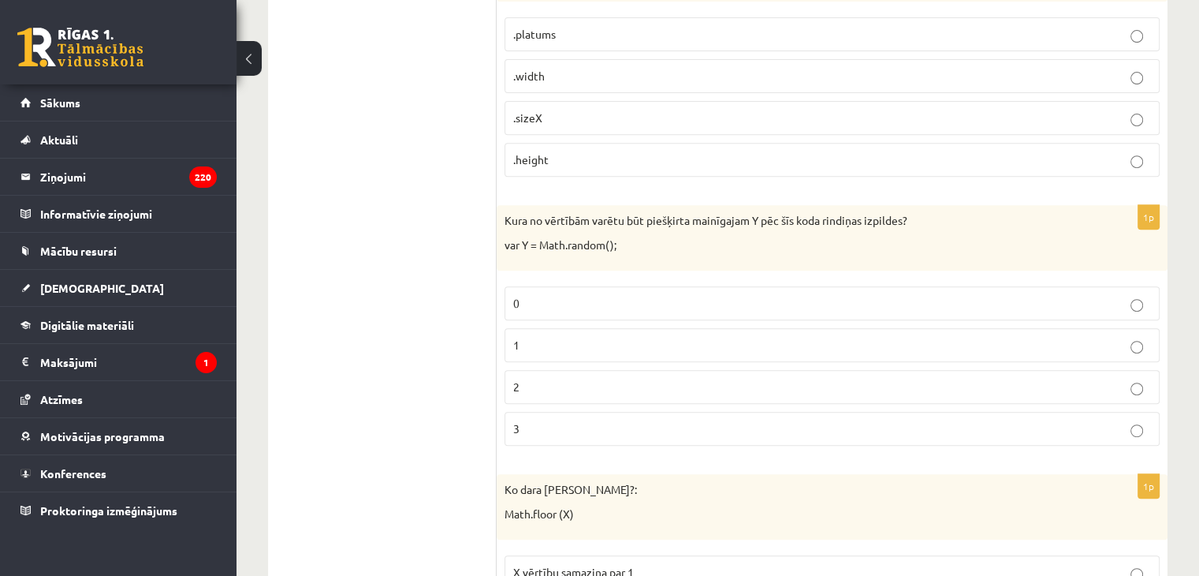
click at [561, 302] on p "0" at bounding box center [832, 303] width 638 height 17
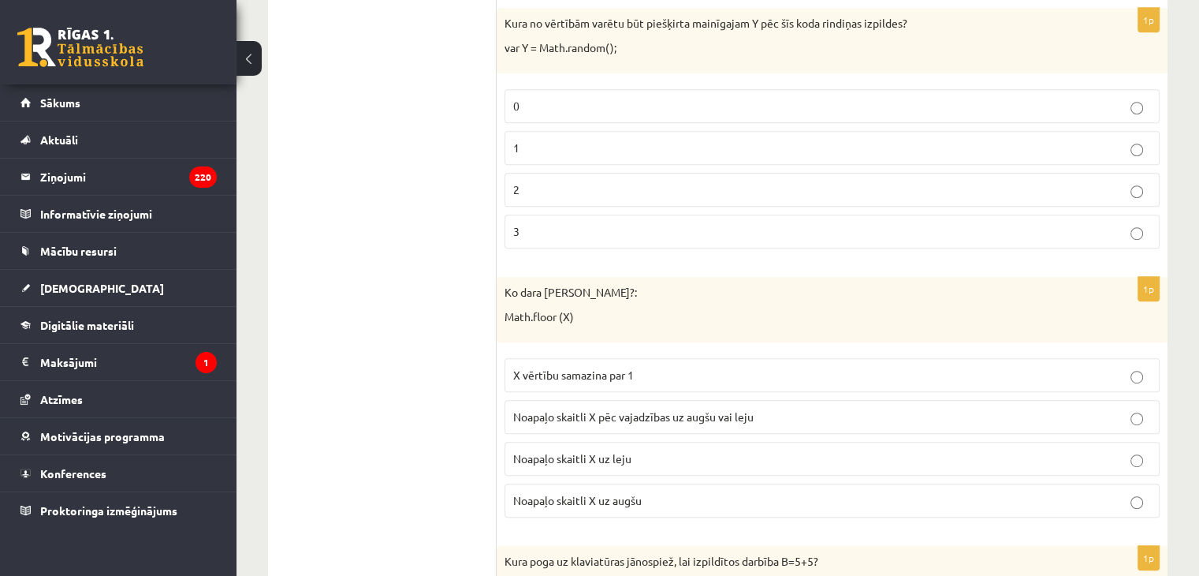
scroll to position [1025, 0]
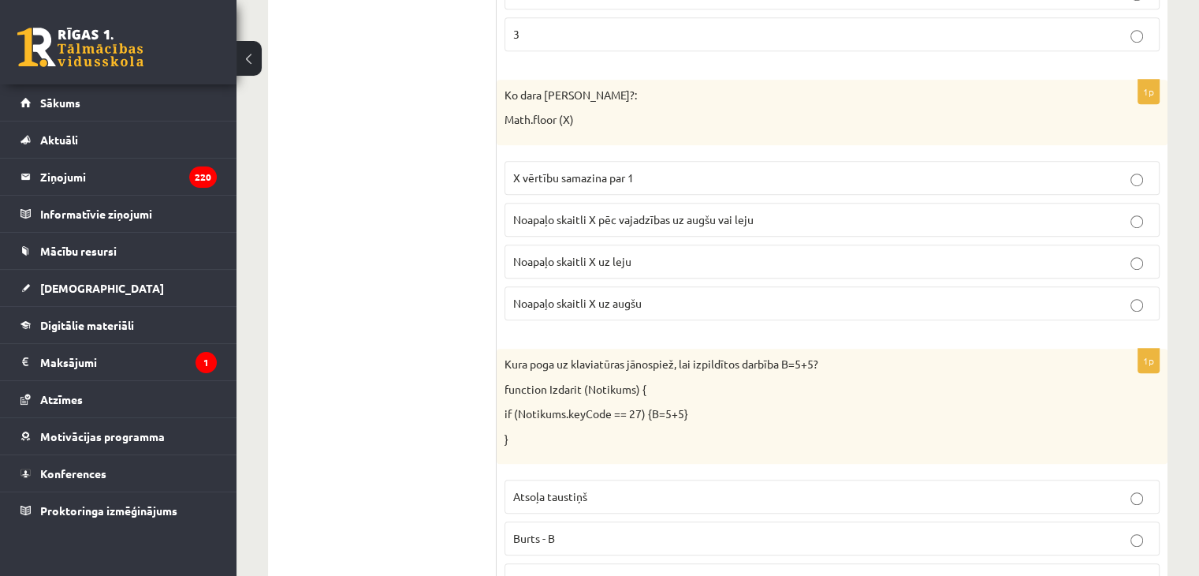
click at [686, 259] on p "Noapaļo skaitli X uz leju" at bounding box center [832, 261] width 638 height 17
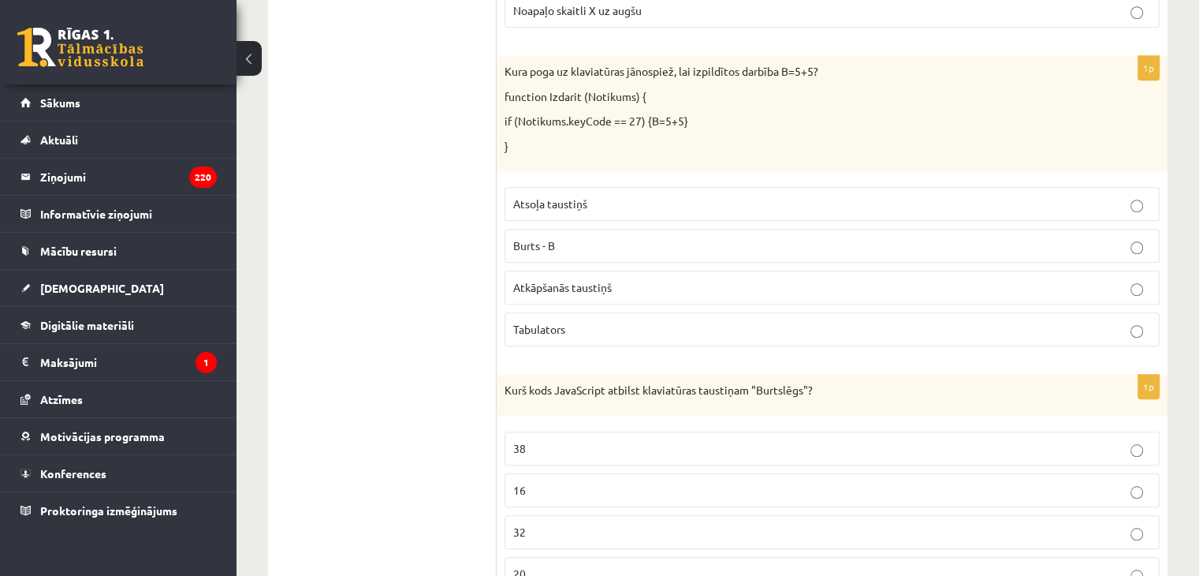
scroll to position [1228, 0]
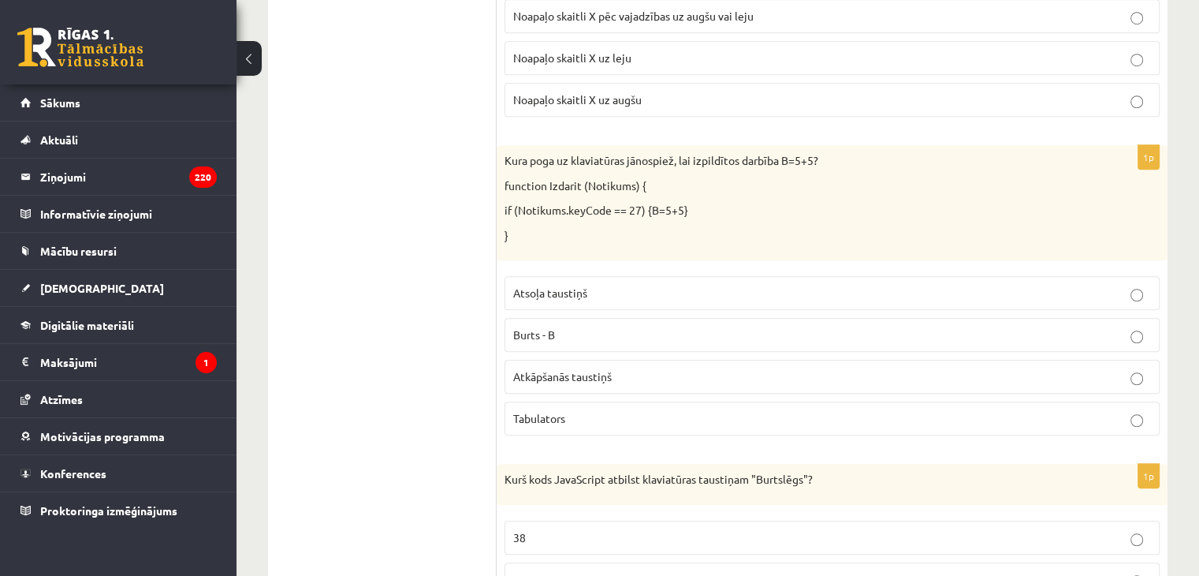
click at [556, 382] on label "Atkāpšanās taustiņš" at bounding box center [832, 377] width 655 height 34
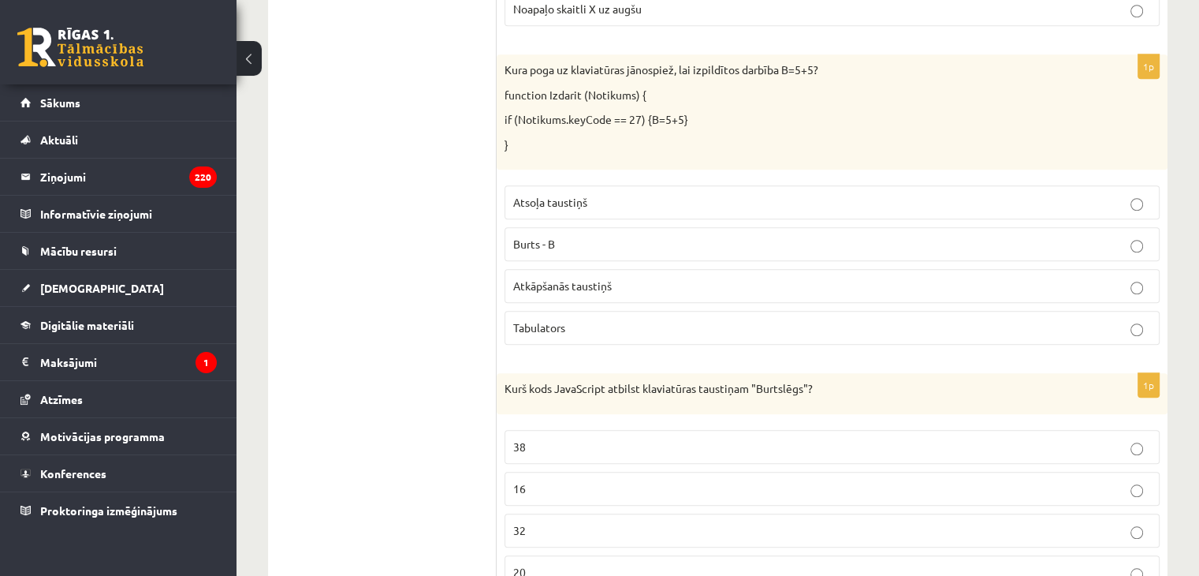
scroll to position [1386, 0]
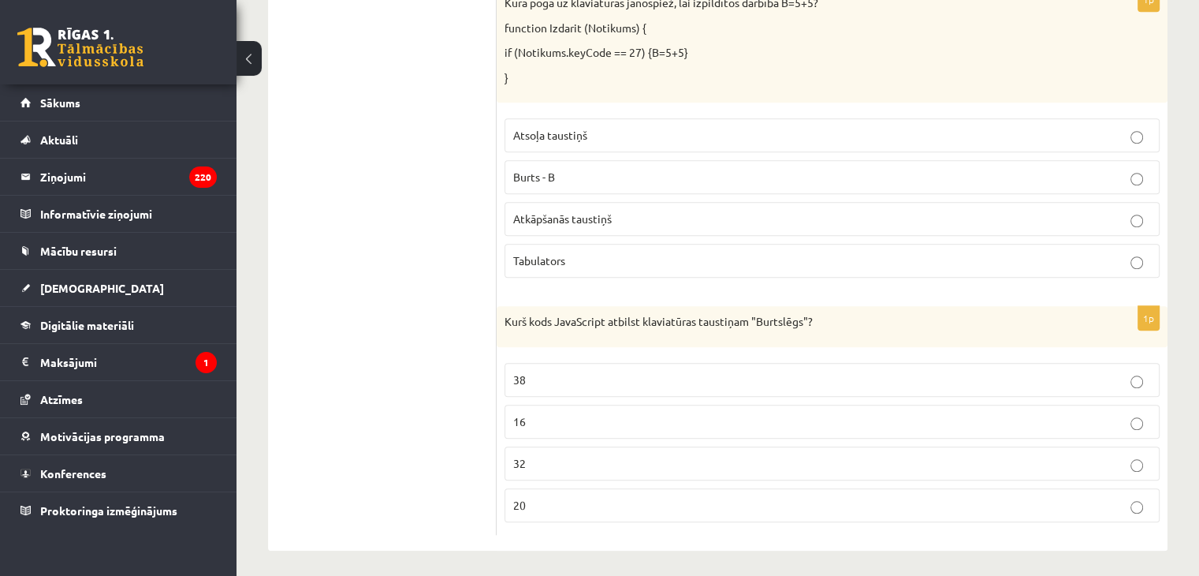
click at [574, 420] on p "16" at bounding box center [832, 421] width 638 height 17
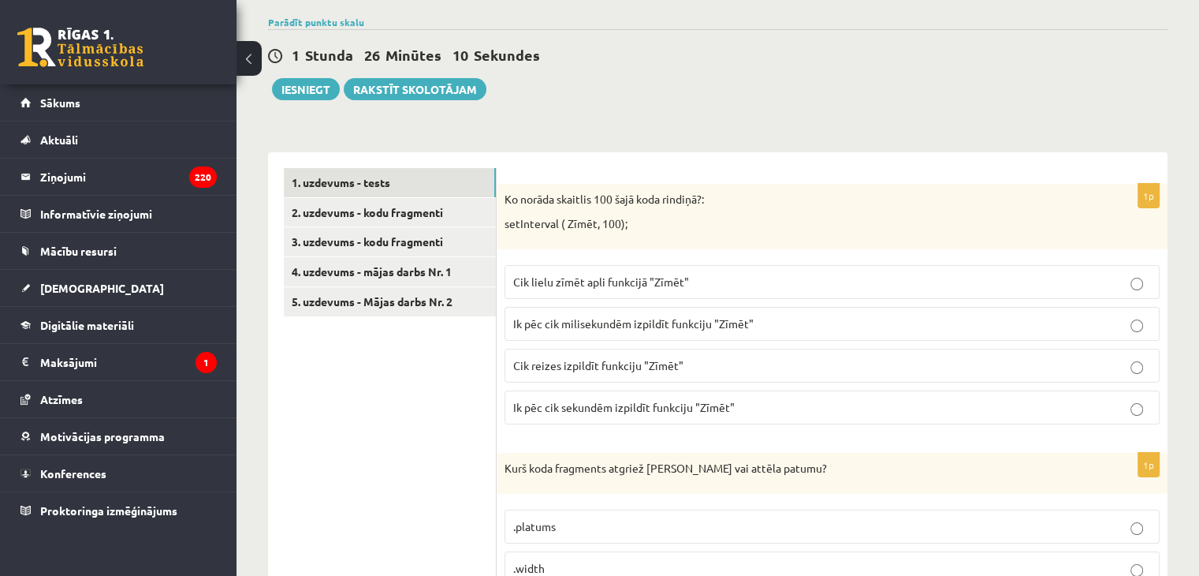
scroll to position [46, 0]
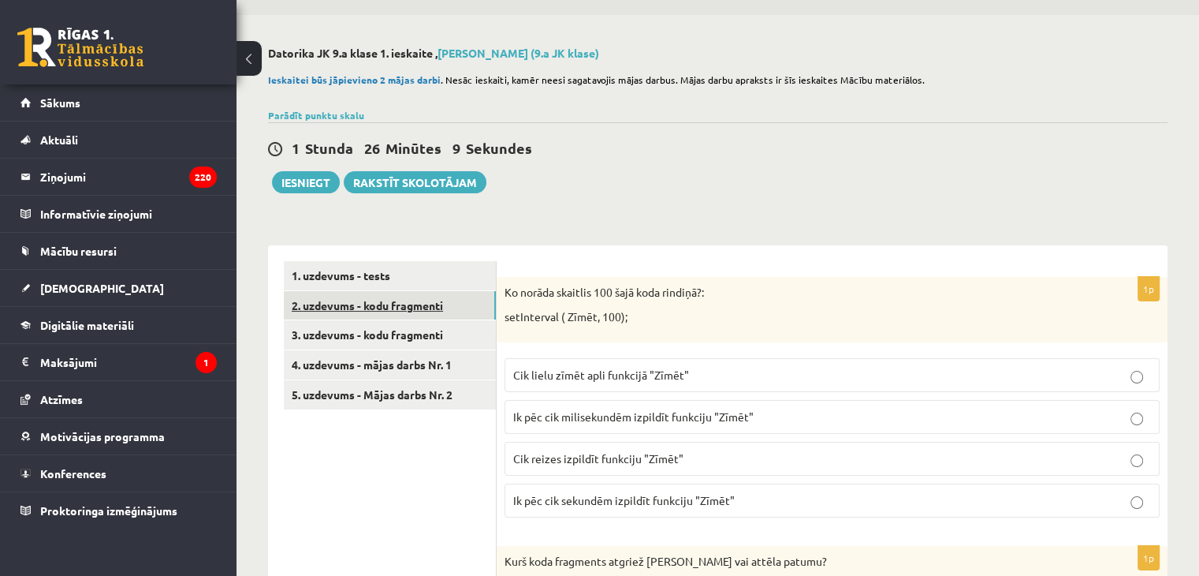
click at [330, 300] on link "2. uzdevums - kodu fragmenti" at bounding box center [390, 305] width 212 height 29
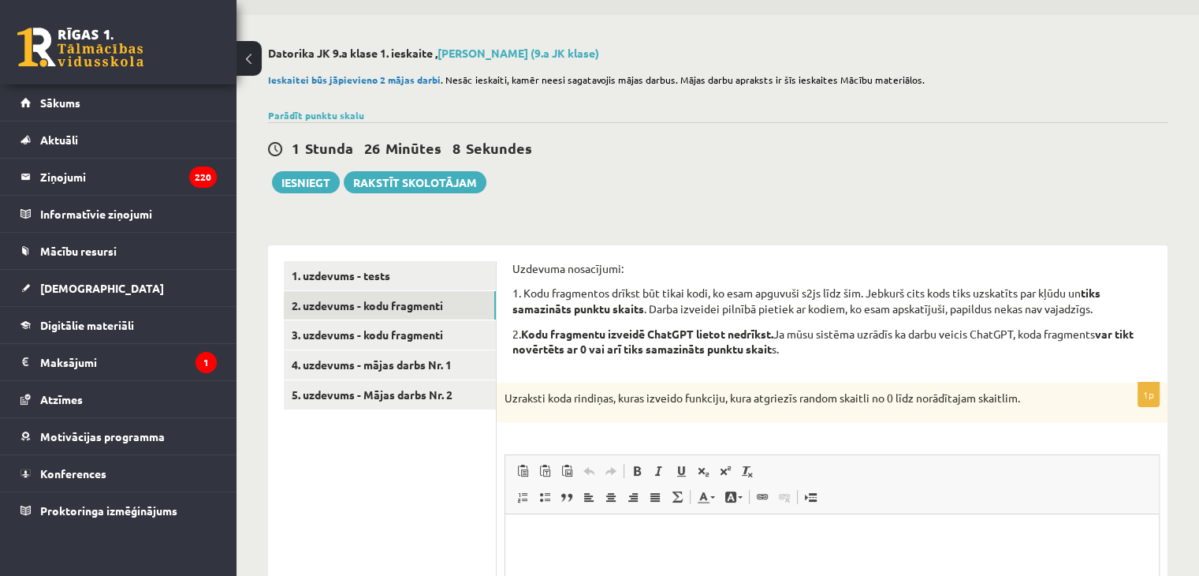
scroll to position [0, 0]
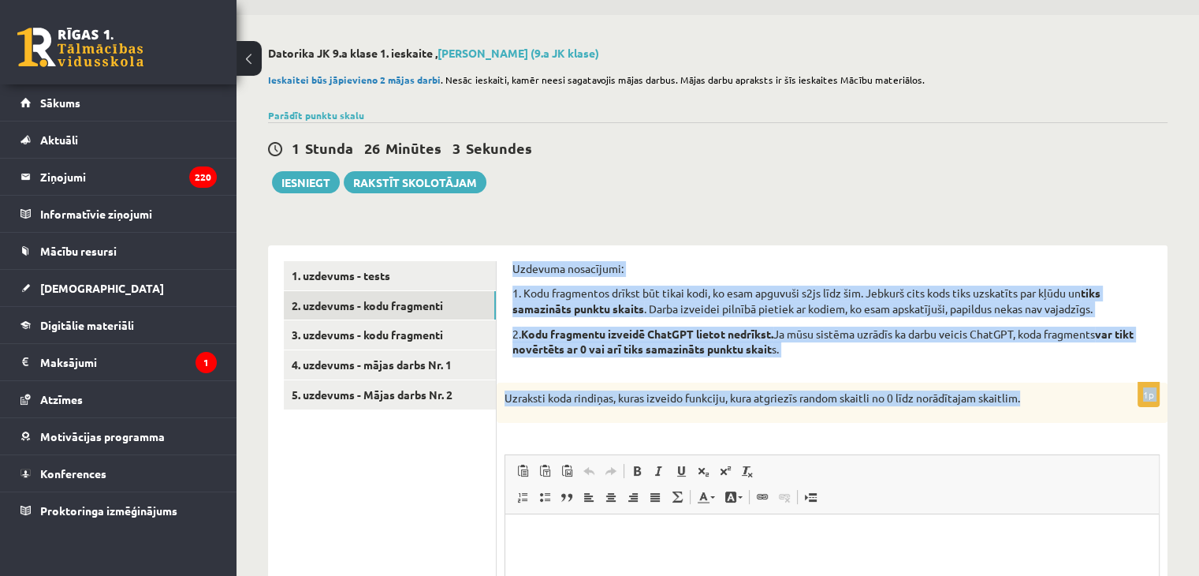
drag, startPoint x: 508, startPoint y: 269, endPoint x: 1037, endPoint y: 408, distance: 546.9
drag, startPoint x: 732, startPoint y: 350, endPoint x: 751, endPoint y: 237, distance: 114.2
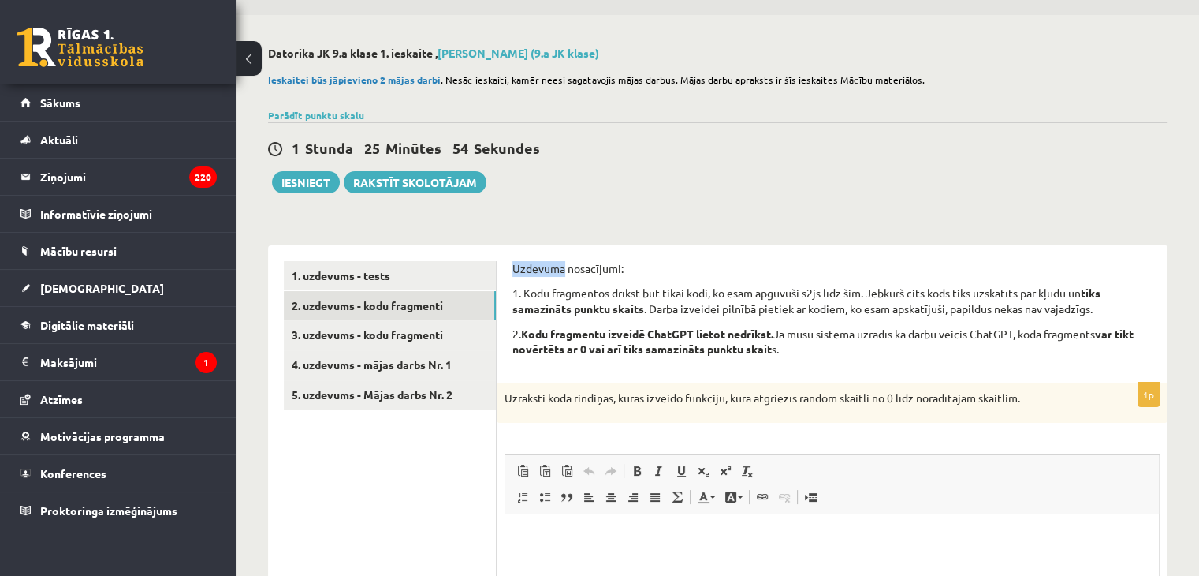
drag, startPoint x: 505, startPoint y: 267, endPoint x: 564, endPoint y: 256, distance: 59.4
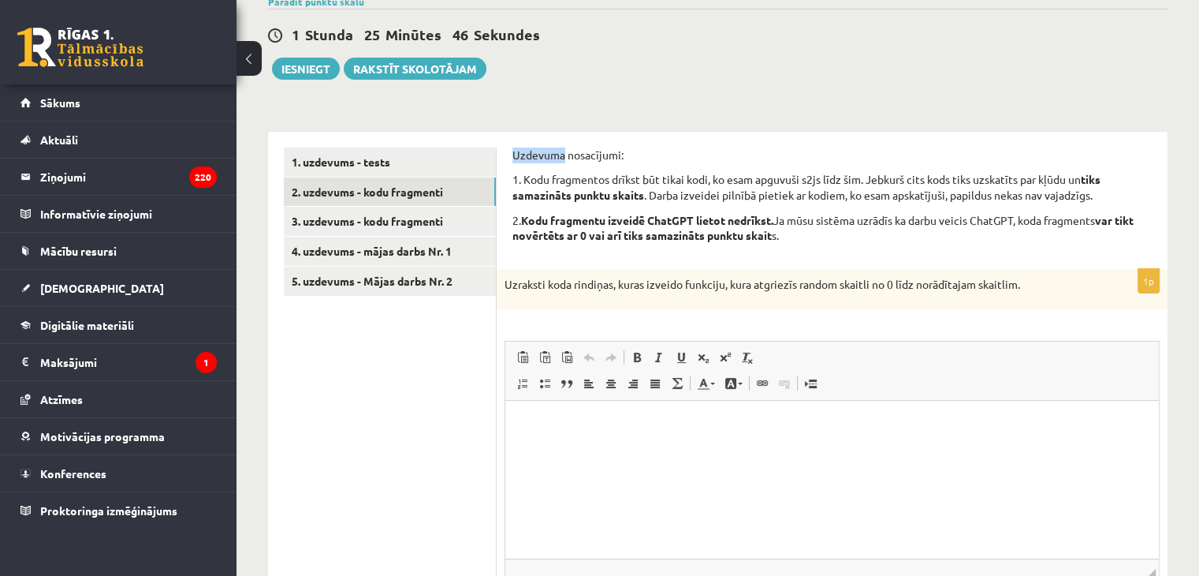
scroll to position [125, 0]
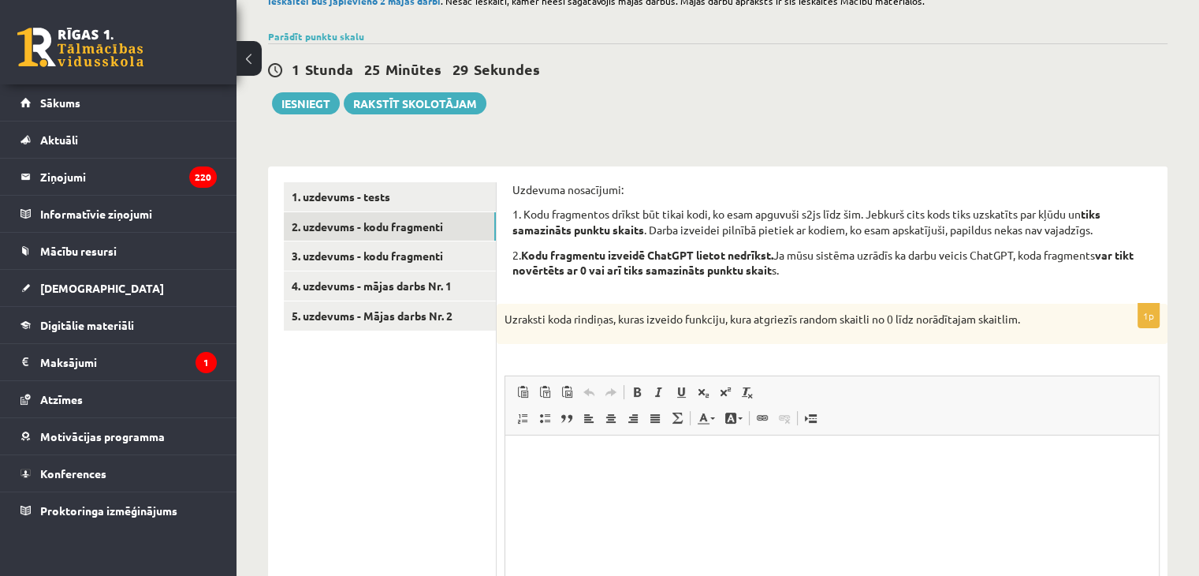
click at [669, 311] on p "Uzraksti koda rindiņas, kuras izveido funkciju, kura atgriezīs random skaitli n…" at bounding box center [793, 319] width 576 height 16
click at [674, 483] on html at bounding box center [832, 459] width 654 height 48
click at [360, 254] on link "3. uzdevums - kodu fragmenti" at bounding box center [390, 255] width 212 height 29
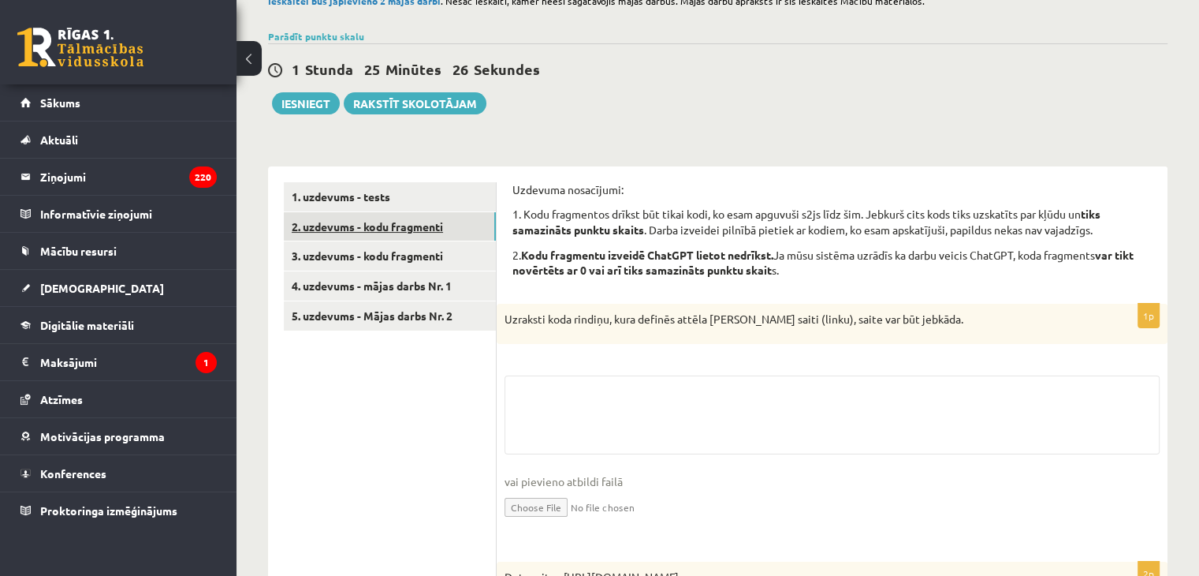
click at [359, 229] on link "2. uzdevums - kodu fragmenti" at bounding box center [390, 226] width 212 height 29
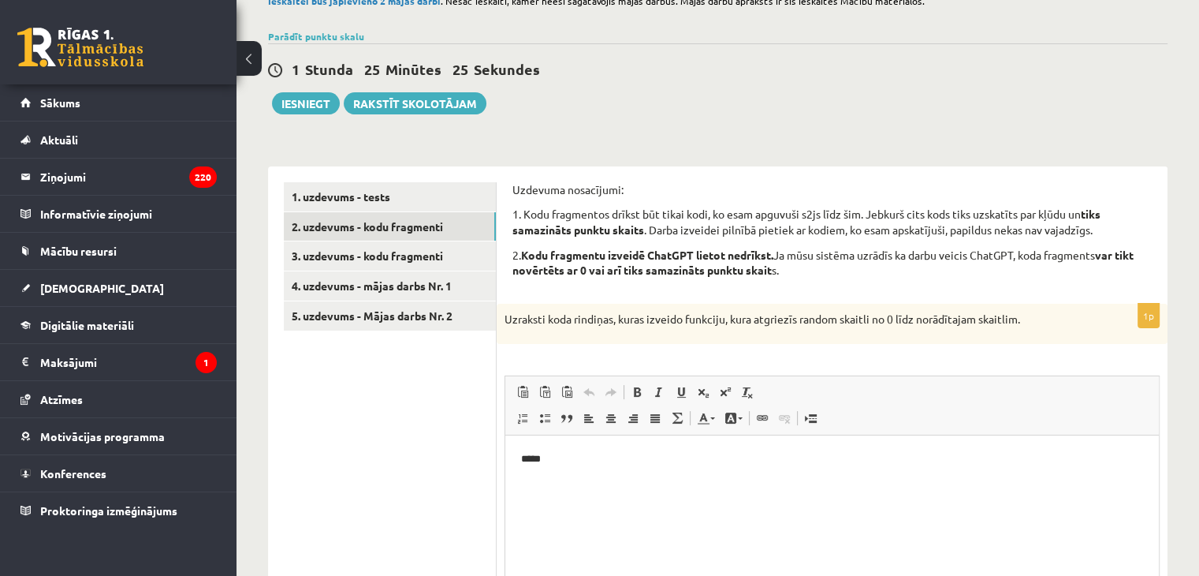
scroll to position [0, 0]
drag, startPoint x: 612, startPoint y: 397, endPoint x: 497, endPoint y: 474, distance: 138.6
click at [497, 474] on div "**********" at bounding box center [832, 504] width 671 height 401
drag, startPoint x: 553, startPoint y: 464, endPoint x: 492, endPoint y: 464, distance: 60.7
click at [505, 464] on html "*****" at bounding box center [832, 459] width 654 height 48
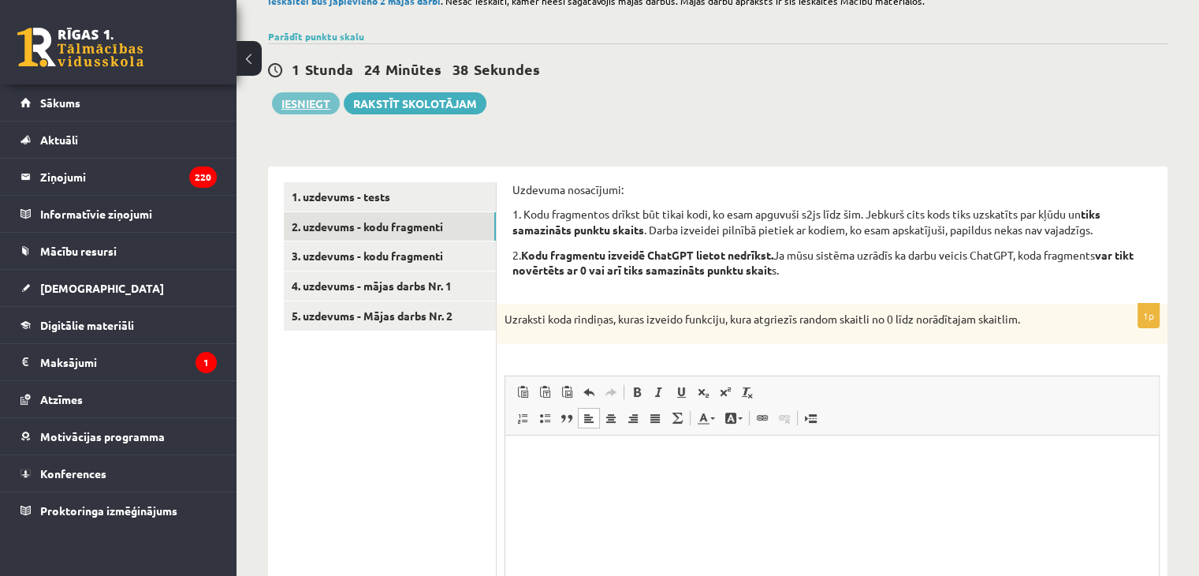
click at [312, 92] on button "Iesniegt" at bounding box center [306, 103] width 68 height 22
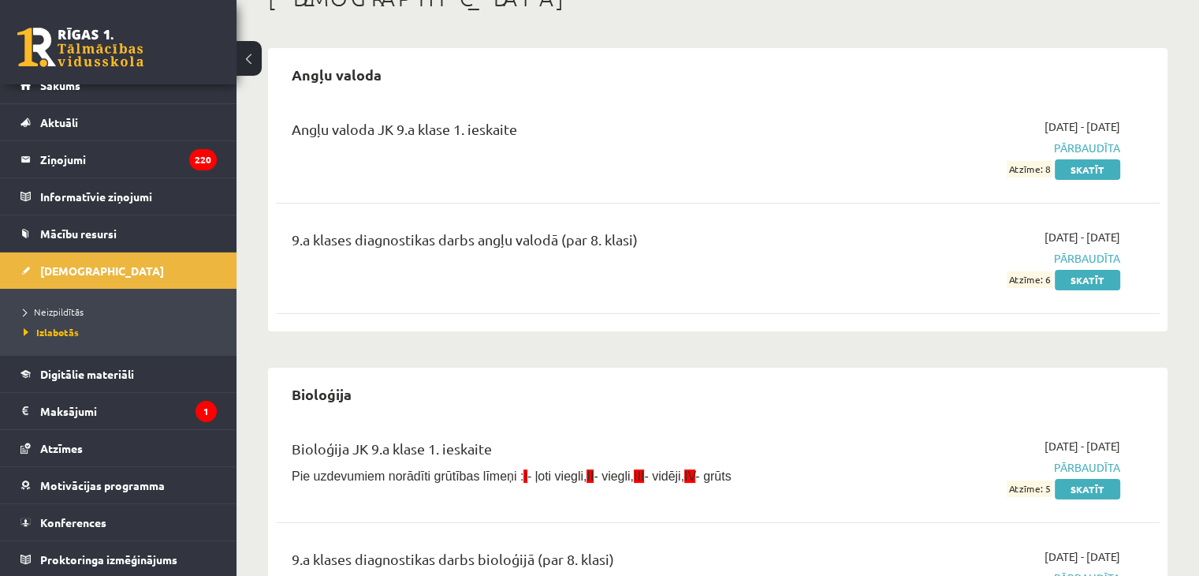
scroll to position [315, 0]
